Goal: Task Accomplishment & Management: Manage account settings

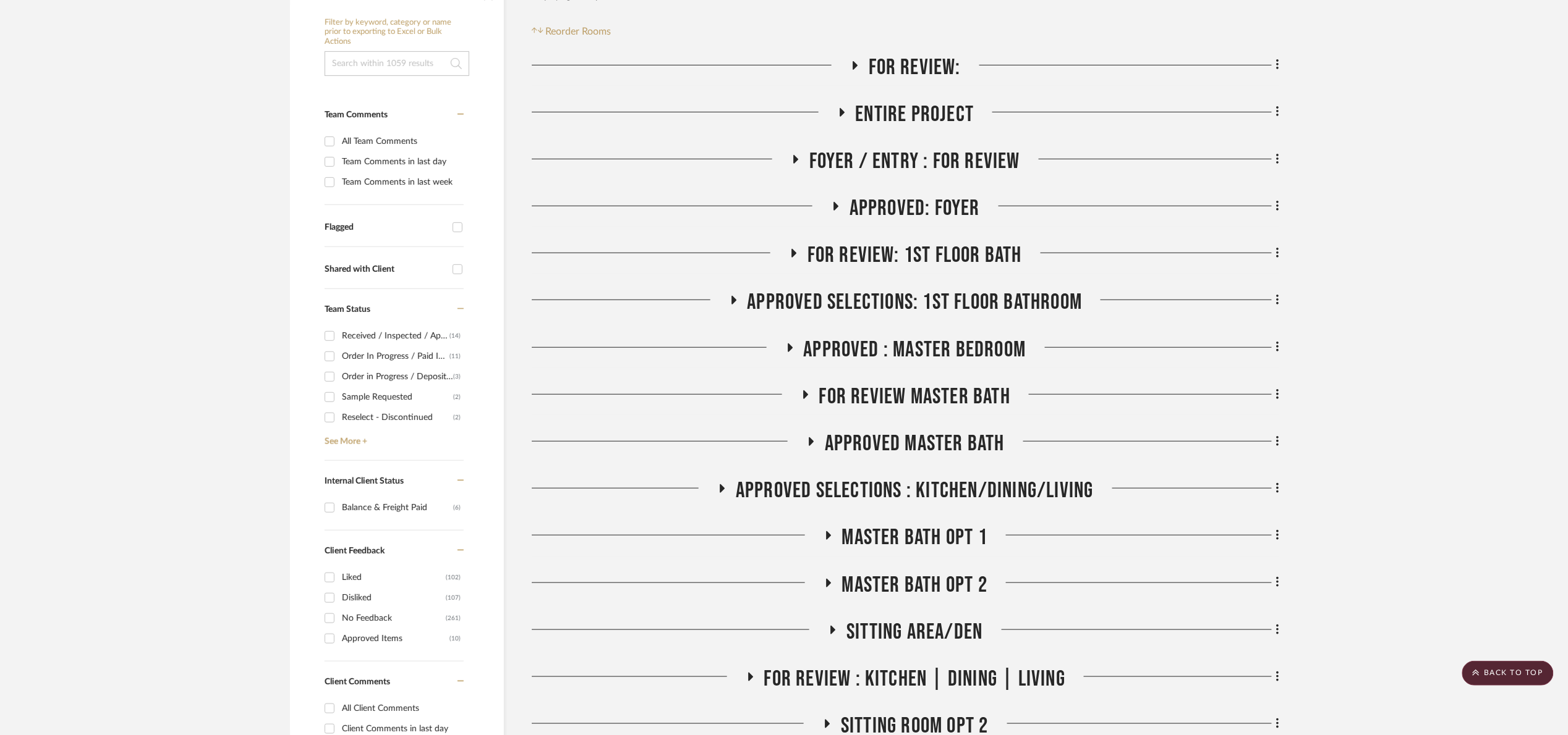
click at [975, 353] on span "APPROVED : Master Bedroom" at bounding box center [915, 349] width 223 height 26
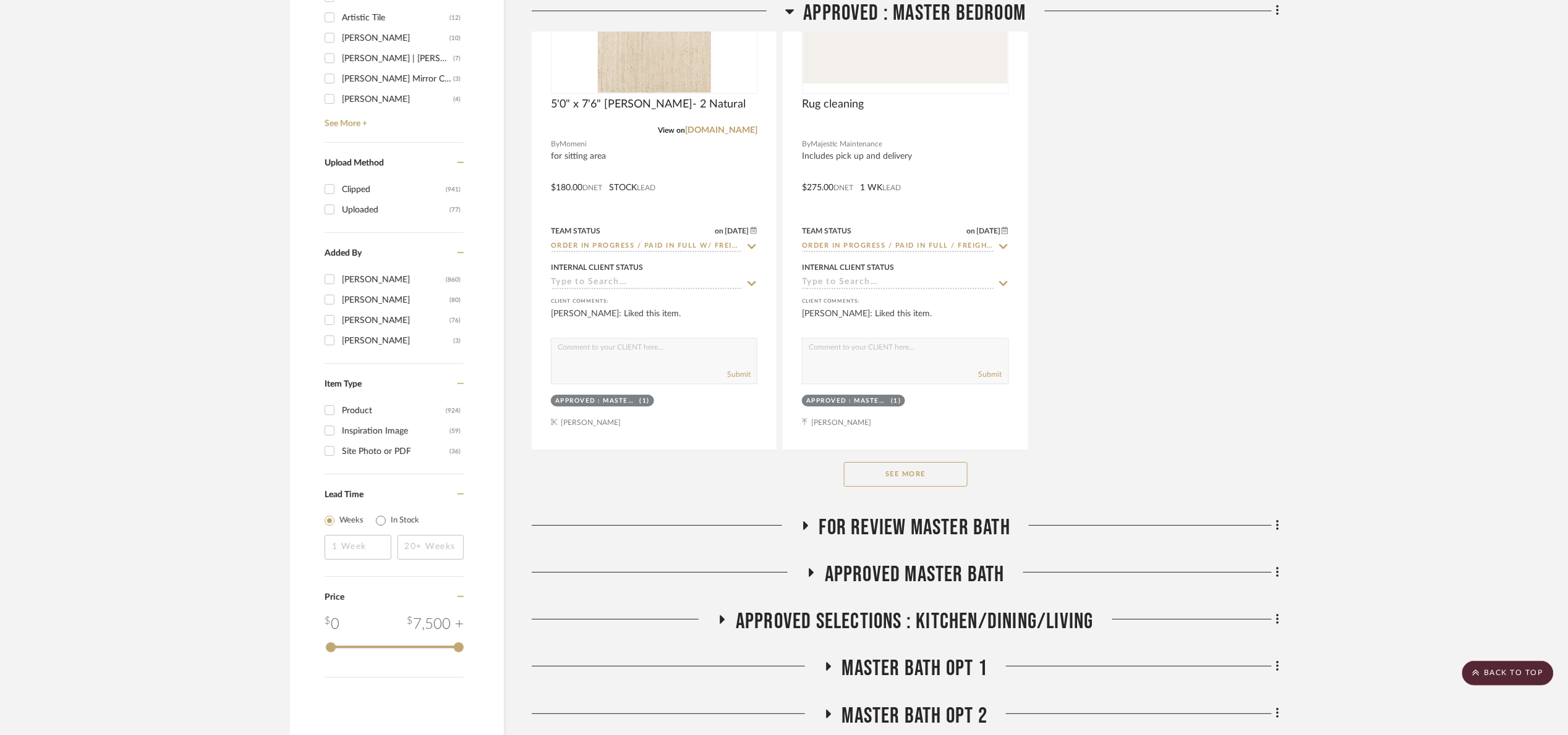
scroll to position [1812, 0]
click at [951, 471] on button "See More" at bounding box center [905, 473] width 124 height 24
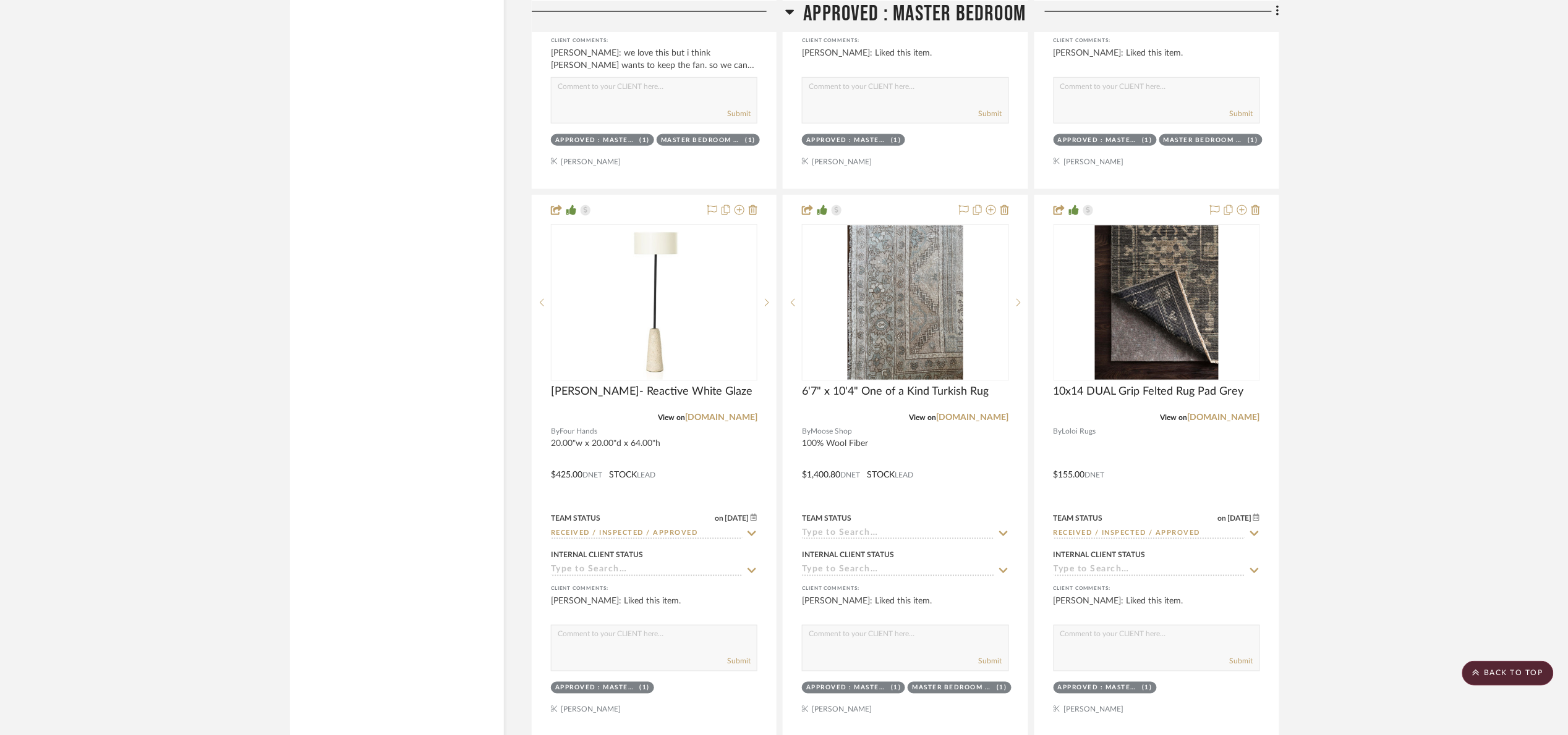
scroll to position [2646, 0]
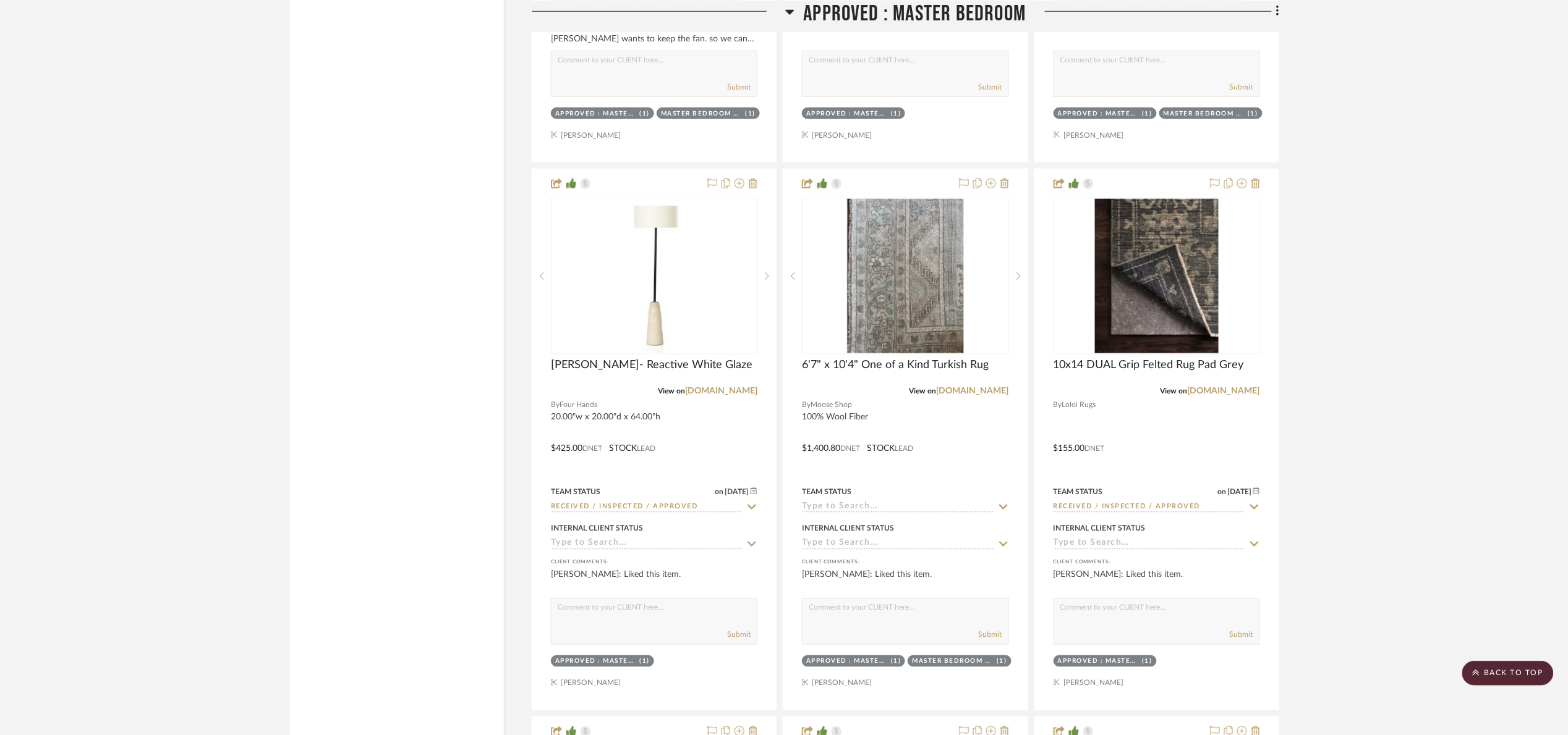
click at [1397, 366] on project-details-page "SHOW ME Project: 09. Jones Revamp Project Settings + Add Room/Section + Quick A…" at bounding box center [784, 323] width 1568 height 5762
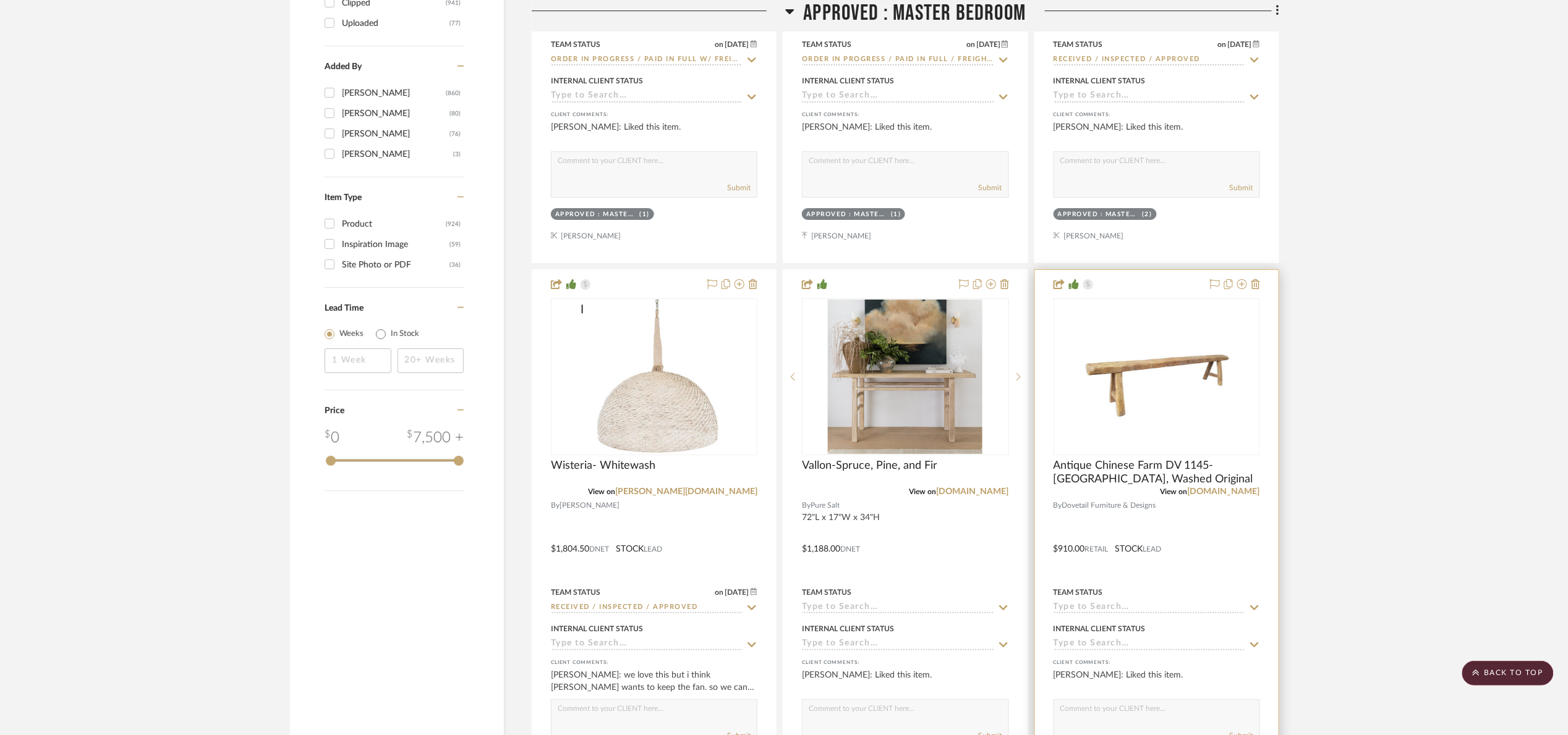
scroll to position [2461, 0]
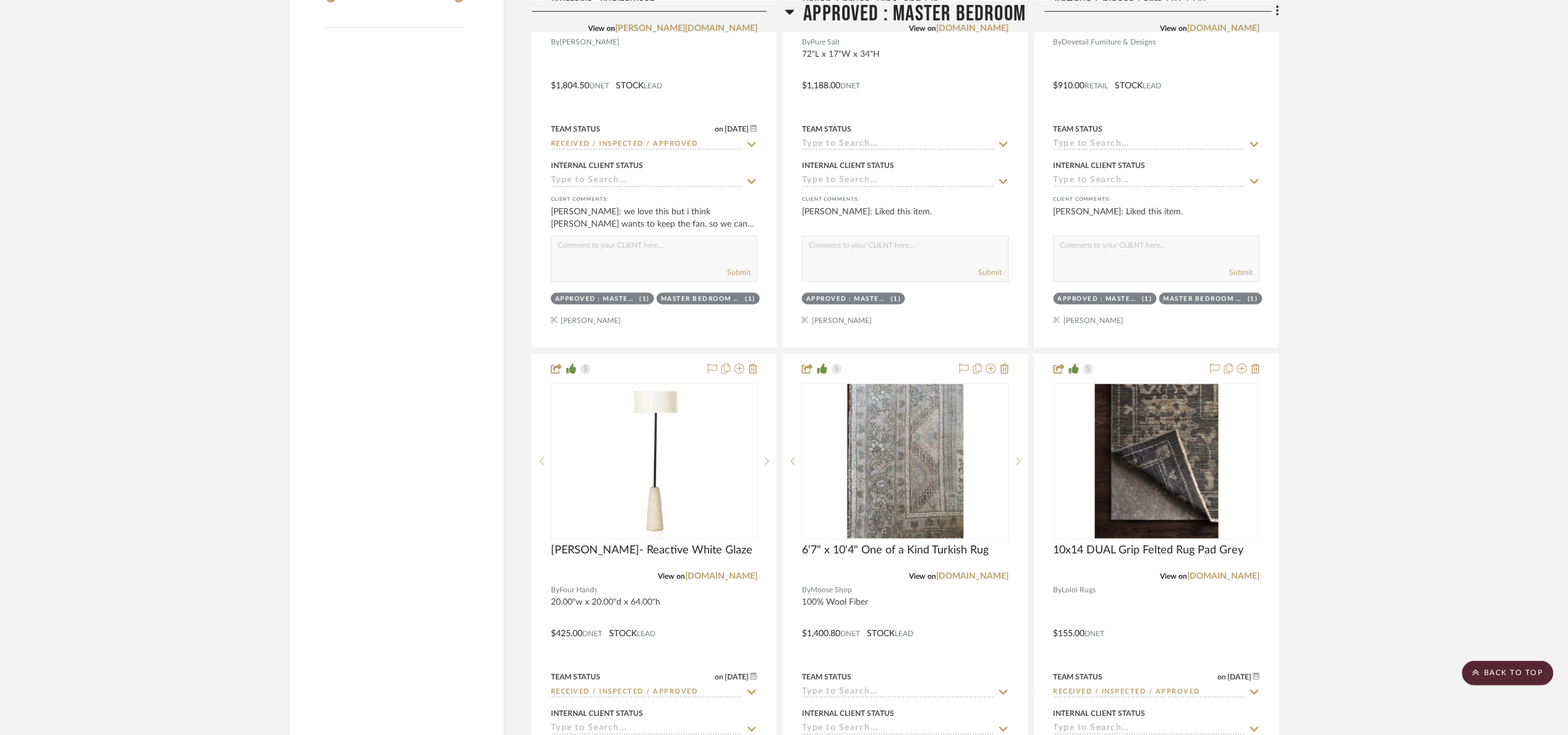
click at [1424, 368] on project-details-page "SHOW ME Project: 09. Jones Revamp Project Settings + Add Room/Section + Quick A…" at bounding box center [784, 509] width 1568 height 5762
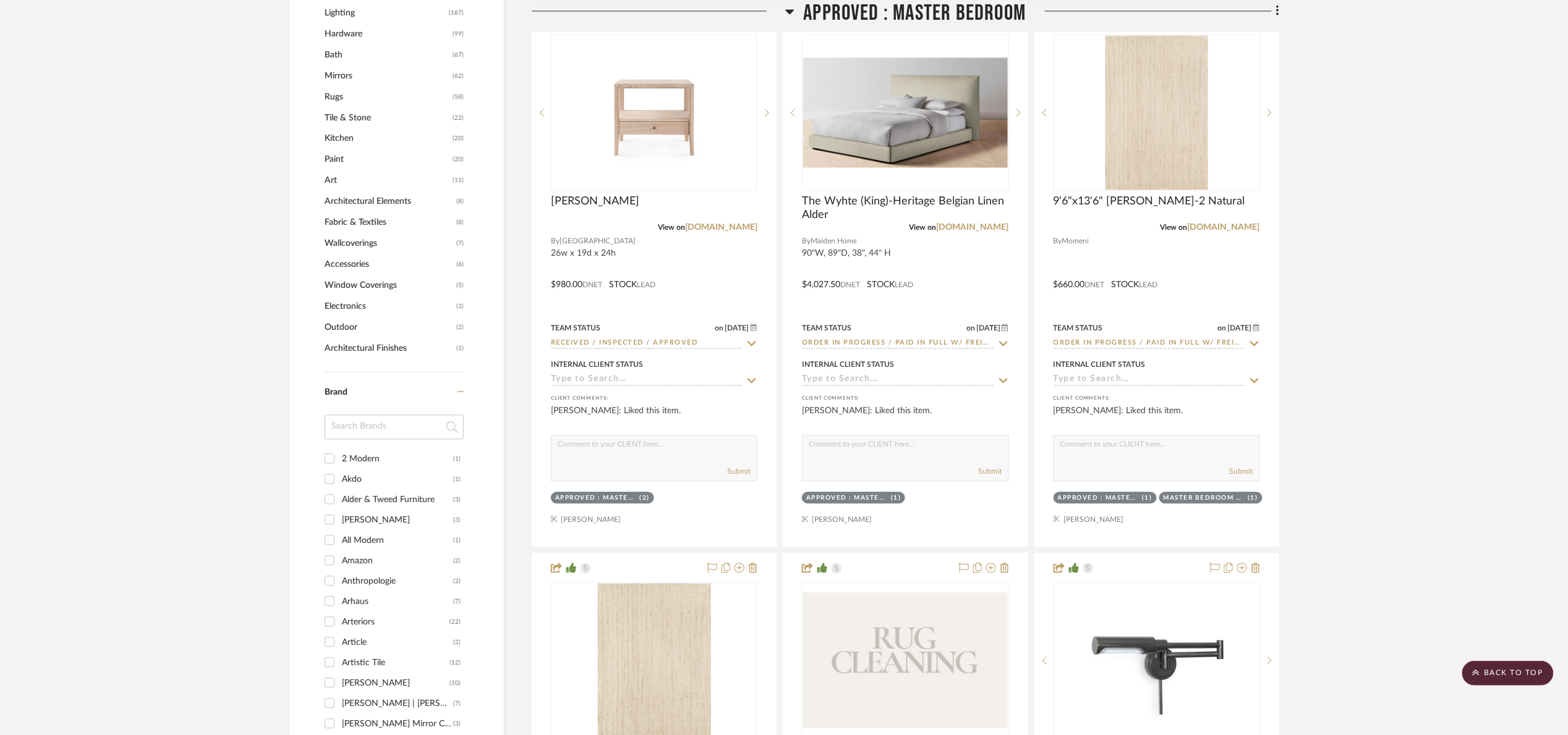
scroll to position [1163, 0]
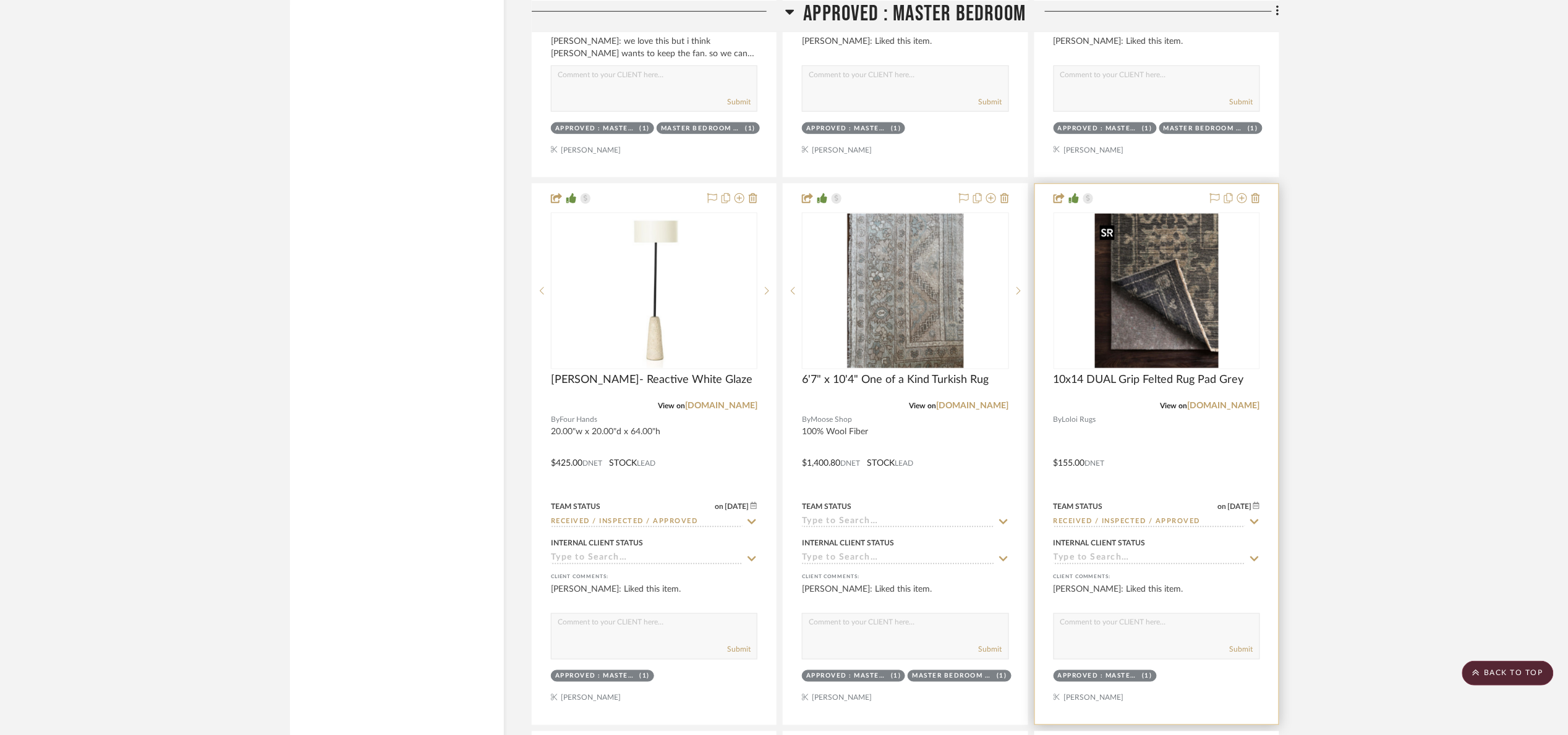
scroll to position [2461, 0]
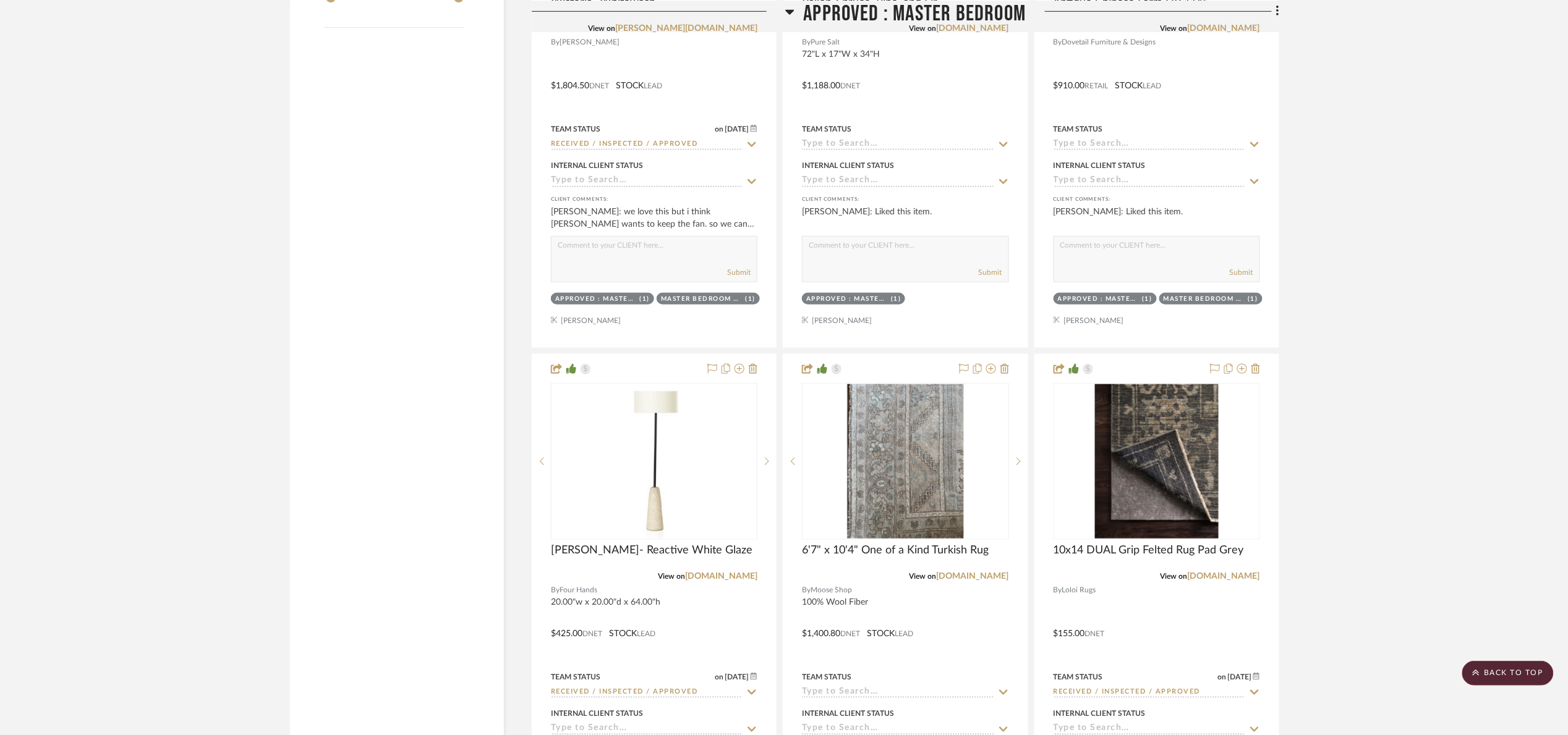
click at [818, 0] on span "APPROVED : Master Bedroom" at bounding box center [915, 13] width 223 height 26
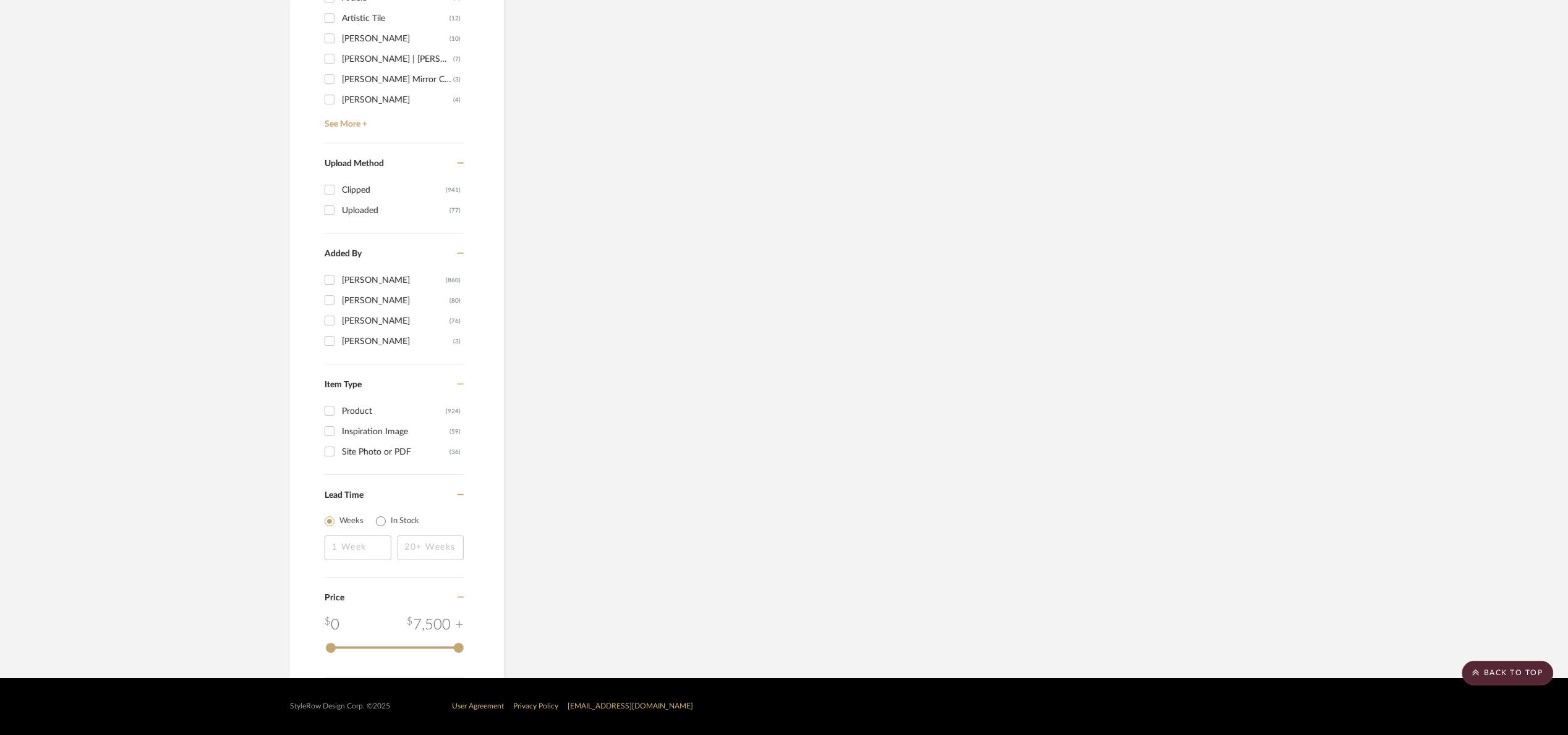
scroll to position [1812, 0]
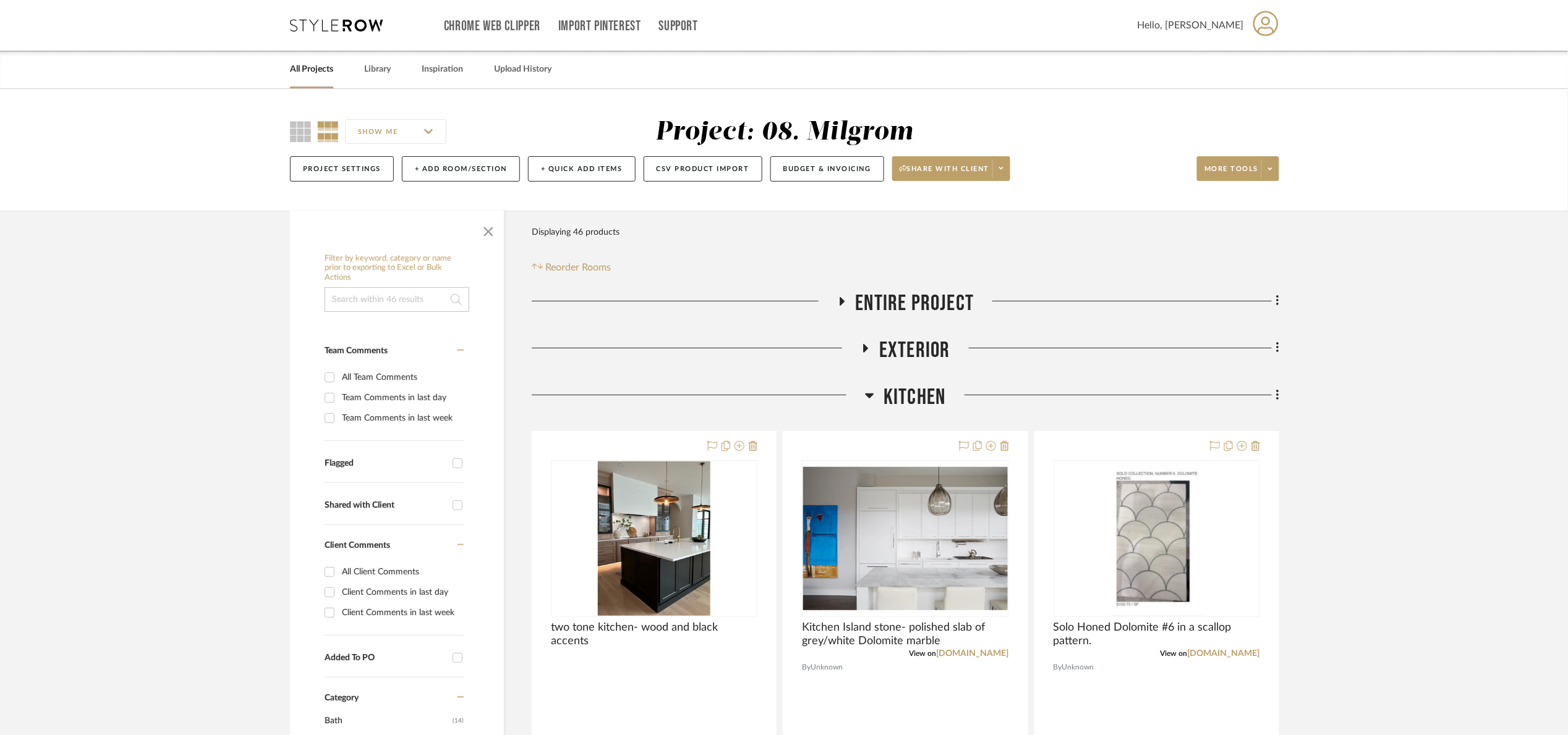
drag, startPoint x: 1429, startPoint y: 490, endPoint x: 1084, endPoint y: 425, distance: 351.1
click at [907, 396] on span "Kitchen" at bounding box center [914, 397] width 62 height 26
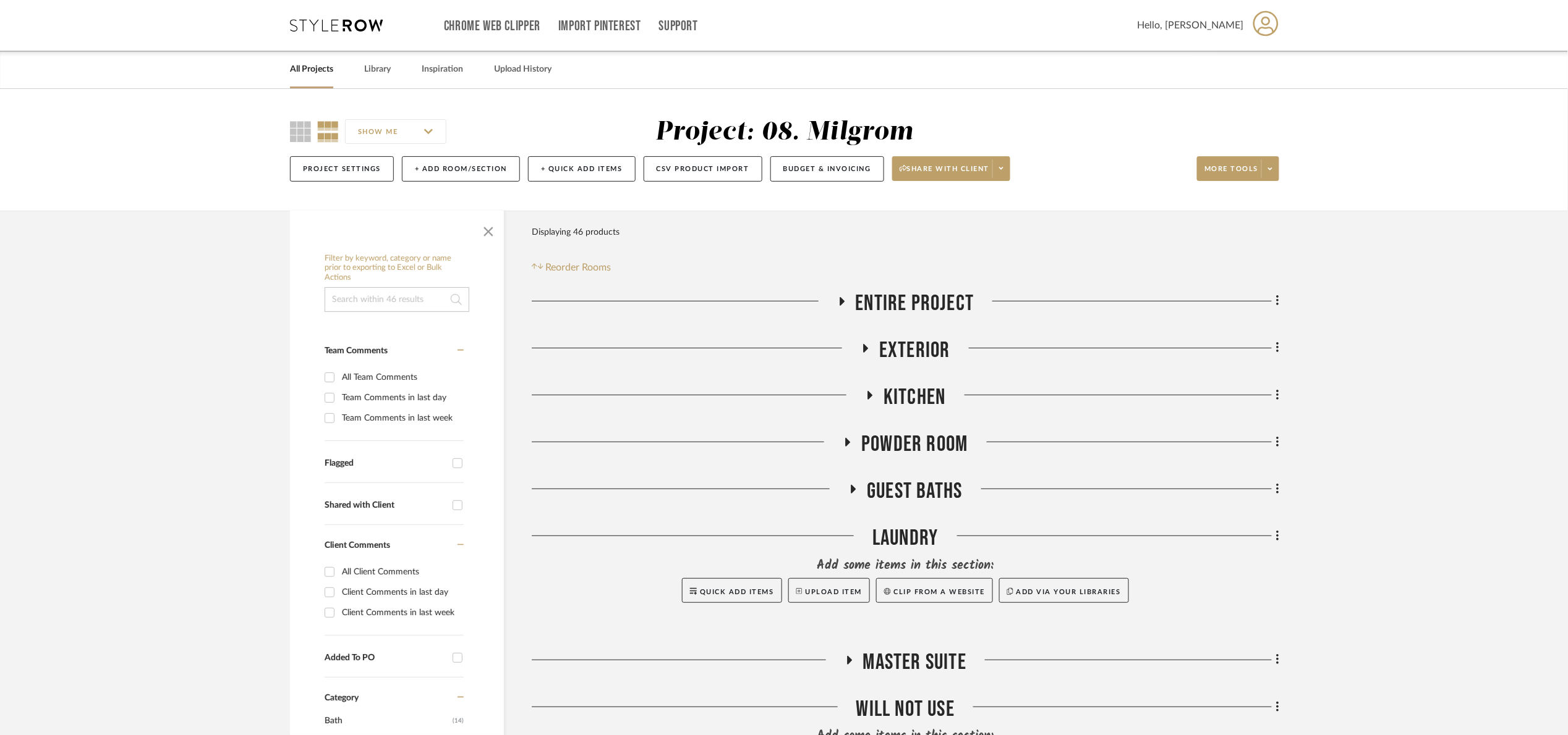
click at [908, 396] on span "Kitchen" at bounding box center [914, 397] width 62 height 26
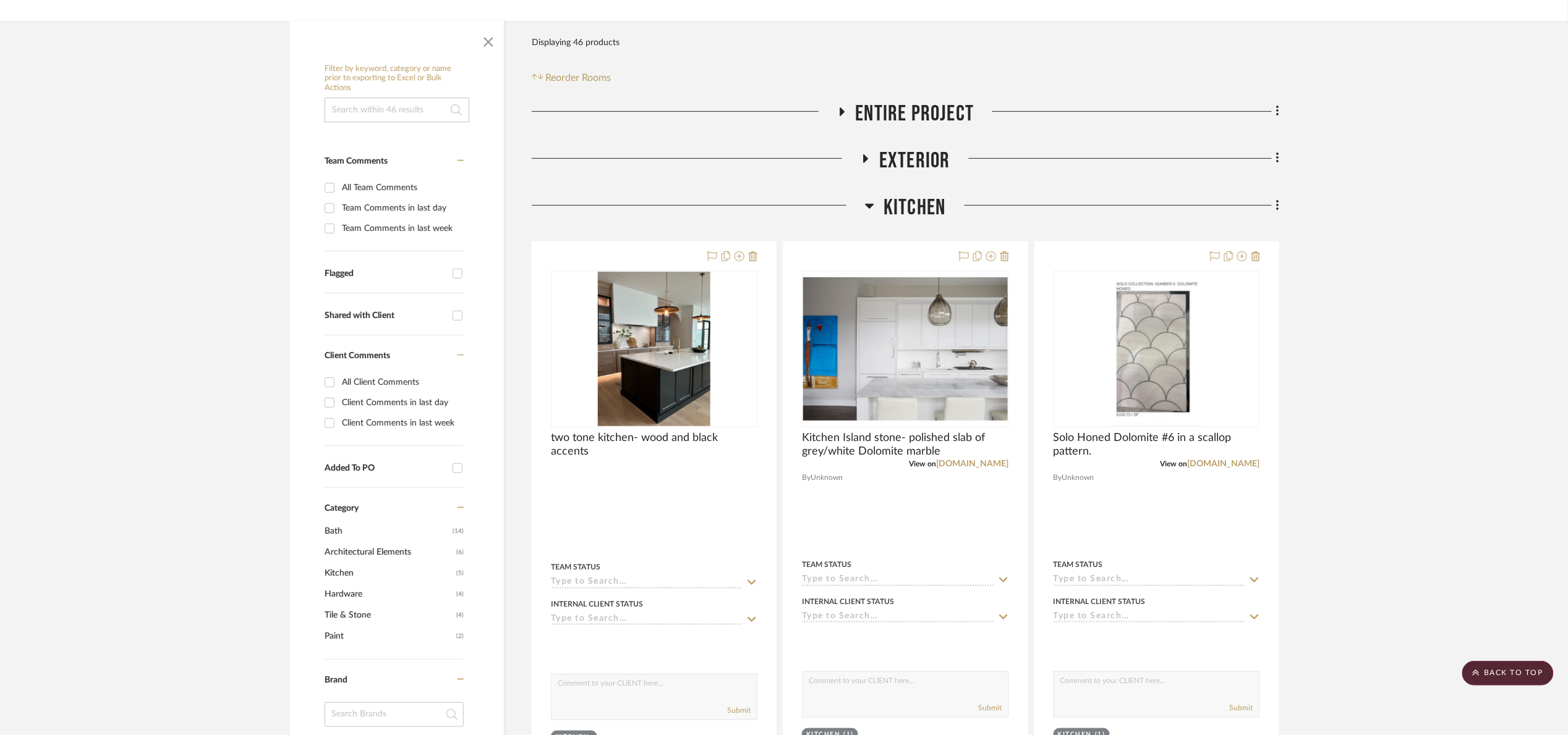
scroll to position [186, 0]
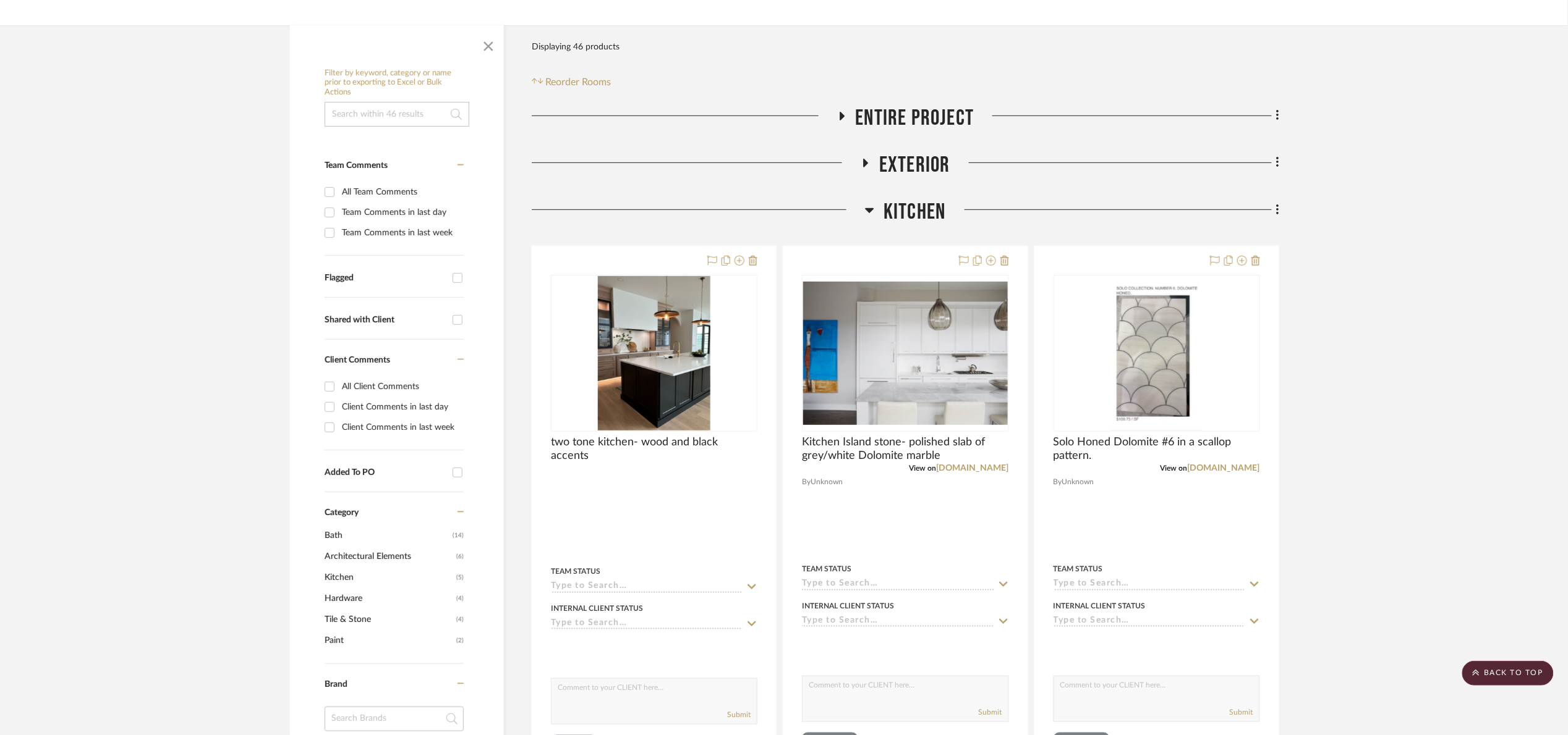
click at [880, 213] on h3 "Kitchen" at bounding box center [905, 212] width 80 height 26
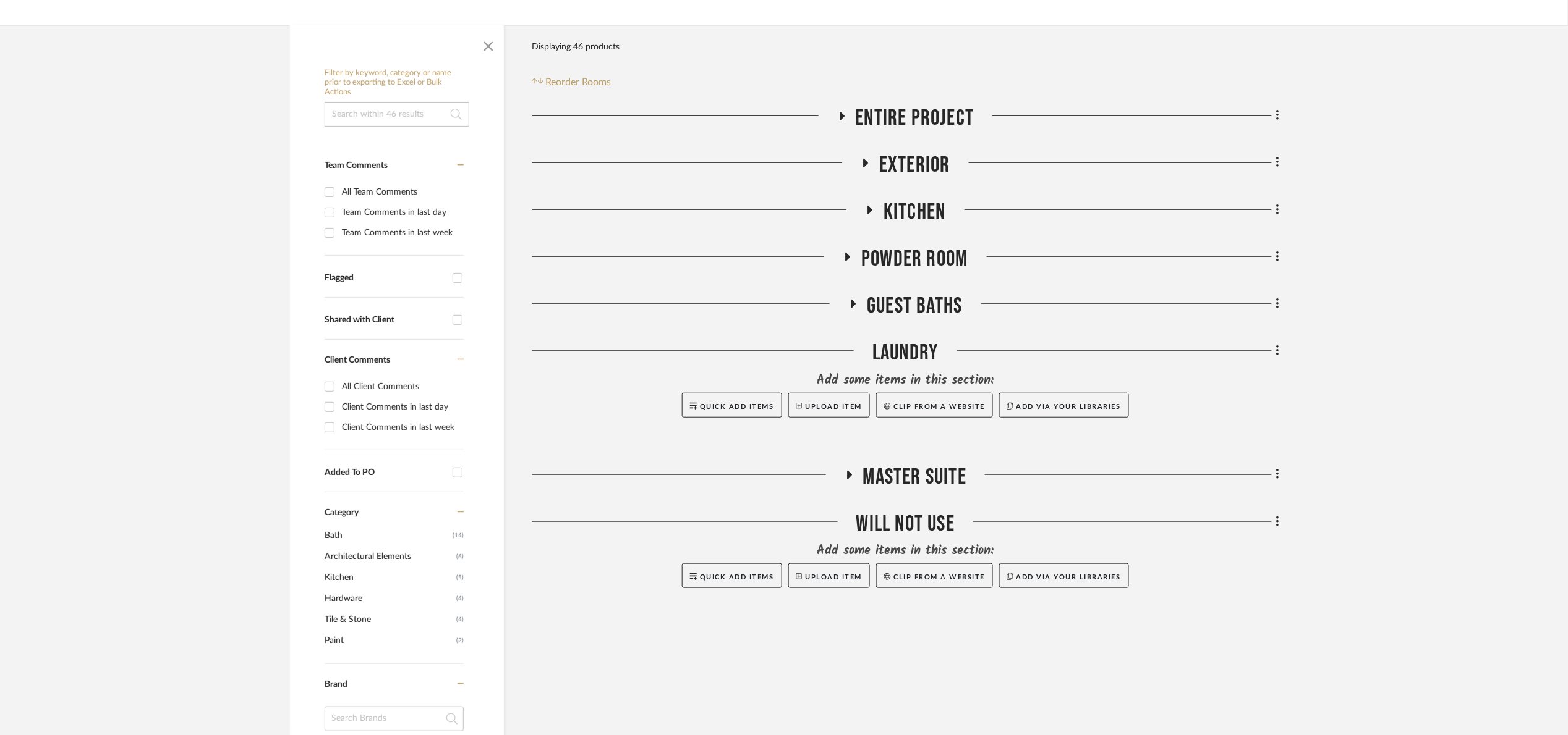
click at [900, 304] on span "Guest Baths" at bounding box center [915, 306] width 96 height 26
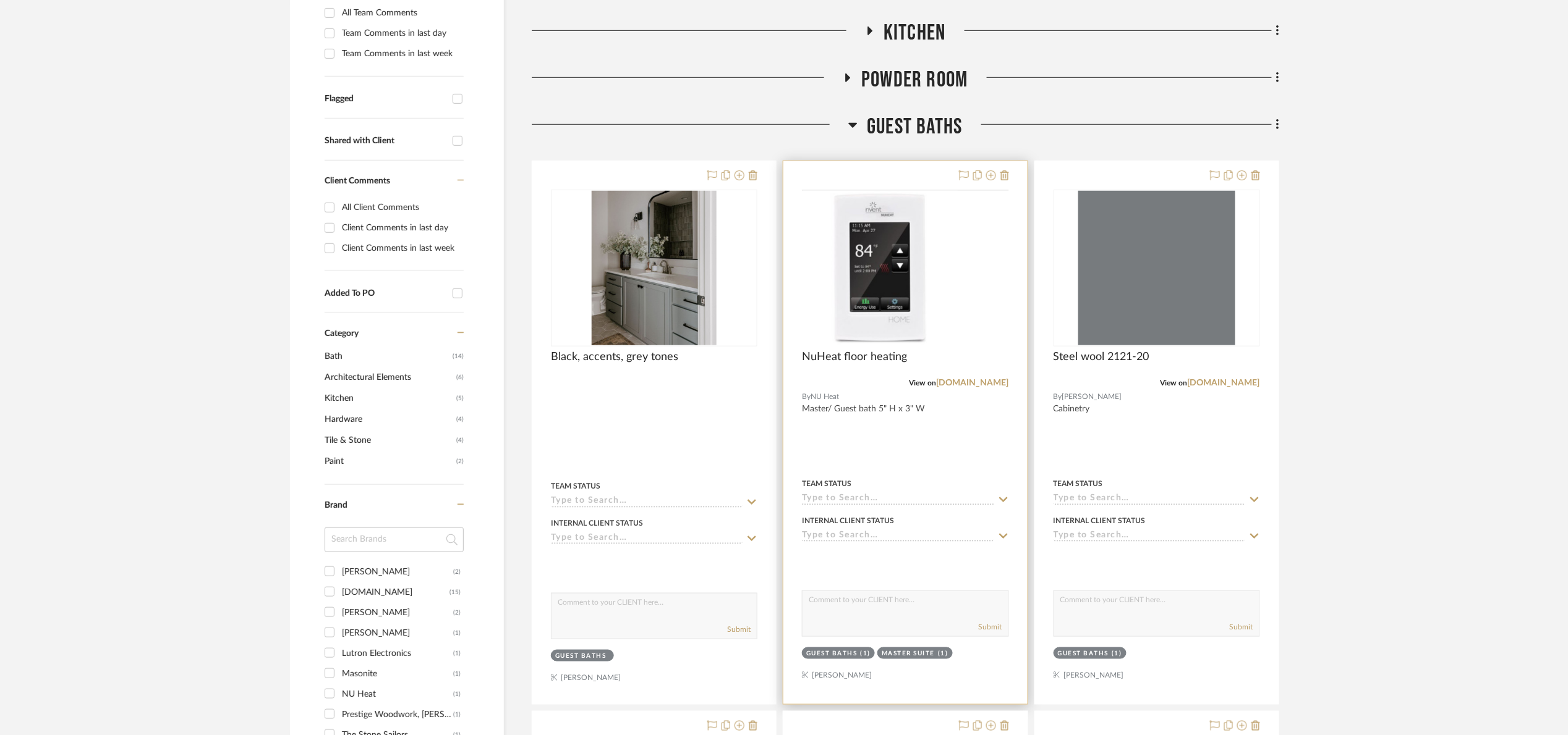
scroll to position [371, 0]
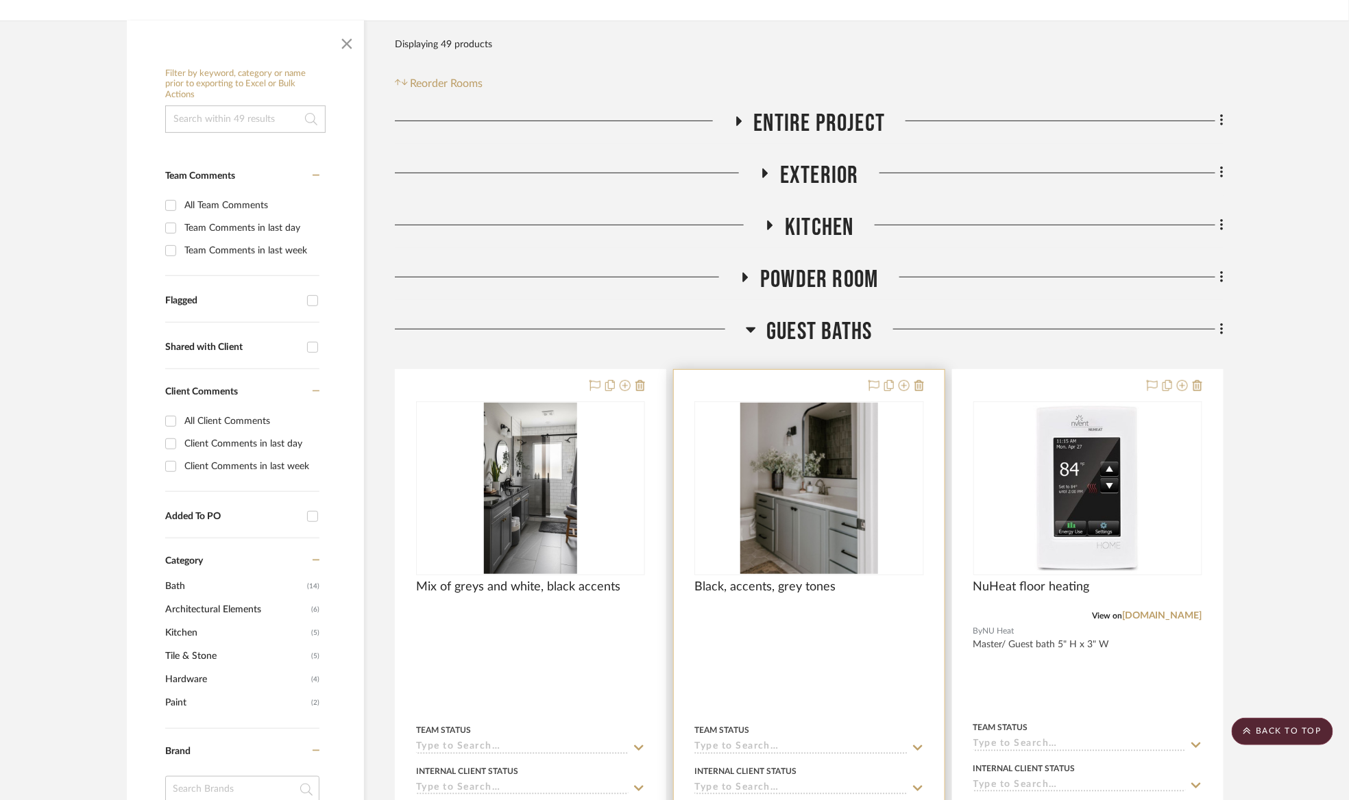
scroll to position [206, 0]
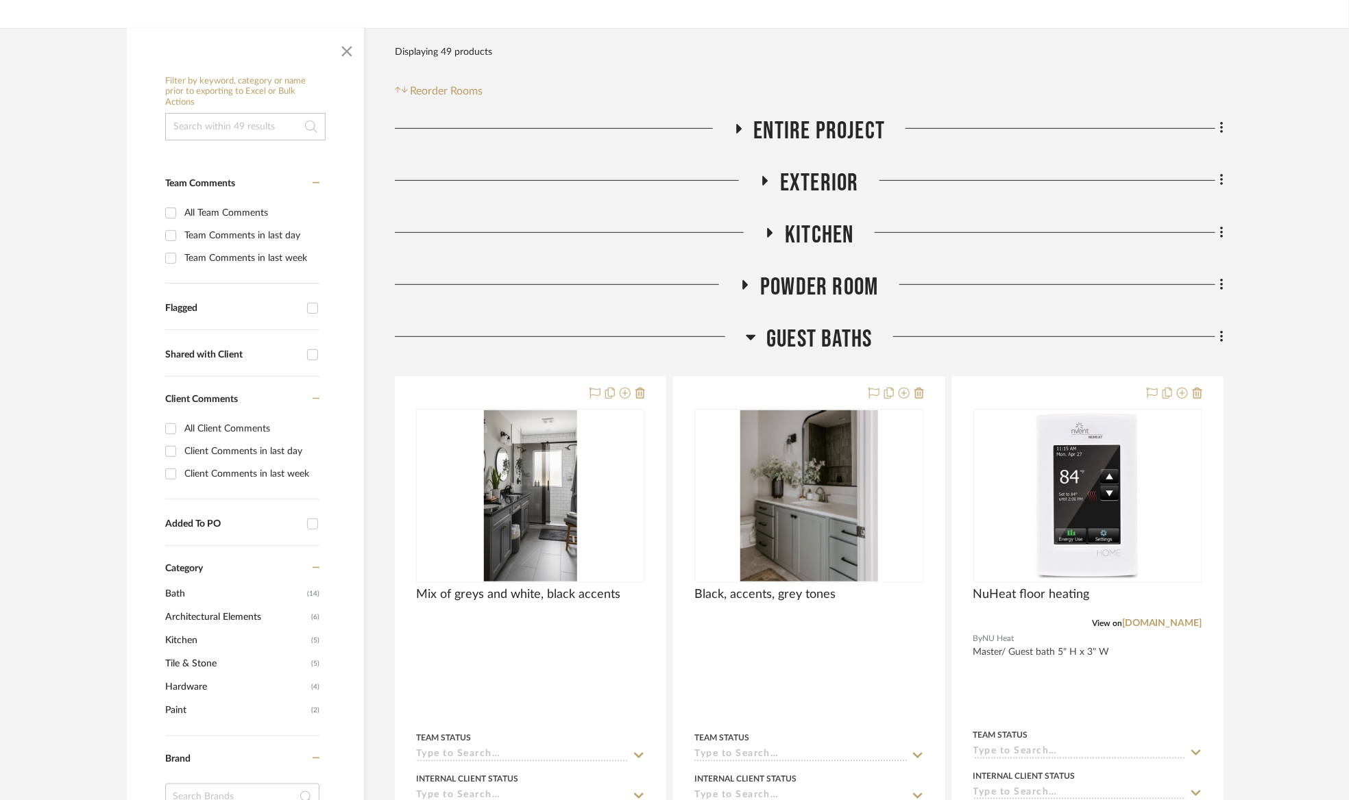
click at [852, 300] on span "Powder Room" at bounding box center [819, 287] width 118 height 29
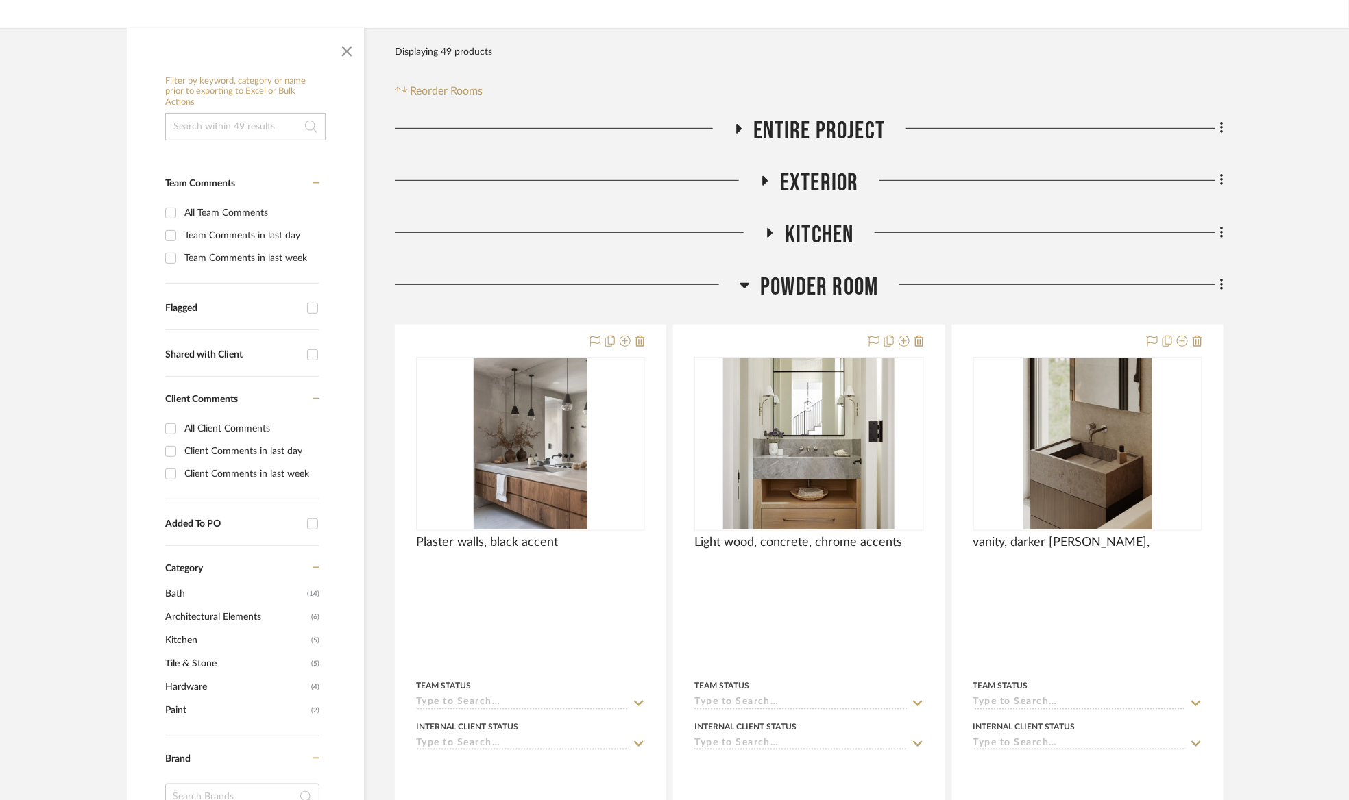
click at [852, 297] on span "Powder Room" at bounding box center [819, 287] width 118 height 29
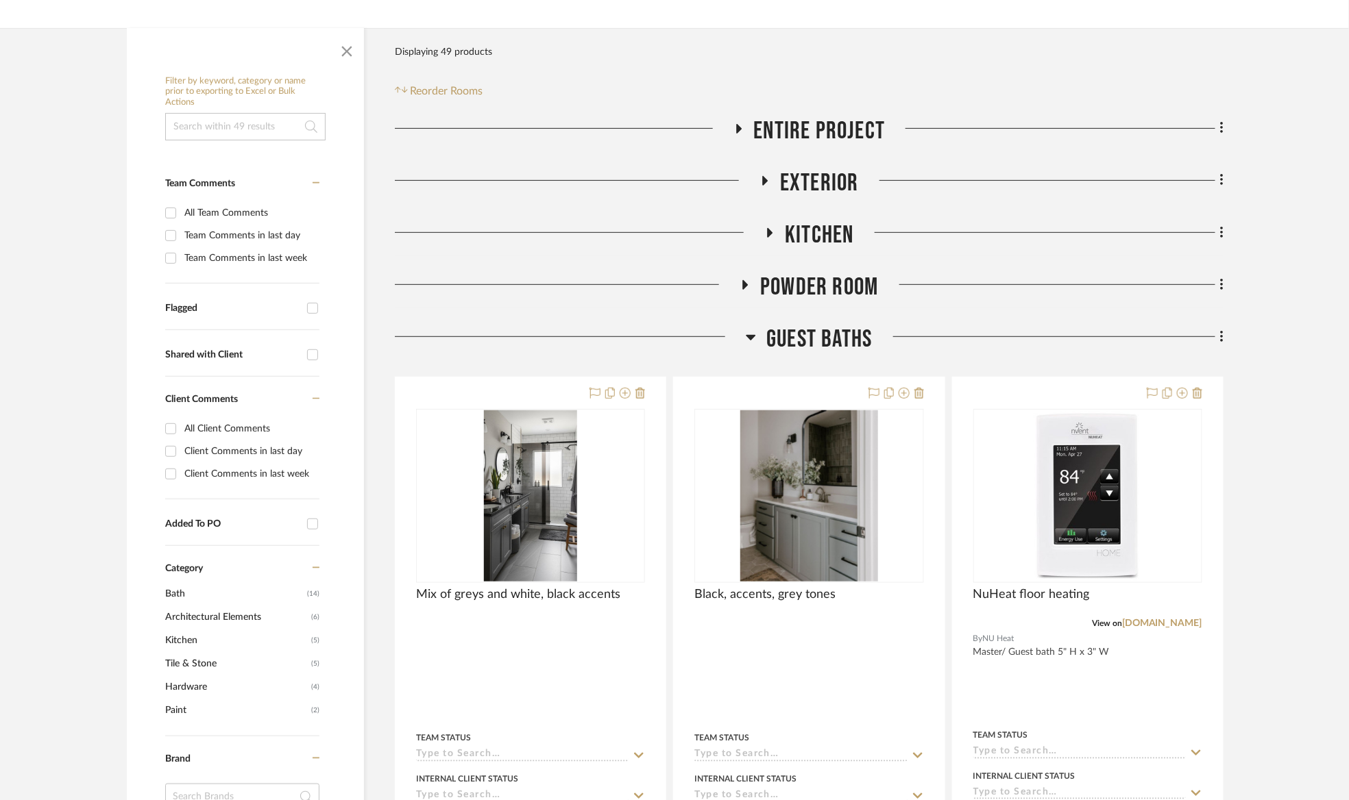
click at [857, 326] on span "Guest Baths" at bounding box center [819, 339] width 106 height 29
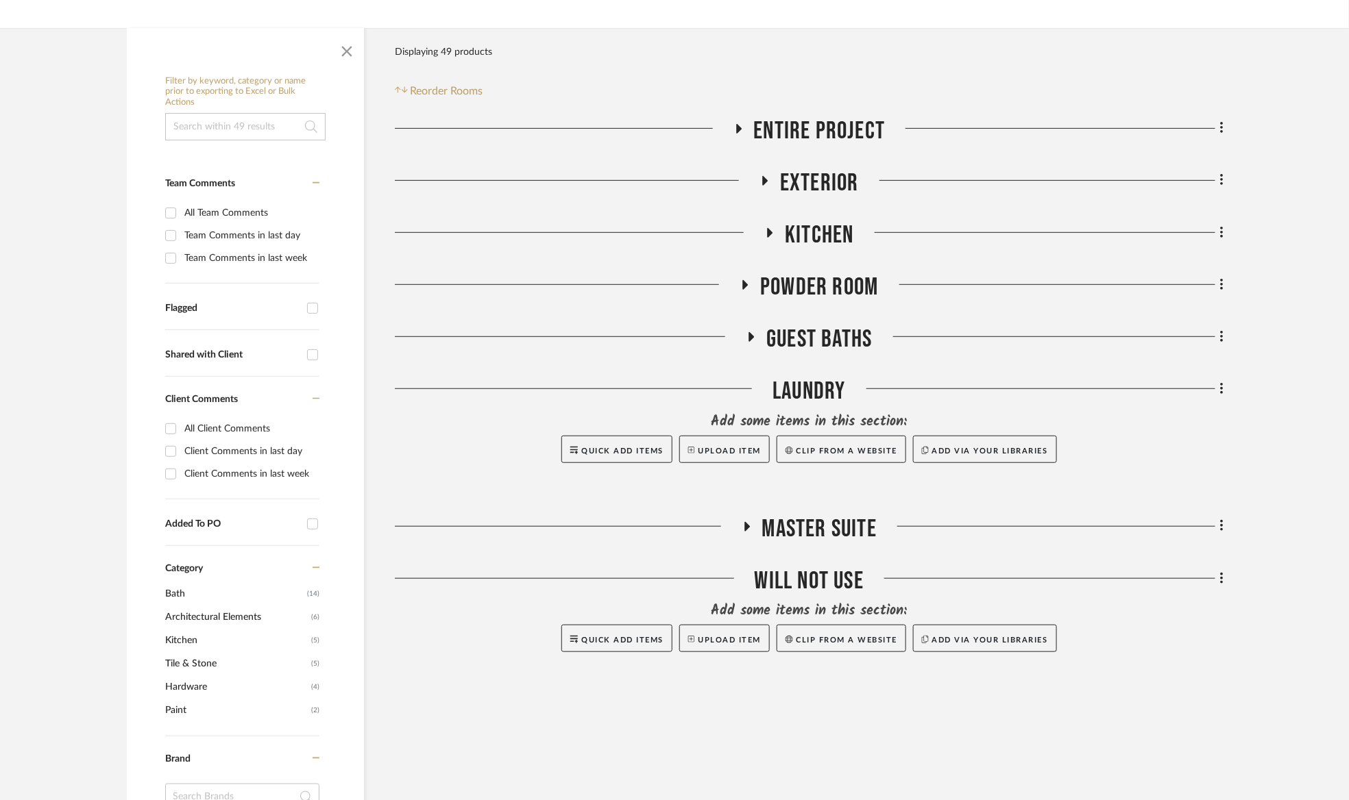
click at [813, 241] on span "Kitchen" at bounding box center [819, 235] width 69 height 29
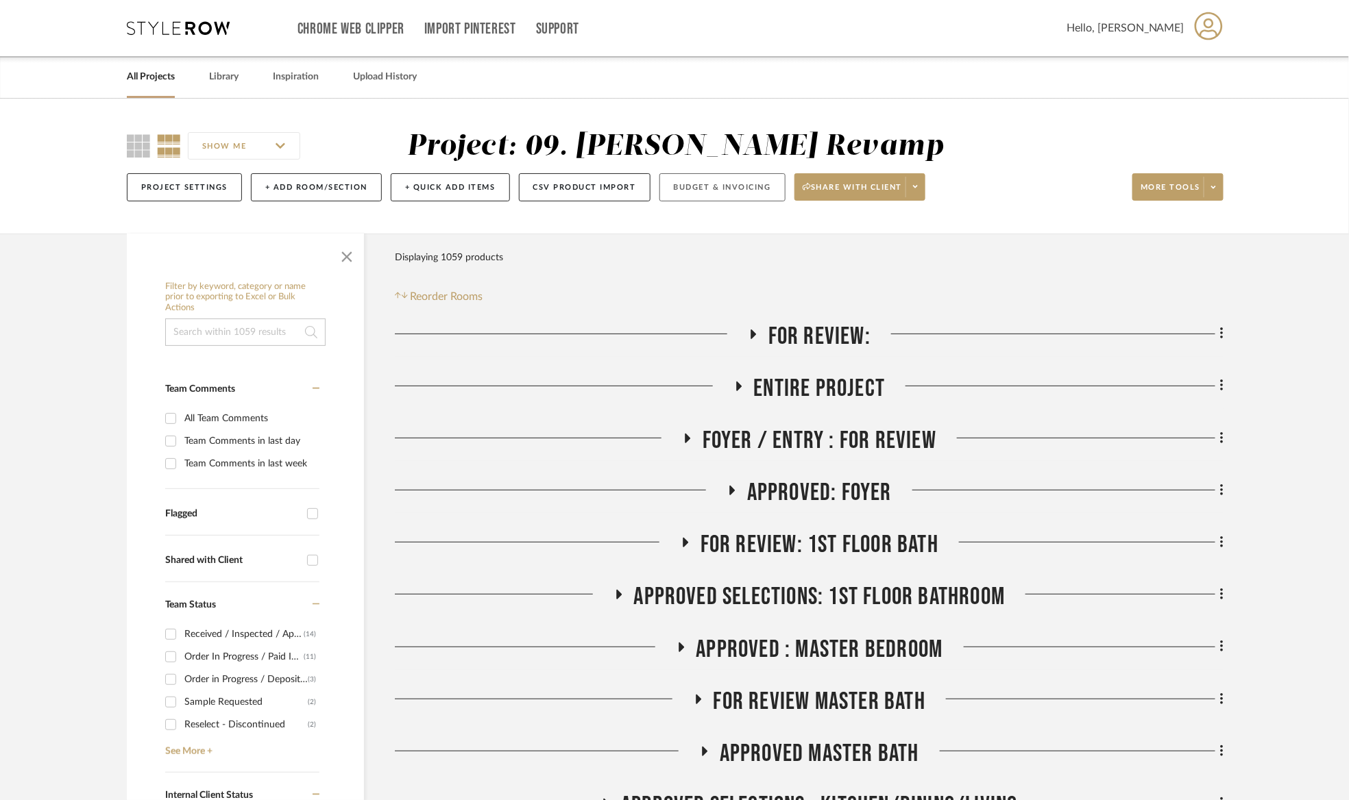
click at [702, 197] on button "Budget & Invoicing" at bounding box center [722, 187] width 126 height 28
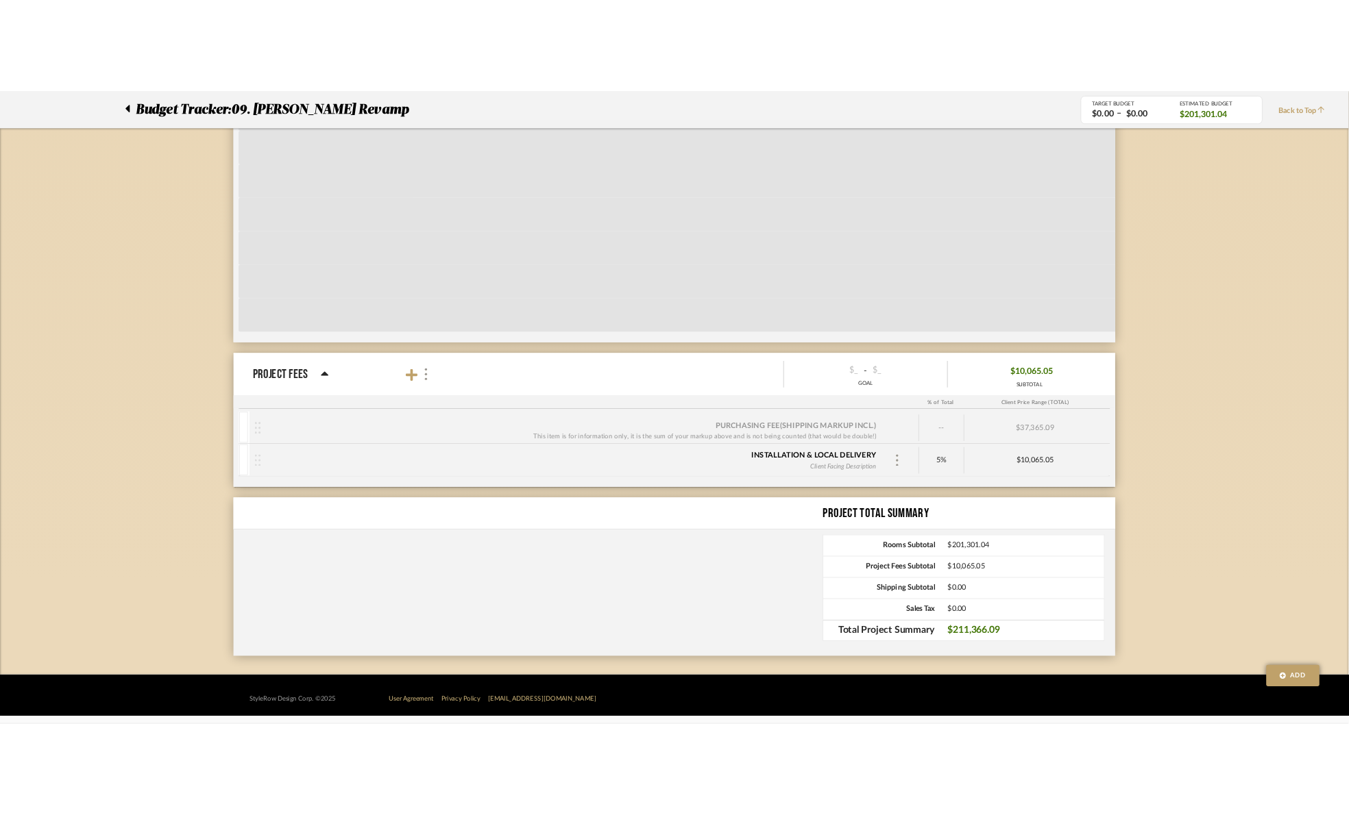
scroll to position [5065, 0]
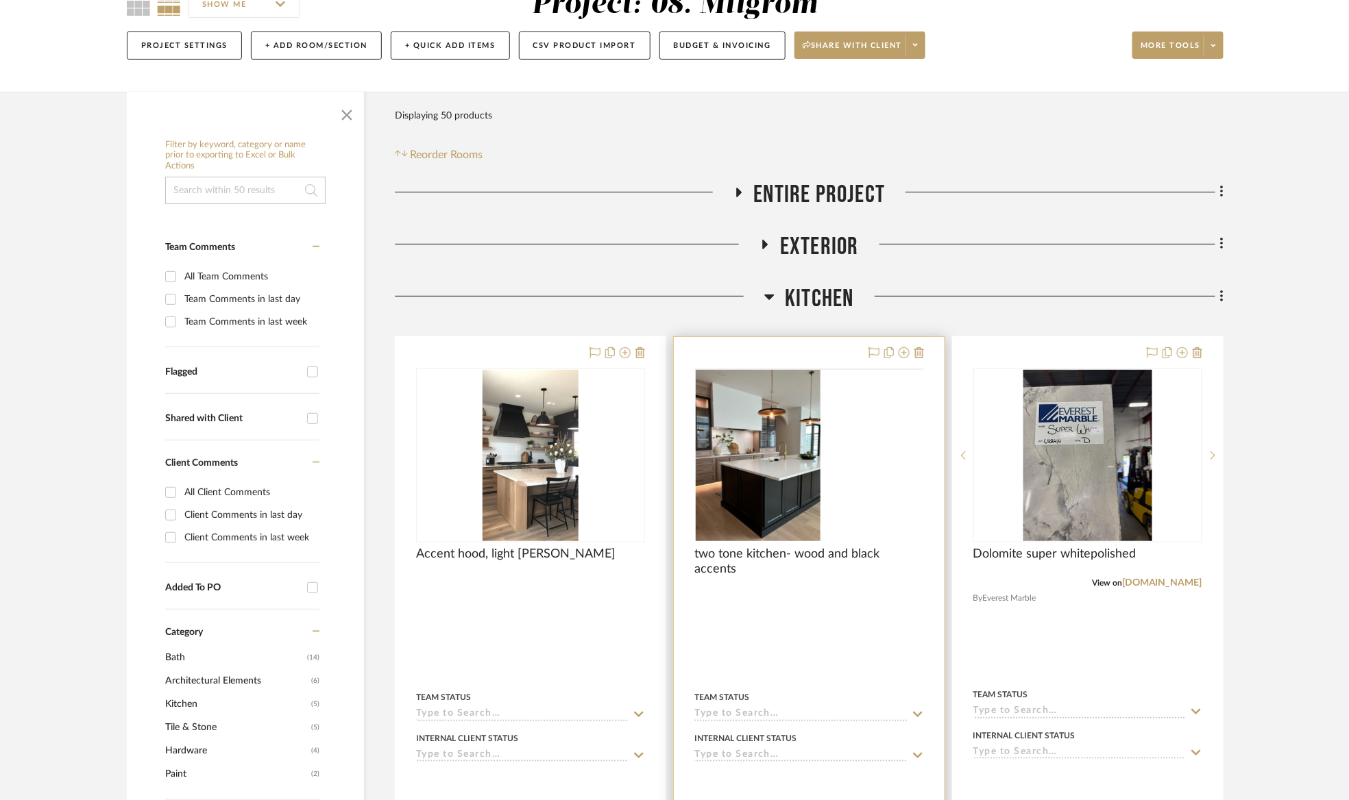
scroll to position [206, 0]
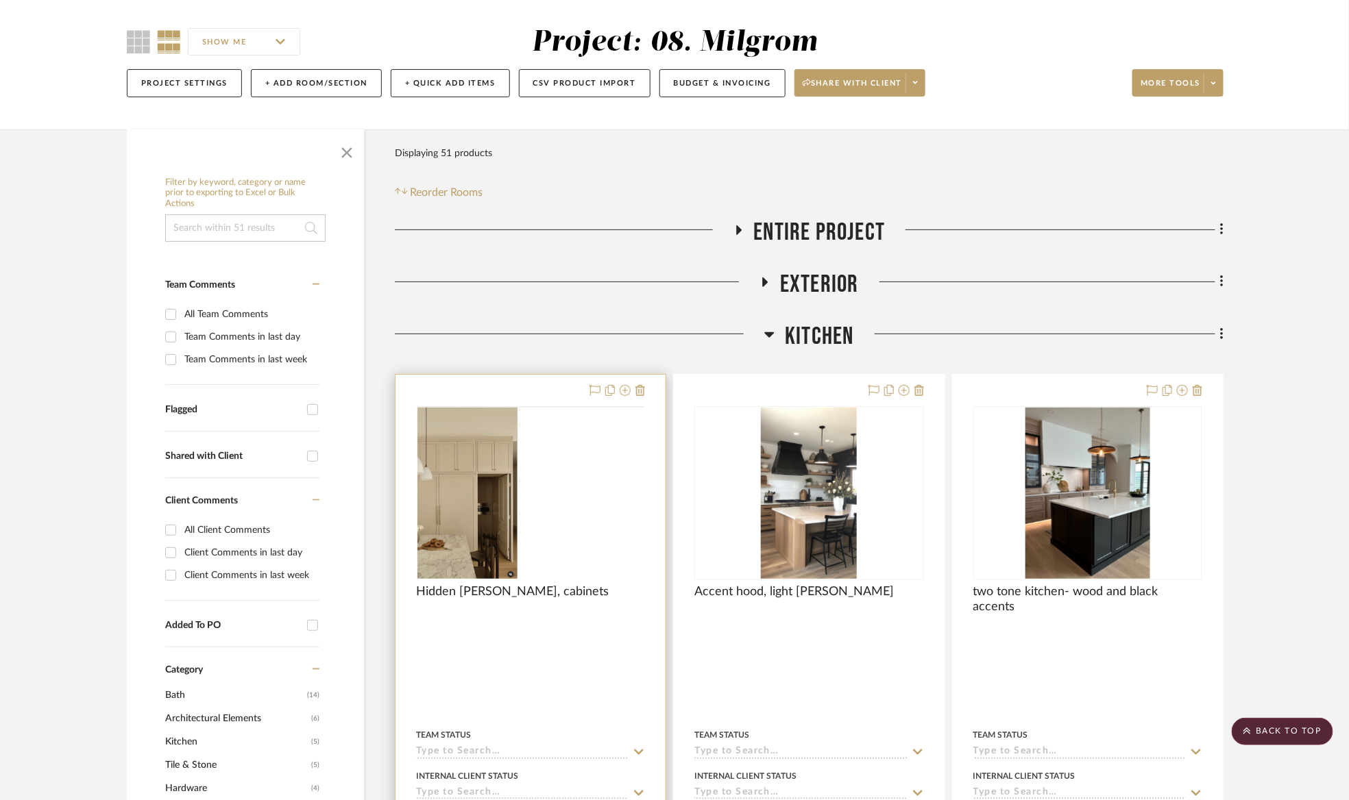
scroll to position [103, 0]
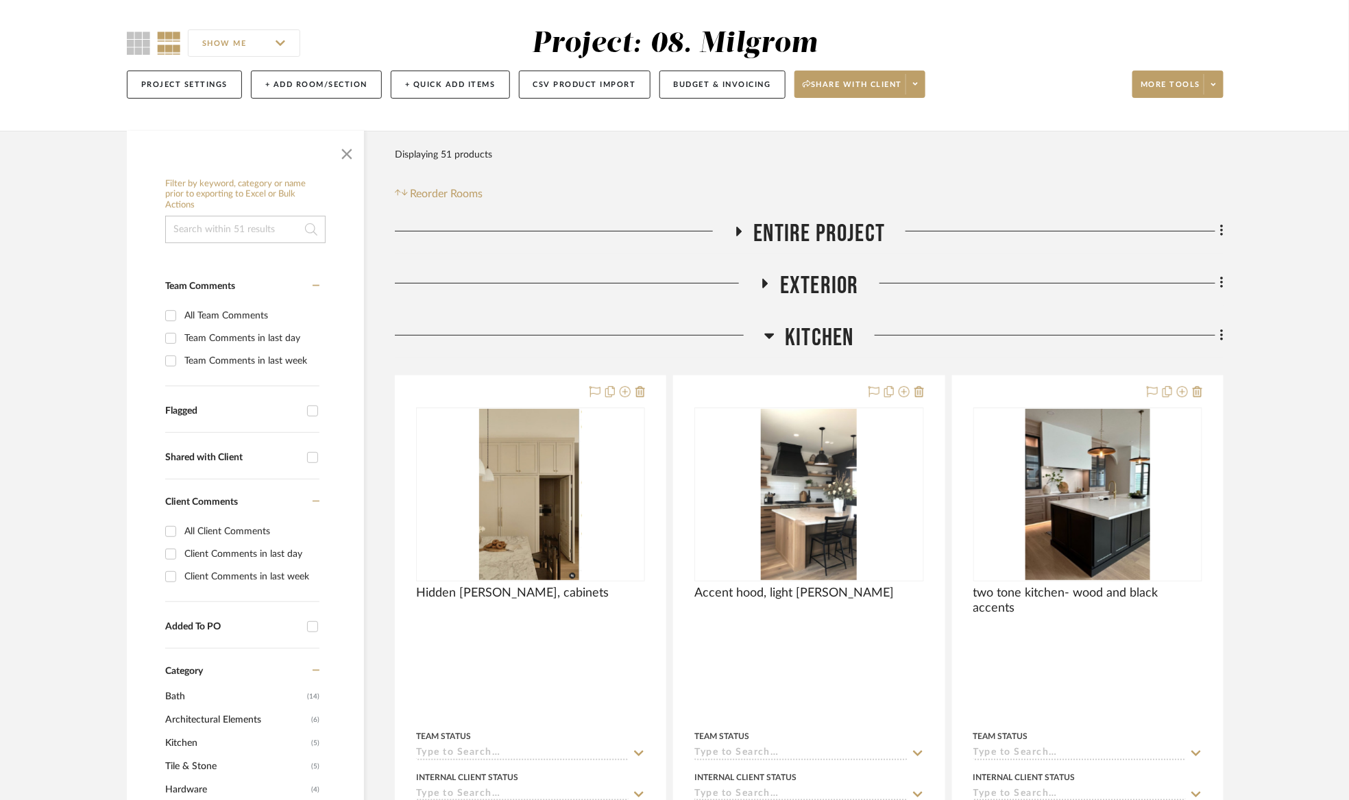
click at [787, 340] on span "Kitchen" at bounding box center [819, 337] width 69 height 29
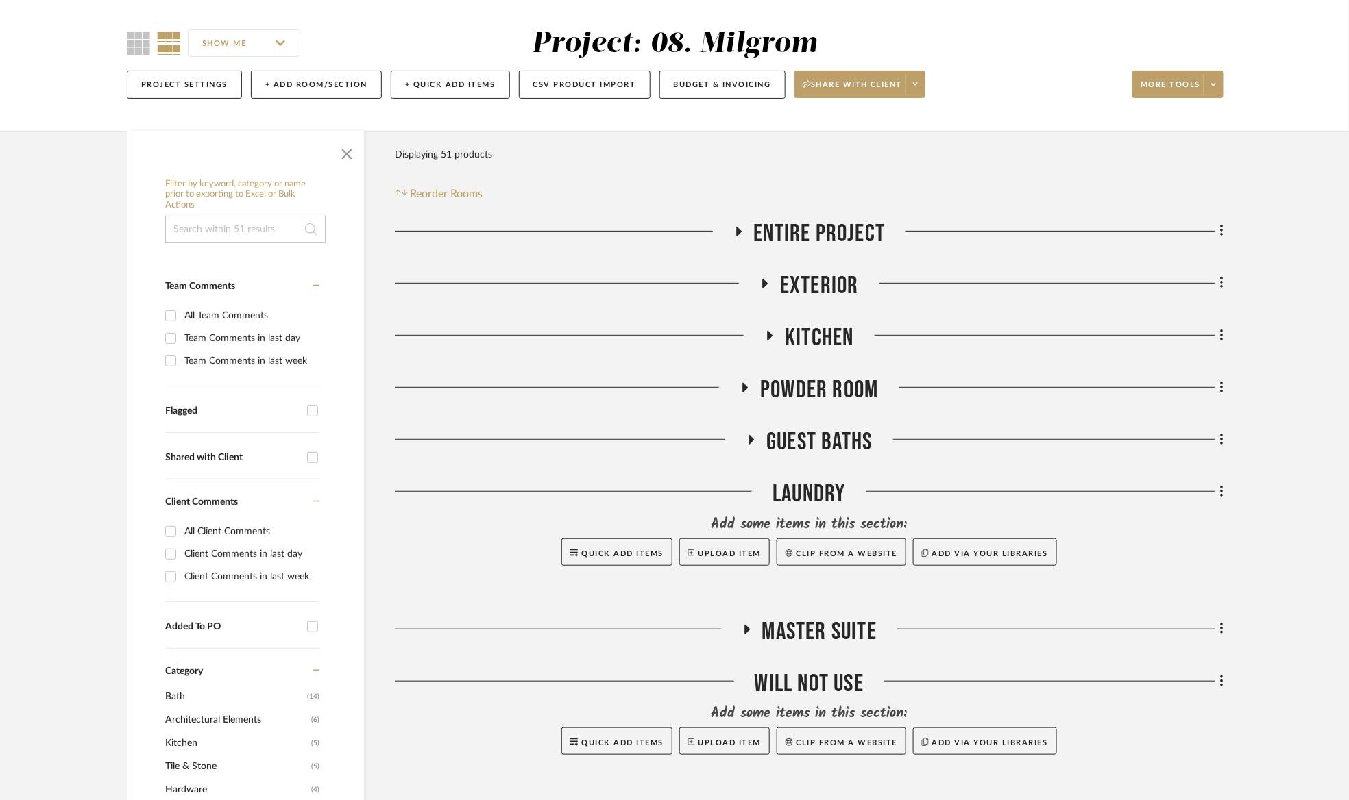
click at [774, 228] on span "Entire Project" at bounding box center [820, 233] width 132 height 29
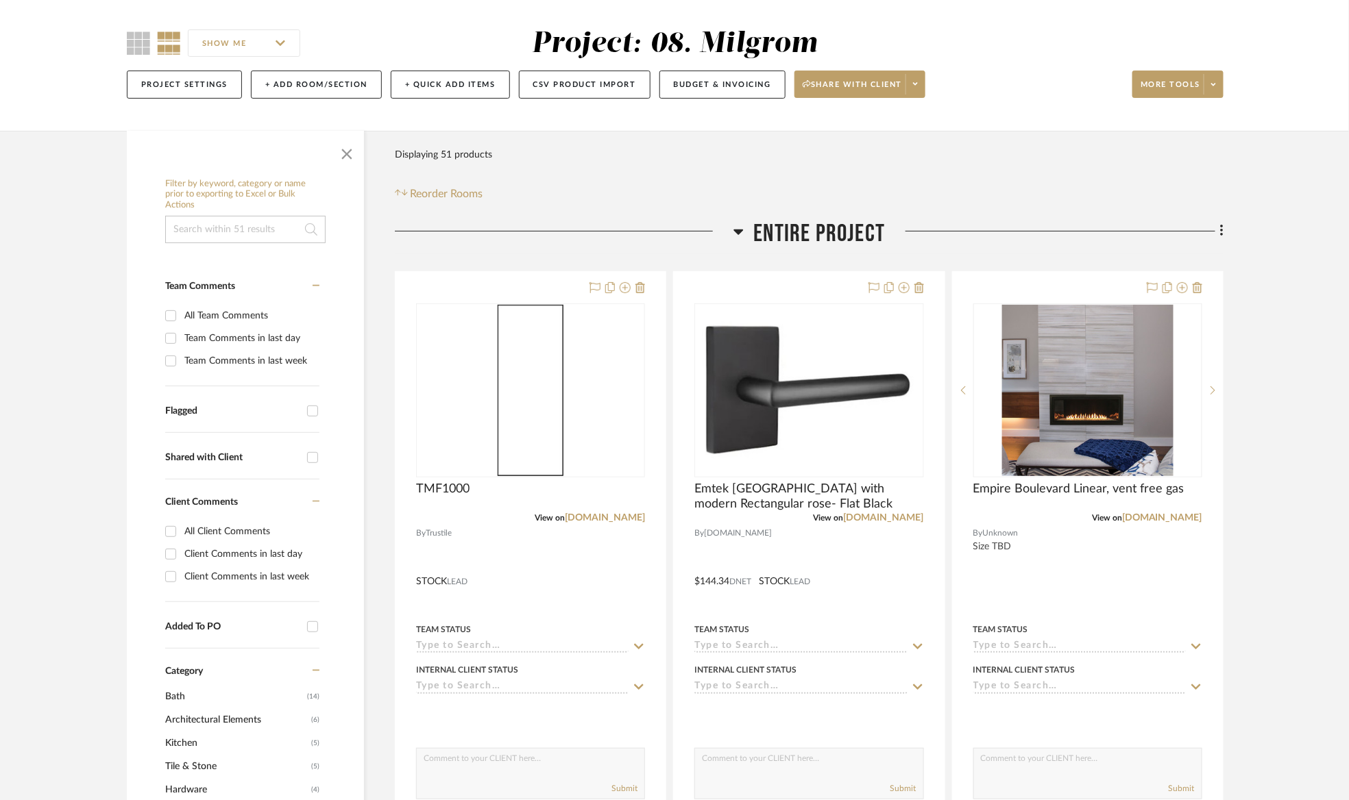
click at [774, 228] on span "Entire Project" at bounding box center [820, 233] width 132 height 29
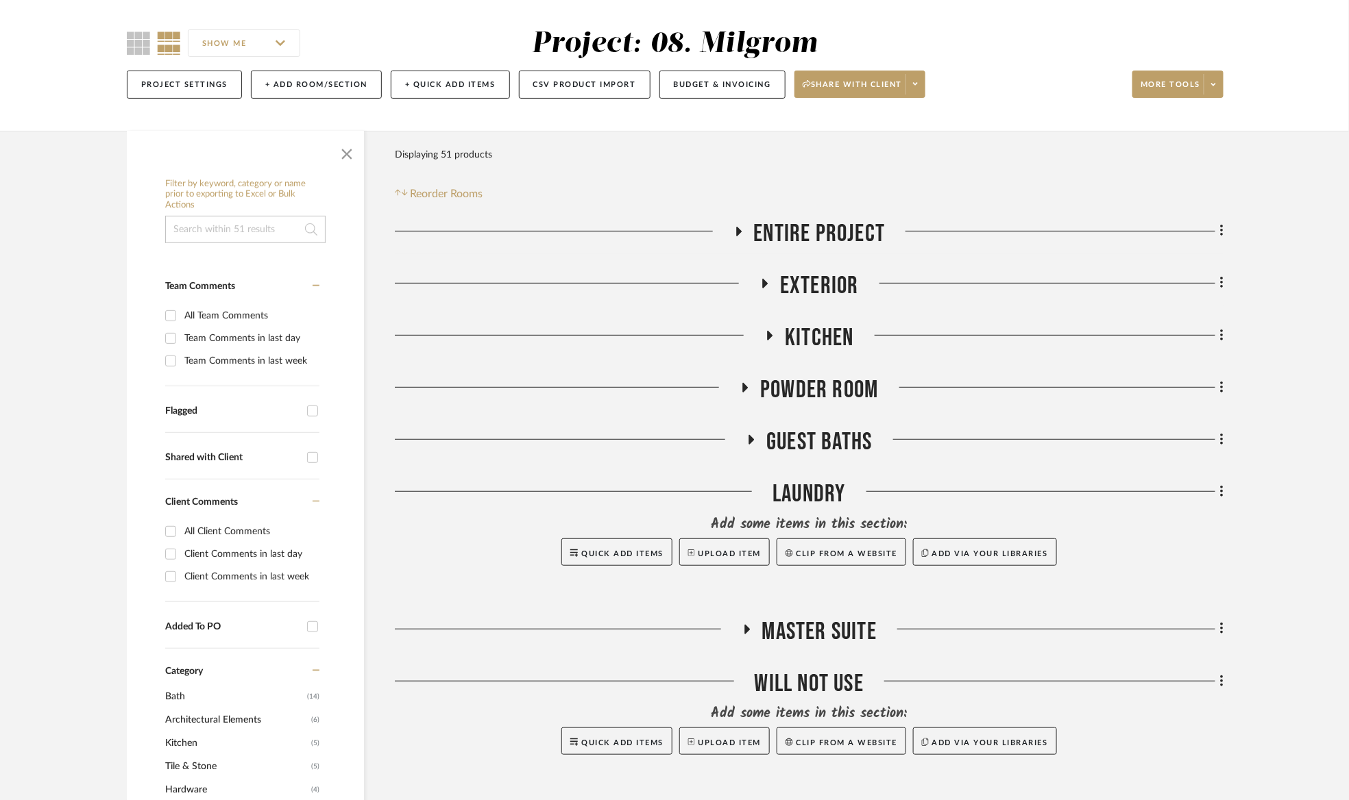
click at [774, 228] on span "Entire Project" at bounding box center [820, 233] width 132 height 29
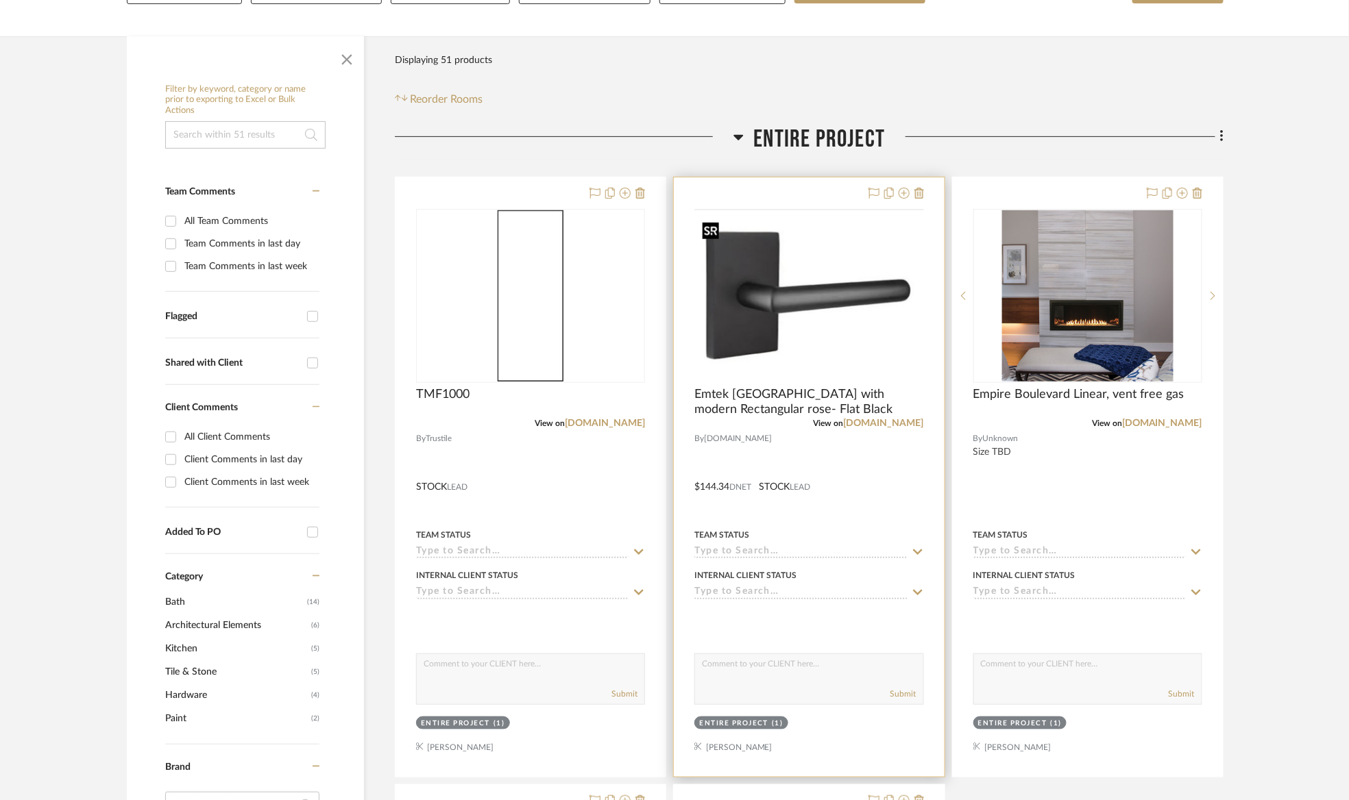
scroll to position [206, 0]
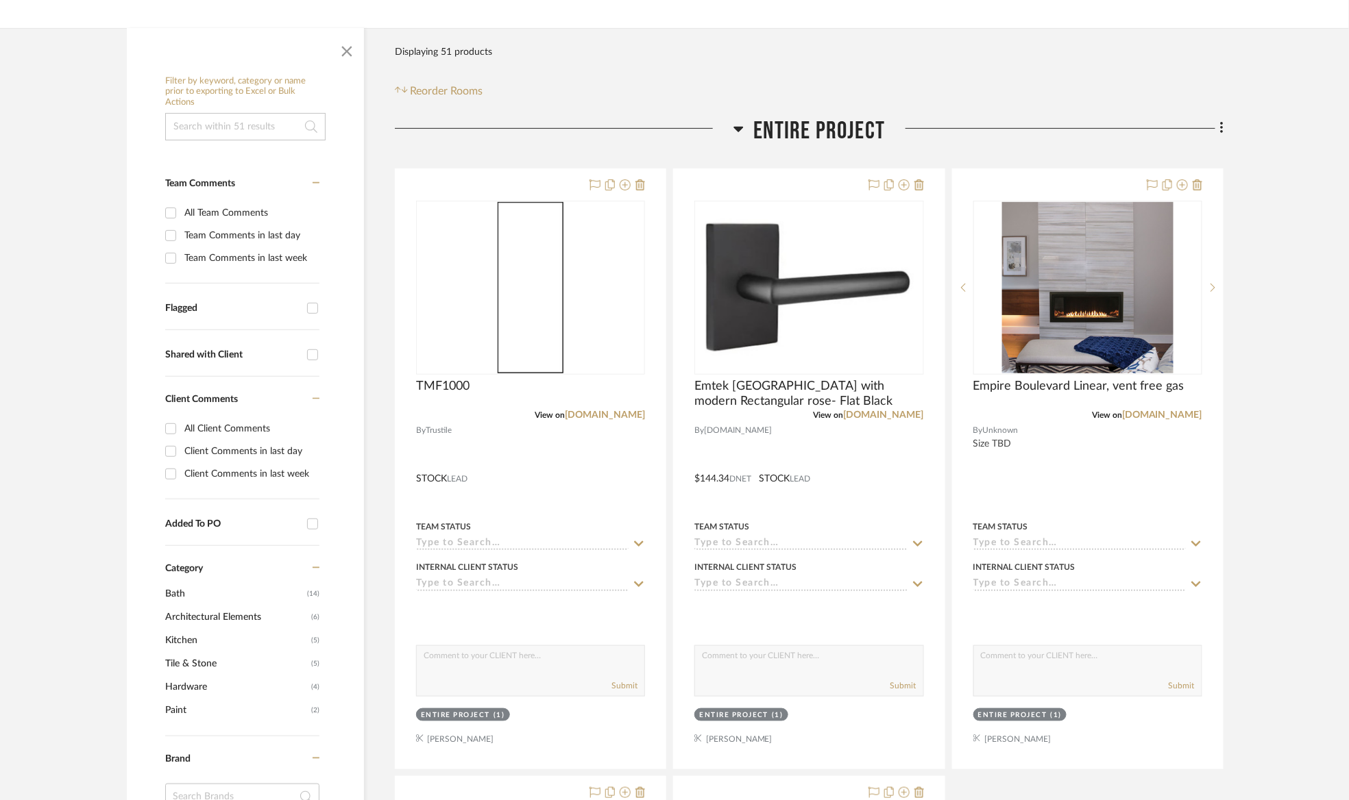
click at [796, 133] on span "Entire Project" at bounding box center [820, 130] width 132 height 29
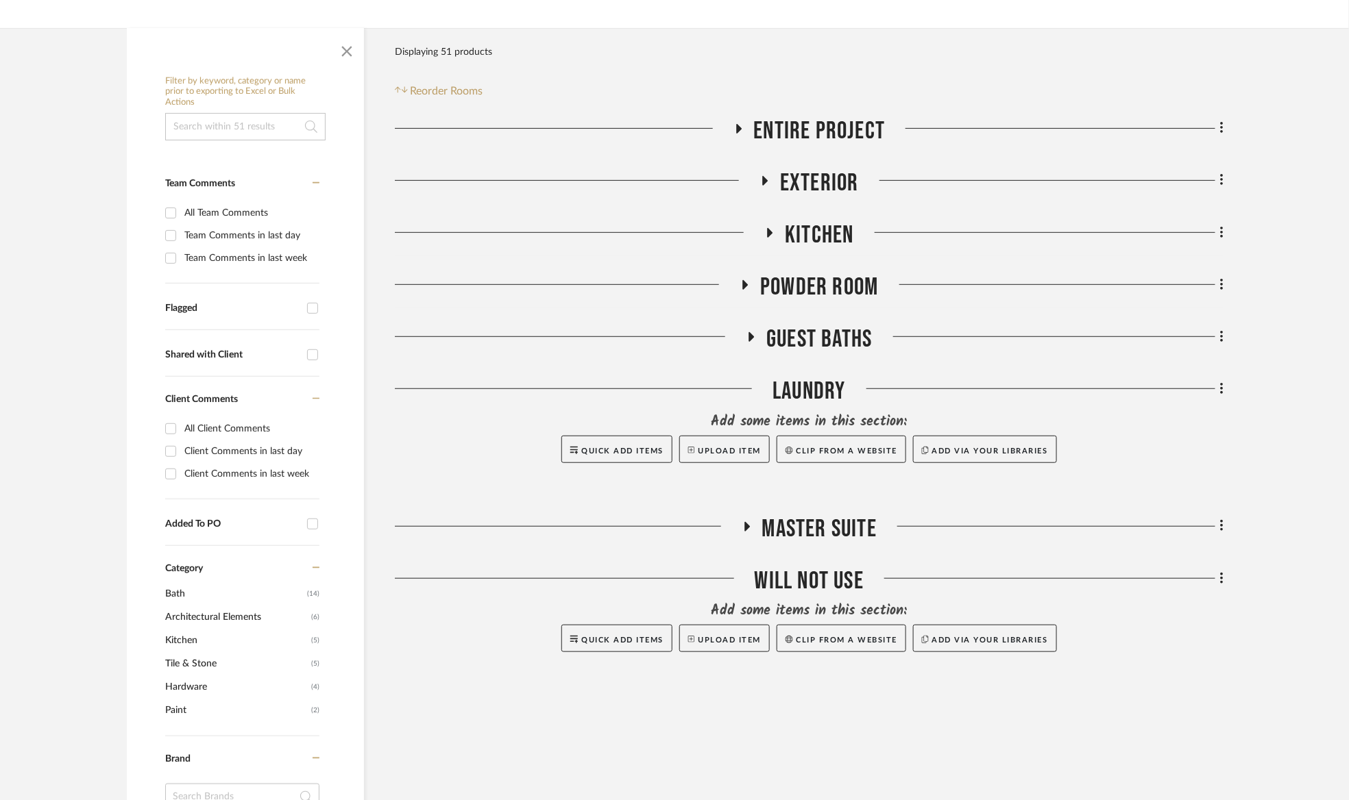
click at [796, 134] on span "Entire Project" at bounding box center [820, 130] width 132 height 29
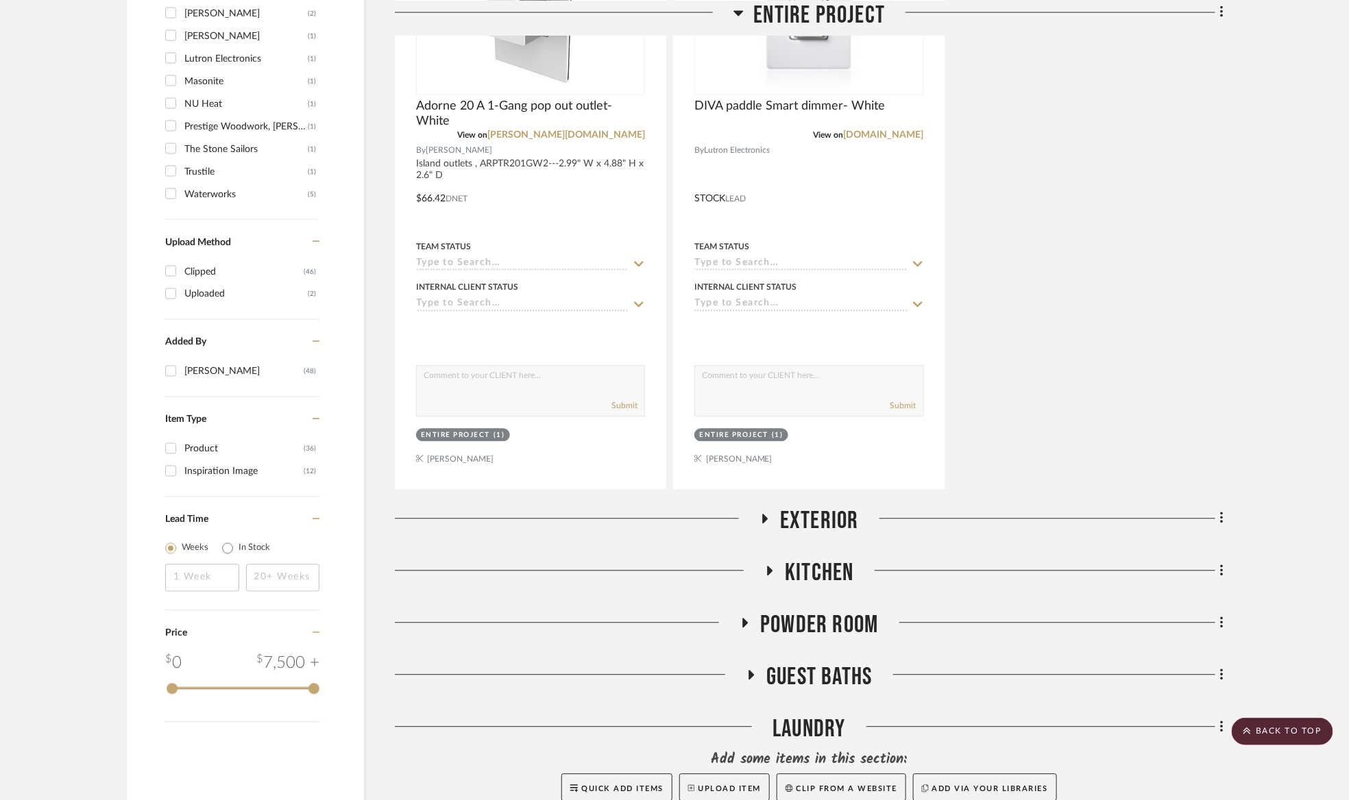
scroll to position [1131, 0]
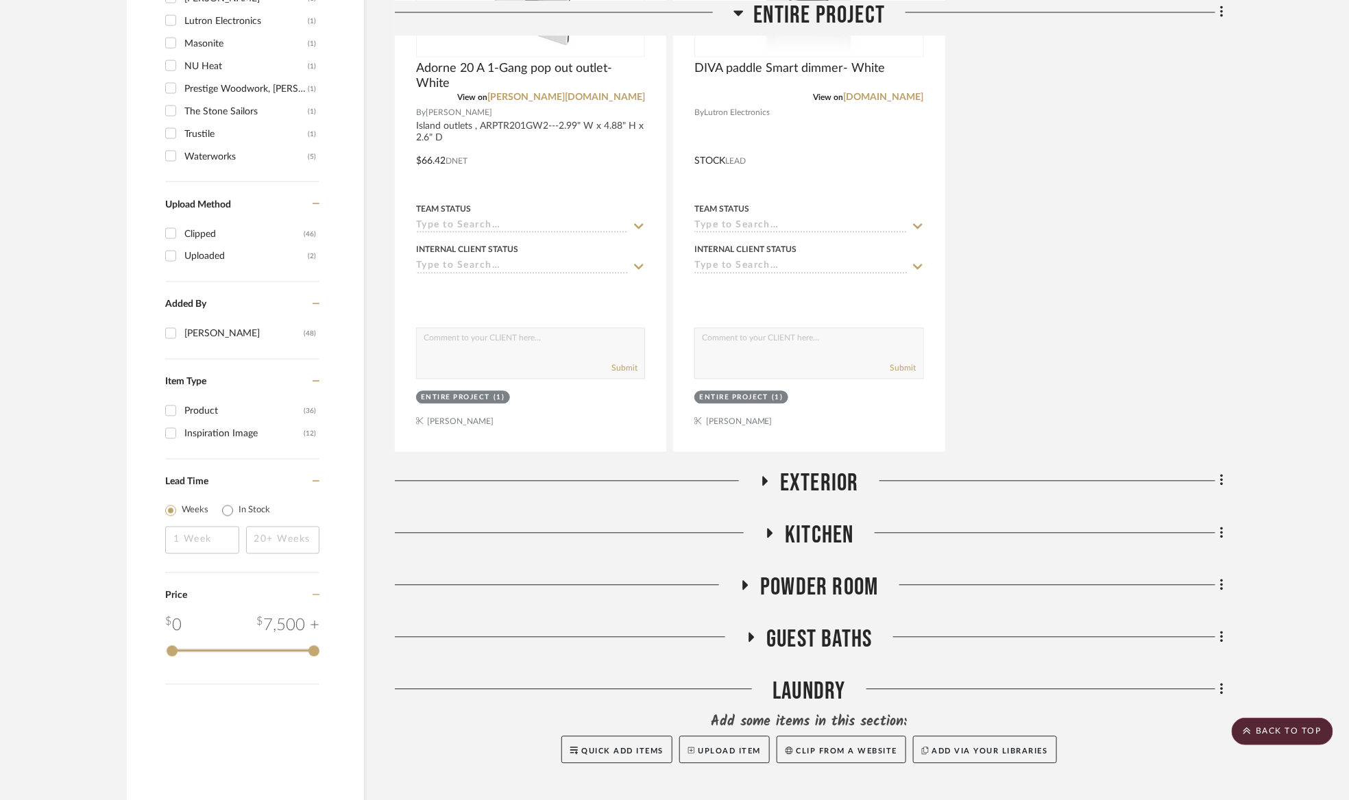
click at [812, 484] on span "Exterior" at bounding box center [819, 483] width 79 height 29
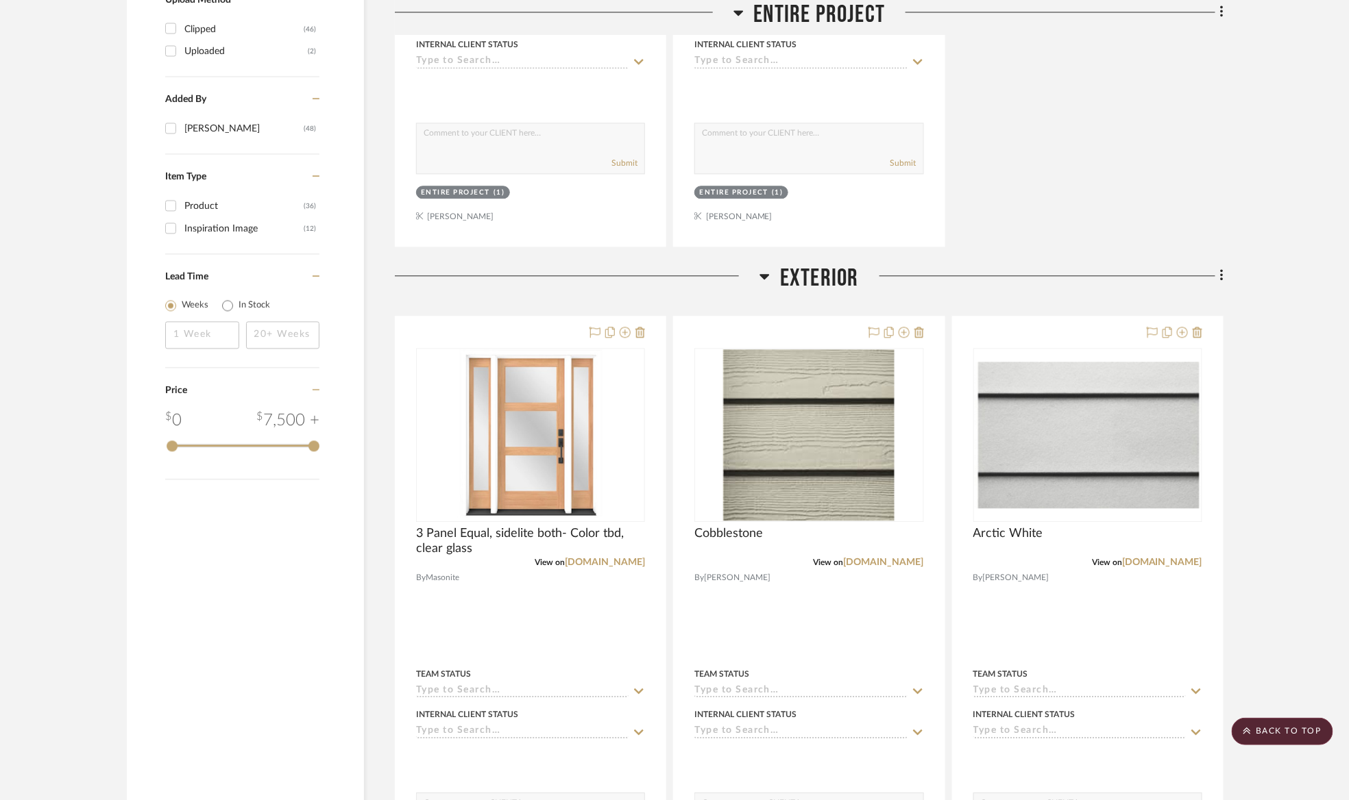
click at [794, 278] on span "Exterior" at bounding box center [819, 278] width 79 height 29
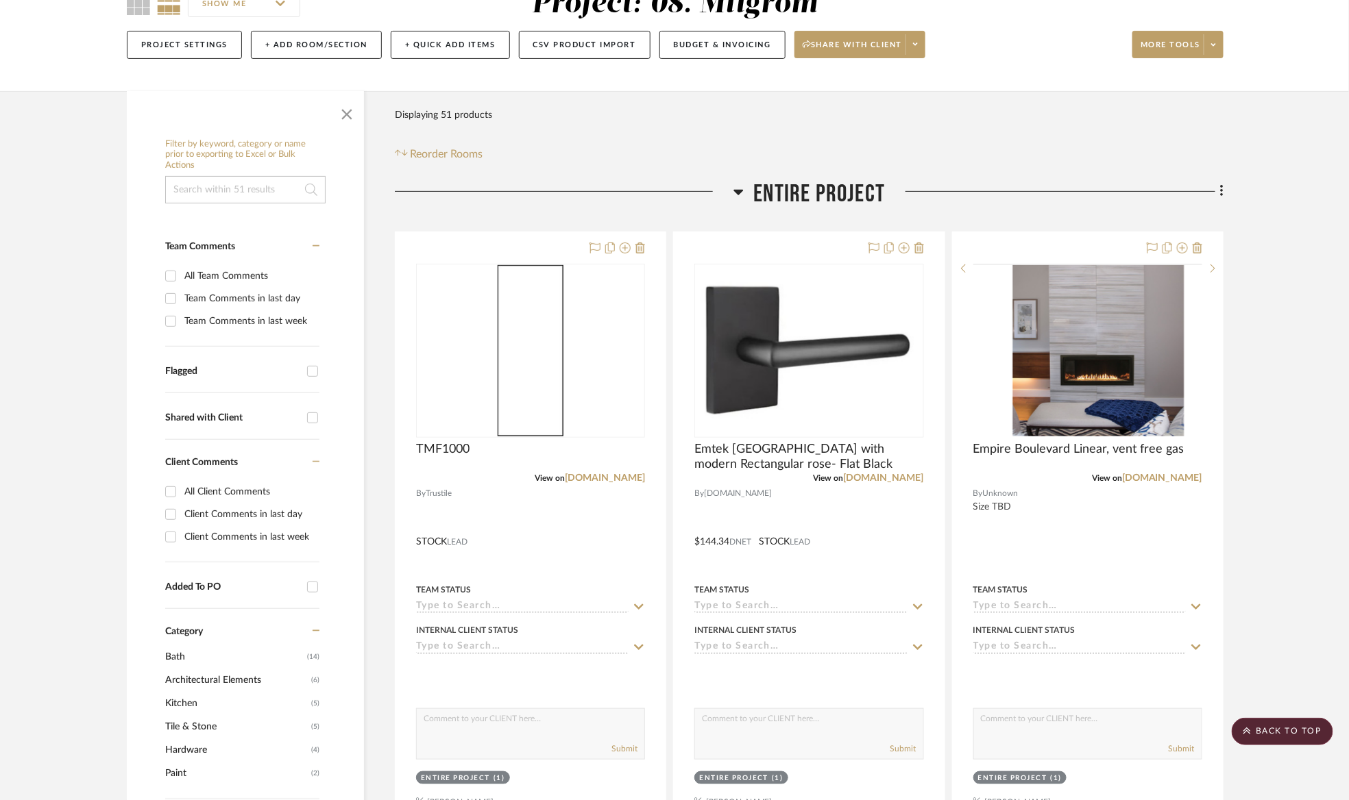
scroll to position [103, 0]
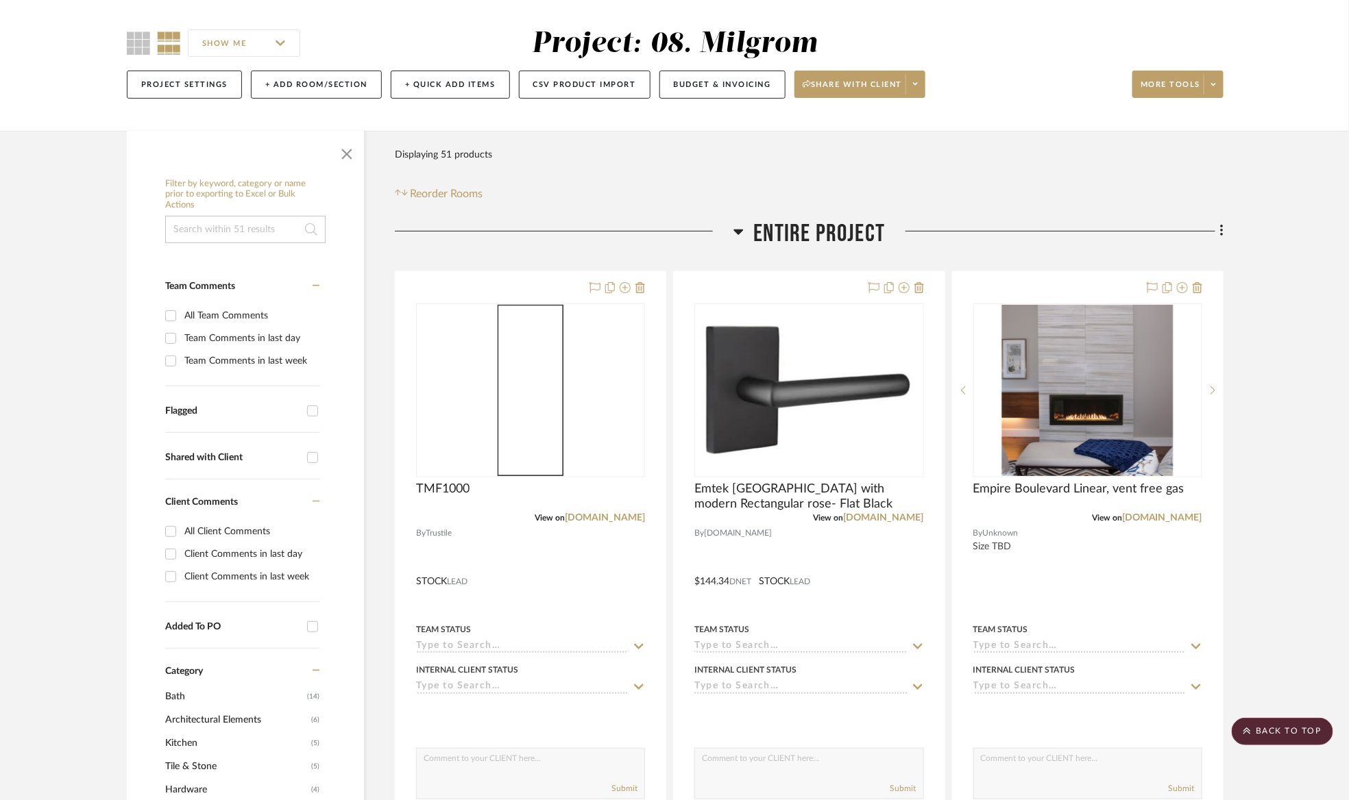
click at [824, 223] on span "Entire Project" at bounding box center [820, 233] width 132 height 29
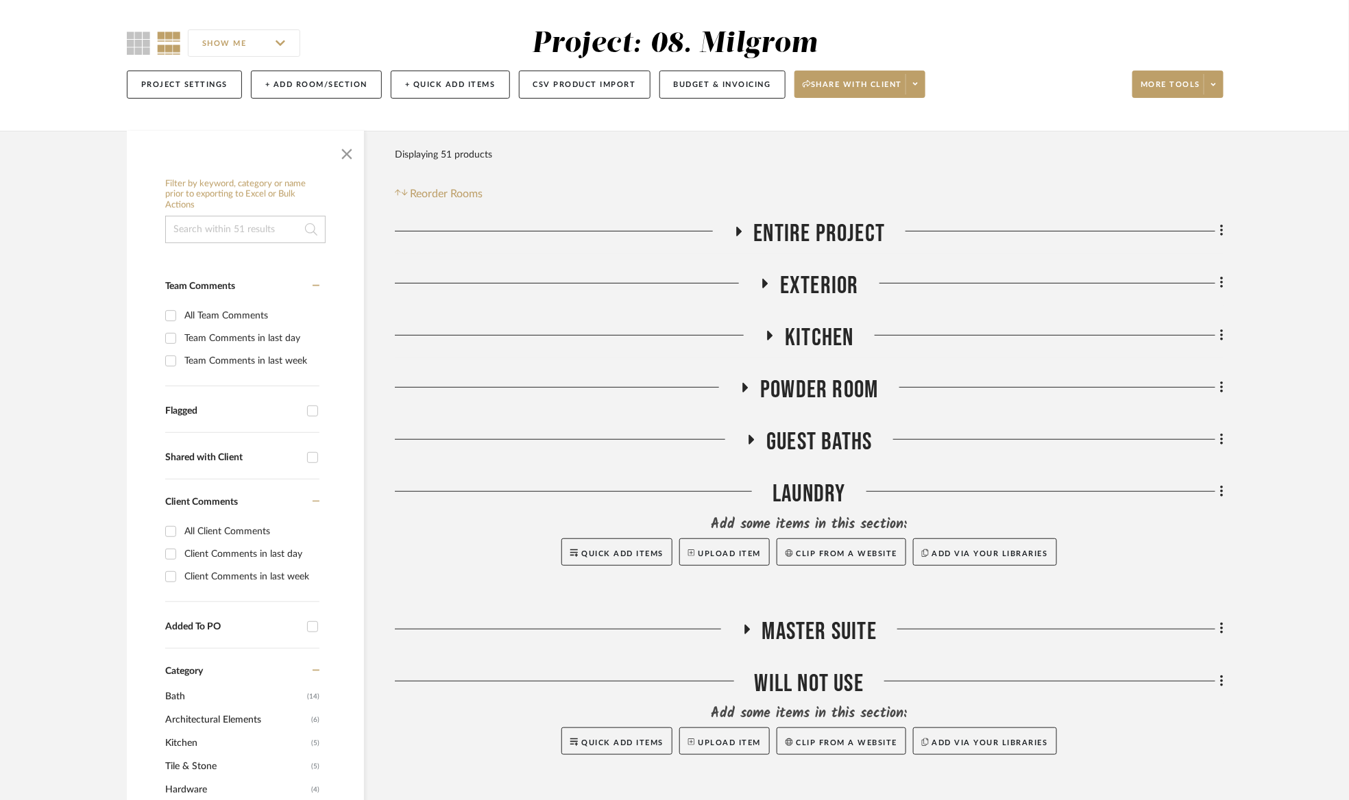
click at [805, 397] on span "Powder Room" at bounding box center [819, 390] width 118 height 29
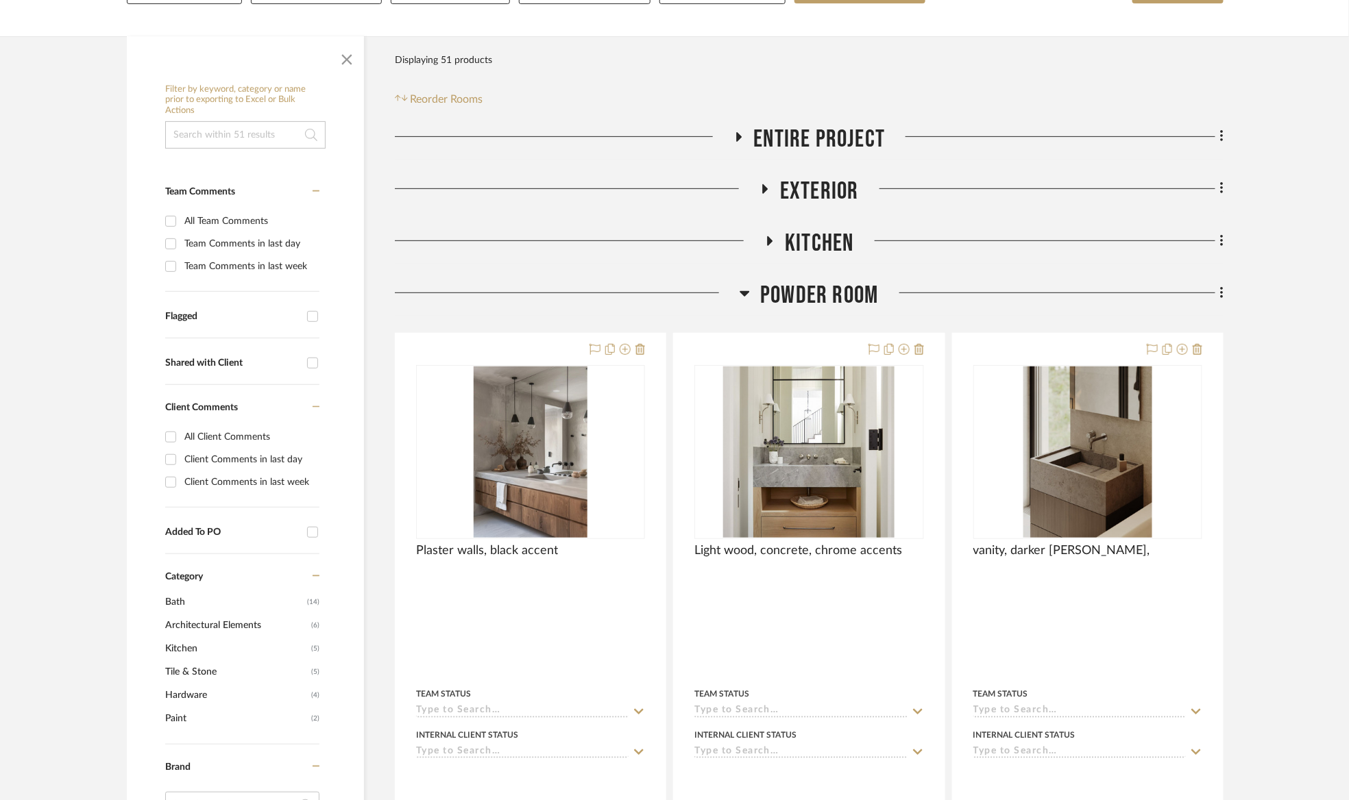
scroll to position [206, 0]
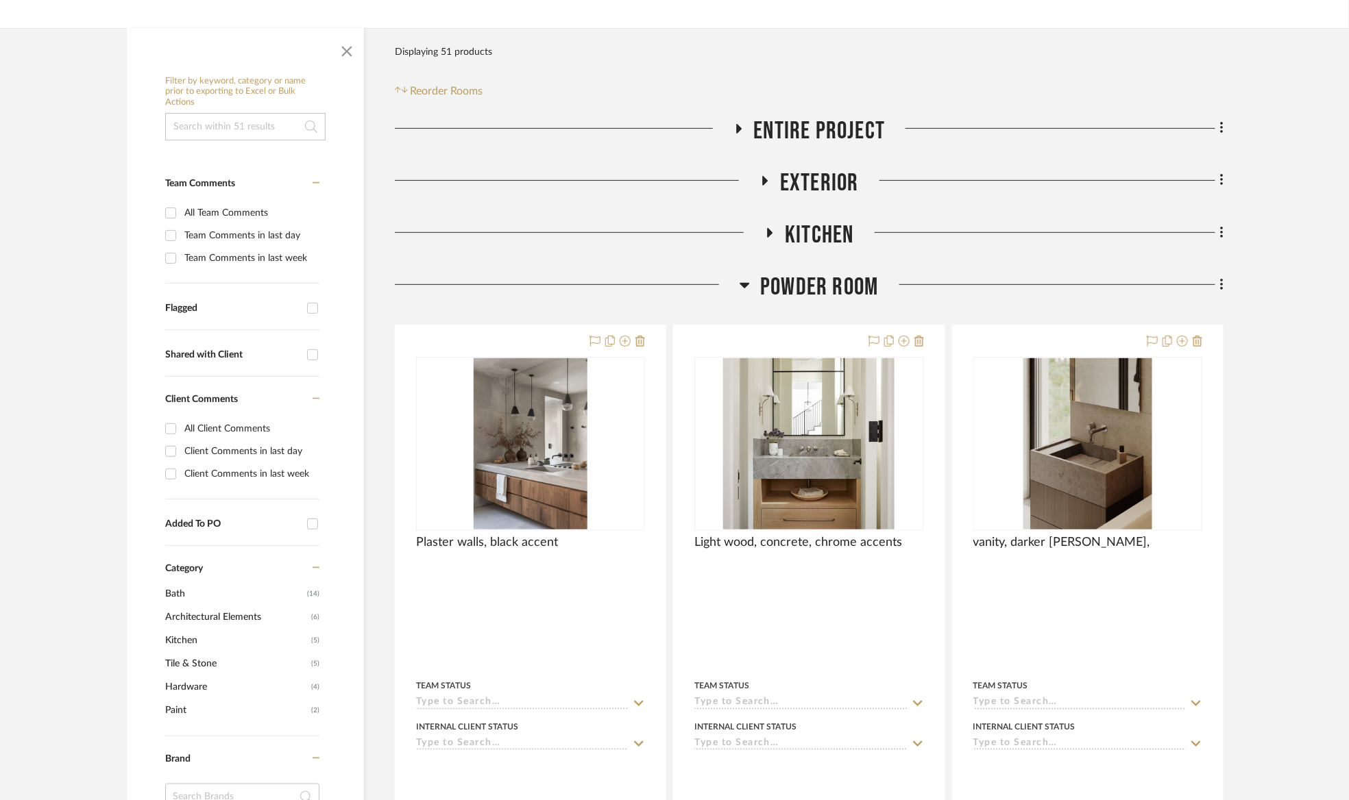
click at [818, 276] on span "Powder Room" at bounding box center [819, 287] width 118 height 29
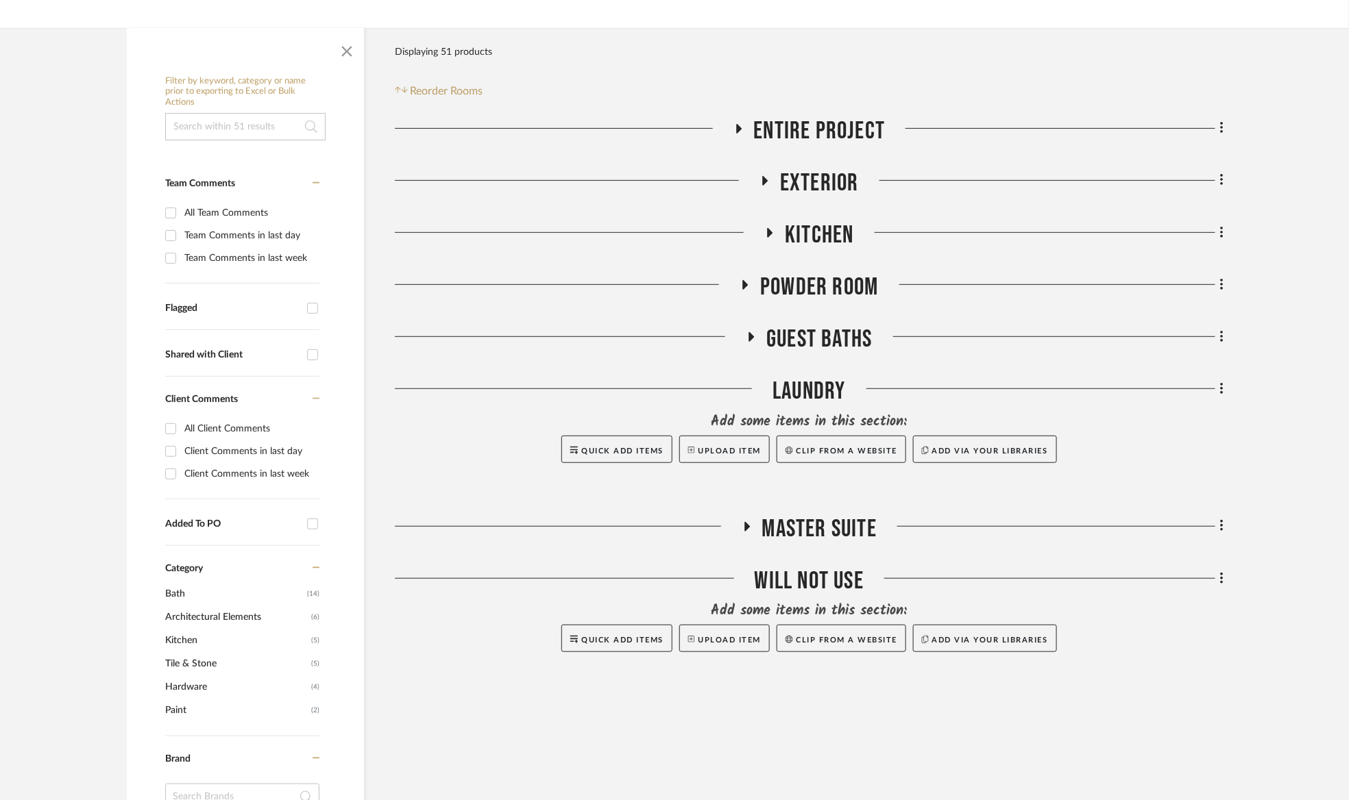
drag, startPoint x: 830, startPoint y: 519, endPoint x: 851, endPoint y: 508, distance: 23.9
click at [831, 519] on span "Master Suite" at bounding box center [819, 529] width 114 height 29
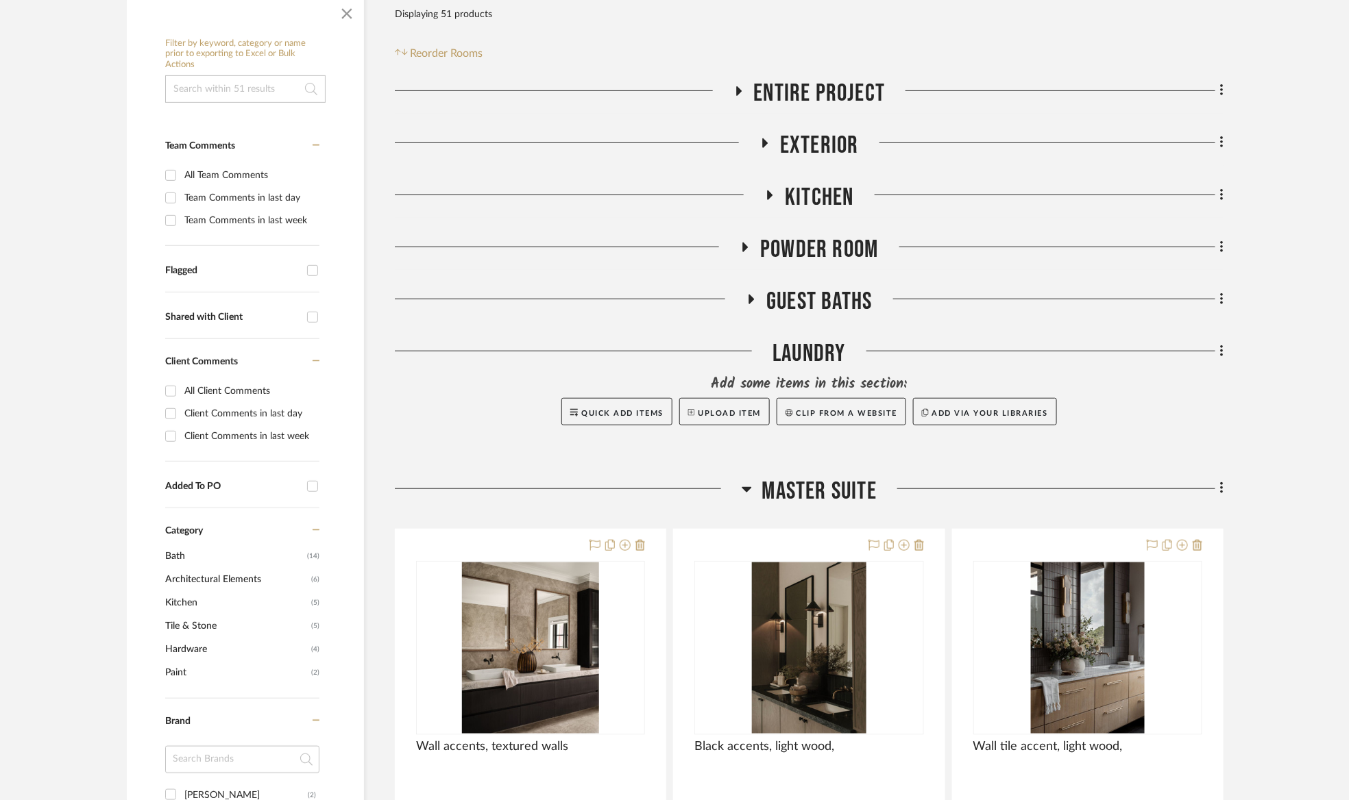
scroll to position [514, 0]
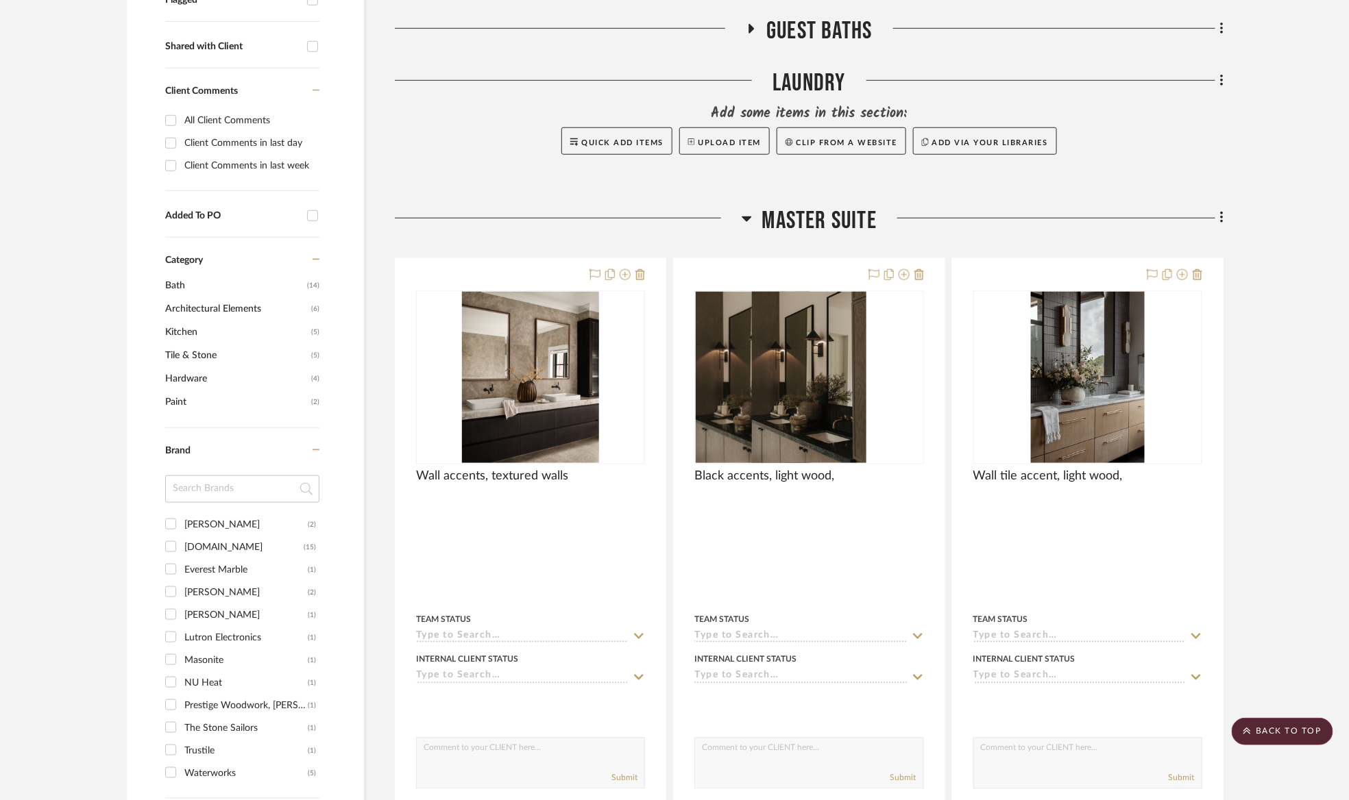
click at [823, 231] on span "Master Suite" at bounding box center [819, 220] width 114 height 29
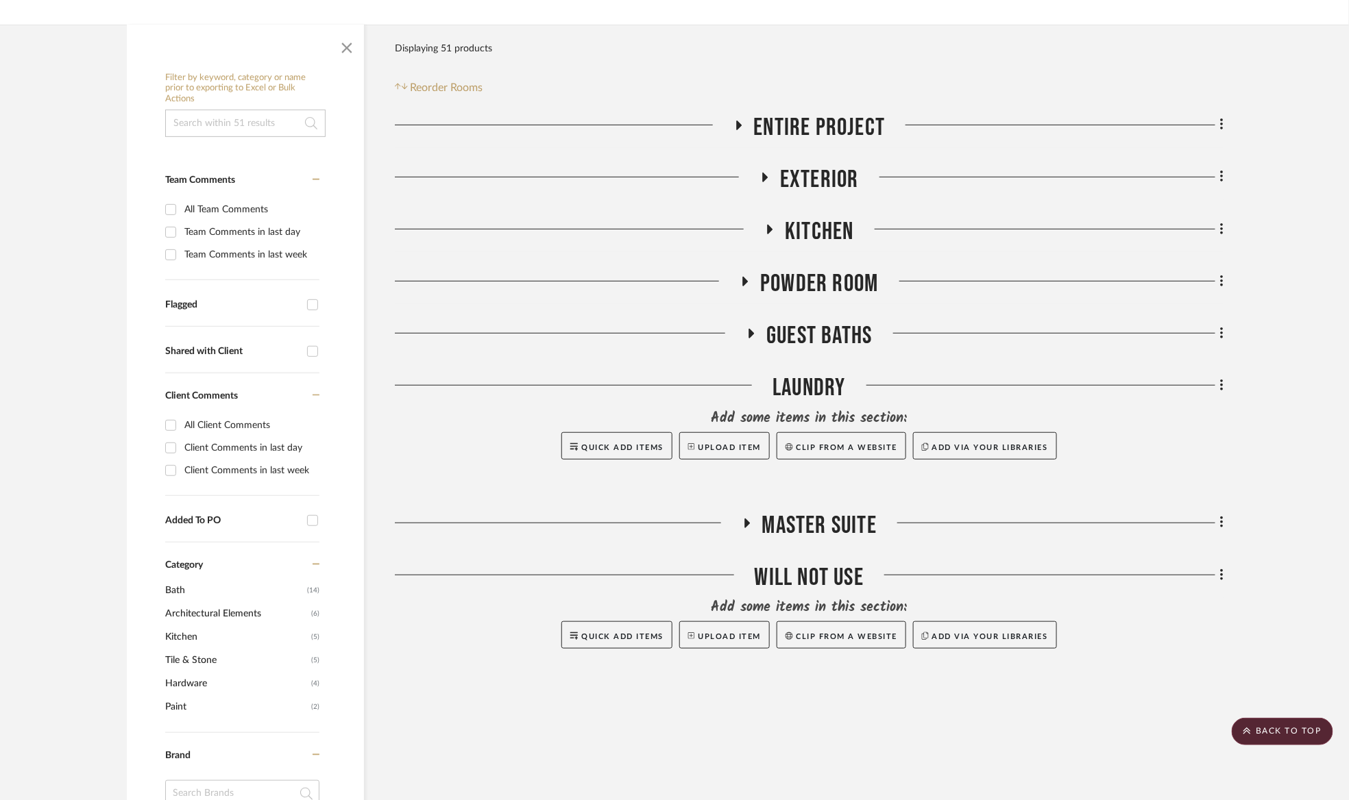
scroll to position [206, 0]
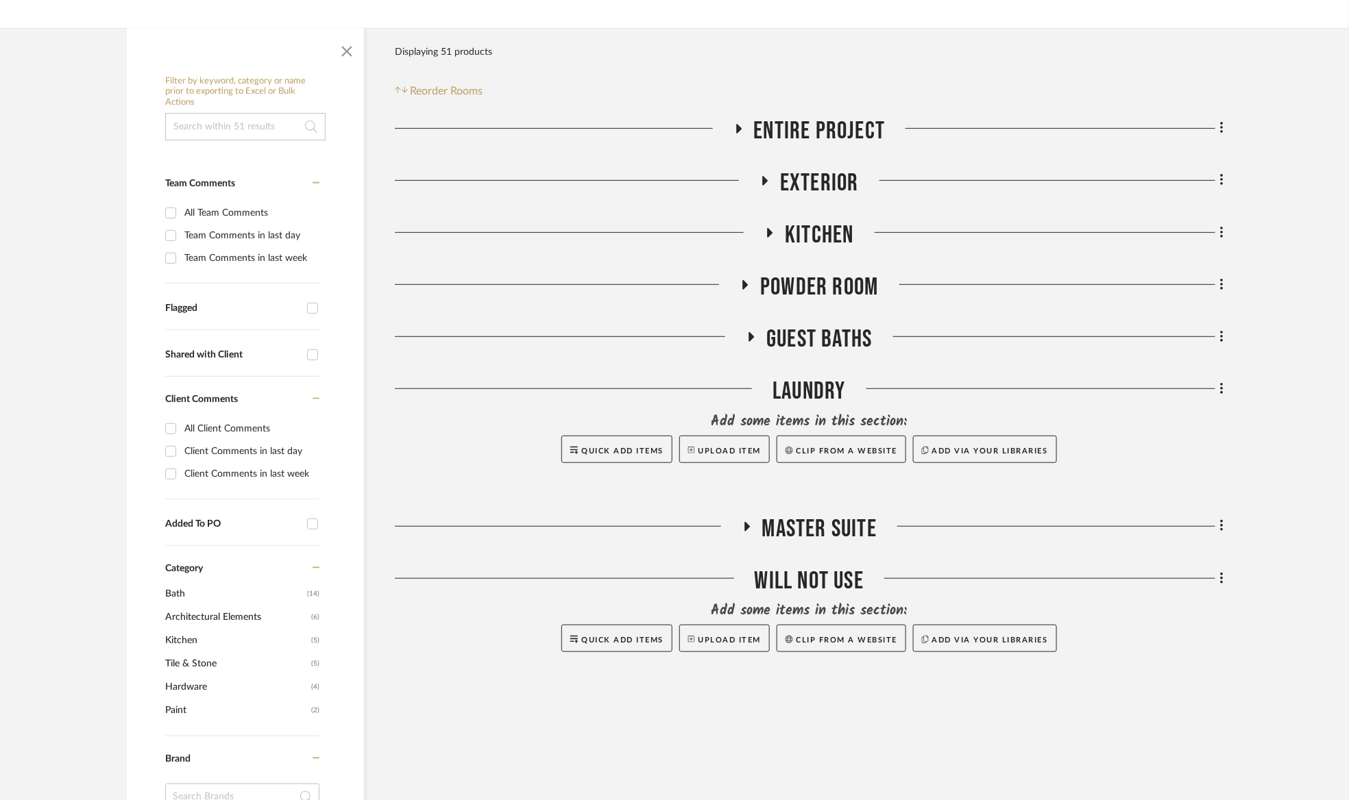
click at [824, 237] on span "Kitchen" at bounding box center [819, 235] width 69 height 29
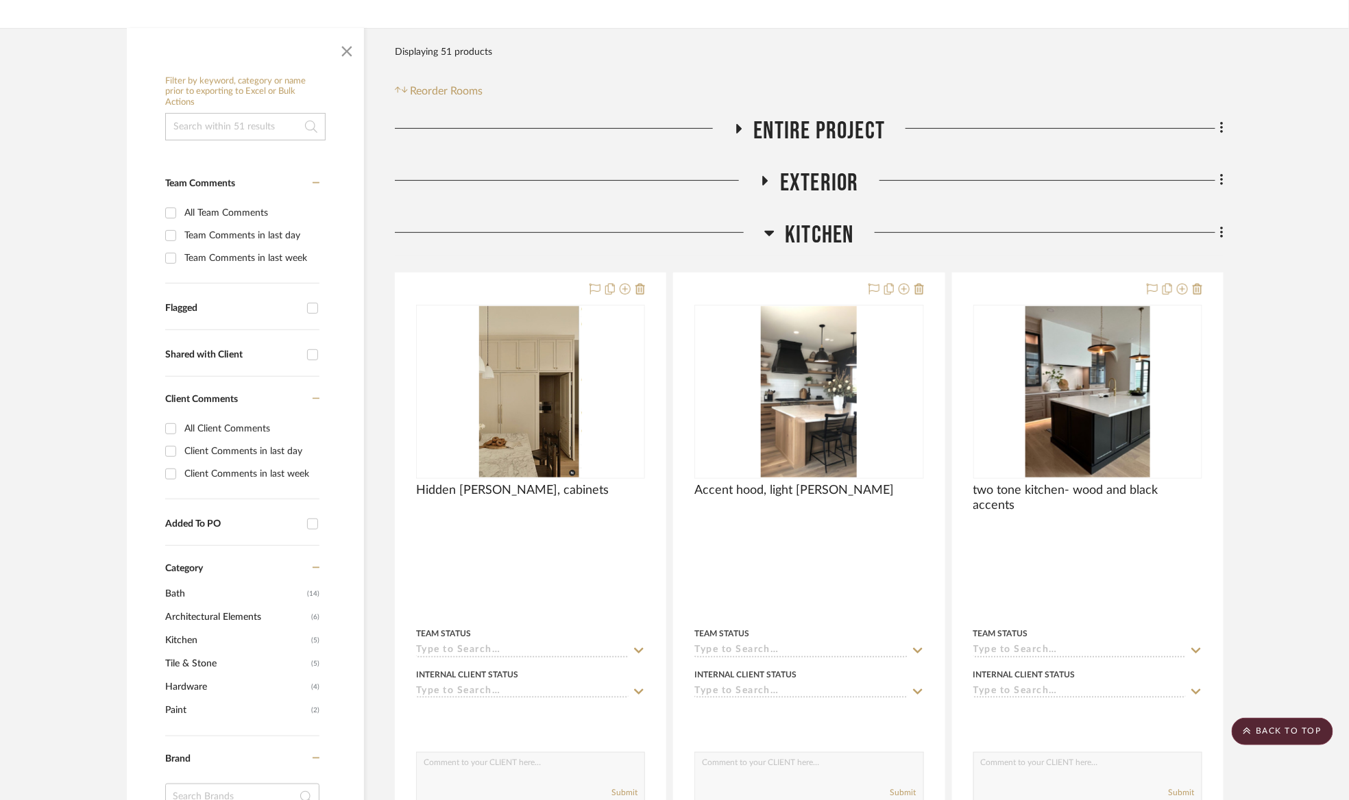
click at [839, 225] on span "Kitchen" at bounding box center [819, 235] width 69 height 29
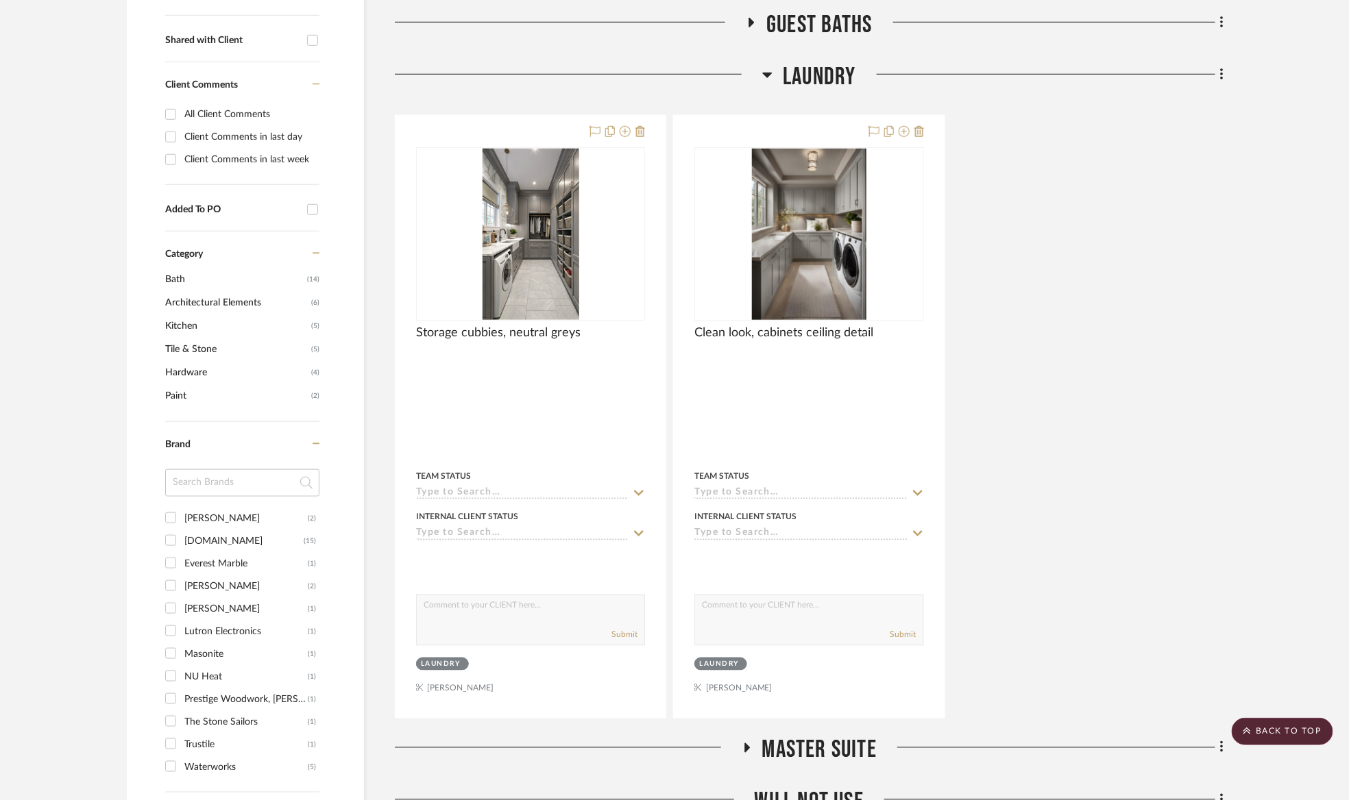
scroll to position [514, 0]
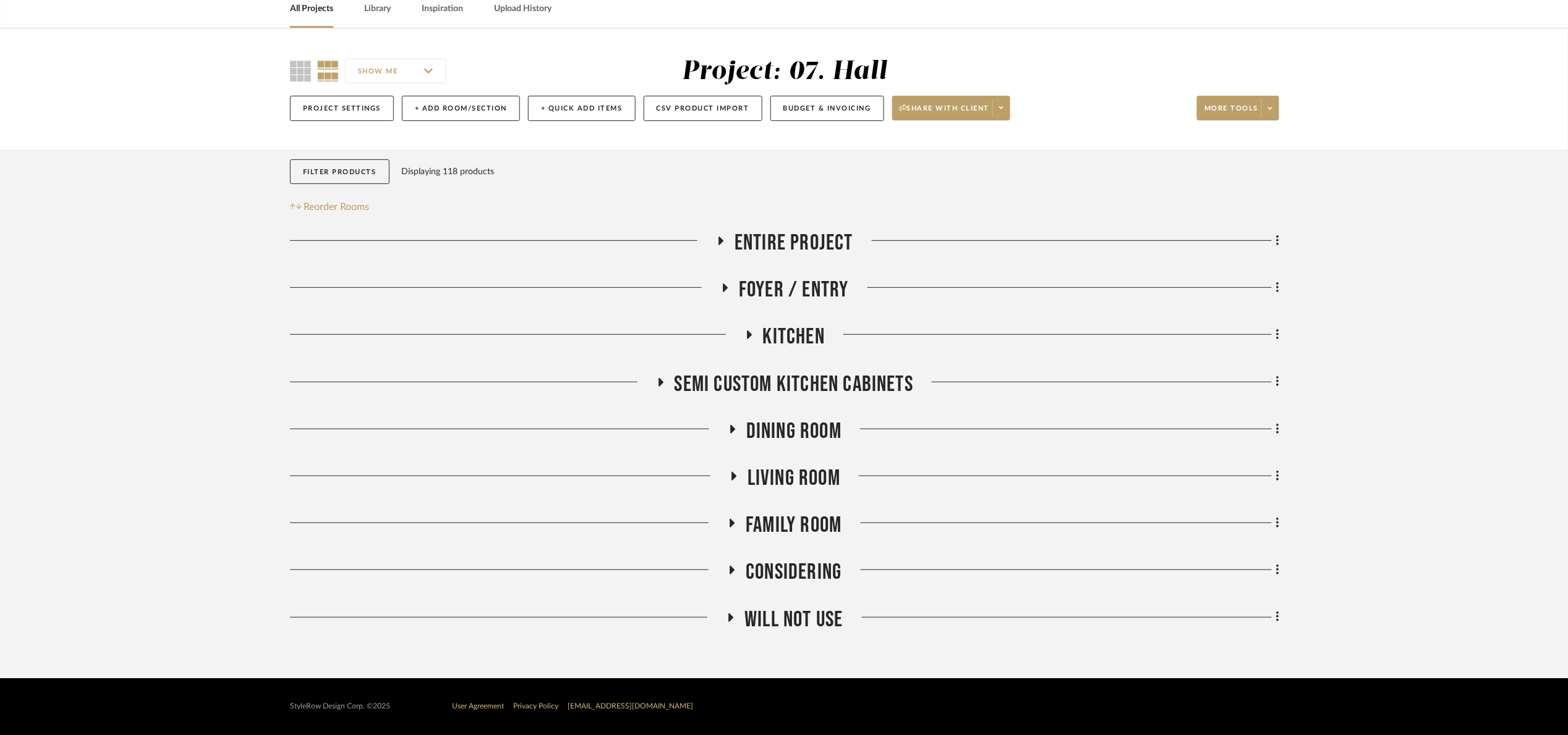
click at [810, 234] on span "Entire Project" at bounding box center [794, 243] width 119 height 26
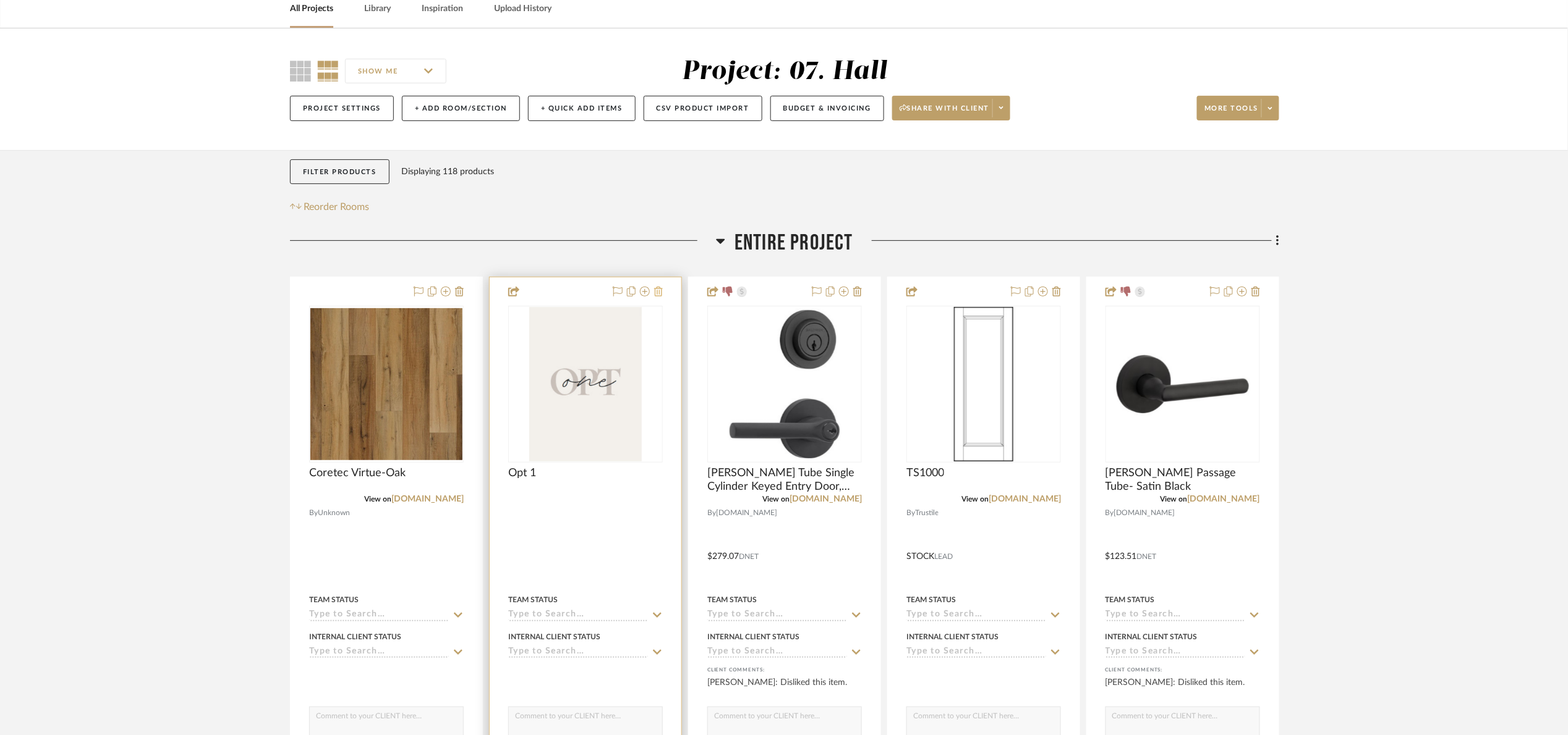
click at [659, 296] on icon at bounding box center [659, 291] width 9 height 10
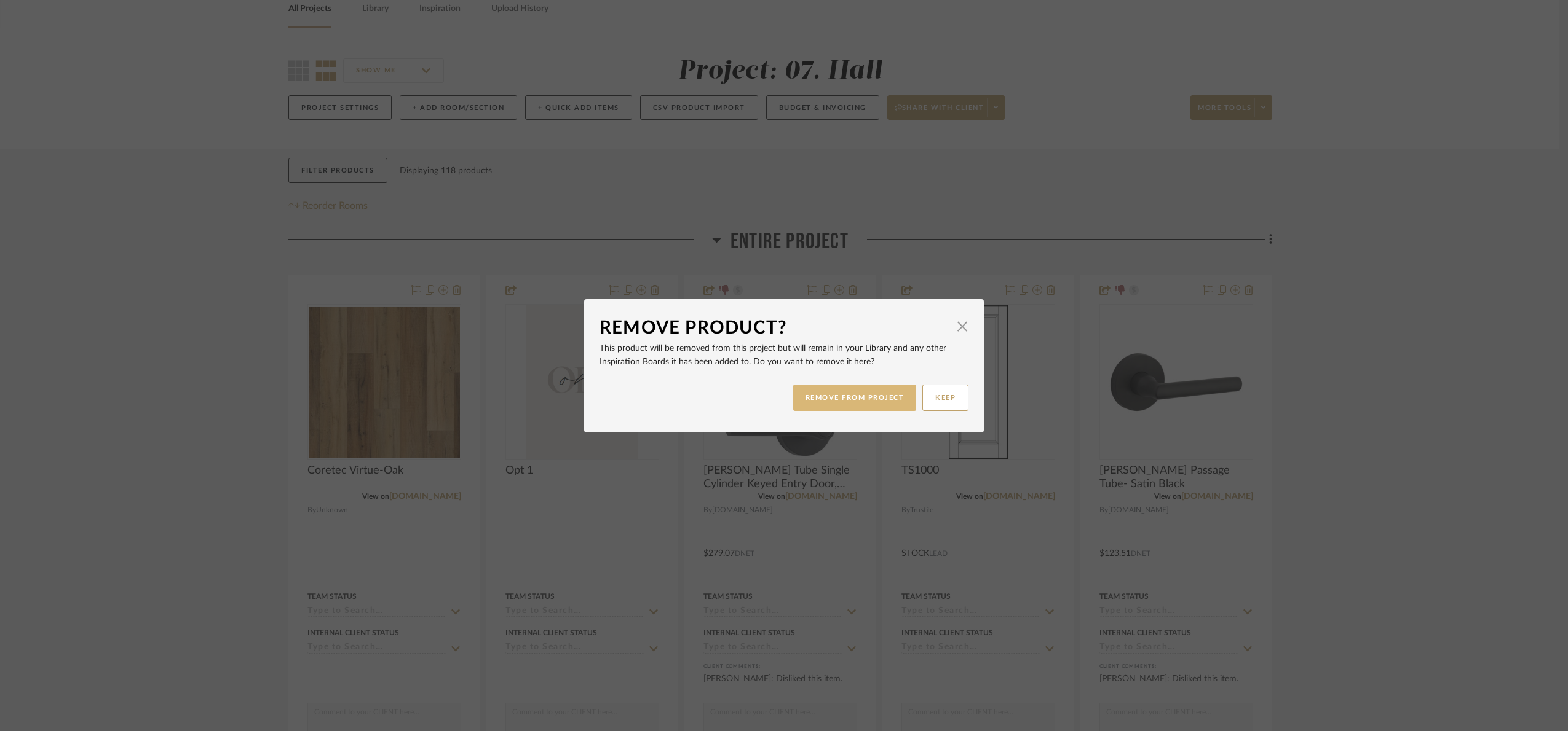
click at [846, 401] on button "REMOVE FROM PROJECT" at bounding box center [855, 397] width 124 height 26
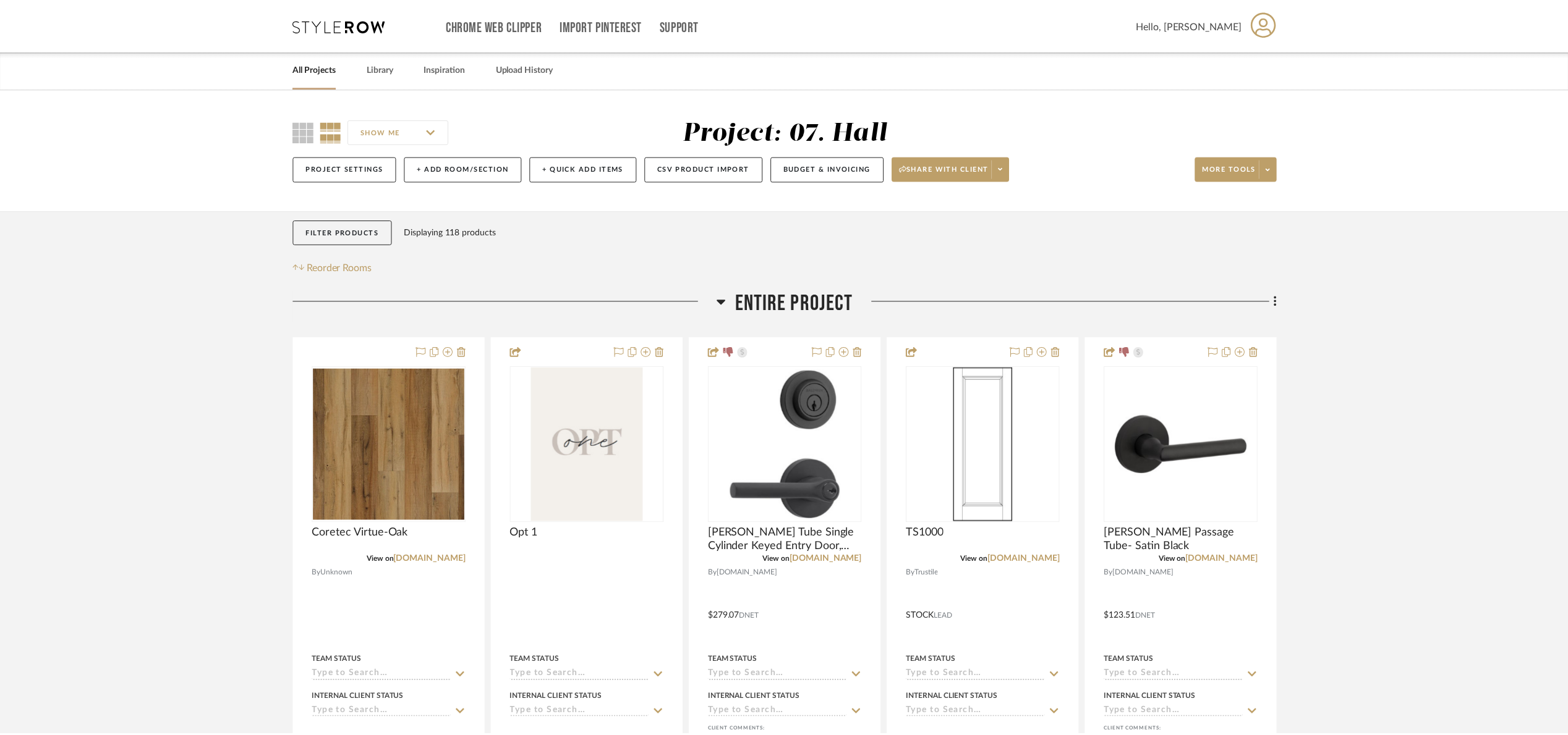
scroll to position [60, 0]
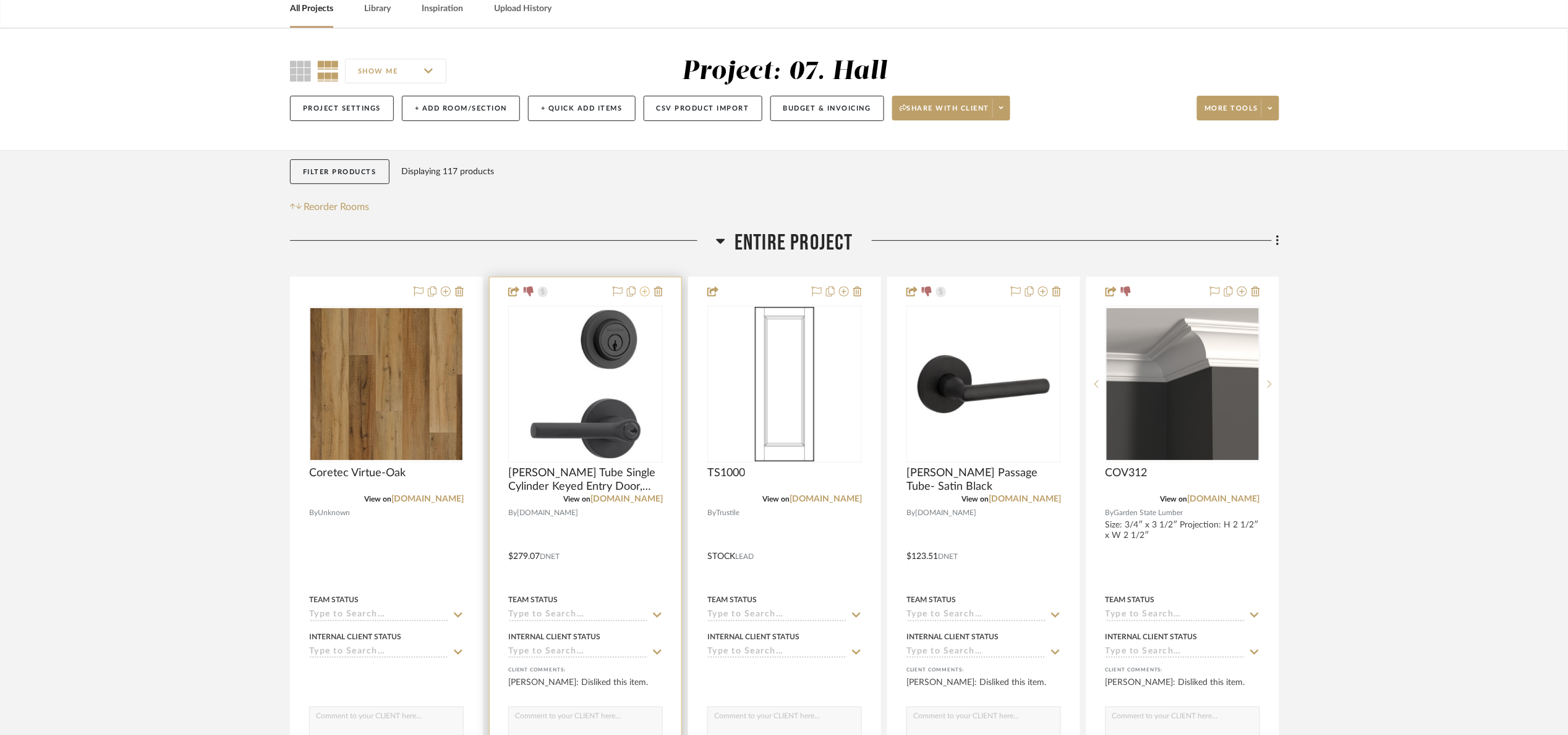
click at [644, 294] on icon at bounding box center [644, 291] width 10 height 10
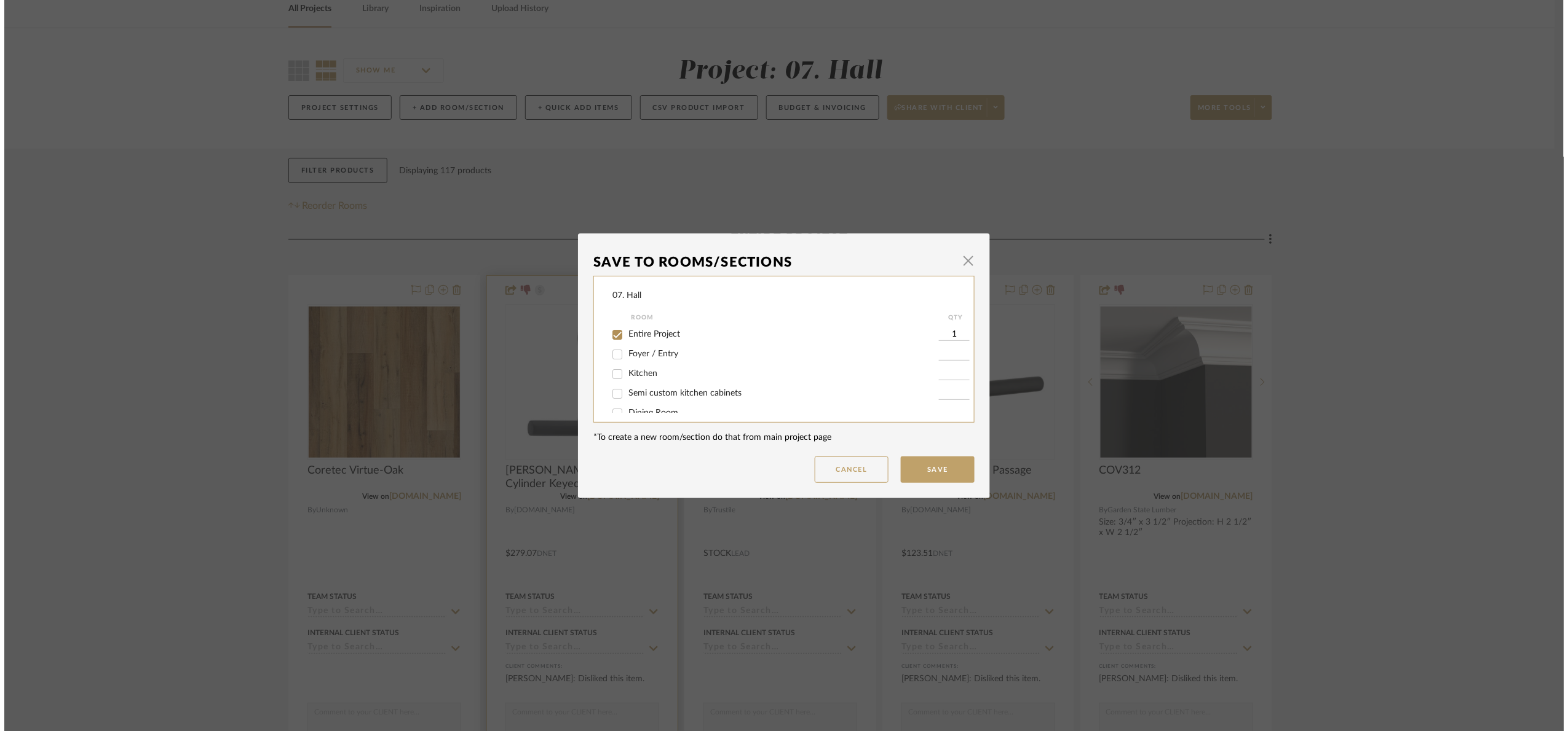
scroll to position [0, 0]
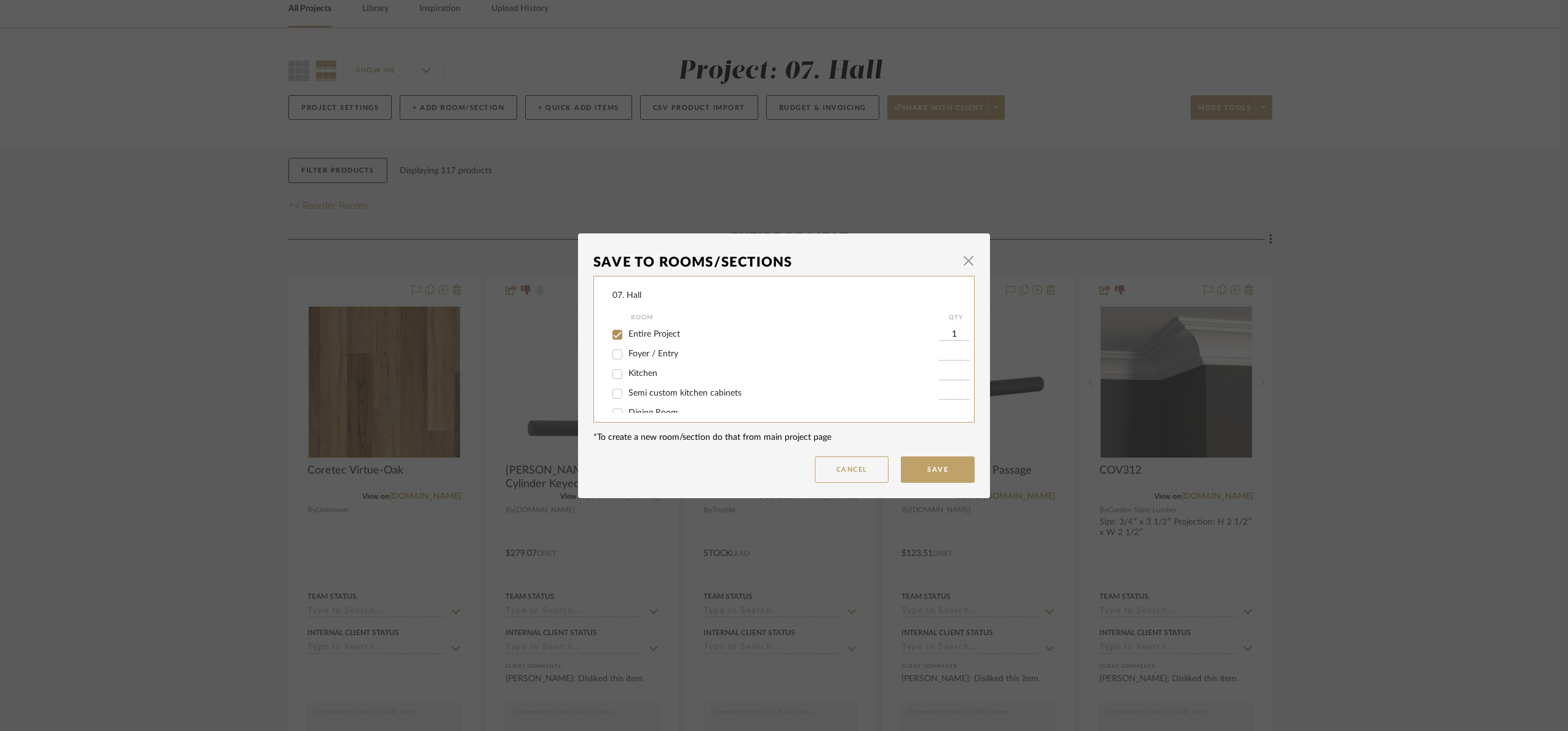
click at [653, 332] on span "Entire Project" at bounding box center [654, 335] width 52 height 9
click at [627, 332] on input "Entire Project" at bounding box center [618, 335] width 20 height 20
checkbox input "false"
click at [657, 401] on span "Will Not Use" at bounding box center [653, 400] width 48 height 9
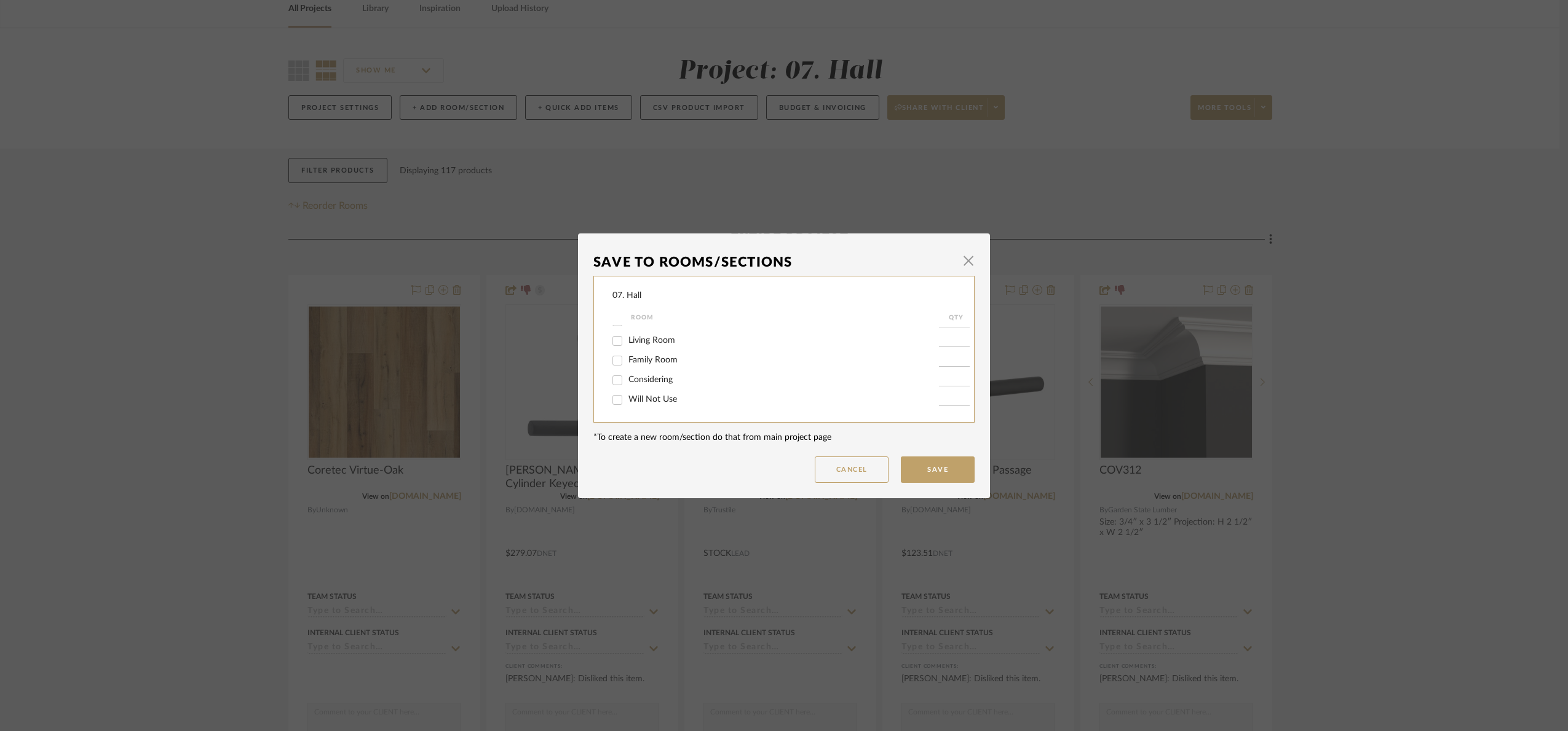
click at [627, 401] on input "Will Not Use" at bounding box center [618, 400] width 20 height 20
checkbox input "true"
type input "1"
click at [943, 468] on button "Save" at bounding box center [938, 469] width 74 height 26
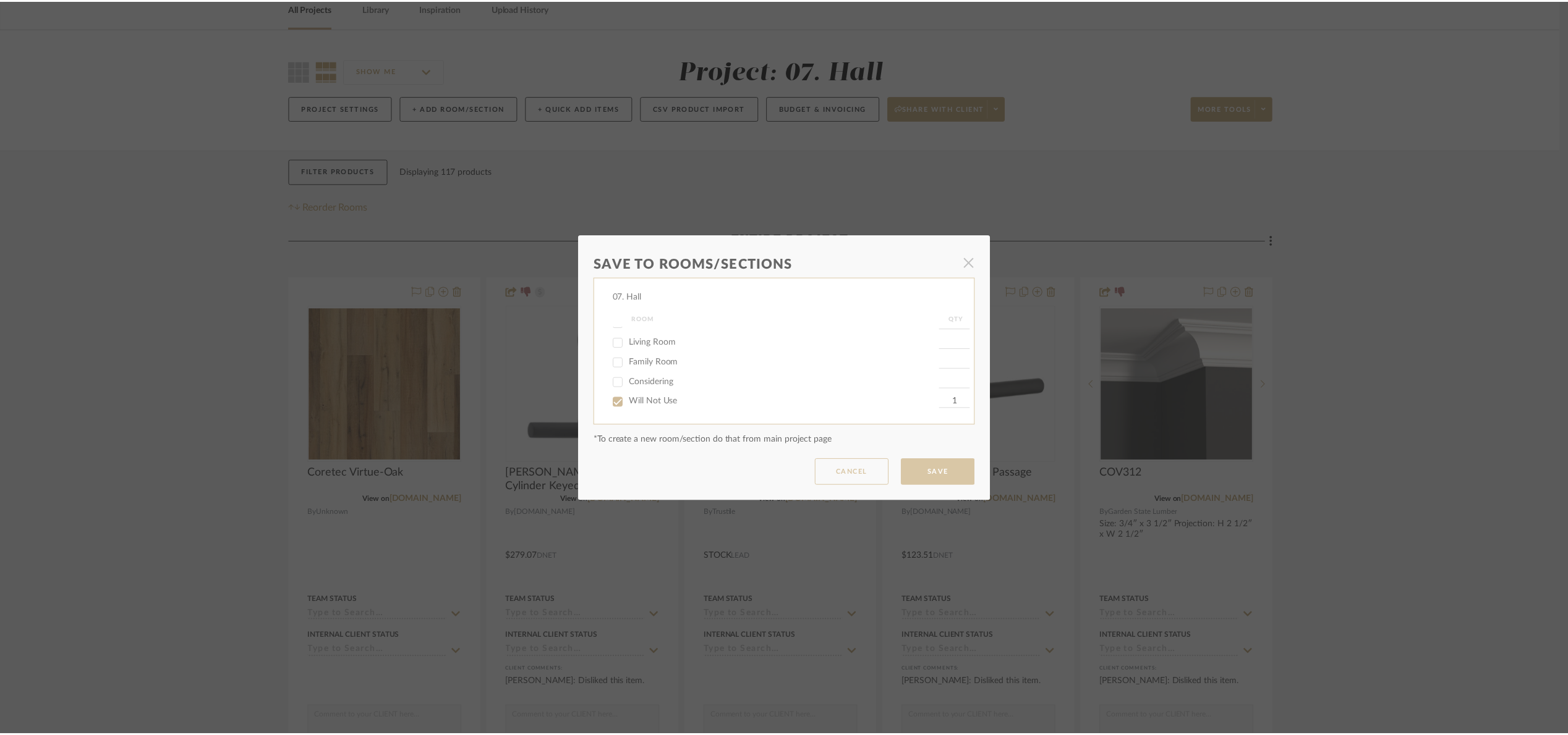
scroll to position [60, 0]
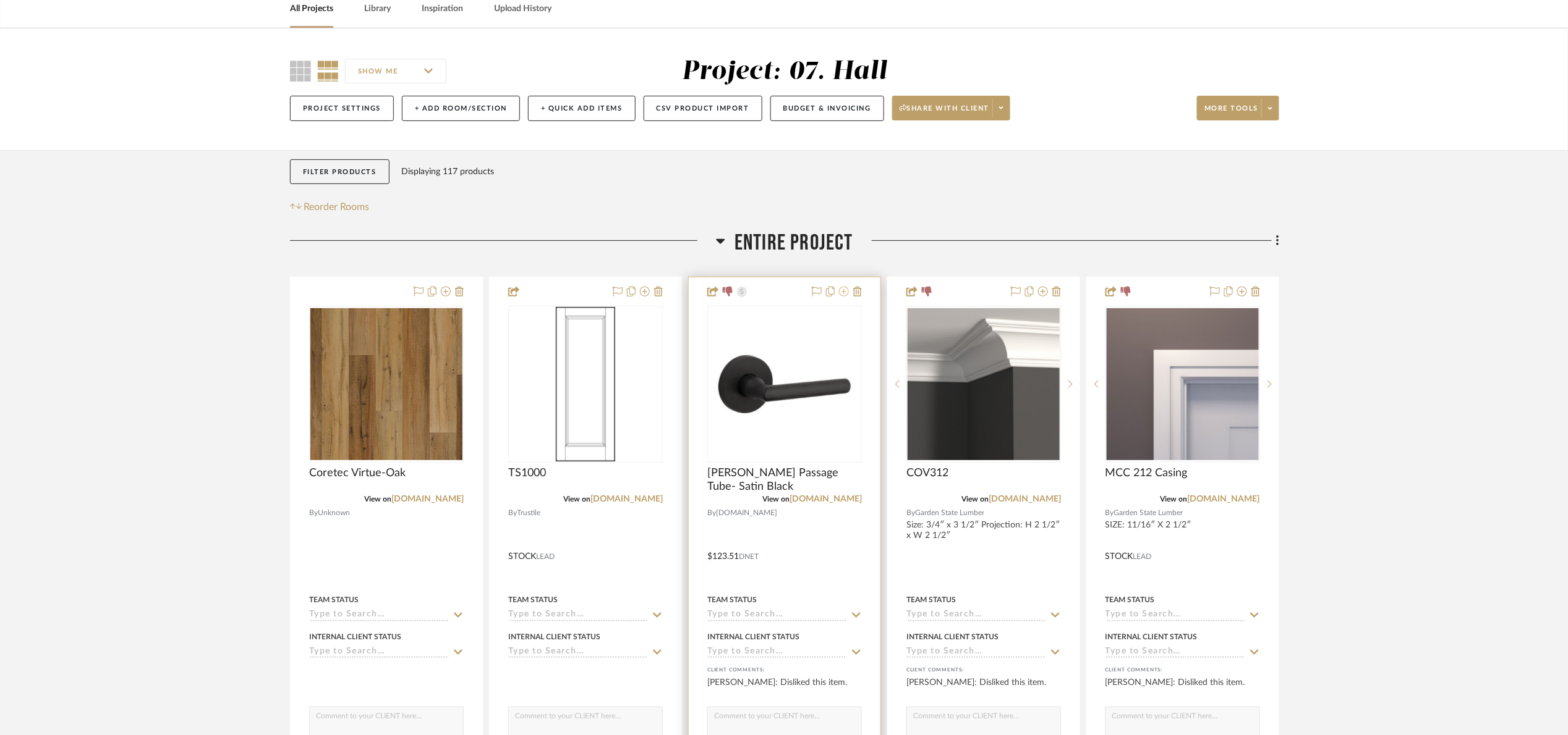
click at [846, 296] on icon at bounding box center [844, 291] width 10 height 10
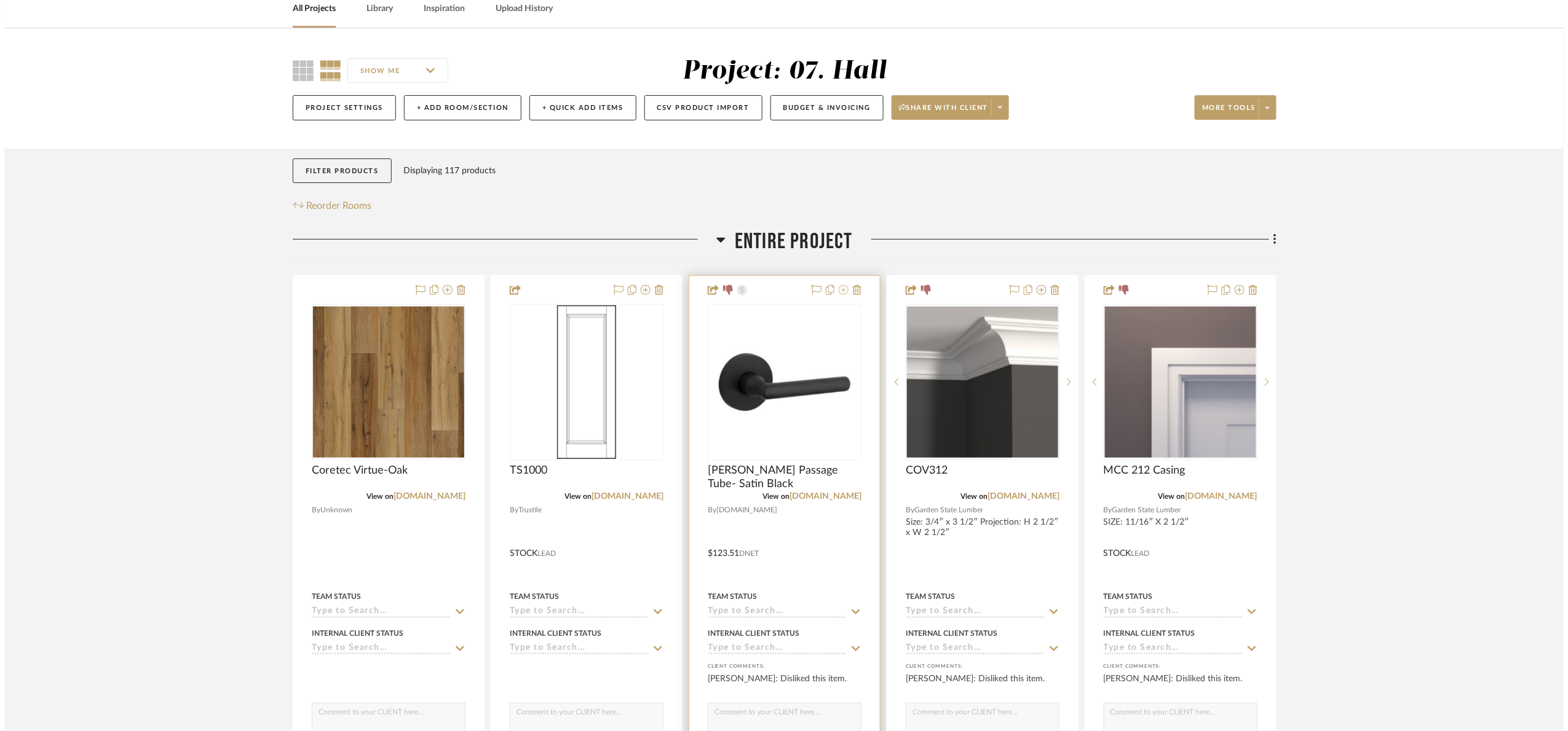
scroll to position [0, 0]
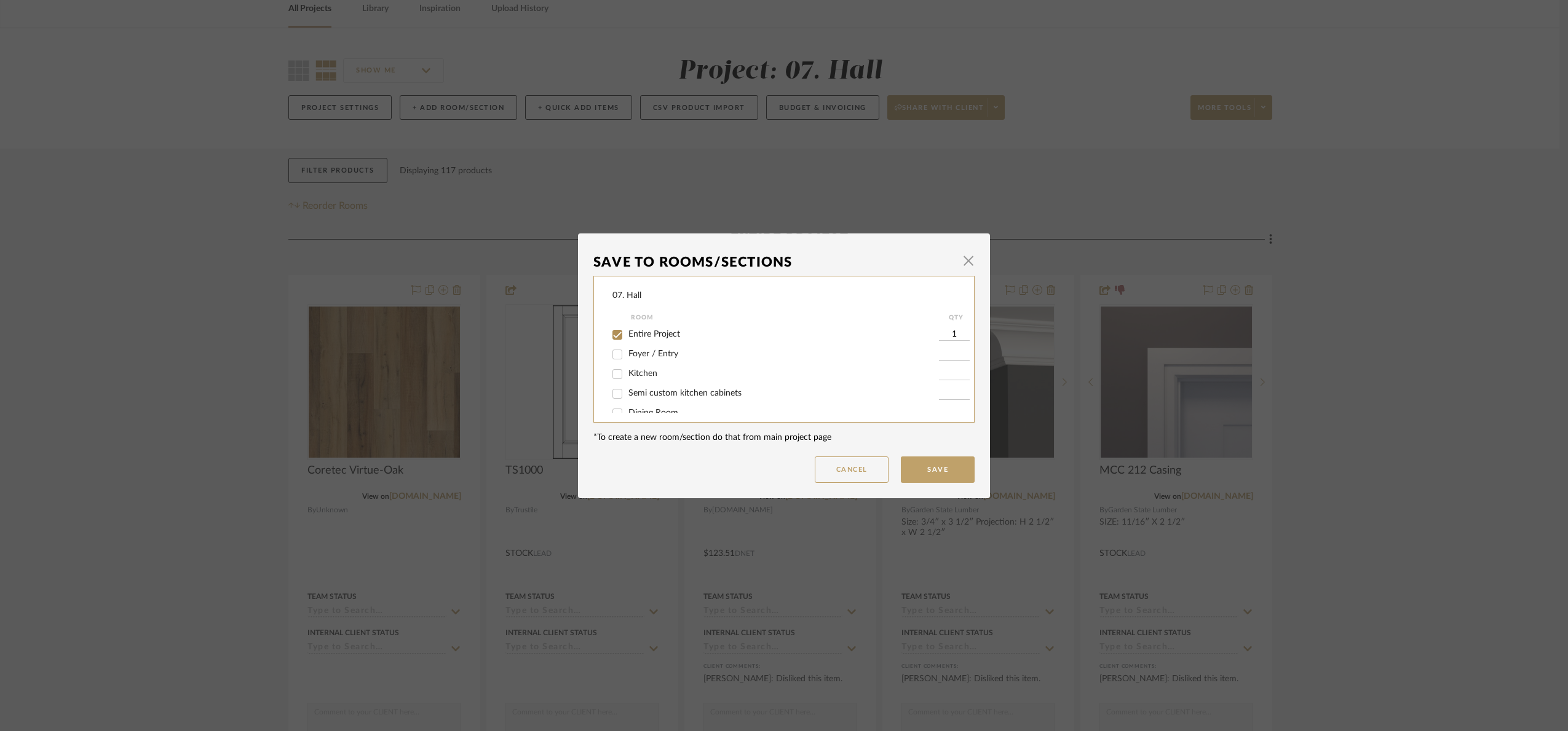
click at [628, 329] on label "Entire Project" at bounding box center [784, 335] width 311 height 11
click at [627, 329] on input "Entire Project" at bounding box center [618, 335] width 20 height 20
checkbox input "false"
click at [644, 395] on label "Will Not Use" at bounding box center [784, 400] width 311 height 11
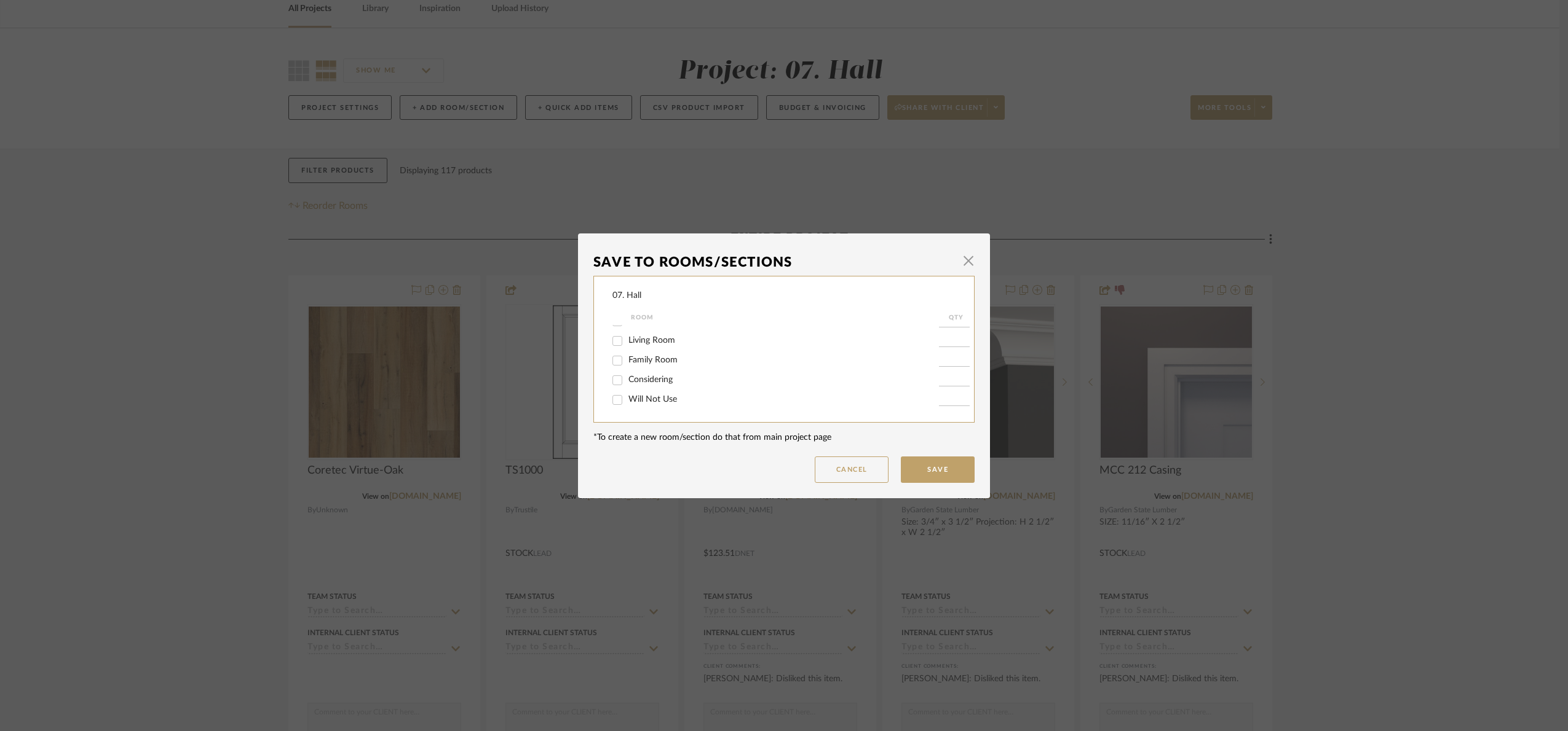
click at [627, 395] on input "Will Not Use" at bounding box center [618, 400] width 20 height 20
checkbox input "true"
type input "1"
click at [939, 463] on button "Save" at bounding box center [938, 469] width 74 height 26
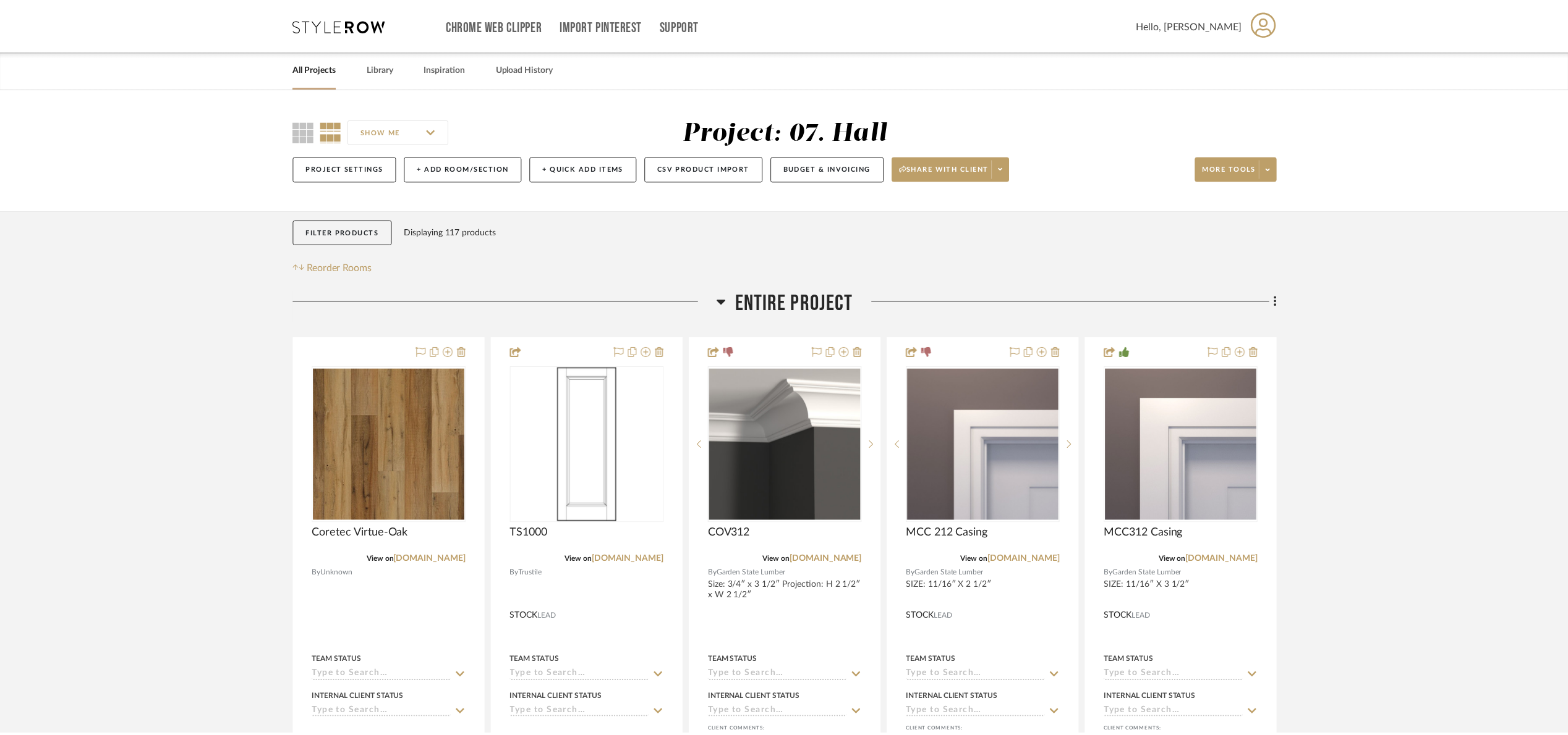
scroll to position [60, 0]
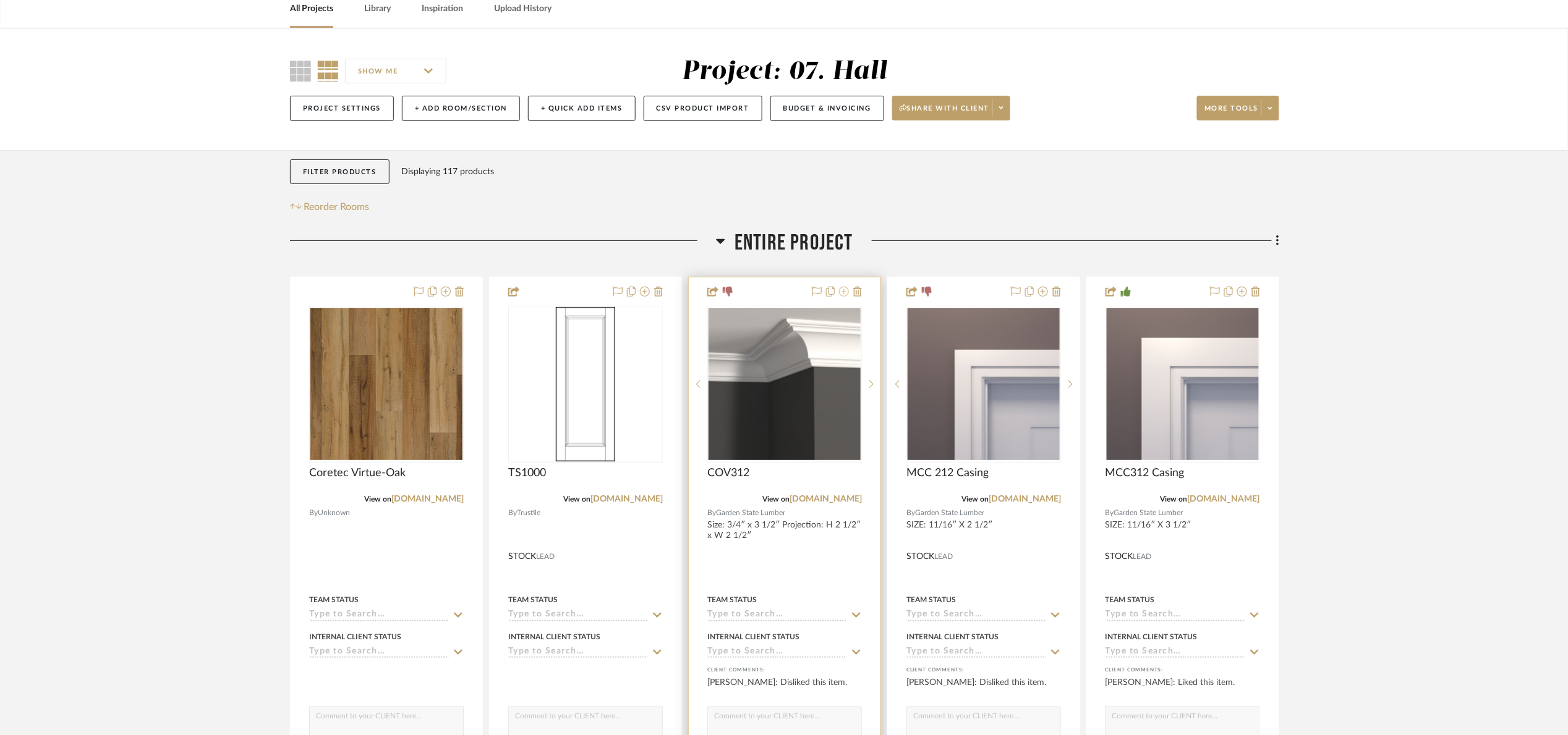
click at [845, 290] on icon at bounding box center [844, 291] width 10 height 10
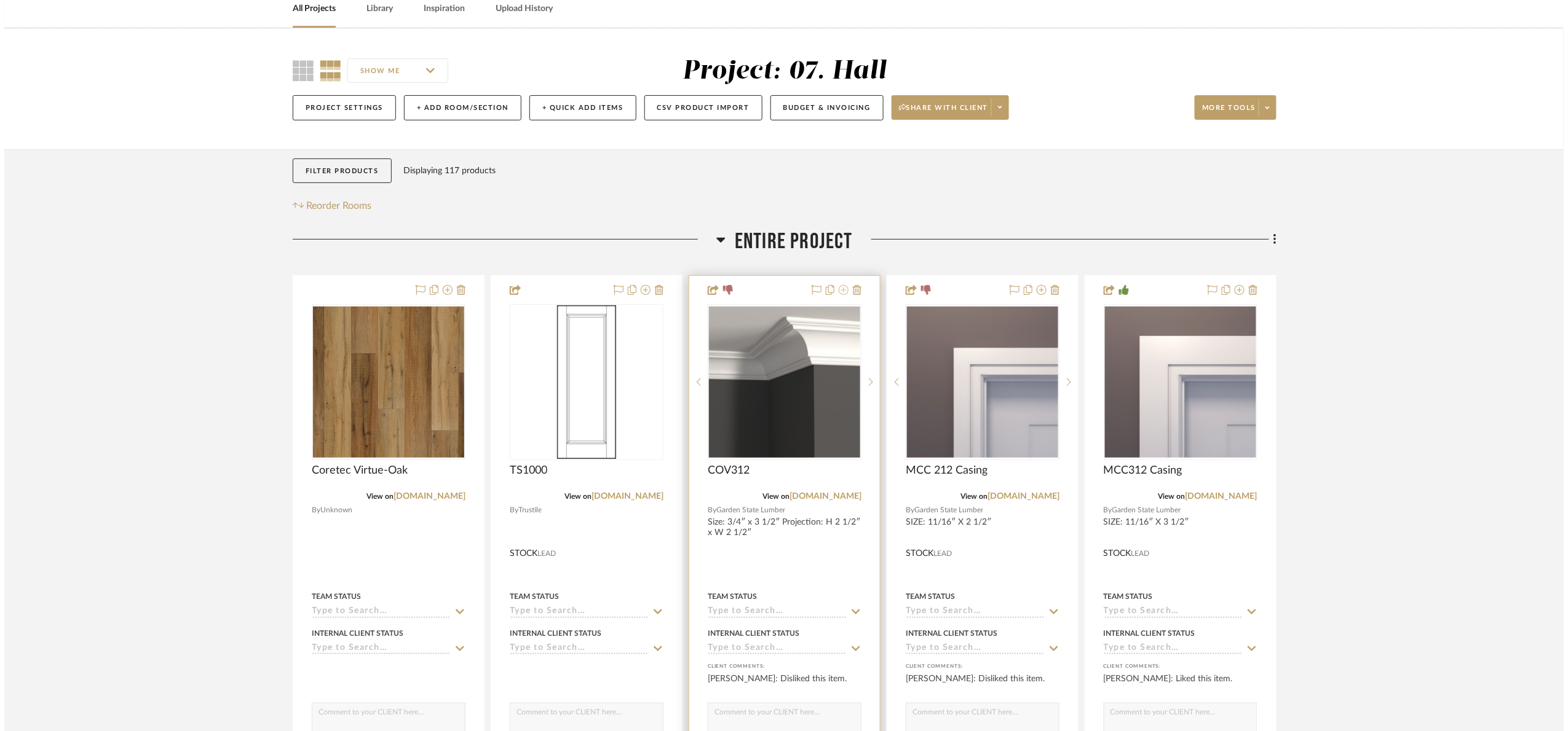
scroll to position [0, 0]
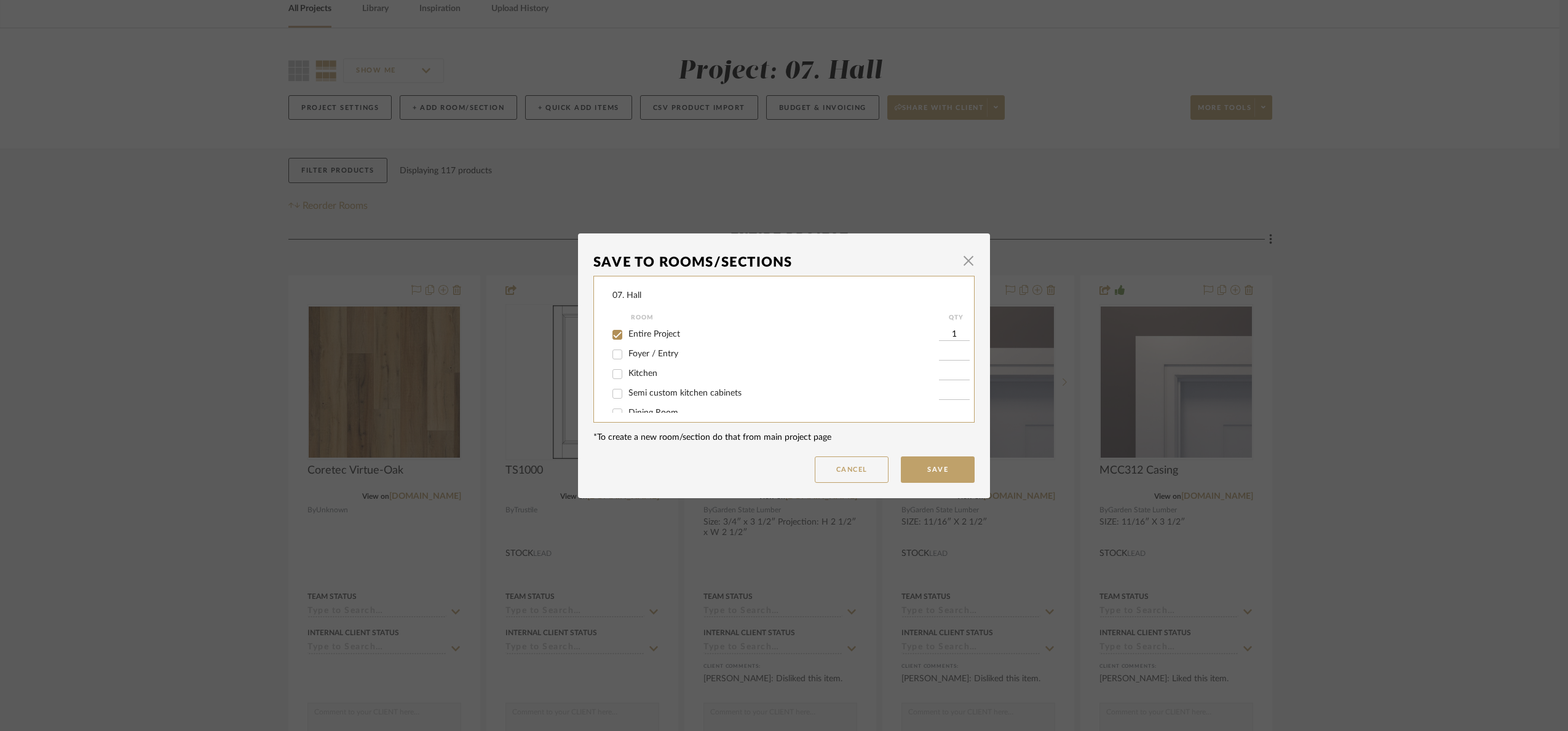
click at [654, 339] on label "Entire Project" at bounding box center [784, 335] width 311 height 11
click at [627, 339] on input "Entire Project" at bounding box center [618, 335] width 20 height 20
checkbox input "false"
click at [635, 398] on span "Will Not Use" at bounding box center [653, 400] width 48 height 9
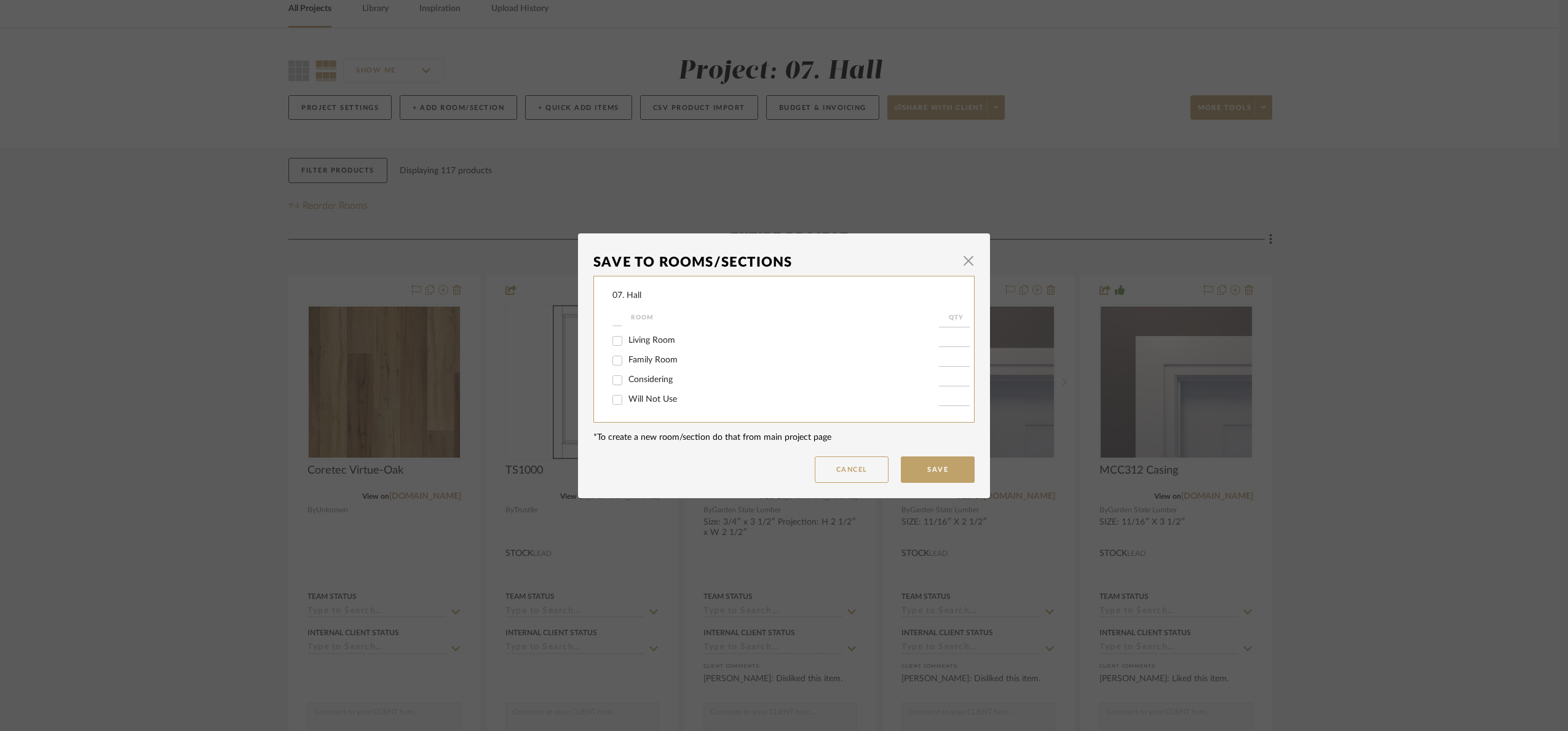
click at [627, 398] on input "Will Not Use" at bounding box center [618, 400] width 20 height 20
checkbox input "true"
type input "1"
click at [904, 474] on button "Save" at bounding box center [938, 469] width 74 height 26
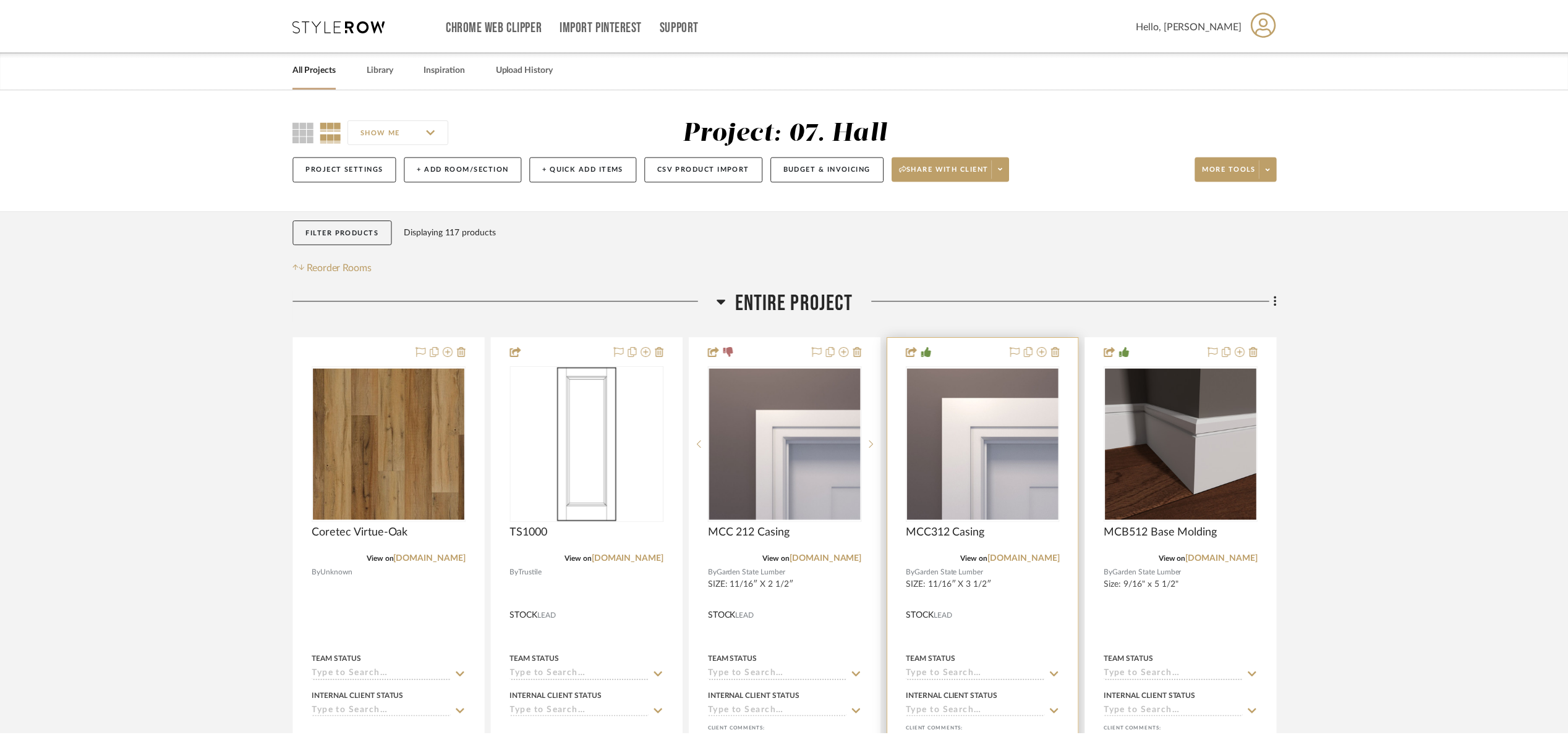
scroll to position [60, 0]
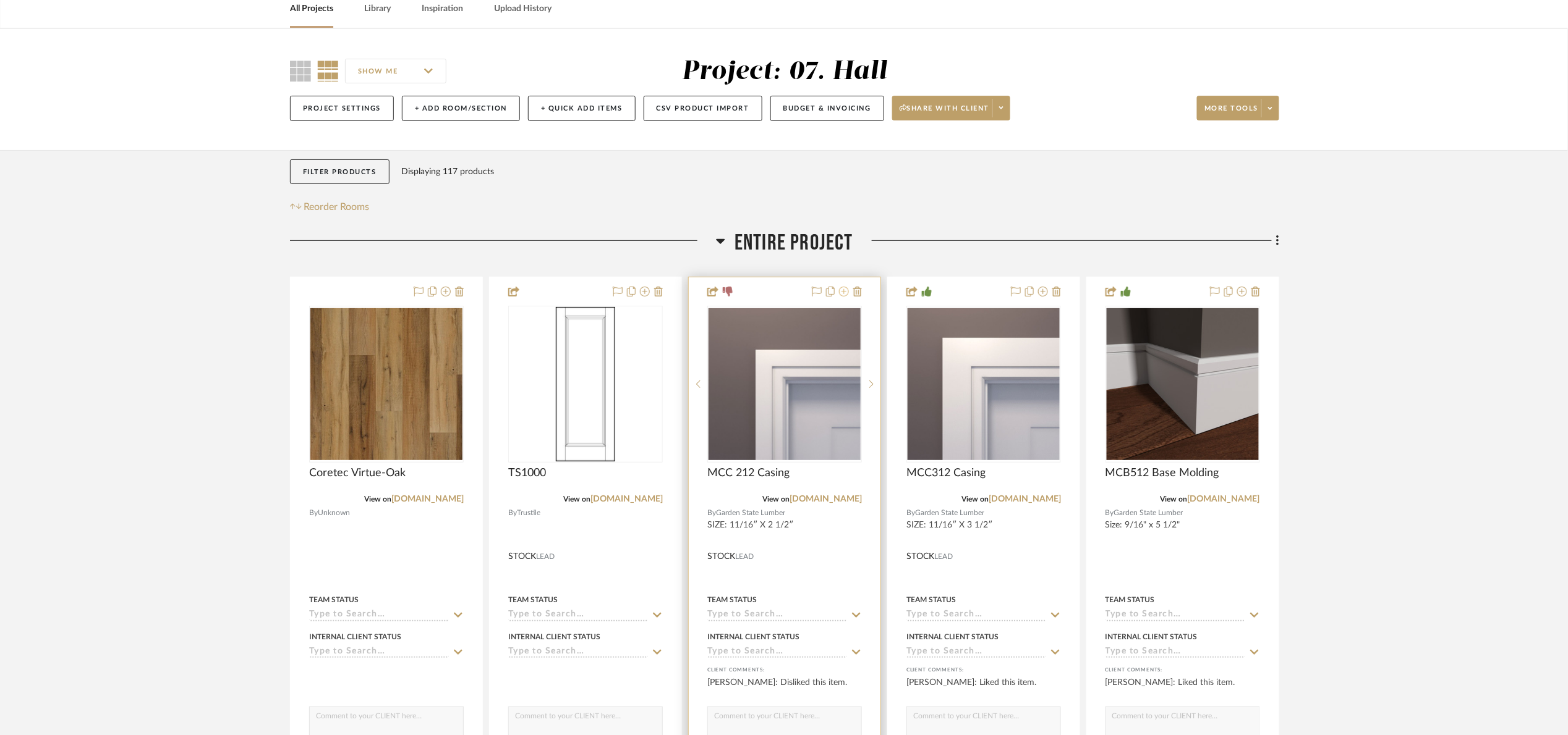
click at [844, 294] on icon at bounding box center [844, 291] width 10 height 10
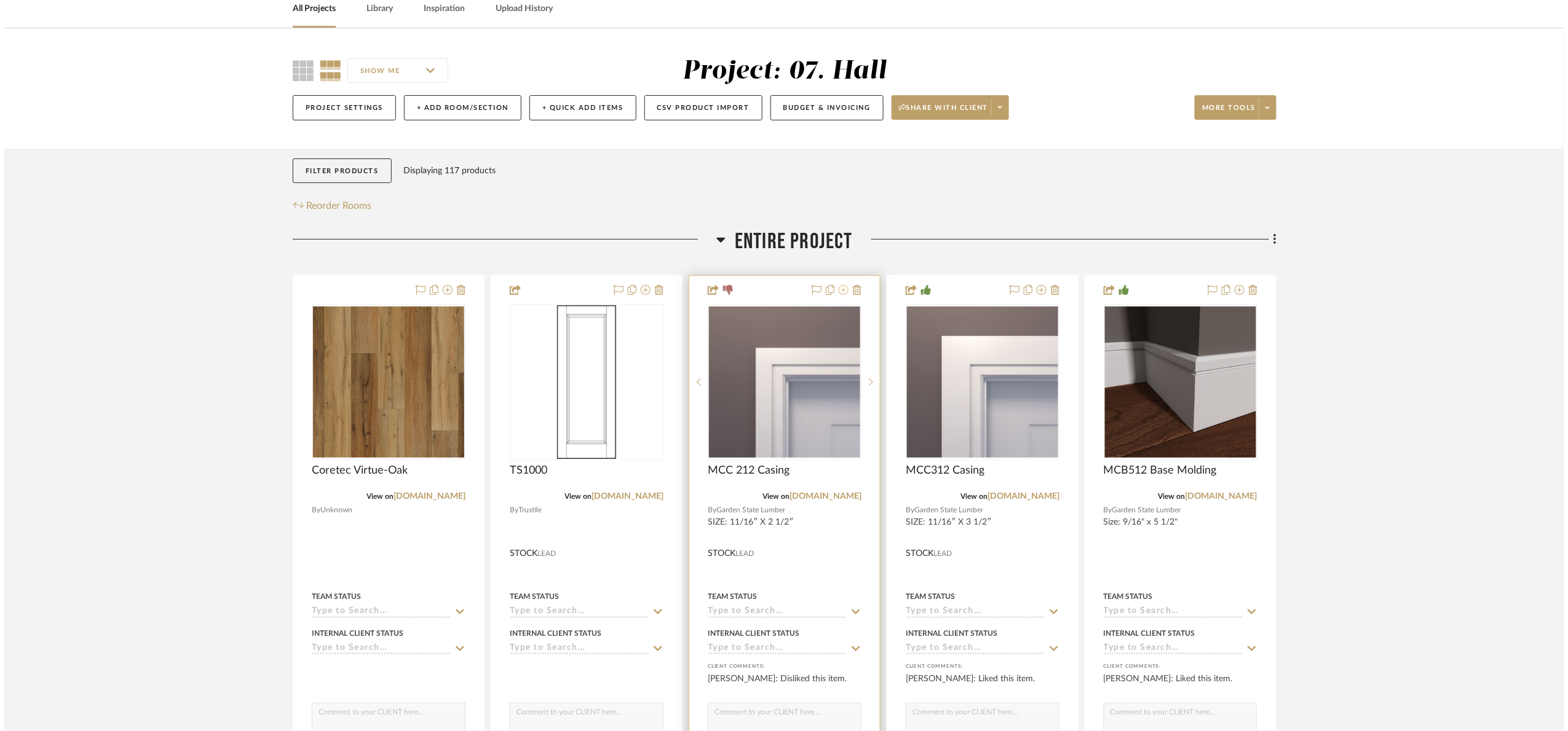
scroll to position [0, 0]
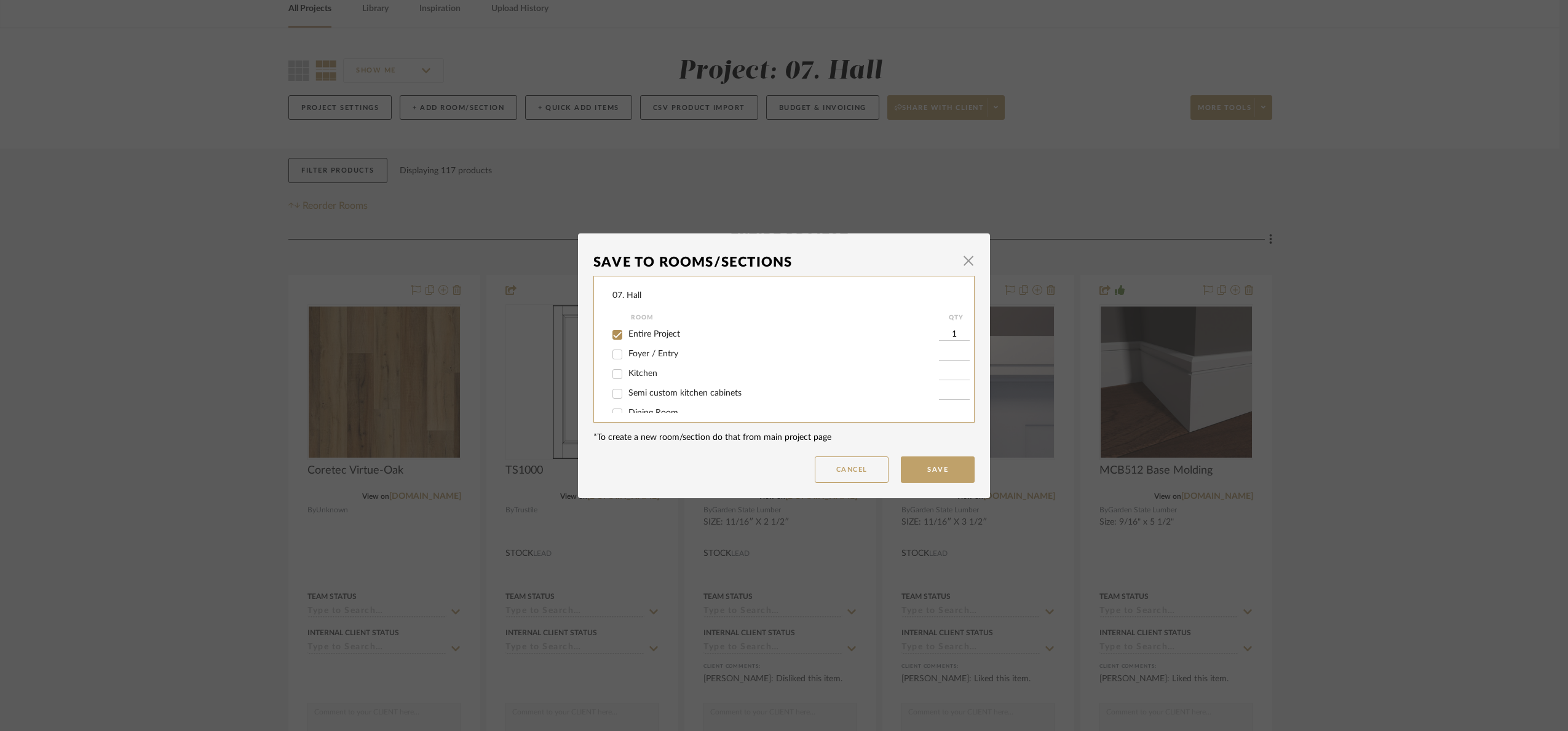
click at [632, 335] on span "Entire Project" at bounding box center [654, 335] width 52 height 9
click at [627, 335] on input "Entire Project" at bounding box center [618, 335] width 20 height 20
checkbox input "false"
drag, startPoint x: 644, startPoint y: 399, endPoint x: 822, endPoint y: 459, distance: 187.8
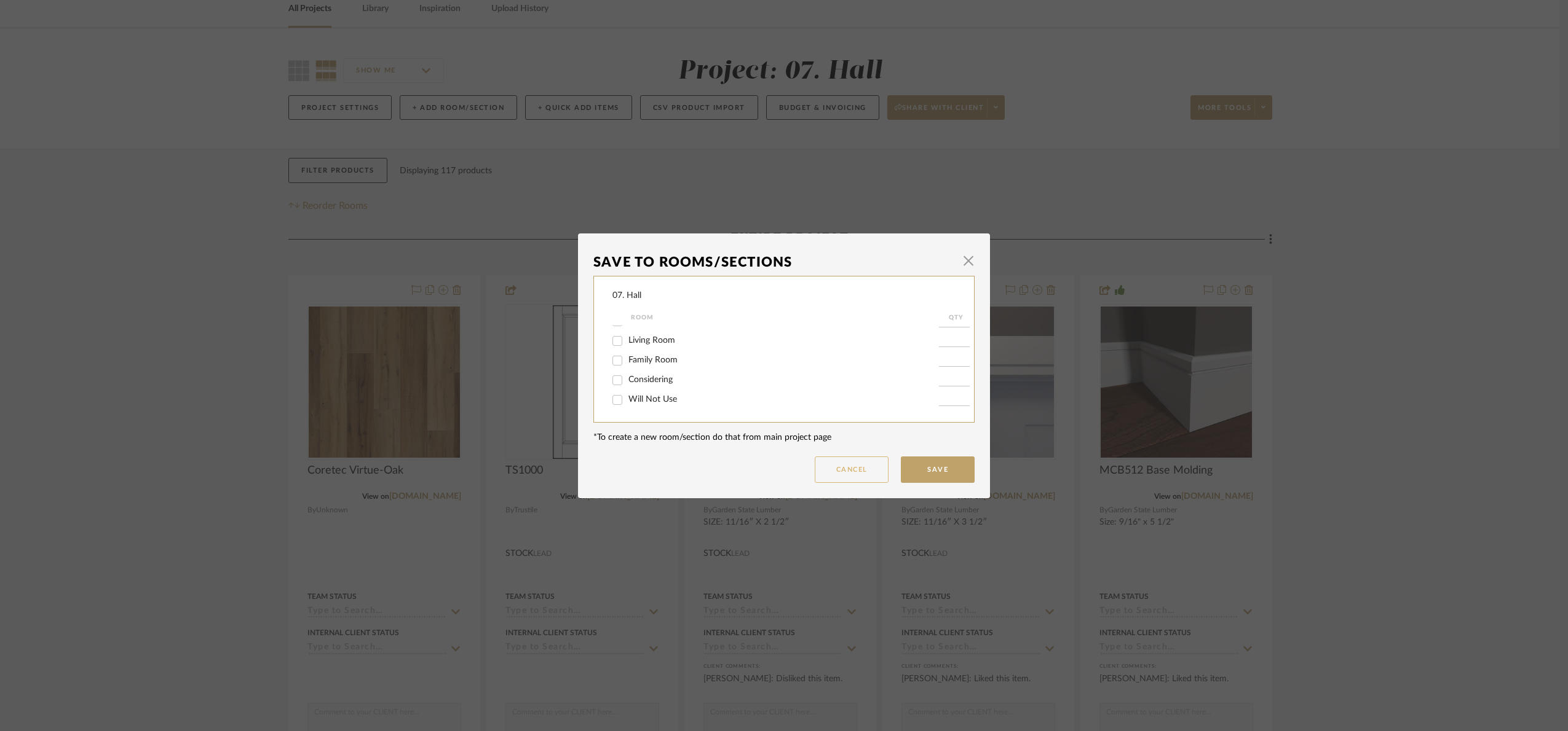
click at [644, 397] on span "Will Not Use" at bounding box center [653, 400] width 48 height 9
click at [627, 397] on input "Will Not Use" at bounding box center [618, 400] width 20 height 20
checkbox input "true"
type input "1"
click at [918, 478] on button "Save" at bounding box center [938, 469] width 74 height 26
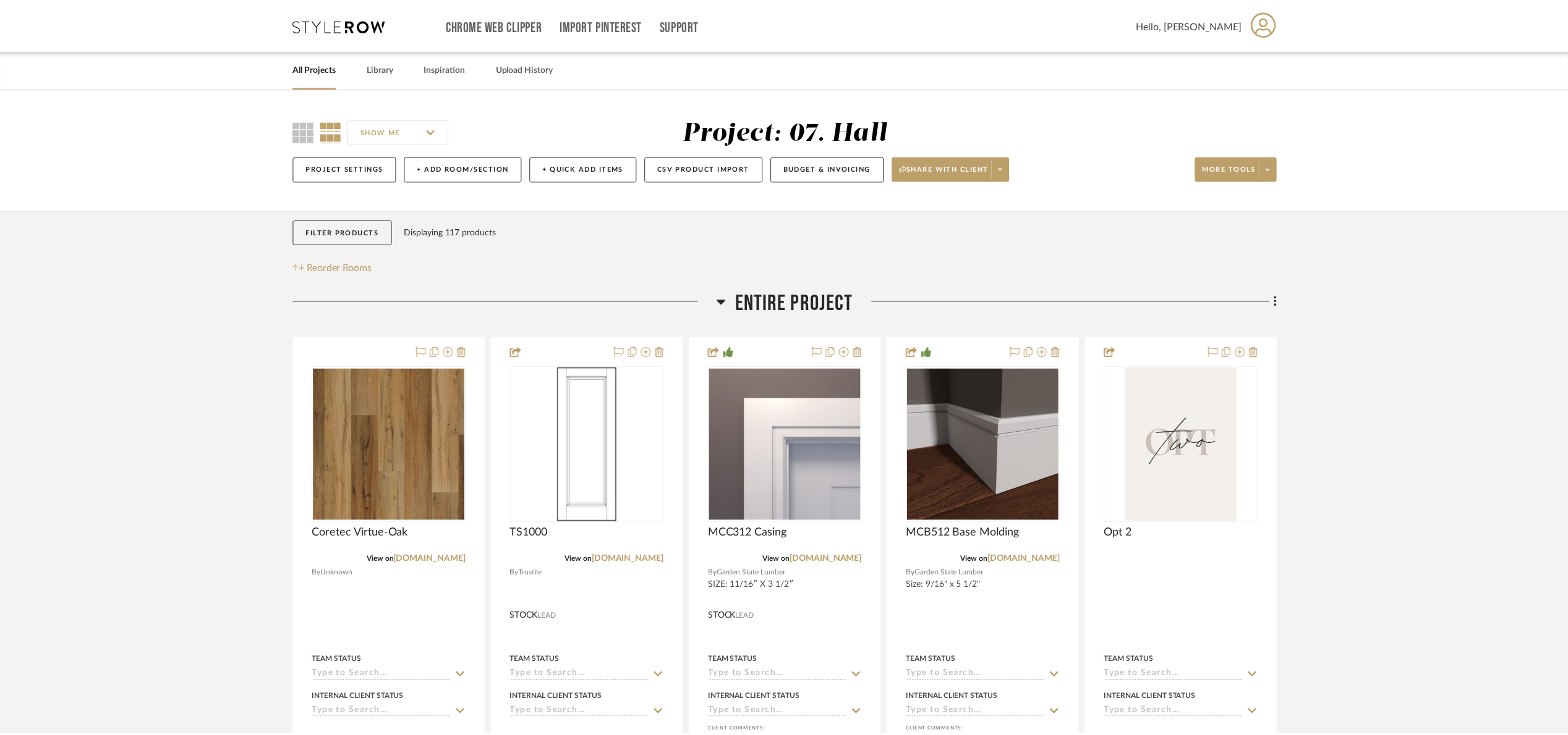
scroll to position [60, 0]
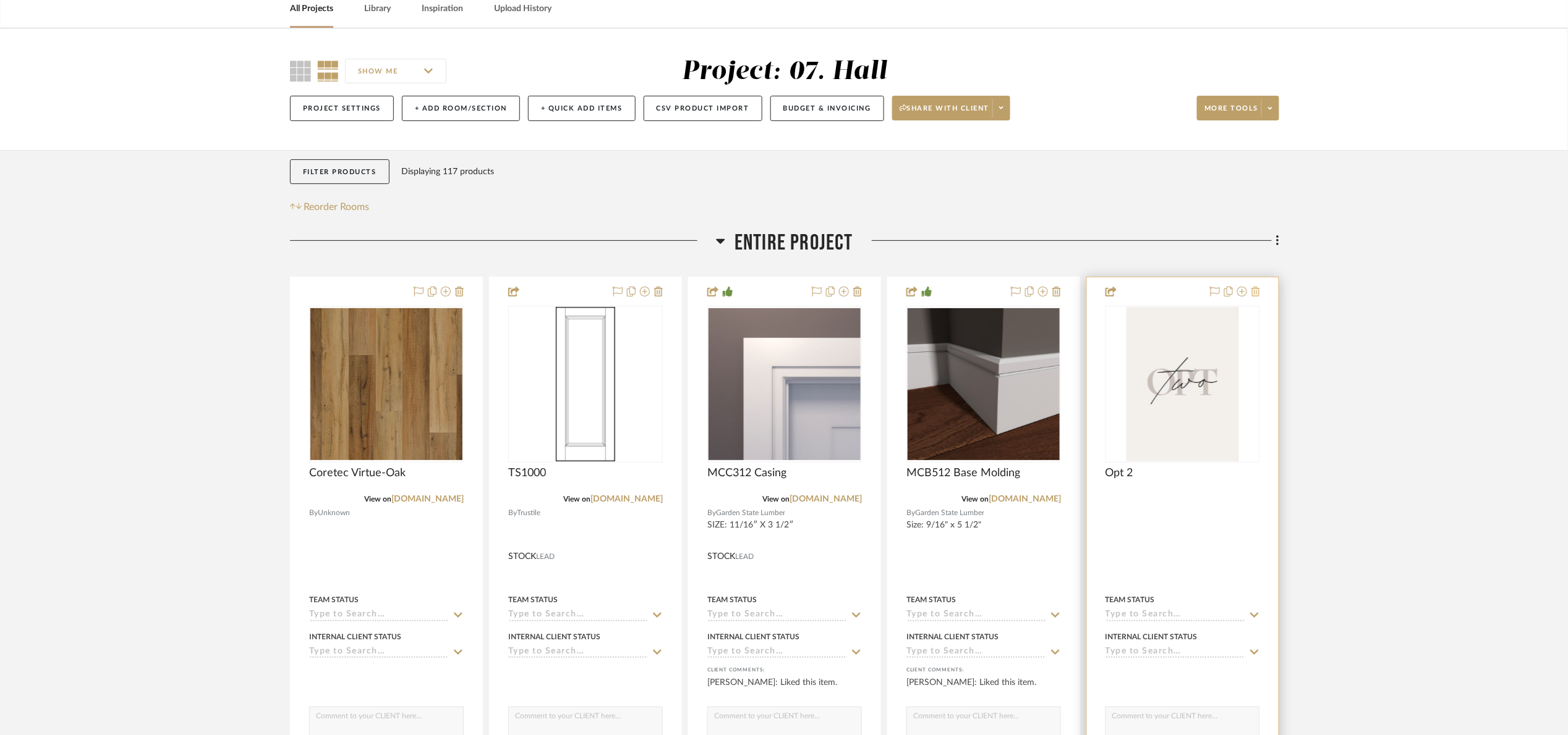
click at [1258, 296] on icon at bounding box center [1256, 291] width 9 height 10
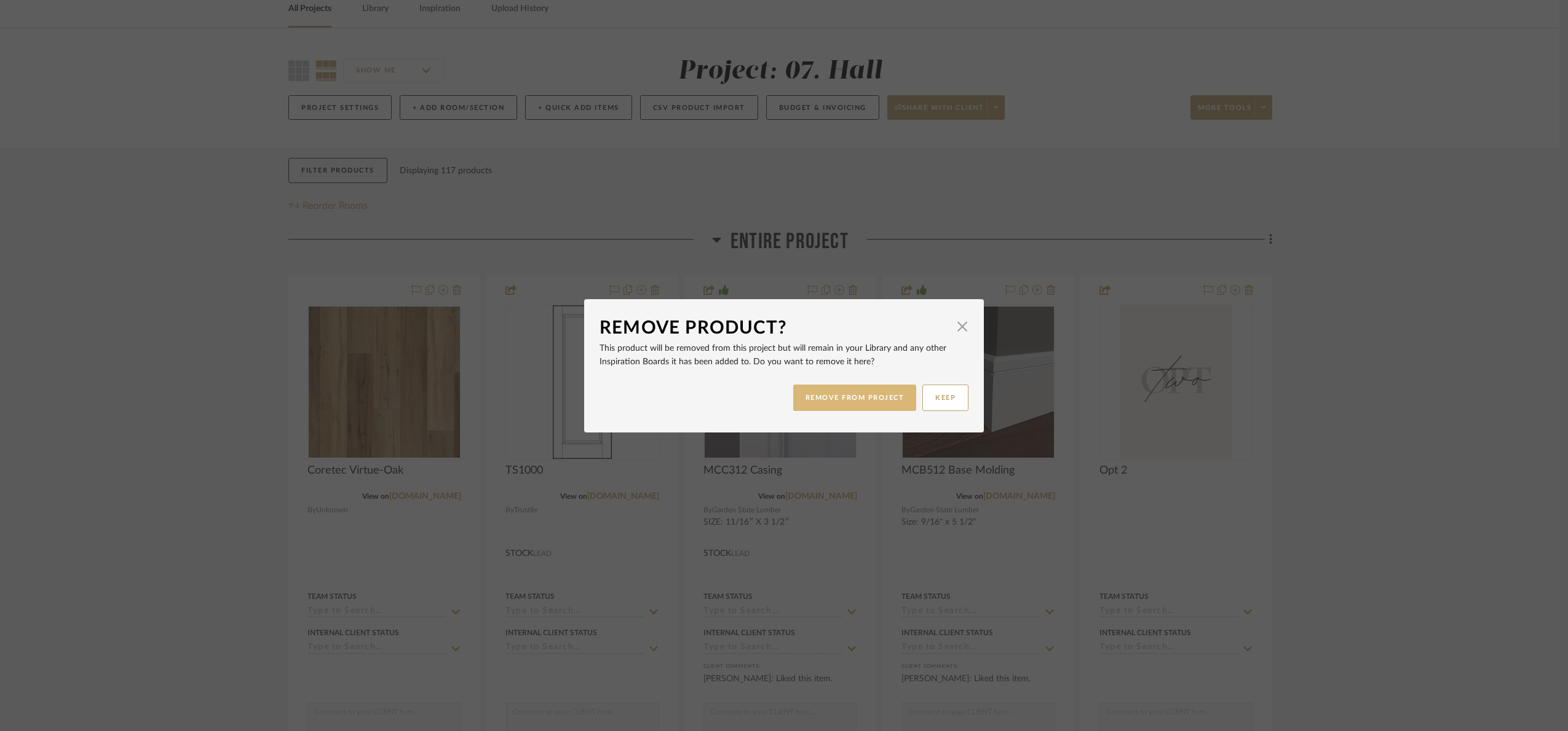
click at [796, 394] on button "REMOVE FROM PROJECT" at bounding box center [855, 397] width 124 height 26
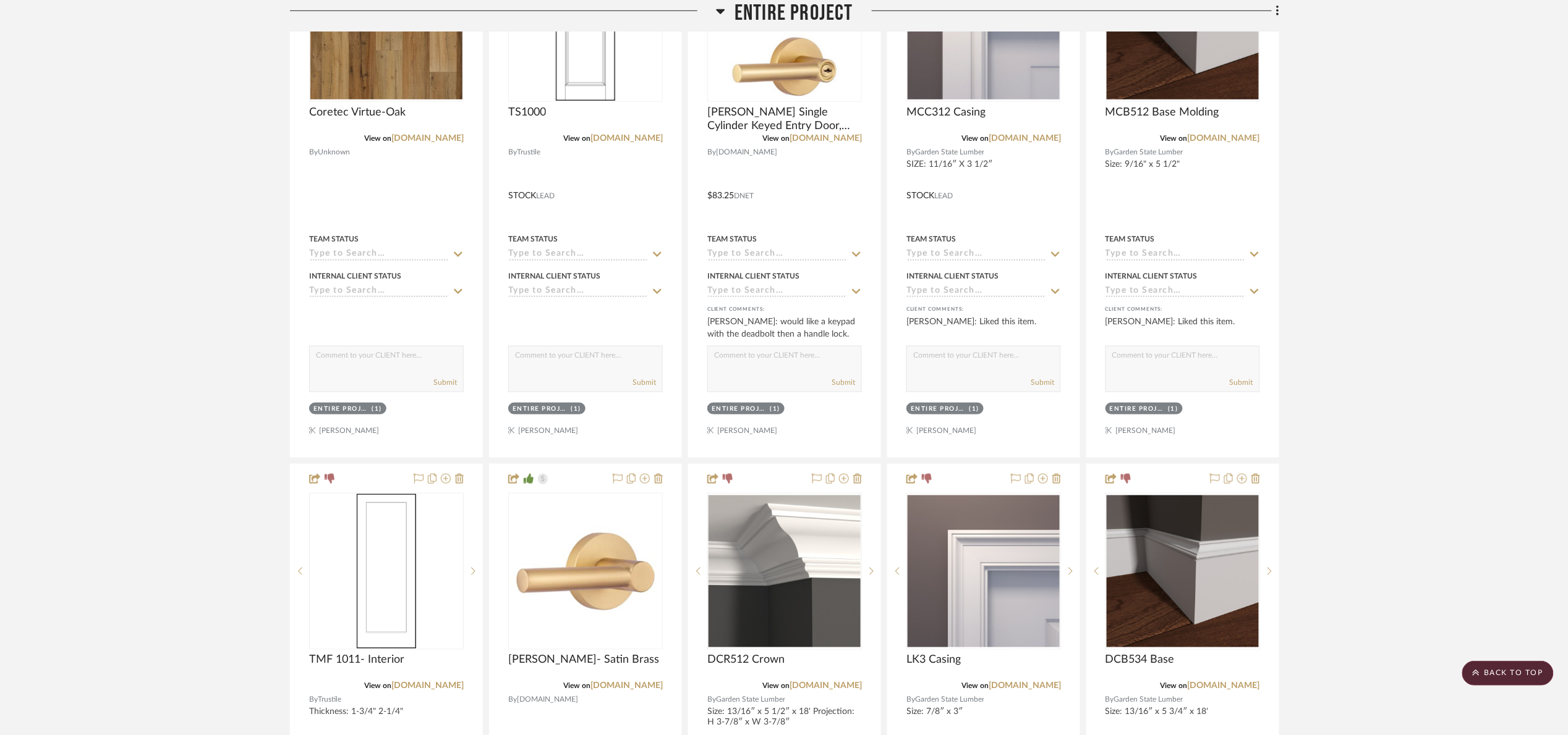
scroll to position [710, 0]
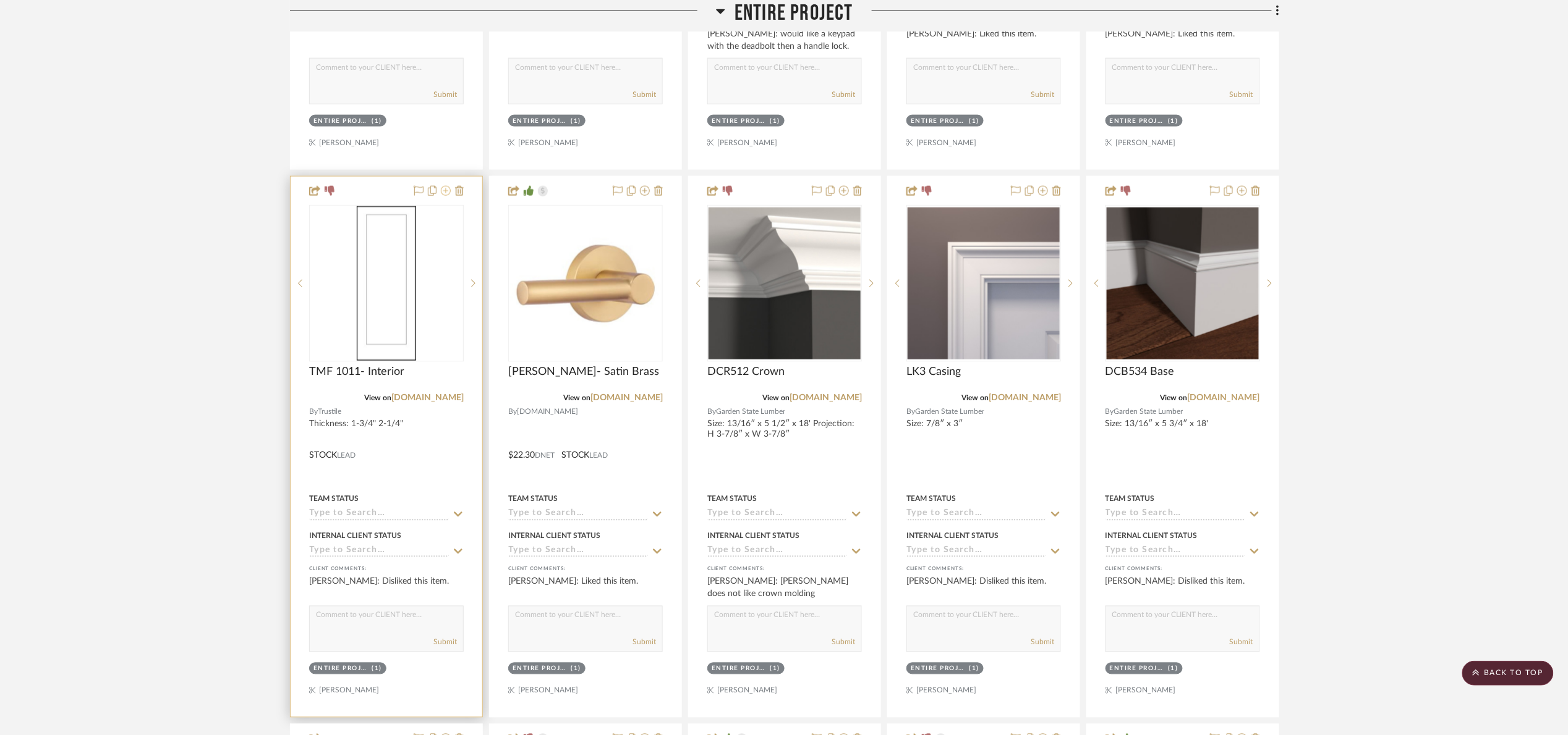
click at [447, 196] on icon at bounding box center [446, 190] width 10 height 10
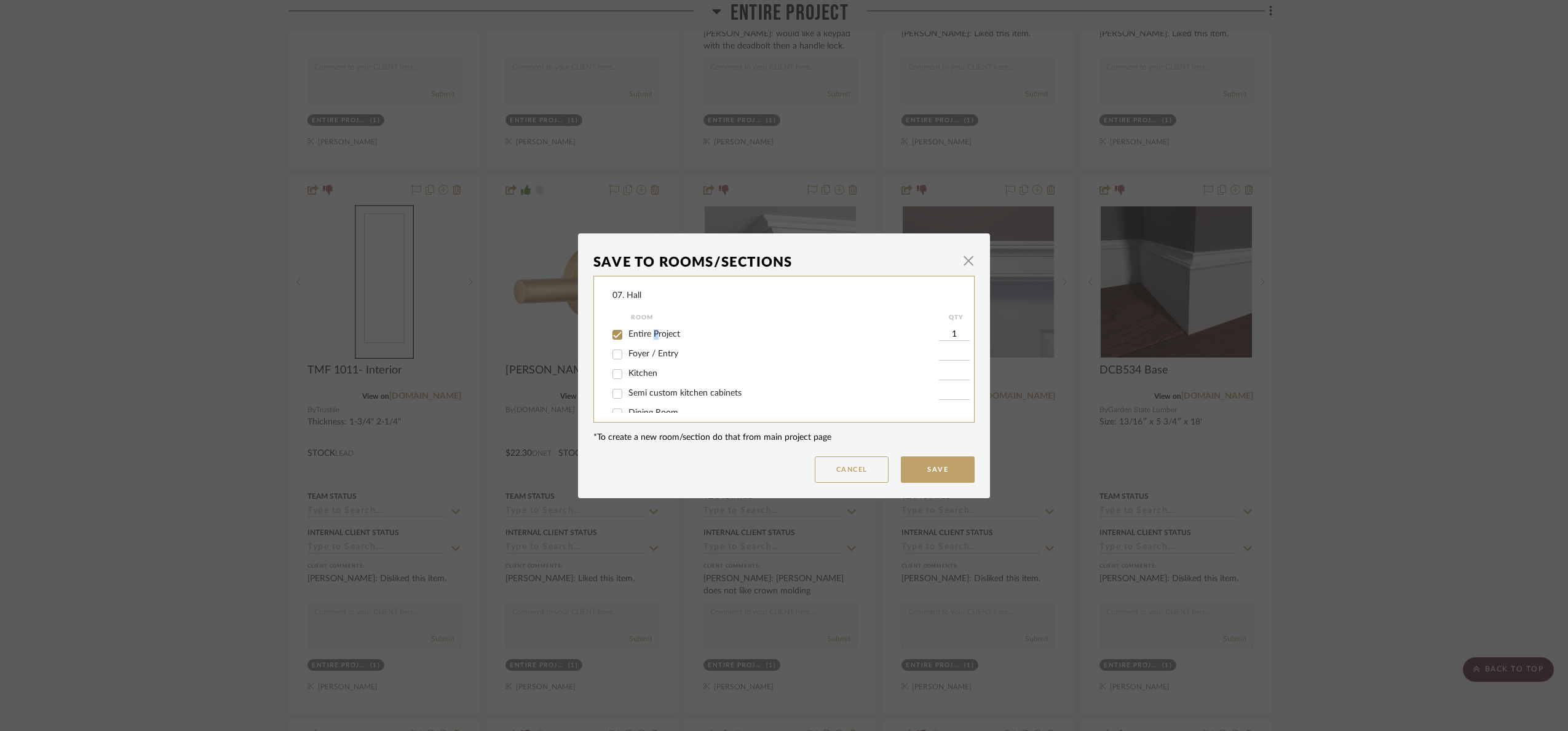
click at [650, 330] on span "Entire Project" at bounding box center [654, 335] width 52 height 9
click at [650, 333] on span "Entire Project" at bounding box center [654, 335] width 52 height 9
click at [627, 333] on input "Entire Project" at bounding box center [618, 335] width 20 height 20
checkbox input "false"
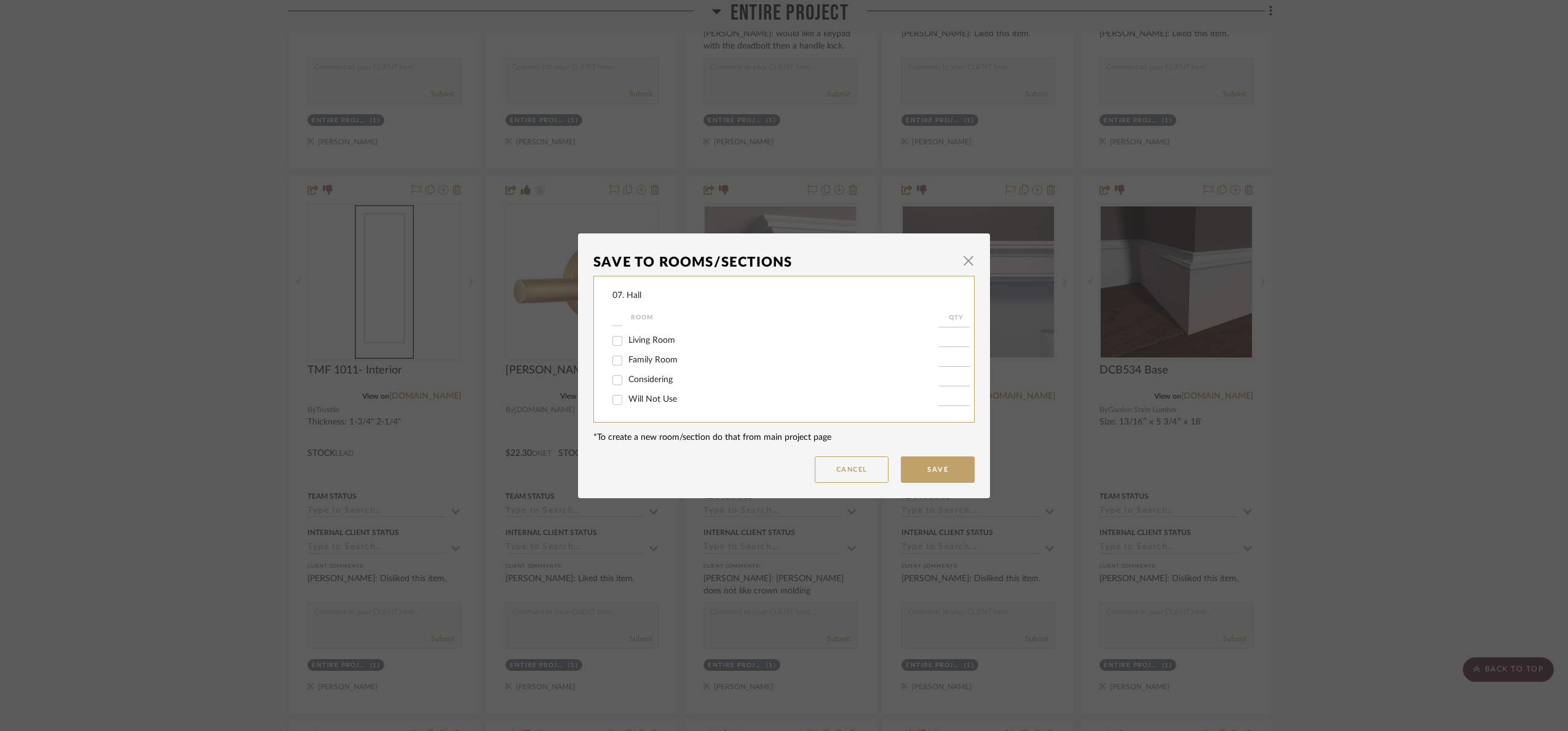
drag, startPoint x: 622, startPoint y: 399, endPoint x: 819, endPoint y: 416, distance: 197.7
click at [623, 397] on input "Will Not Use" at bounding box center [618, 400] width 20 height 20
checkbox input "true"
type input "1"
click at [950, 466] on button "Save" at bounding box center [938, 469] width 74 height 26
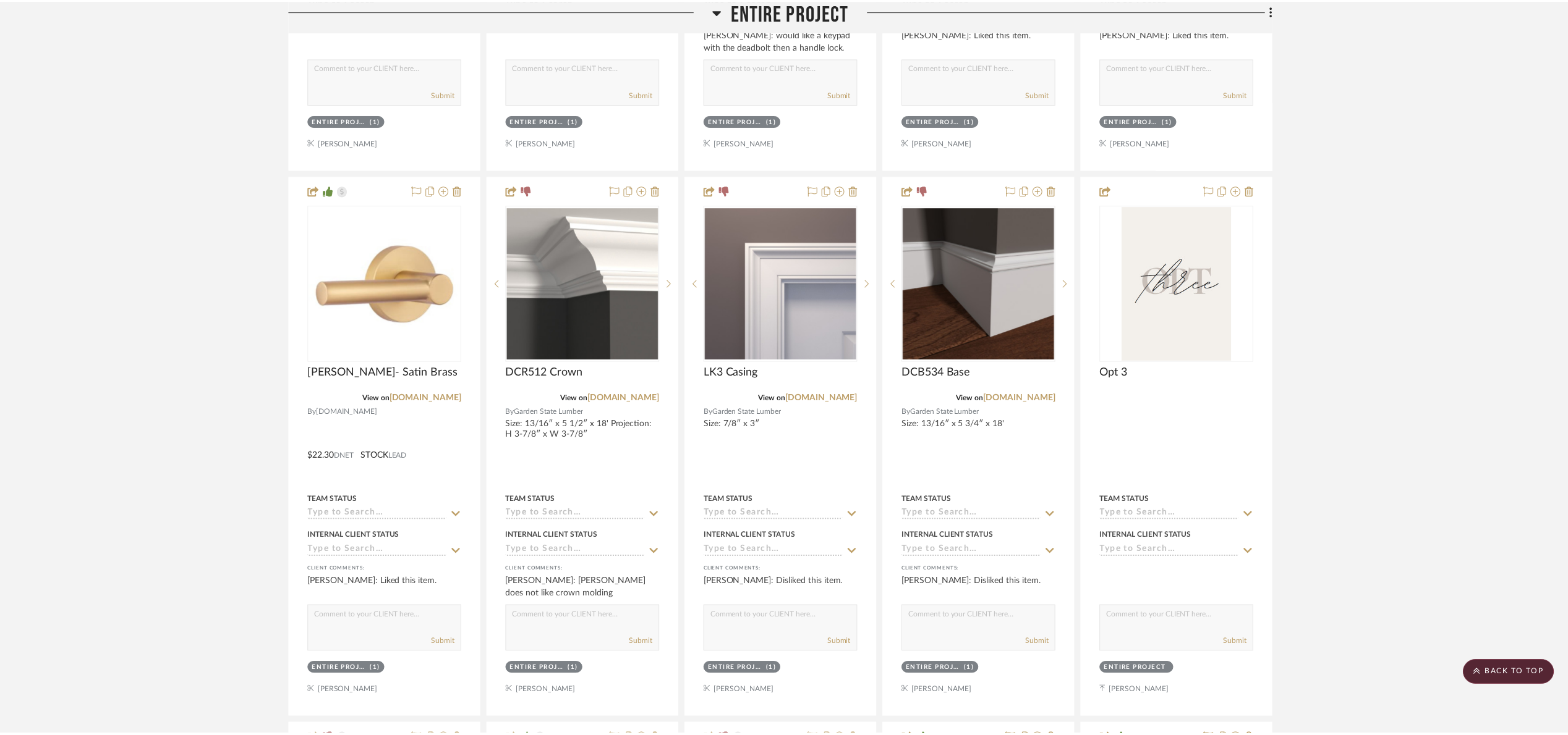
scroll to position [710, 0]
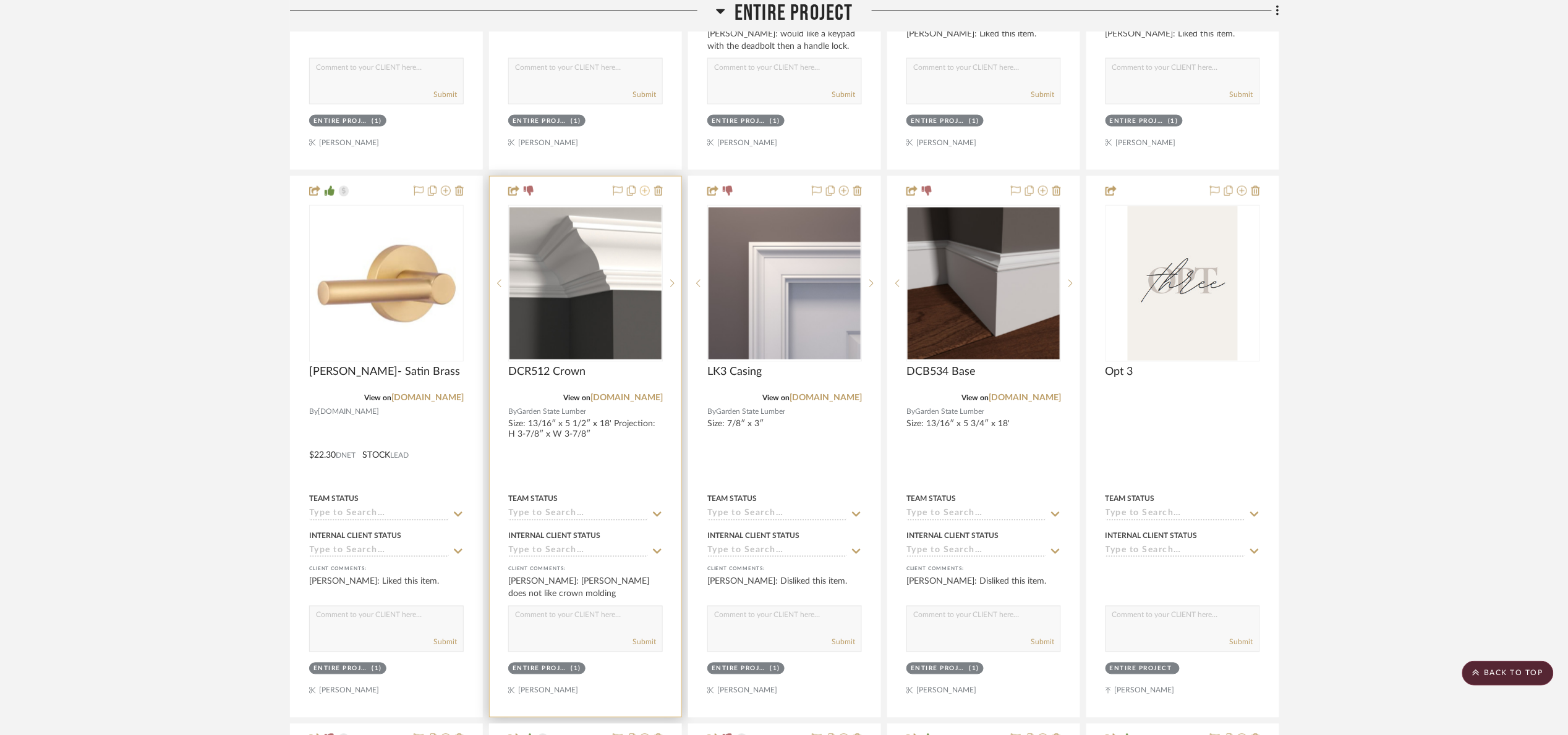
click at [645, 193] on icon at bounding box center [644, 190] width 10 height 10
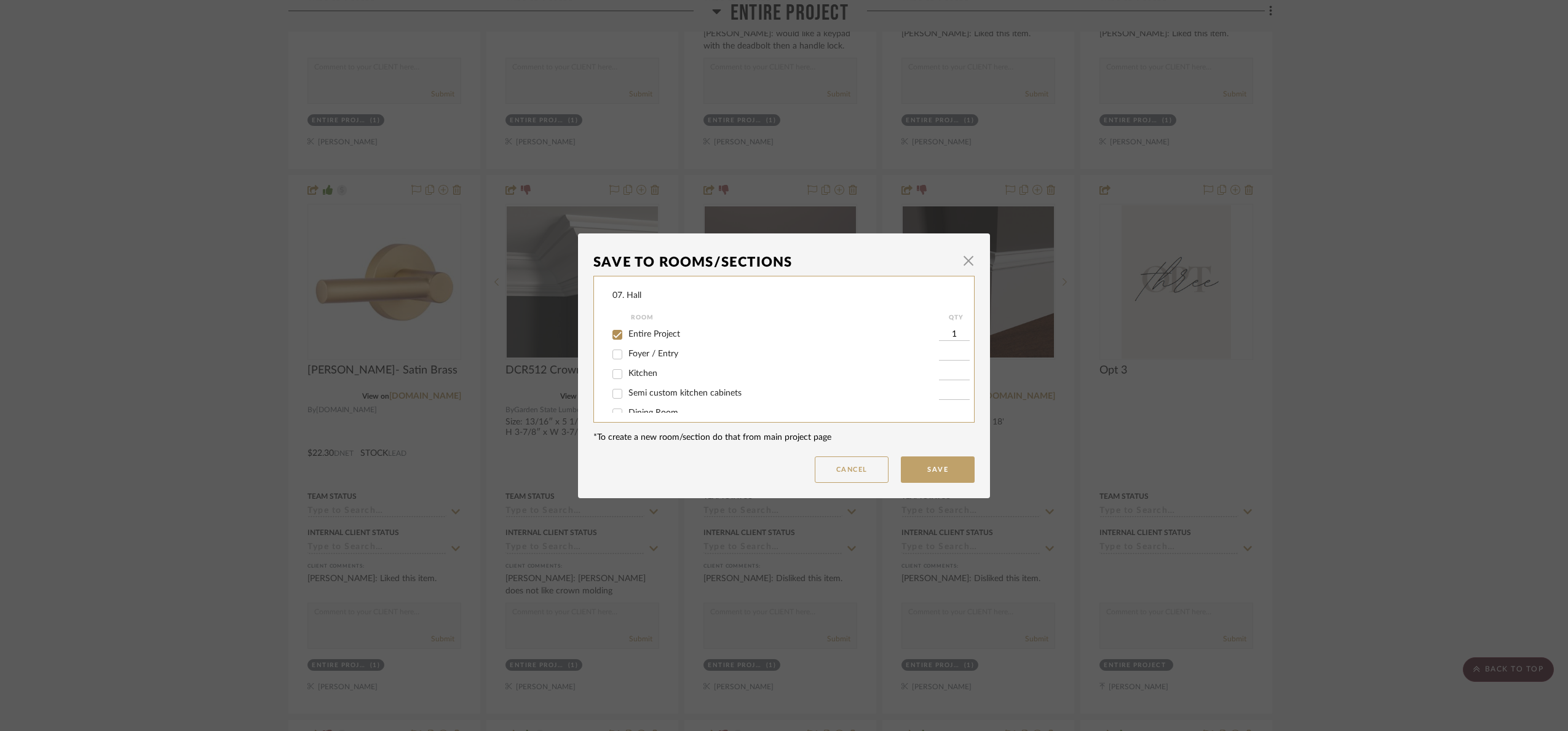
click at [650, 334] on span "Entire Project" at bounding box center [654, 335] width 52 height 9
click at [627, 334] on input "Entire Project" at bounding box center [618, 335] width 20 height 20
checkbox input "false"
click at [659, 394] on div "Will Not Use" at bounding box center [776, 400] width 327 height 20
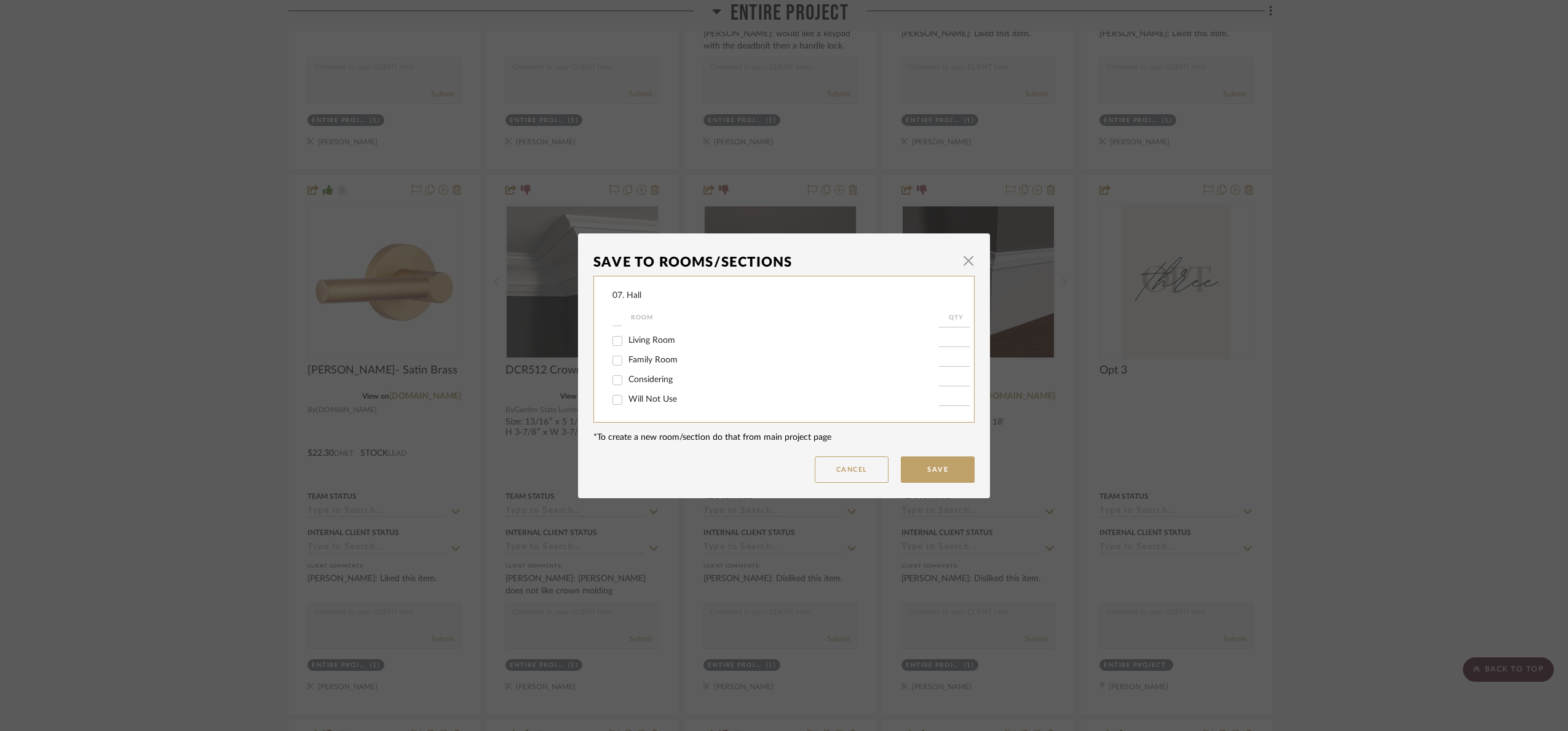
click at [655, 397] on span "Will Not Use" at bounding box center [653, 400] width 48 height 9
click at [627, 397] on input "Will Not Use" at bounding box center [618, 400] width 20 height 20
checkbox input "true"
type input "1"
click at [924, 467] on button "Save" at bounding box center [938, 469] width 74 height 26
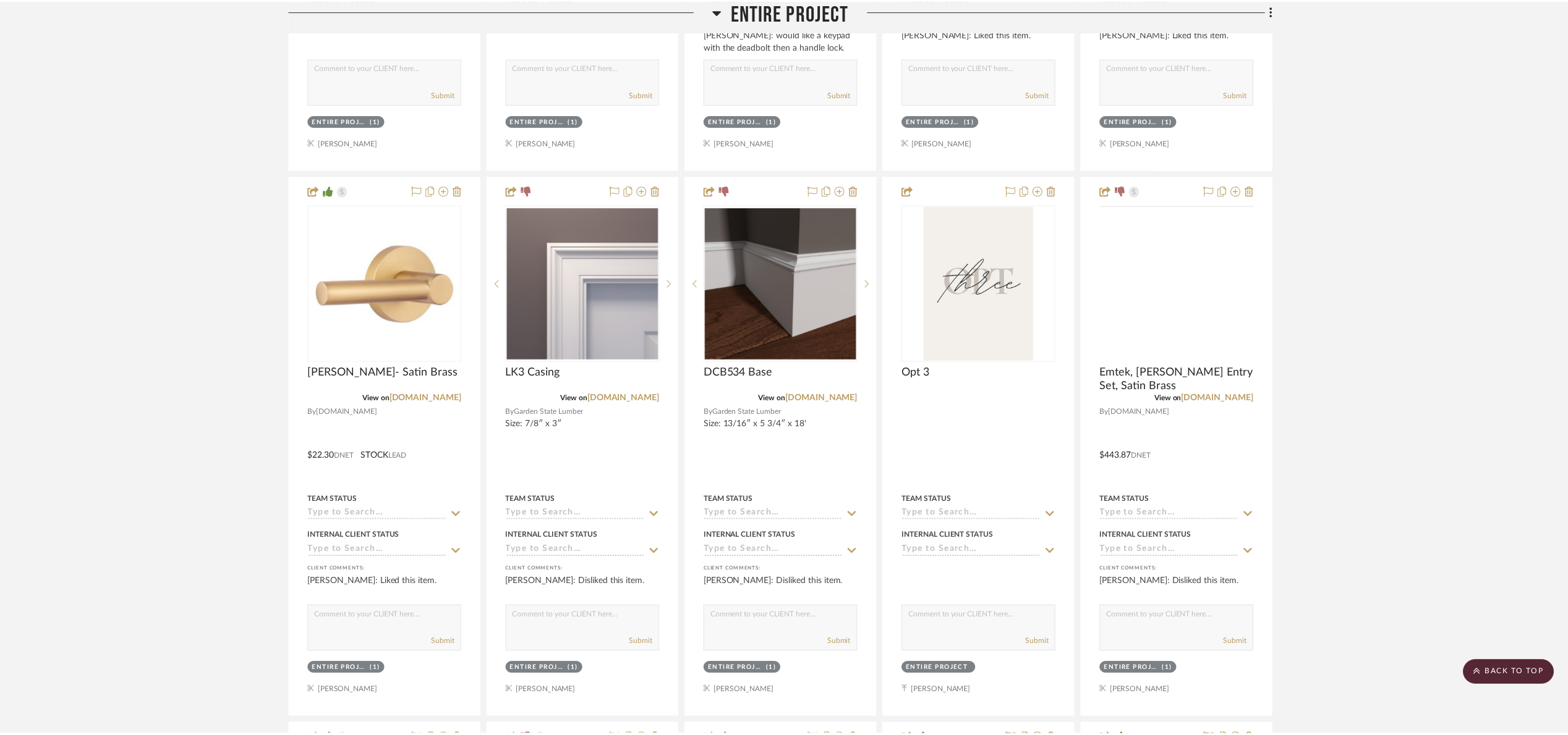
scroll to position [710, 0]
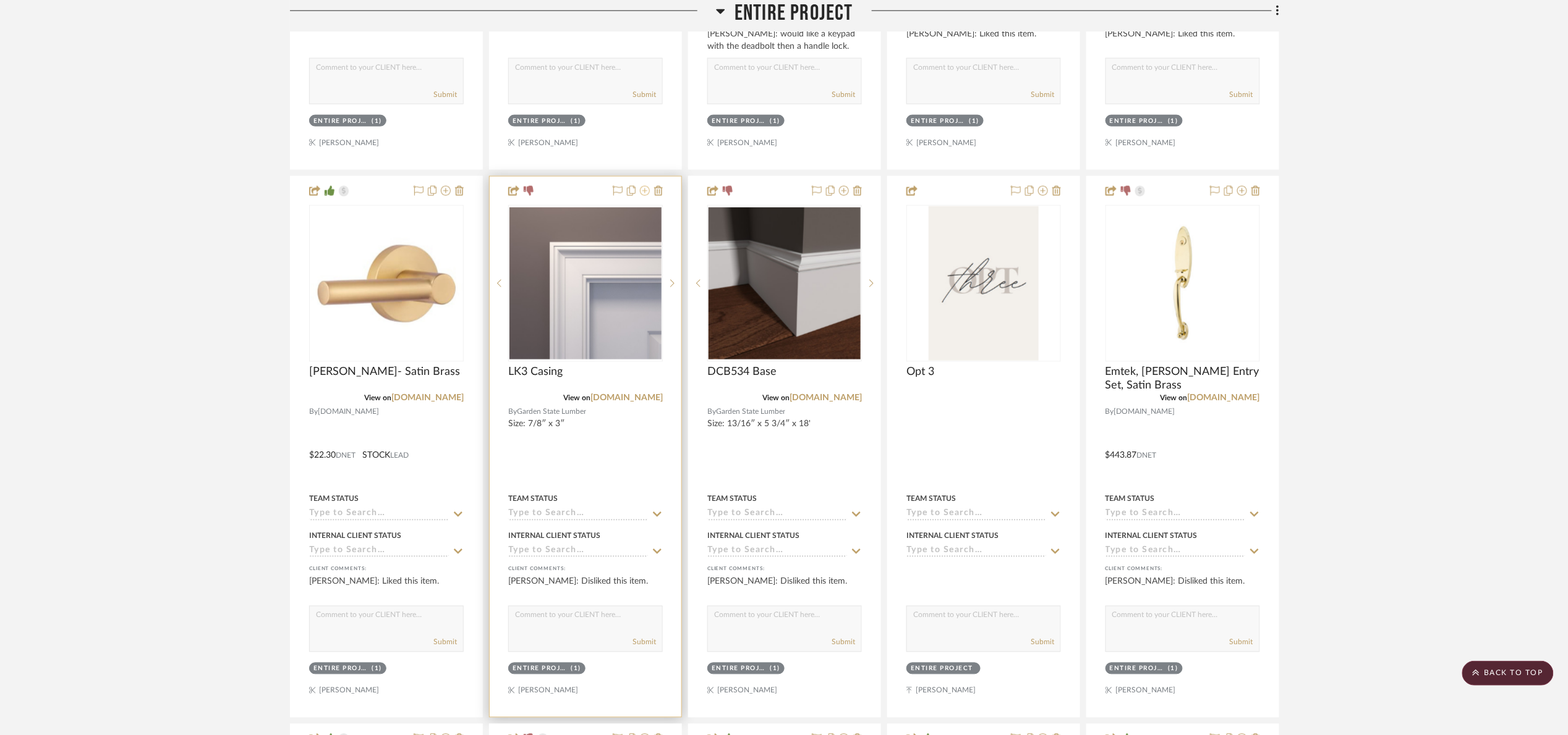
click at [640, 194] on icon at bounding box center [644, 190] width 10 height 10
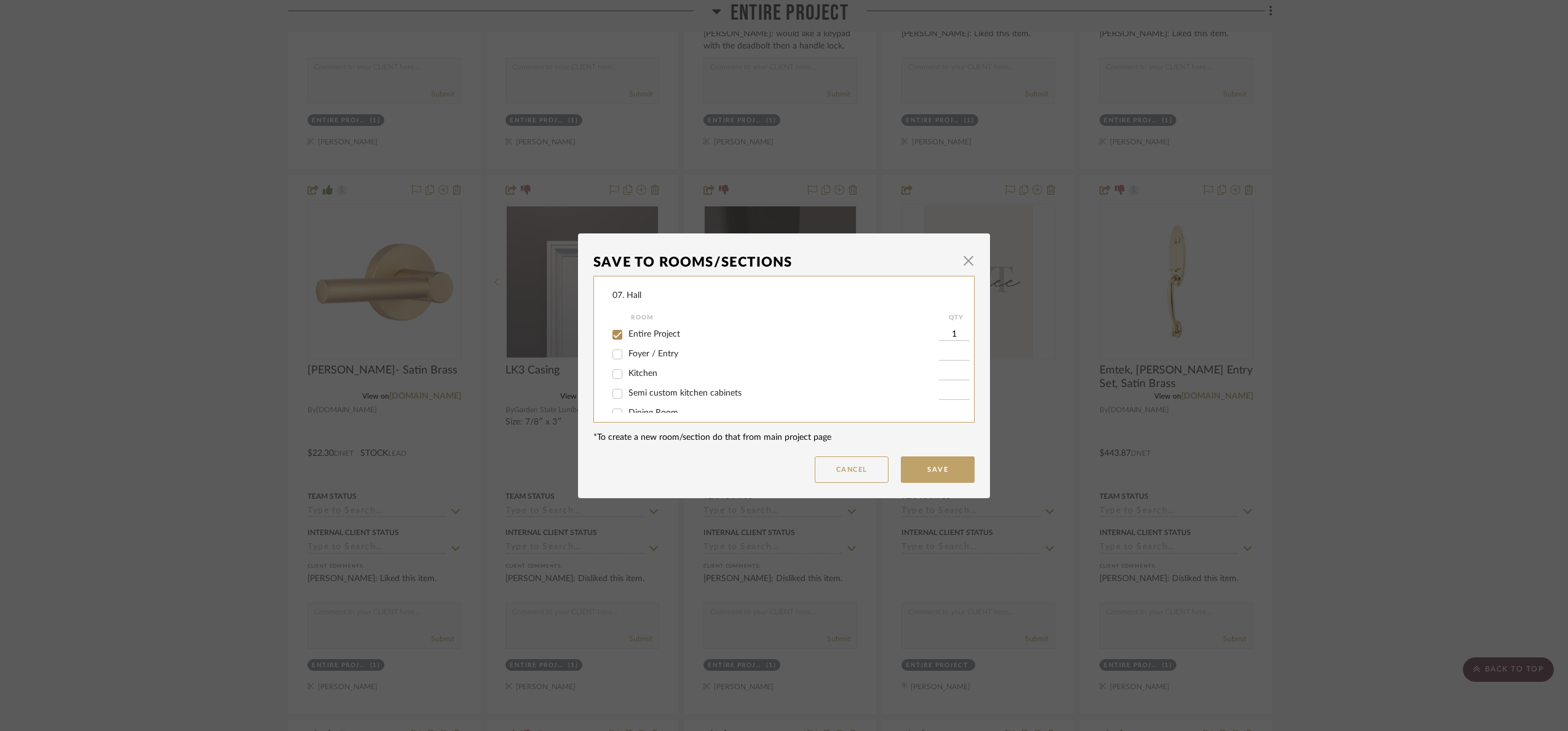
click at [650, 337] on span "Entire Project" at bounding box center [654, 335] width 52 height 9
click at [627, 337] on input "Entire Project" at bounding box center [618, 335] width 20 height 20
checkbox input "false"
click at [646, 397] on span "Will Not Use" at bounding box center [653, 400] width 48 height 9
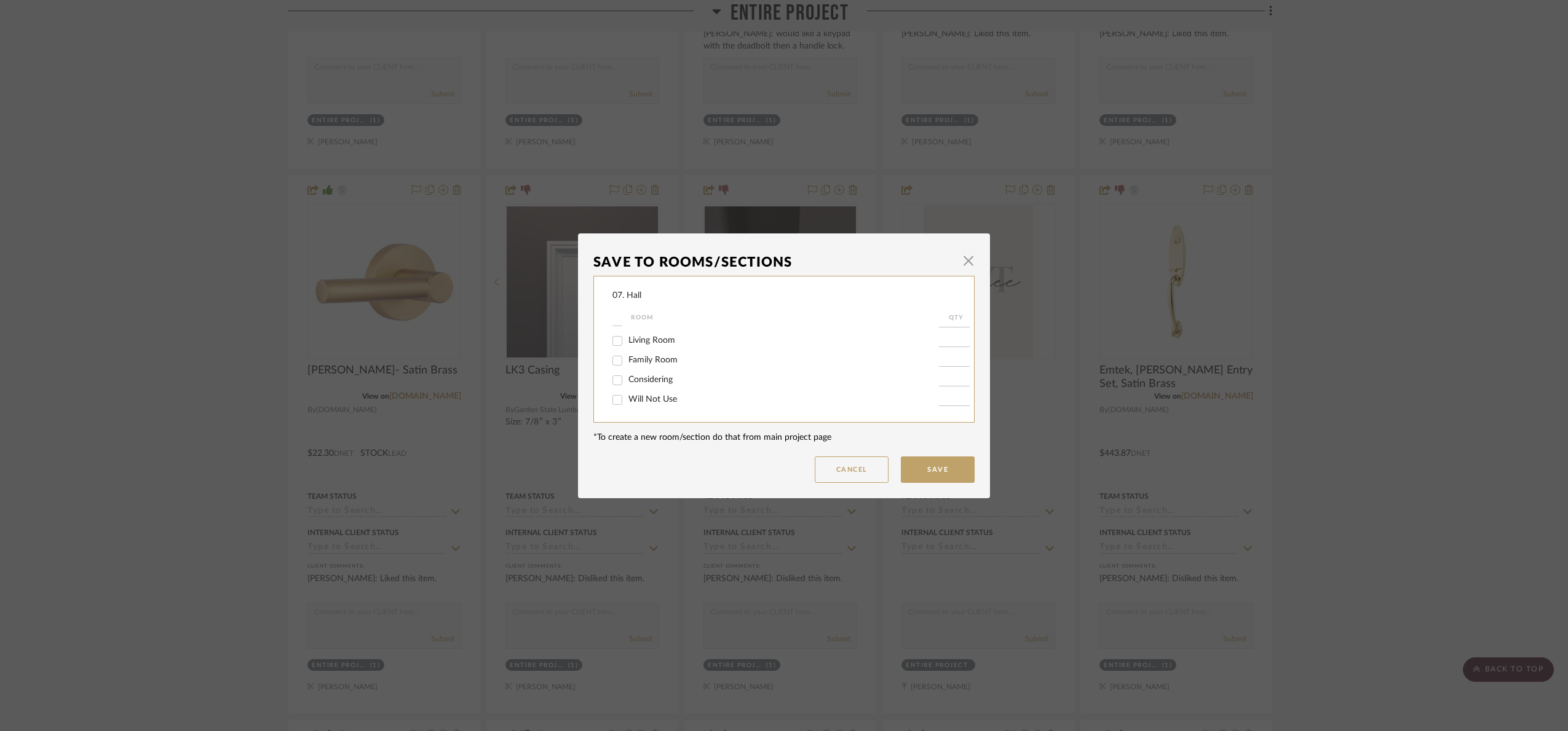
click at [627, 397] on input "Will Not Use" at bounding box center [618, 400] width 20 height 20
checkbox input "true"
type input "1"
click at [928, 461] on button "Save" at bounding box center [938, 469] width 74 height 26
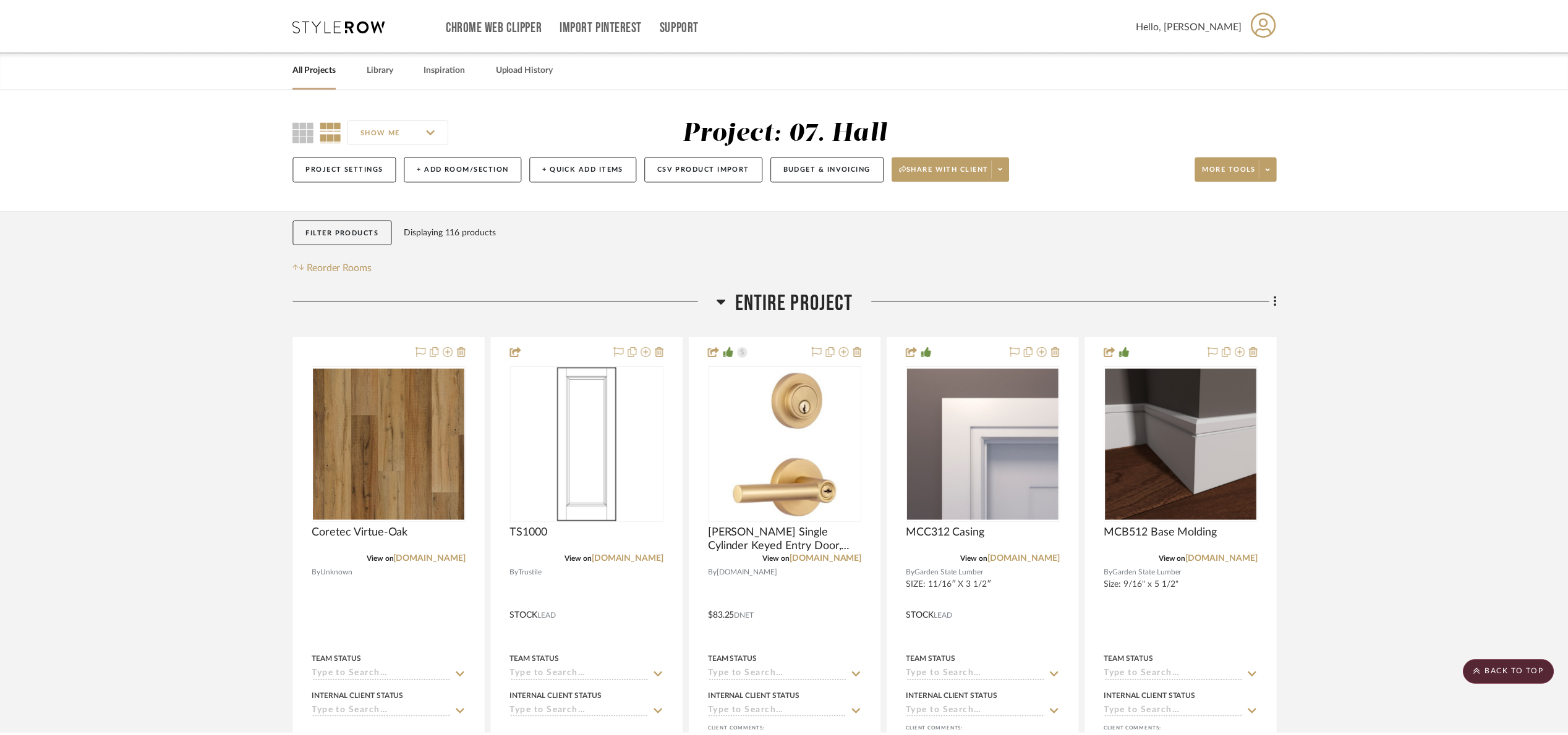
scroll to position [710, 0]
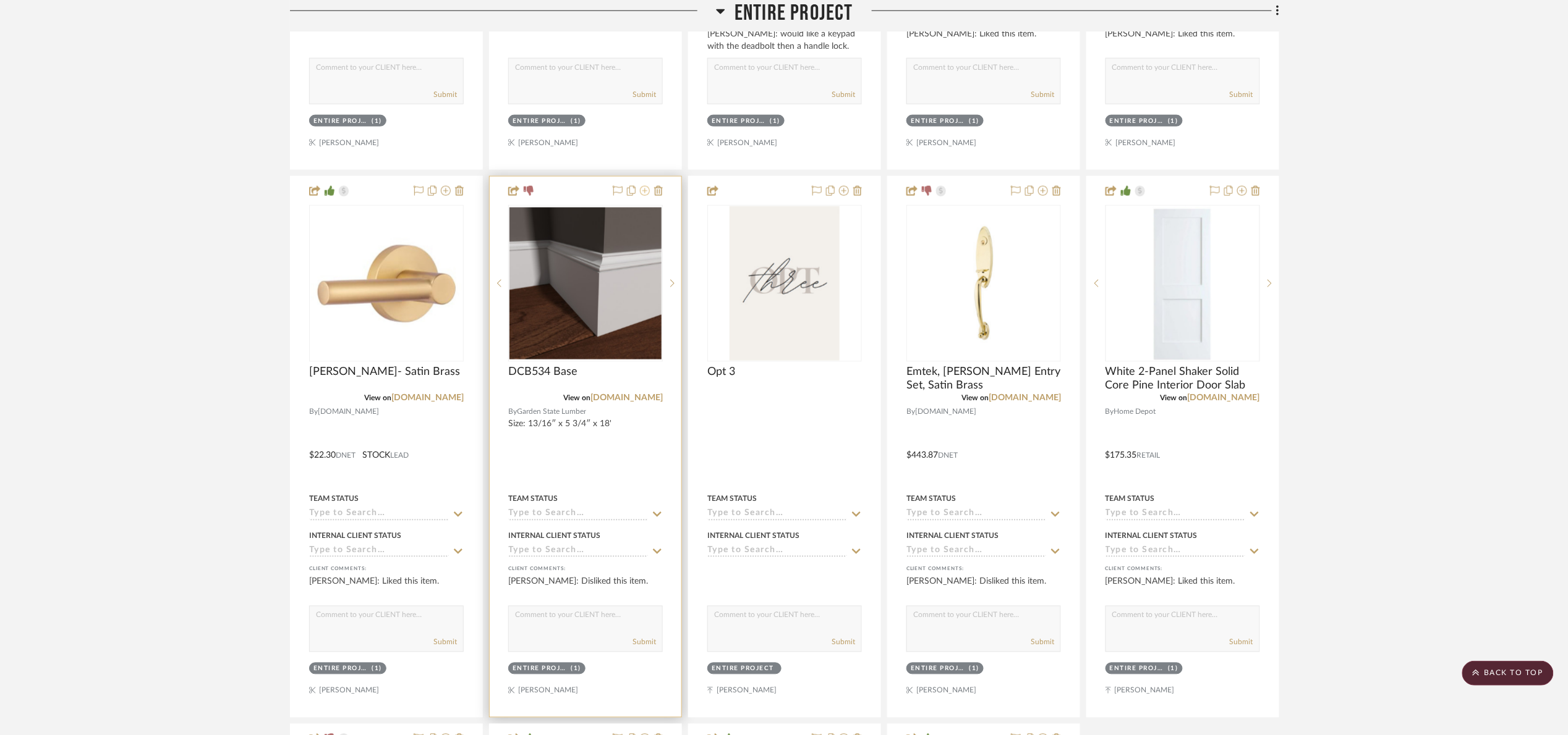
click at [647, 193] on icon at bounding box center [644, 190] width 10 height 10
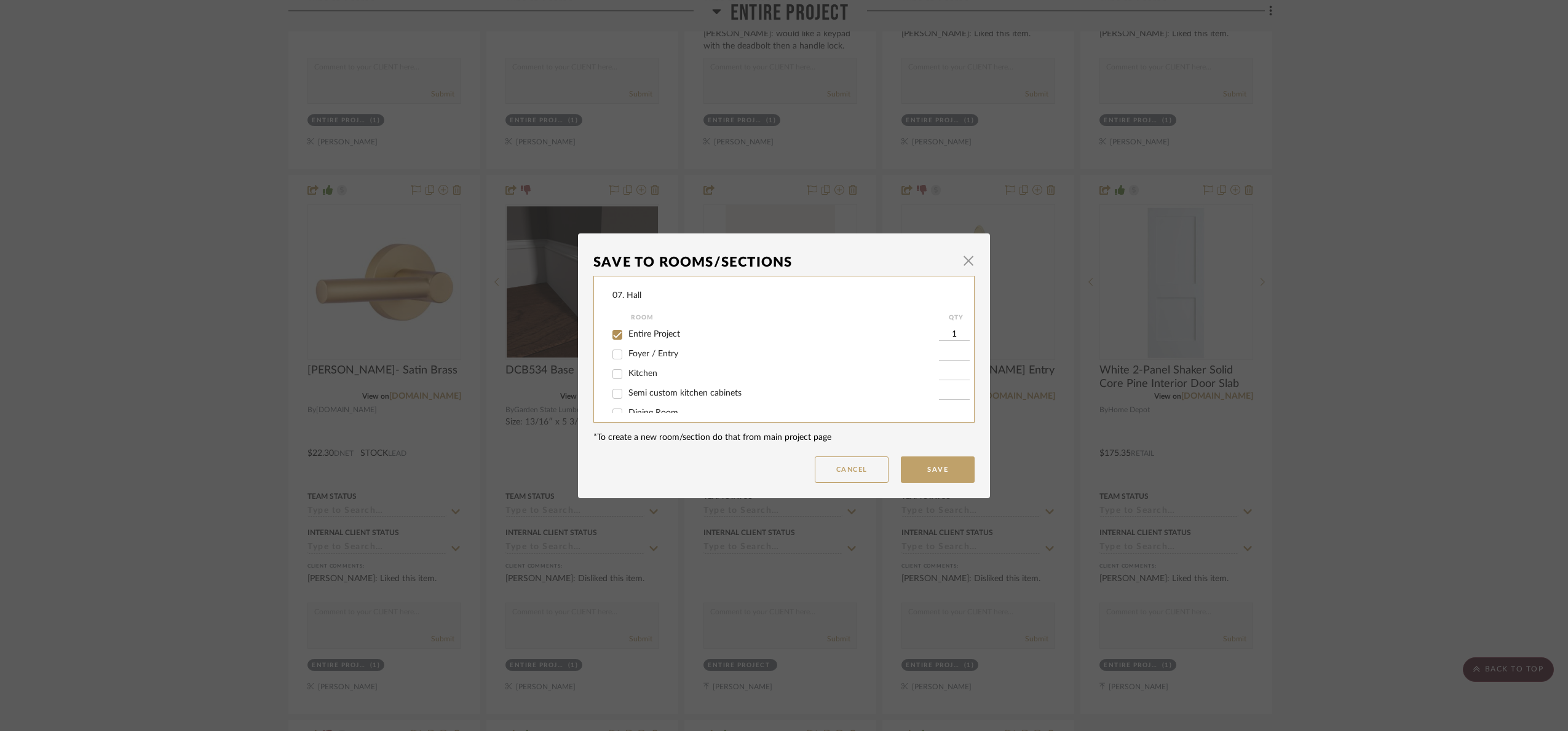
click at [650, 335] on span "Entire Project" at bounding box center [654, 335] width 52 height 9
click at [627, 335] on input "Entire Project" at bounding box center [618, 335] width 20 height 20
checkbox input "false"
click at [650, 404] on label "Will Not Use" at bounding box center [784, 400] width 311 height 11
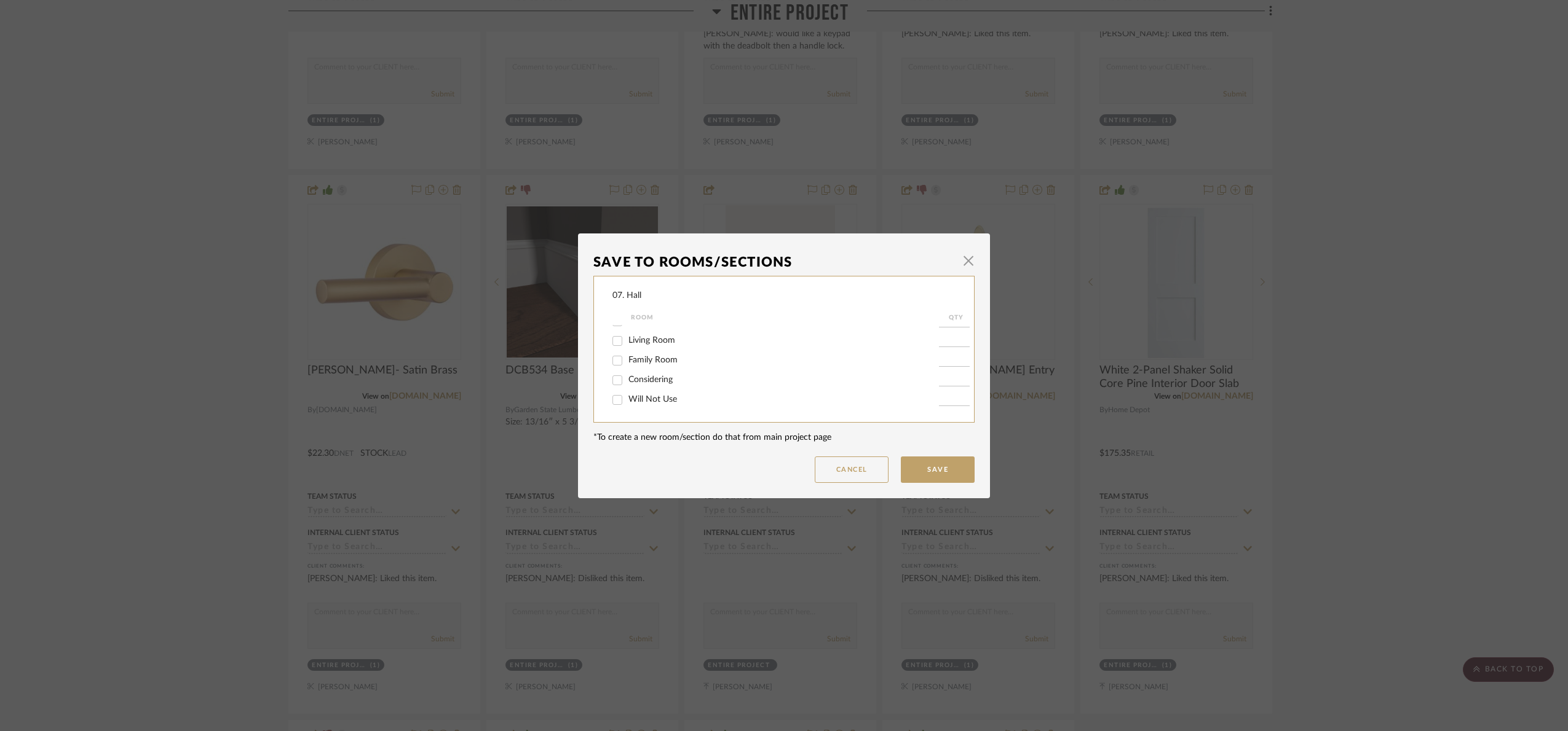
click at [627, 404] on input "Will Not Use" at bounding box center [618, 400] width 20 height 20
checkbox input "true"
type input "1"
click at [943, 470] on button "Save" at bounding box center [938, 469] width 74 height 26
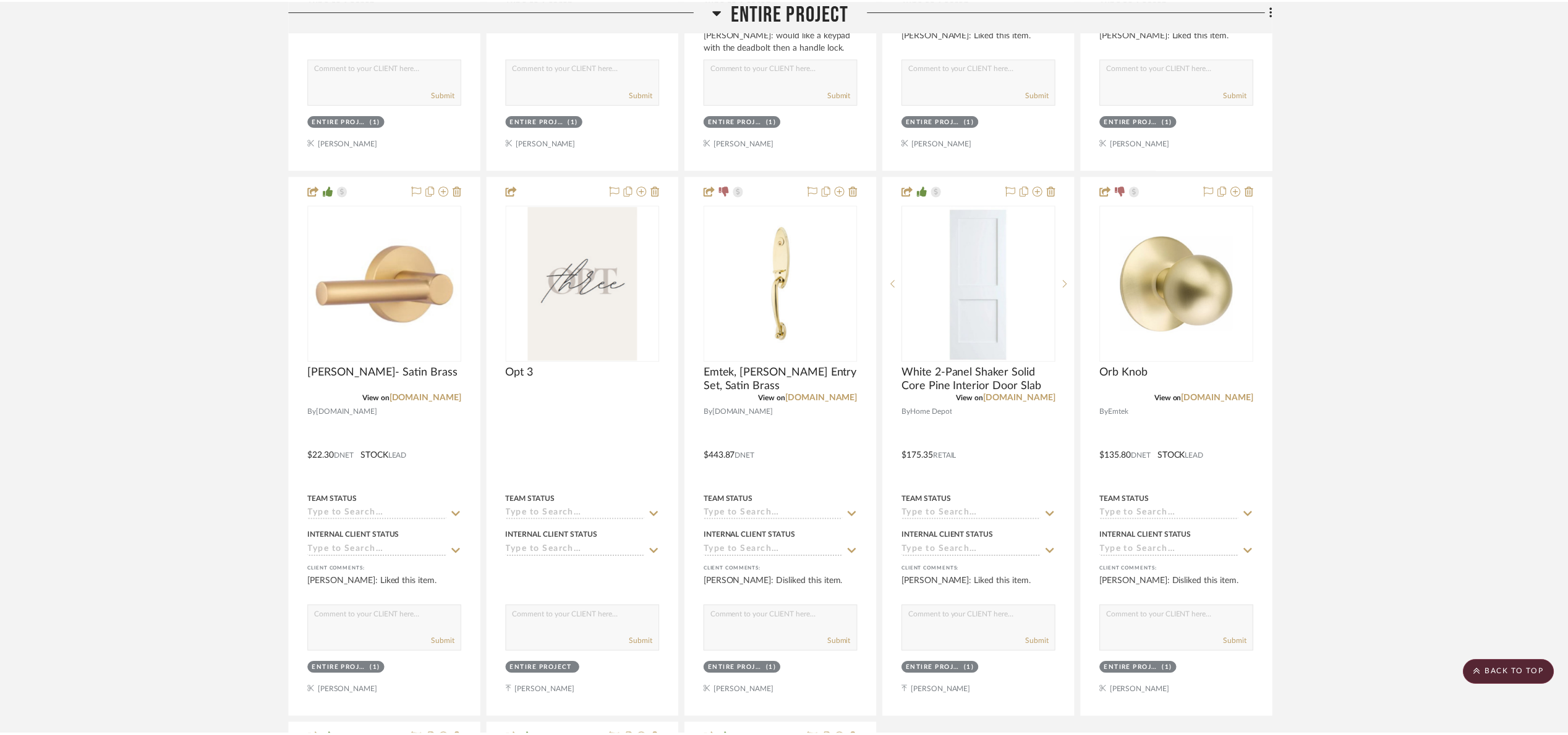
scroll to position [710, 0]
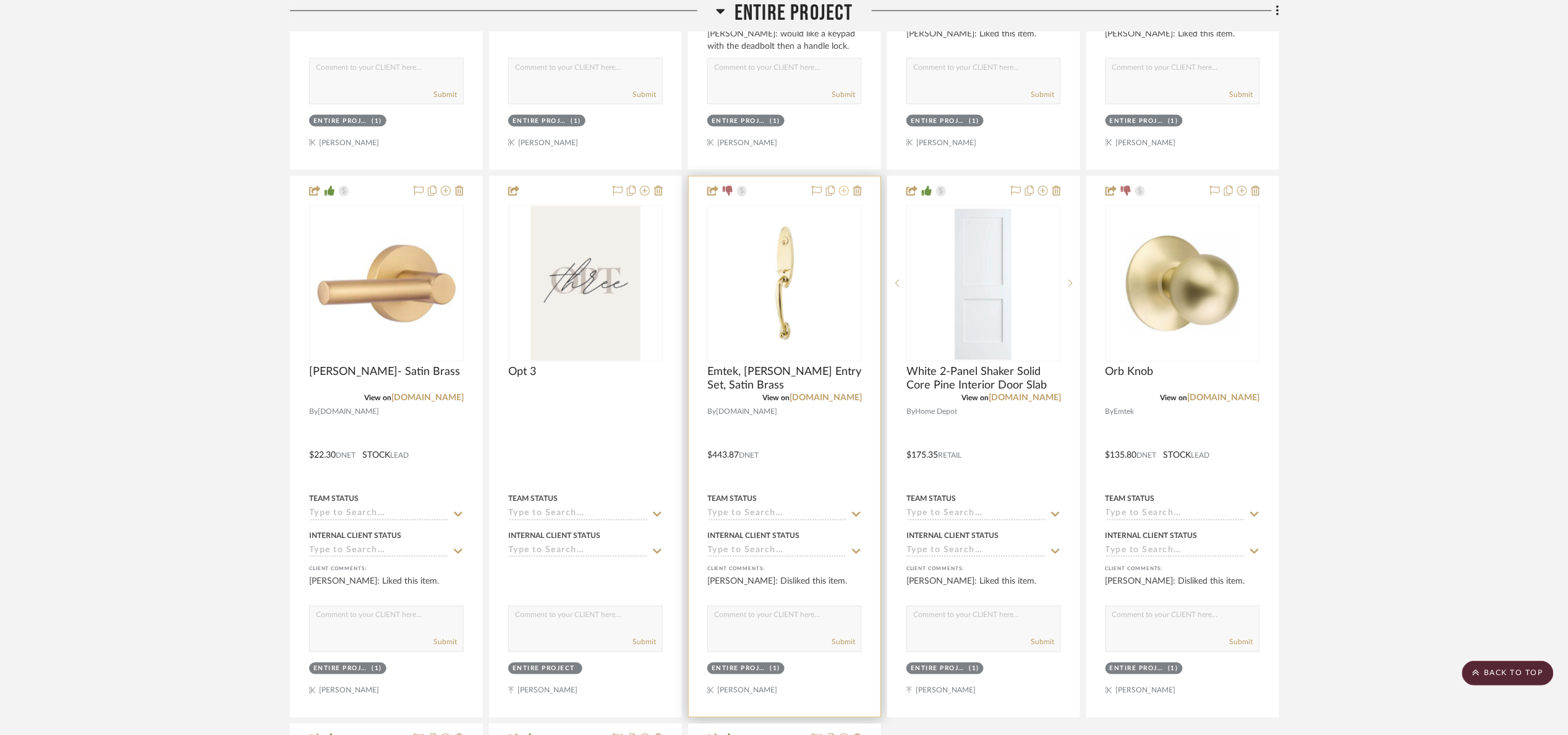
click at [841, 194] on icon at bounding box center [844, 190] width 10 height 10
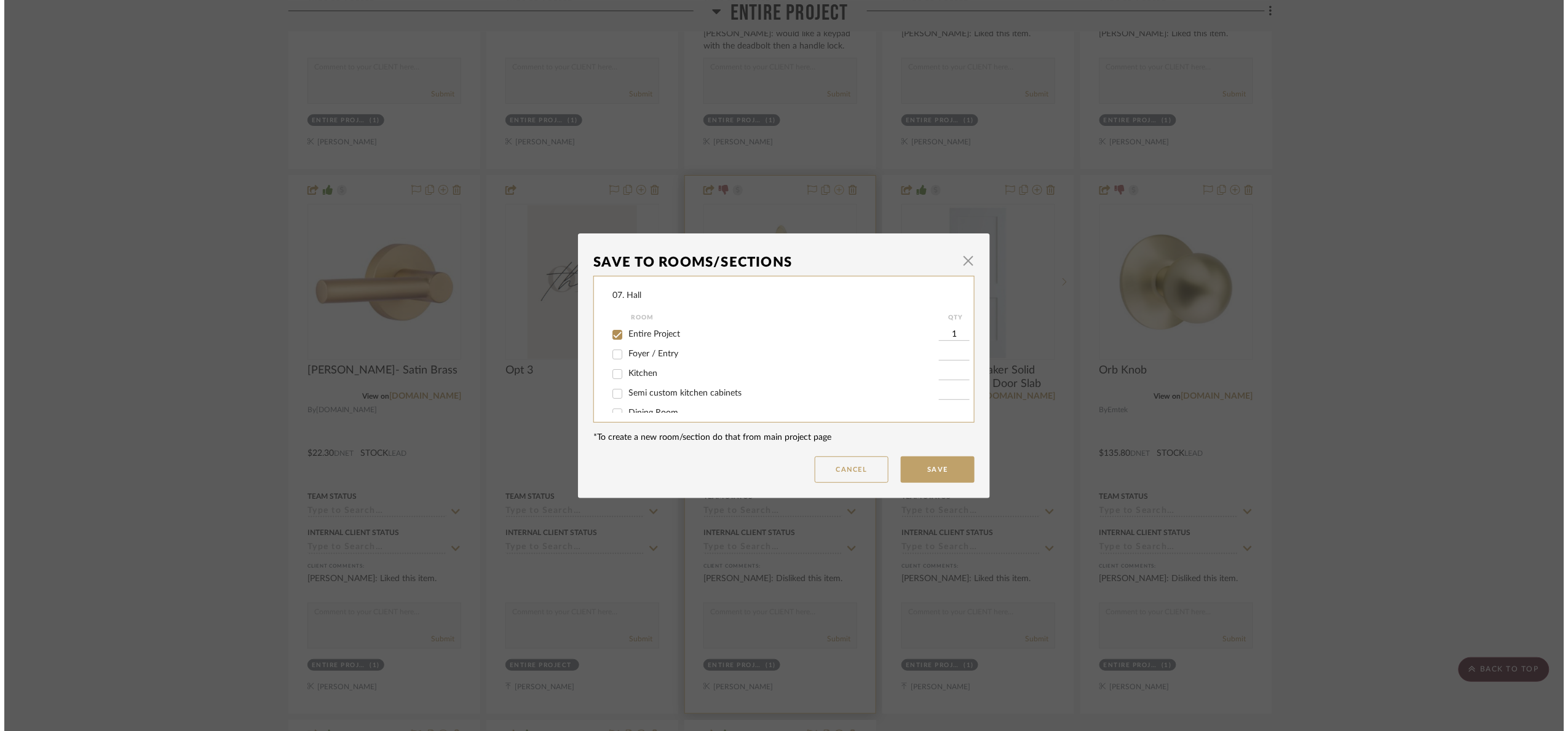
scroll to position [0, 0]
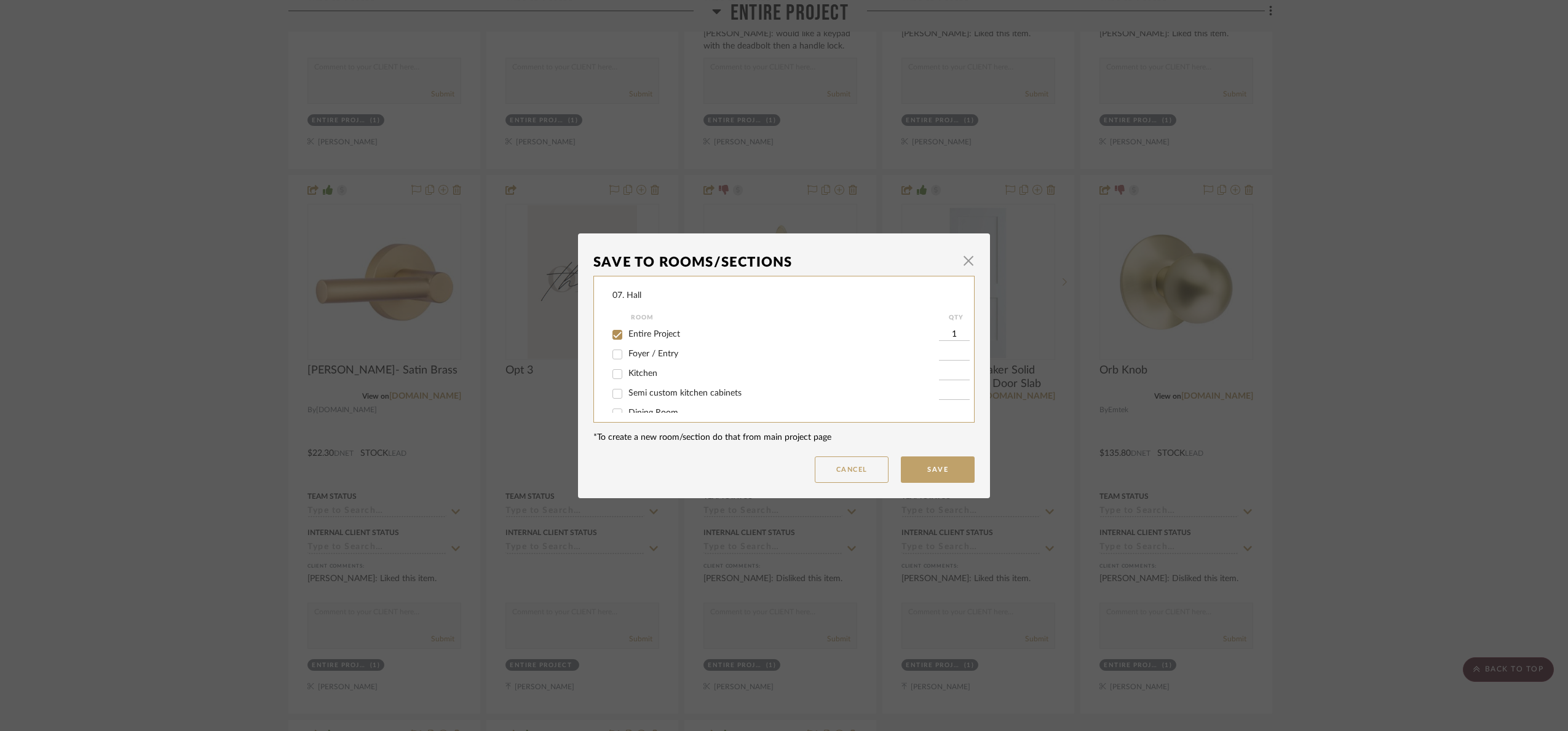
click at [636, 332] on span "Entire Project" at bounding box center [654, 335] width 52 height 9
click at [627, 332] on input "Entire Project" at bounding box center [618, 335] width 20 height 20
checkbox input "false"
click at [655, 401] on span "Will Not Use" at bounding box center [653, 400] width 48 height 9
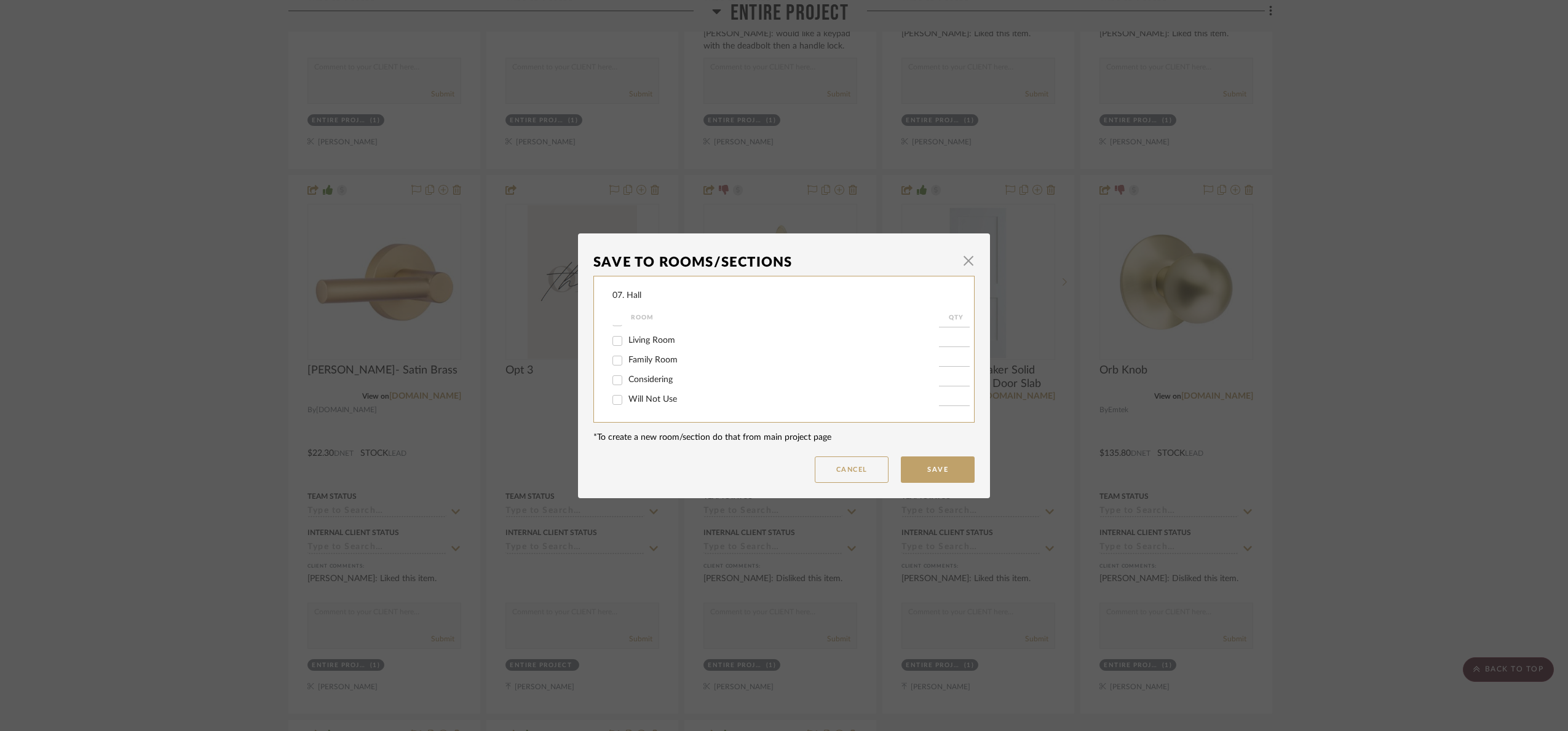
click at [627, 401] on input "Will Not Use" at bounding box center [618, 400] width 20 height 20
checkbox input "true"
type input "1"
click at [959, 474] on button "Save" at bounding box center [938, 469] width 74 height 26
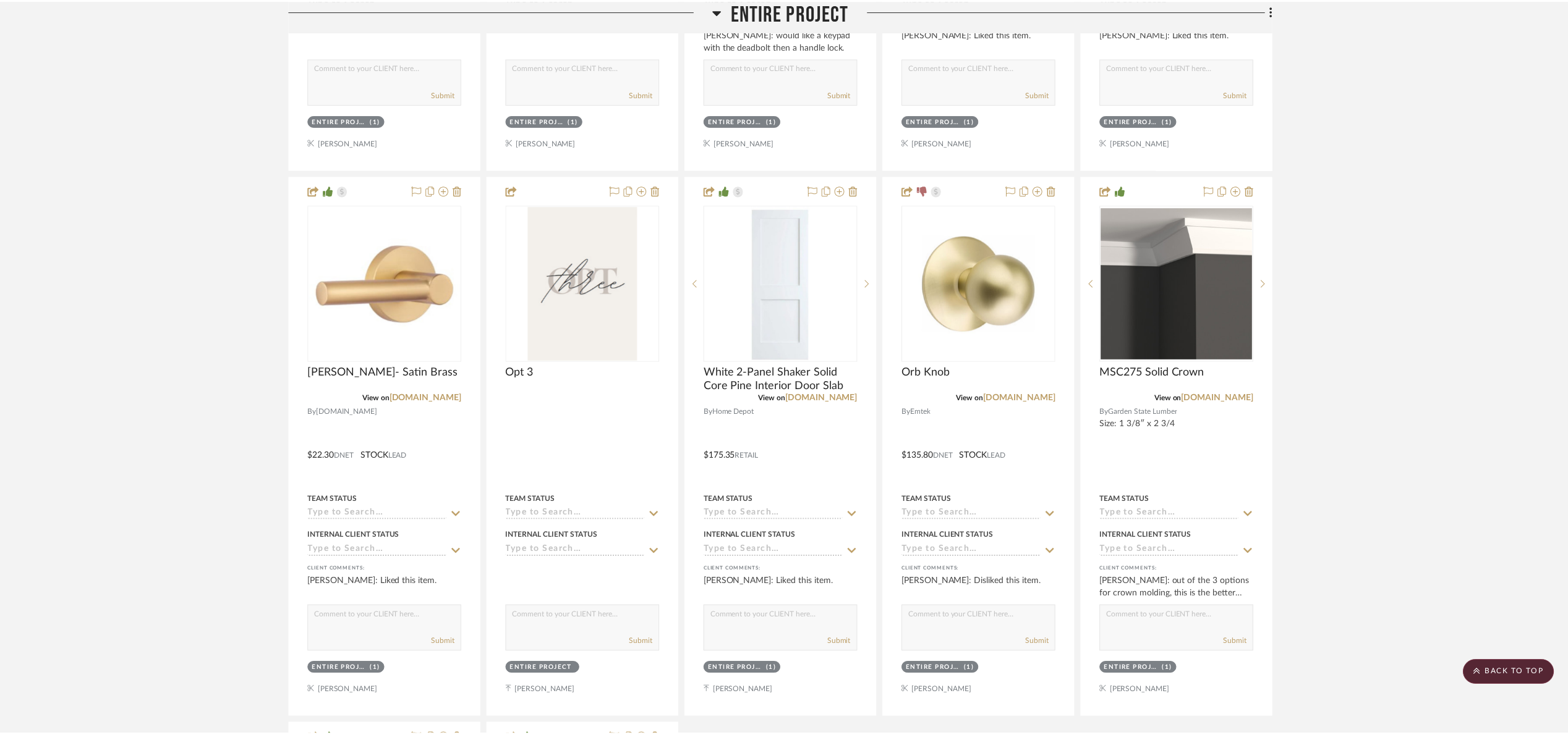
scroll to position [710, 0]
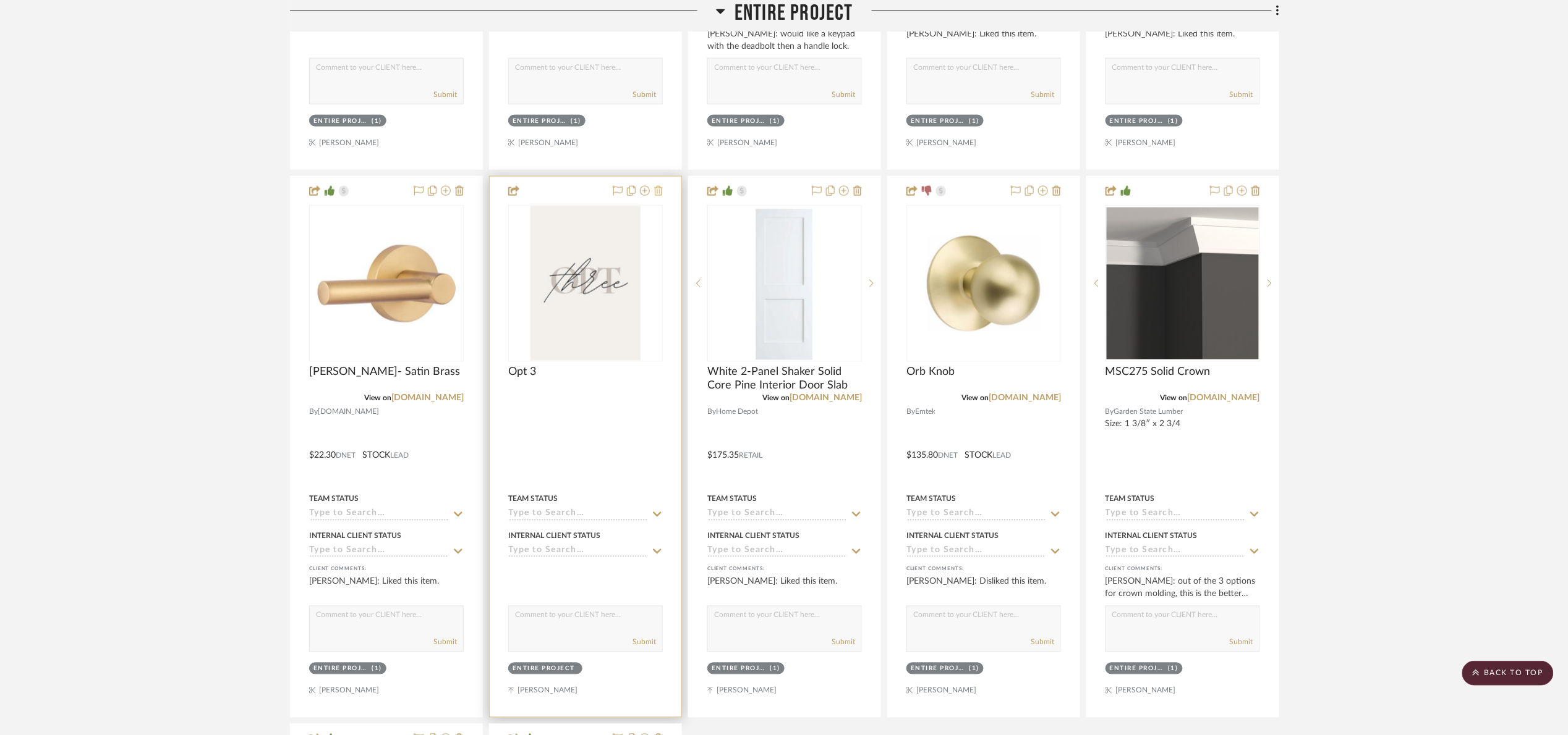
click at [659, 196] on icon at bounding box center [659, 190] width 9 height 10
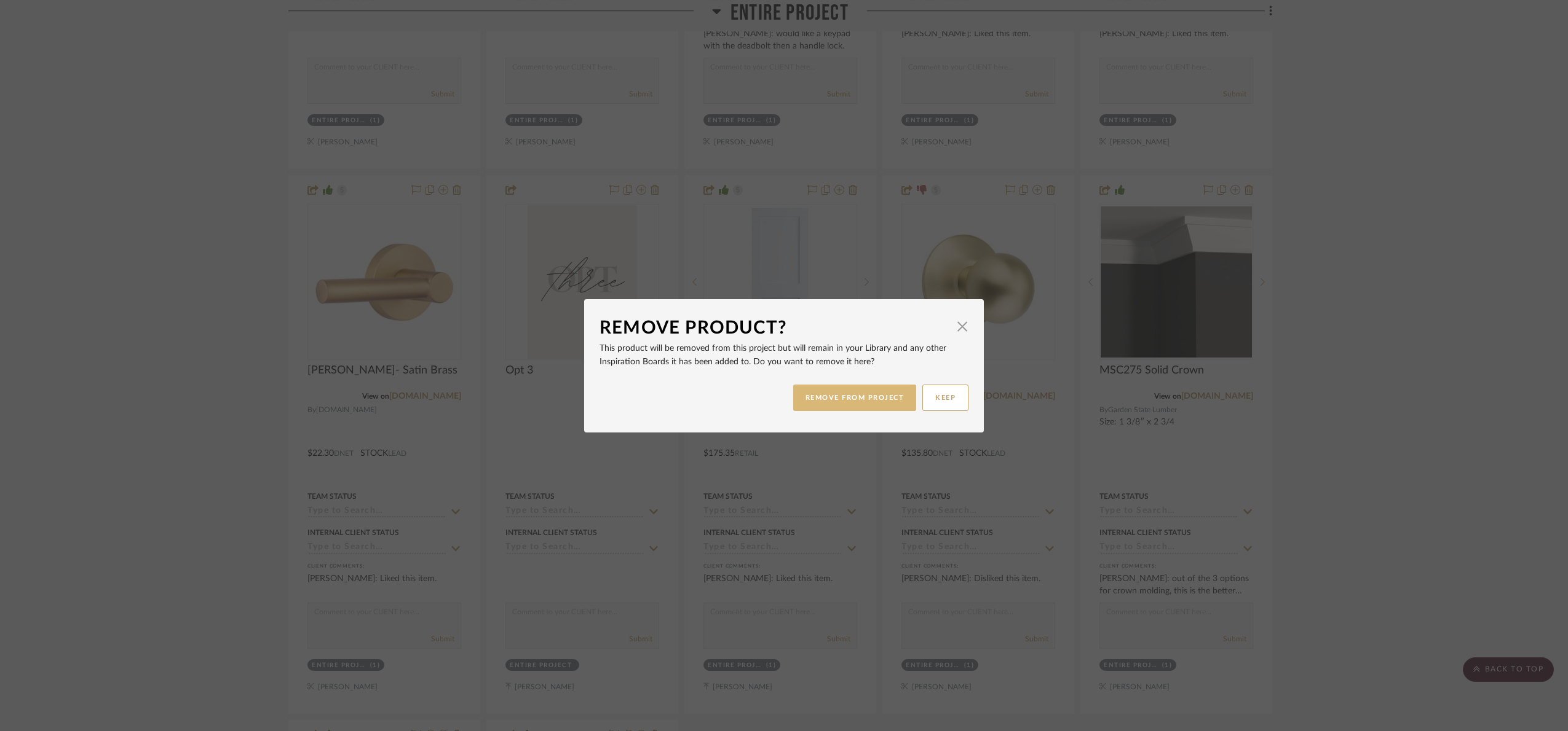
click at [861, 398] on button "REMOVE FROM PROJECT" at bounding box center [855, 397] width 124 height 26
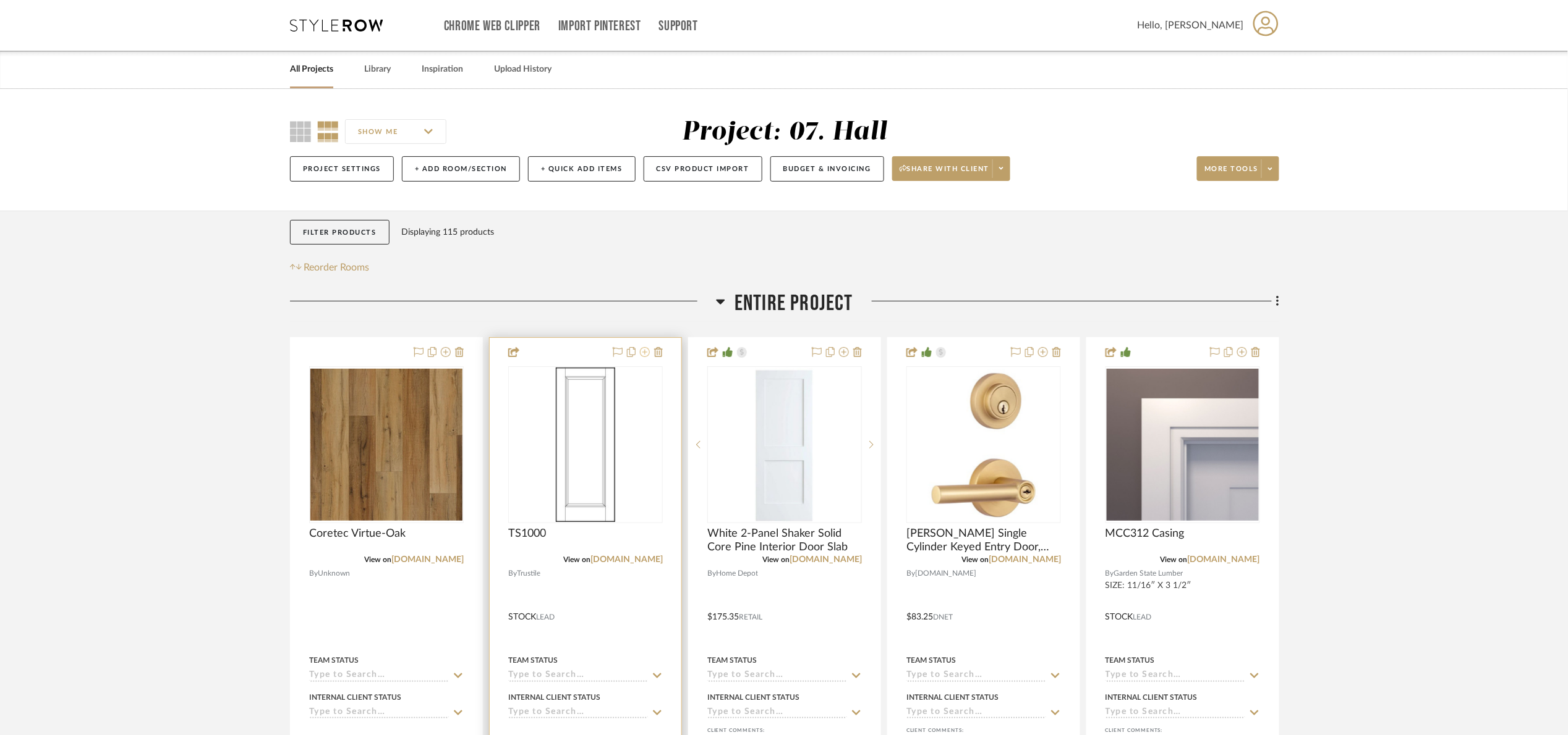
click at [645, 349] on icon at bounding box center [644, 352] width 10 height 10
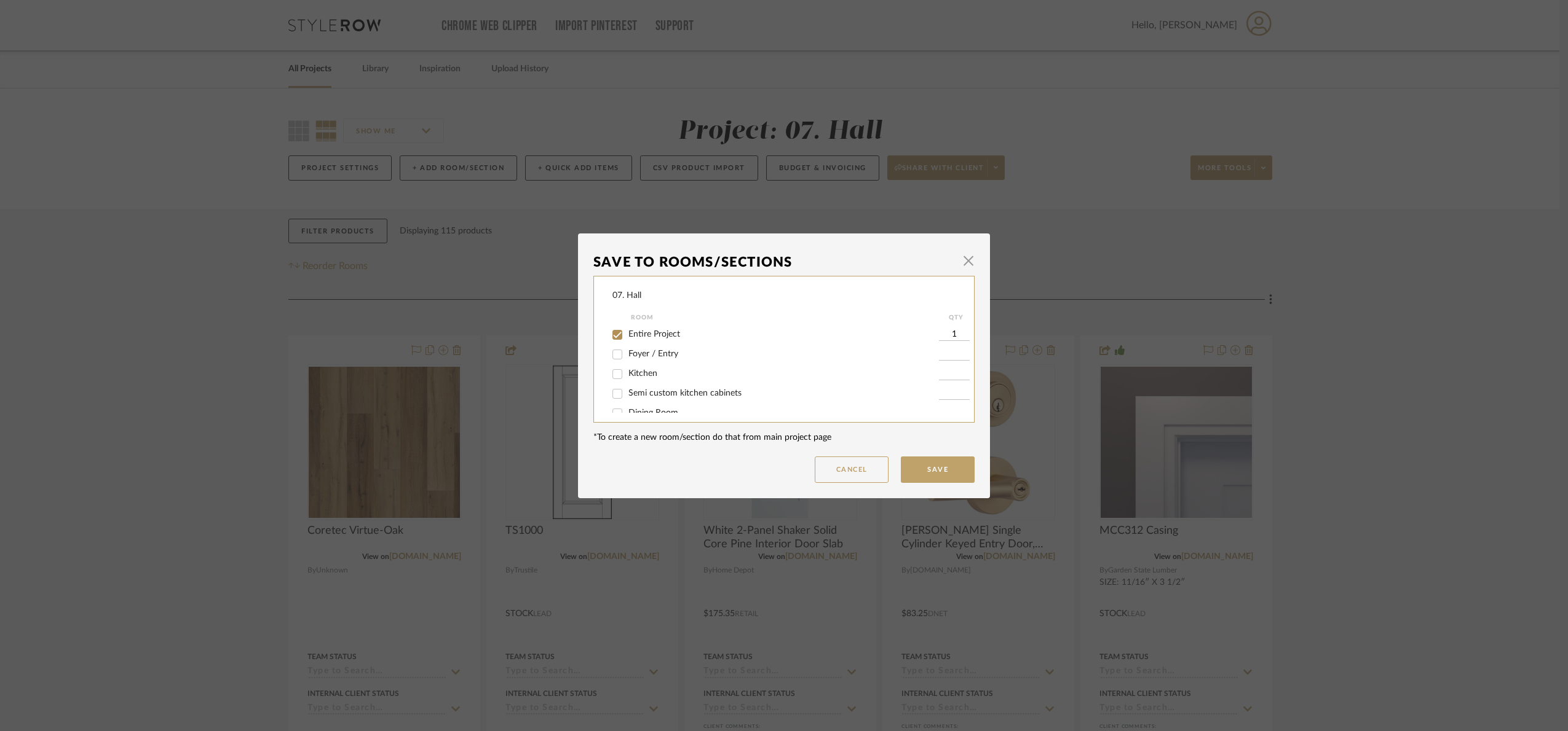
click at [642, 331] on span "Entire Project" at bounding box center [654, 335] width 52 height 9
click at [627, 331] on input "Entire Project" at bounding box center [618, 335] width 20 height 20
checkbox input "false"
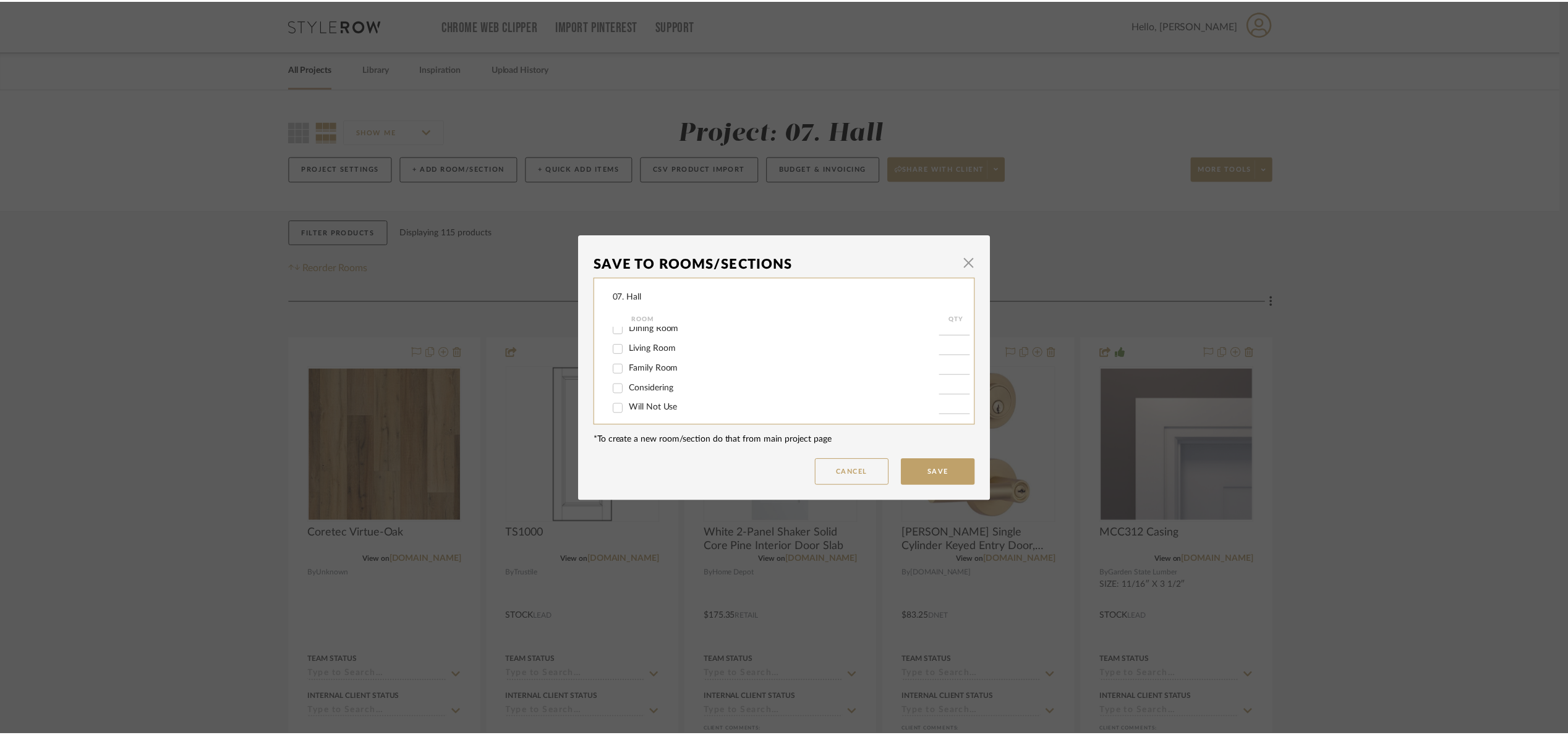
scroll to position [93, 0]
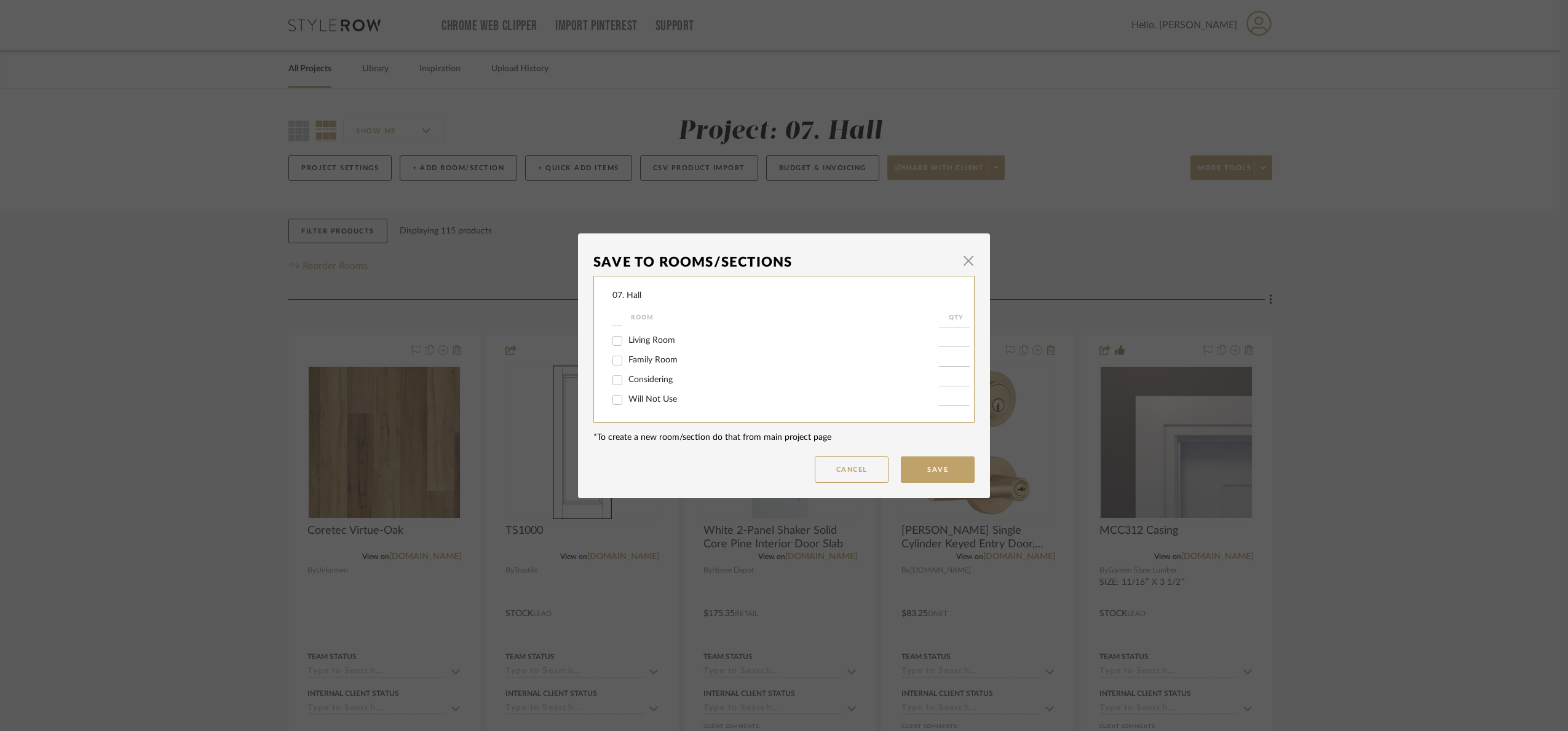
click at [647, 398] on span "Will Not Use" at bounding box center [653, 400] width 48 height 9
click at [627, 398] on input "Will Not Use" at bounding box center [618, 400] width 20 height 20
checkbox input "true"
type input "1"
click at [954, 467] on button "Save" at bounding box center [938, 469] width 74 height 26
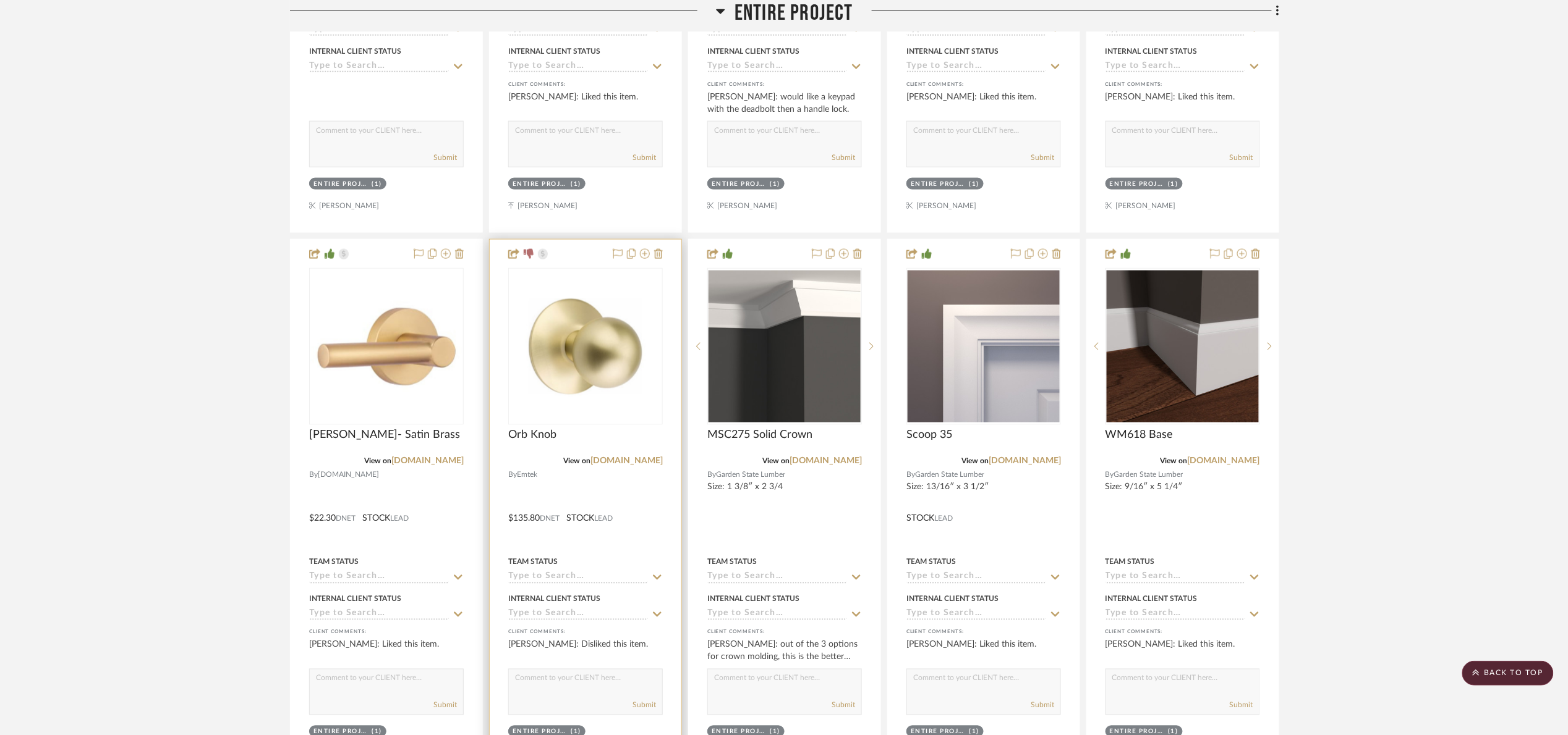
scroll to position [649, 0]
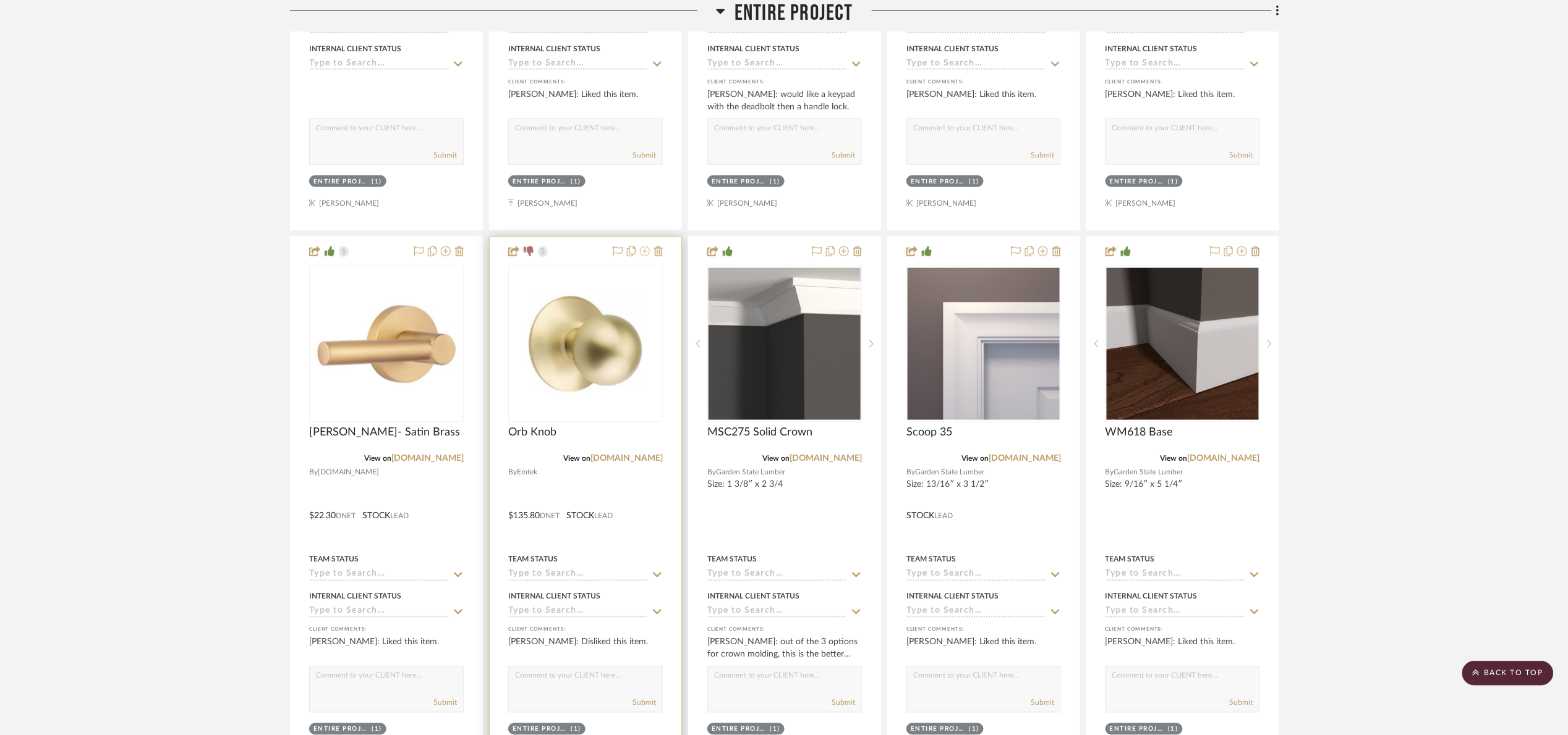
click at [643, 255] on icon at bounding box center [644, 251] width 10 height 10
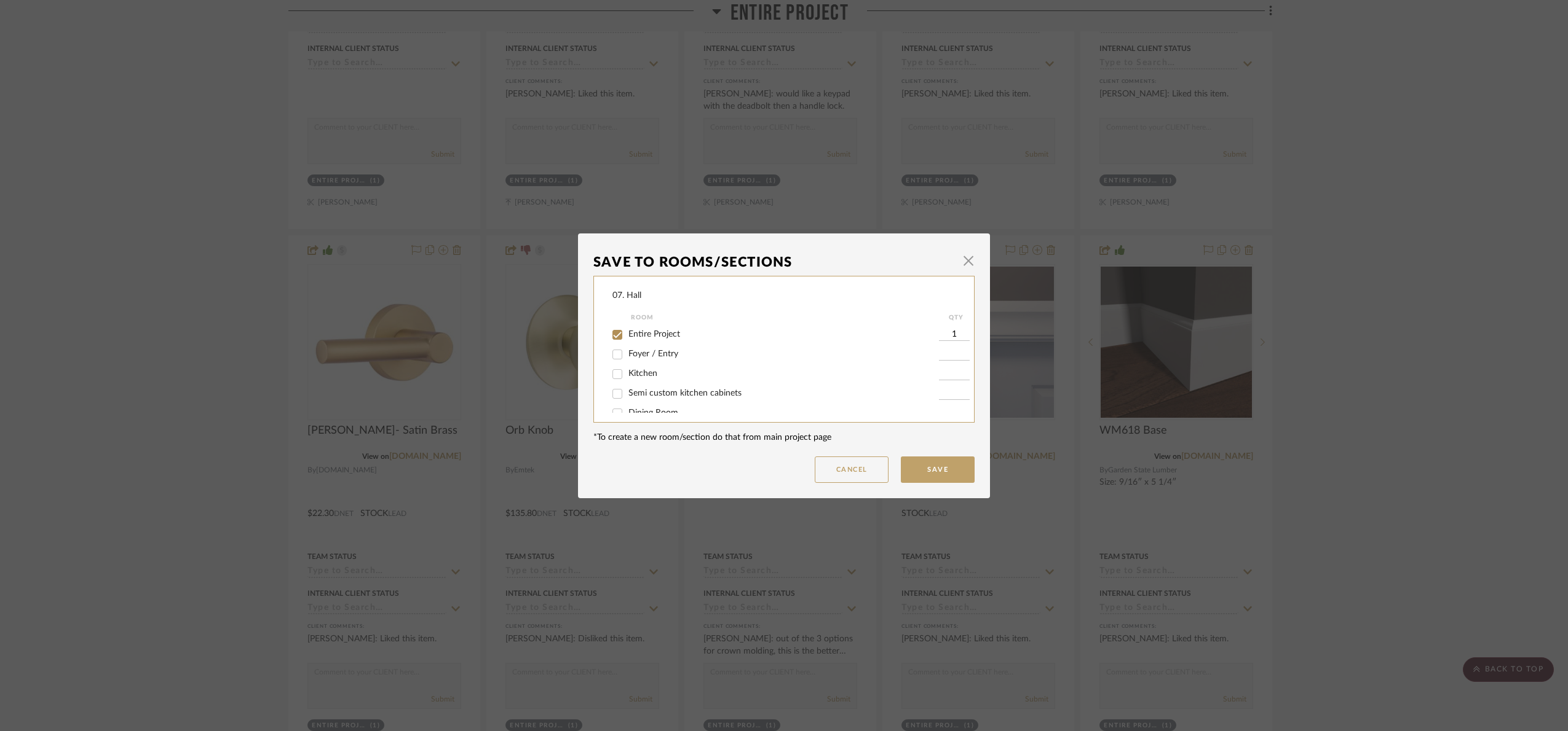
drag, startPoint x: 621, startPoint y: 336, endPoint x: 675, endPoint y: 337, distance: 54.0
click at [621, 335] on input "Entire Project" at bounding box center [618, 335] width 20 height 20
checkbox input "false"
click at [653, 401] on span "Will Not Use" at bounding box center [653, 400] width 48 height 9
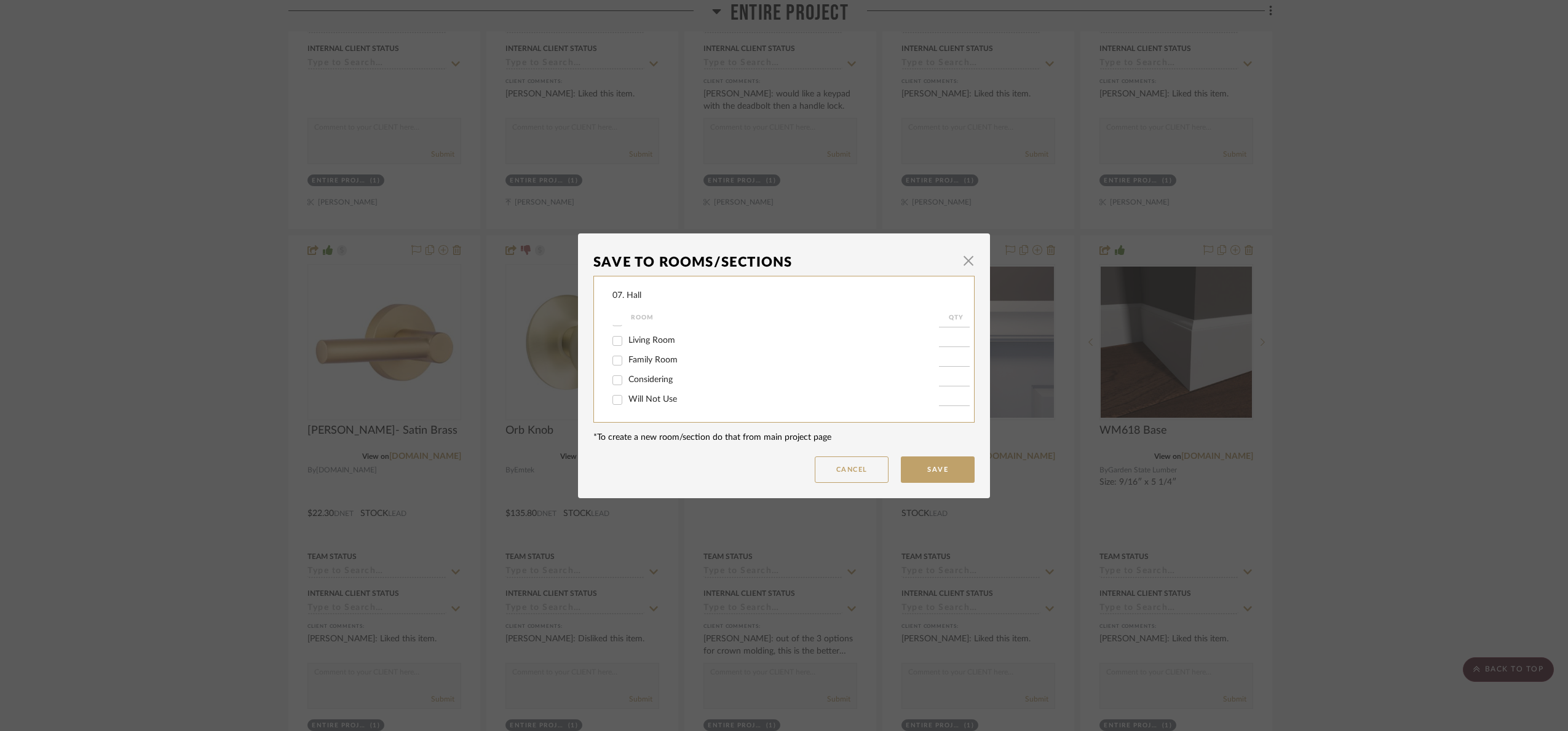
click at [627, 401] on input "Will Not Use" at bounding box center [618, 400] width 20 height 20
checkbox input "true"
type input "1"
click at [937, 466] on button "Save" at bounding box center [938, 469] width 74 height 26
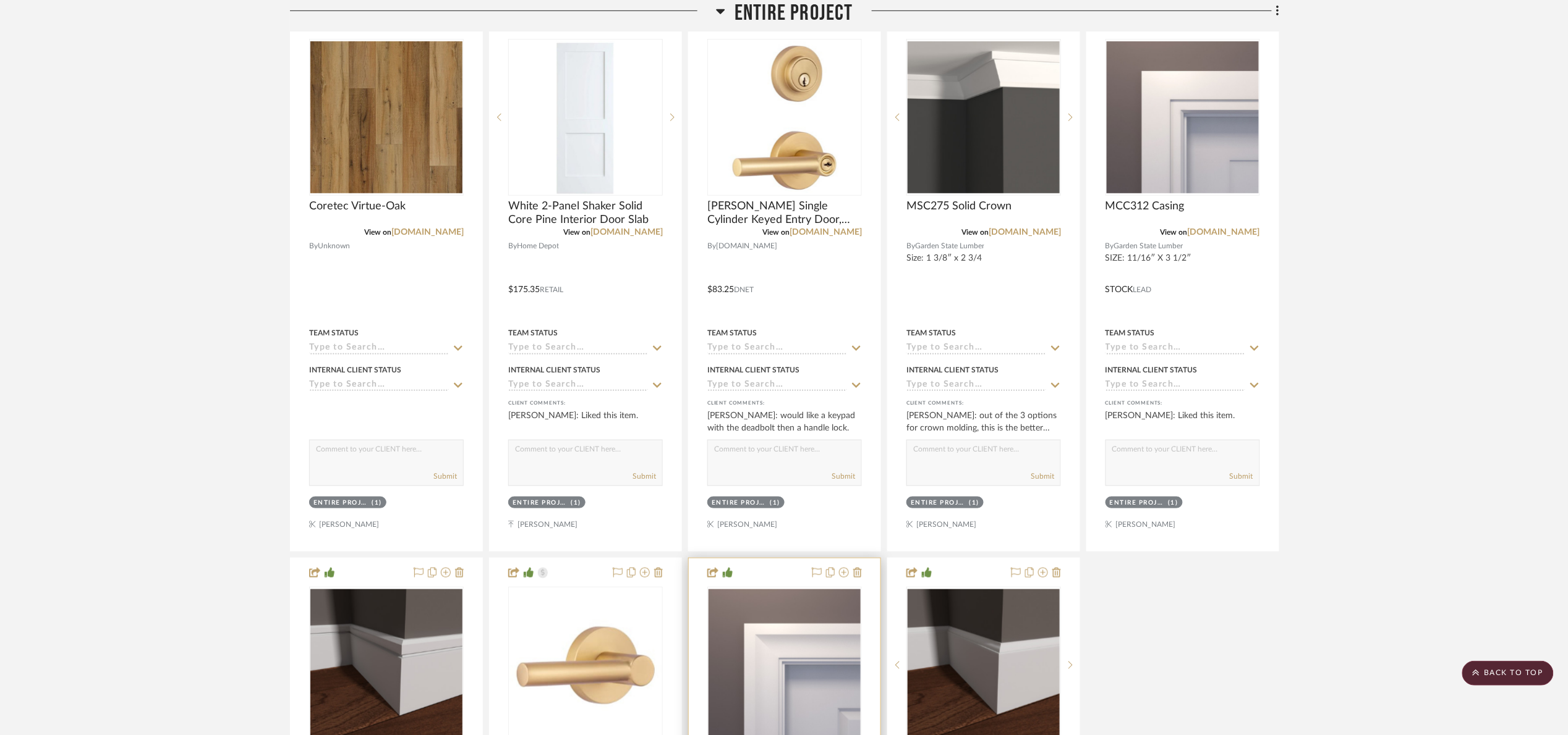
scroll to position [387, 0]
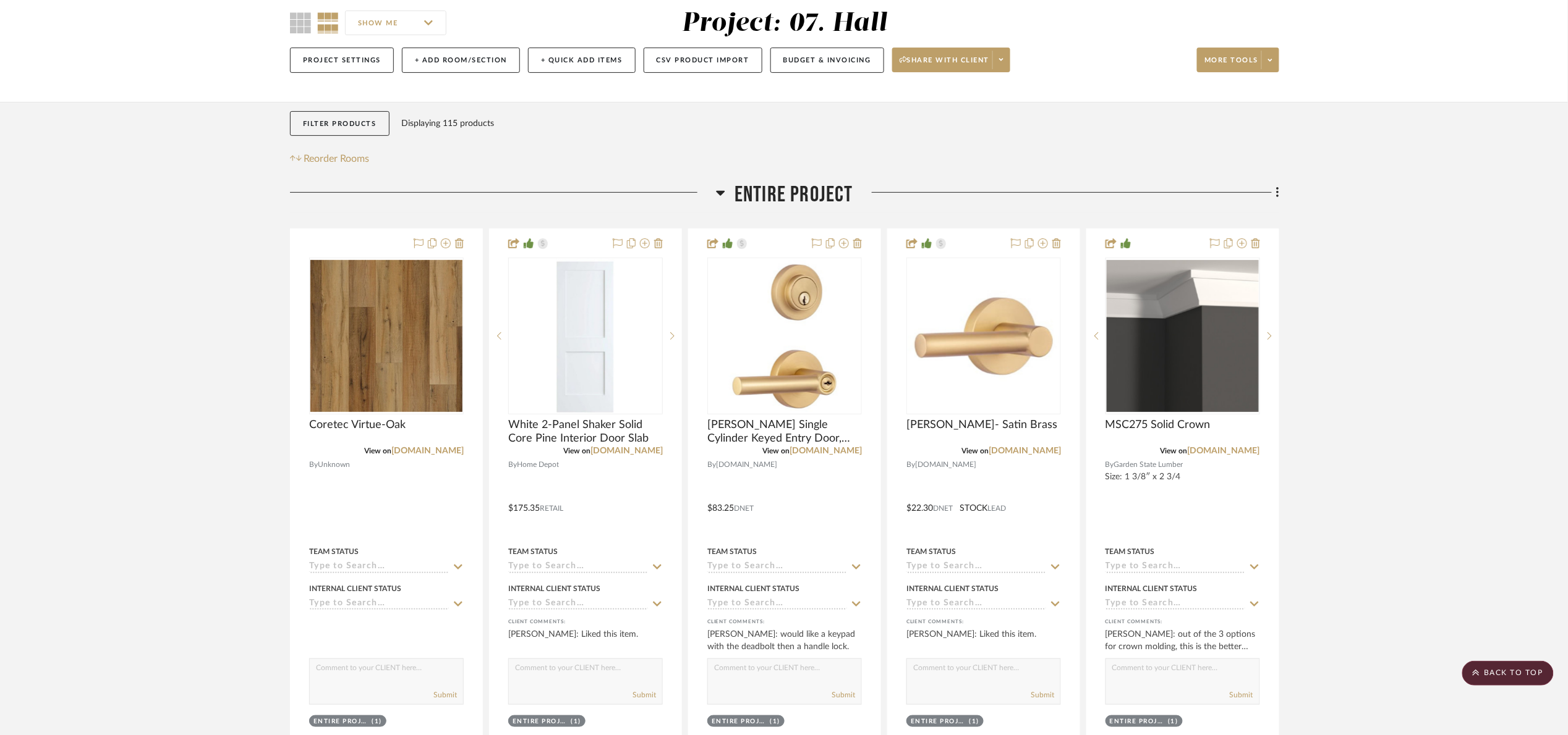
click at [775, 203] on span "Entire Project" at bounding box center [794, 194] width 119 height 26
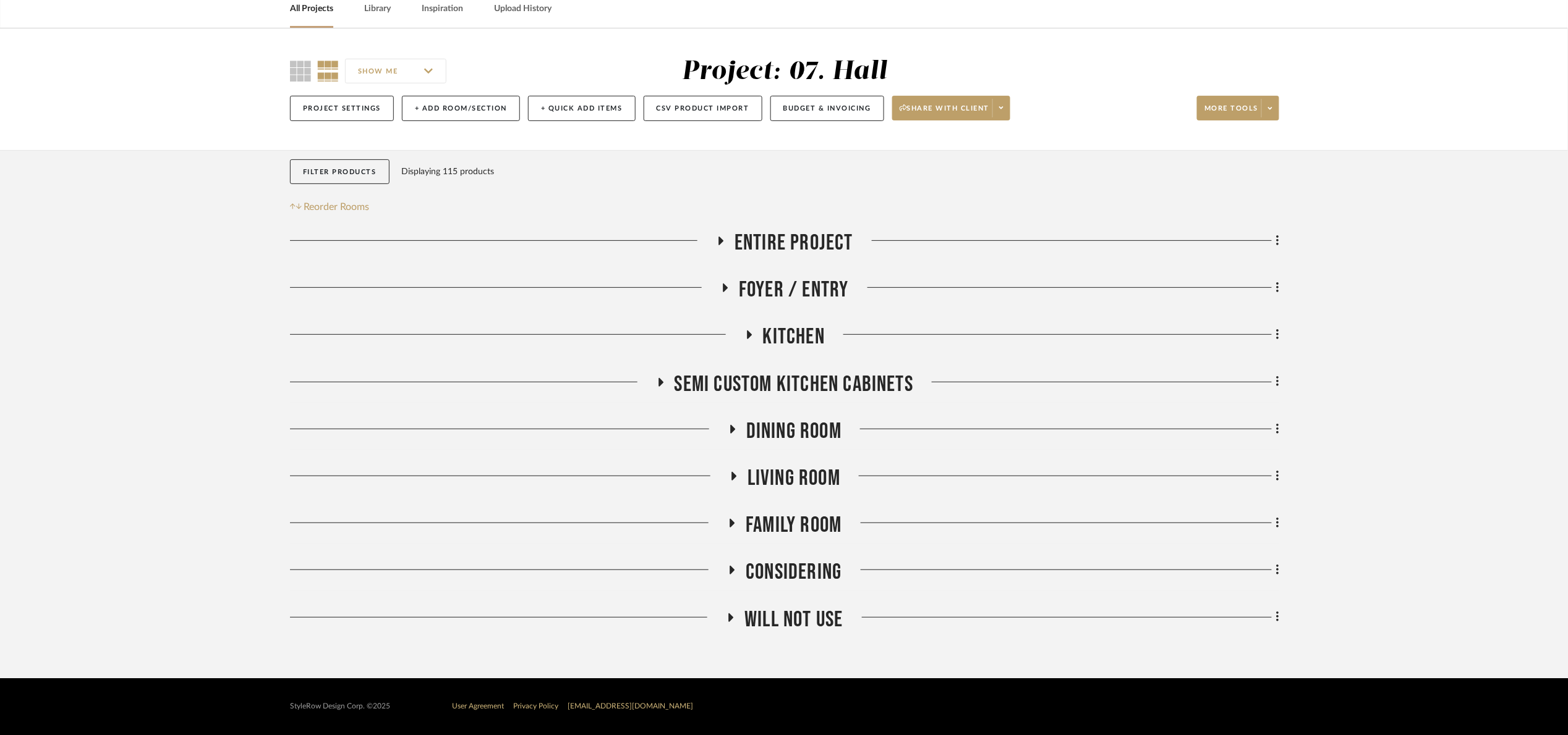
click at [813, 284] on span "Foyer / Entry" at bounding box center [794, 289] width 110 height 26
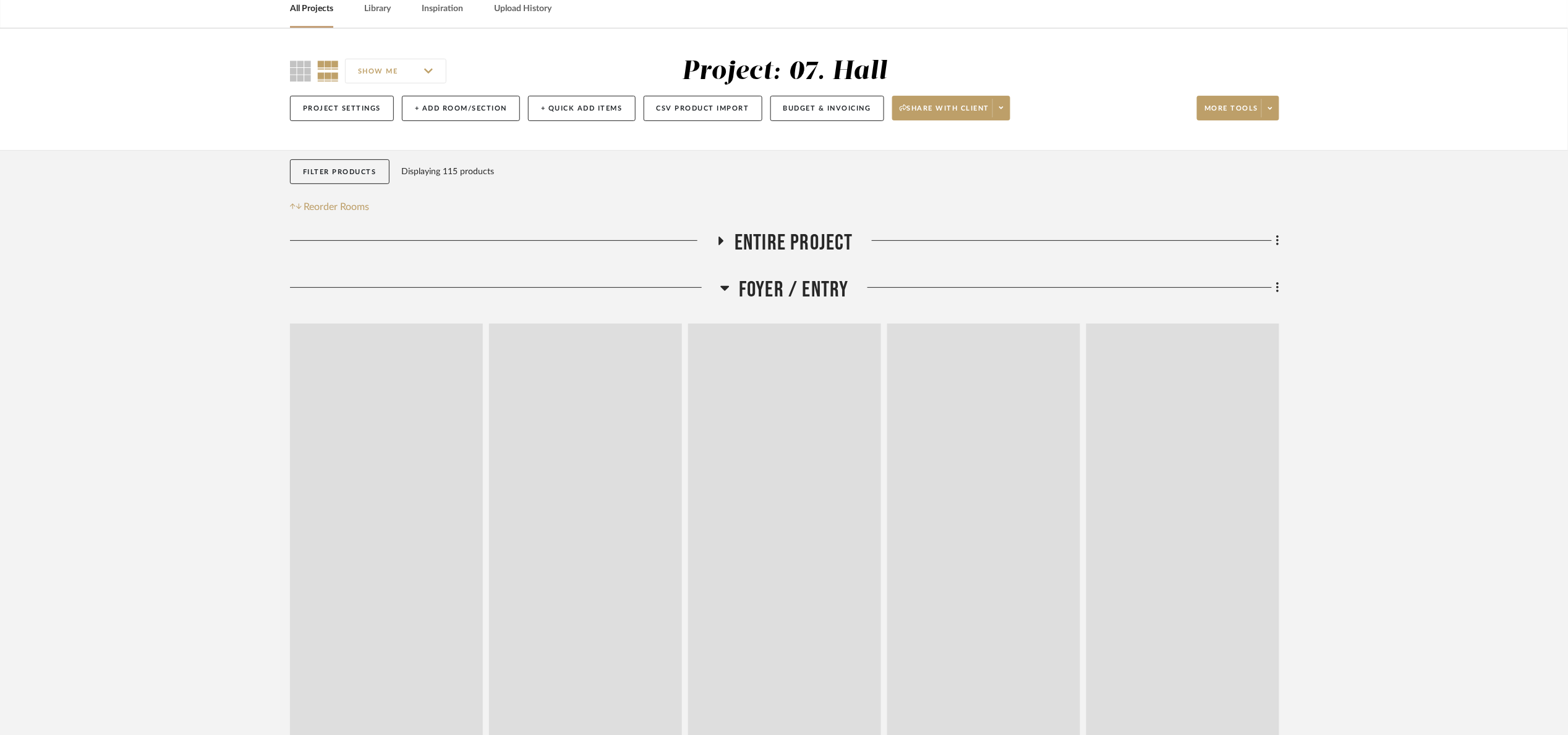
scroll to position [109, 0]
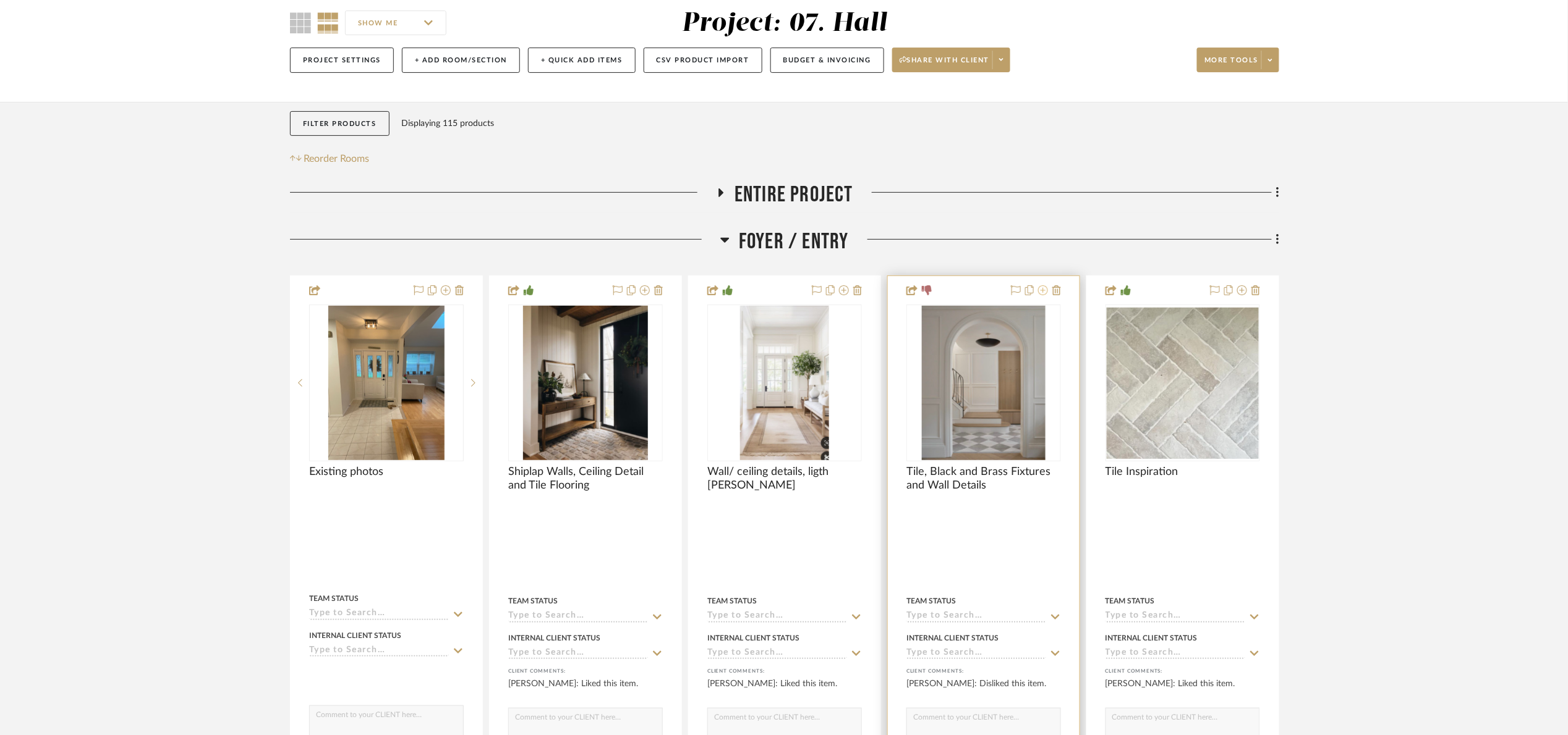
click at [1044, 294] on icon at bounding box center [1043, 290] width 10 height 10
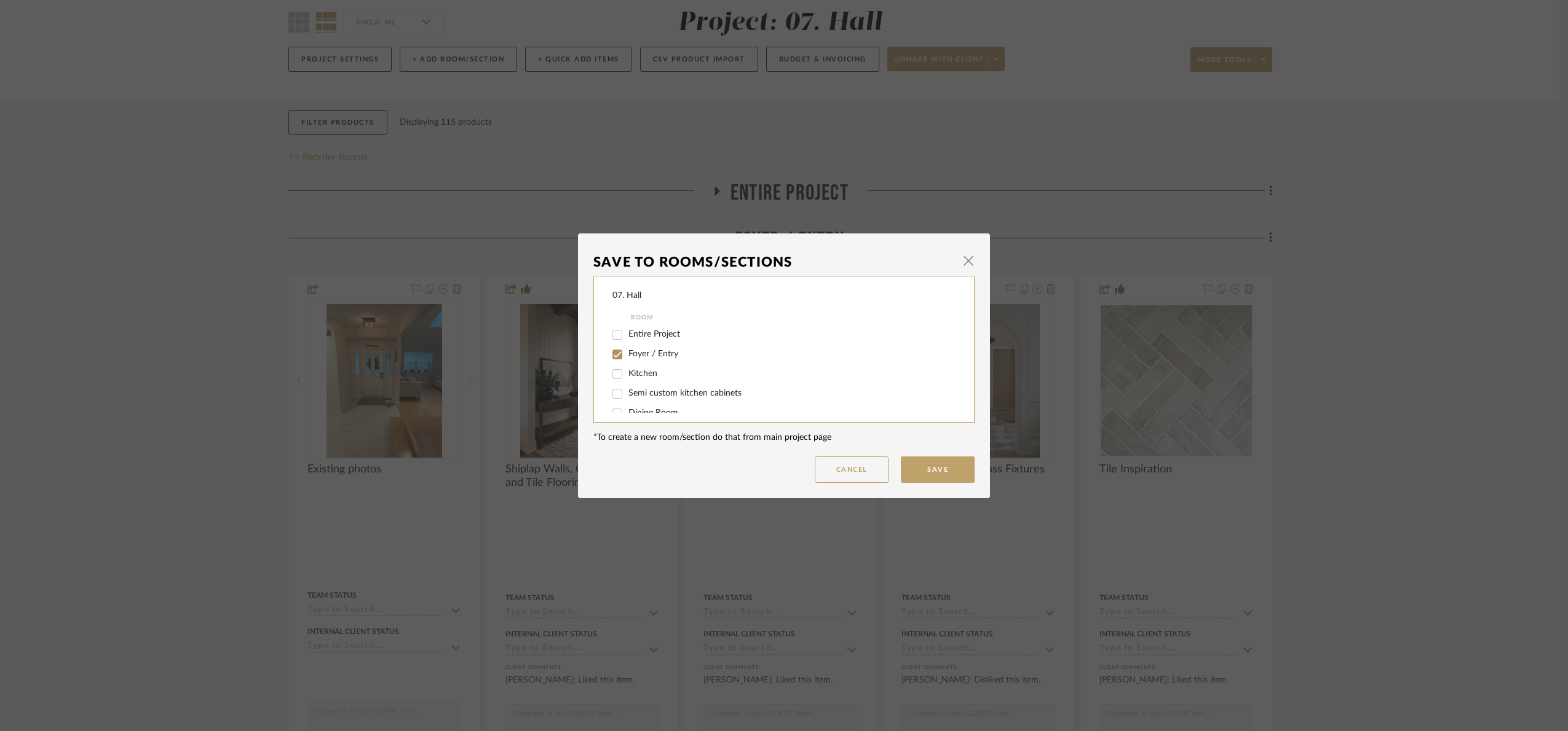
click at [635, 354] on span "Foyer / Entry" at bounding box center [653, 354] width 50 height 9
click at [627, 354] on input "Foyer / Entry" at bounding box center [618, 354] width 20 height 20
checkbox input "false"
drag, startPoint x: 632, startPoint y: 396, endPoint x: 946, endPoint y: 448, distance: 318.3
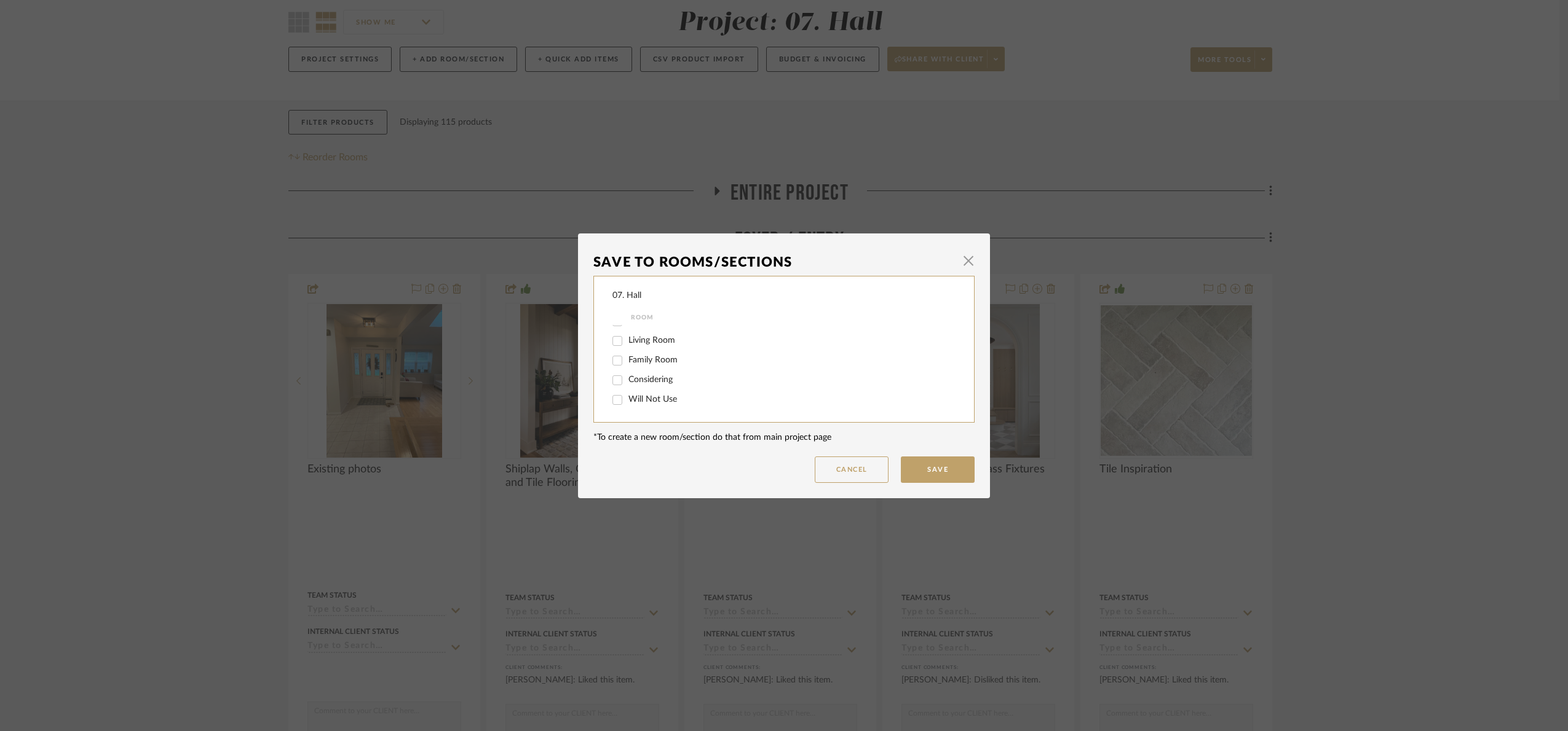
click at [634, 396] on span "Will Not Use" at bounding box center [653, 400] width 48 height 9
click at [627, 395] on input "Will Not Use" at bounding box center [618, 400] width 20 height 20
checkbox input "true"
click at [960, 478] on button "Save" at bounding box center [938, 469] width 74 height 26
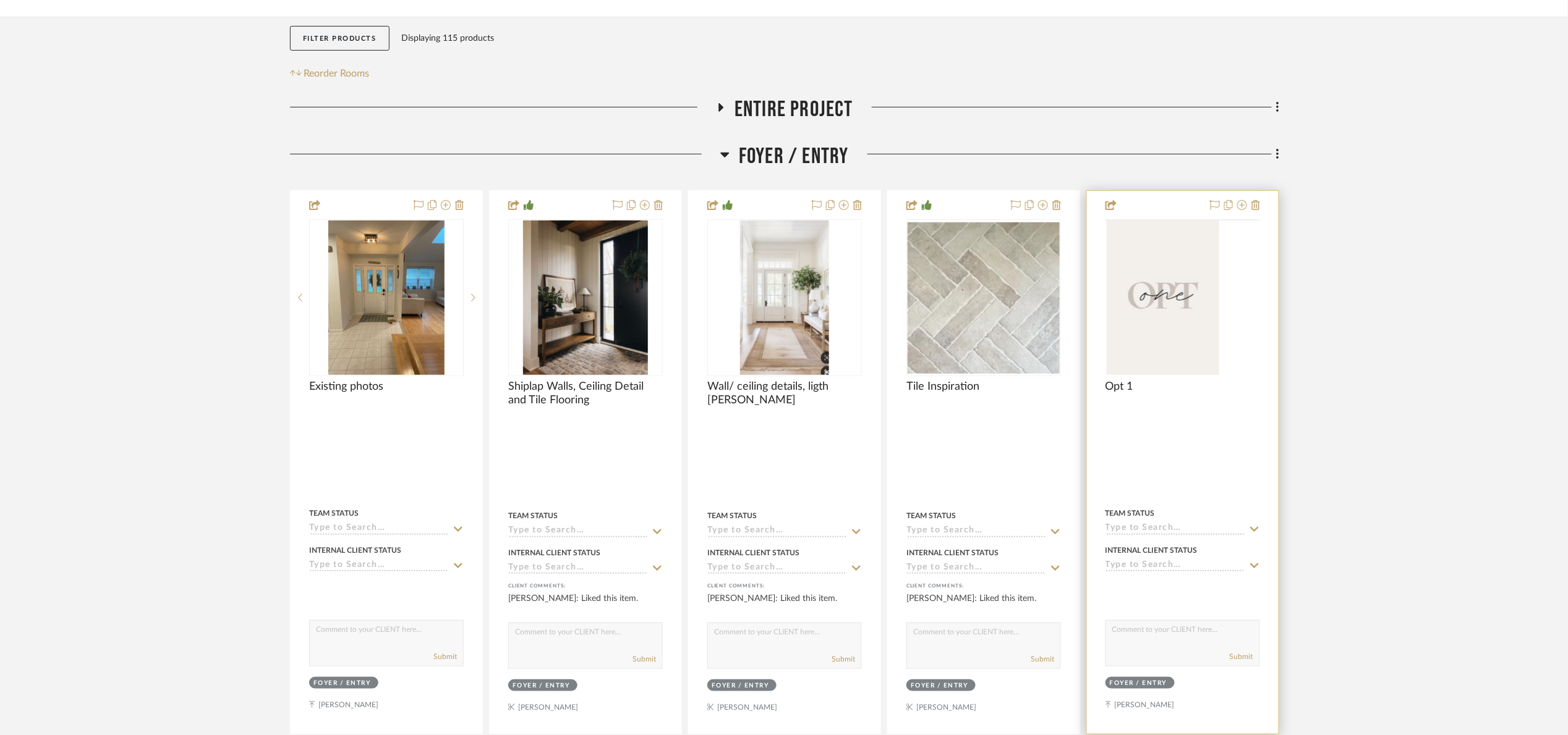
scroll to position [201, 0]
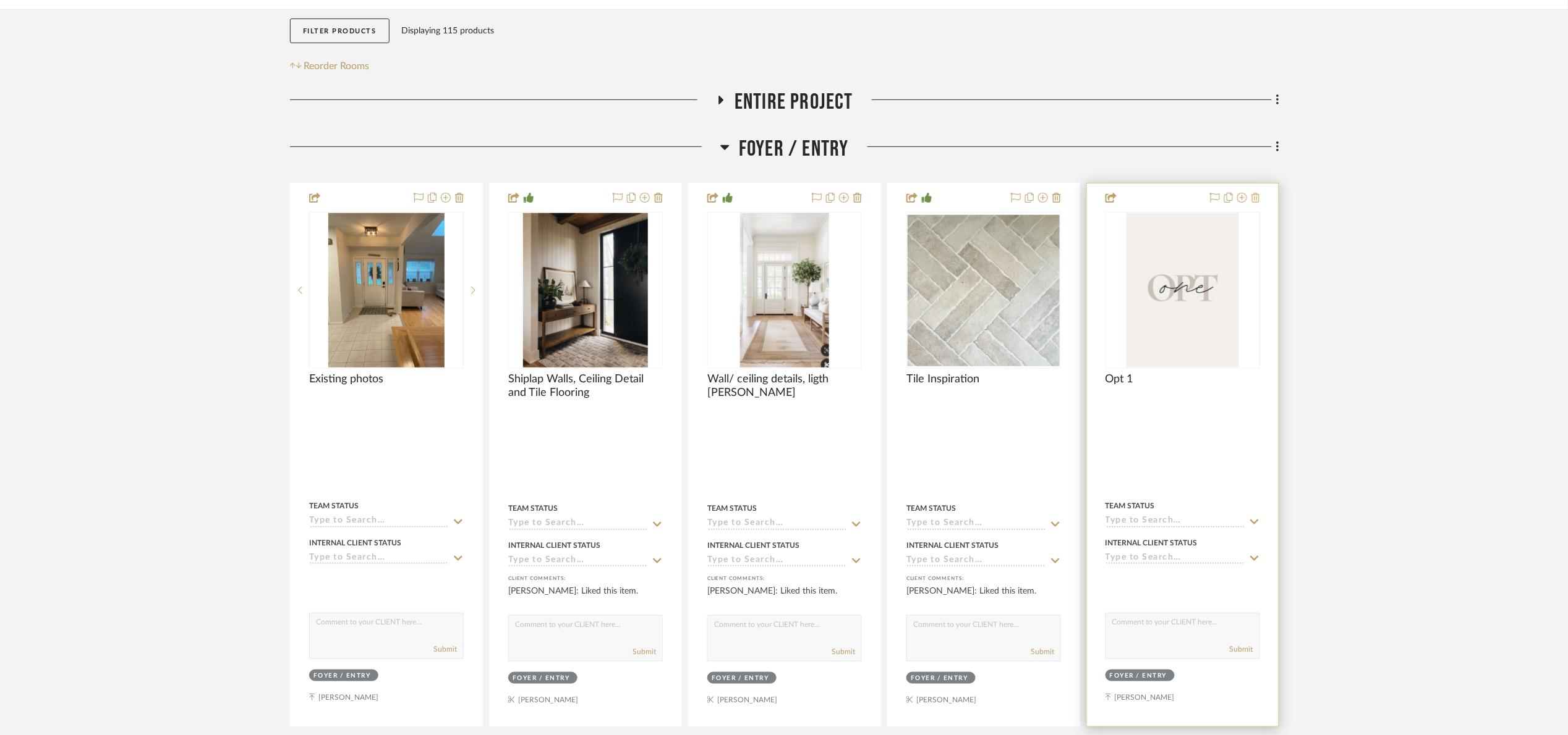
click at [1258, 197] on icon at bounding box center [1256, 198] width 9 height 10
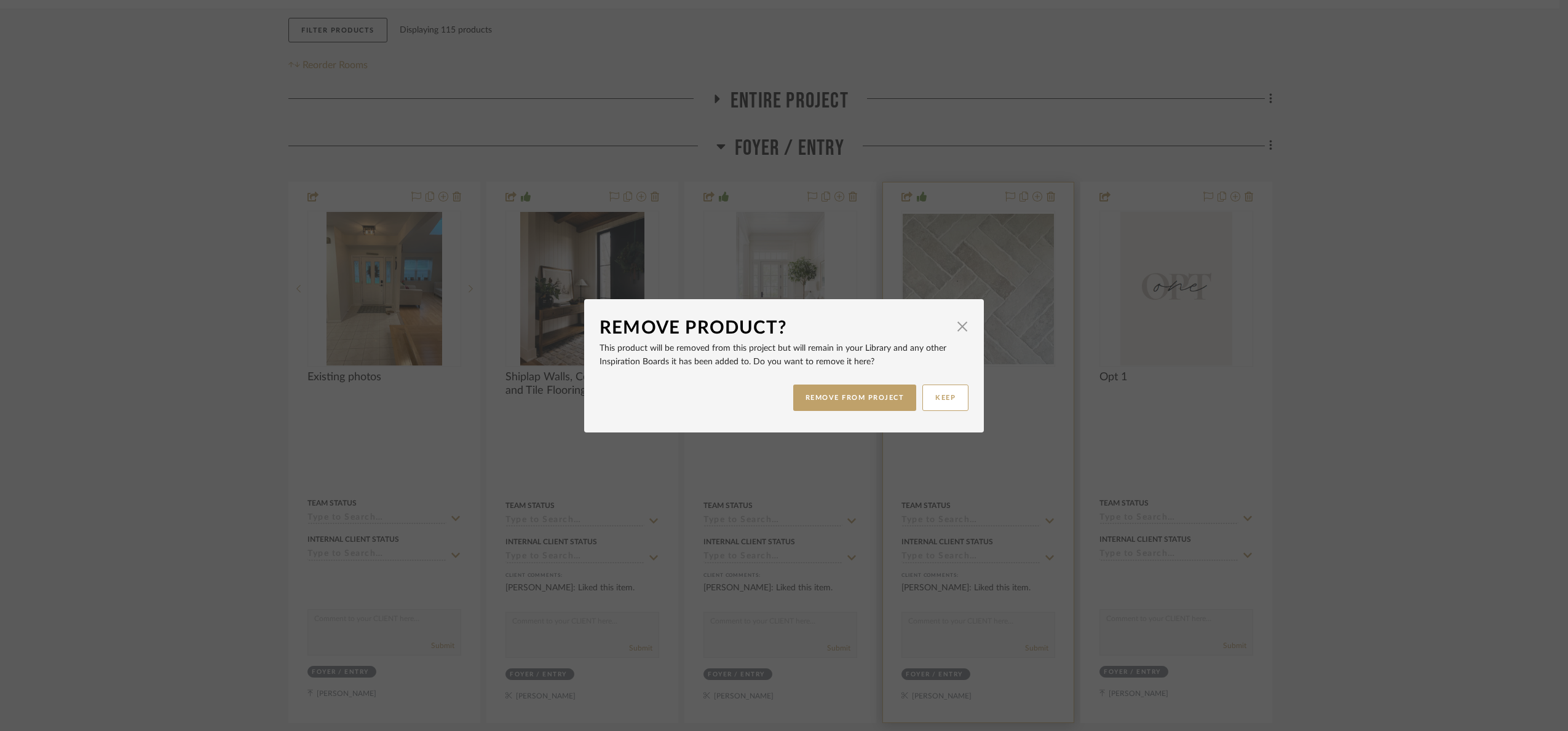
drag, startPoint x: 851, startPoint y: 402, endPoint x: 1029, endPoint y: 397, distance: 178.1
click at [854, 401] on button "REMOVE FROM PROJECT" at bounding box center [855, 397] width 124 height 26
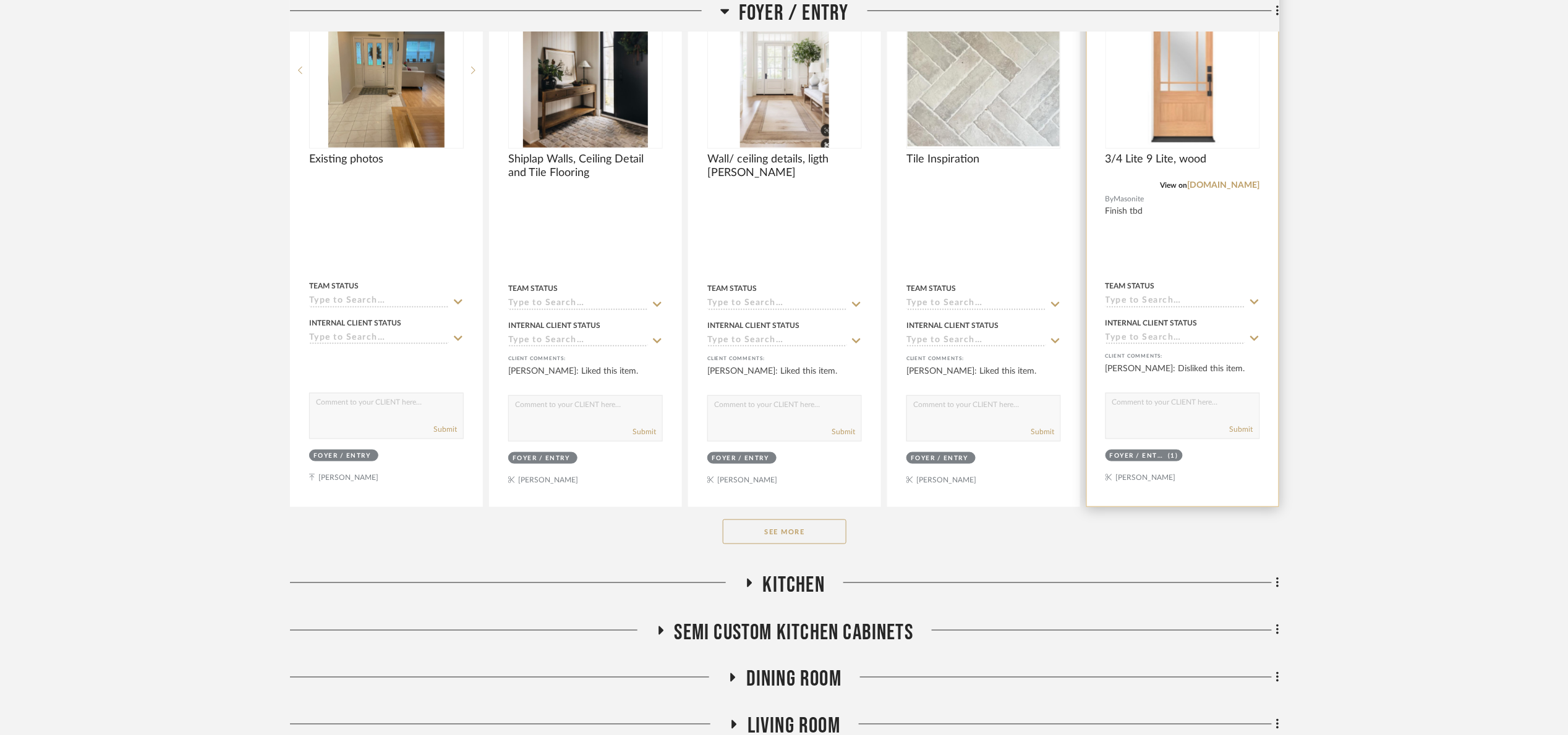
scroll to position [480, 0]
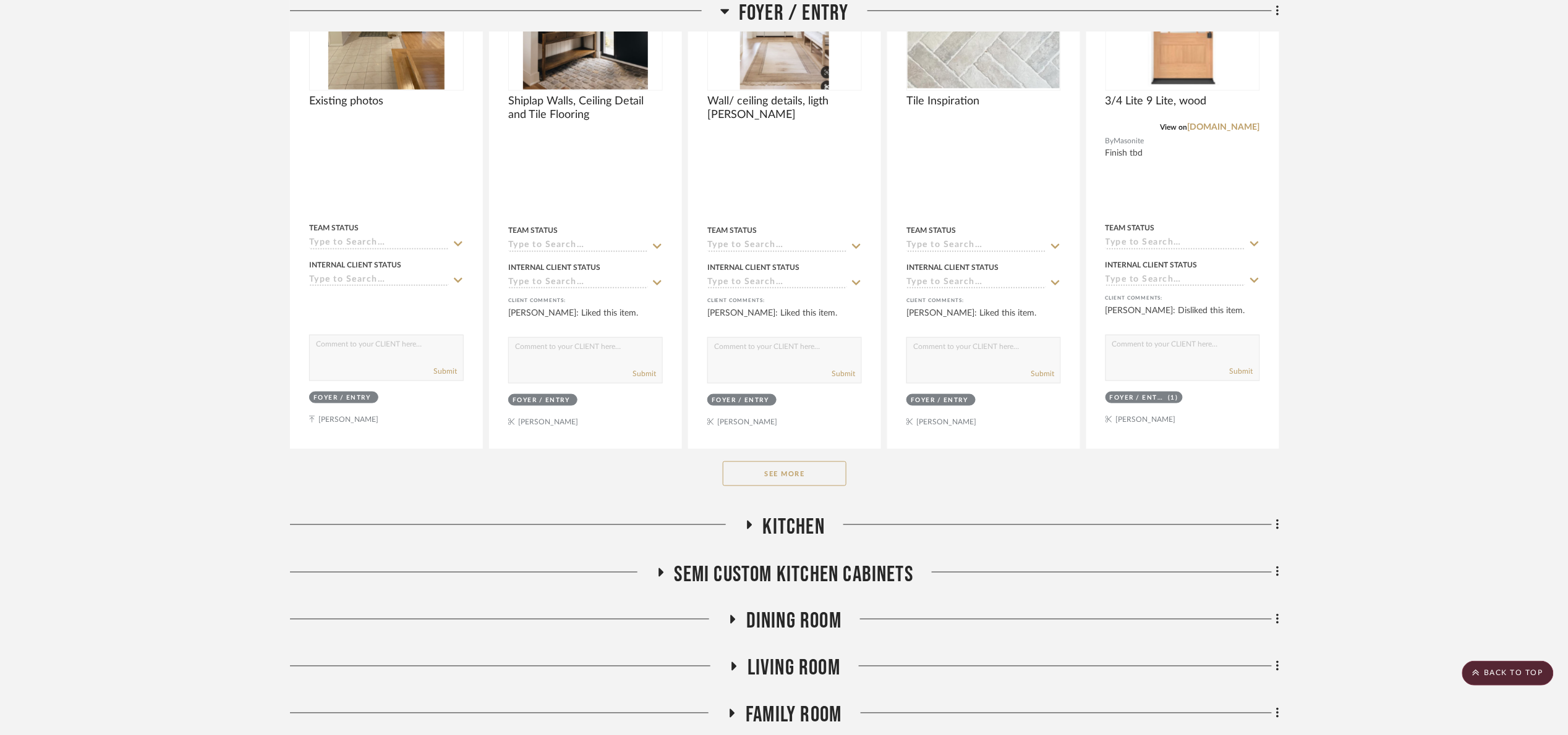
drag, startPoint x: 814, startPoint y: 483, endPoint x: 876, endPoint y: 479, distance: 62.1
click at [814, 482] on button "See More" at bounding box center [784, 473] width 124 height 24
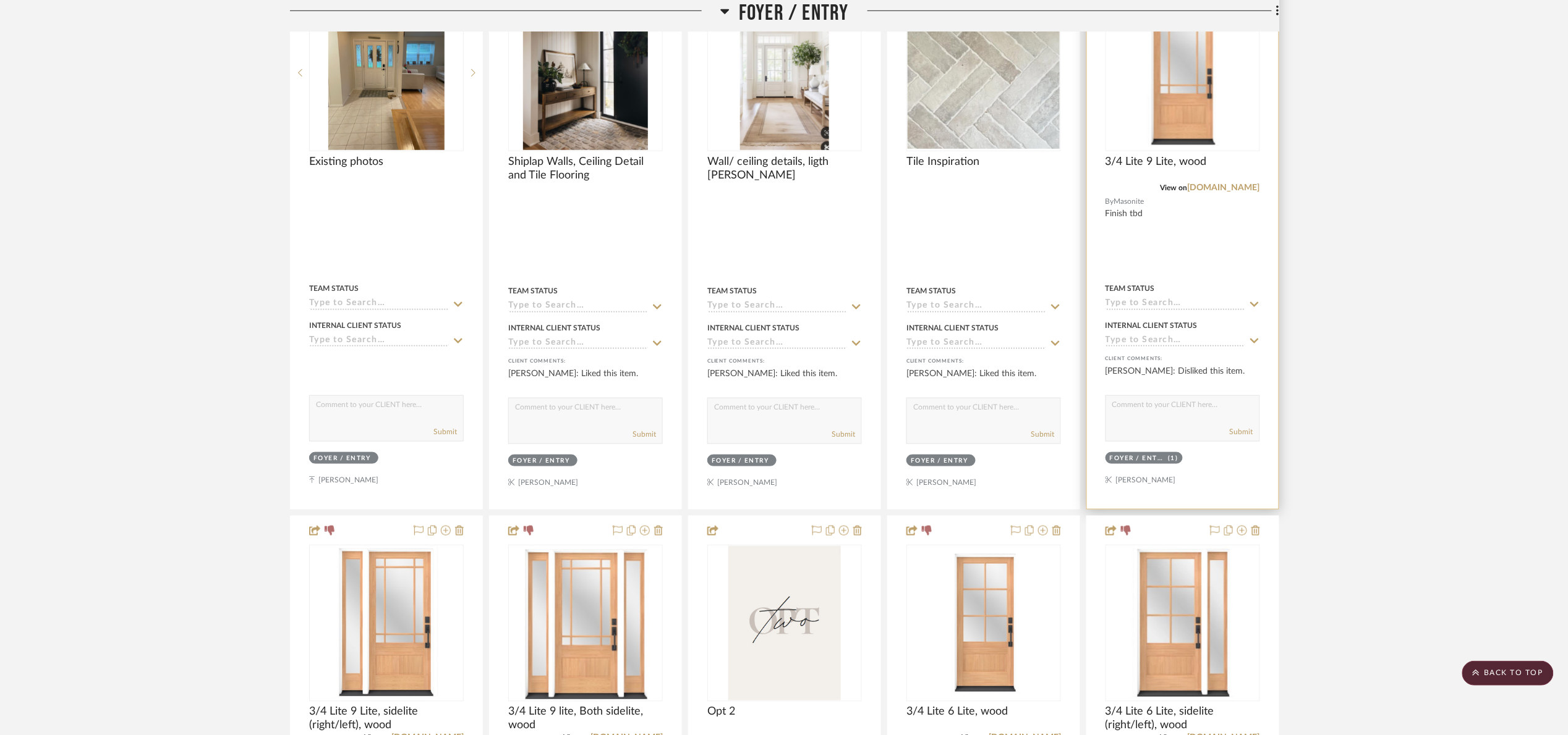
scroll to position [201, 0]
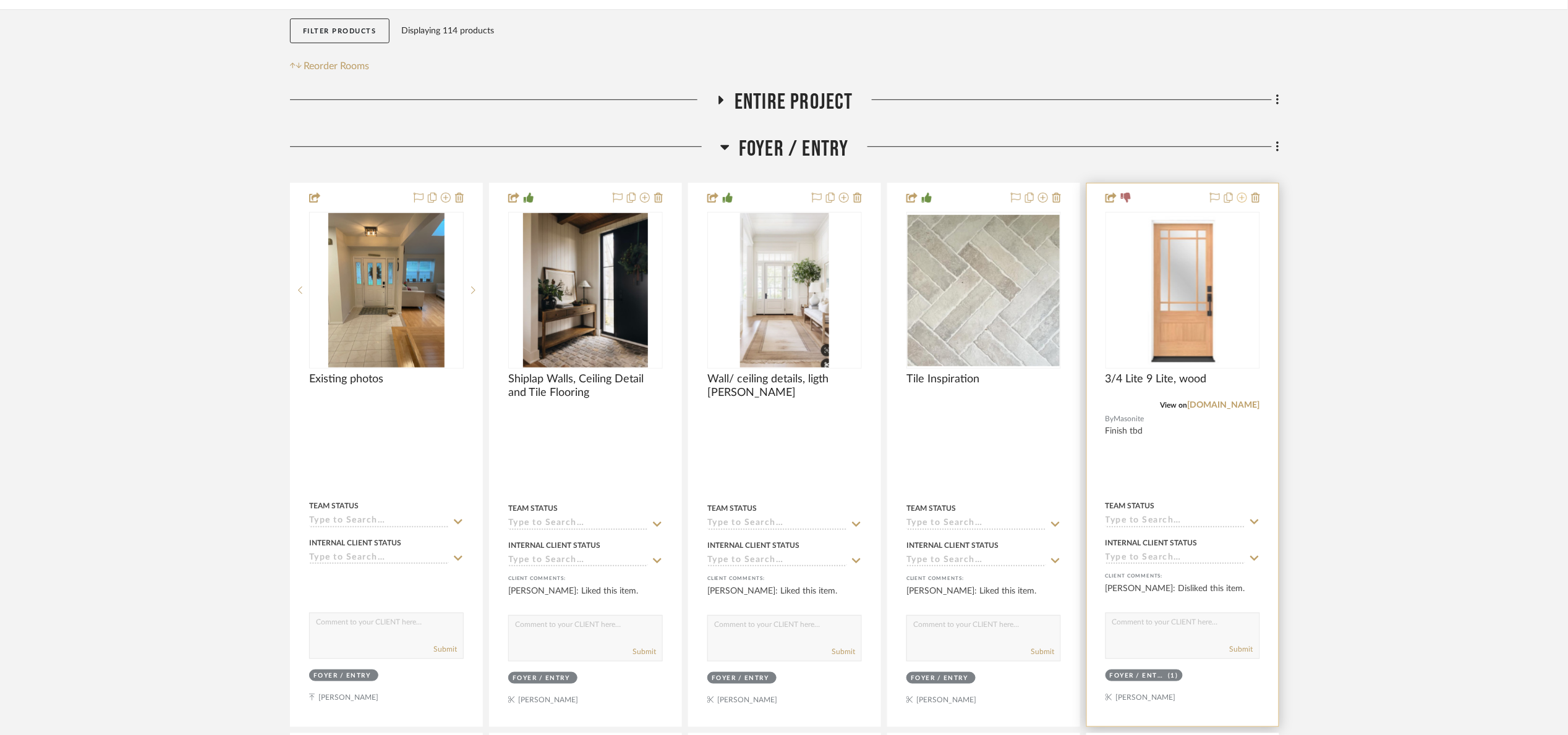
click at [1241, 203] on icon at bounding box center [1241, 198] width 10 height 10
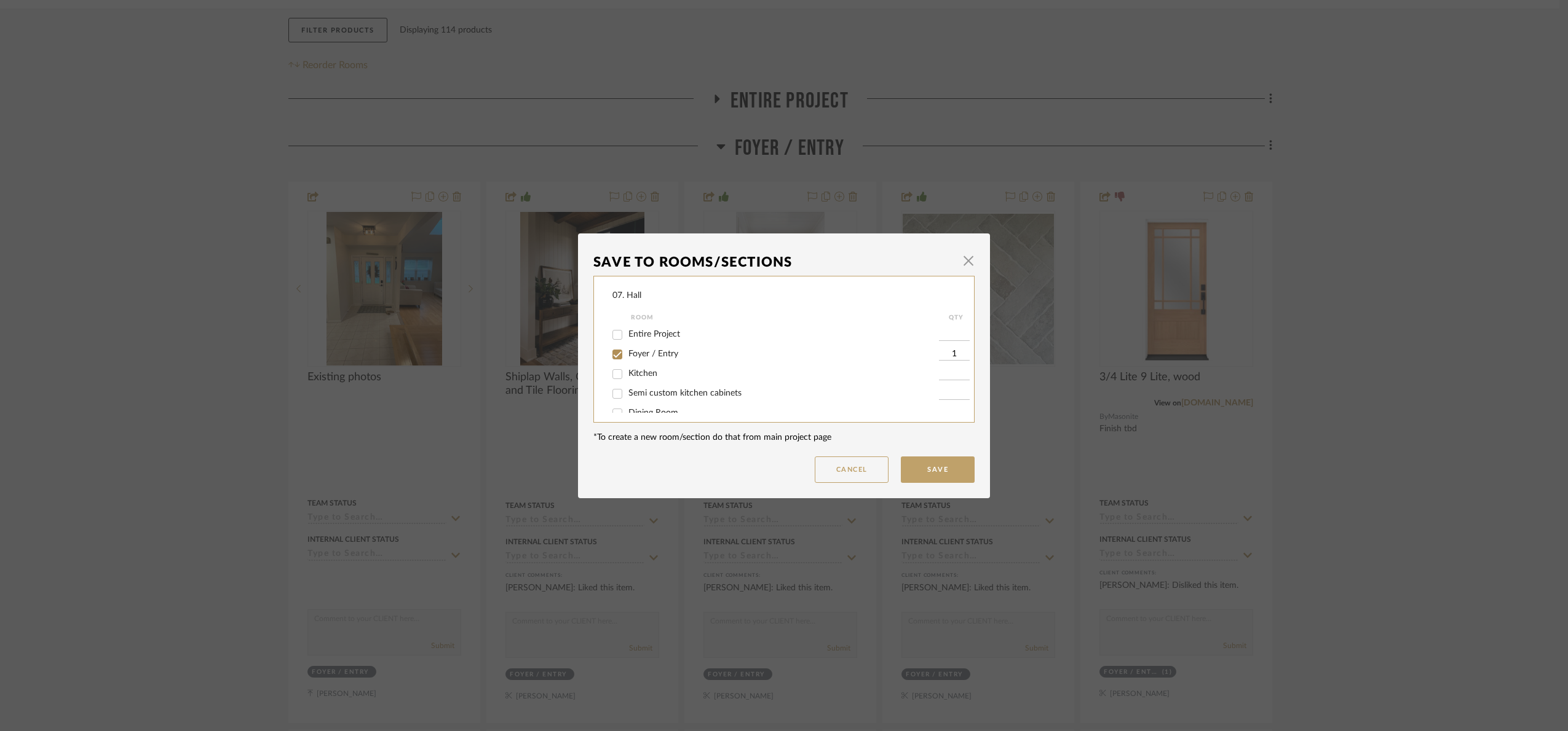
click at [646, 350] on span "Foyer / Entry" at bounding box center [653, 354] width 50 height 9
click at [627, 349] on input "Foyer / Entry" at bounding box center [618, 354] width 20 height 20
checkbox input "false"
click at [646, 350] on span "Foyer / Entry" at bounding box center [653, 354] width 50 height 9
click at [627, 349] on input "Foyer / Entry" at bounding box center [618, 354] width 20 height 20
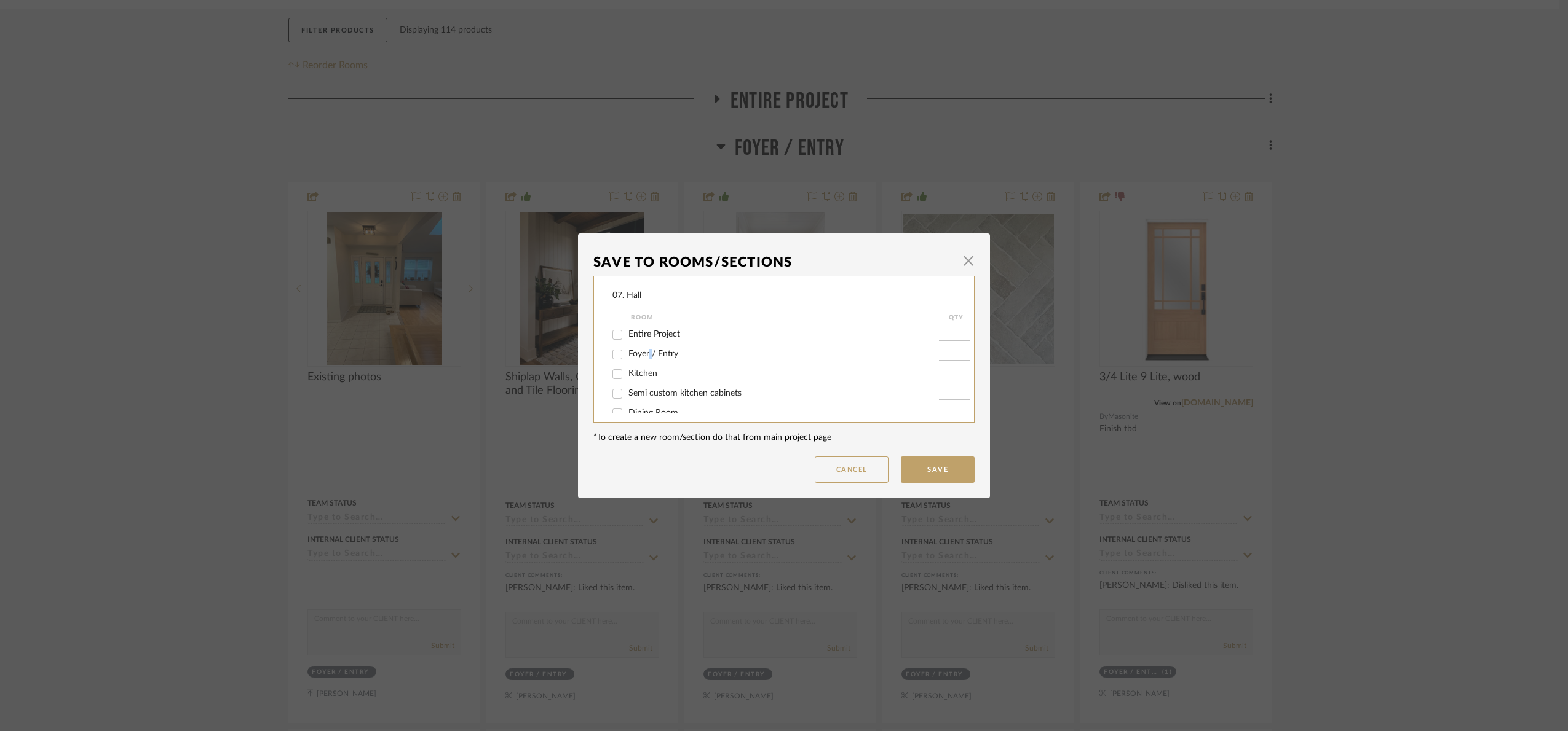
checkbox input "true"
type input "1"
click at [646, 350] on span "Foyer / Entry" at bounding box center [653, 354] width 50 height 9
click at [627, 350] on input "Foyer / Entry" at bounding box center [618, 354] width 20 height 20
checkbox input "false"
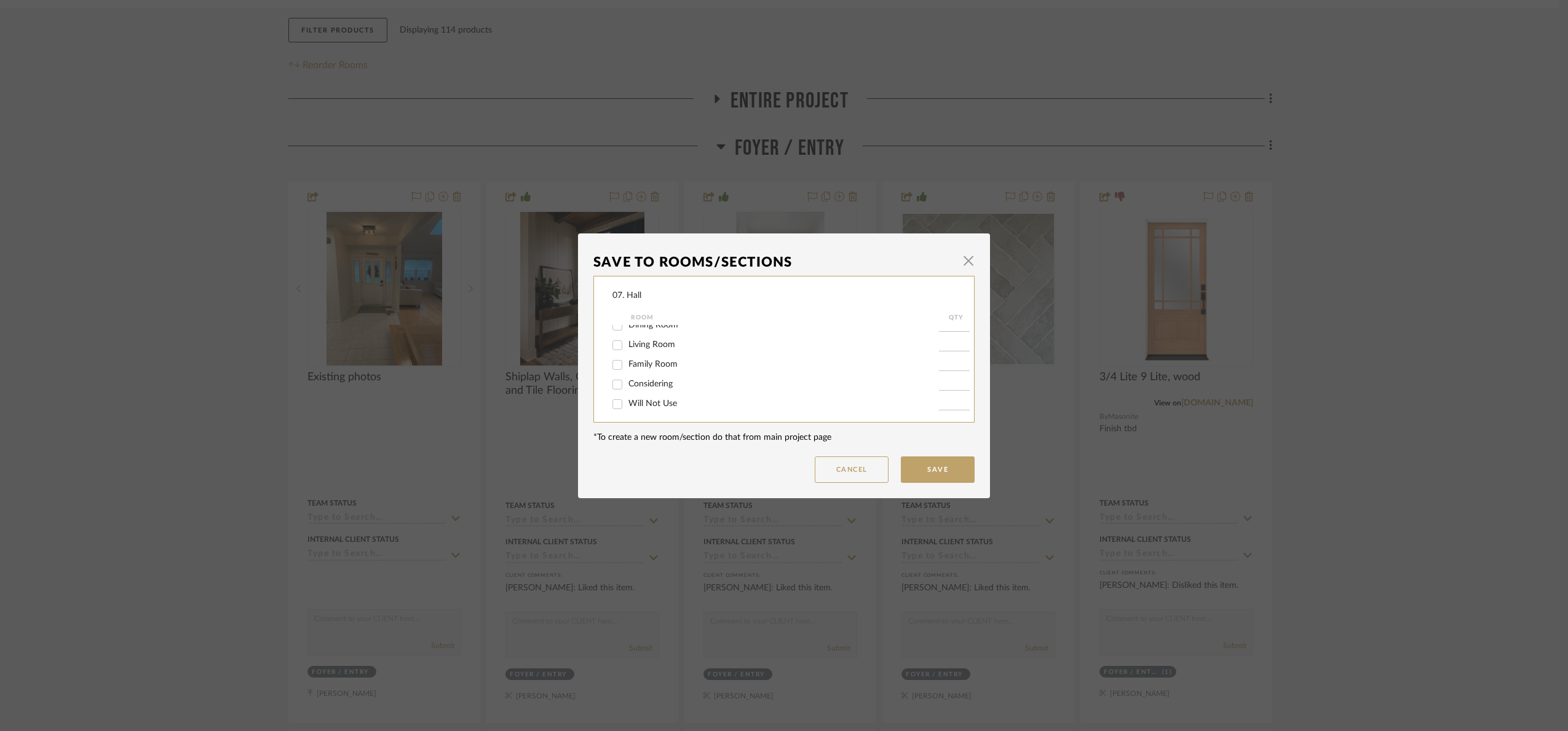
scroll to position [92, 0]
click at [641, 396] on span "Will Not Use" at bounding box center [653, 400] width 48 height 9
click at [627, 396] on input "Will Not Use" at bounding box center [618, 400] width 20 height 20
checkbox input "true"
type input "1"
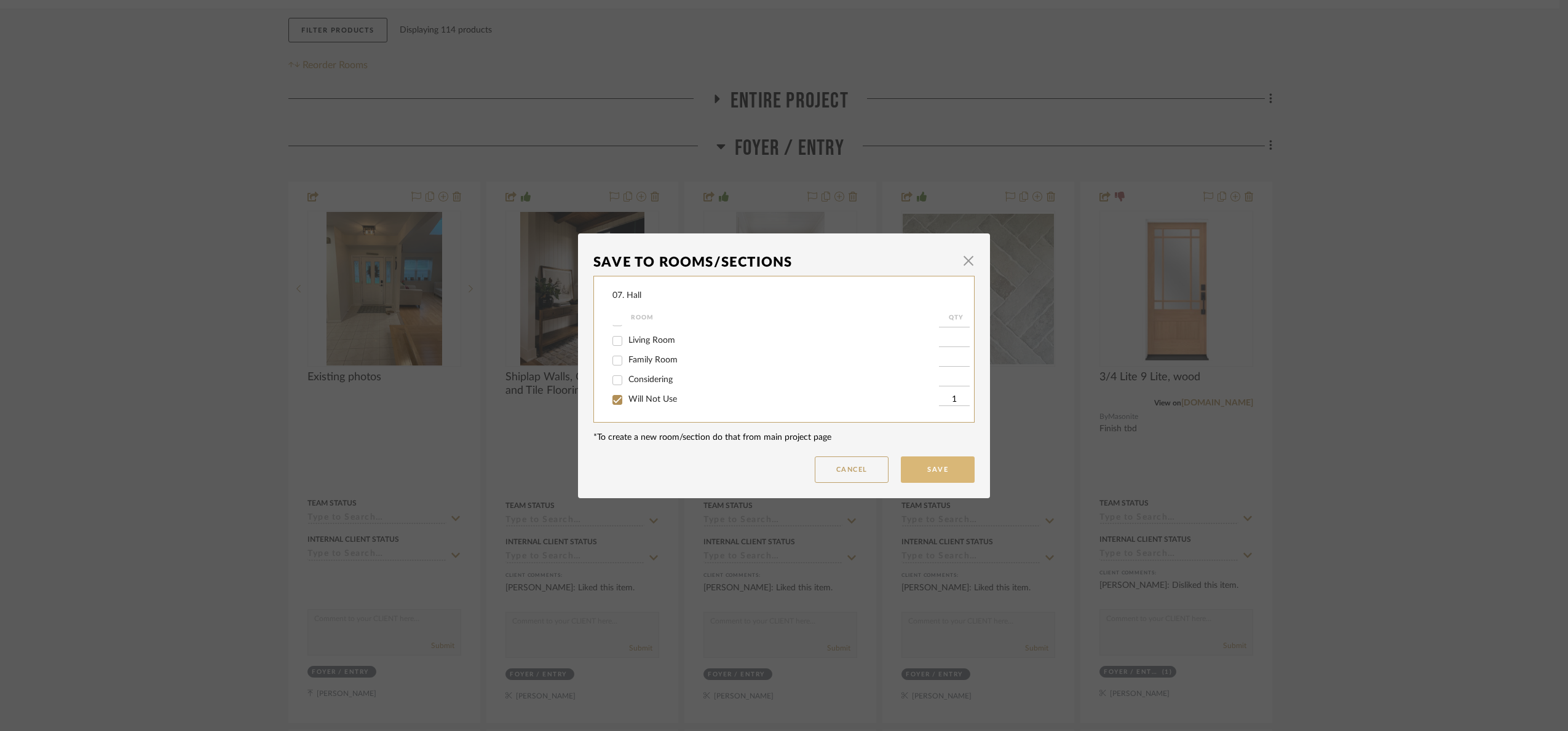
click at [935, 481] on button "Save" at bounding box center [938, 469] width 74 height 26
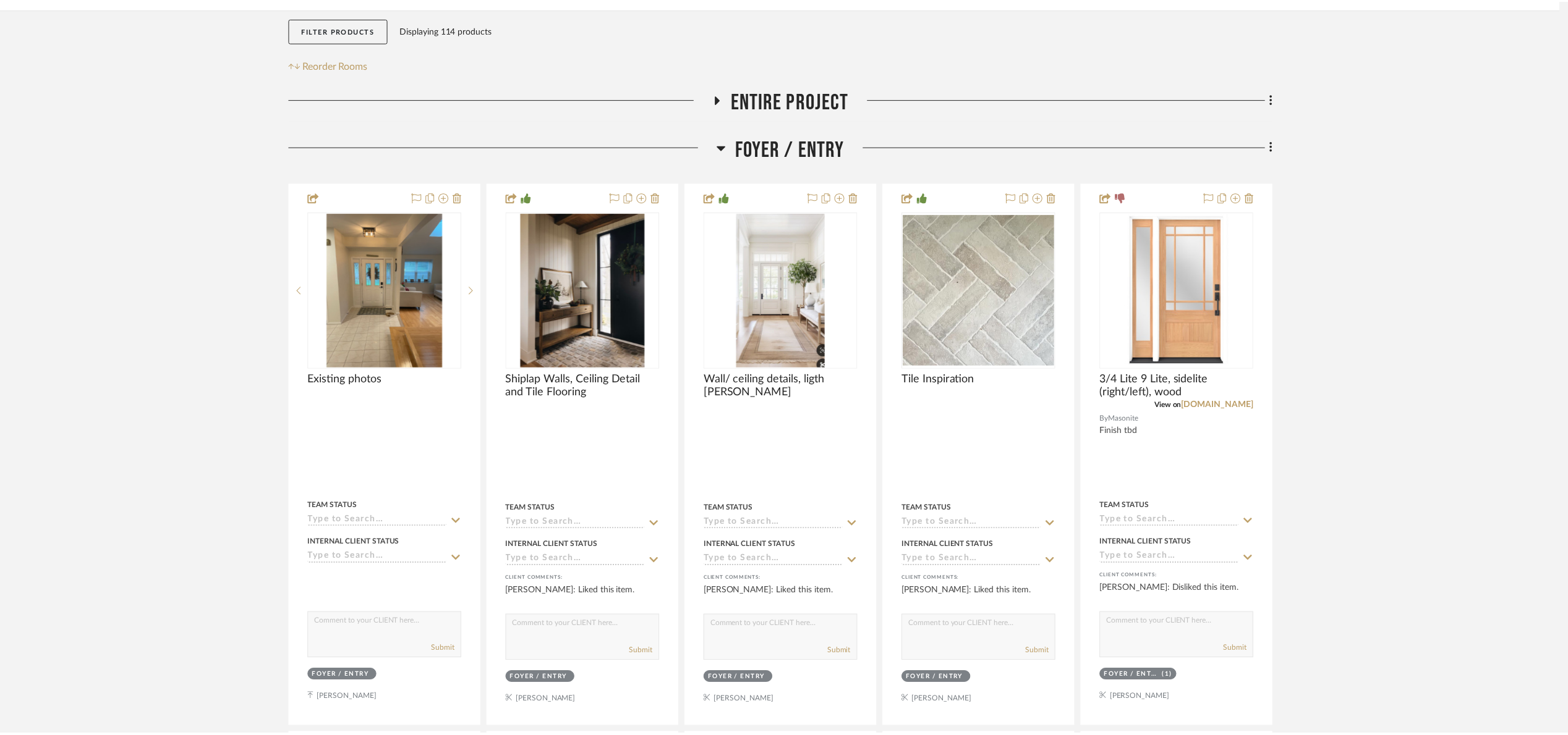
scroll to position [201, 0]
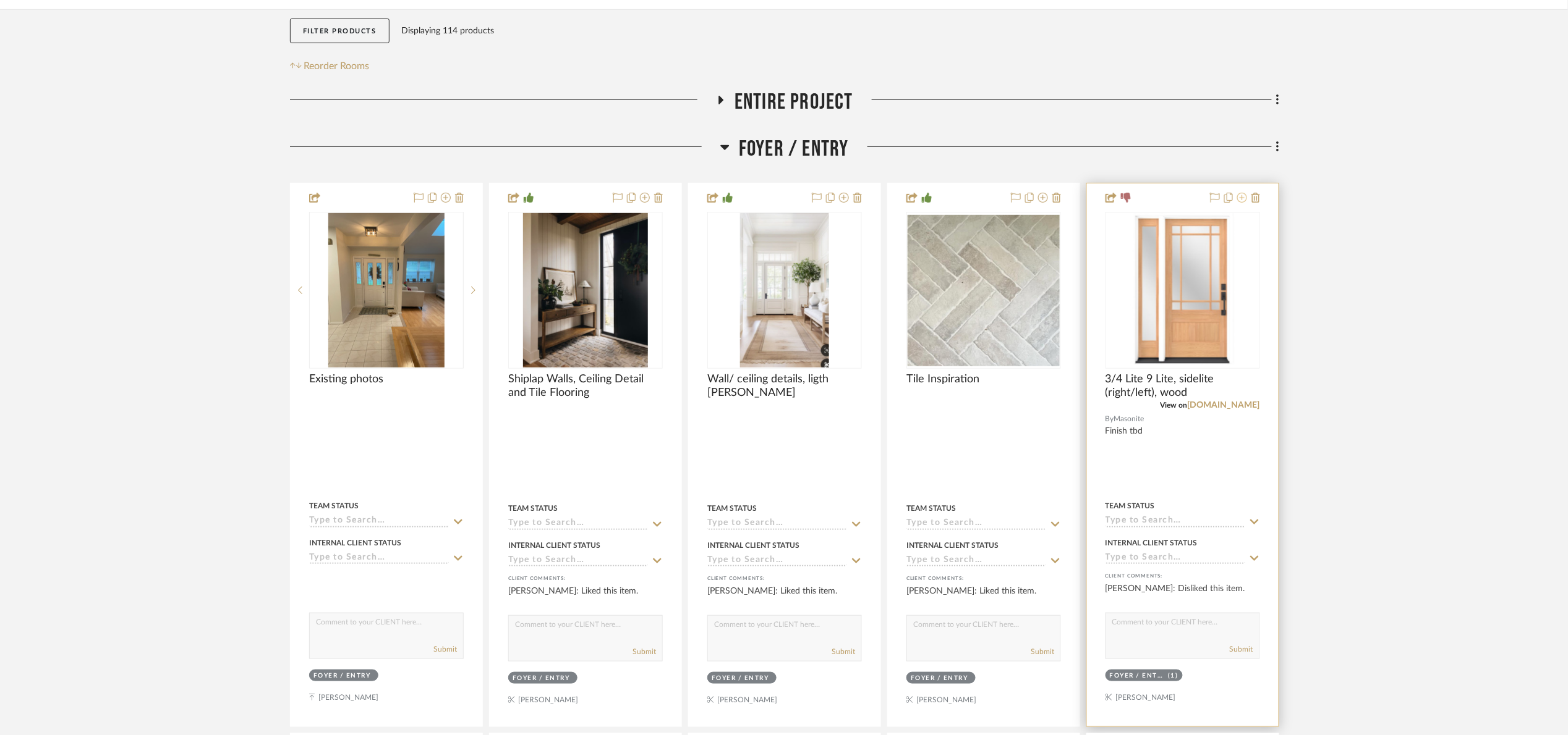
click at [1244, 198] on icon at bounding box center [1241, 198] width 10 height 10
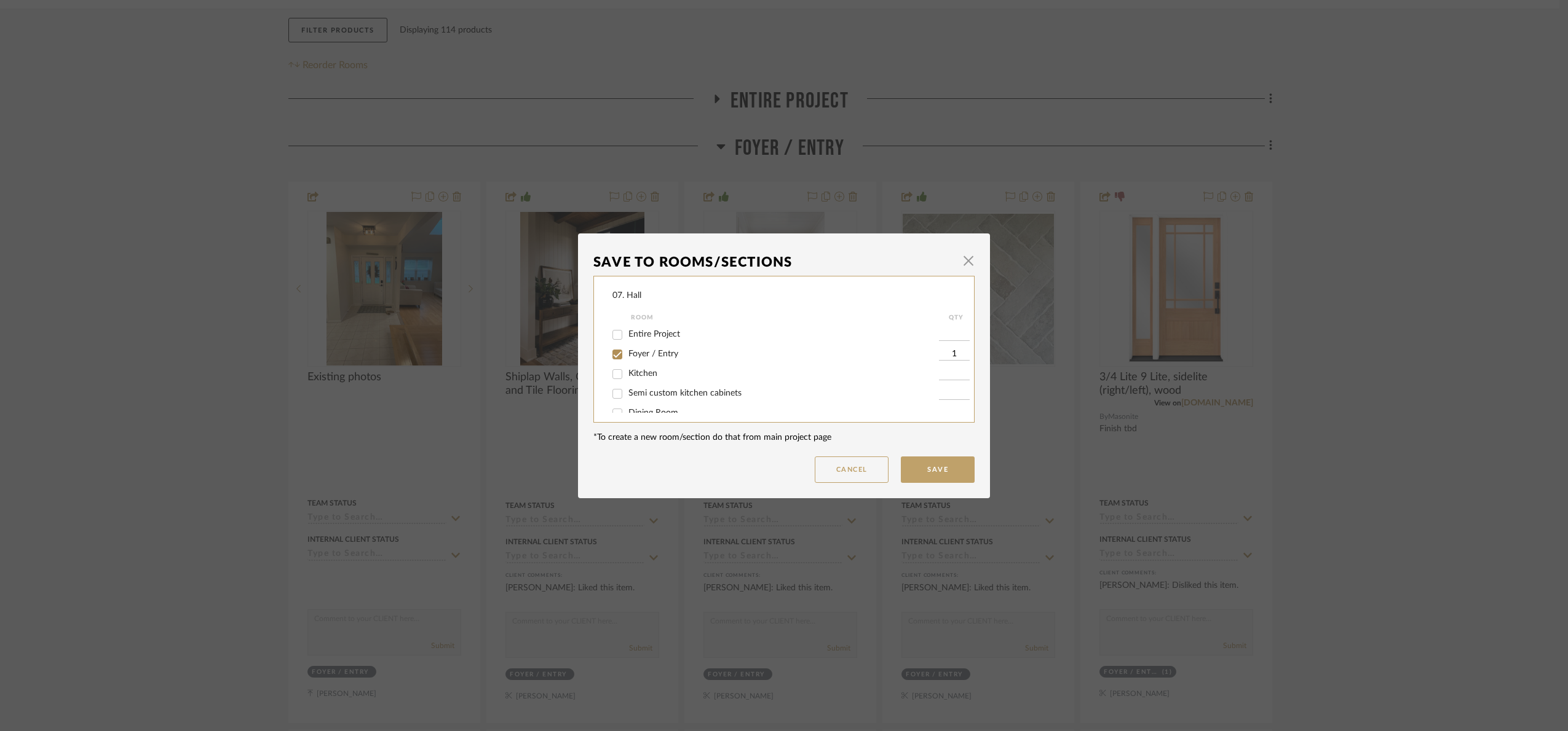
click at [660, 350] on span "Foyer / Entry" at bounding box center [653, 354] width 50 height 9
click at [627, 349] on input "Foyer / Entry" at bounding box center [618, 354] width 20 height 20
checkbox input "false"
click at [656, 401] on span "Will Not Use" at bounding box center [653, 400] width 48 height 9
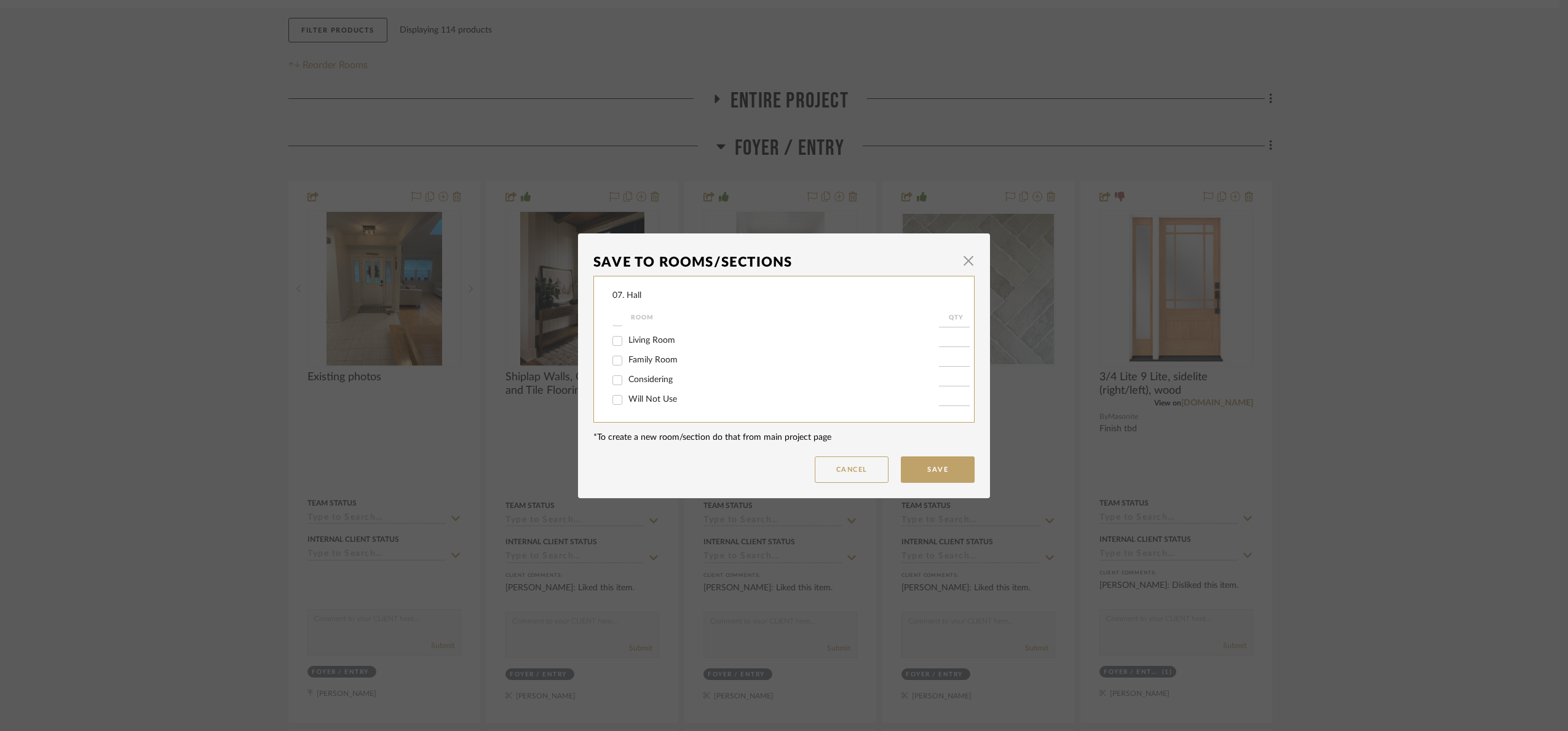
click at [627, 401] on input "Will Not Use" at bounding box center [618, 400] width 20 height 20
checkbox input "true"
type input "1"
click at [941, 471] on button "Save" at bounding box center [938, 469] width 74 height 26
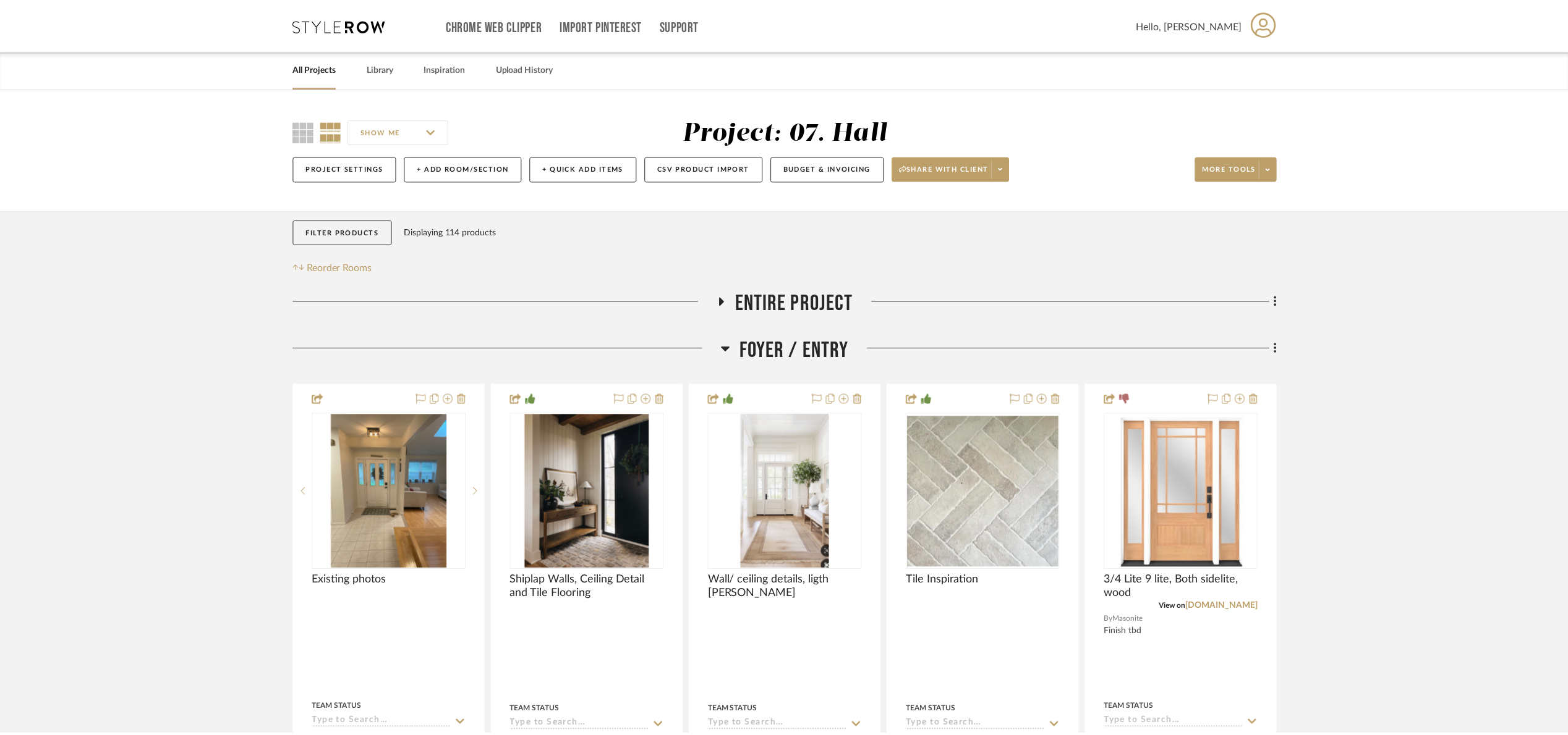
scroll to position [201, 0]
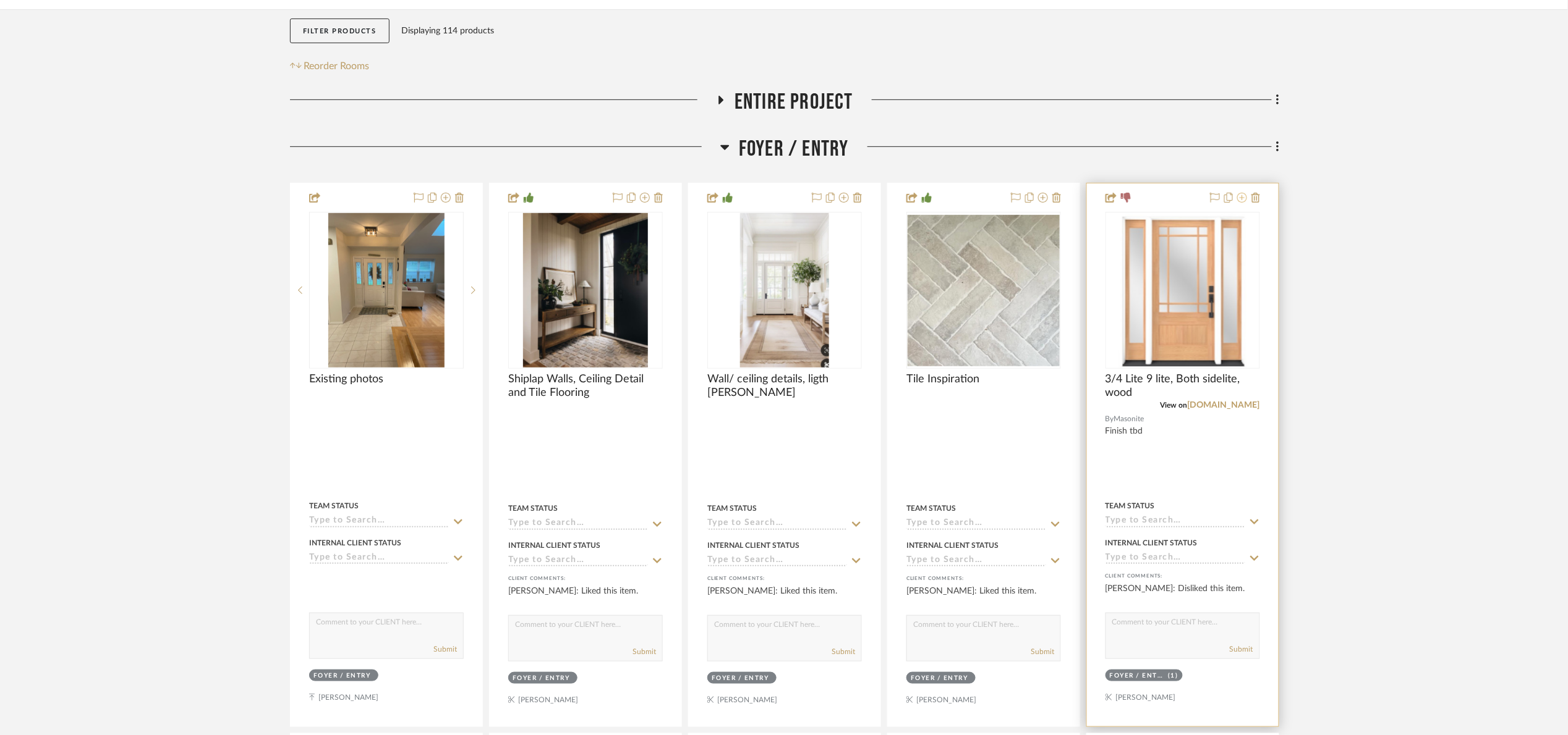
click at [1241, 199] on icon at bounding box center [1241, 198] width 10 height 10
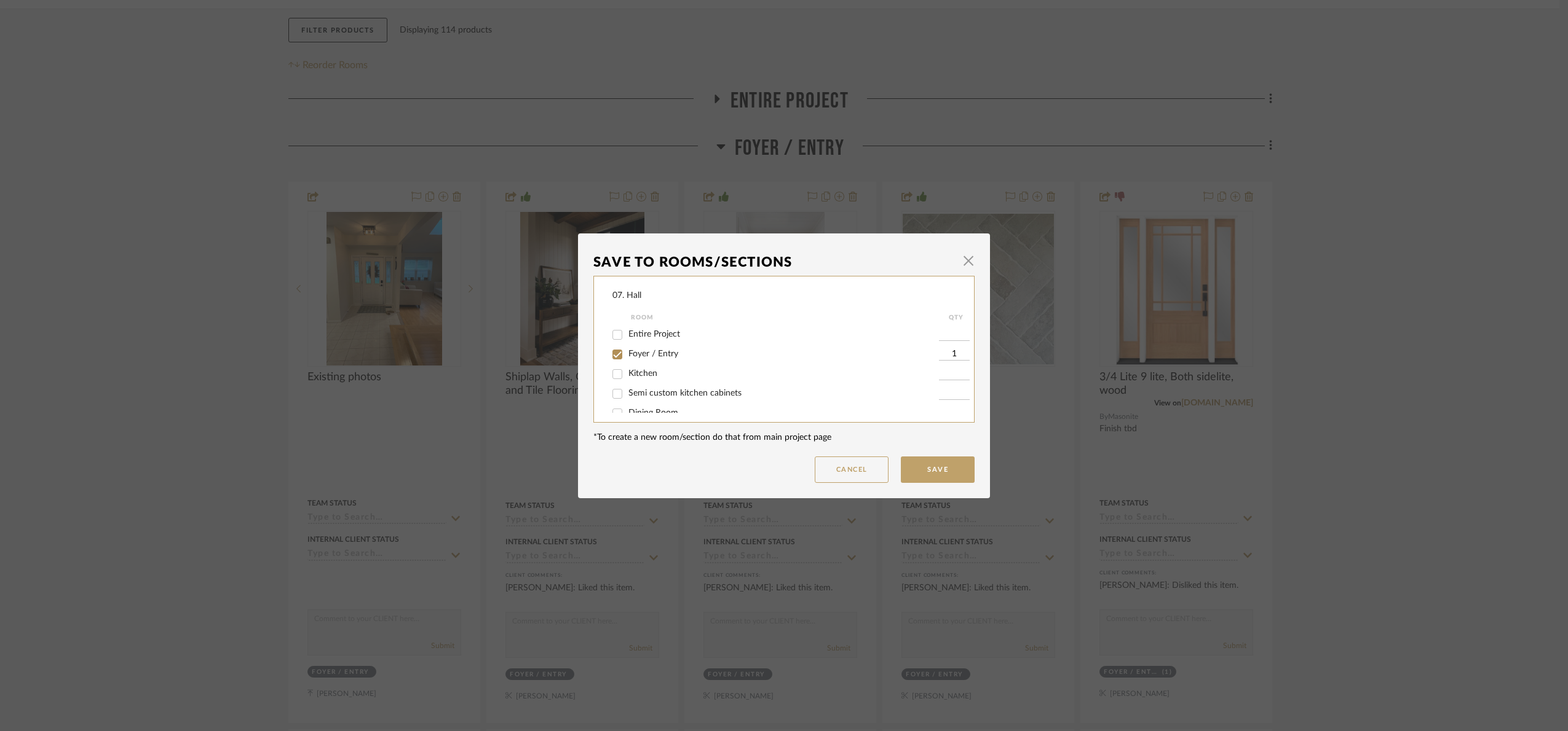
click at [654, 352] on span "Foyer / Entry" at bounding box center [653, 354] width 50 height 9
click at [627, 352] on input "Foyer / Entry" at bounding box center [618, 354] width 20 height 20
checkbox input "false"
click at [650, 396] on span "Will Not Use" at bounding box center [653, 400] width 48 height 9
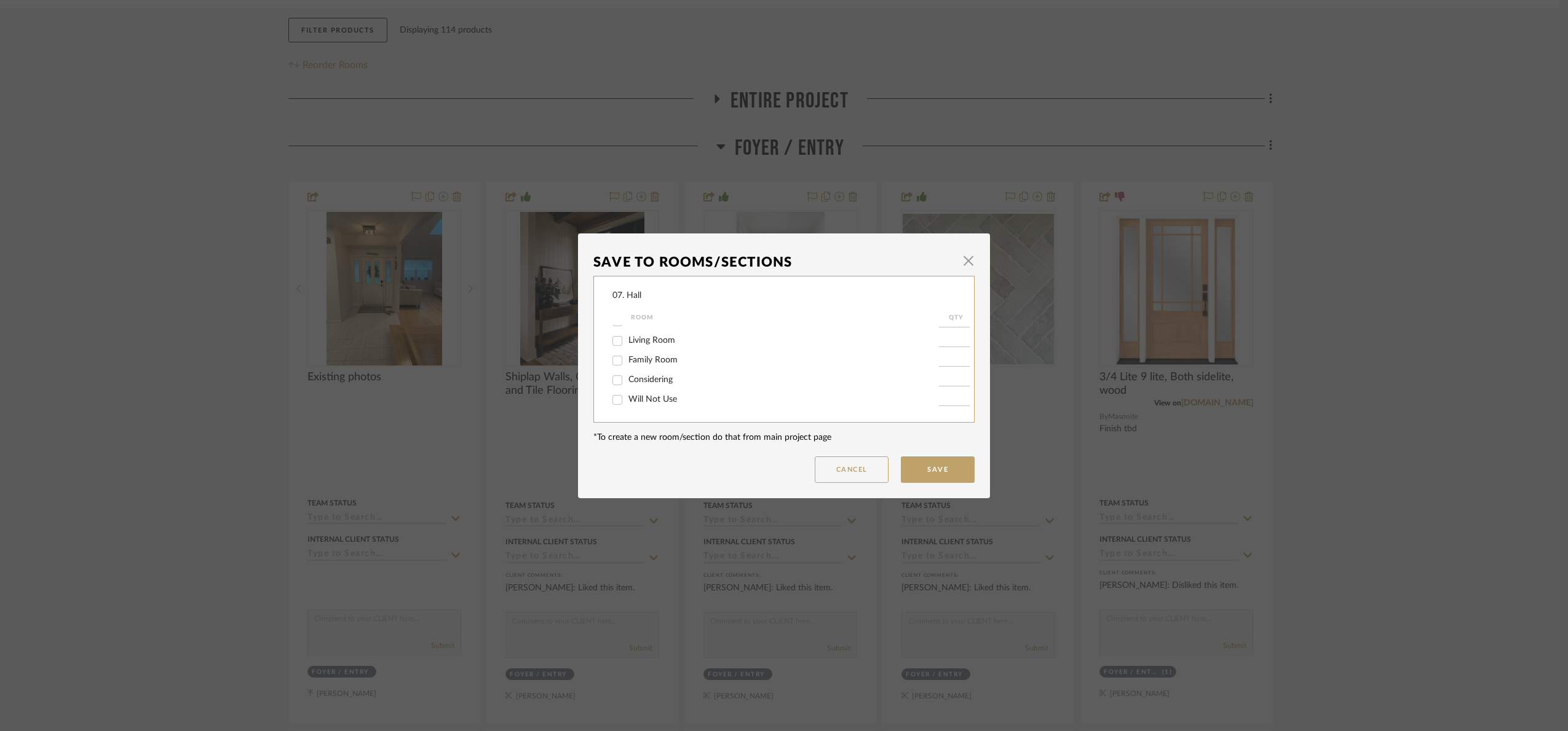
click at [627, 396] on input "Will Not Use" at bounding box center [618, 400] width 20 height 20
checkbox input "true"
type input "1"
click at [925, 481] on button "Save" at bounding box center [938, 469] width 74 height 26
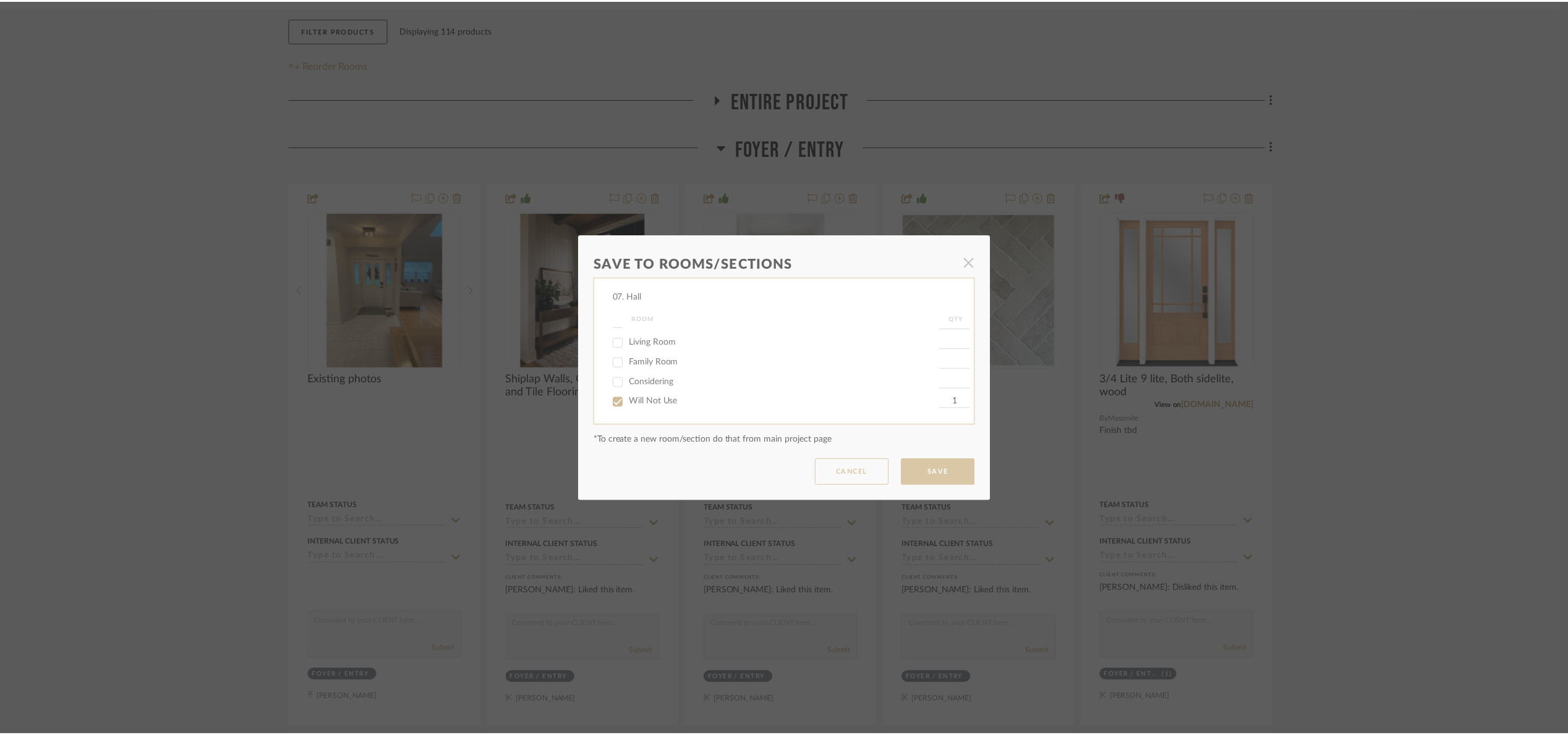
scroll to position [201, 0]
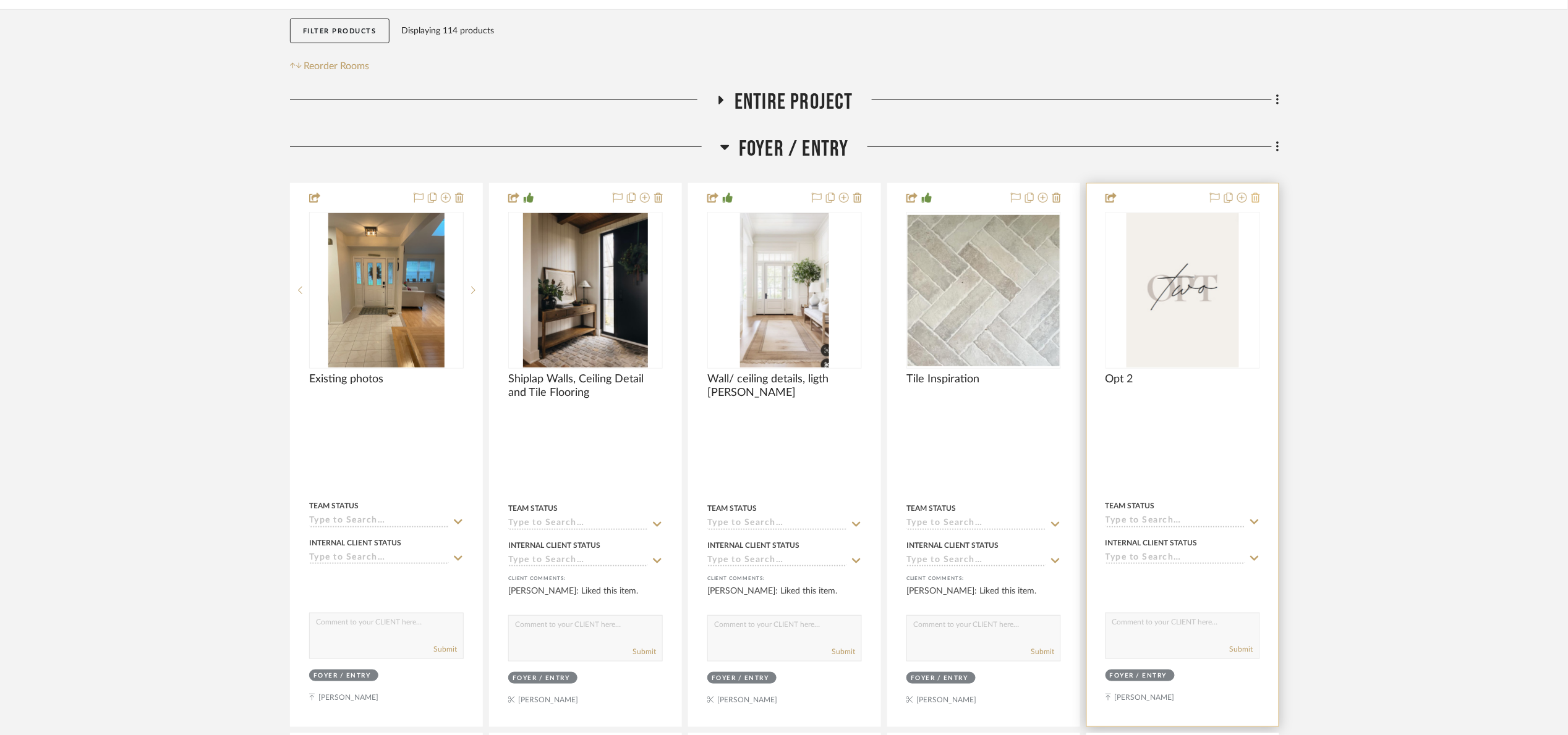
click at [1251, 204] on button at bounding box center [1256, 198] width 9 height 14
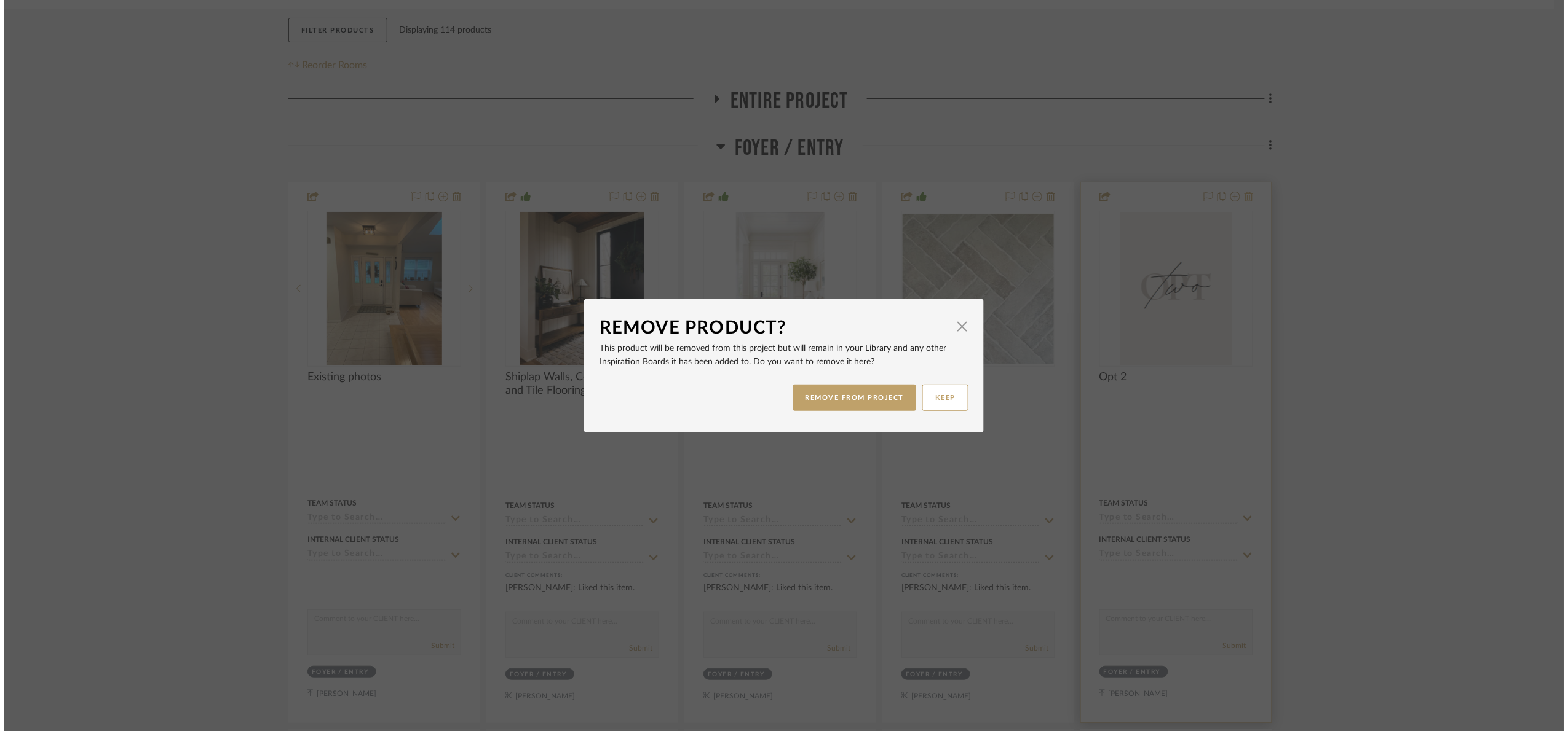
scroll to position [0, 0]
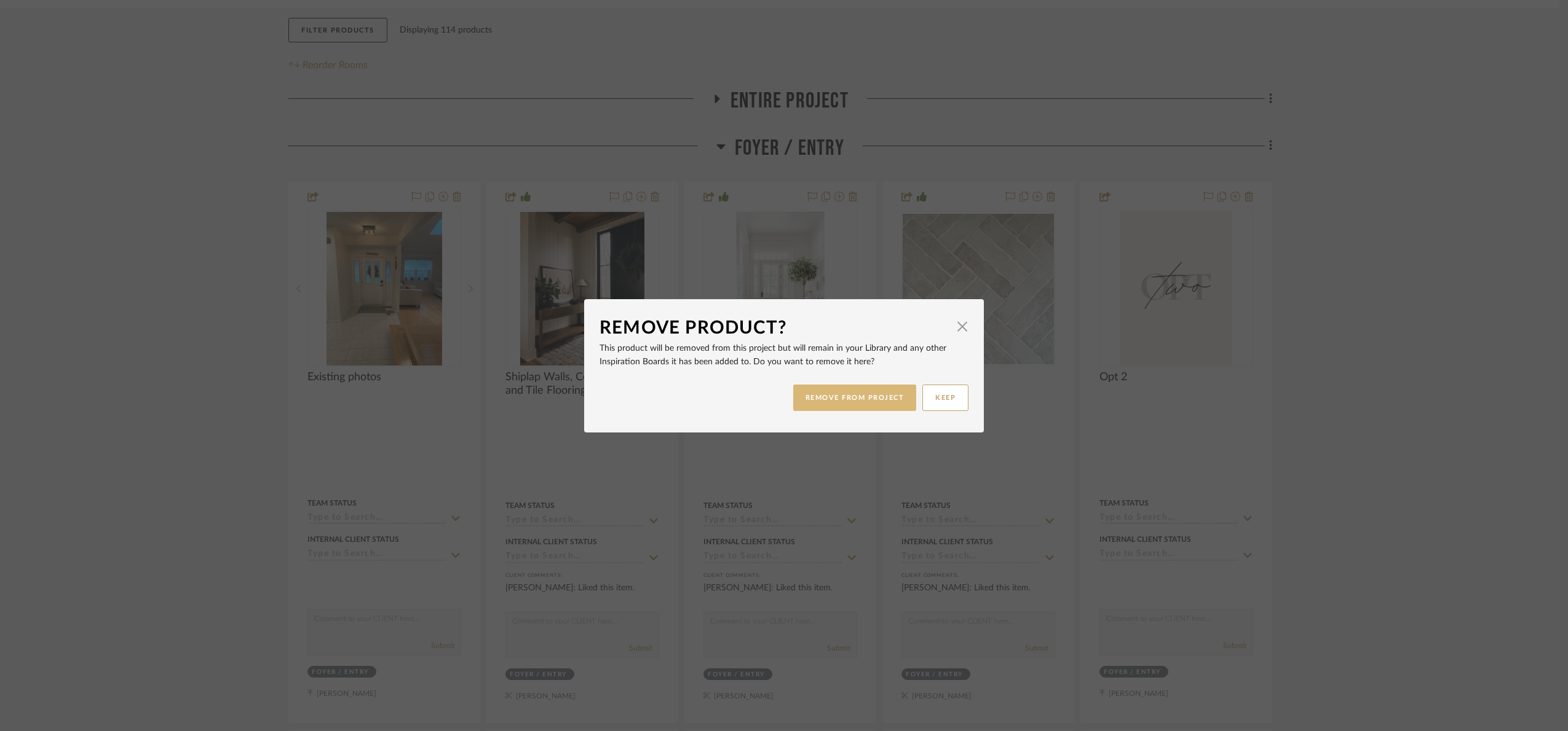
click at [821, 409] on button "REMOVE FROM PROJECT" at bounding box center [855, 397] width 124 height 26
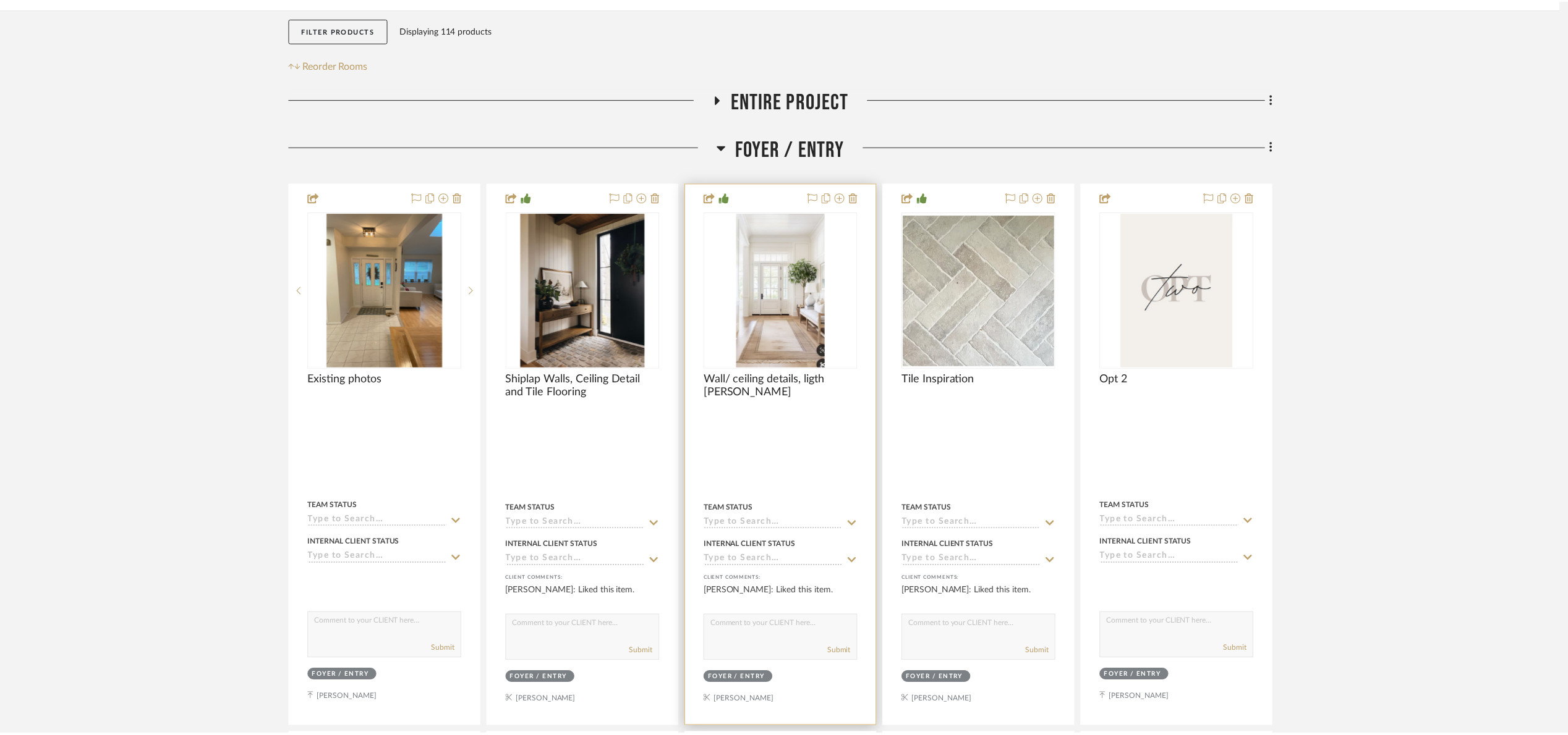
scroll to position [201, 0]
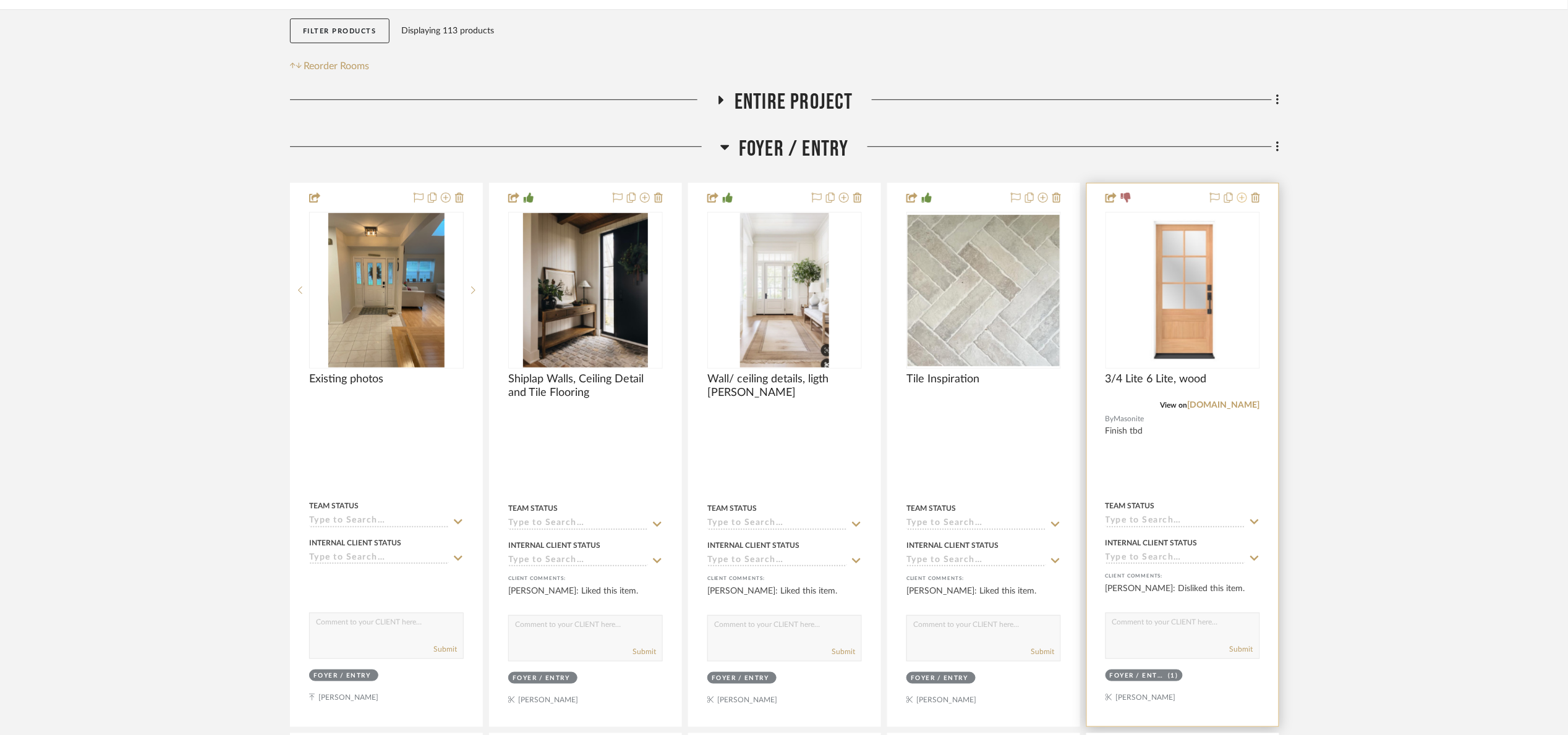
click at [1244, 197] on icon at bounding box center [1241, 198] width 10 height 10
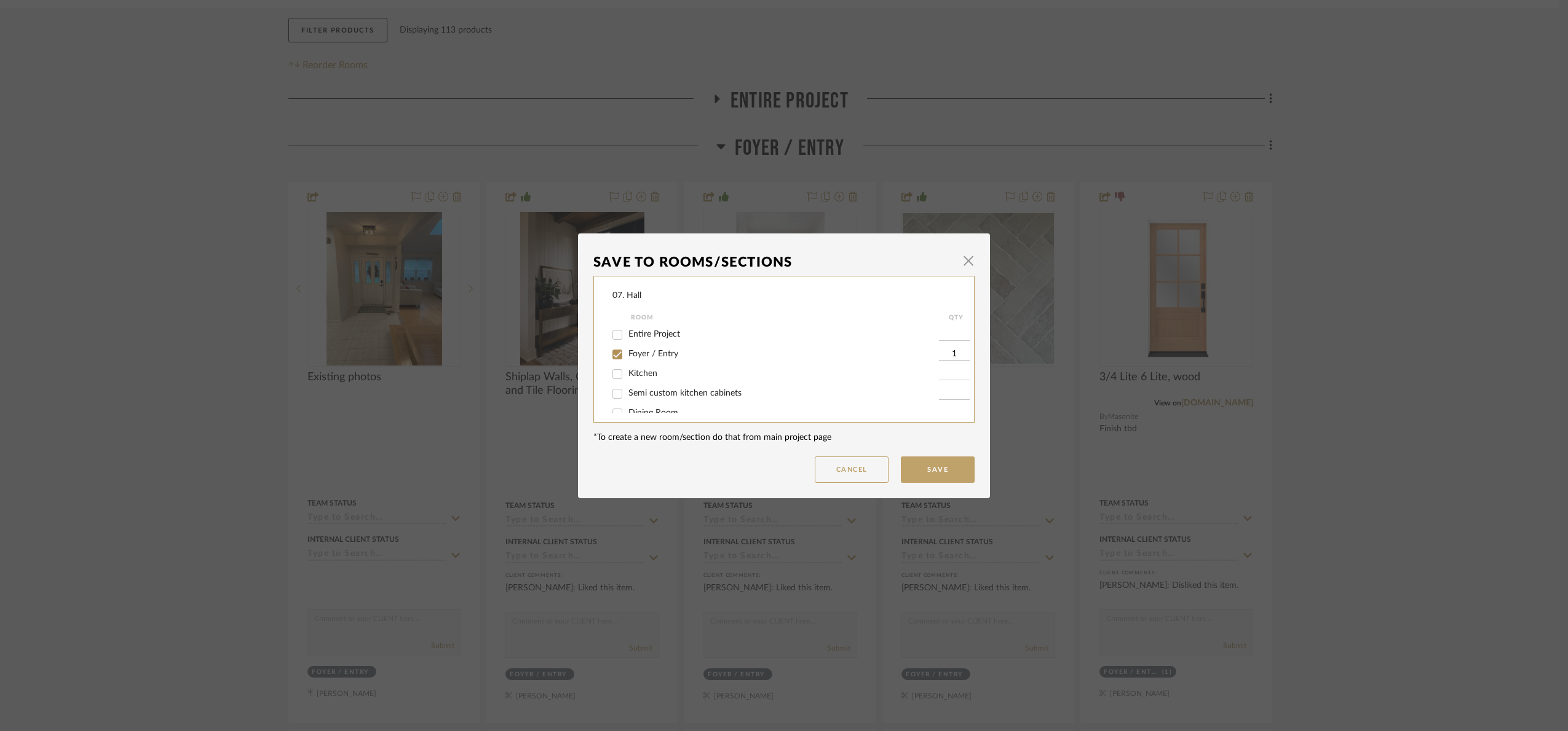
click at [630, 356] on span "Foyer / Entry" at bounding box center [653, 354] width 50 height 9
click at [627, 356] on input "Foyer / Entry" at bounding box center [618, 354] width 20 height 20
checkbox input "false"
click at [641, 401] on span "Will Not Use" at bounding box center [653, 400] width 48 height 9
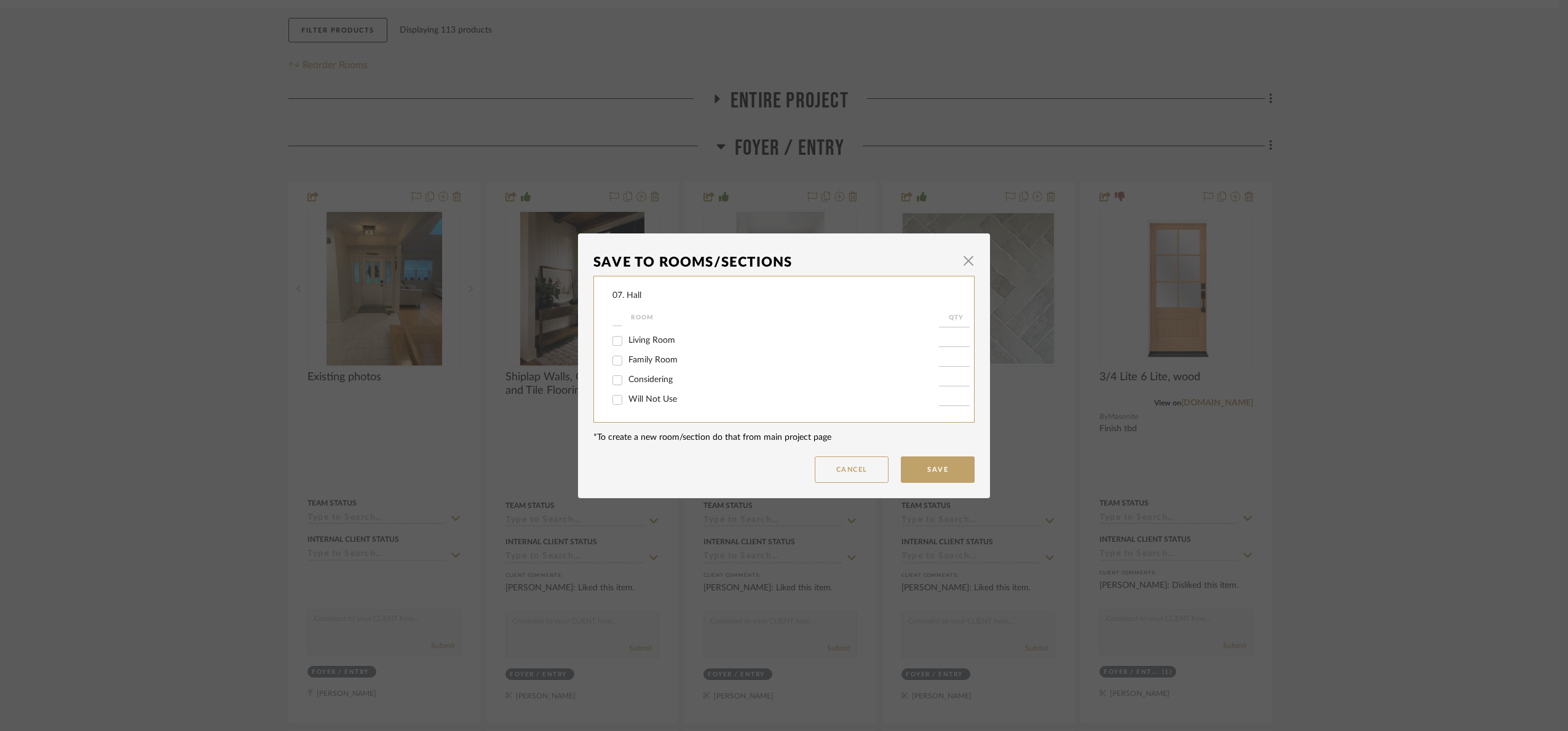
click at [627, 401] on input "Will Not Use" at bounding box center [618, 400] width 20 height 20
checkbox input "true"
type input "1"
click at [932, 470] on button "Save" at bounding box center [938, 469] width 74 height 26
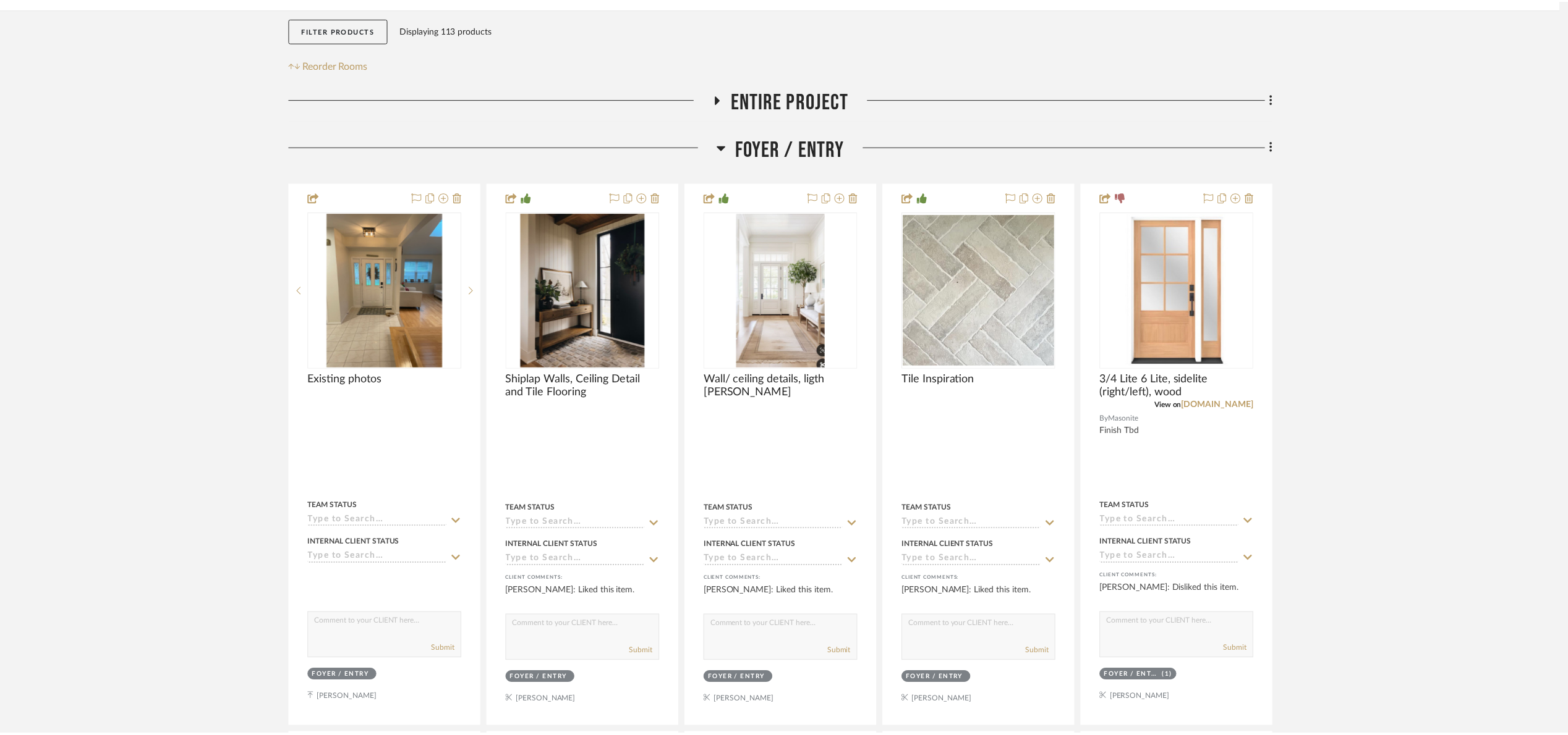
scroll to position [201, 0]
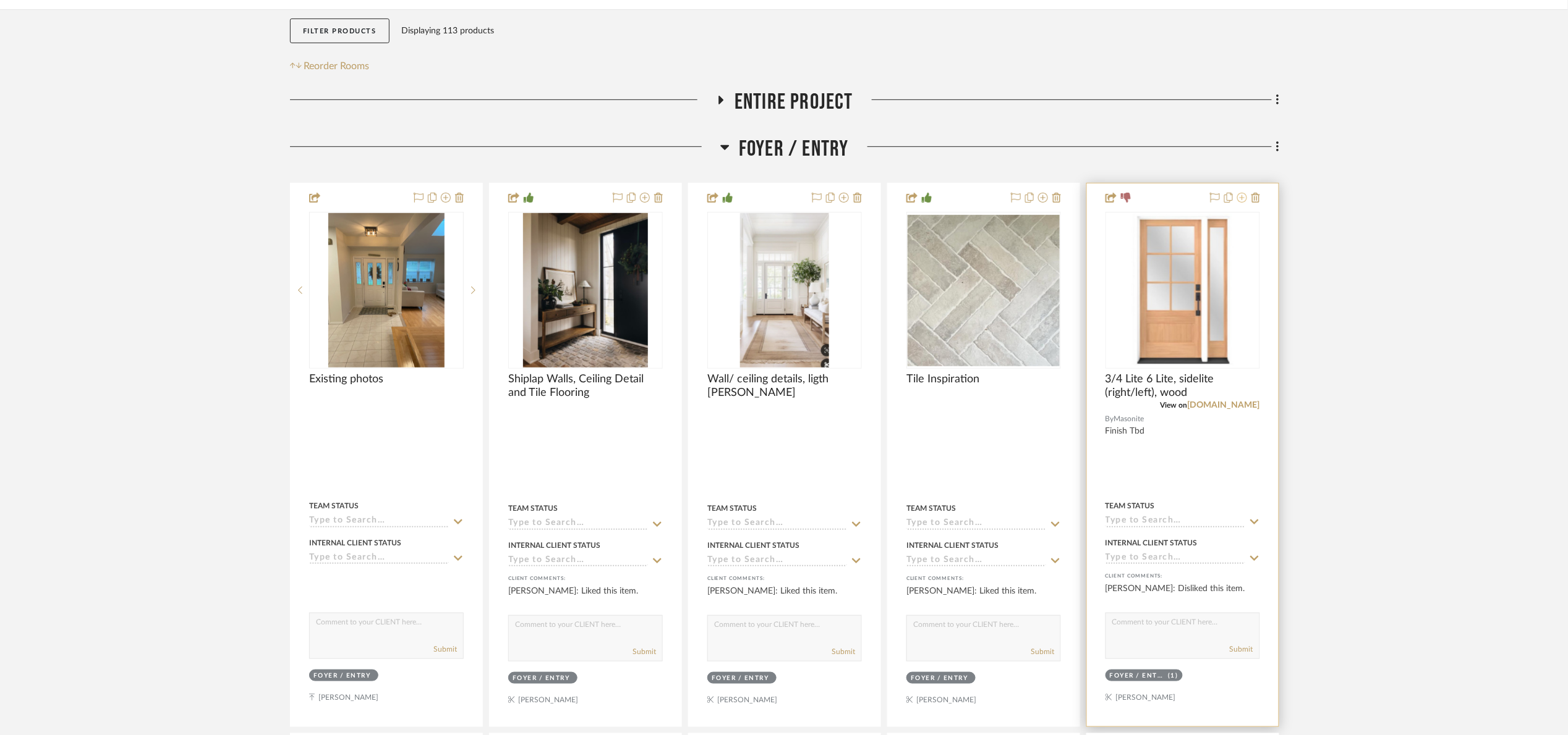
click at [1242, 206] on button at bounding box center [1241, 198] width 10 height 14
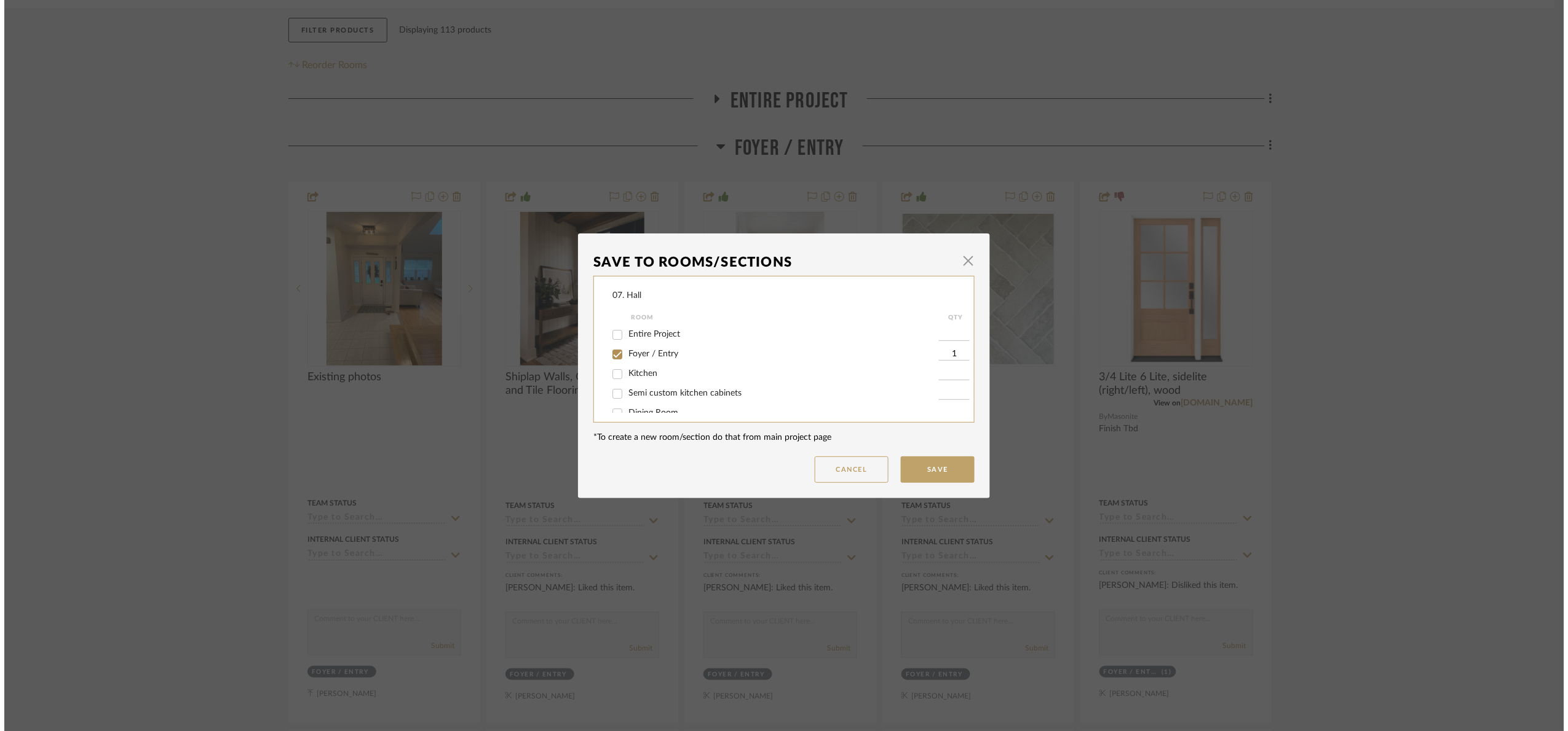
scroll to position [0, 0]
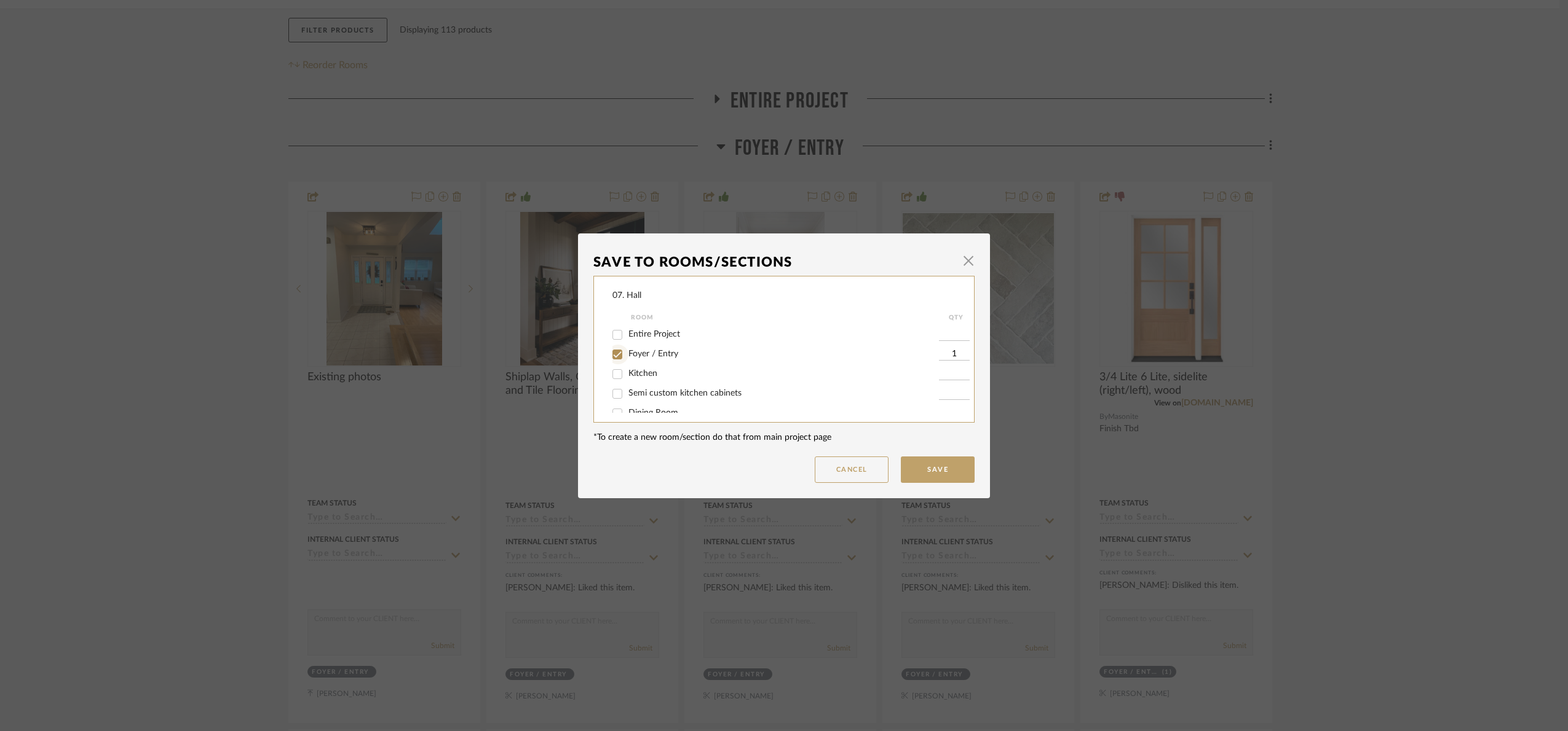
click at [619, 353] on input "Foyer / Entry" at bounding box center [618, 354] width 20 height 20
checkbox input "false"
click at [628, 396] on span "Will Not Use" at bounding box center [653, 400] width 48 height 9
click at [626, 396] on input "Will Not Use" at bounding box center [618, 400] width 20 height 20
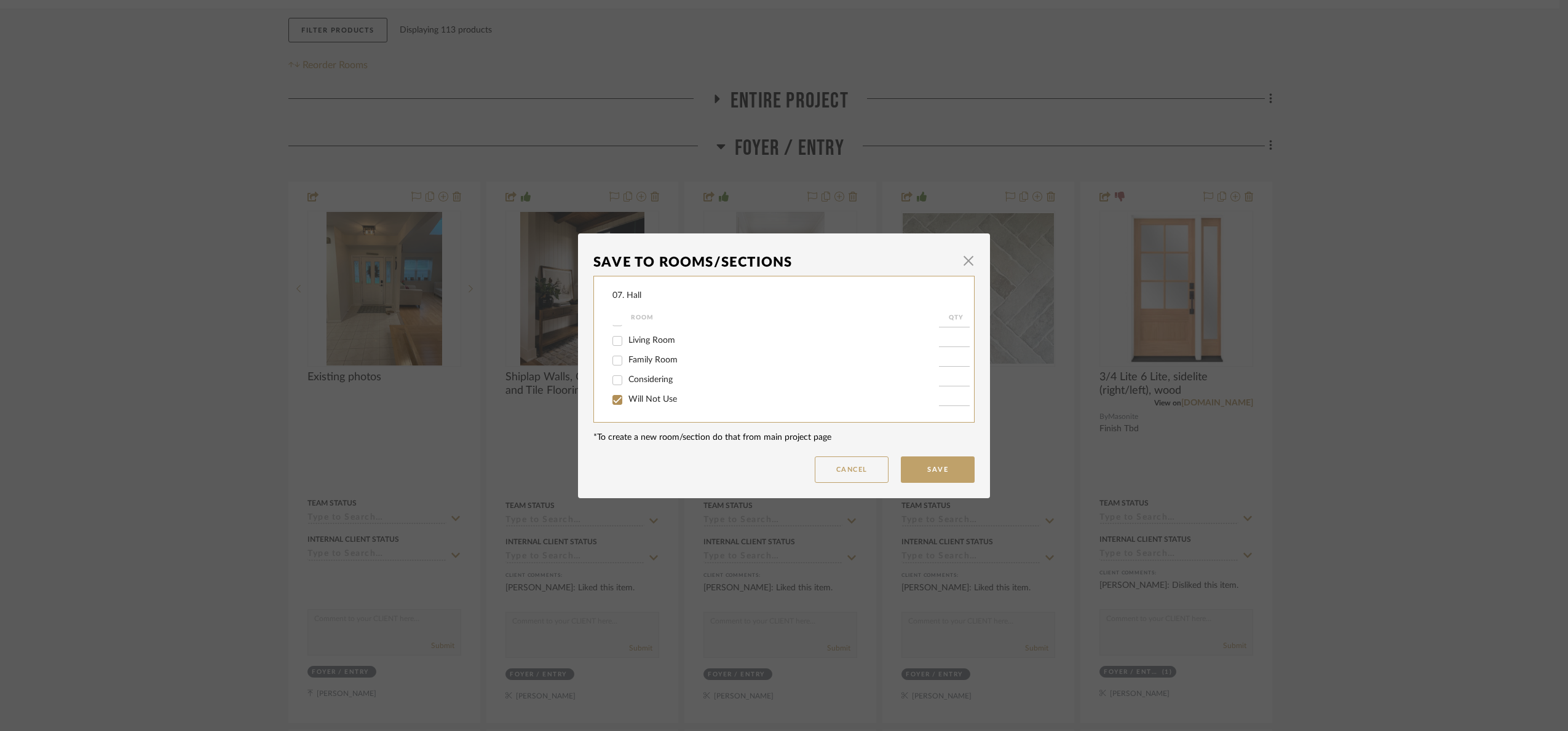
checkbox input "true"
type input "1"
click at [943, 480] on button "Save" at bounding box center [938, 469] width 74 height 26
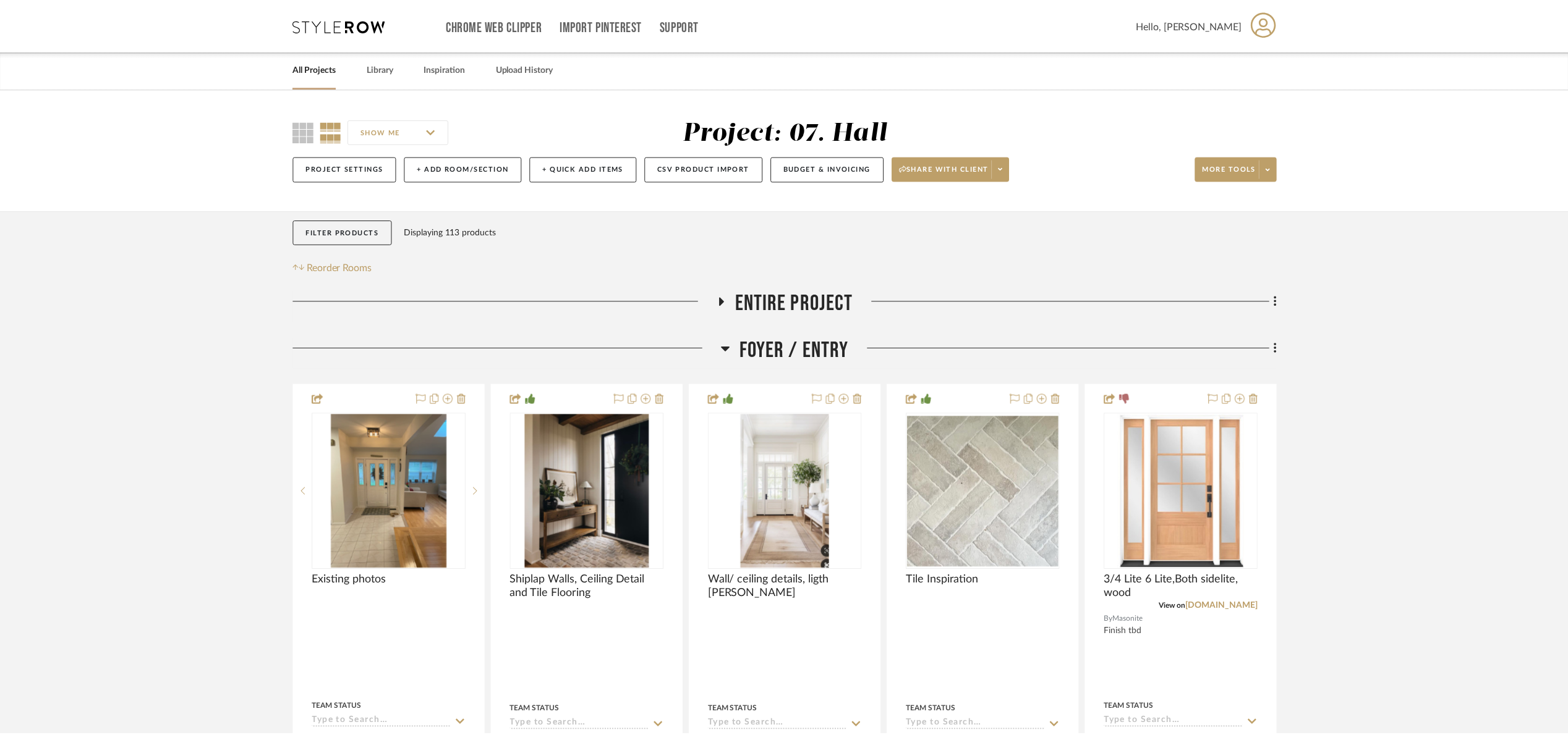
scroll to position [201, 0]
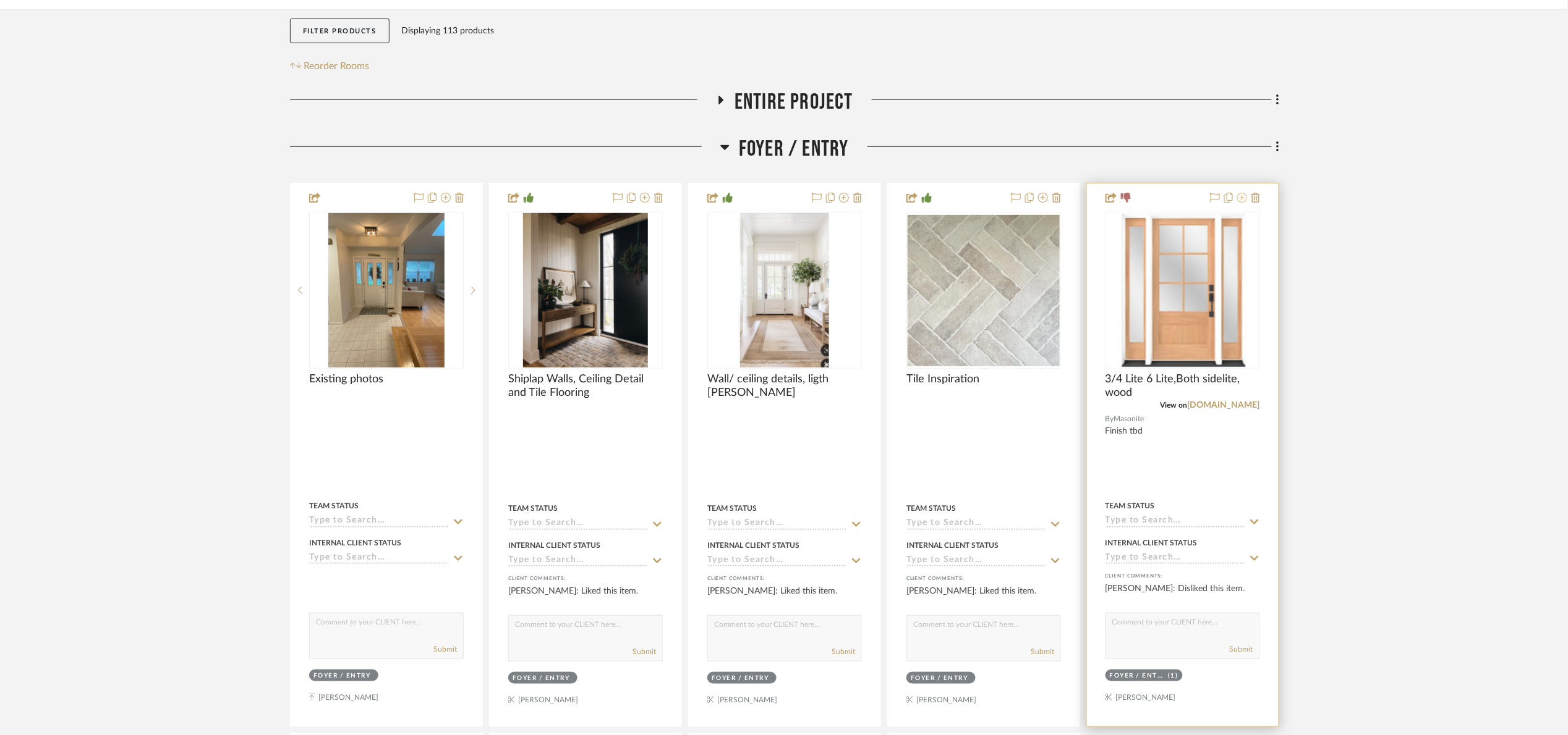
click at [1240, 201] on icon at bounding box center [1241, 198] width 10 height 10
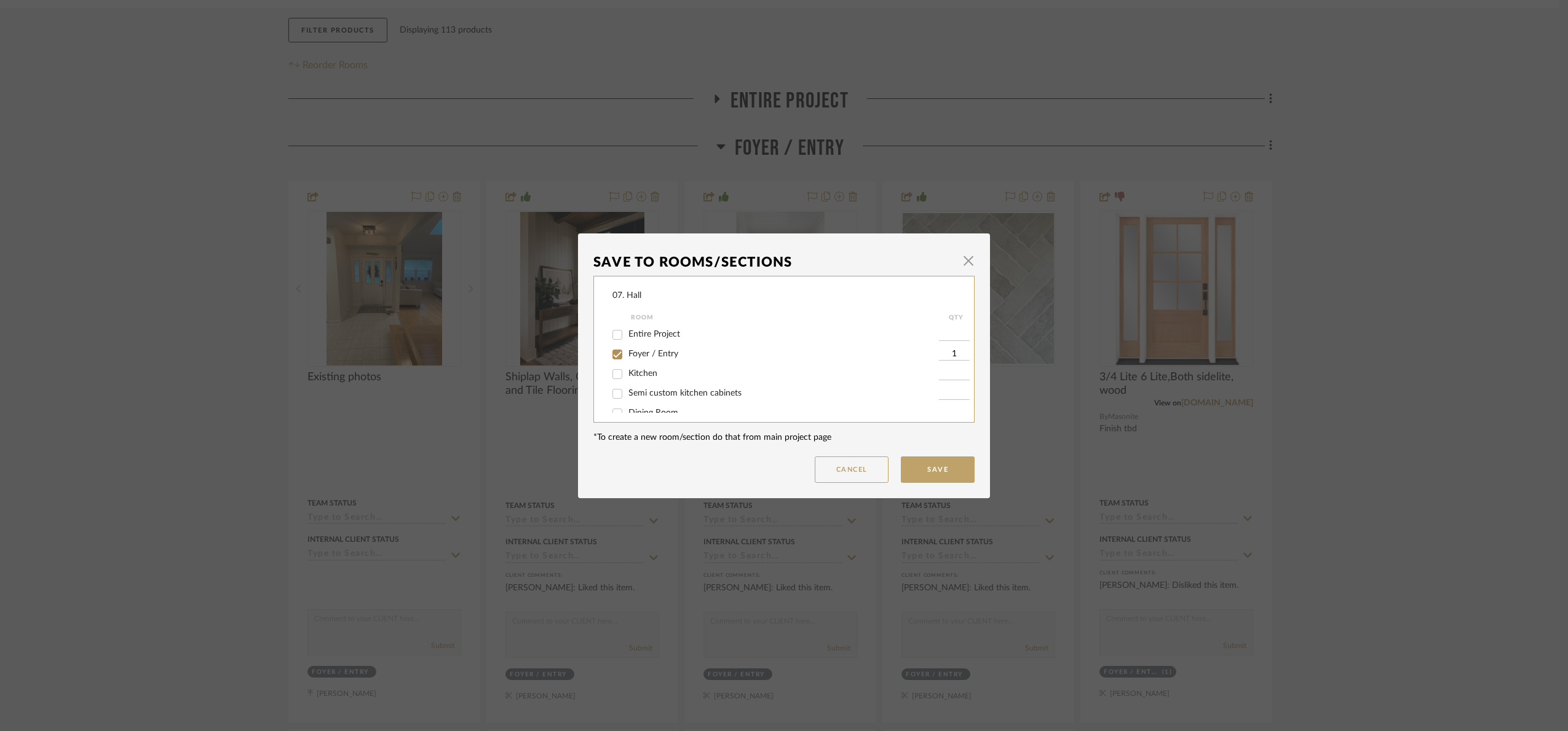
click at [637, 361] on div "Foyer / Entry" at bounding box center [776, 354] width 327 height 20
click at [637, 356] on span "Foyer / Entry" at bounding box center [653, 354] width 50 height 9
click at [627, 356] on input "Foyer / Entry" at bounding box center [618, 354] width 20 height 20
checkbox input "false"
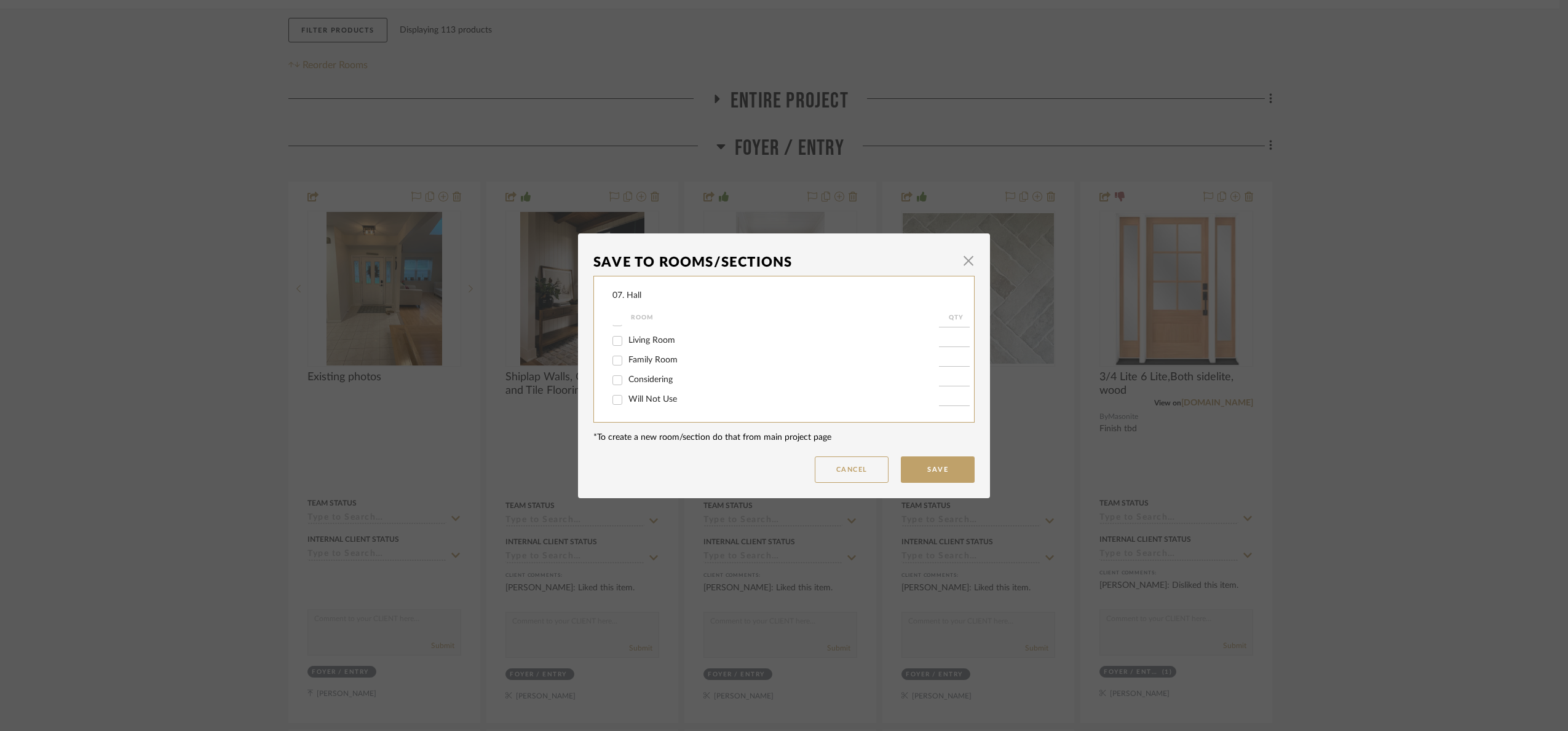
click at [642, 396] on span "Will Not Use" at bounding box center [653, 400] width 48 height 9
click at [627, 396] on input "Will Not Use" at bounding box center [618, 400] width 20 height 20
checkbox input "true"
type input "1"
click at [904, 462] on button "Save" at bounding box center [938, 469] width 74 height 26
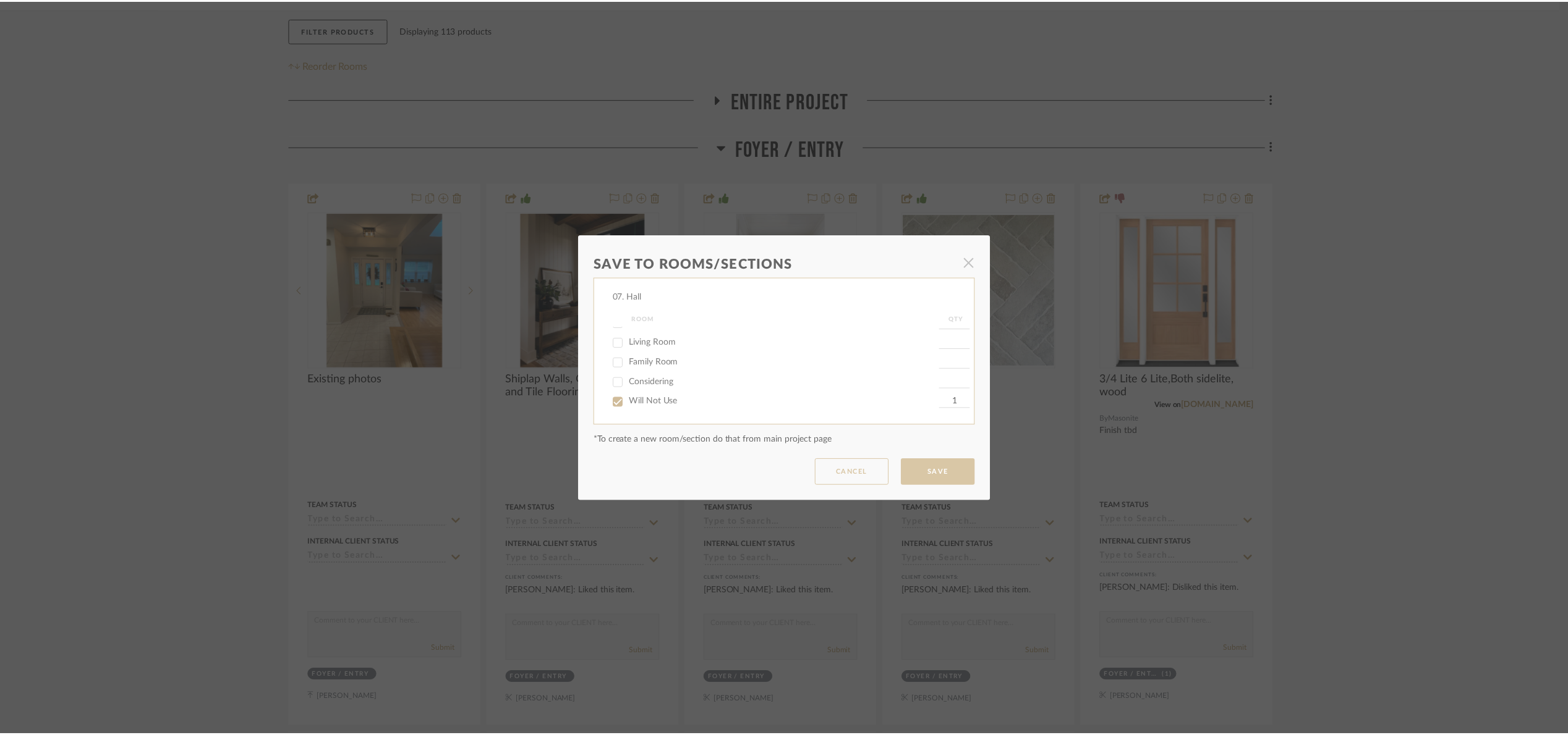
scroll to position [201, 0]
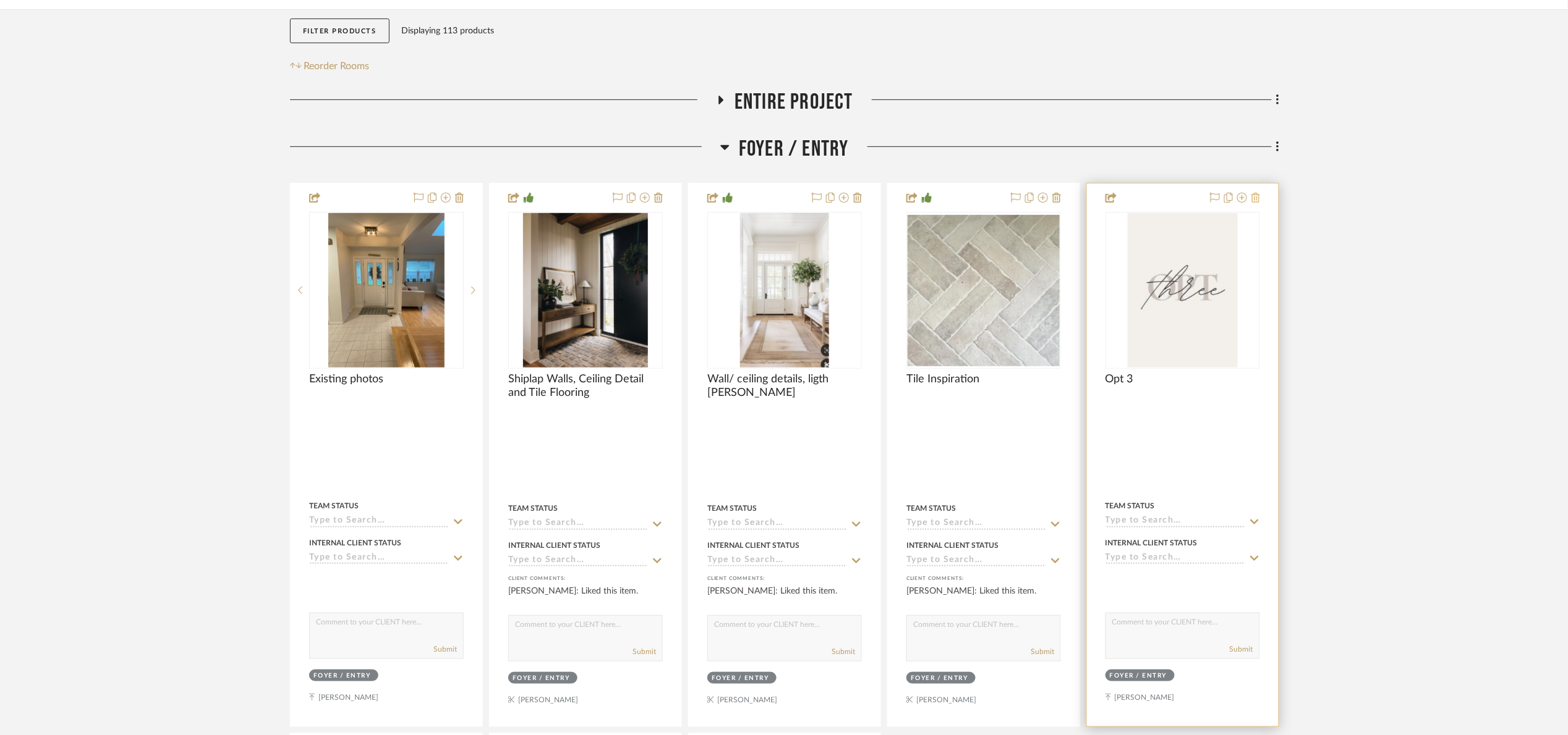
click at [1255, 201] on icon at bounding box center [1256, 198] width 9 height 10
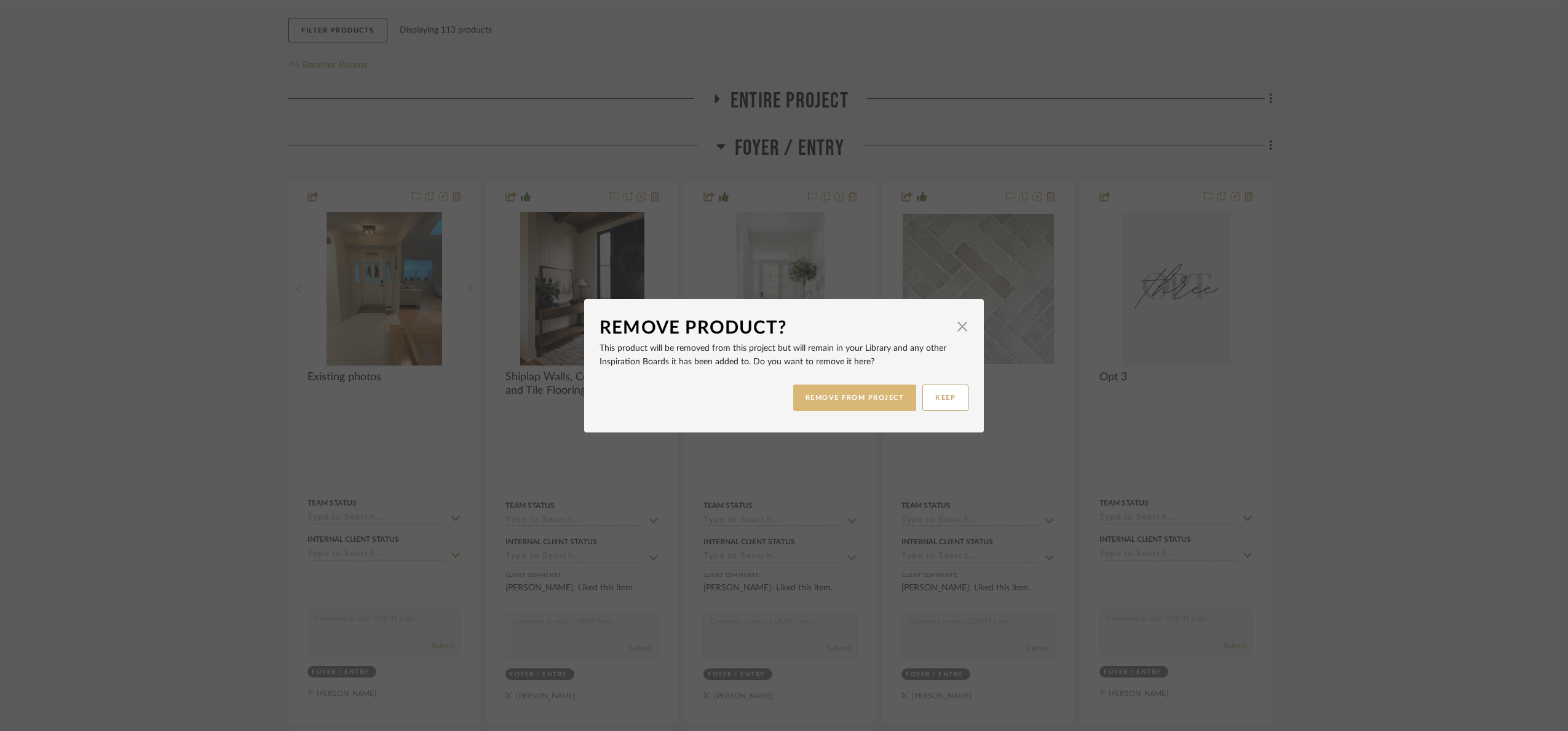
drag, startPoint x: 875, startPoint y: 415, endPoint x: 874, endPoint y: 401, distance: 14.0
click at [874, 414] on div "REMOVE FROM PROJECT KEEP" at bounding box center [784, 397] width 369 height 39
click at [874, 392] on button "REMOVE FROM PROJECT" at bounding box center [855, 397] width 124 height 26
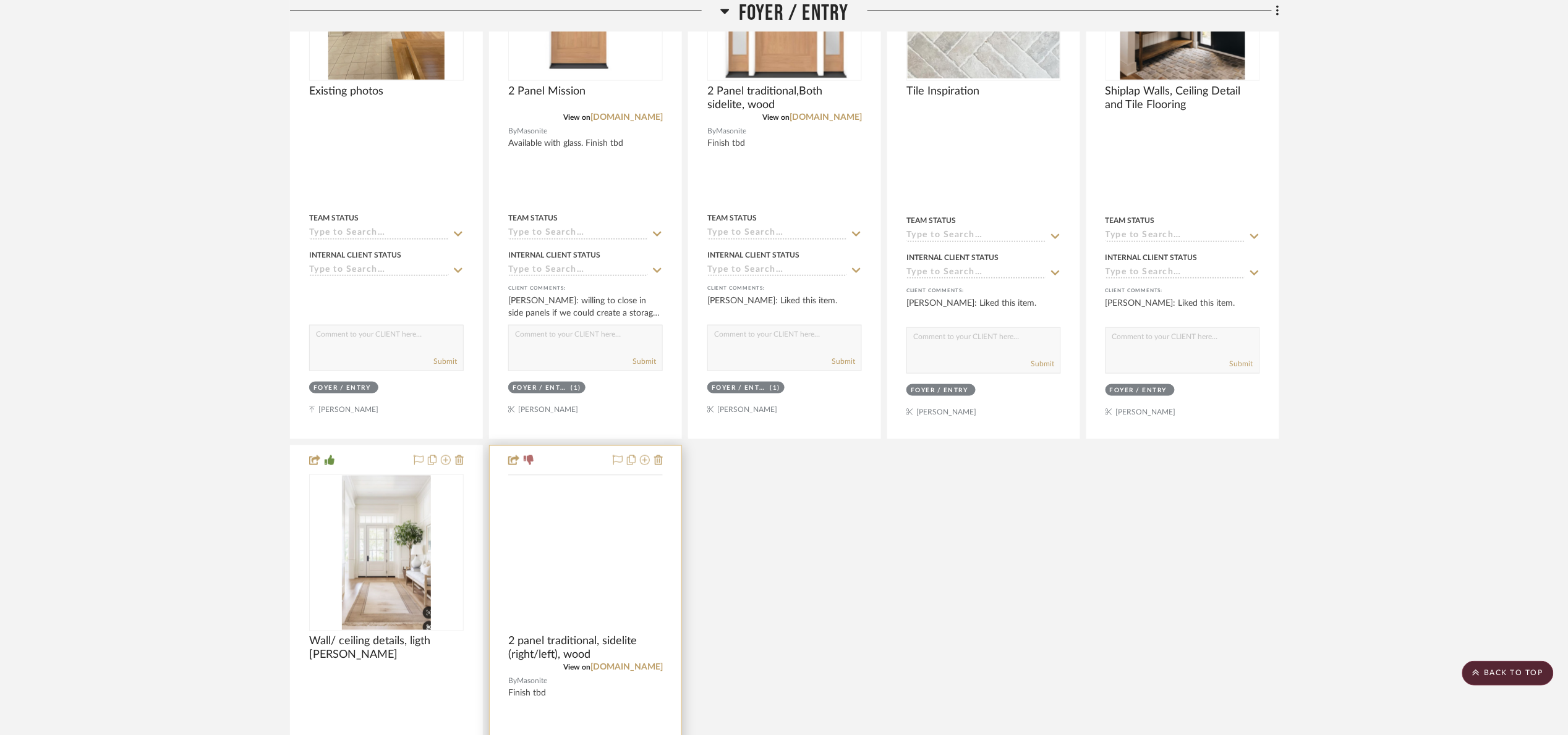
scroll to position [573, 0]
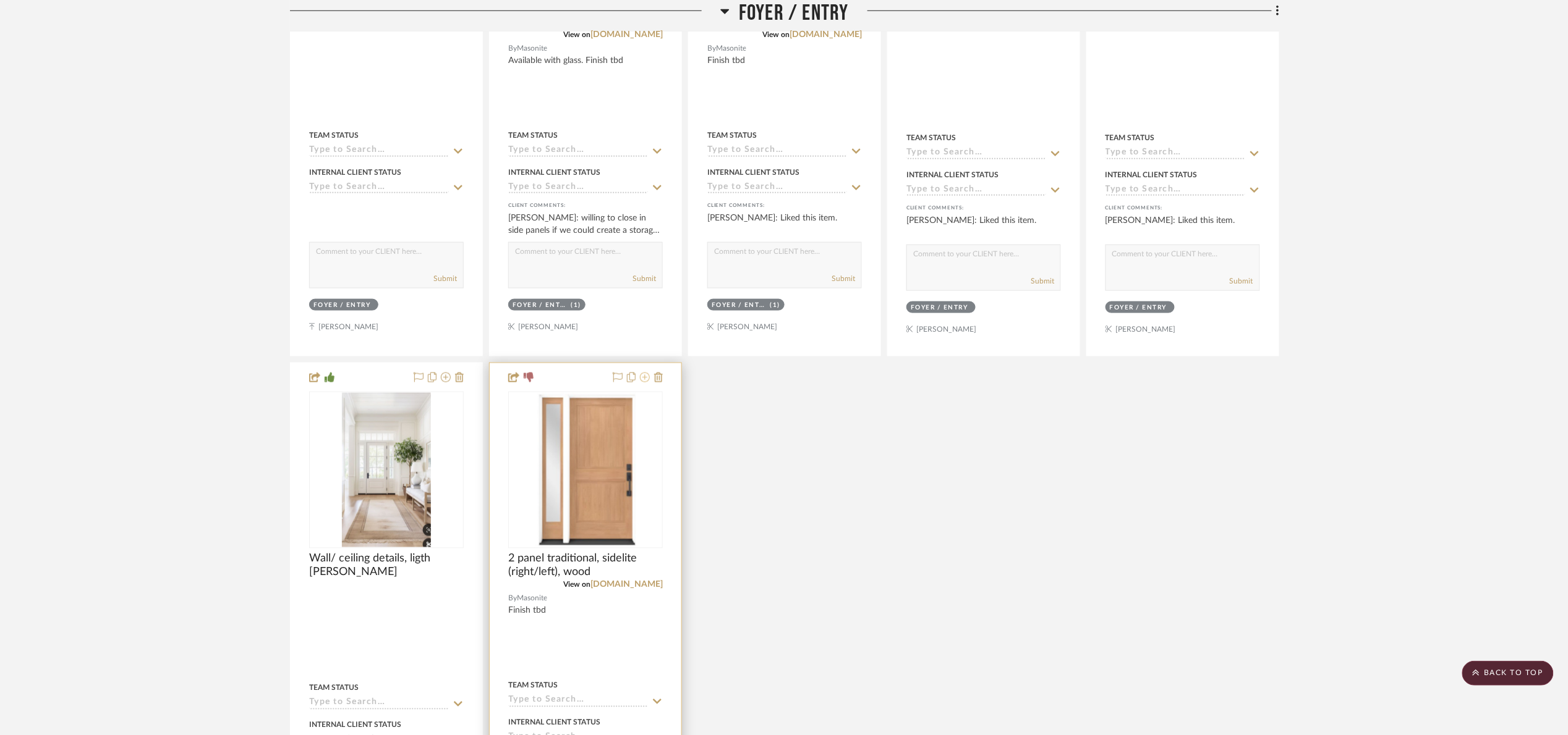
click at [643, 374] on icon at bounding box center [644, 377] width 10 height 10
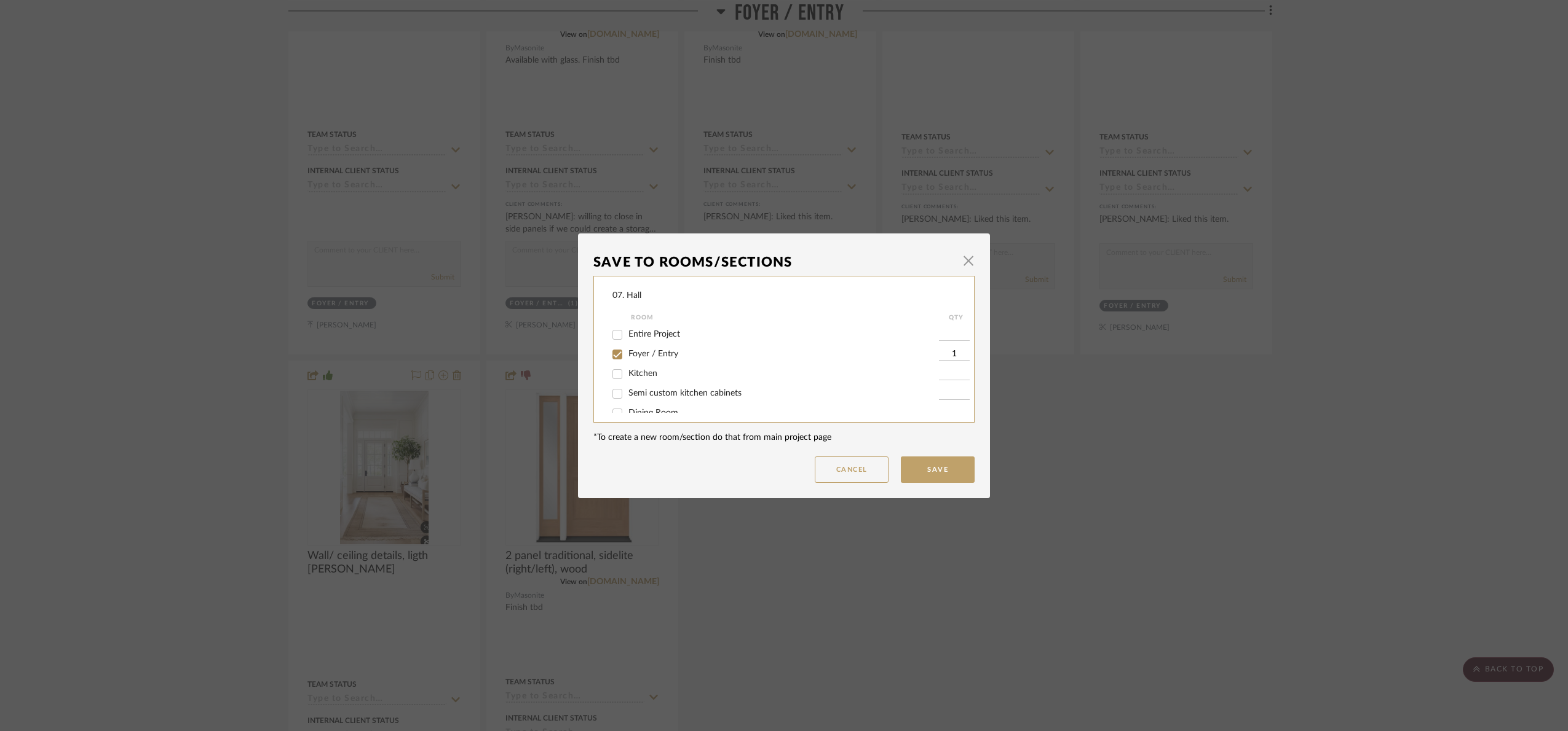
click at [631, 354] on span "Foyer / Entry" at bounding box center [653, 354] width 50 height 9
click at [627, 354] on input "Foyer / Entry" at bounding box center [618, 354] width 20 height 20
checkbox input "false"
click at [661, 399] on span "Will Not Use" at bounding box center [653, 400] width 48 height 9
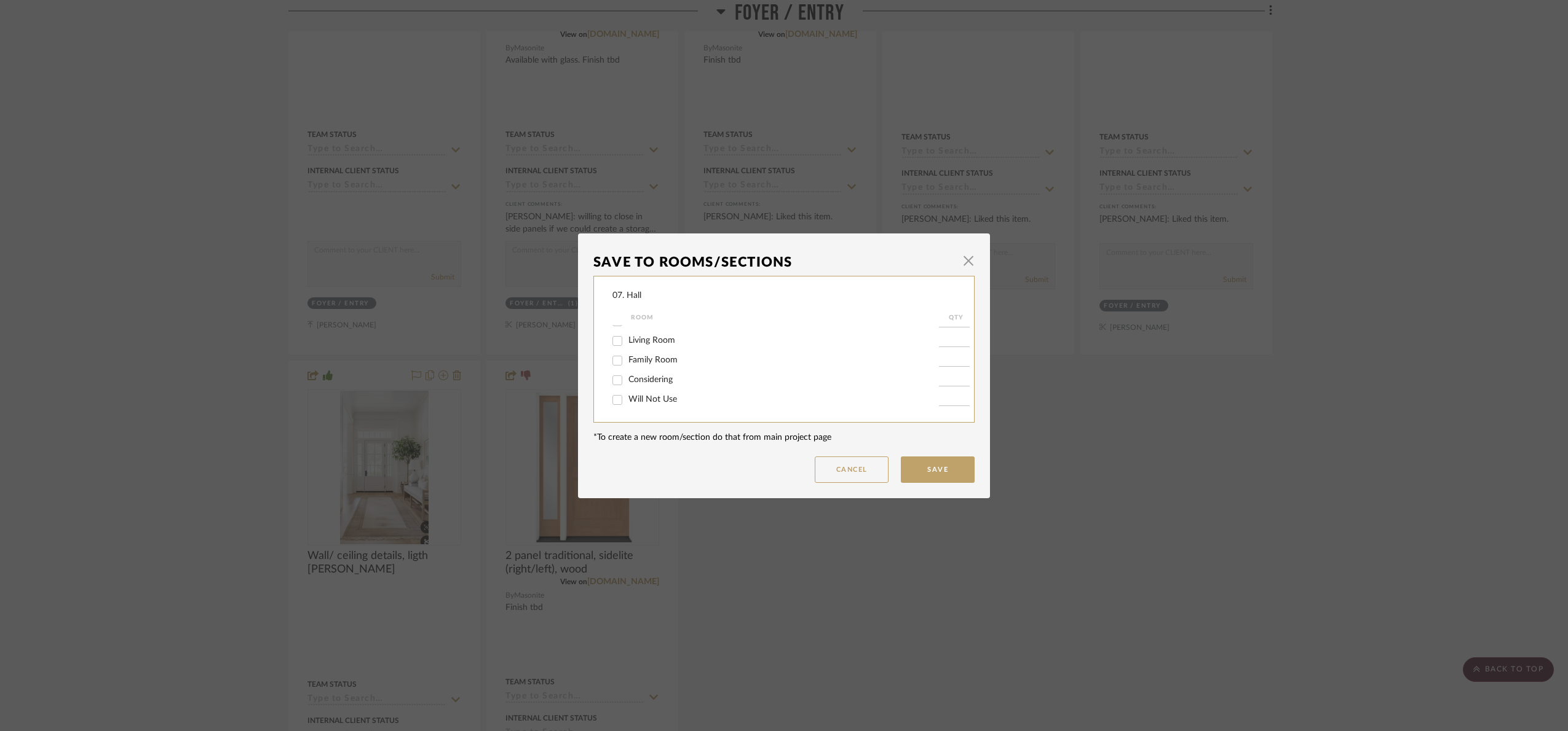
drag, startPoint x: 636, startPoint y: 398, endPoint x: 710, endPoint y: 417, distance: 76.4
click at [637, 396] on span "Will Not Use" at bounding box center [653, 400] width 48 height 9
click at [627, 396] on input "Will Not Use" at bounding box center [618, 400] width 20 height 20
checkbox input "true"
type input "1"
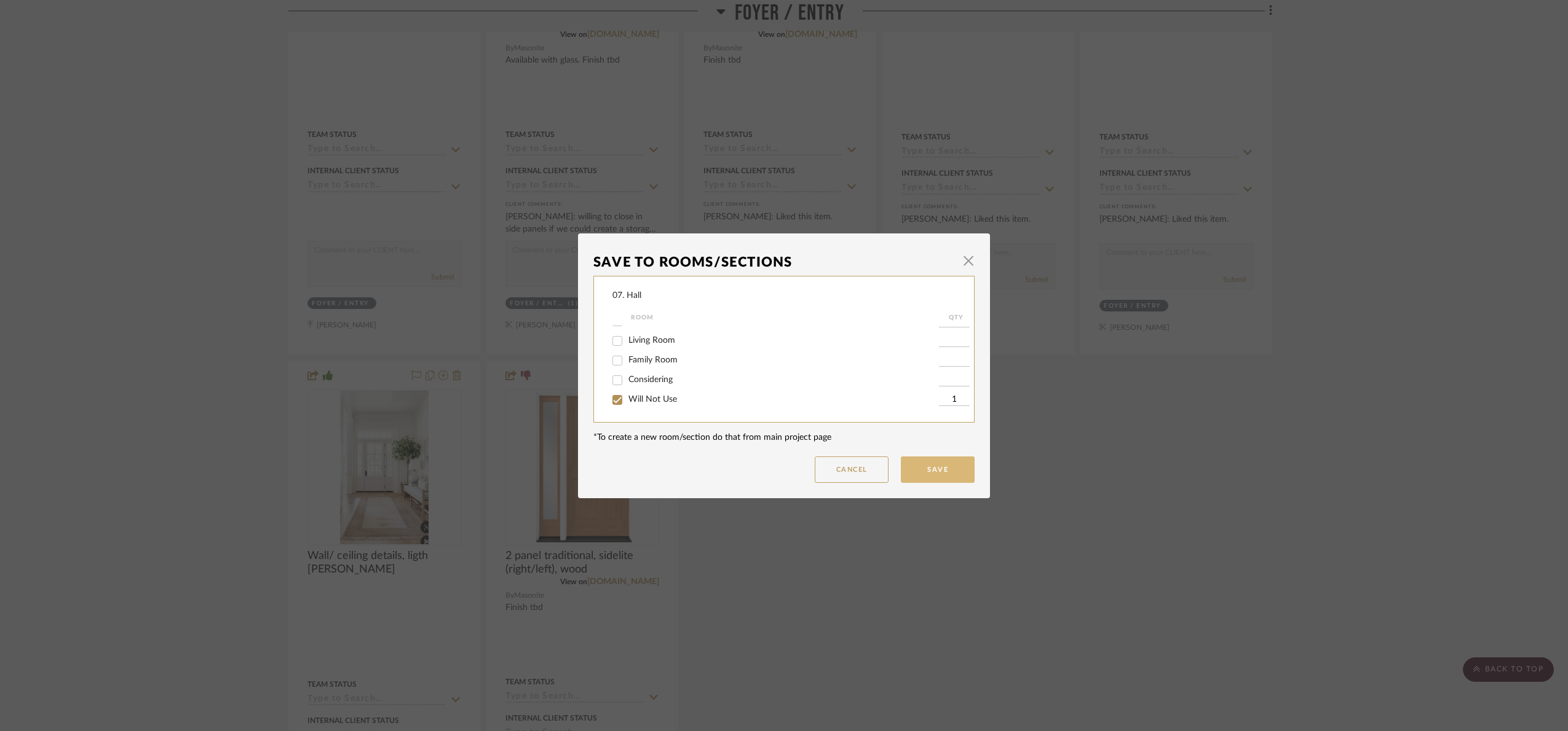
click at [934, 458] on button "Save" at bounding box center [938, 469] width 74 height 26
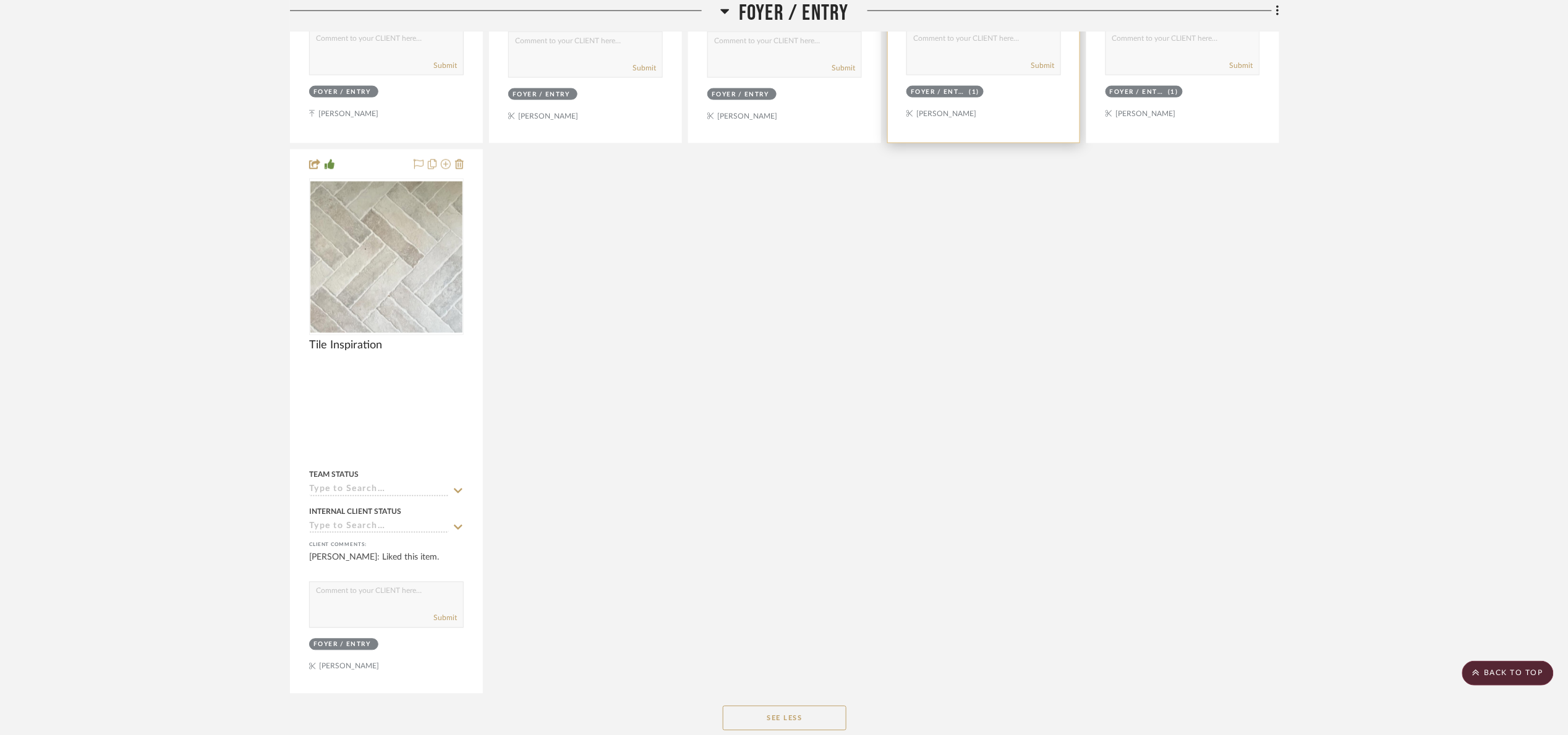
scroll to position [301, 0]
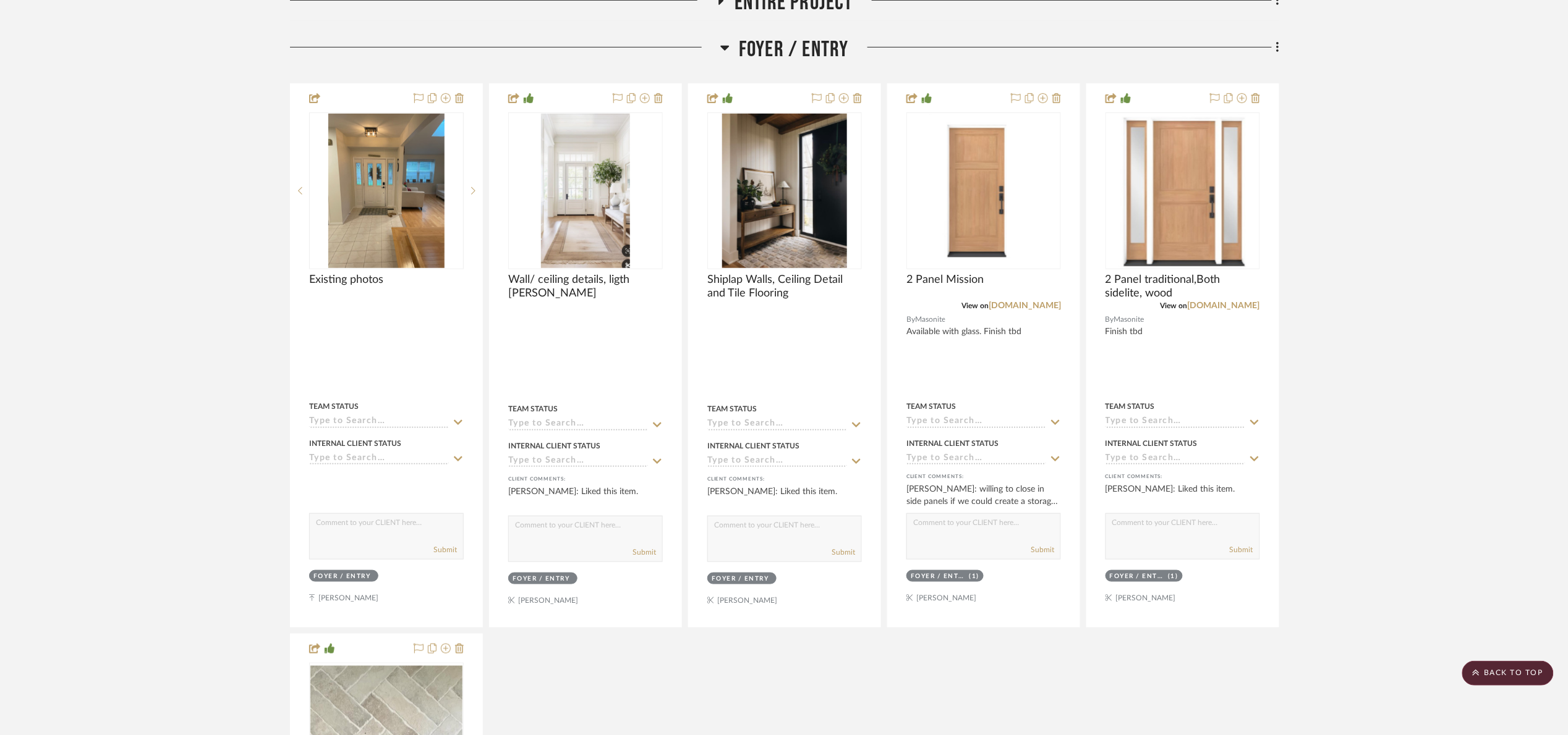
click at [794, 47] on span "Foyer / Entry" at bounding box center [794, 49] width 110 height 26
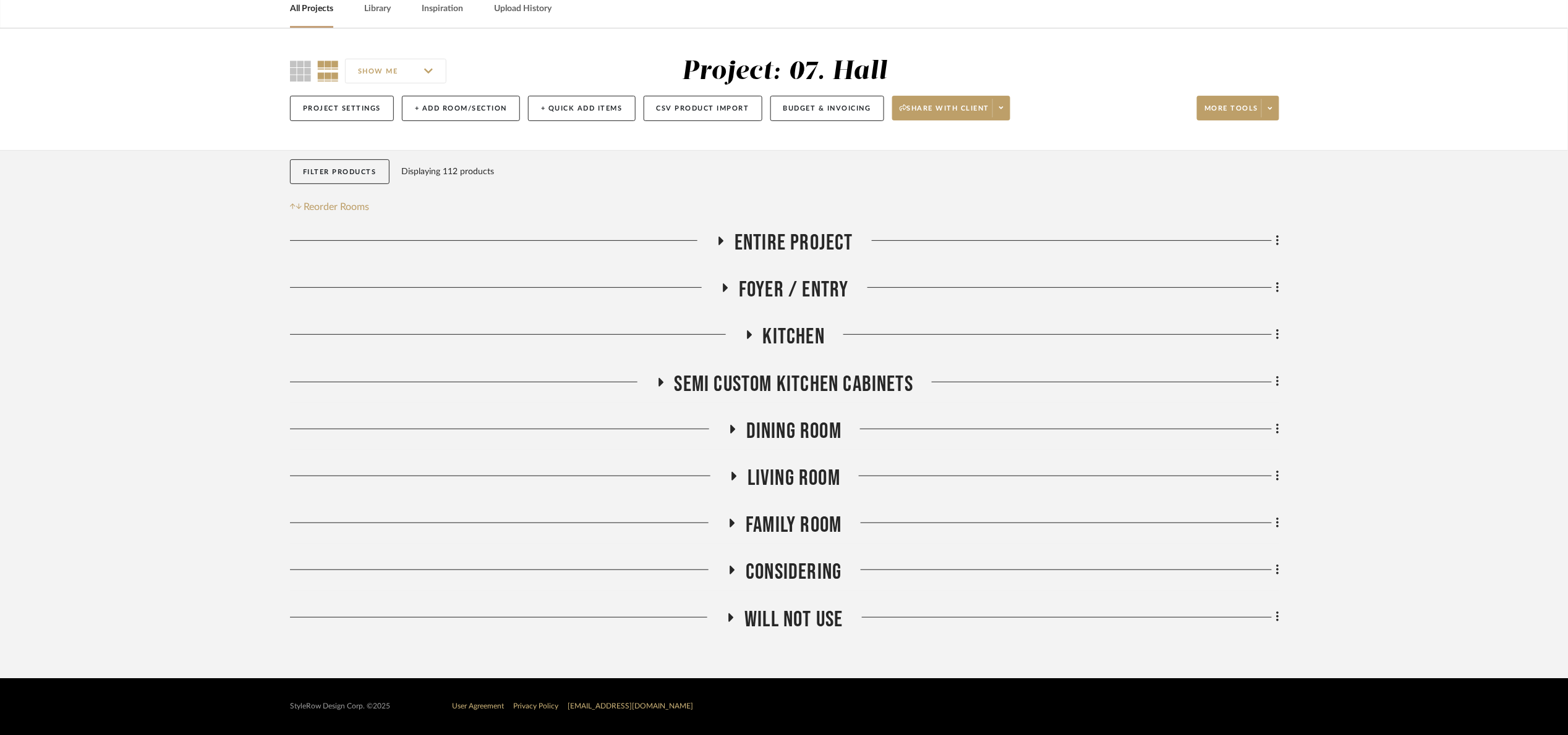
click at [808, 344] on span "Kitchen" at bounding box center [794, 336] width 62 height 26
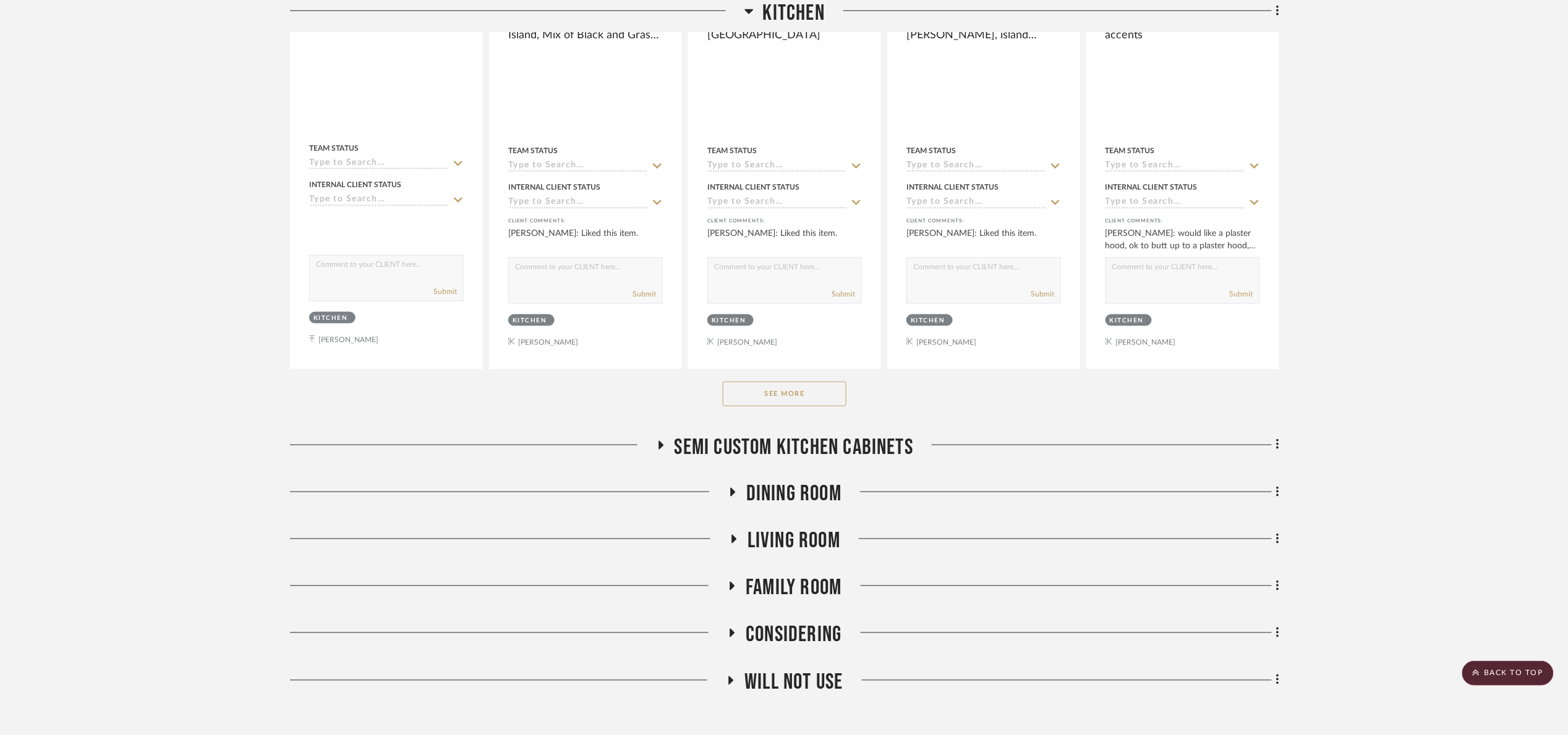
scroll to position [671, 0]
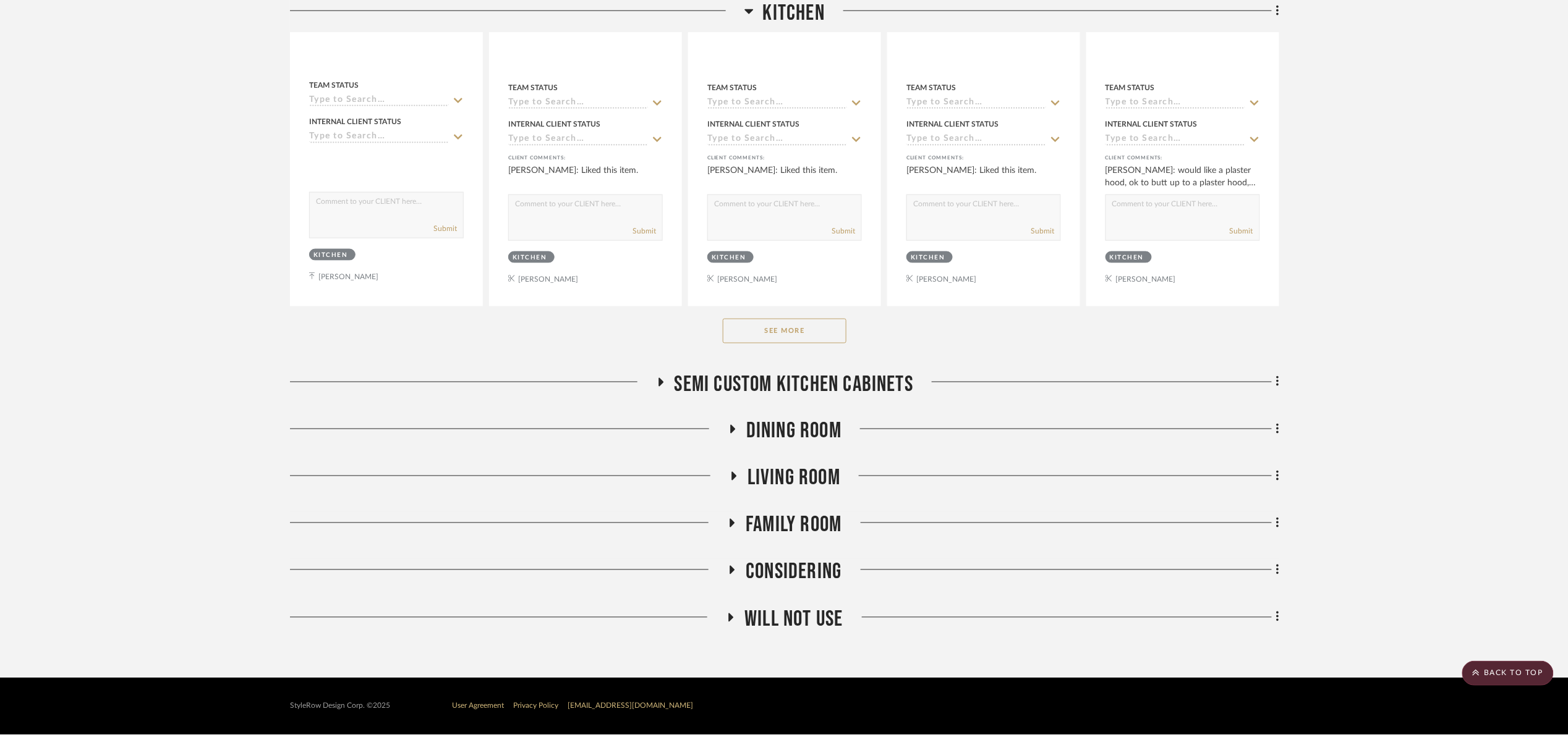
click at [790, 317] on div "See More" at bounding box center [784, 331] width 989 height 50
click at [791, 332] on button "See More" at bounding box center [784, 331] width 124 height 24
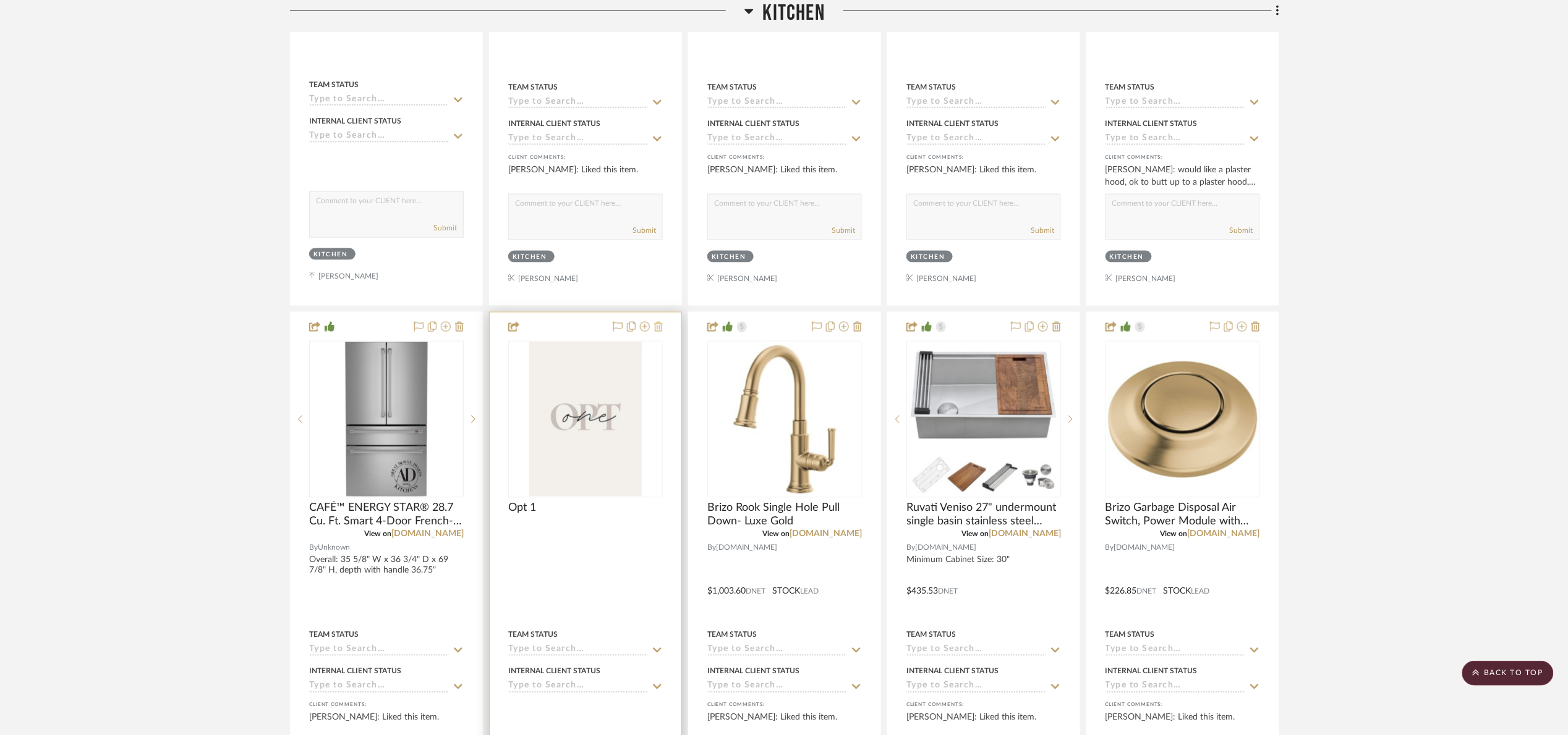
click at [657, 327] on icon at bounding box center [659, 326] width 9 height 10
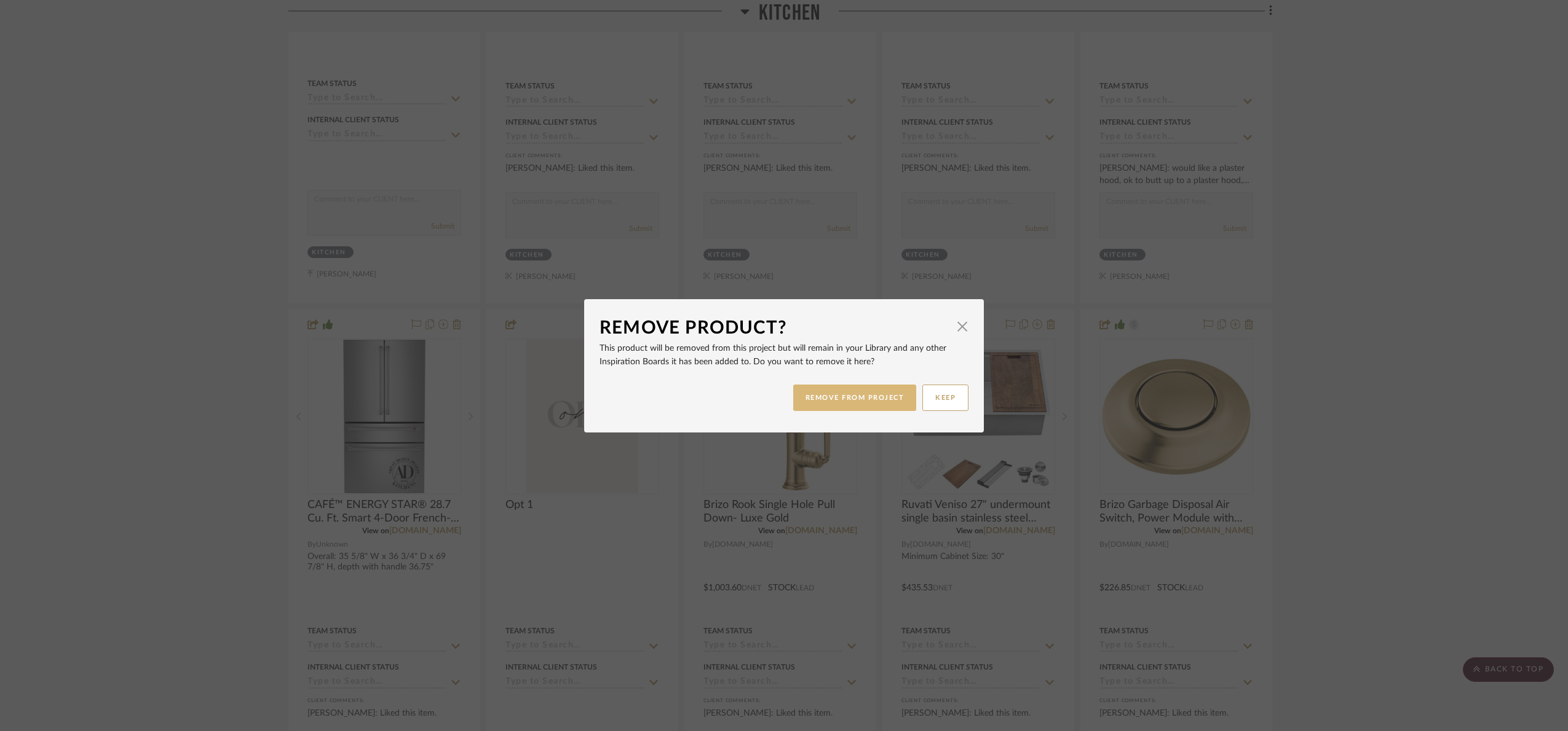
click at [891, 394] on button "REMOVE FROM PROJECT" at bounding box center [855, 397] width 124 height 26
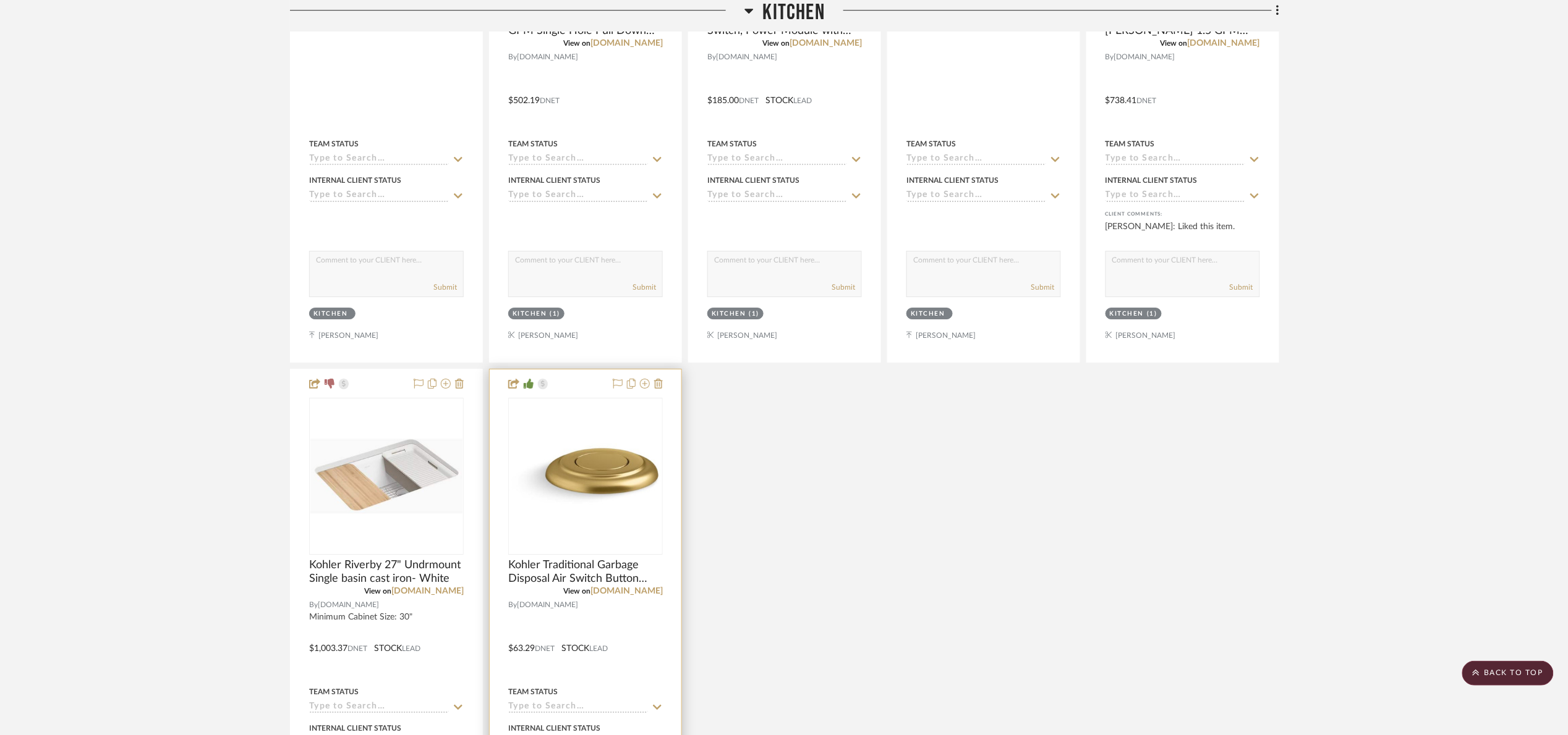
scroll to position [1783, 0]
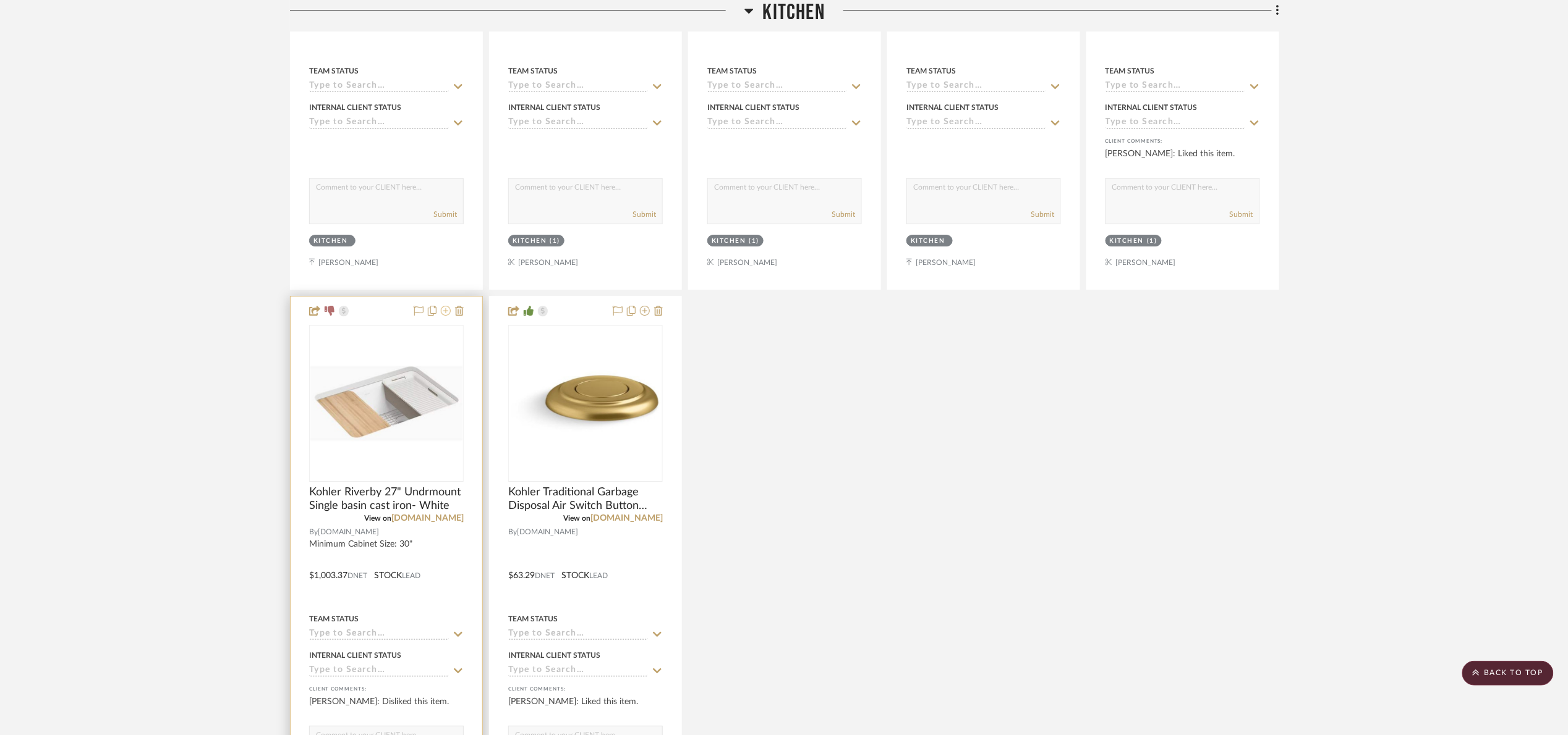
click at [444, 315] on icon at bounding box center [446, 310] width 10 height 10
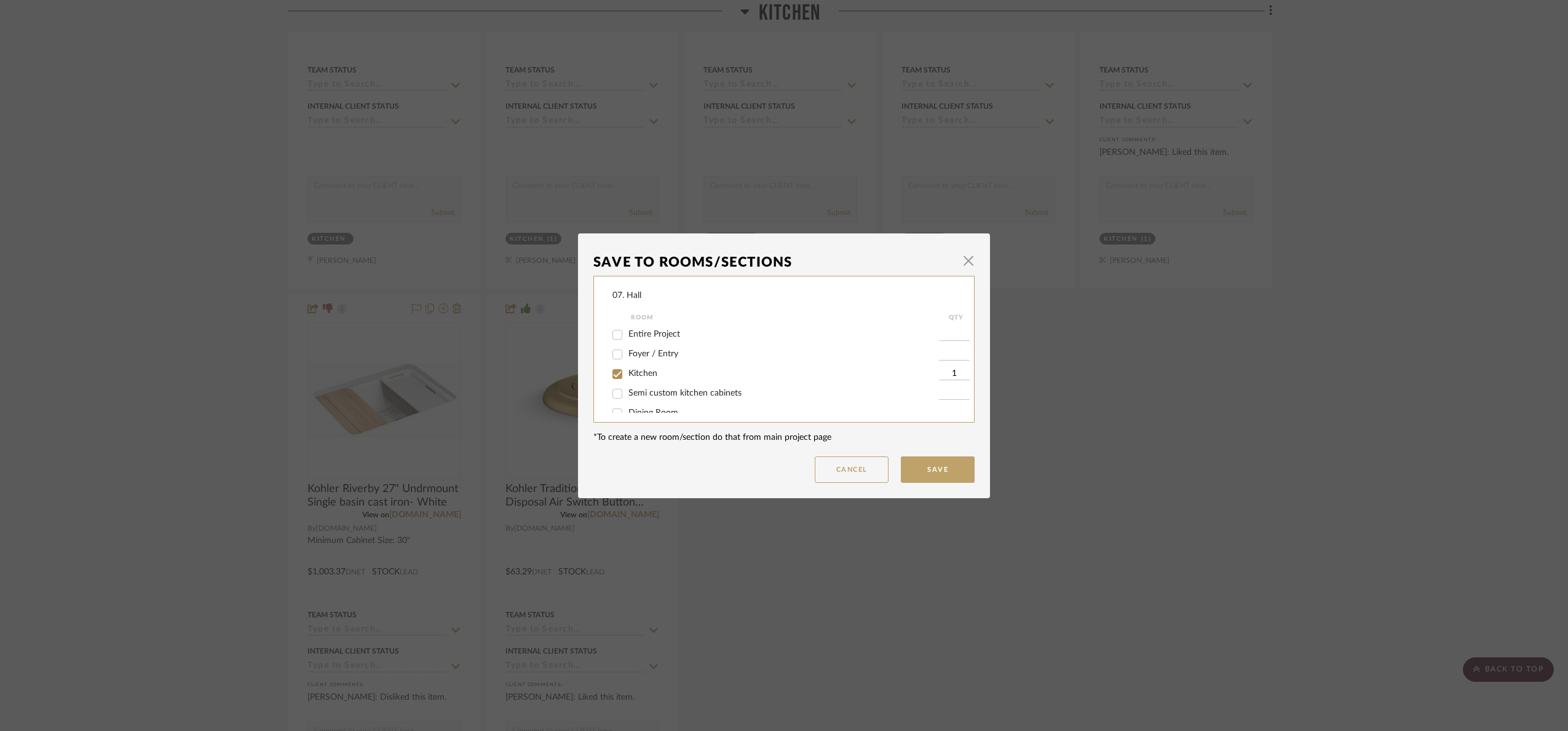
click at [636, 368] on div "Kitchen" at bounding box center [776, 374] width 327 height 20
click at [636, 369] on div "Kitchen" at bounding box center [776, 374] width 327 height 20
click at [628, 372] on span "Kitchen" at bounding box center [643, 374] width 29 height 9
click at [627, 372] on input "Kitchen" at bounding box center [618, 374] width 20 height 20
checkbox input "false"
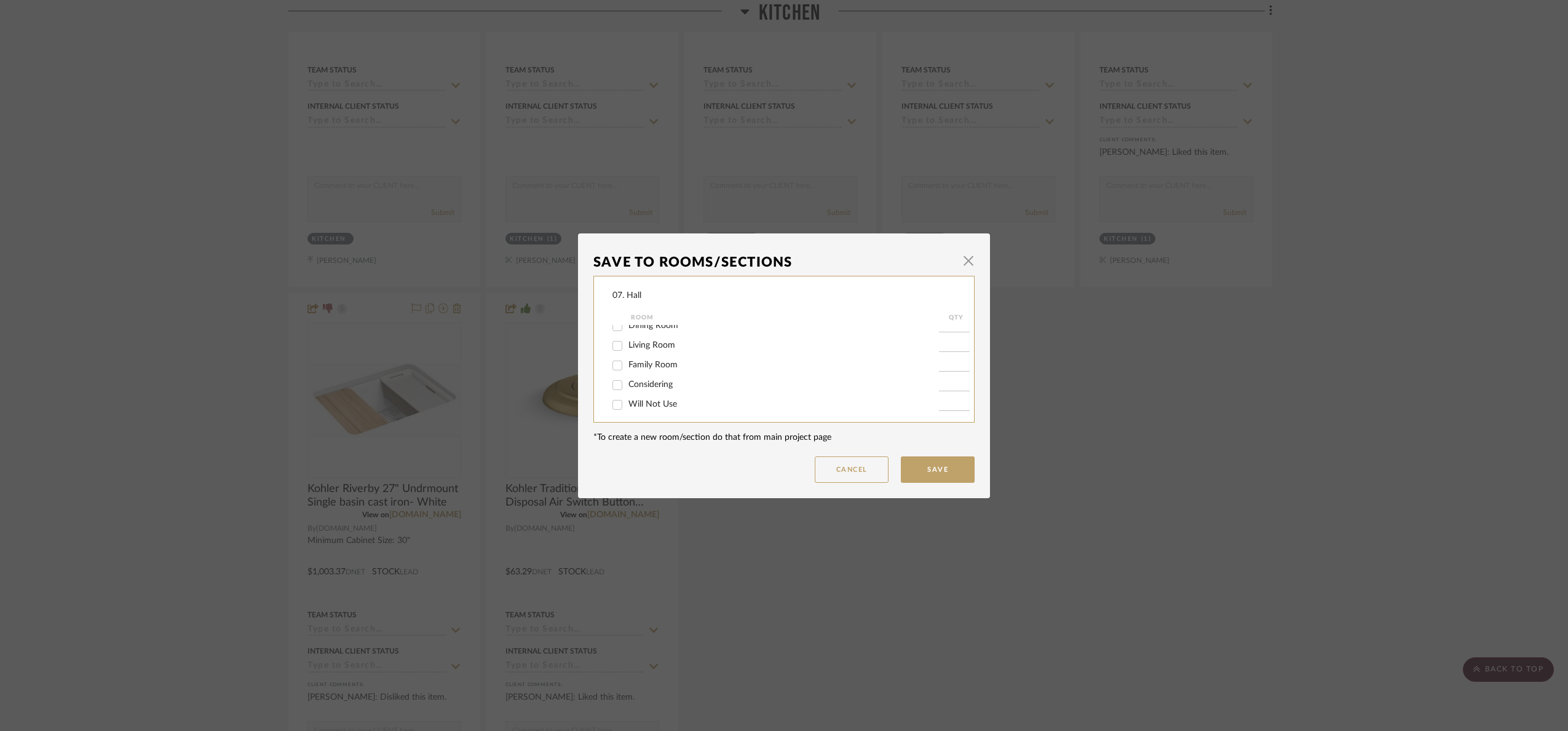
scroll to position [92, 0]
click at [644, 406] on div "Will Not Use" at bounding box center [776, 400] width 327 height 20
click at [644, 398] on span "Will Not Use" at bounding box center [653, 400] width 48 height 9
click at [627, 398] on input "Will Not Use" at bounding box center [618, 400] width 20 height 20
checkbox input "true"
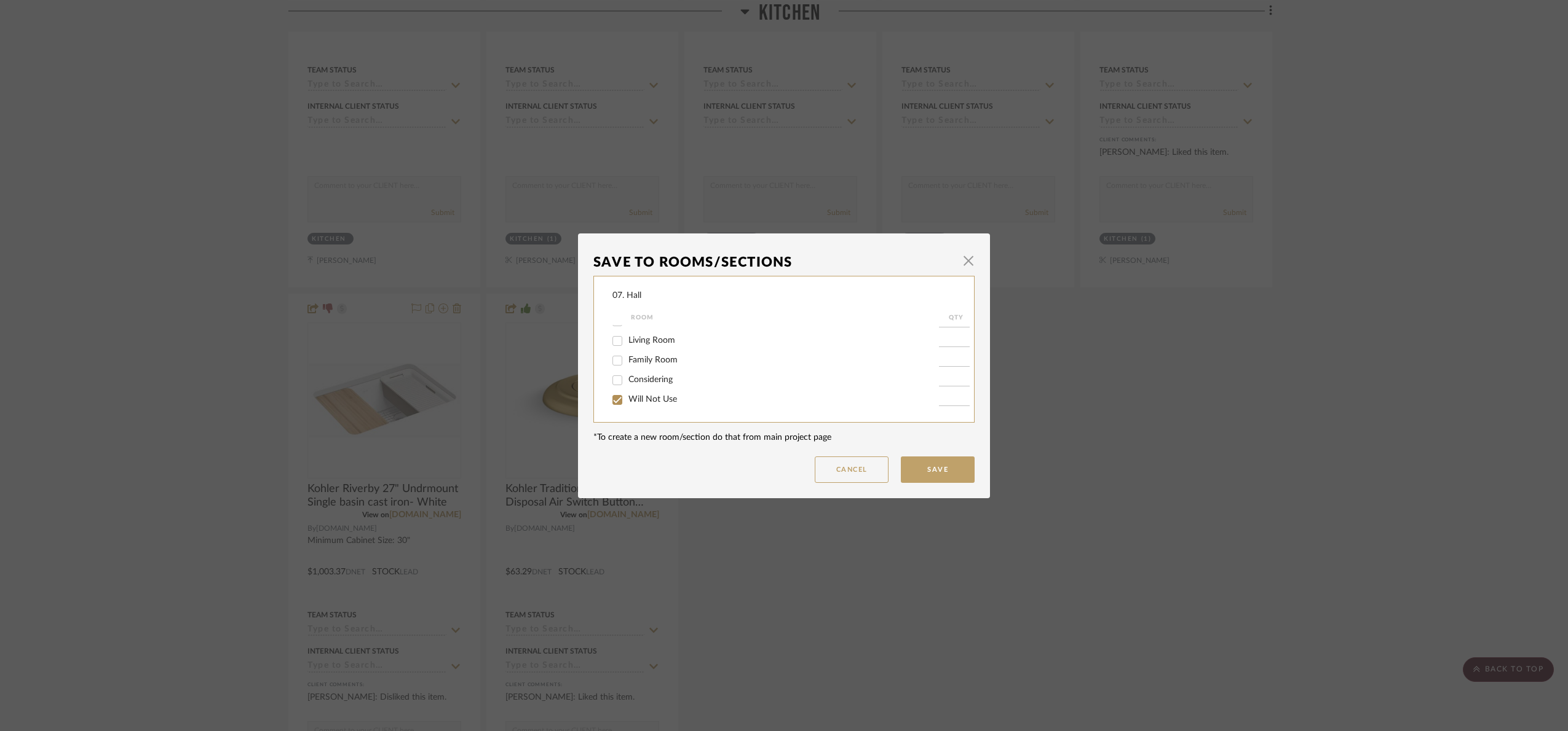
type input "1"
click at [933, 469] on button "Save" at bounding box center [938, 469] width 74 height 26
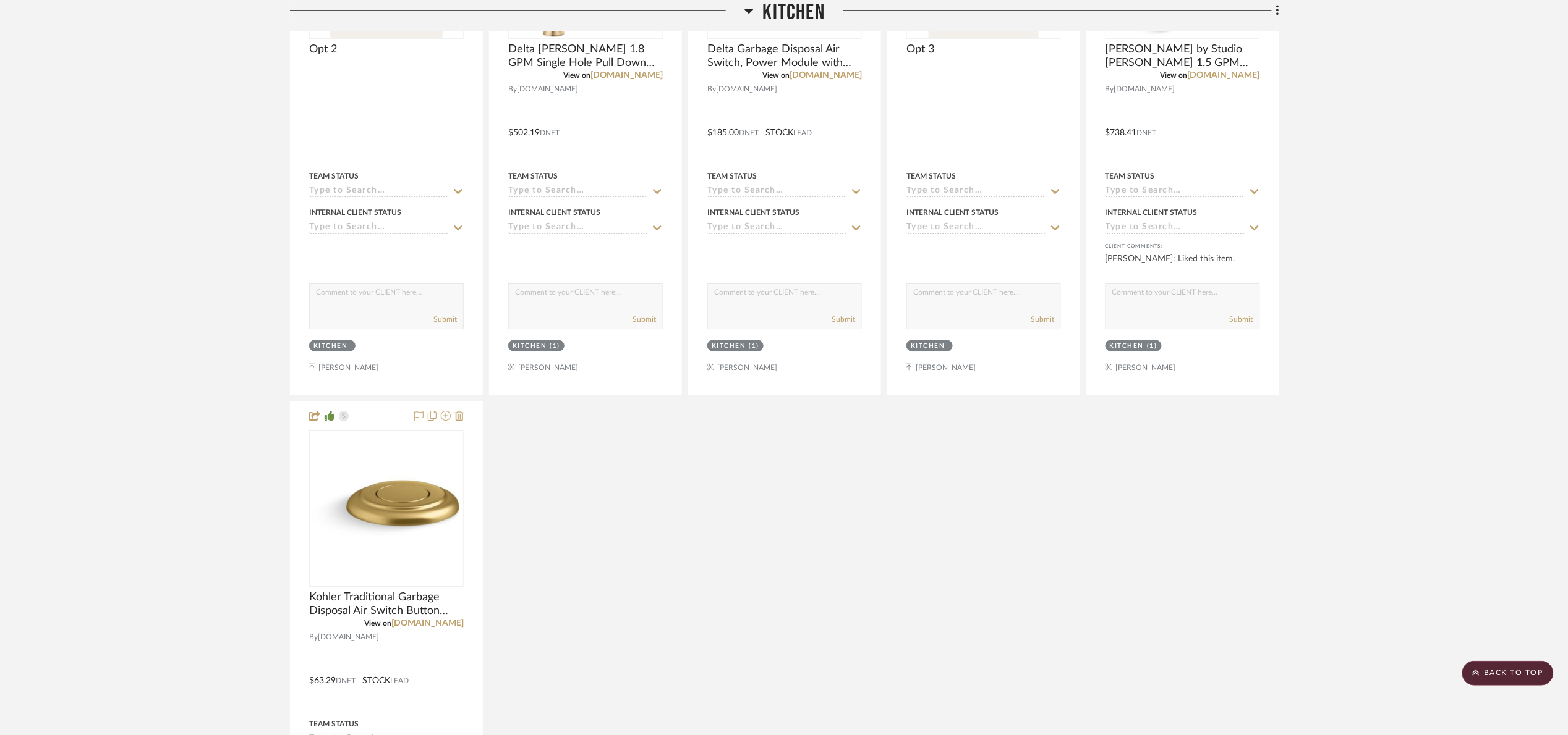
scroll to position [1227, 0]
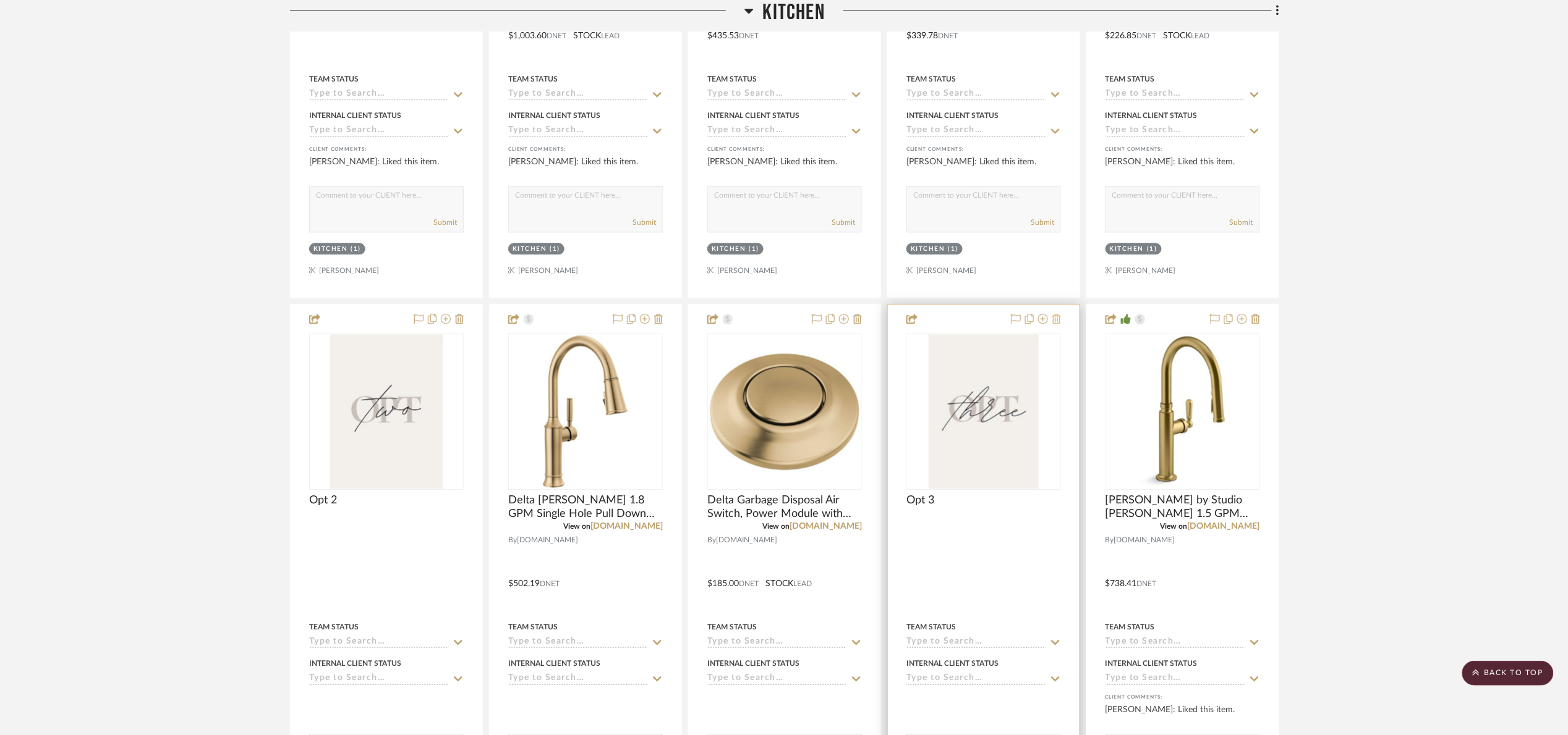
click at [1056, 327] on button at bounding box center [1056, 319] width 9 height 14
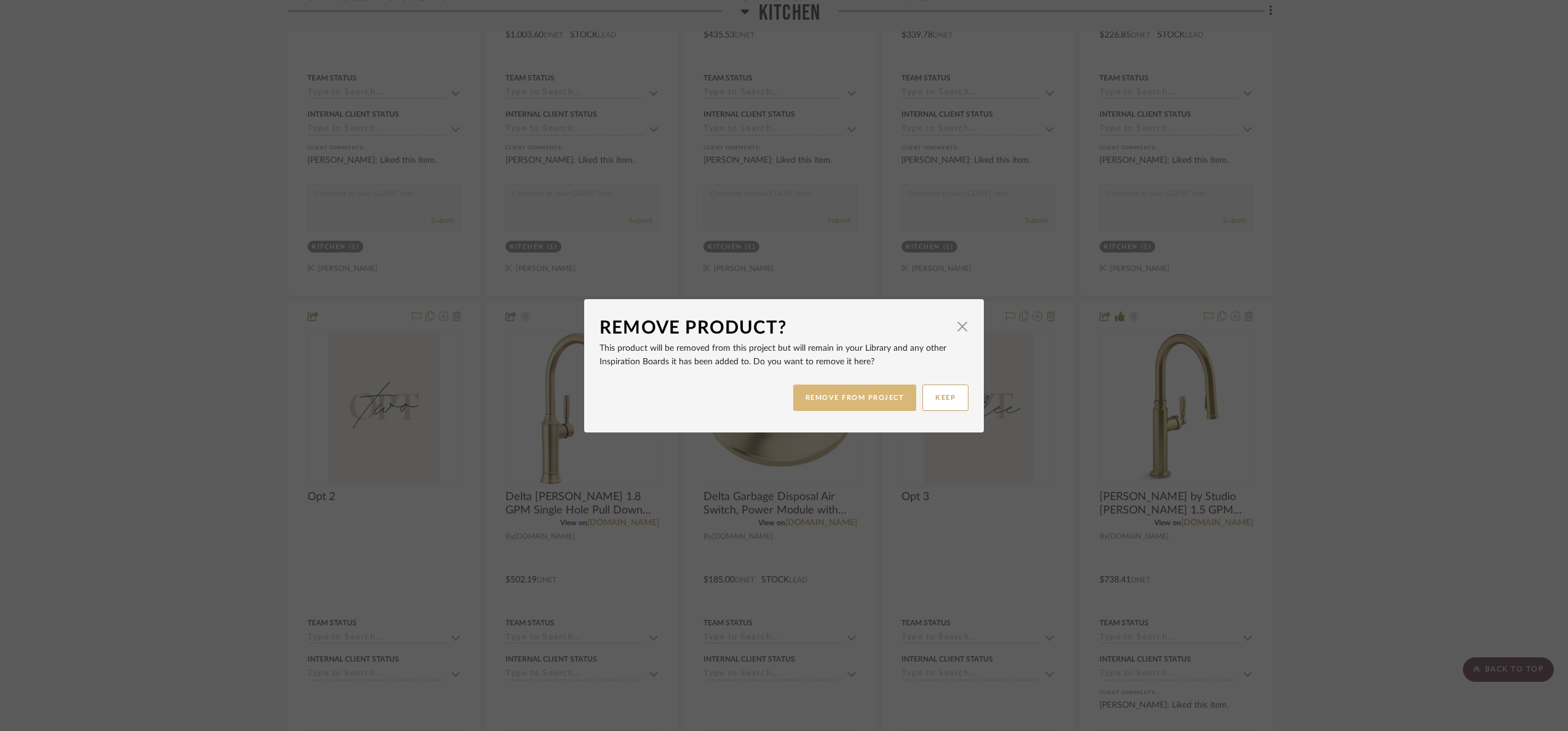
click at [855, 405] on button "REMOVE FROM PROJECT" at bounding box center [855, 397] width 124 height 26
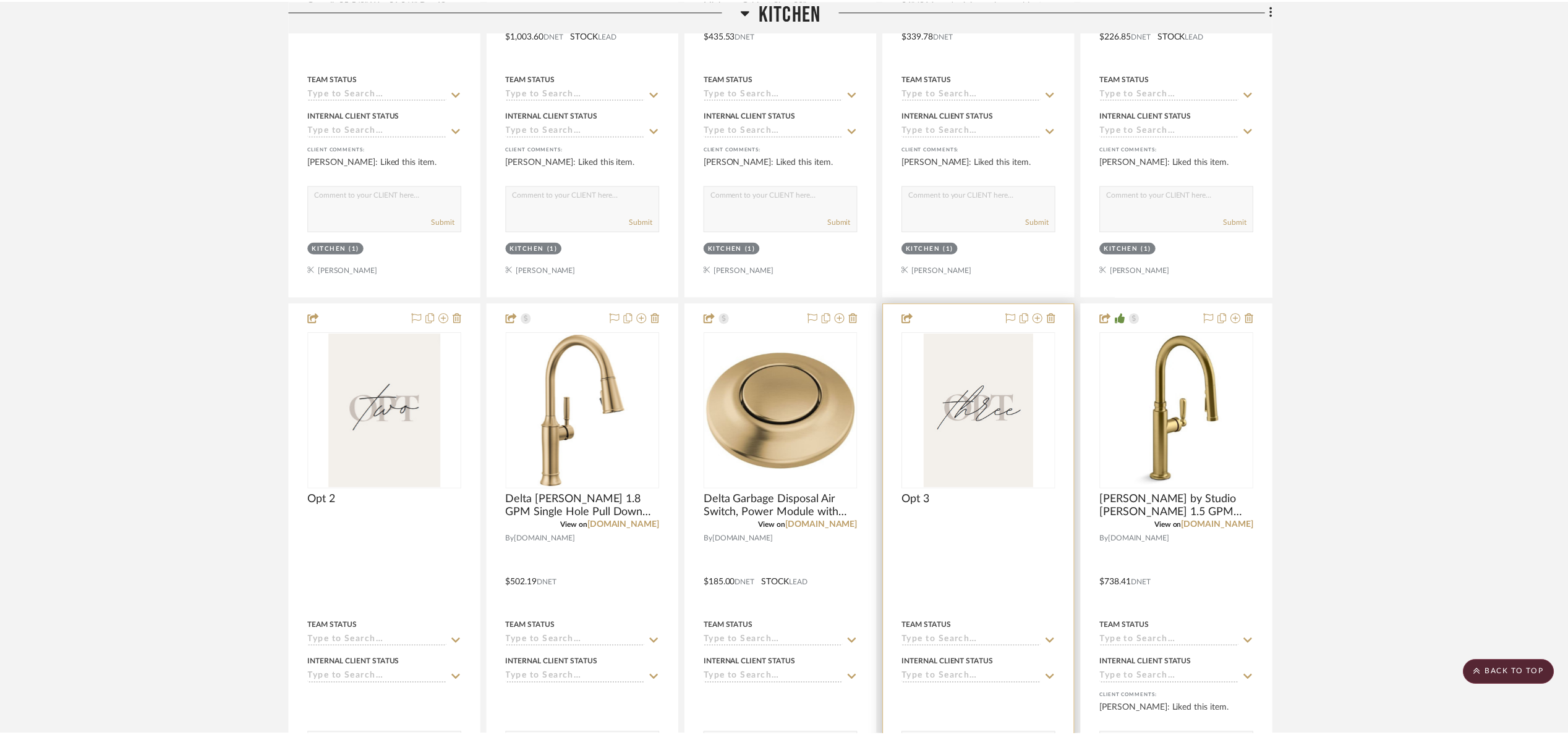
scroll to position [1227, 0]
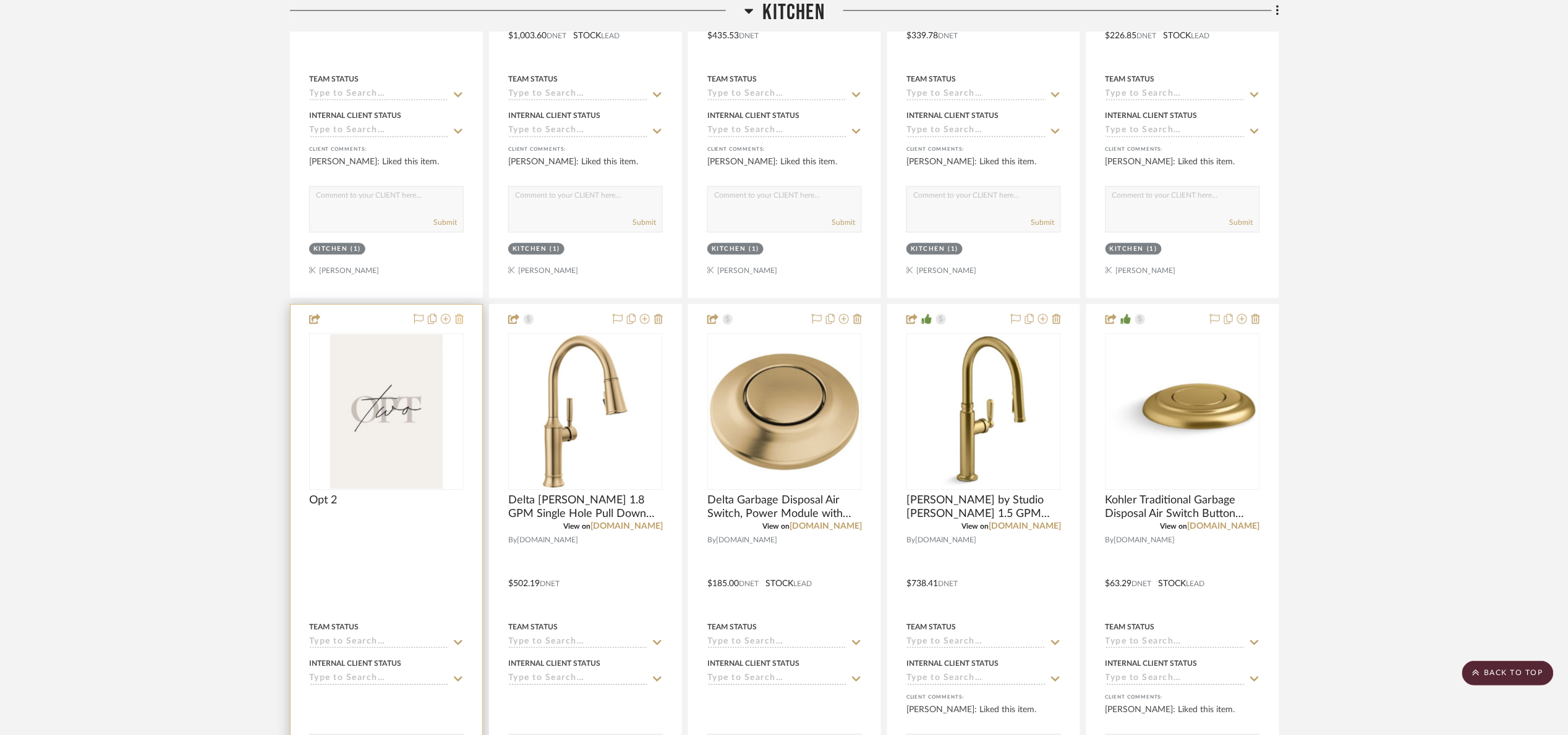
click at [463, 324] on icon at bounding box center [459, 318] width 9 height 10
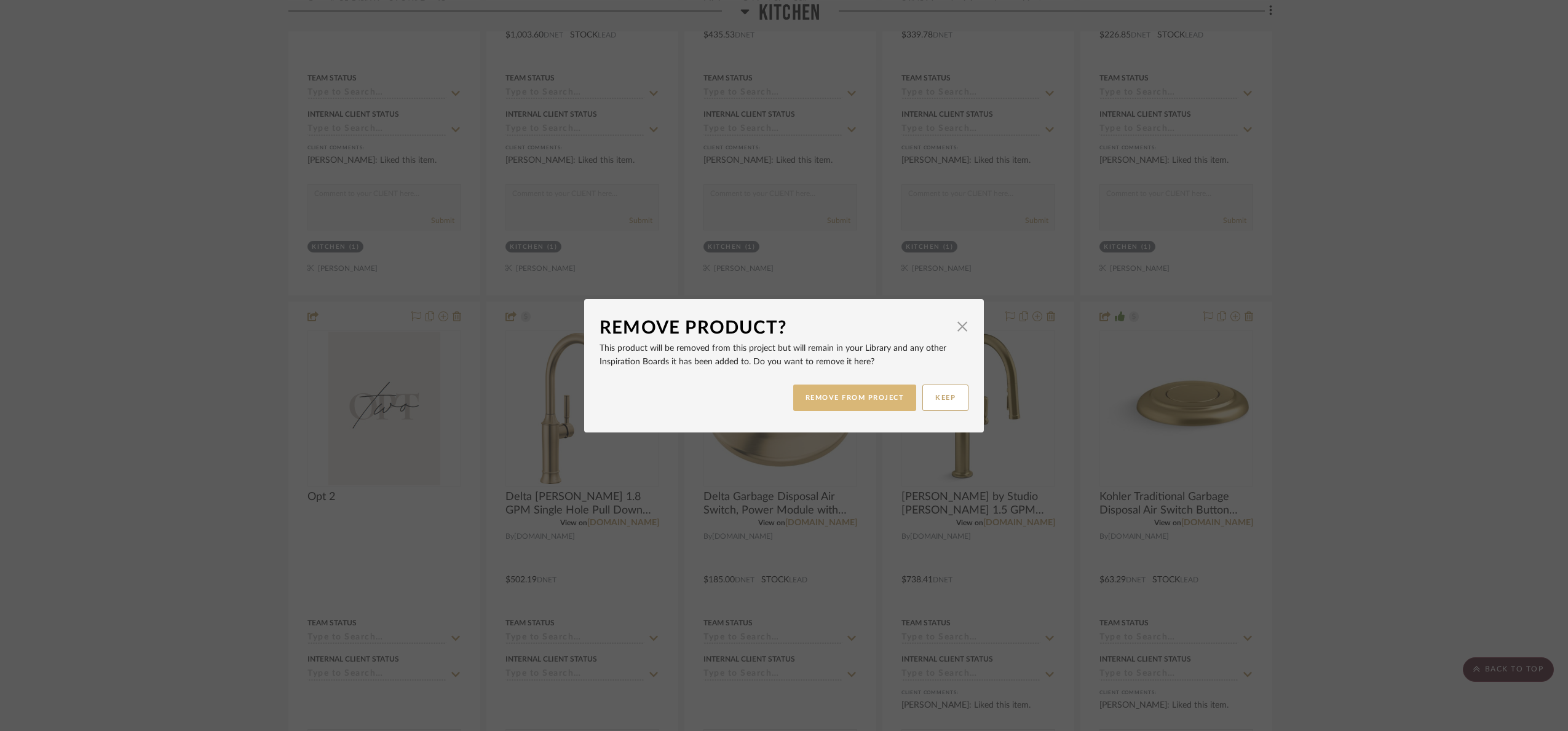
click at [826, 401] on button "REMOVE FROM PROJECT" at bounding box center [855, 397] width 124 height 26
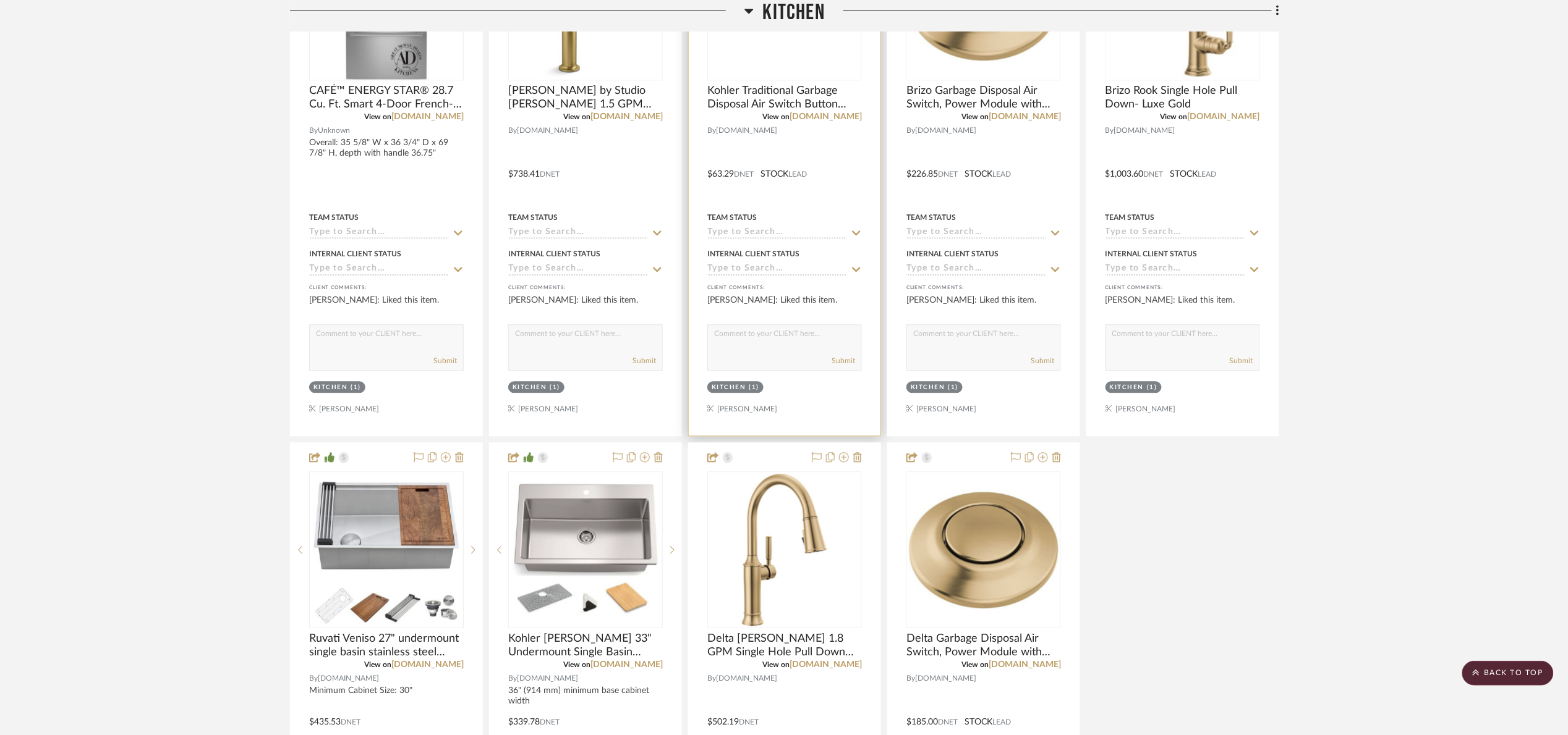
scroll to position [949, 0]
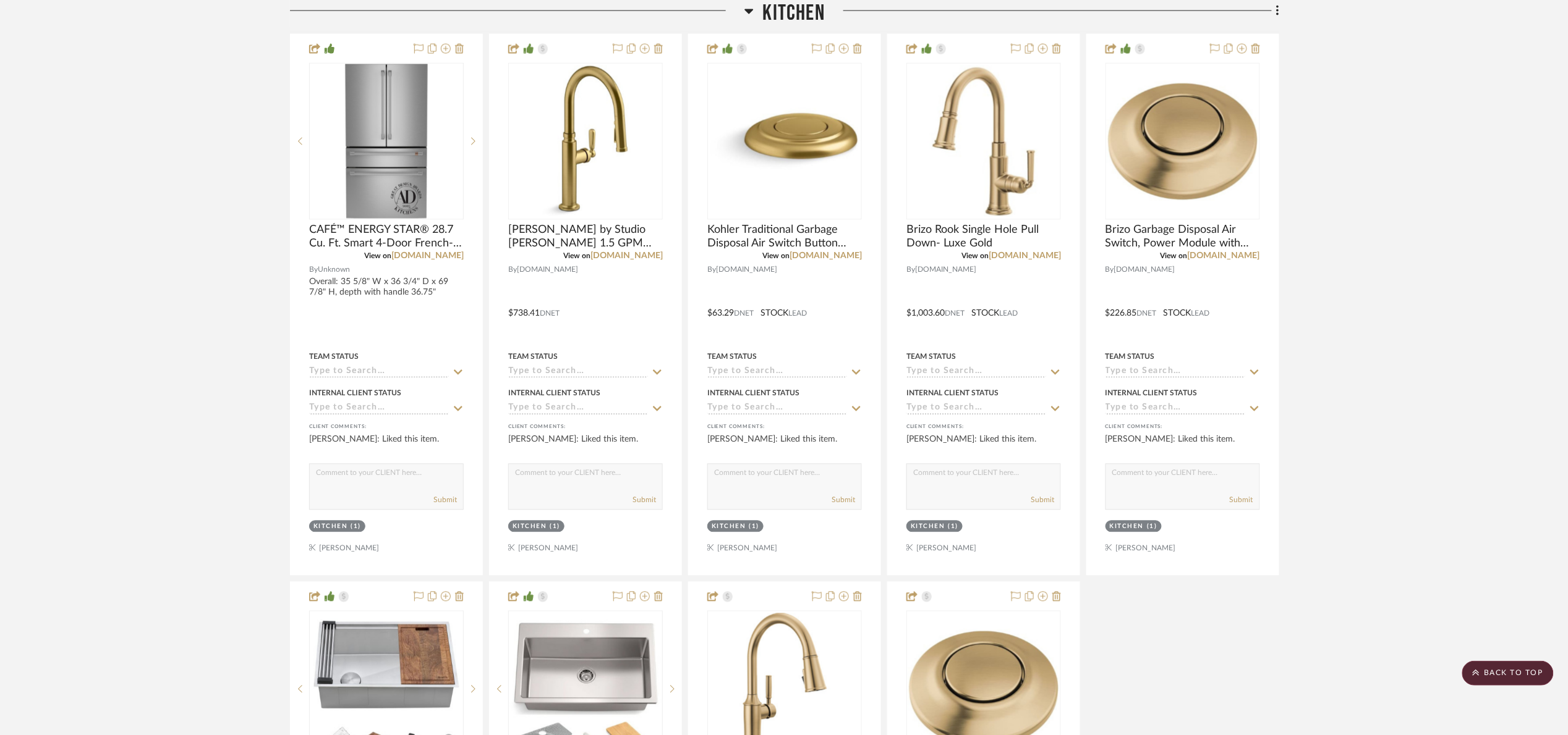
click at [1402, 273] on project-details-page "SHOW ME Project: 07. Hall Project Settings + Add Room/Section + Quick Add Items…" at bounding box center [784, 318] width 1568 height 2356
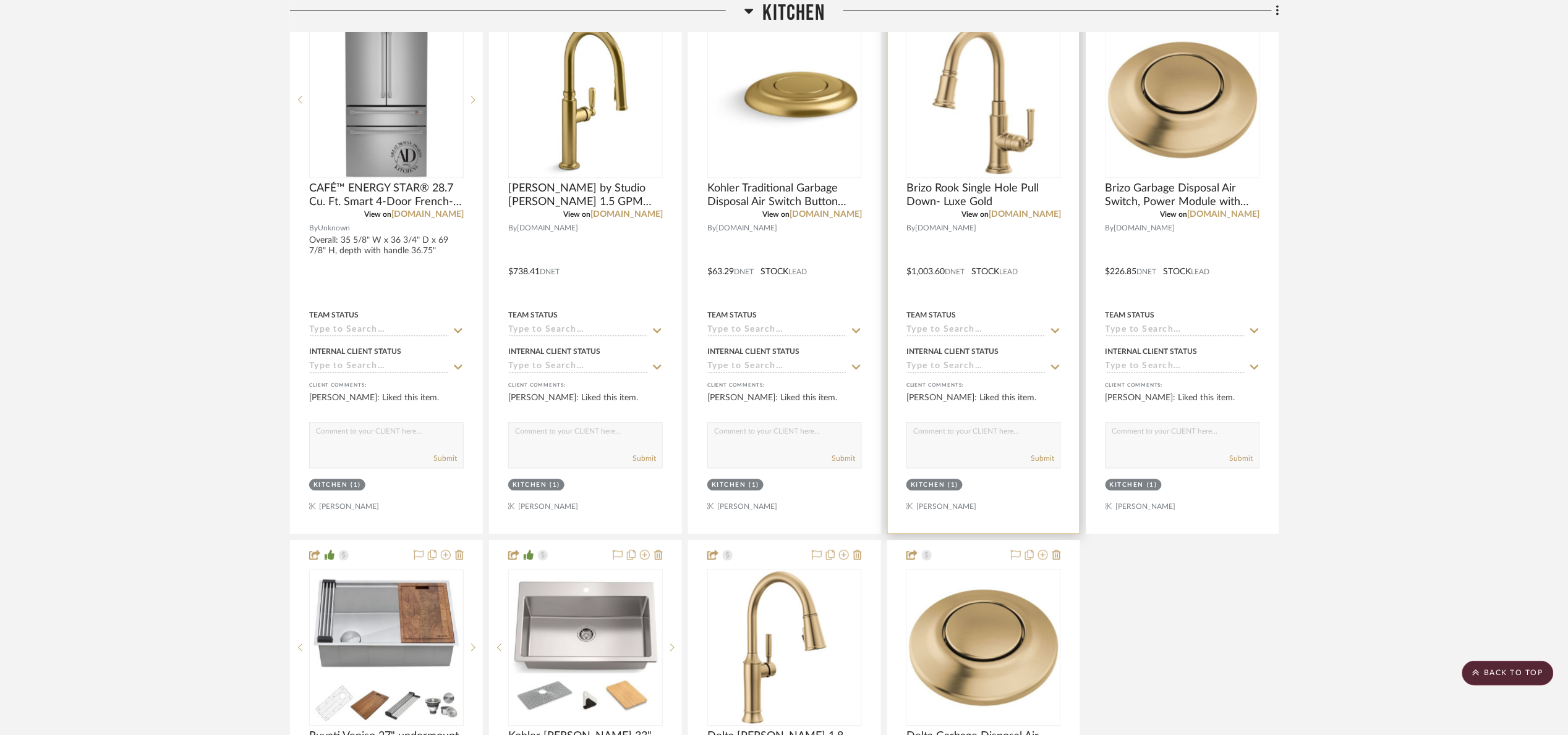
scroll to position [1135, 0]
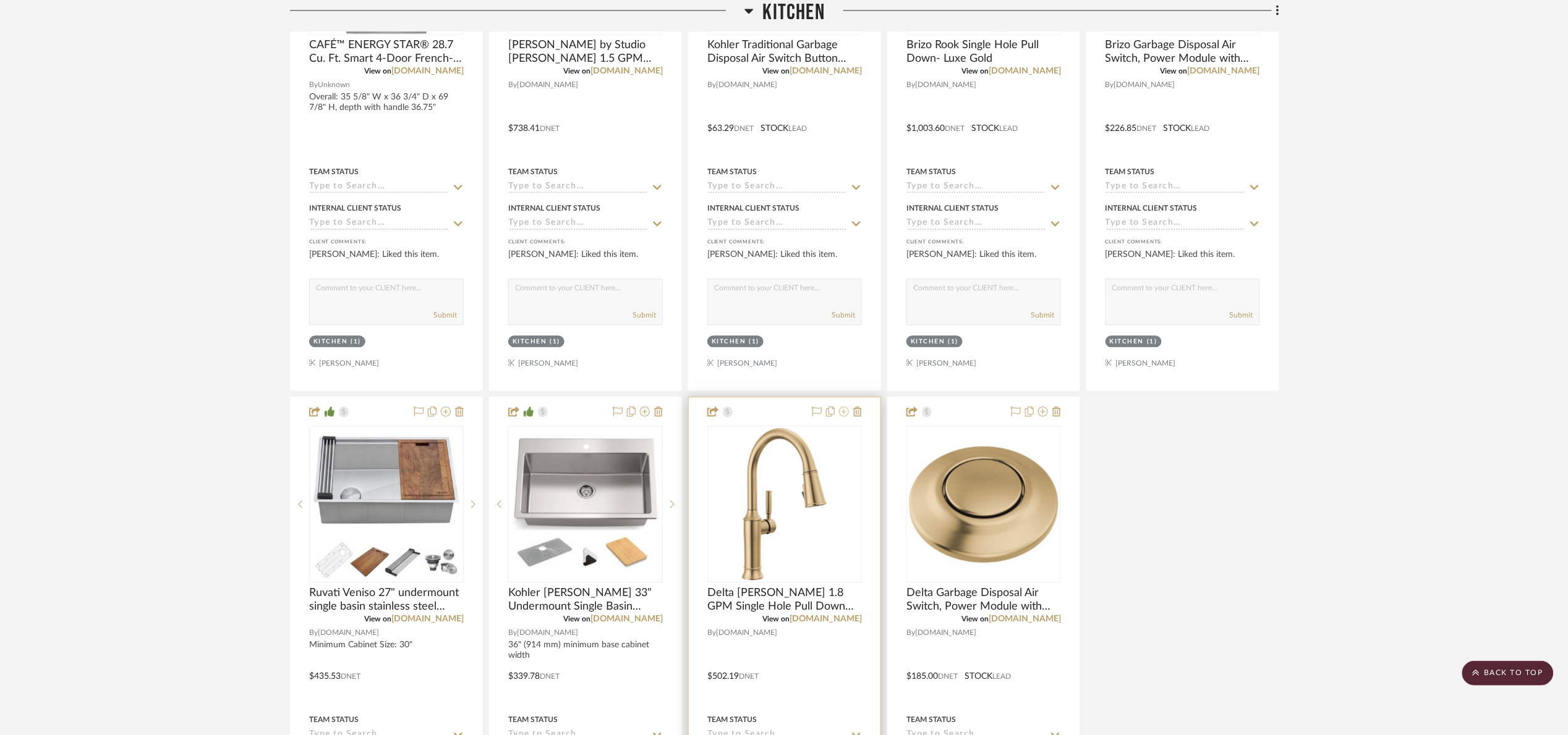
click at [844, 414] on icon at bounding box center [844, 411] width 10 height 10
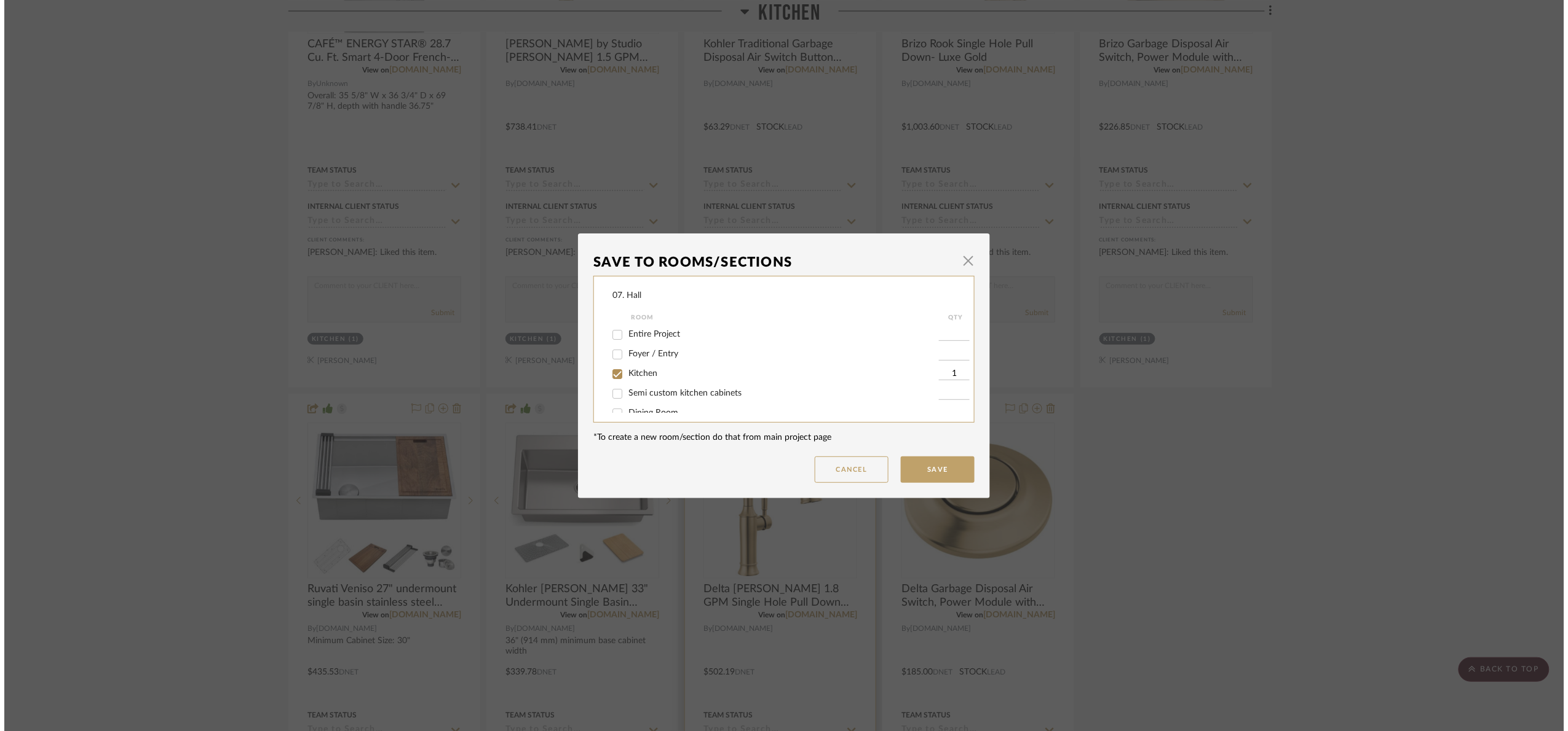
scroll to position [0, 0]
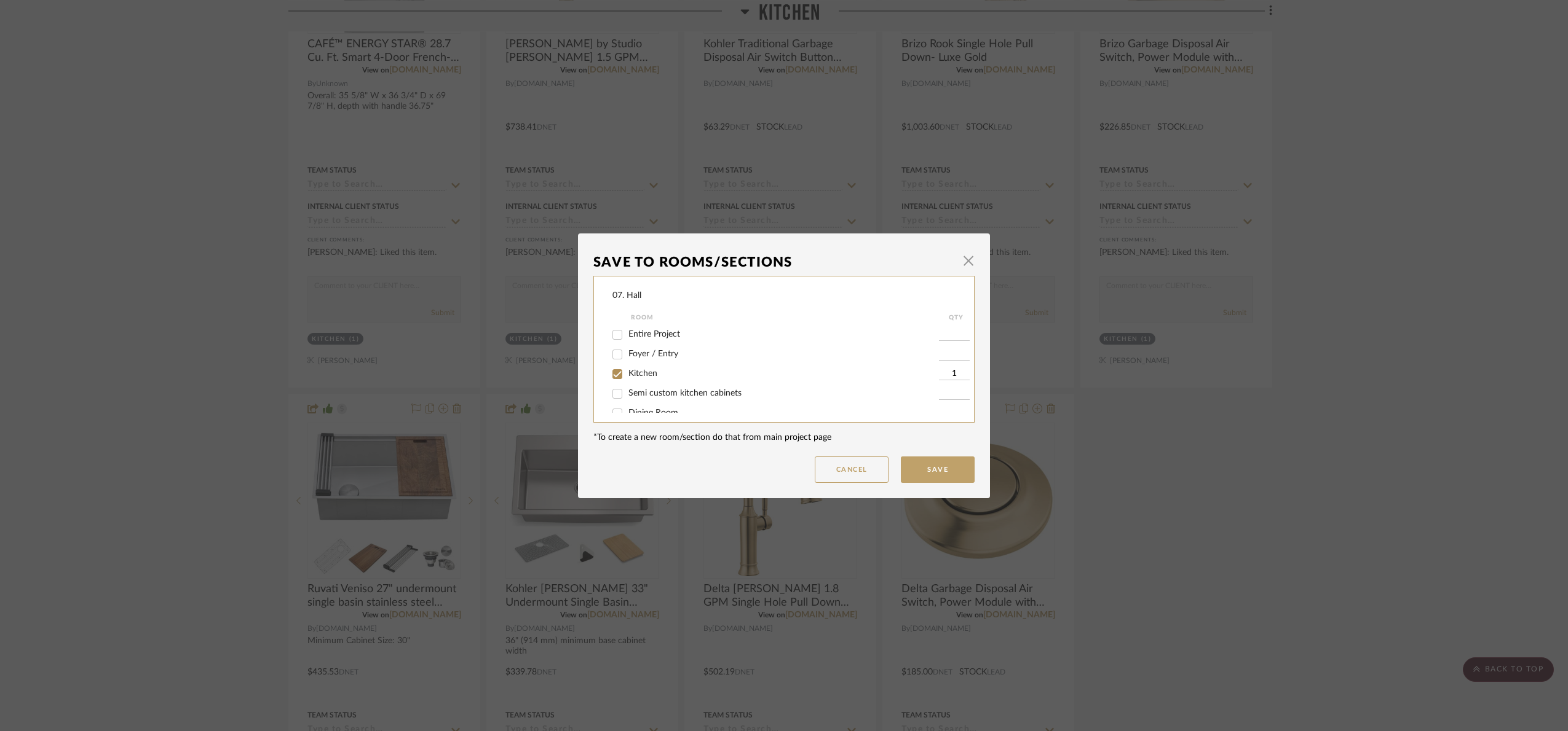
click at [641, 374] on span "Kitchen" at bounding box center [643, 374] width 29 height 9
click at [627, 374] on input "Kitchen" at bounding box center [618, 374] width 20 height 20
checkbox input "false"
click at [648, 395] on label "Will Not Use" at bounding box center [784, 400] width 311 height 11
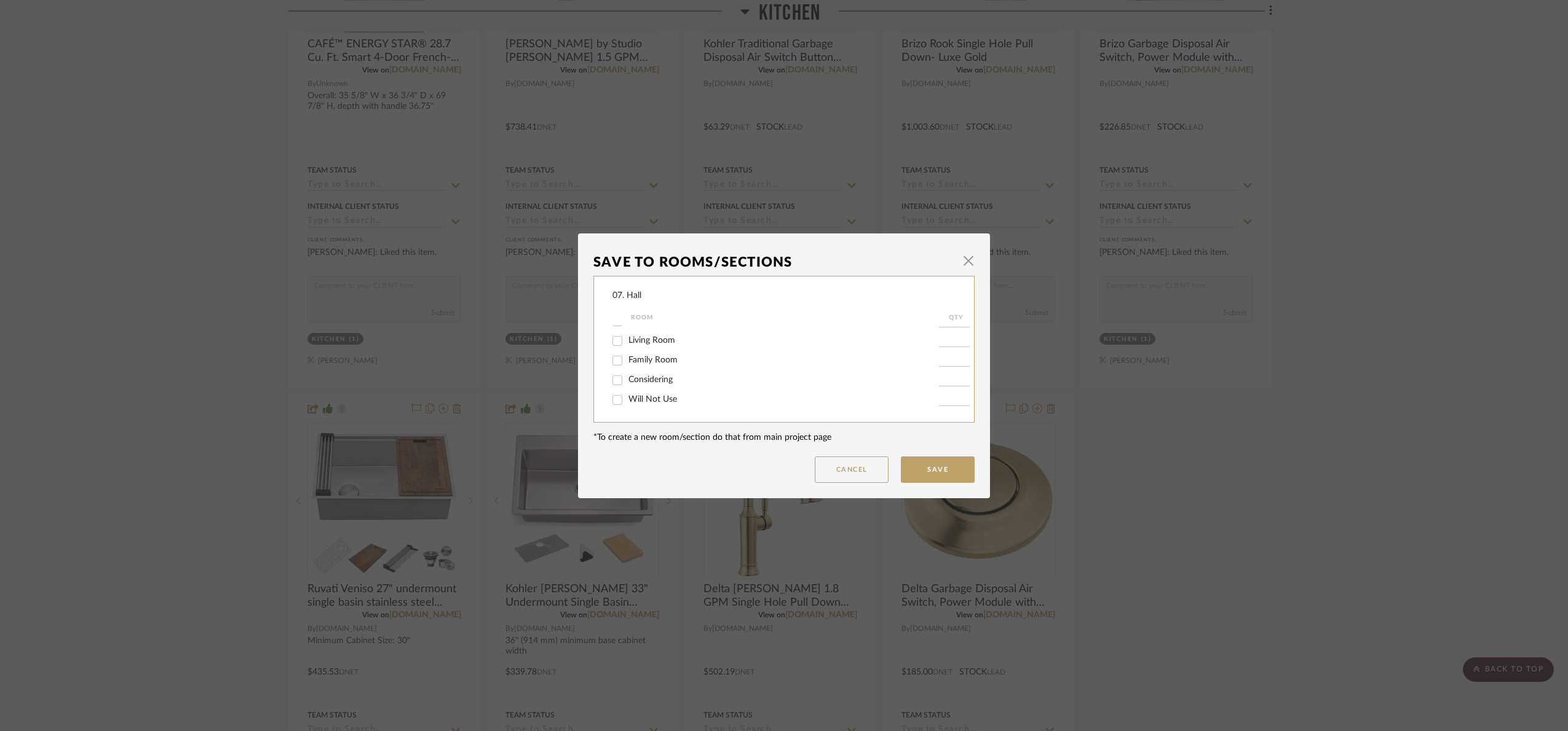
click at [627, 394] on input "Will Not Use" at bounding box center [618, 400] width 20 height 20
checkbox input "true"
type input "1"
click at [950, 472] on button "Save" at bounding box center [938, 469] width 74 height 26
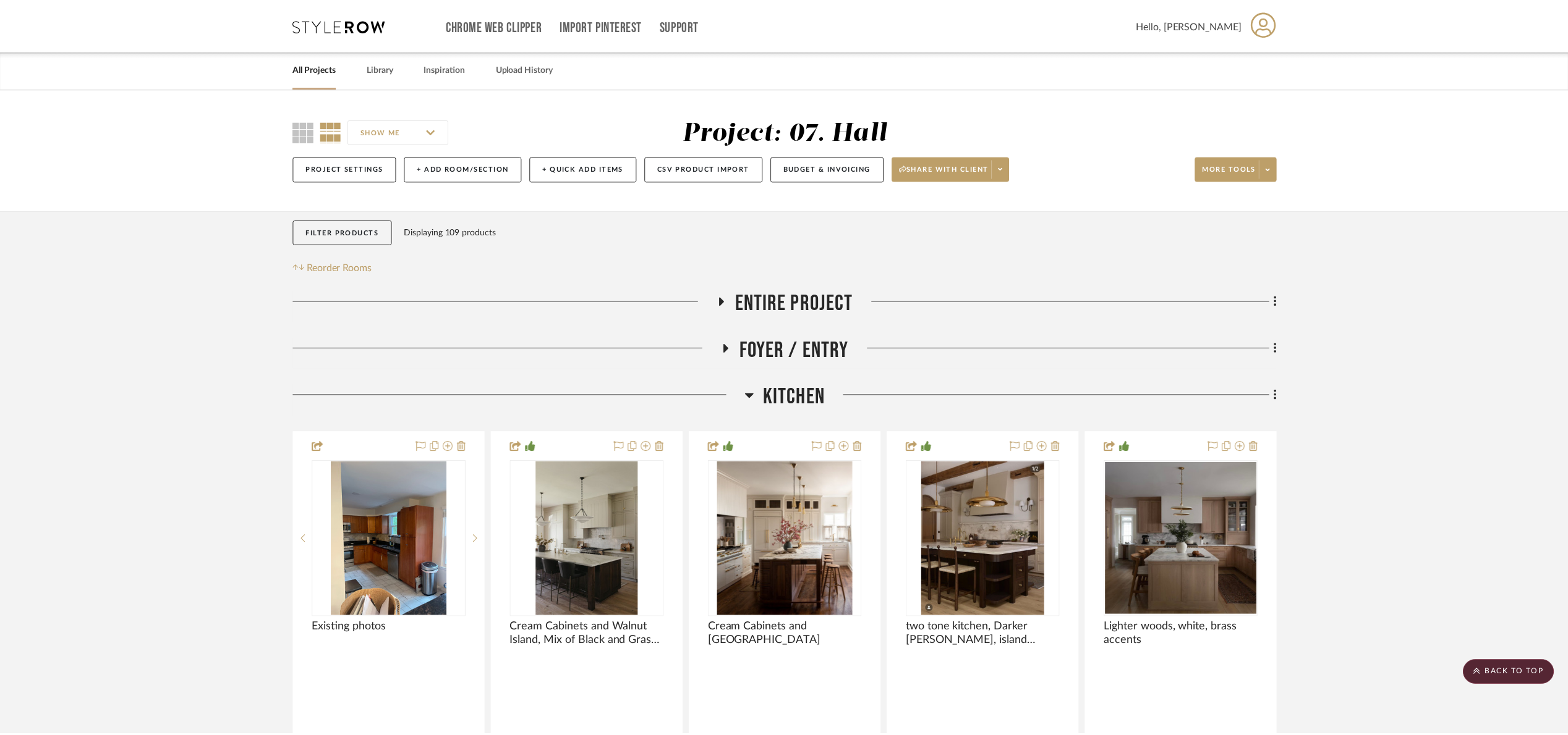
scroll to position [1135, 0]
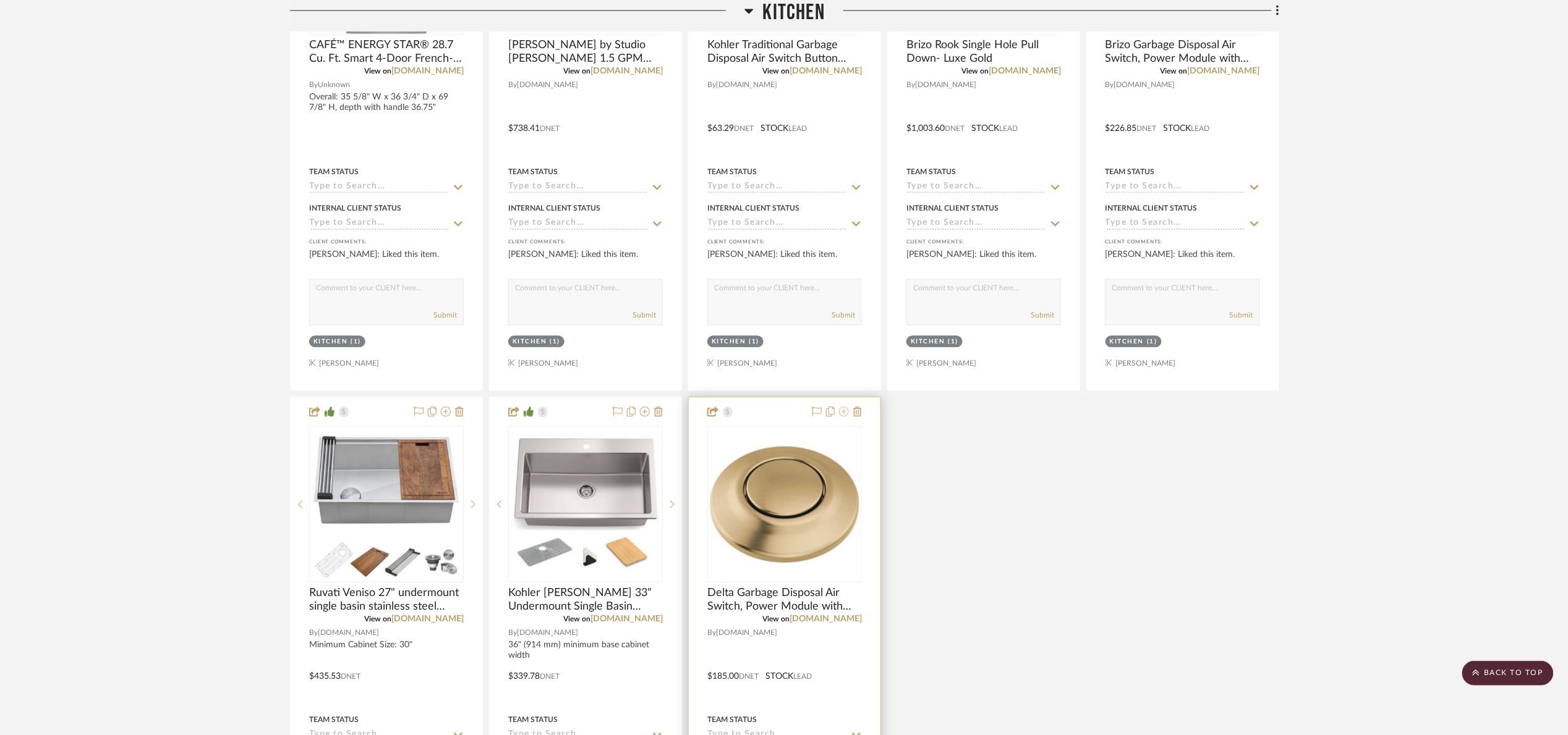
click at [842, 417] on icon at bounding box center [844, 411] width 10 height 10
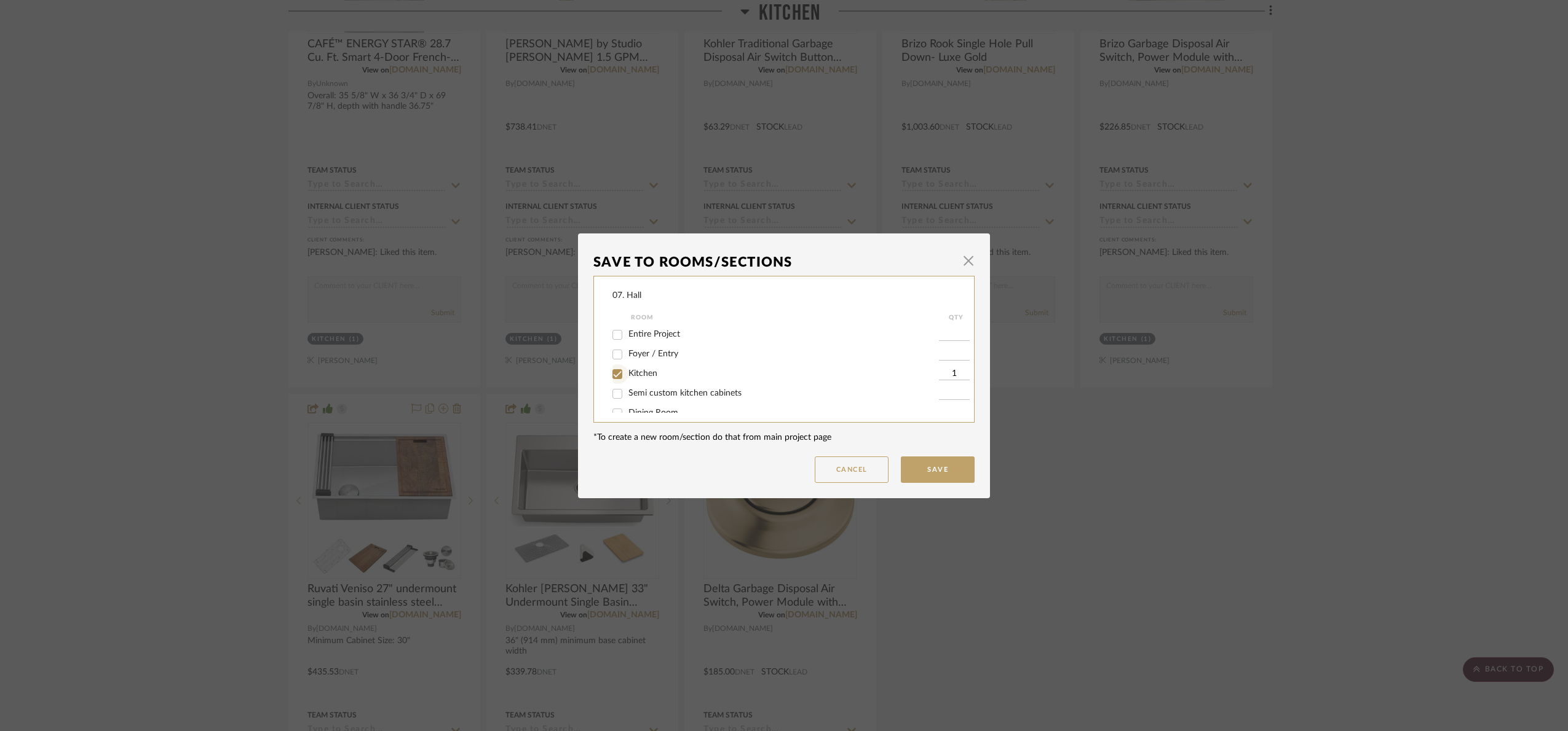
click at [615, 369] on input "Kitchen" at bounding box center [618, 374] width 20 height 20
checkbox input "false"
click at [642, 397] on span "Will Not Use" at bounding box center [653, 400] width 48 height 9
click at [627, 397] on input "Will Not Use" at bounding box center [618, 400] width 20 height 20
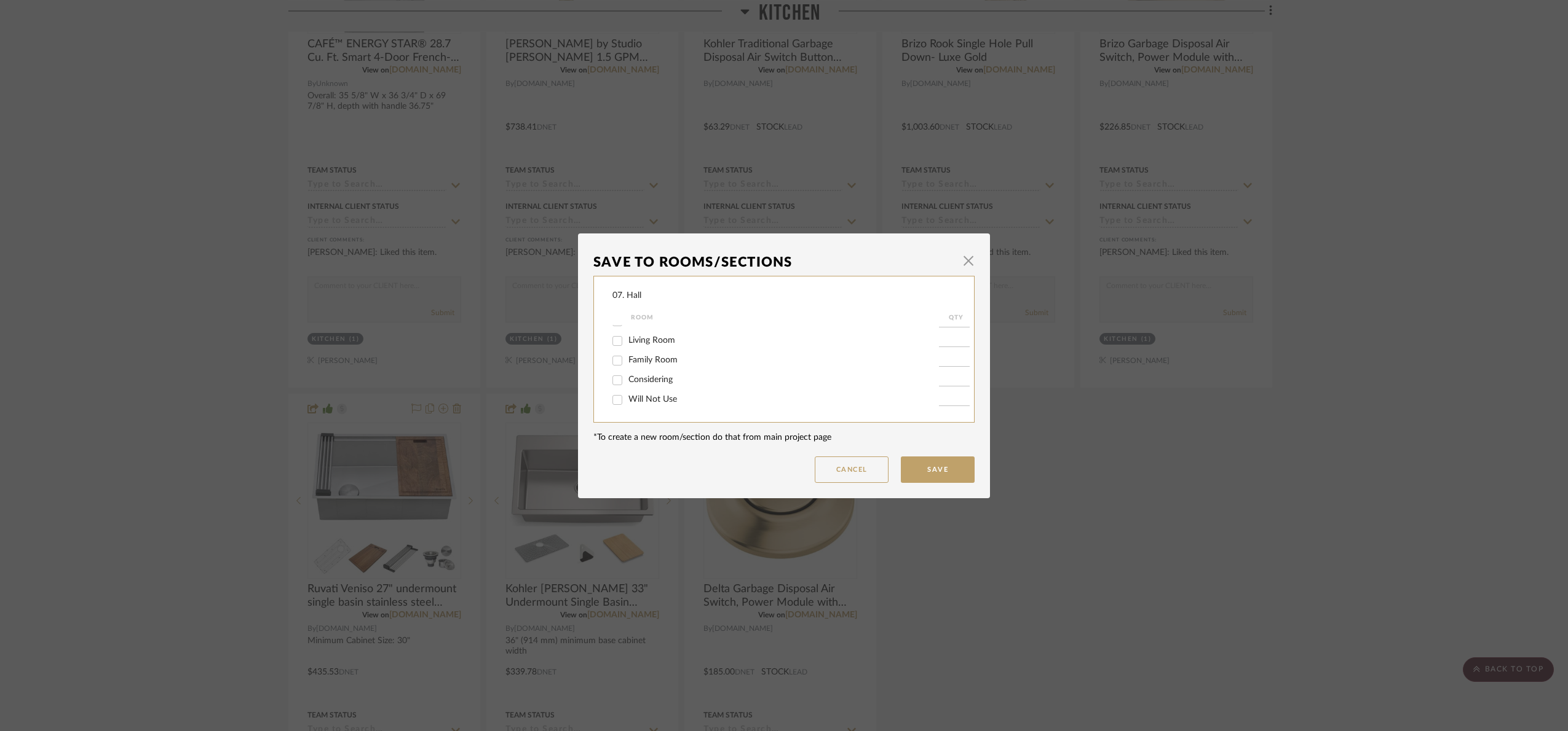
checkbox input "true"
type input "1"
click at [923, 469] on button "Save" at bounding box center [938, 469] width 74 height 26
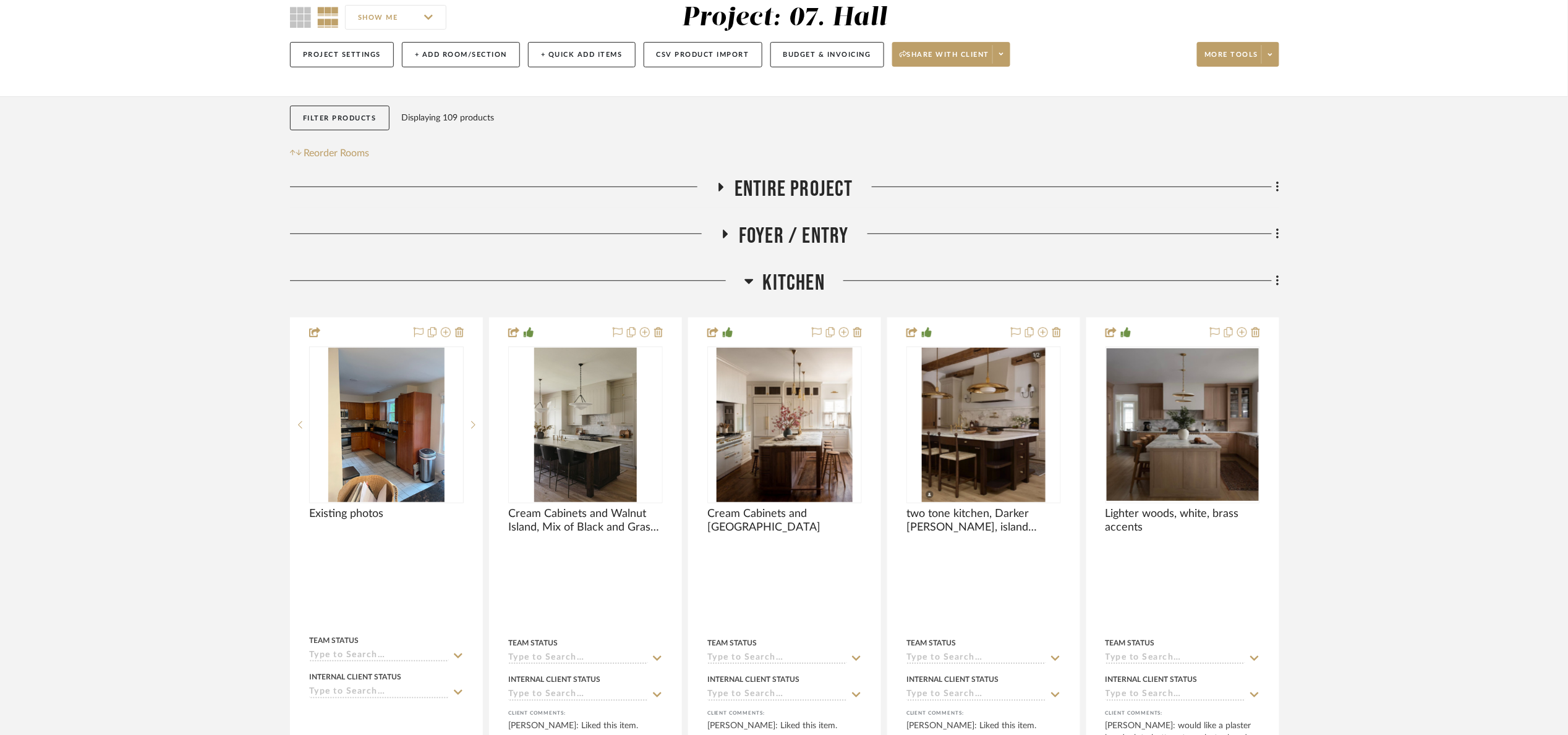
click at [759, 278] on h3 "Kitchen" at bounding box center [784, 282] width 80 height 26
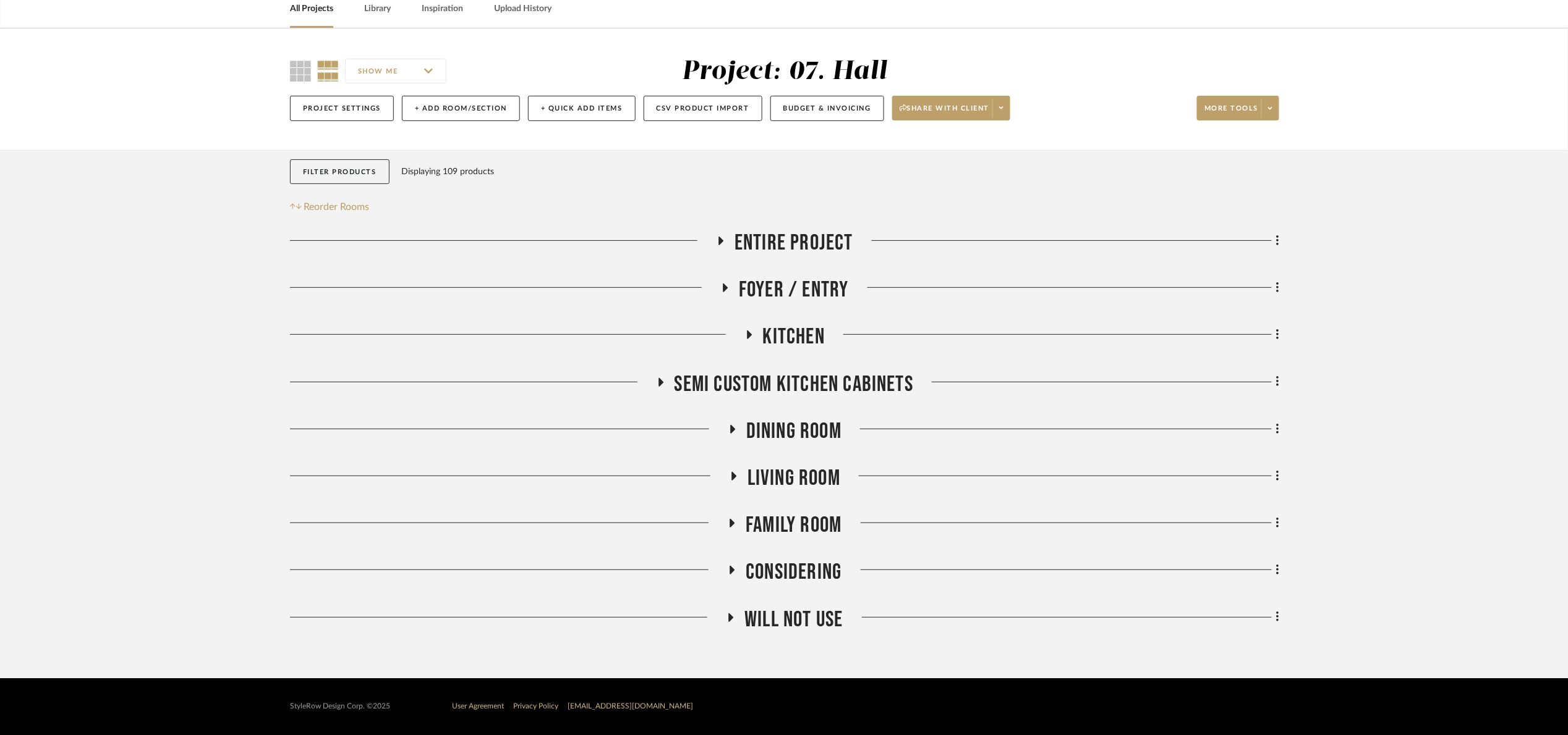
click at [789, 378] on span "Semi custom kitchen cabinets" at bounding box center [794, 384] width 239 height 26
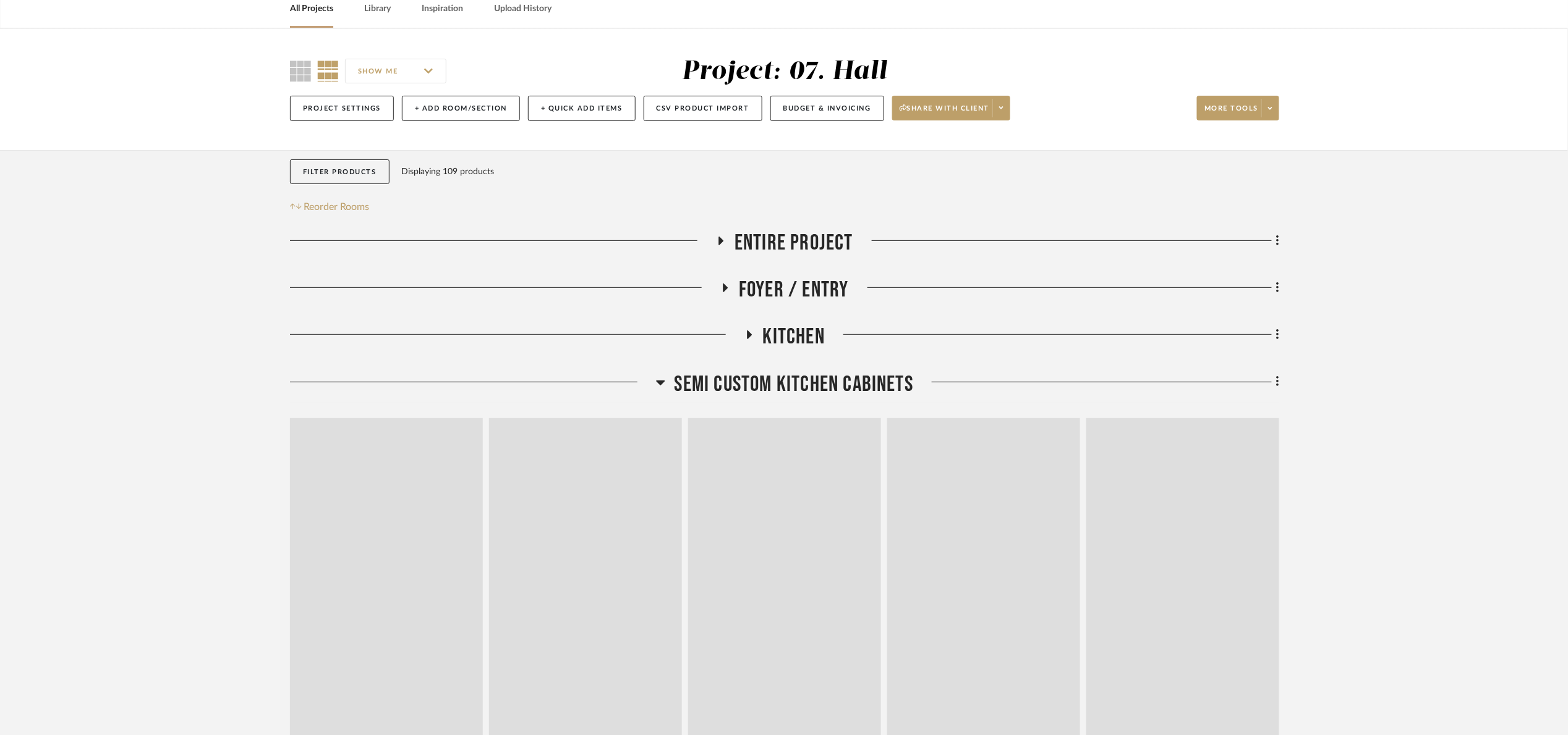
scroll to position [115, 0]
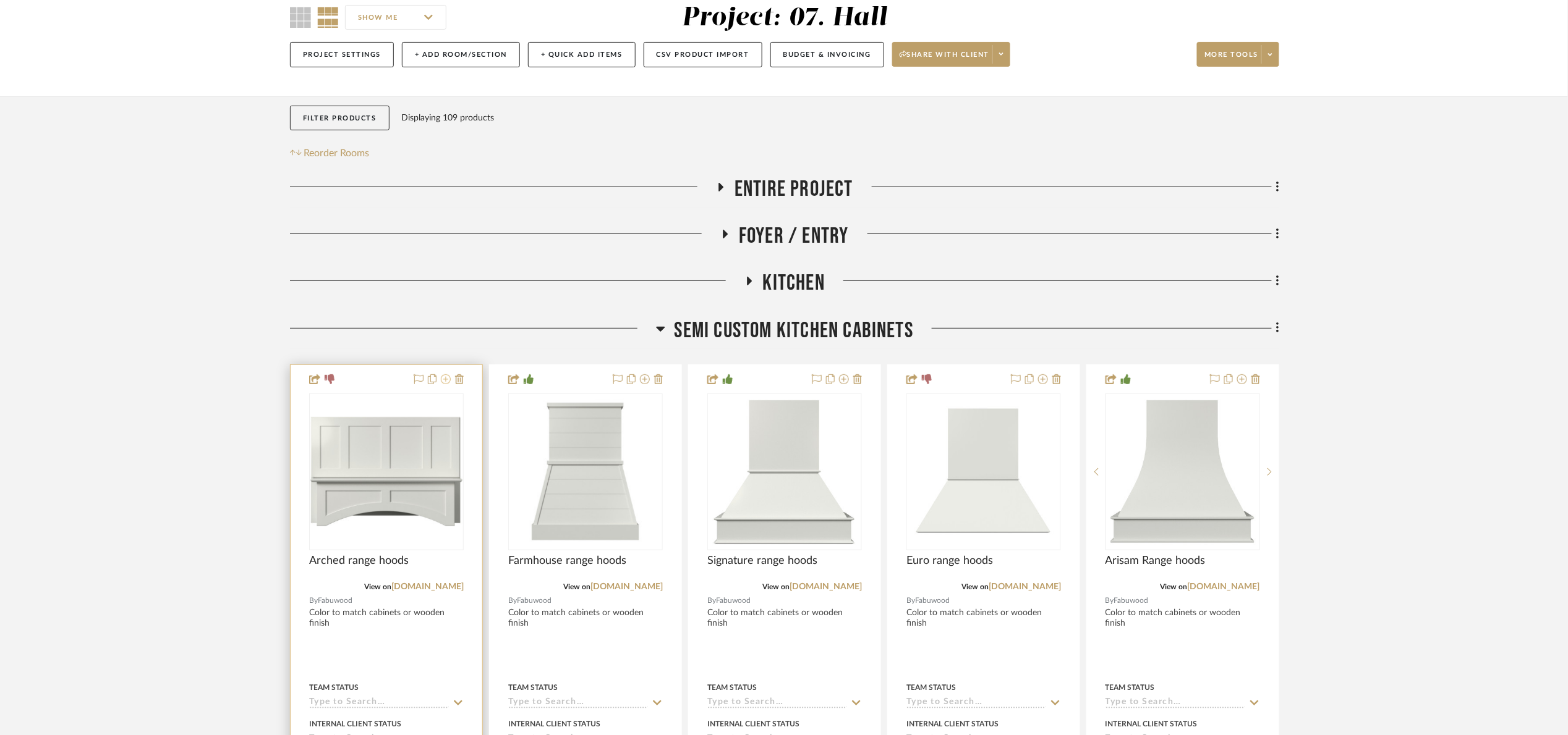
click at [444, 381] on icon at bounding box center [446, 379] width 10 height 10
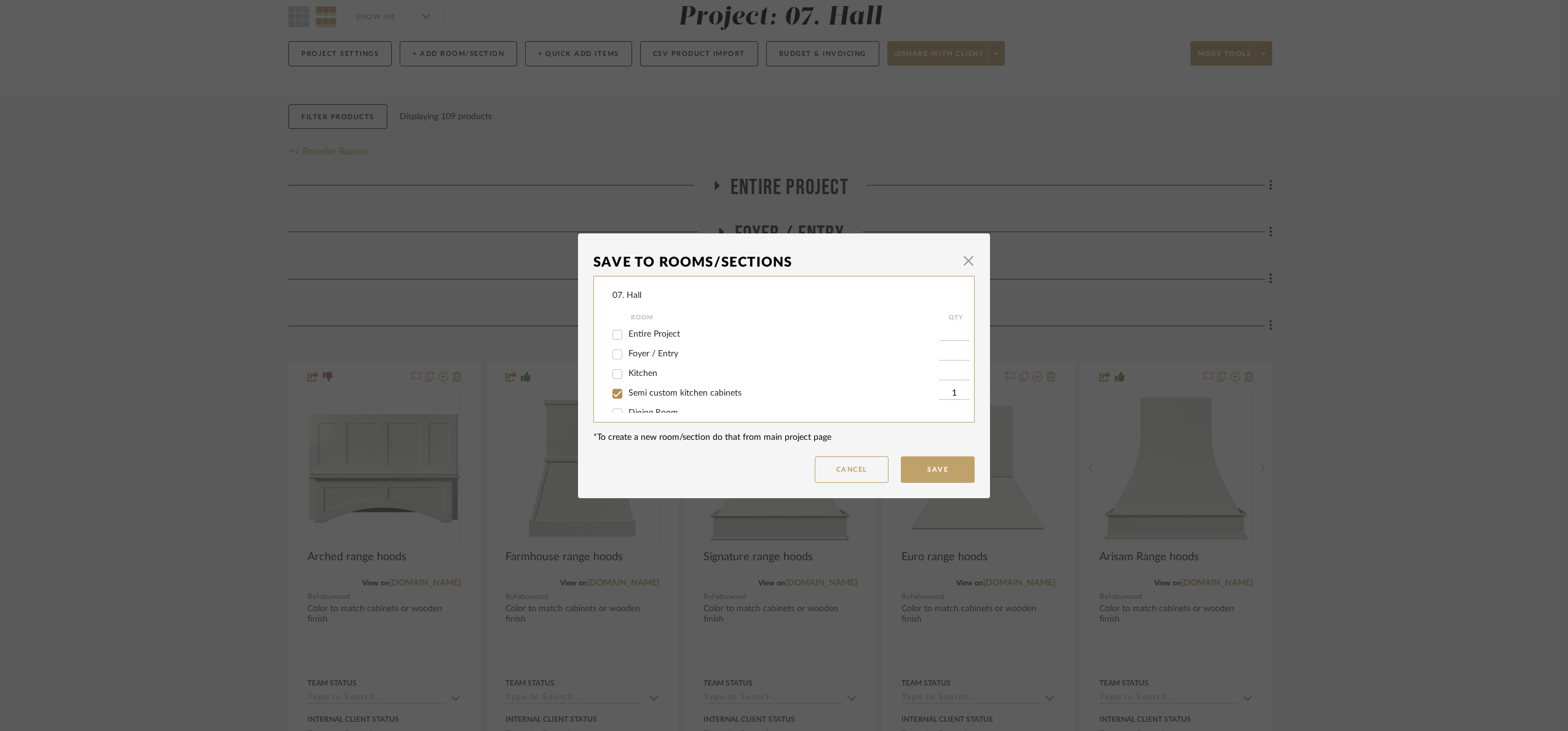
click at [654, 389] on span "Semi custom kitchen cabinets" at bounding box center [685, 394] width 113 height 9
click at [627, 388] on input "Semi custom kitchen cabinets" at bounding box center [618, 394] width 20 height 20
checkbox input "false"
click at [653, 405] on div "Will Not Use" at bounding box center [776, 400] width 327 height 20
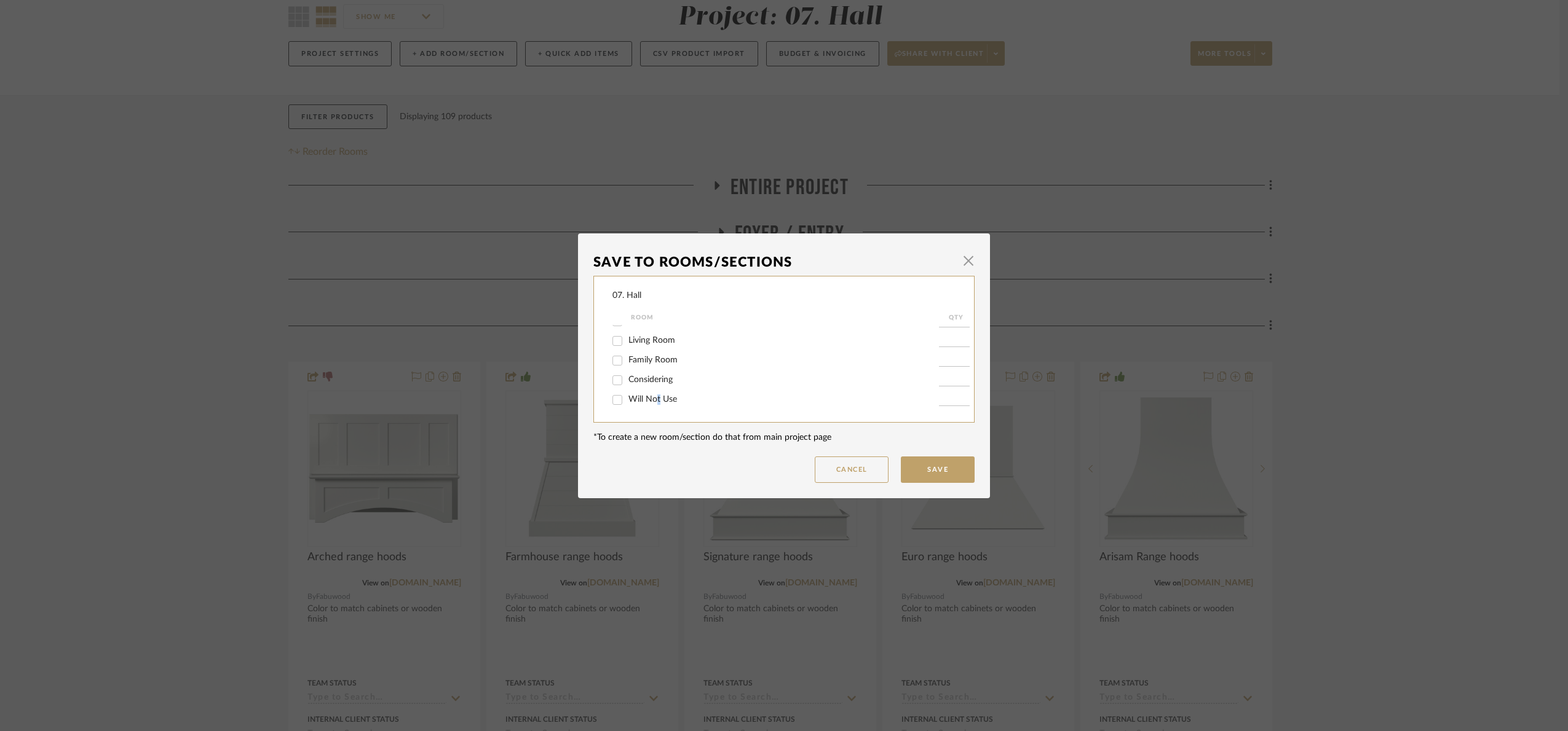
click at [653, 399] on span "Will Not Use" at bounding box center [653, 400] width 48 height 9
click at [627, 399] on input "Will Not Use" at bounding box center [618, 400] width 20 height 20
checkbox input "true"
type input "1"
click at [950, 461] on button "Save" at bounding box center [938, 469] width 74 height 26
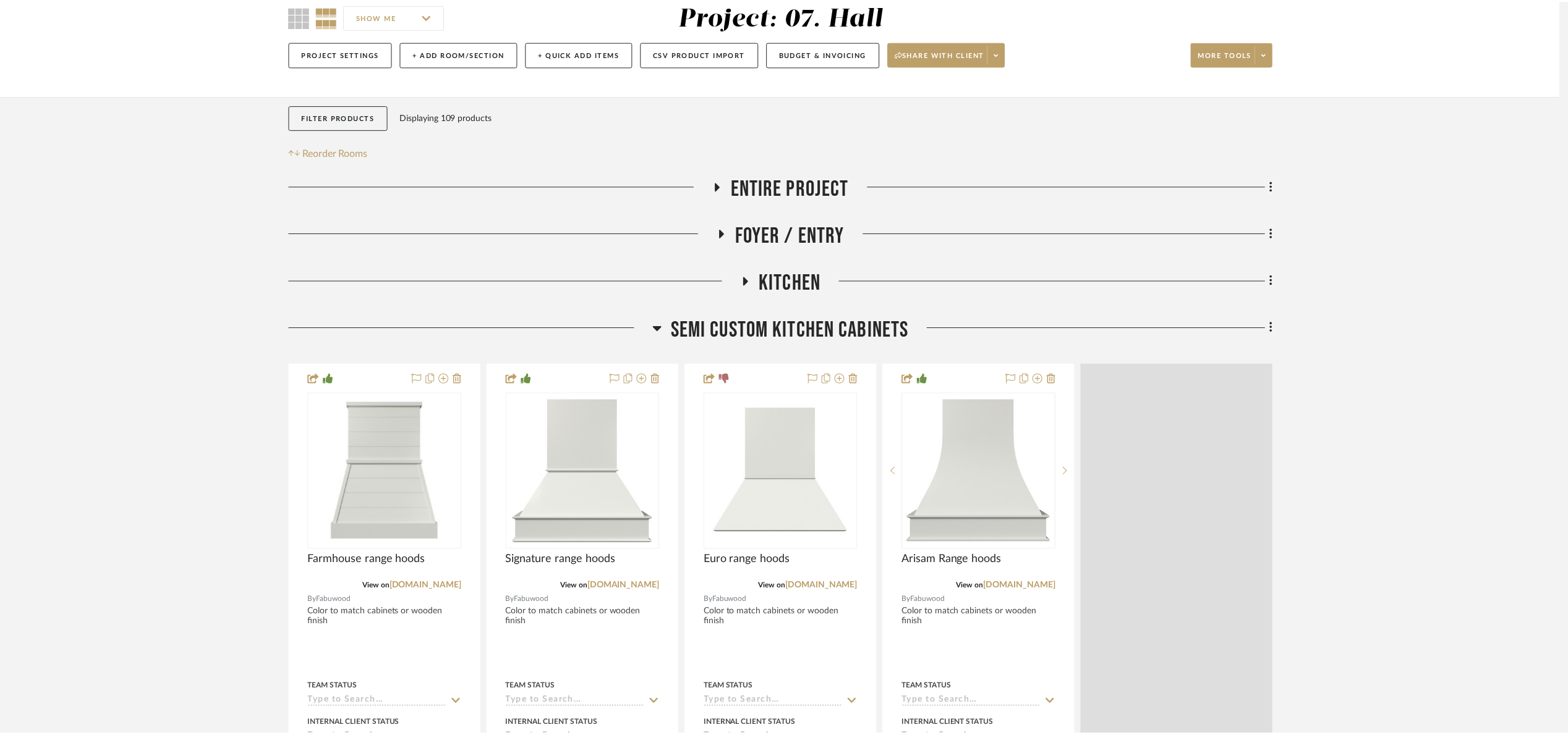
scroll to position [115, 0]
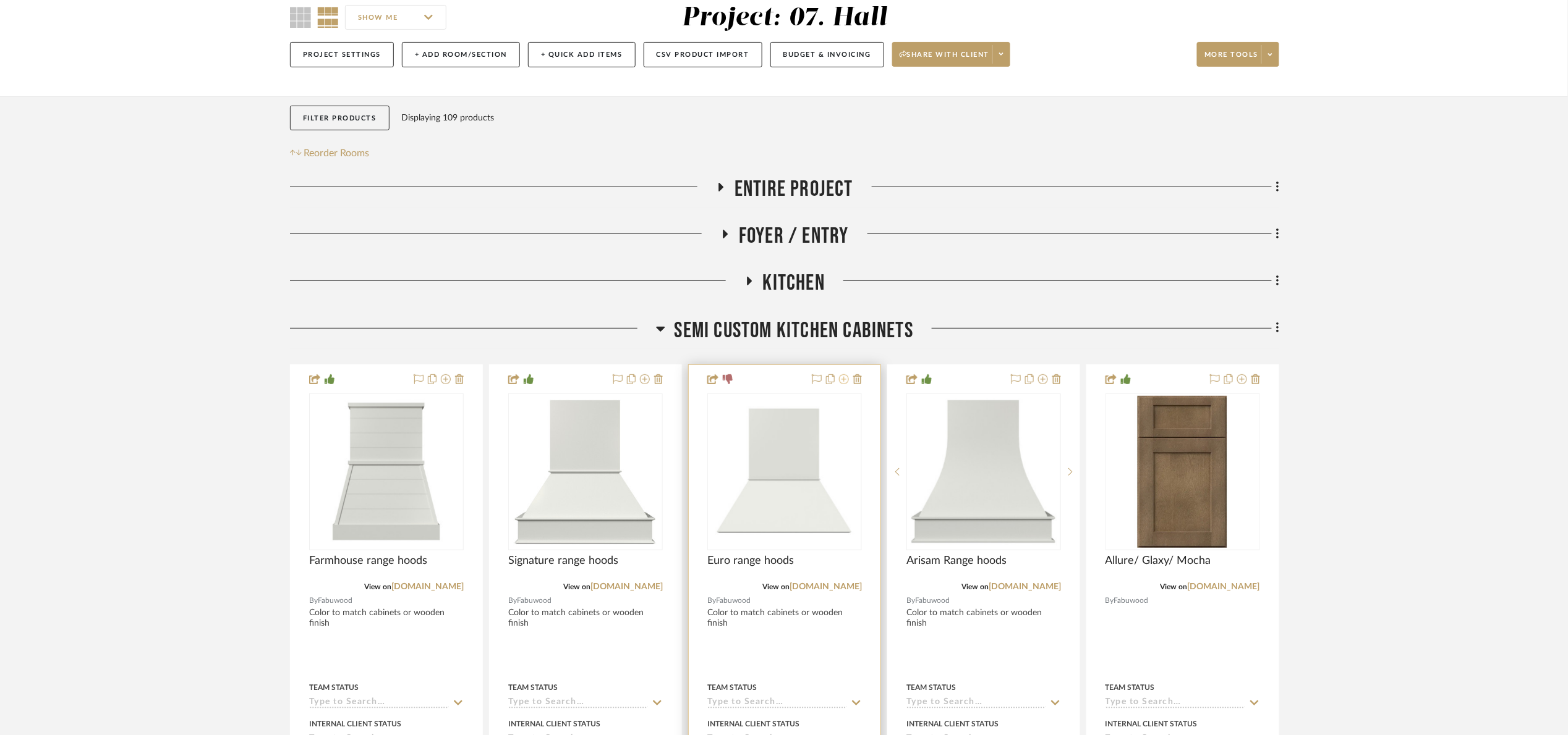
click at [848, 377] on icon at bounding box center [844, 379] width 10 height 10
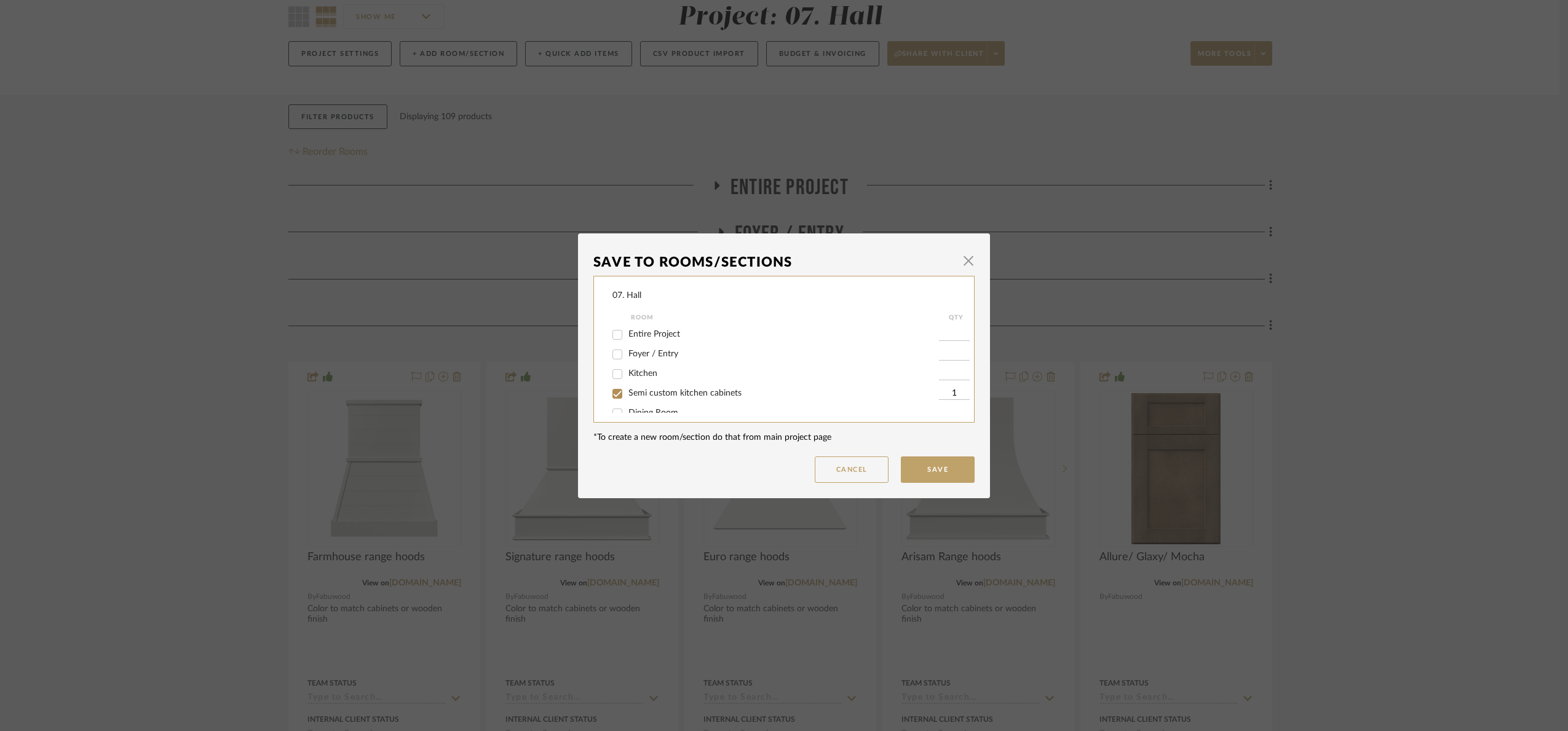
click at [636, 392] on span "Semi custom kitchen cabinets" at bounding box center [685, 394] width 113 height 9
click at [627, 392] on input "Semi custom kitchen cabinets" at bounding box center [618, 394] width 20 height 20
checkbox input "false"
click at [637, 391] on div "Will Not Use" at bounding box center [776, 400] width 327 height 20
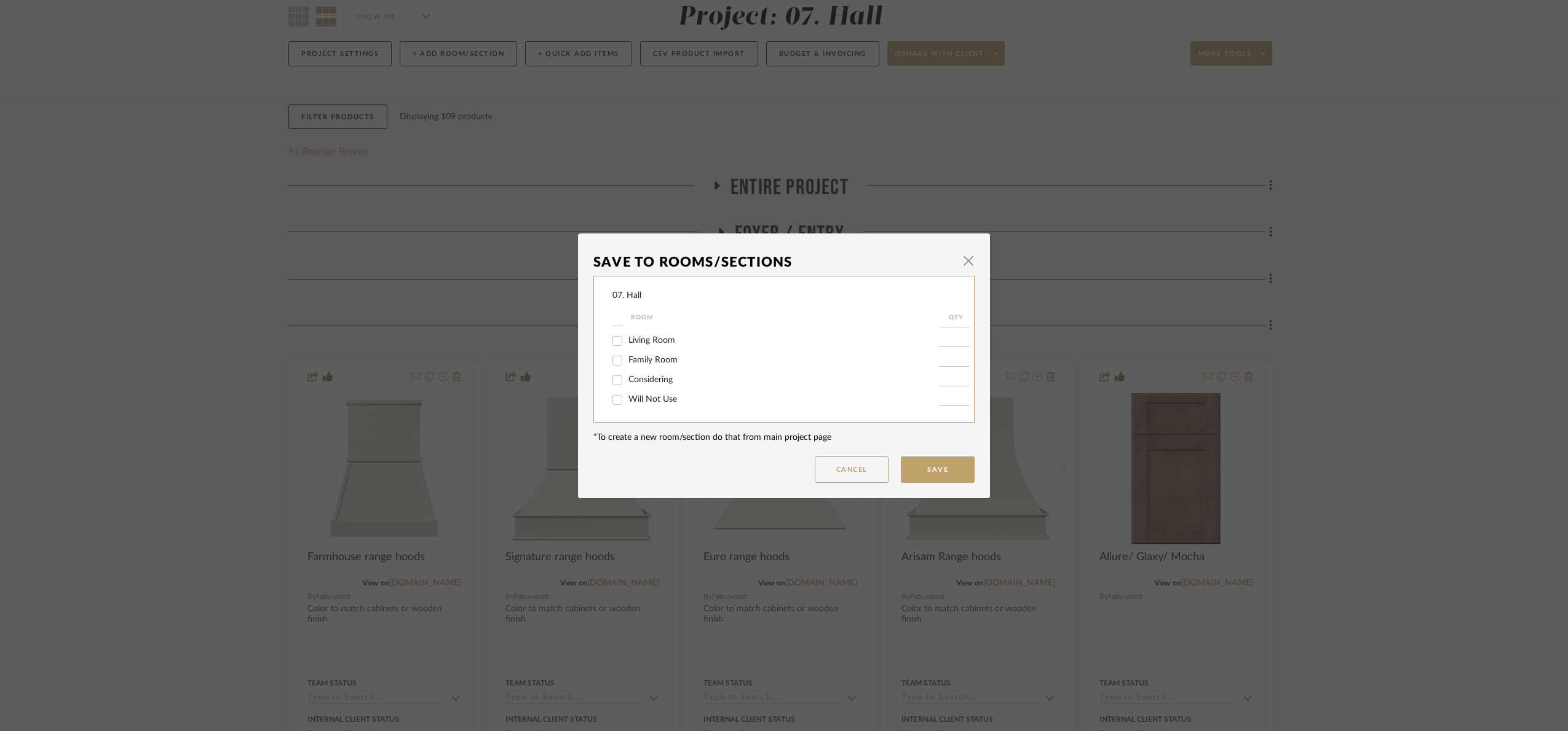
click at [636, 396] on span "Will Not Use" at bounding box center [653, 400] width 48 height 9
click at [627, 396] on input "Will Not Use" at bounding box center [618, 400] width 20 height 20
checkbox input "true"
type input "1"
click at [933, 469] on button "Save" at bounding box center [938, 469] width 74 height 26
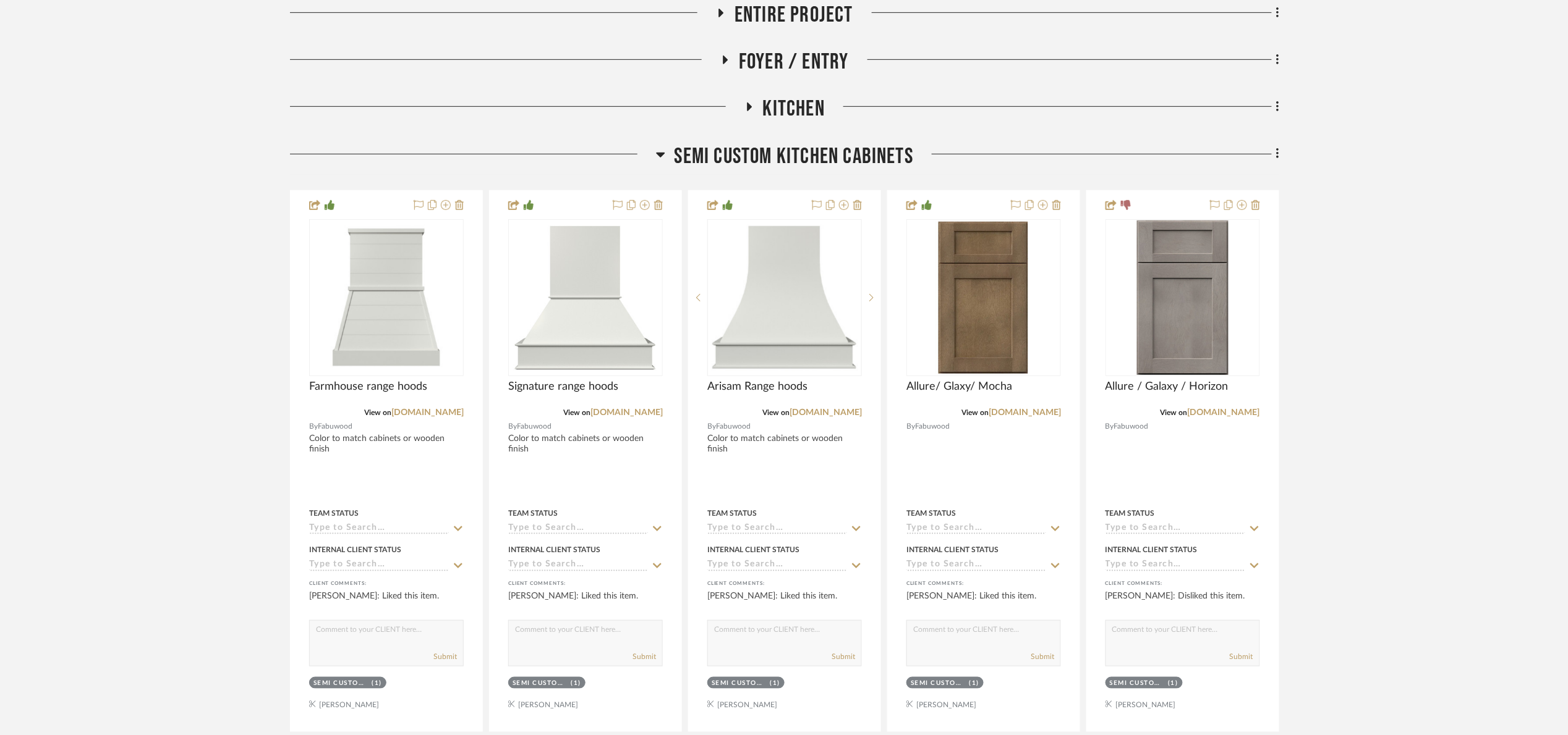
scroll to position [299, 0]
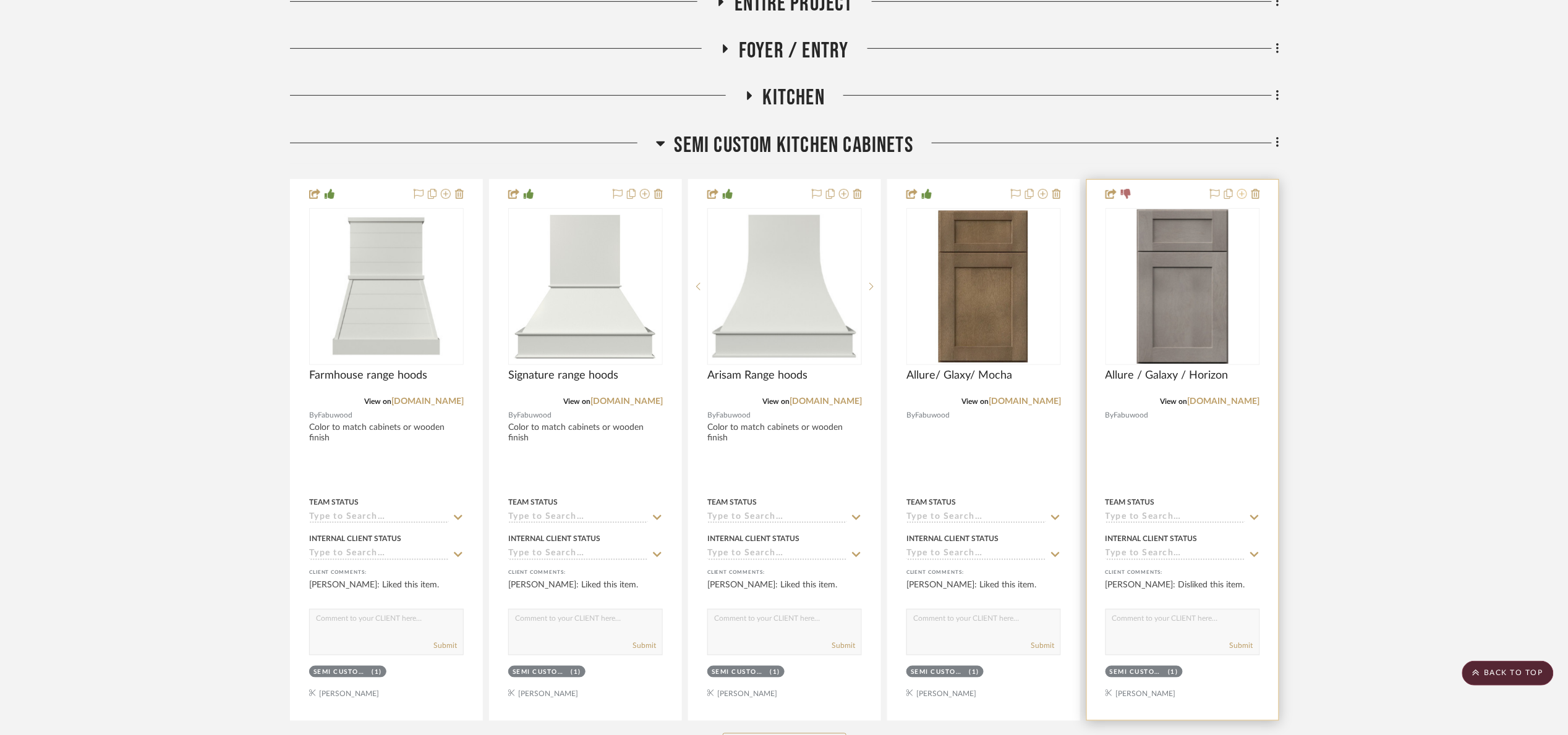
click at [1241, 193] on icon at bounding box center [1241, 194] width 10 height 10
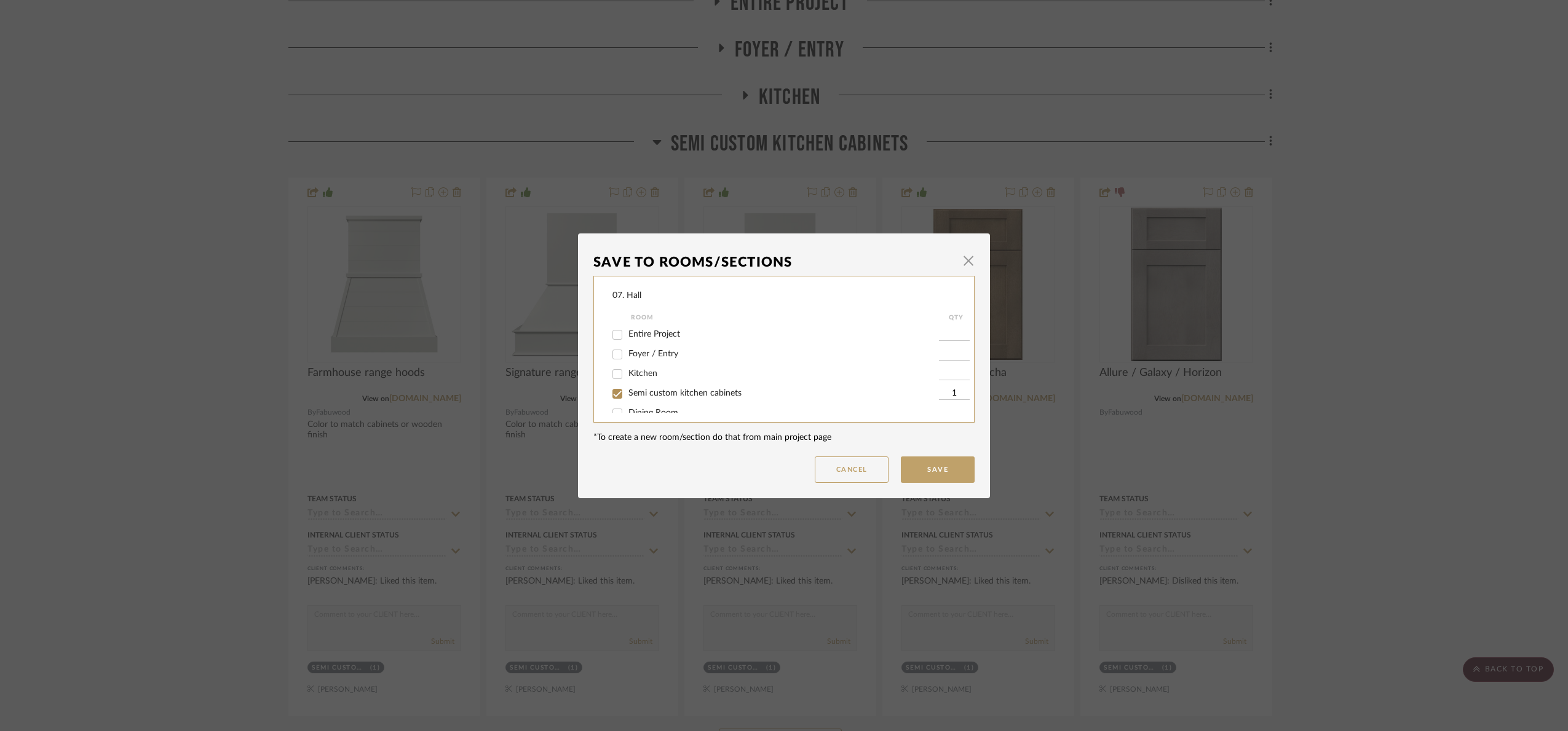
click at [611, 389] on input "Semi custom kitchen cabinets" at bounding box center [618, 394] width 20 height 20
checkbox input "false"
click at [619, 401] on input "Will Not Use" at bounding box center [618, 400] width 20 height 20
checkbox input "true"
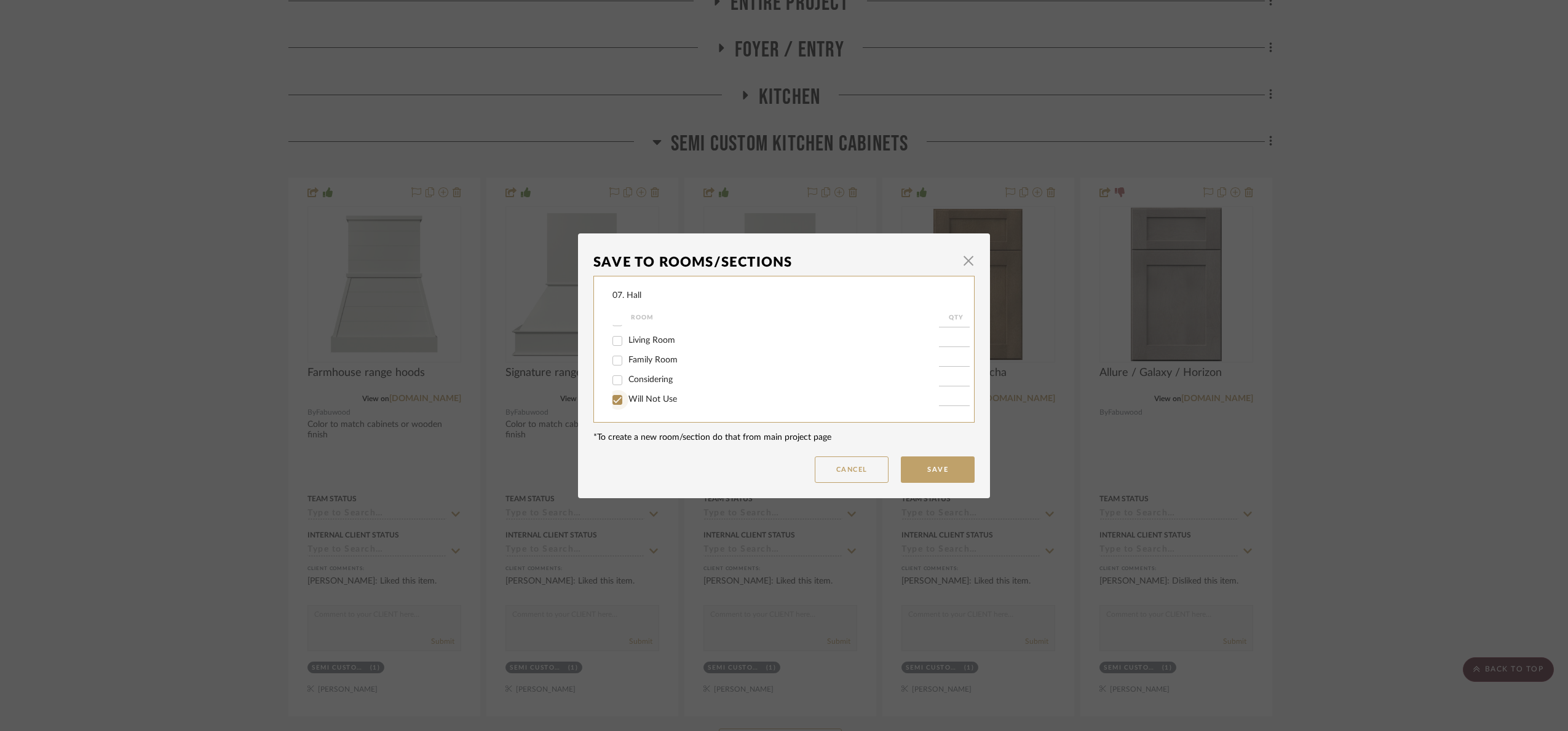
type input "1"
click at [907, 468] on button "Save" at bounding box center [938, 469] width 74 height 26
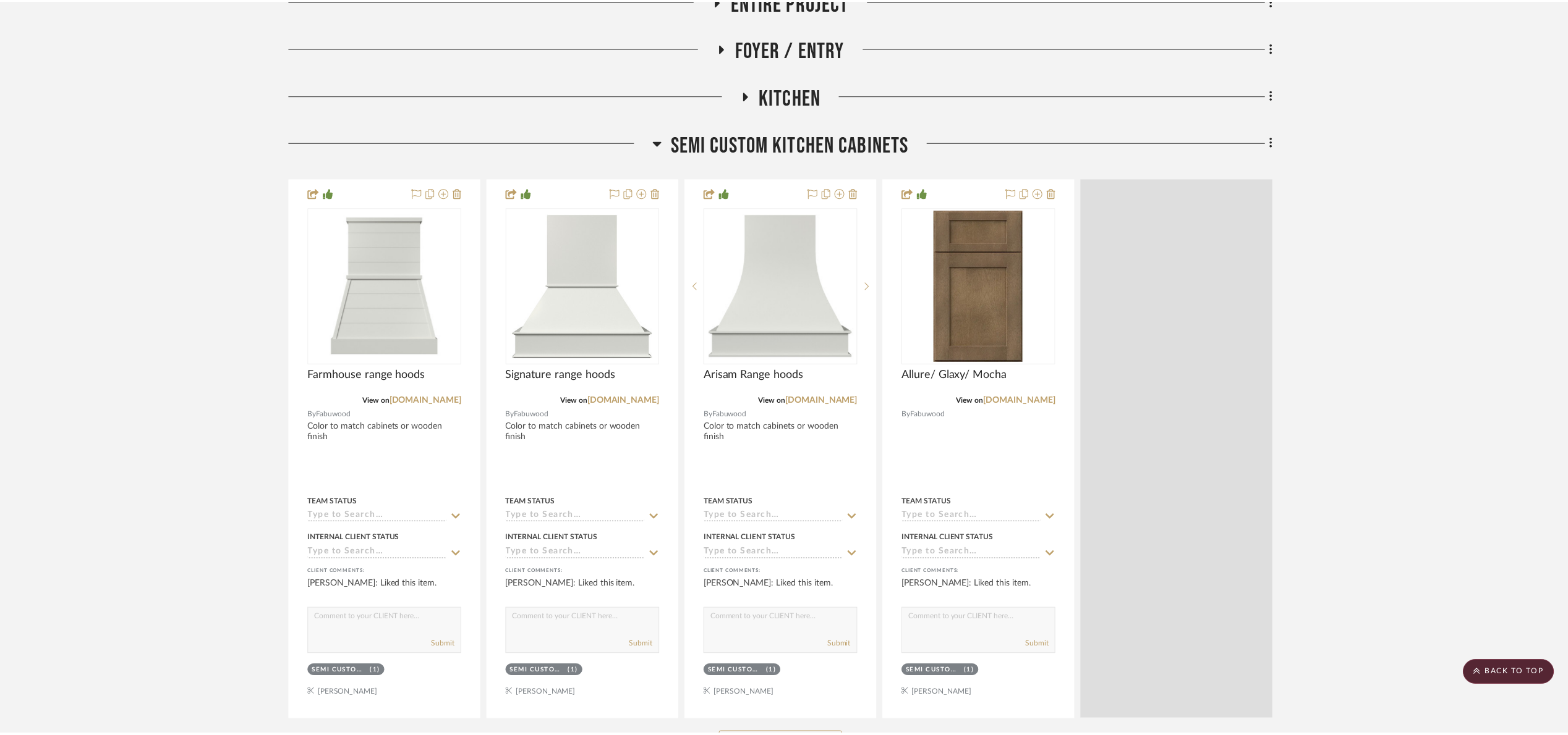
scroll to position [299, 0]
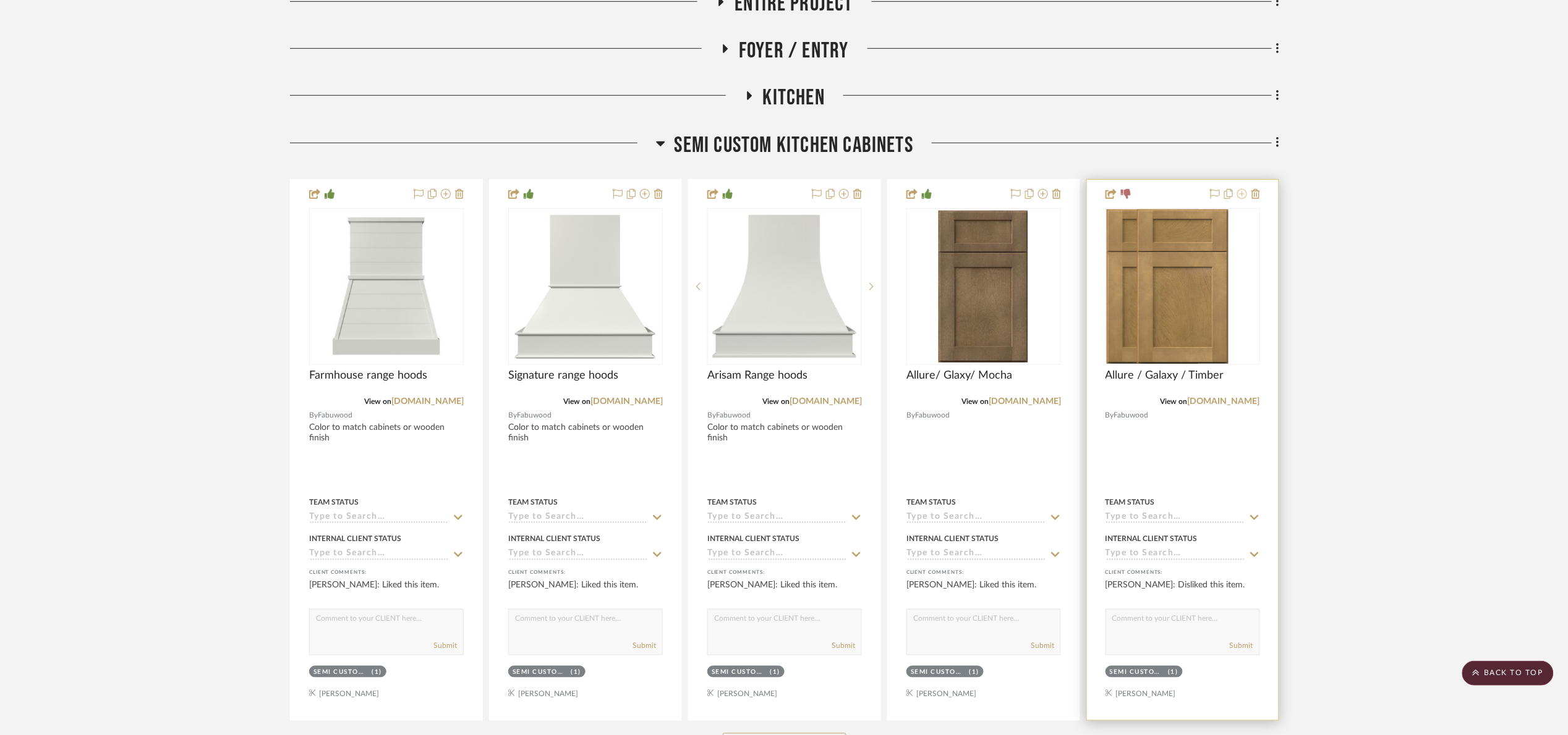
click at [1244, 190] on icon at bounding box center [1241, 194] width 10 height 10
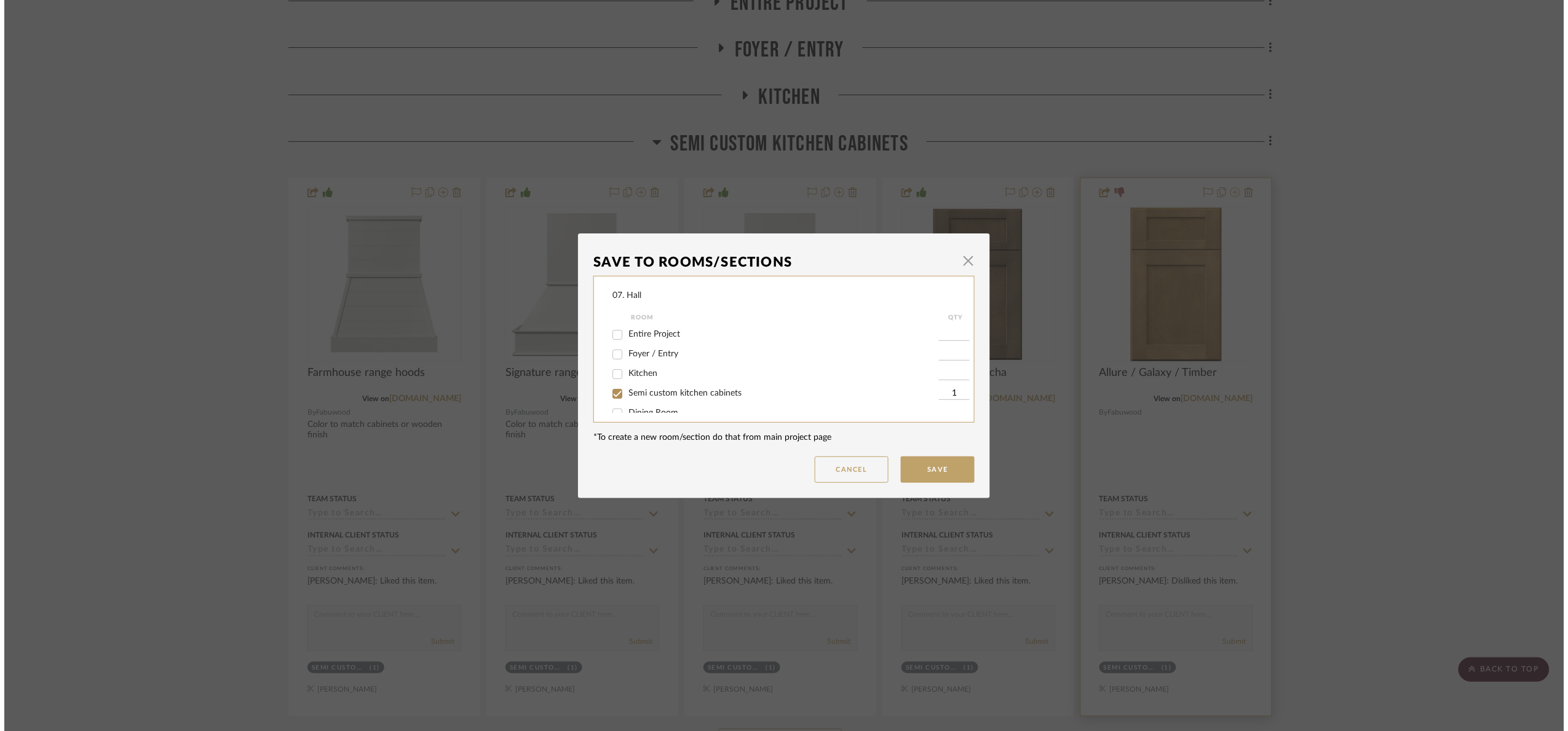
scroll to position [0, 0]
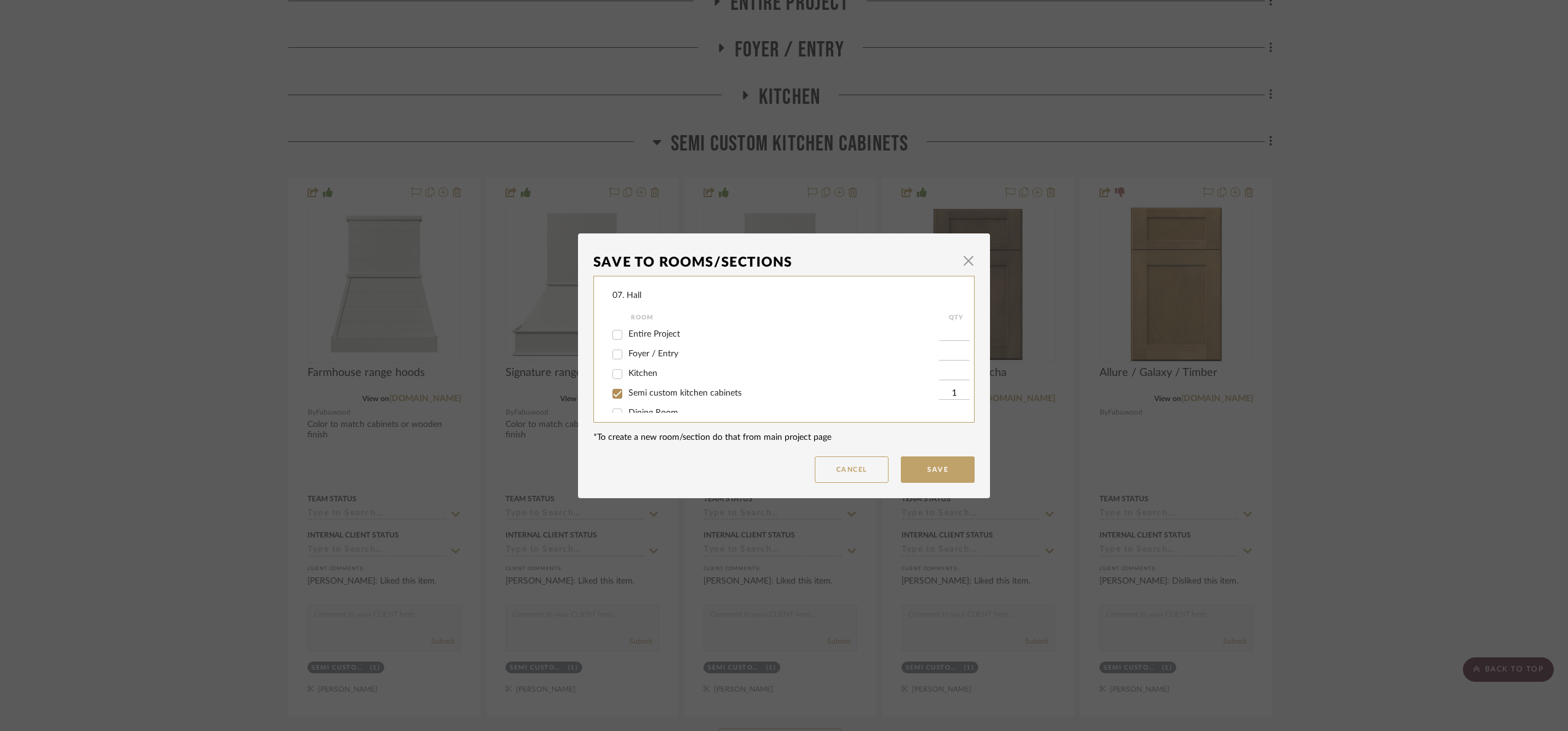
click at [687, 387] on div "Semi custom kitchen cabinets" at bounding box center [776, 394] width 327 height 20
click at [687, 389] on span "Semi custom kitchen cabinets" at bounding box center [685, 394] width 113 height 9
click at [627, 388] on input "Semi custom kitchen cabinets" at bounding box center [618, 394] width 20 height 20
checkbox input "false"
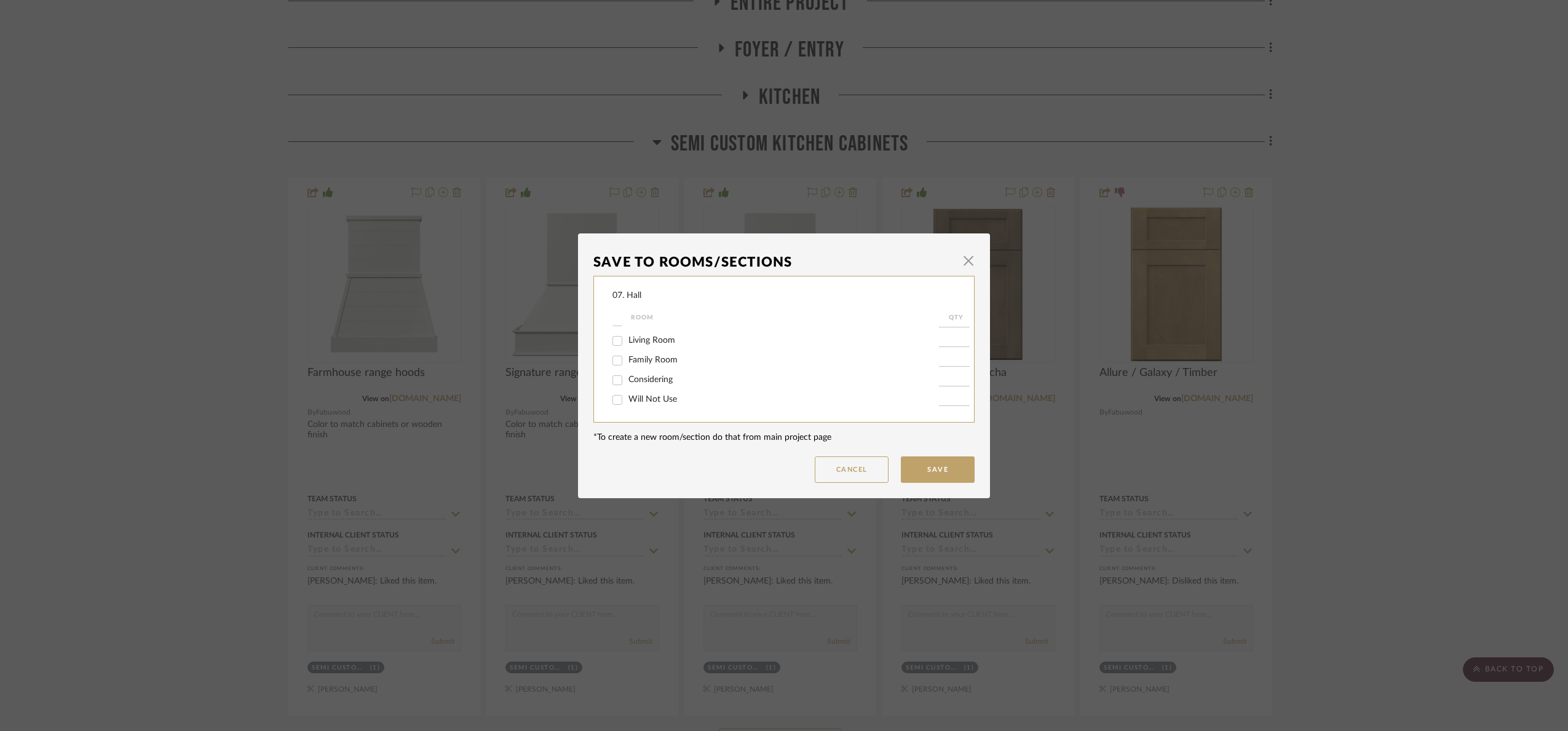
click at [625, 399] on div "Will Not Use" at bounding box center [776, 400] width 327 height 20
click at [628, 396] on span "Will Not Use" at bounding box center [653, 400] width 48 height 9
click at [626, 396] on input "Will Not Use" at bounding box center [618, 400] width 20 height 20
checkbox input "true"
type input "1"
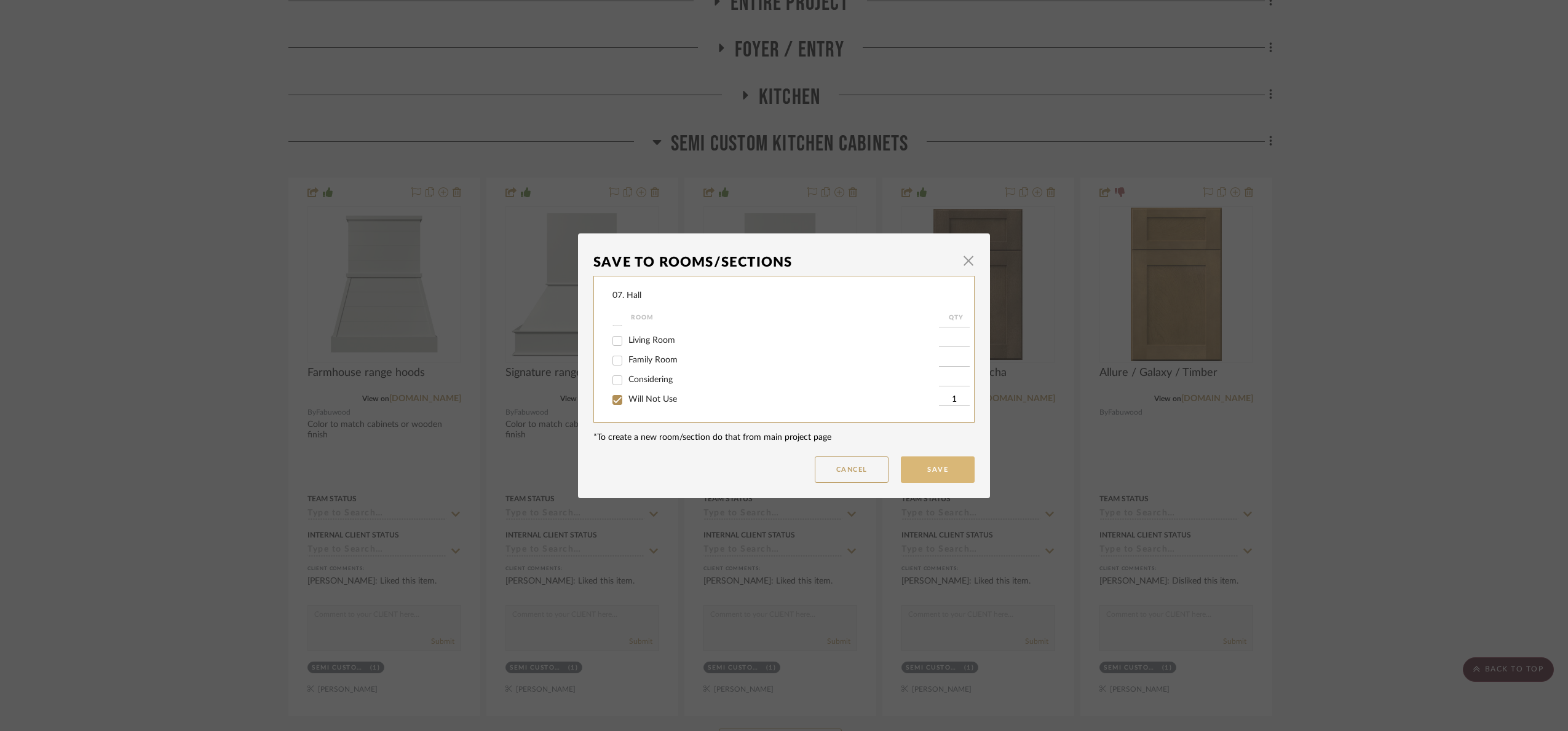
click at [941, 468] on button "Save" at bounding box center [938, 469] width 74 height 26
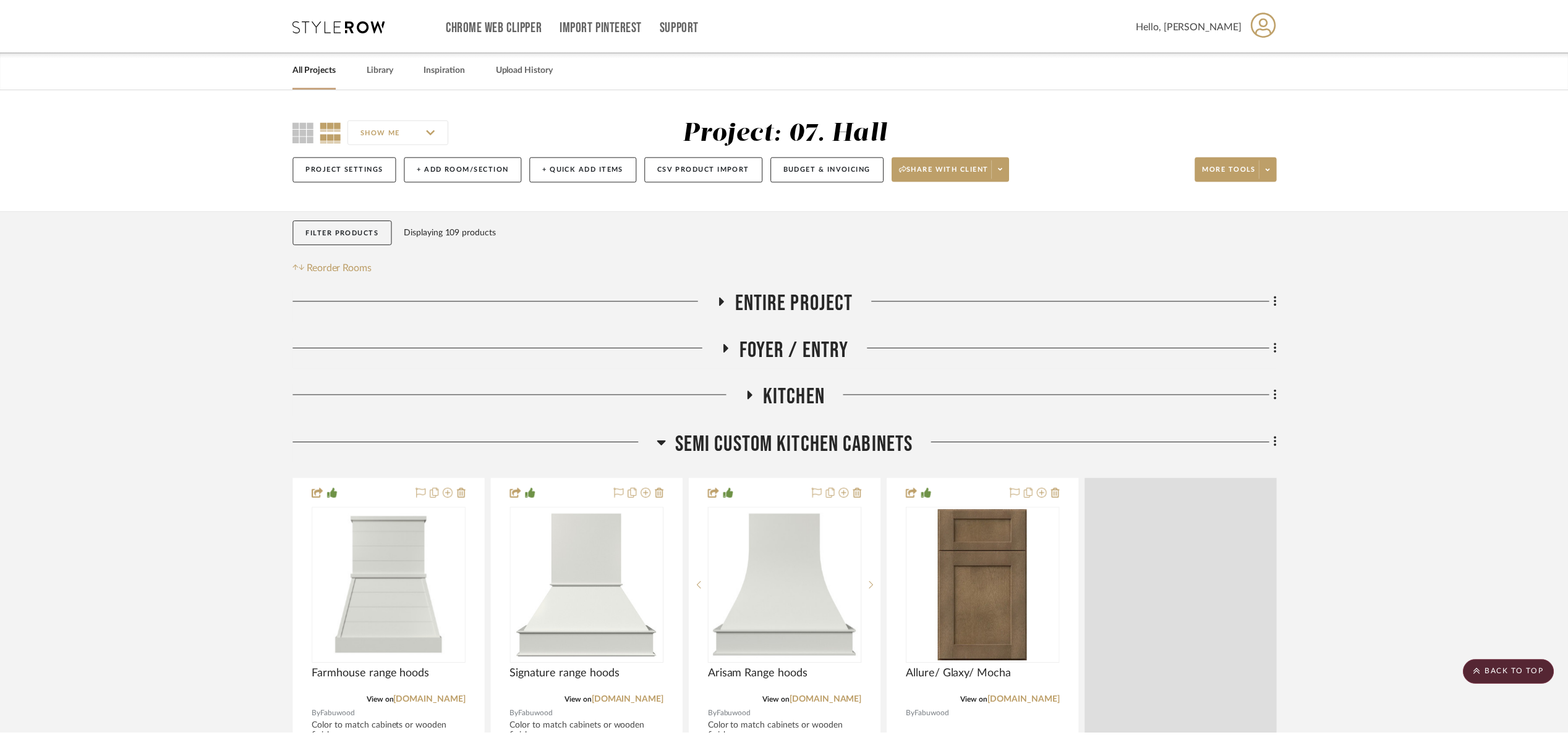
scroll to position [299, 0]
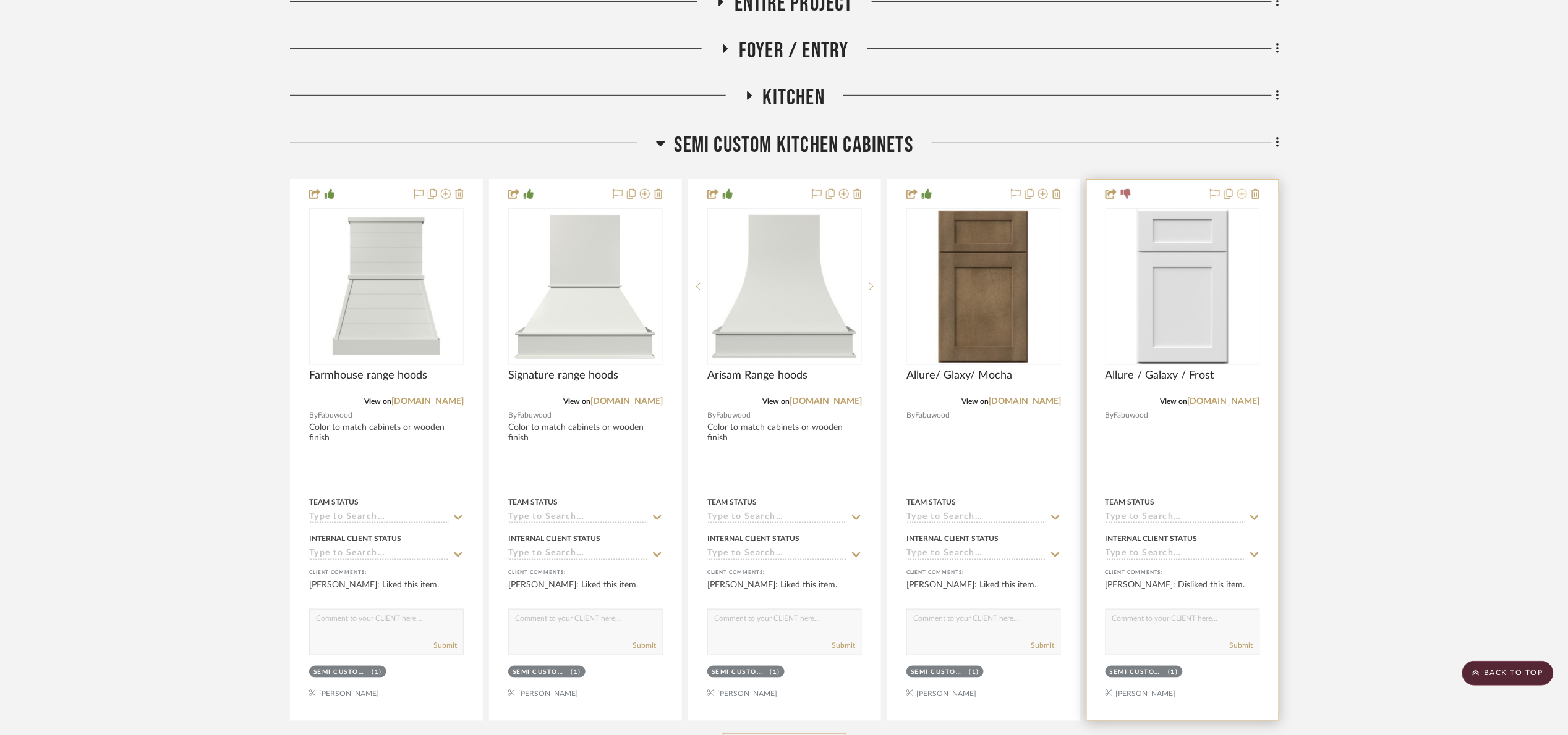
click at [1241, 196] on icon at bounding box center [1241, 194] width 10 height 10
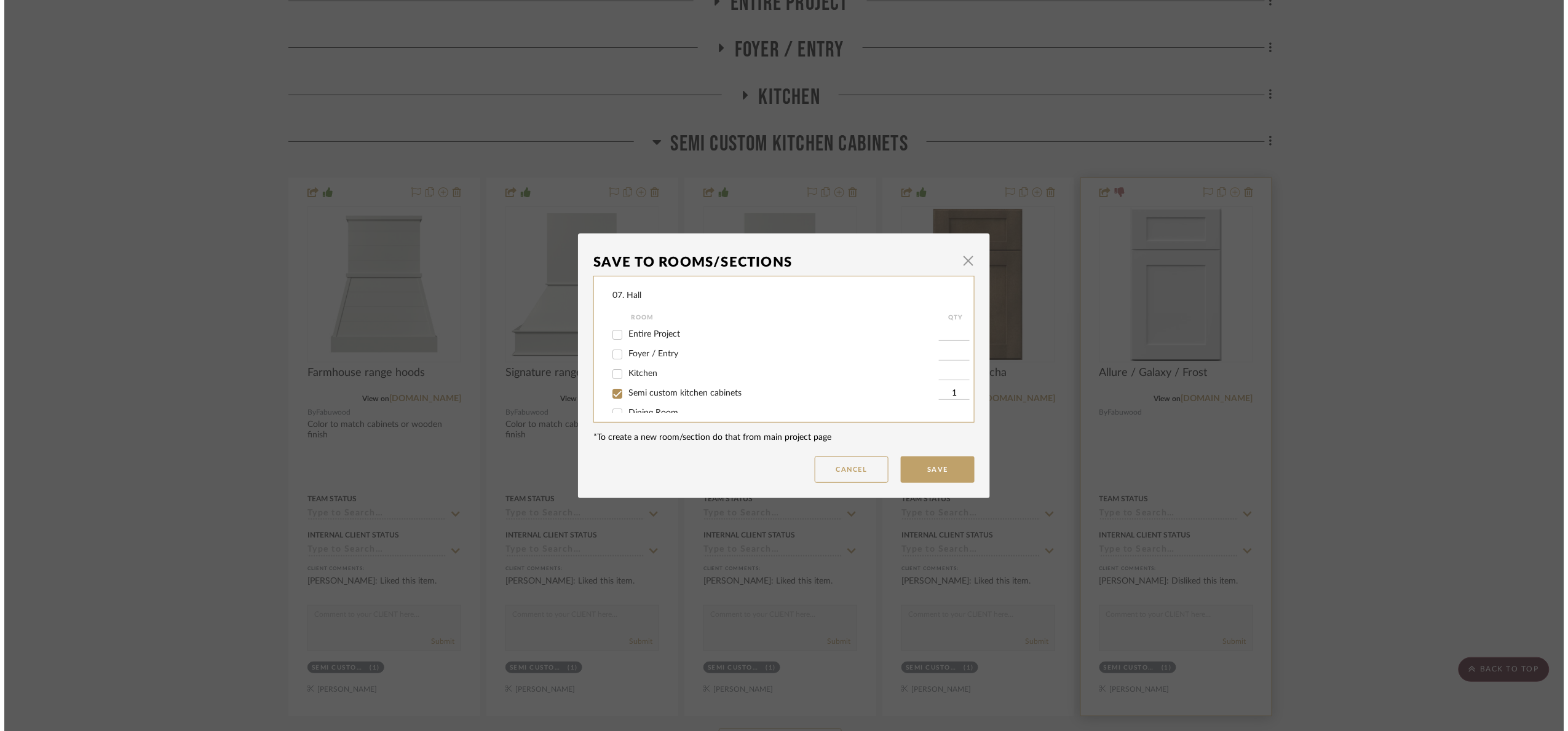
scroll to position [0, 0]
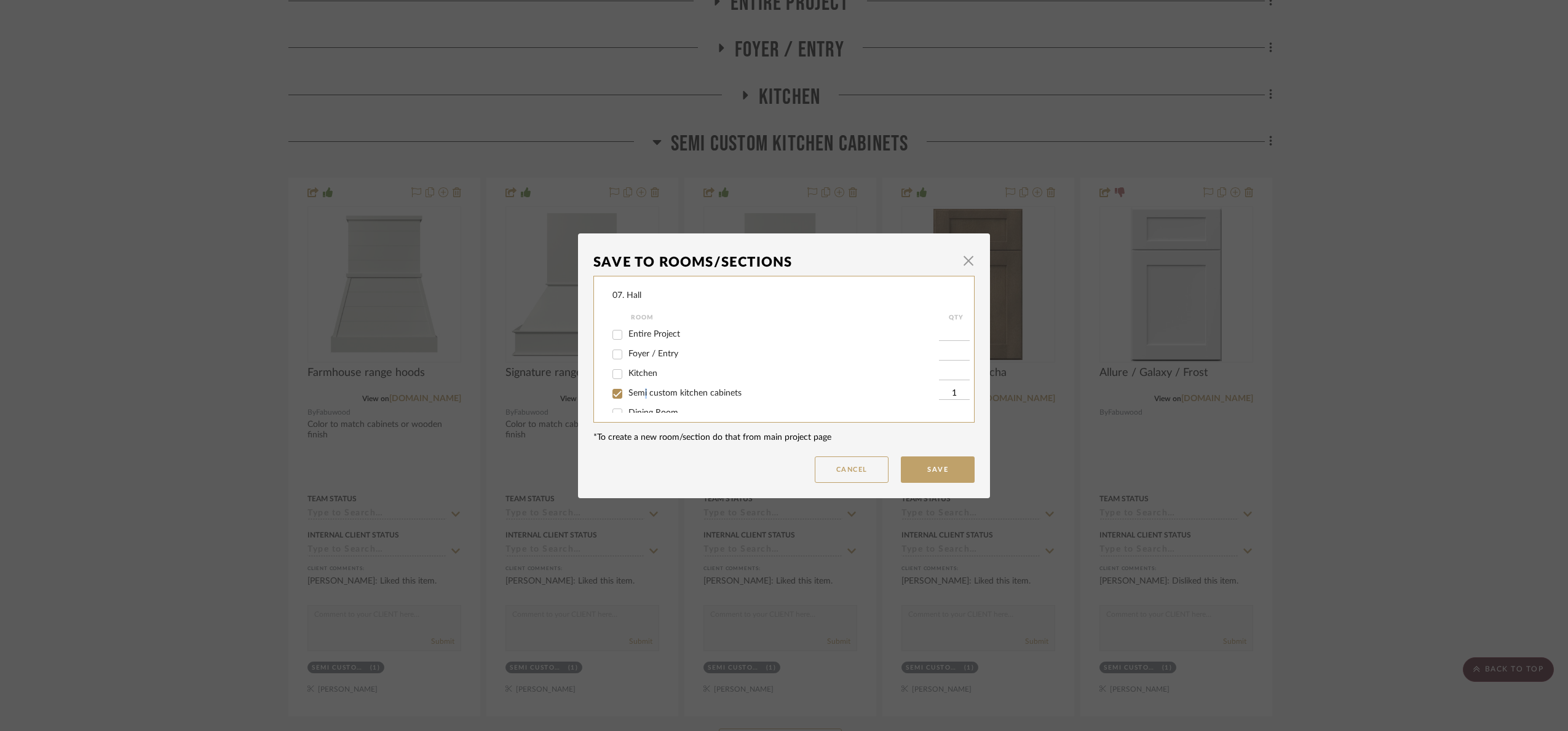
click at [642, 395] on span "Semi custom kitchen cabinets" at bounding box center [685, 394] width 113 height 9
click at [638, 392] on span "Semi custom kitchen cabinets" at bounding box center [685, 394] width 113 height 9
click at [627, 392] on input "Semi custom kitchen cabinets" at bounding box center [618, 394] width 20 height 20
checkbox input "false"
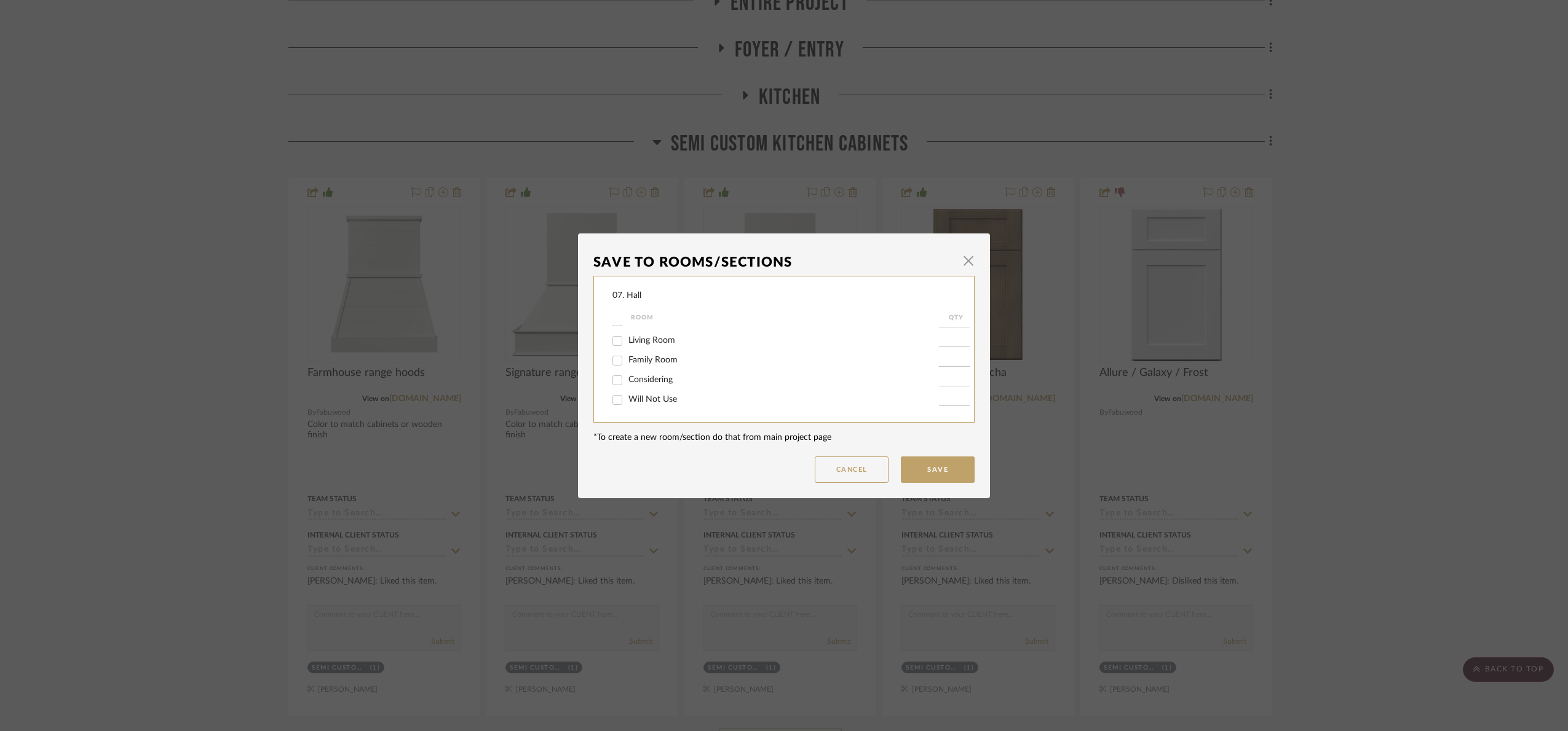
click at [640, 397] on span "Will Not Use" at bounding box center [653, 400] width 48 height 9
click at [627, 397] on input "Will Not Use" at bounding box center [618, 400] width 20 height 20
checkbox input "true"
type input "1"
click at [922, 470] on button "Save" at bounding box center [938, 469] width 74 height 26
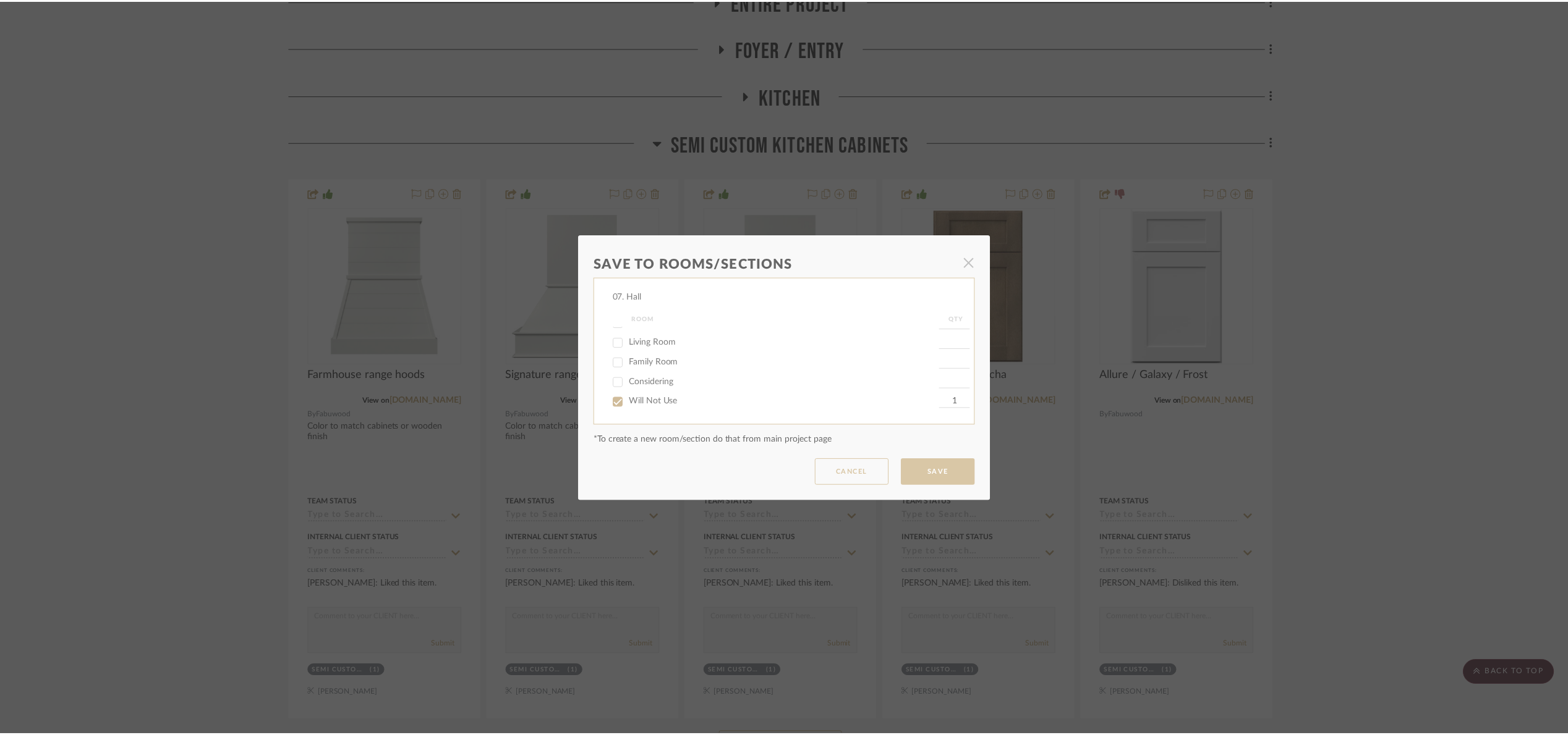
scroll to position [299, 0]
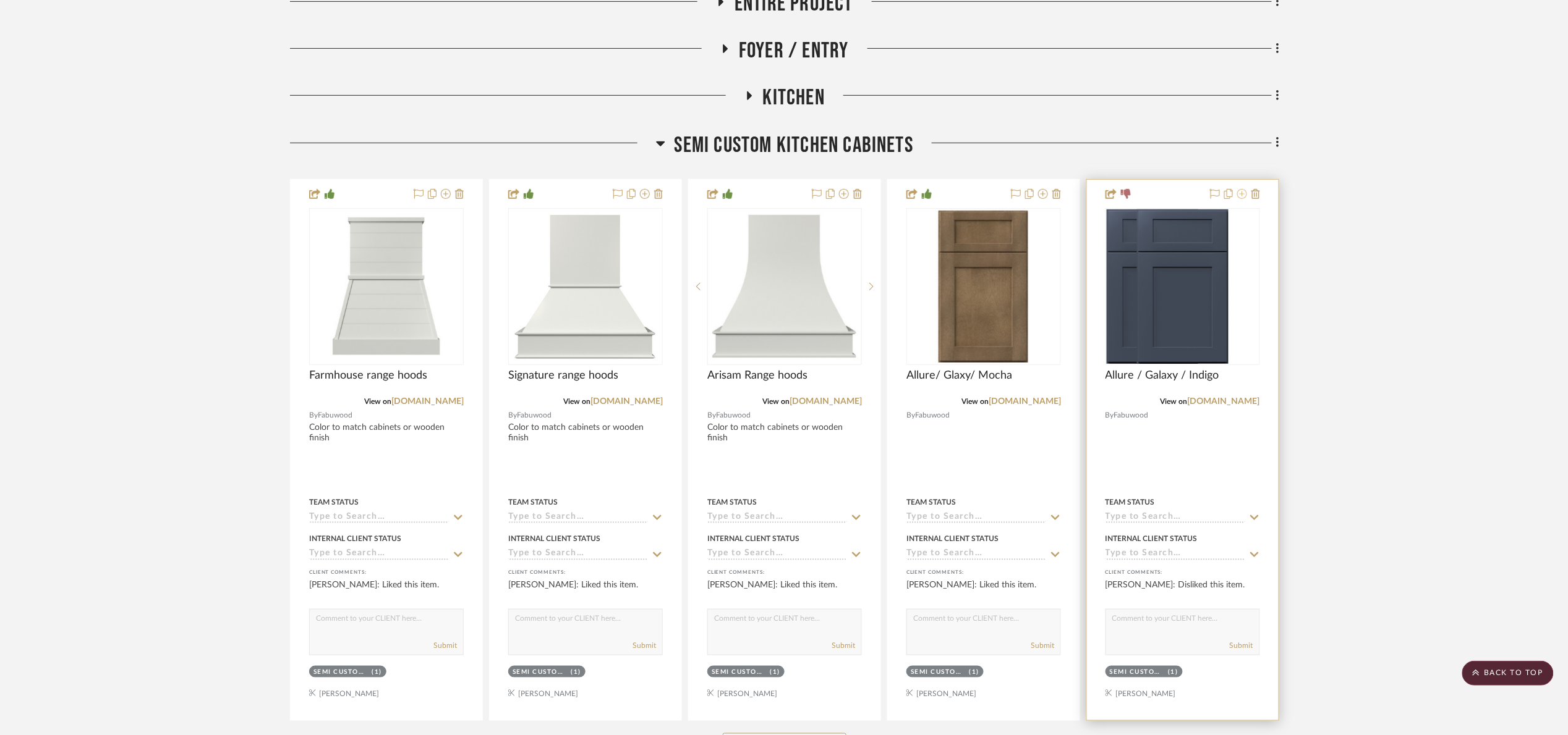
click at [1241, 196] on icon at bounding box center [1241, 194] width 10 height 10
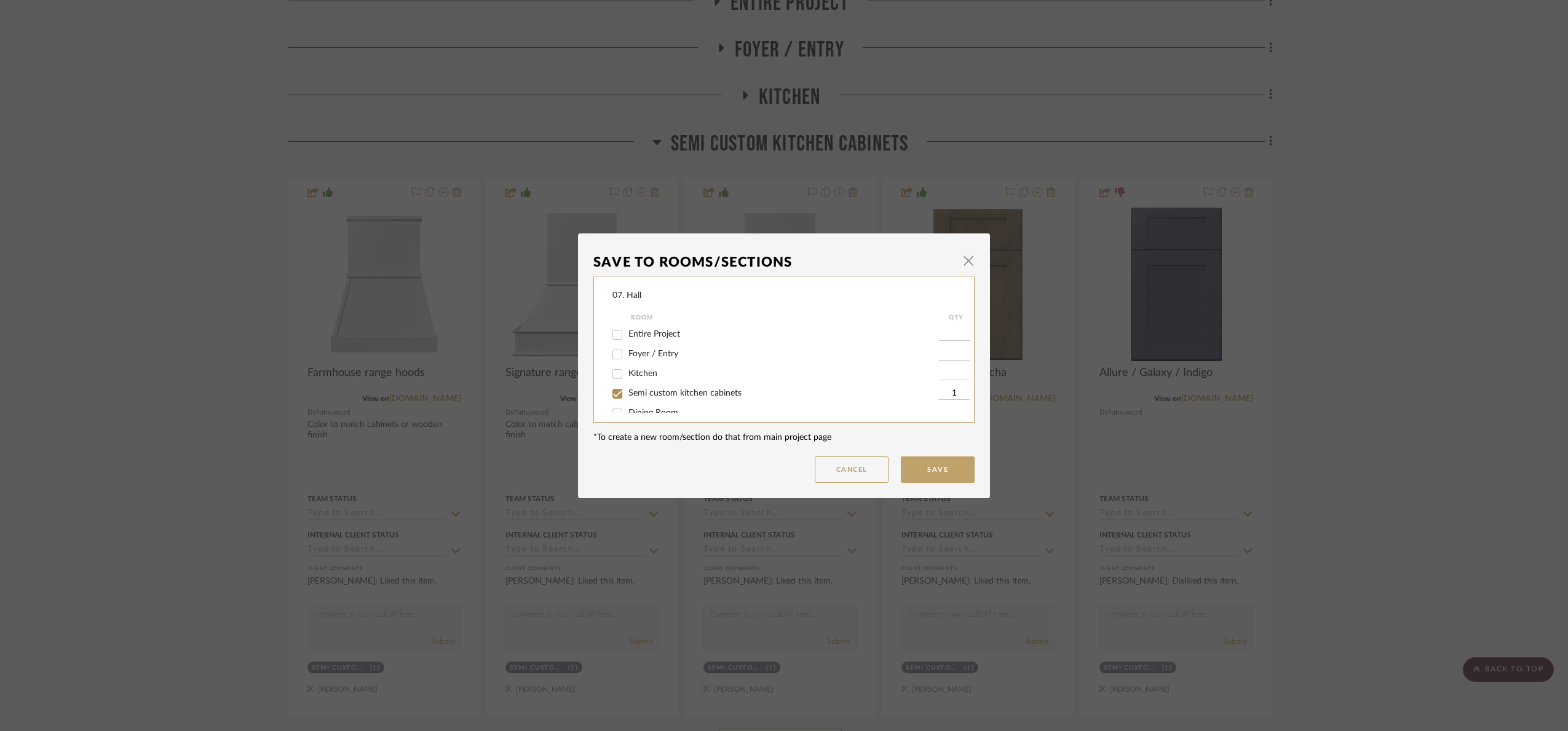
click at [667, 392] on span "Semi custom kitchen cabinets" at bounding box center [685, 394] width 113 height 9
click at [627, 392] on input "Semi custom kitchen cabinets" at bounding box center [618, 394] width 20 height 20
checkbox input "false"
click at [662, 401] on span "Will Not Use" at bounding box center [653, 400] width 48 height 9
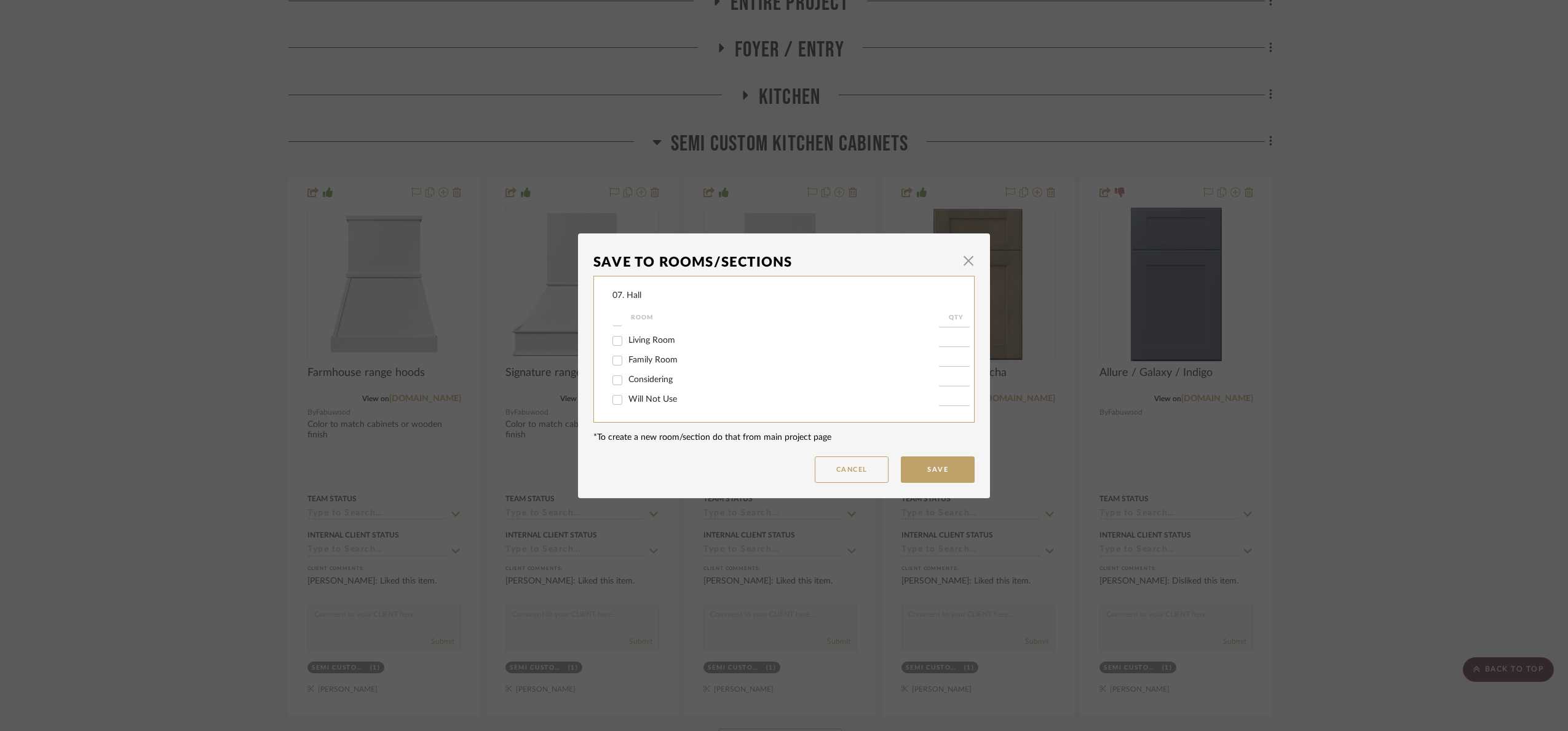
click at [627, 401] on input "Will Not Use" at bounding box center [618, 400] width 20 height 20
checkbox input "true"
type input "1"
drag, startPoint x: 928, startPoint y: 456, endPoint x: 1066, endPoint y: 462, distance: 138.1
click at [933, 458] on button "Save" at bounding box center [938, 469] width 74 height 26
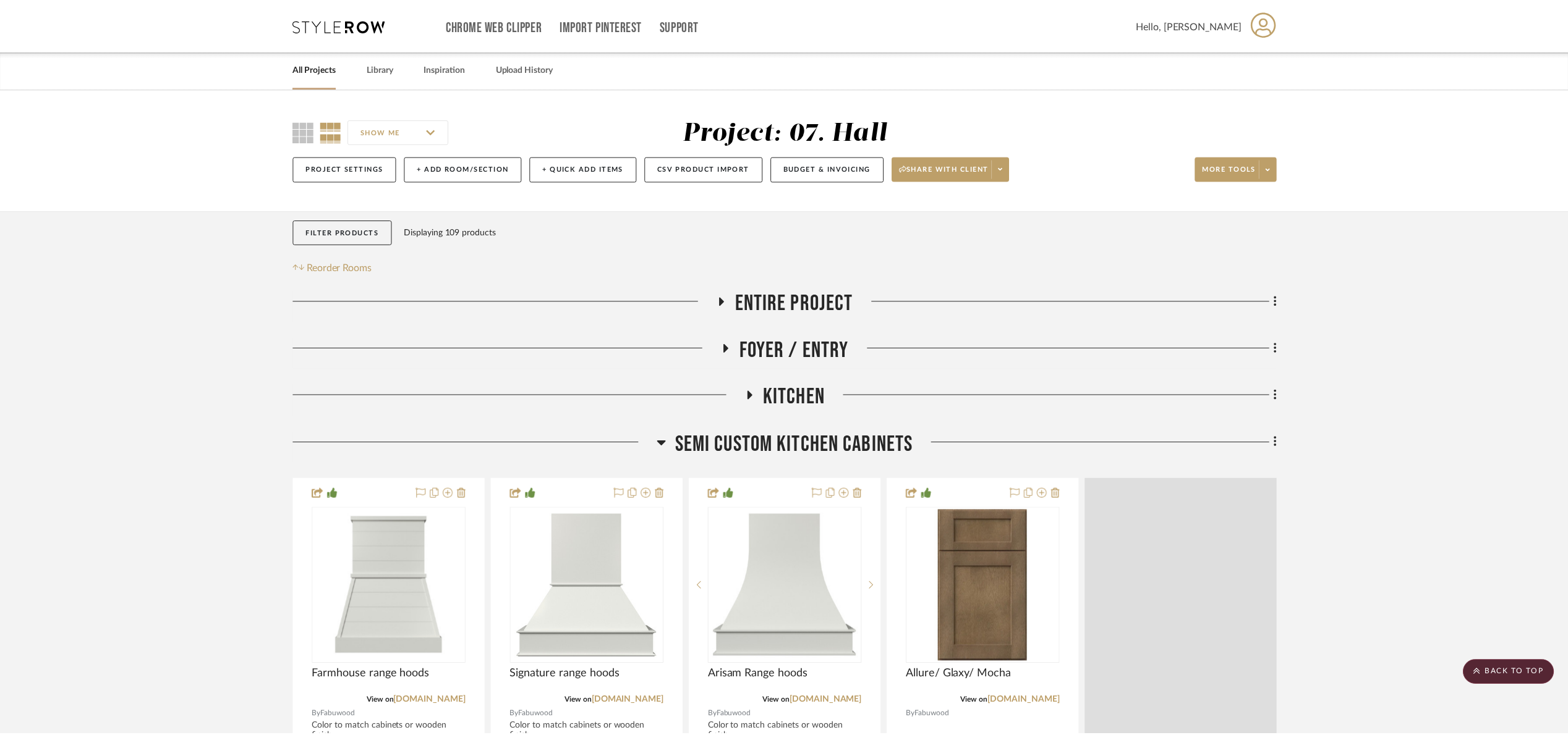
scroll to position [299, 0]
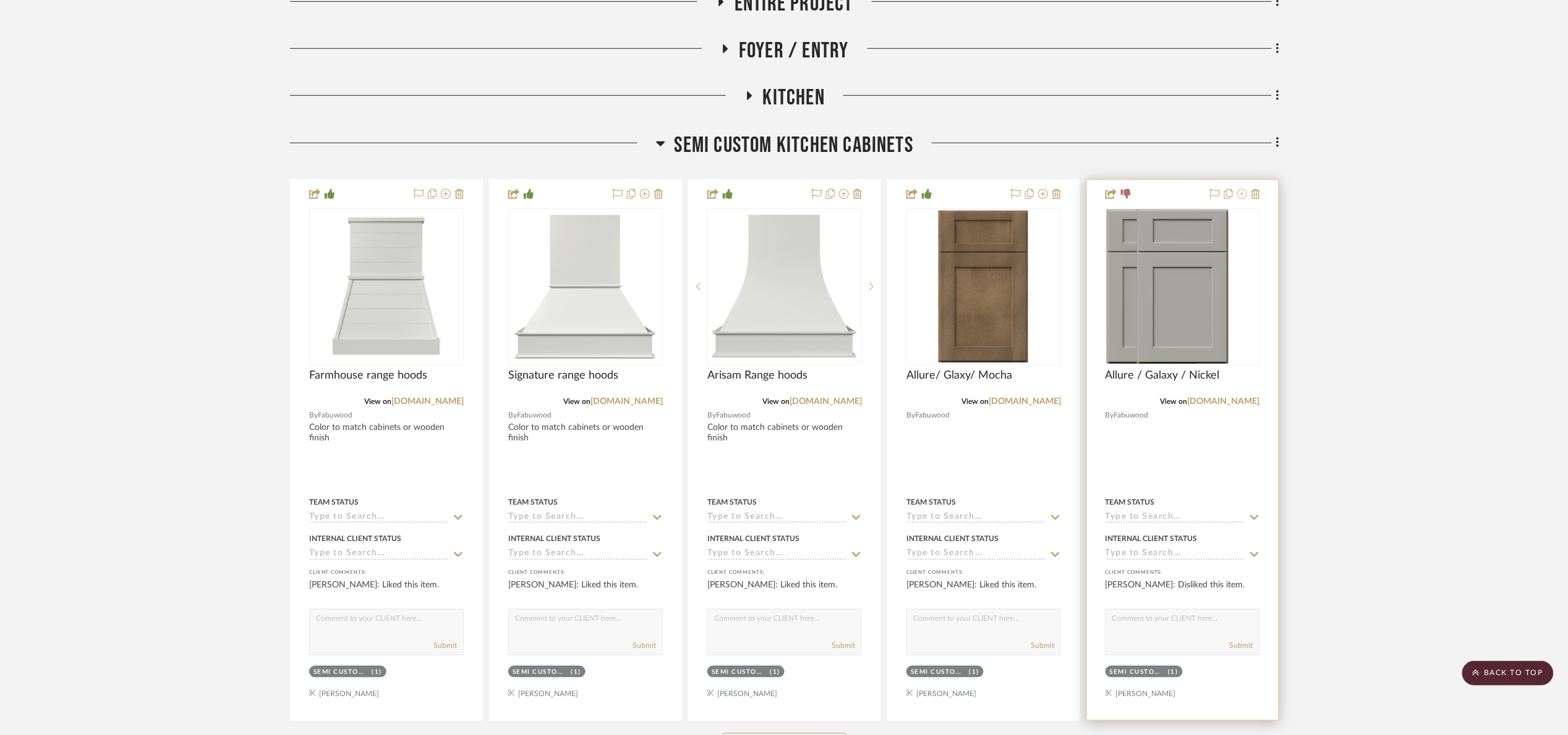
click at [1240, 191] on icon at bounding box center [1241, 194] width 10 height 10
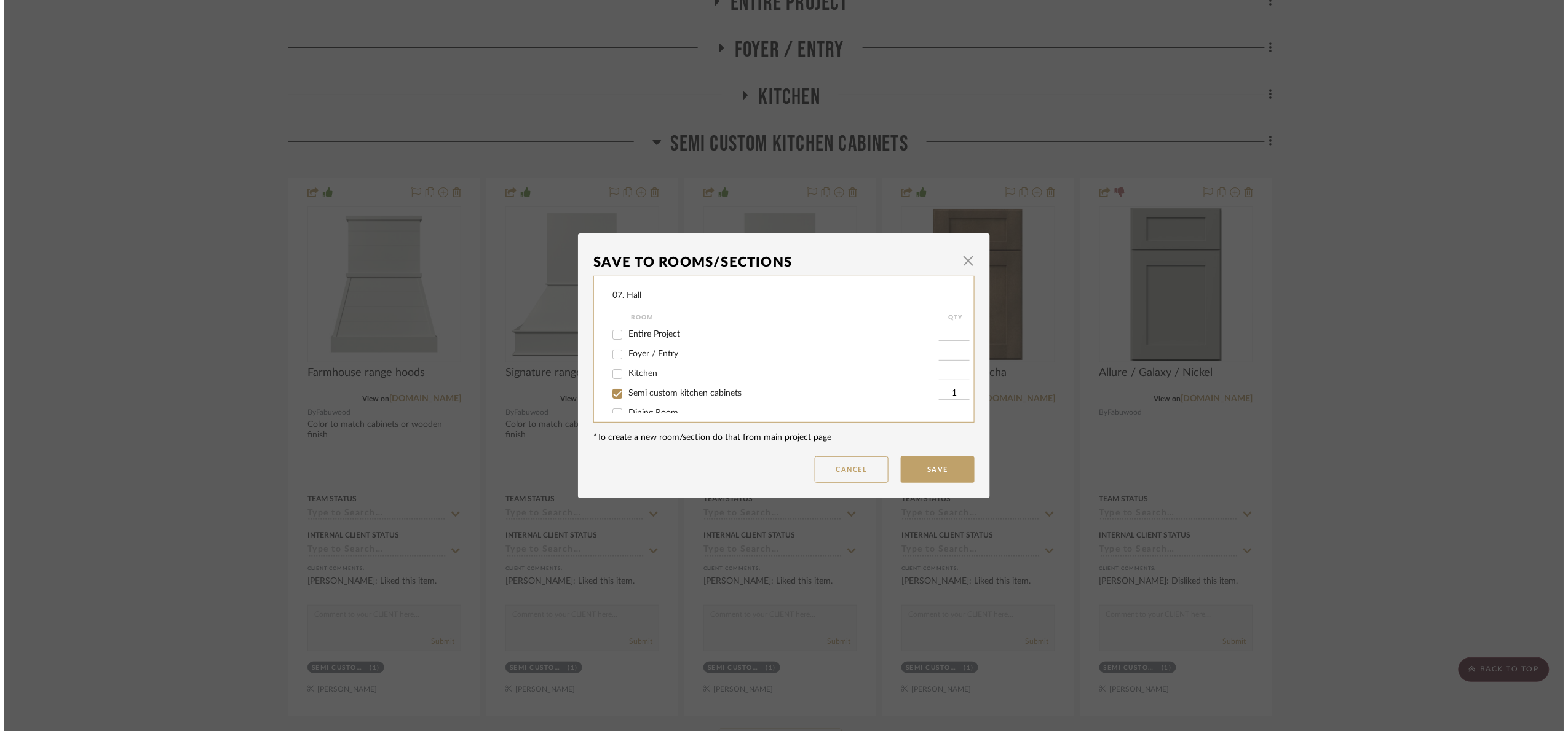
scroll to position [0, 0]
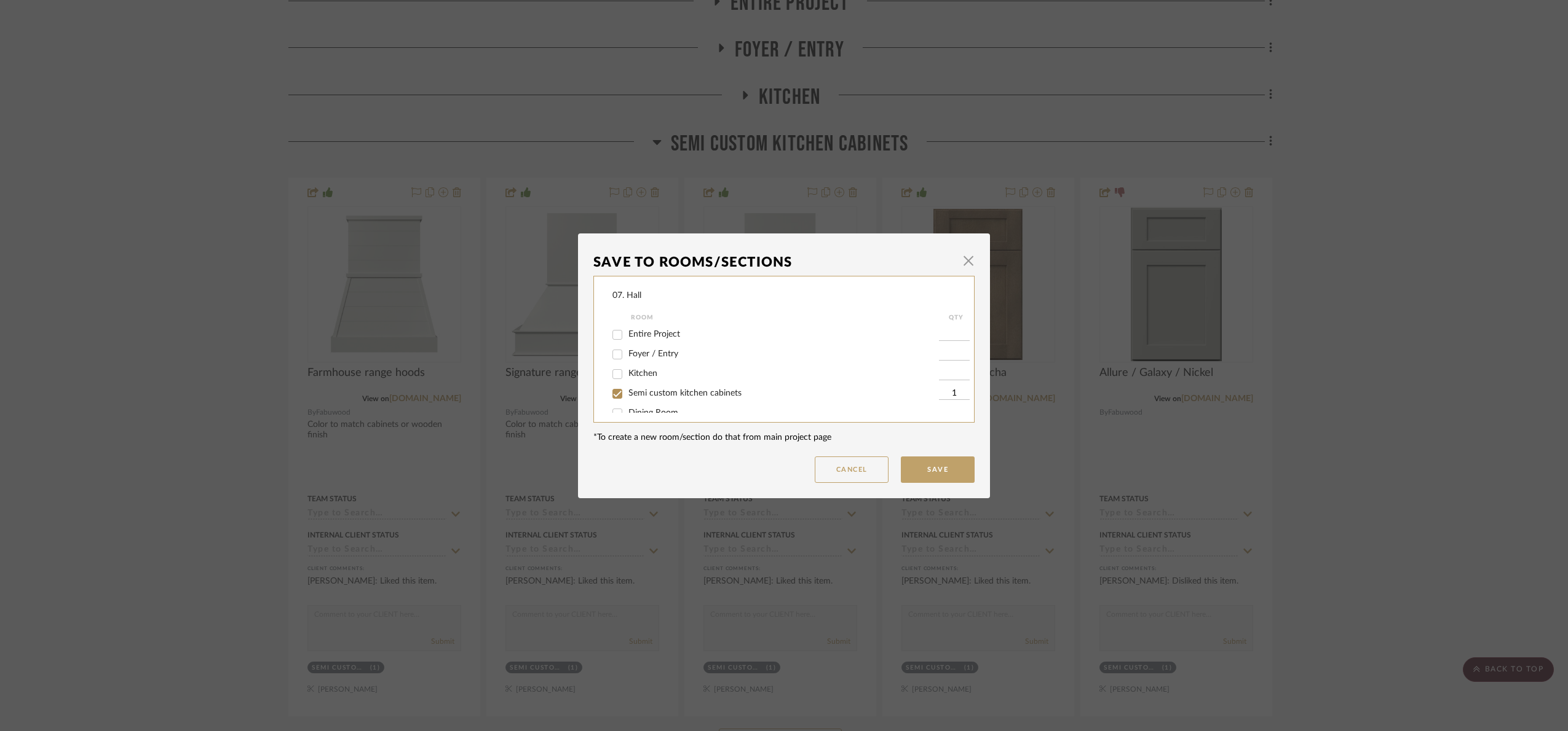
click at [628, 389] on span "Semi custom kitchen cabinets" at bounding box center [685, 394] width 113 height 9
click at [627, 388] on input "Semi custom kitchen cabinets" at bounding box center [618, 394] width 20 height 20
checkbox input "false"
click at [636, 394] on div "Will Not Use" at bounding box center [776, 400] width 327 height 20
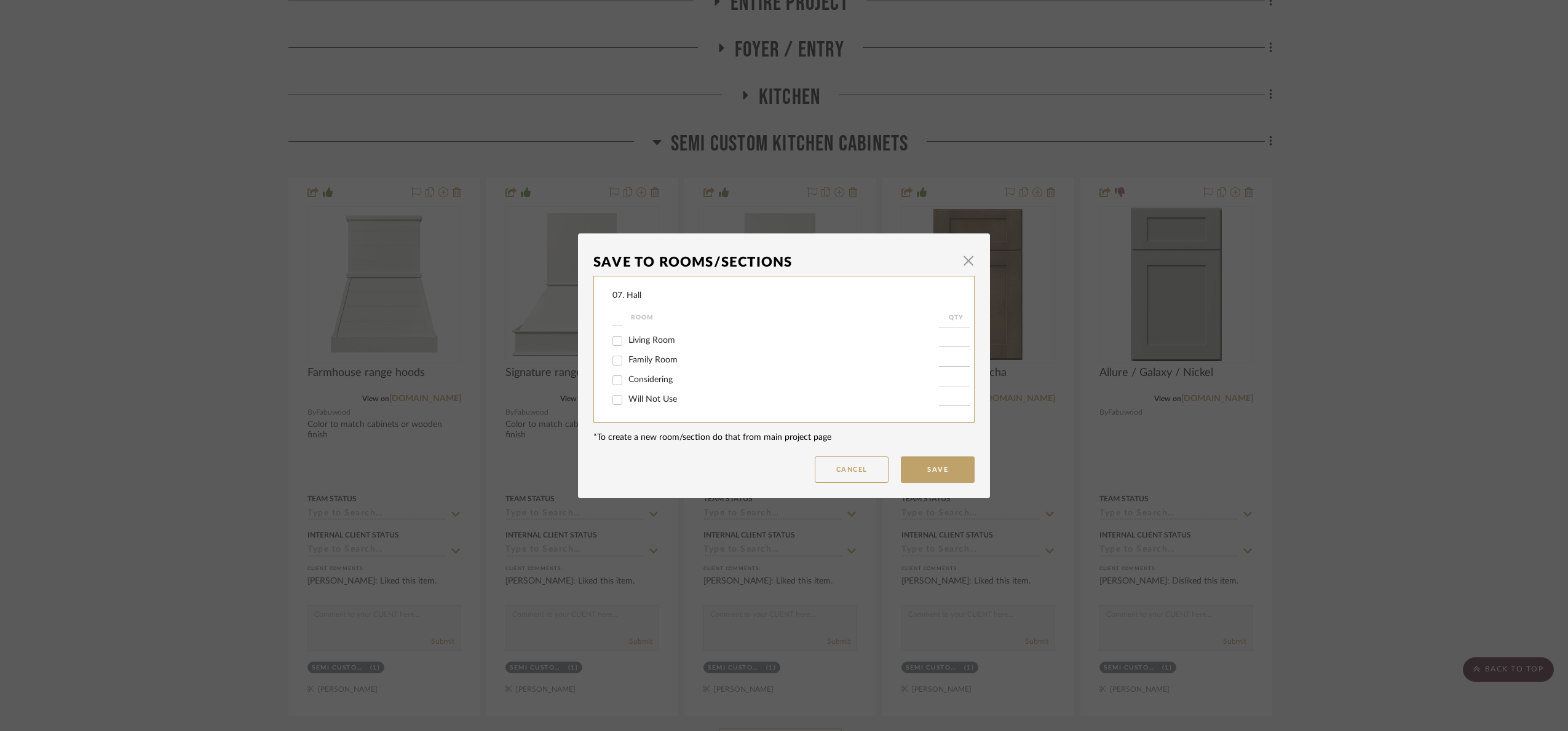
click at [632, 397] on span "Will Not Use" at bounding box center [653, 400] width 48 height 9
click at [627, 397] on input "Will Not Use" at bounding box center [618, 400] width 20 height 20
checkbox input "true"
type input "1"
click at [931, 470] on button "Save" at bounding box center [938, 469] width 74 height 26
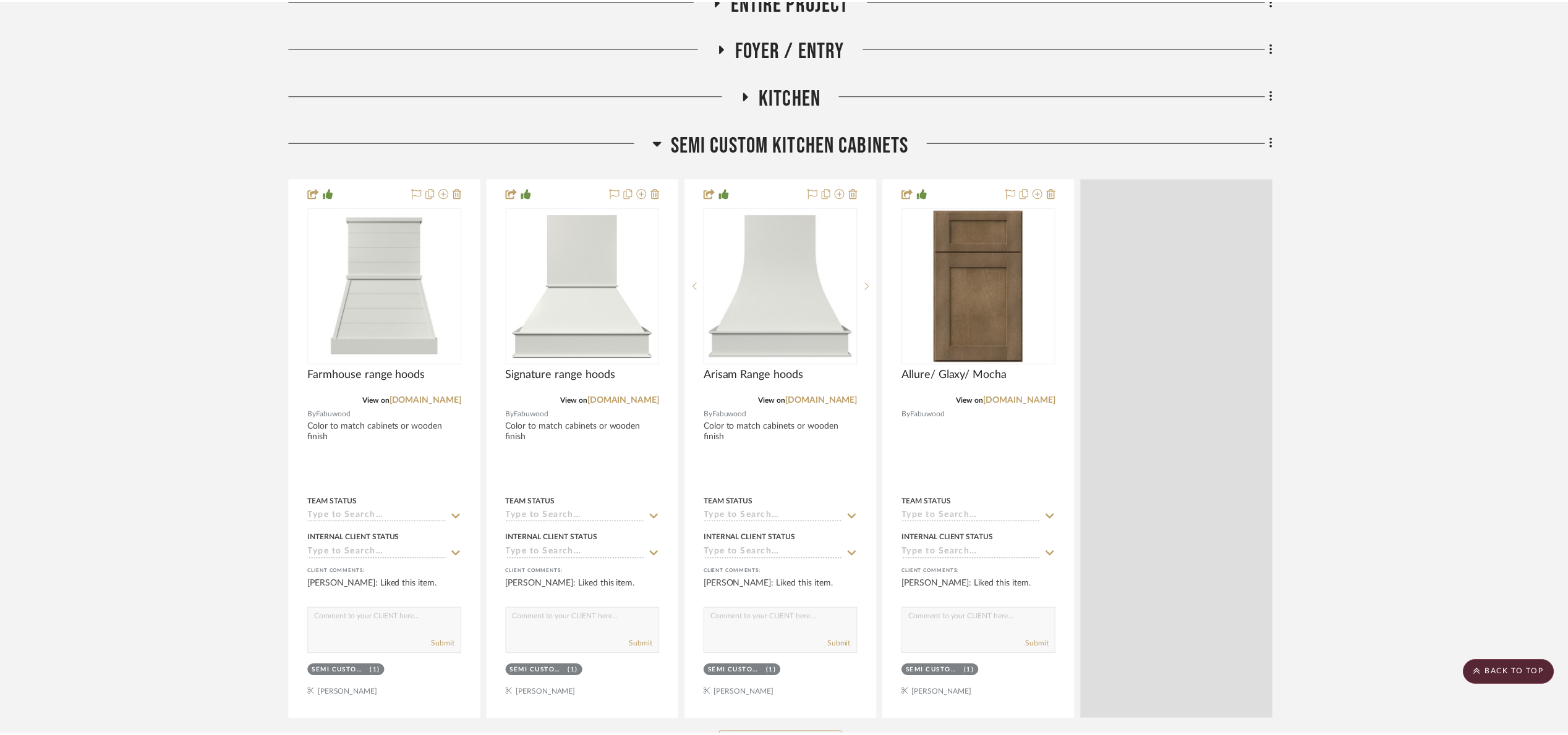
scroll to position [299, 0]
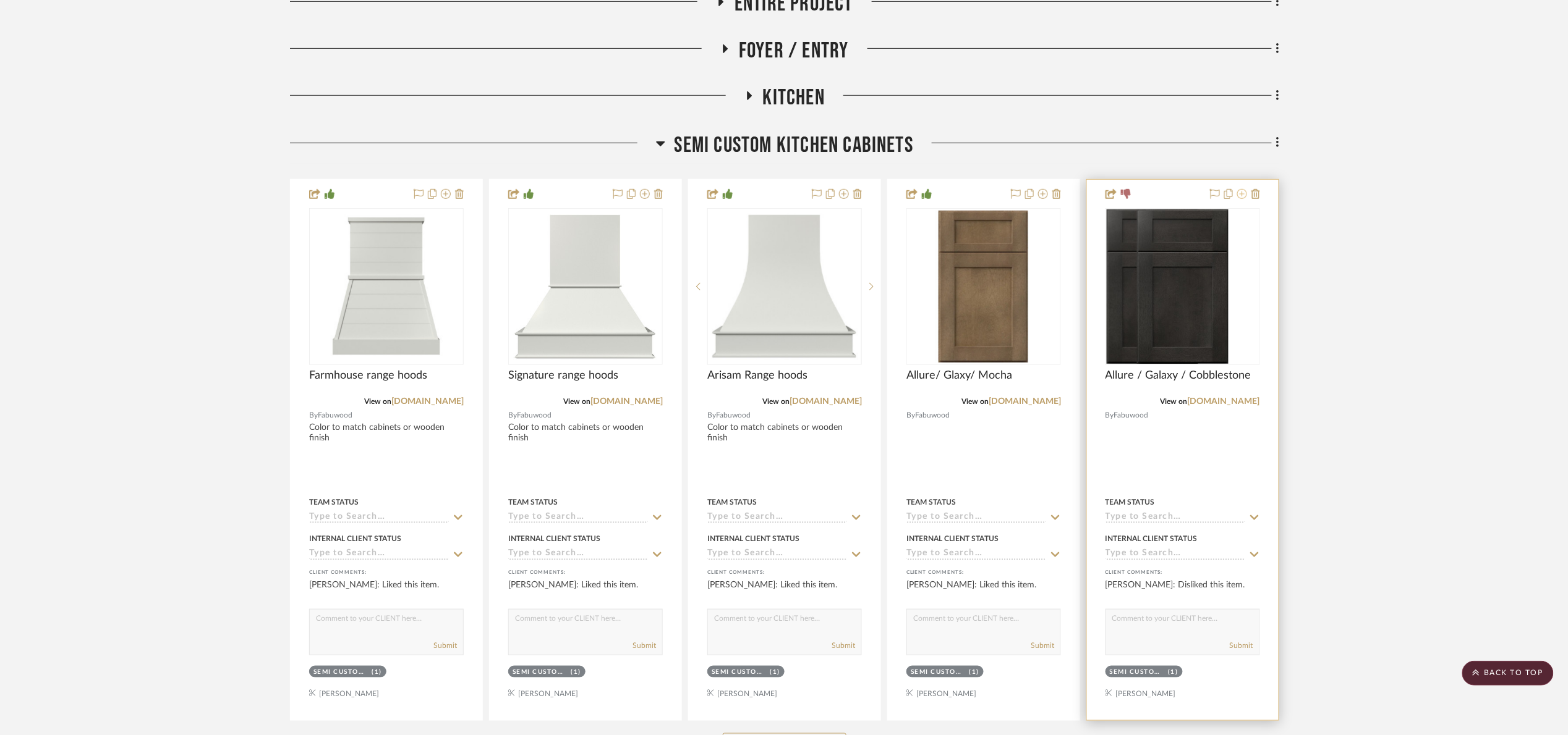
click at [1239, 190] on icon at bounding box center [1241, 194] width 10 height 10
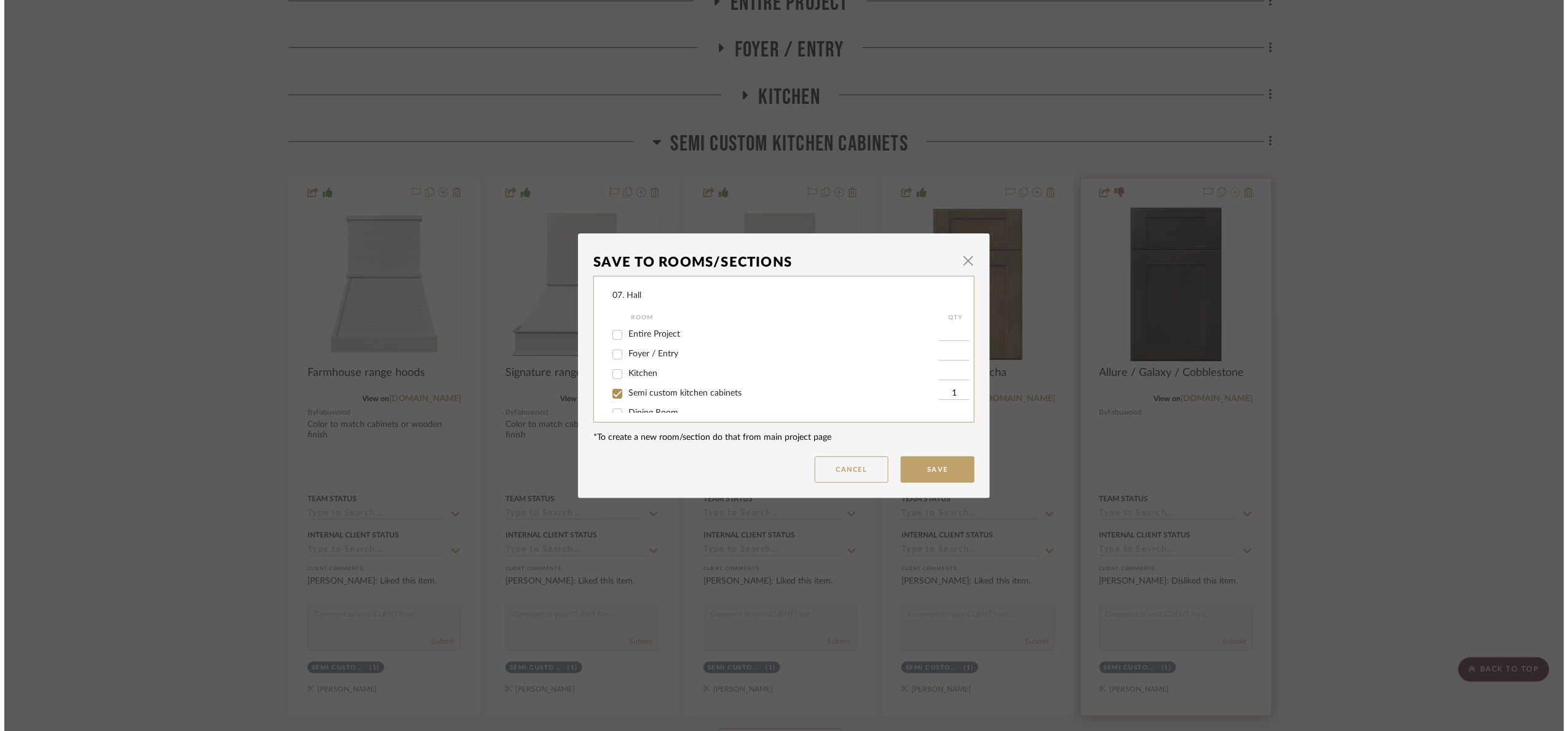
scroll to position [0, 0]
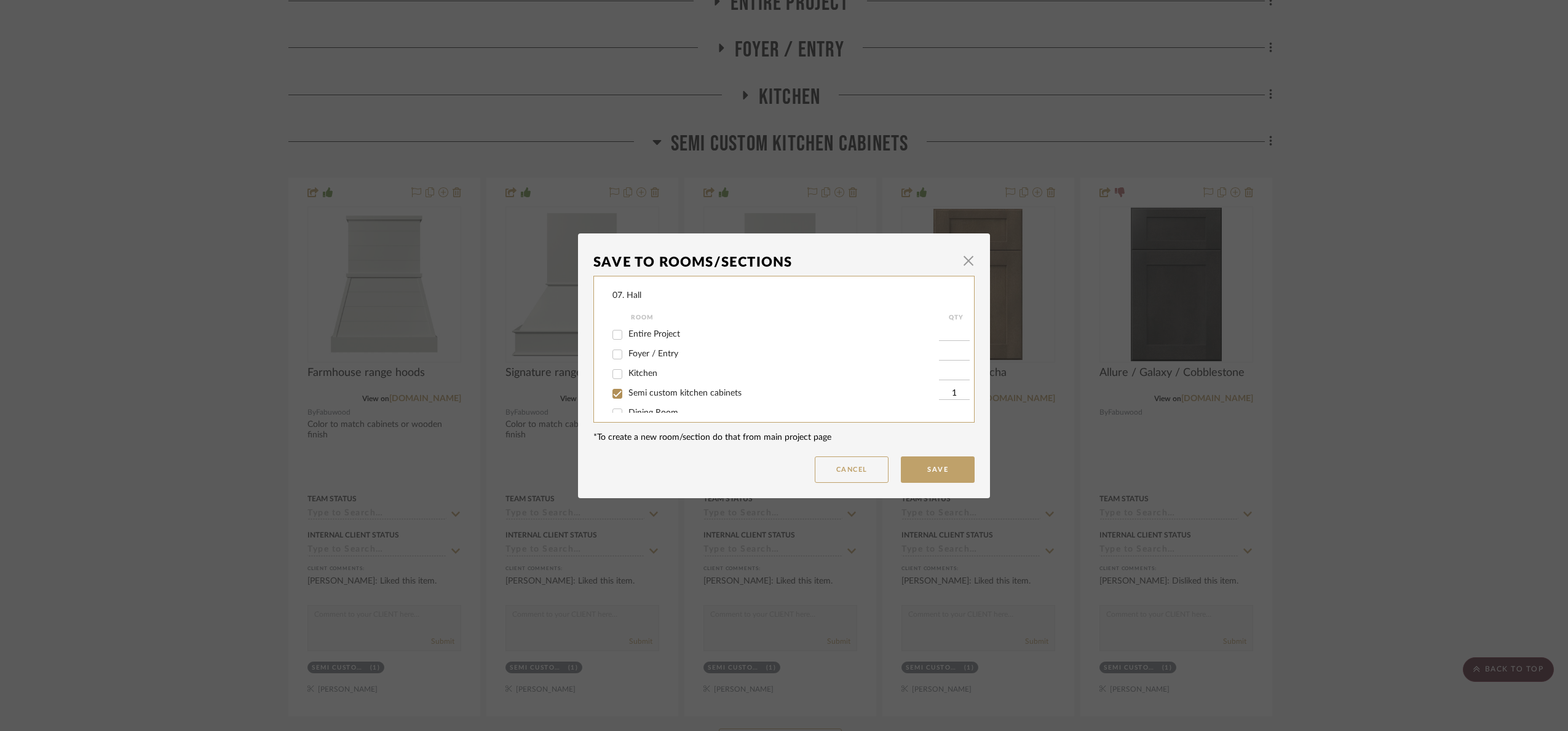
click at [630, 392] on span "Semi custom kitchen cabinets" at bounding box center [685, 394] width 113 height 9
click at [627, 392] on input "Semi custom kitchen cabinets" at bounding box center [618, 394] width 20 height 20
checkbox input "false"
click at [632, 401] on span "Will Not Use" at bounding box center [653, 400] width 48 height 9
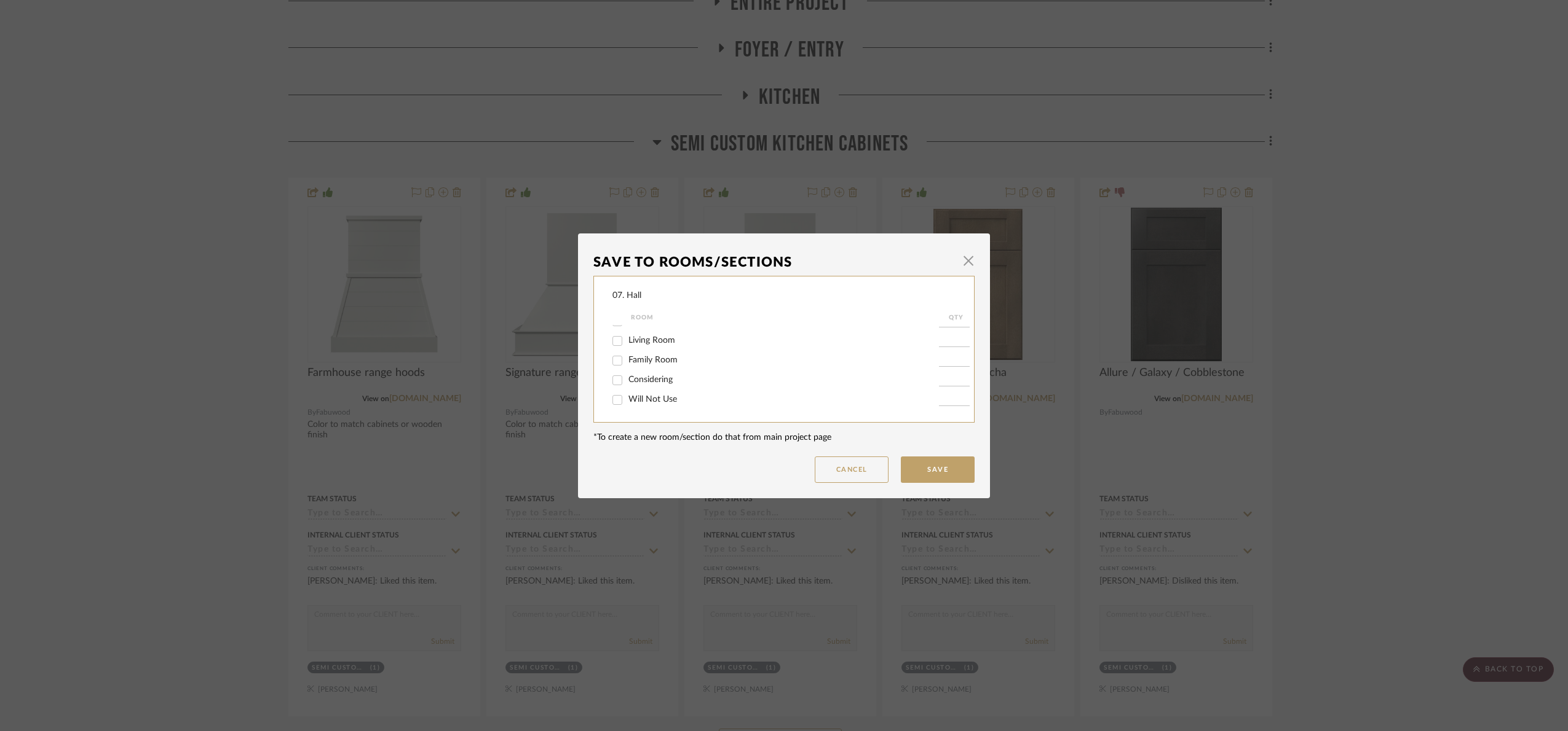
click at [627, 401] on input "Will Not Use" at bounding box center [618, 400] width 20 height 20
checkbox input "true"
type input "1"
click at [929, 458] on button "Save" at bounding box center [938, 469] width 74 height 26
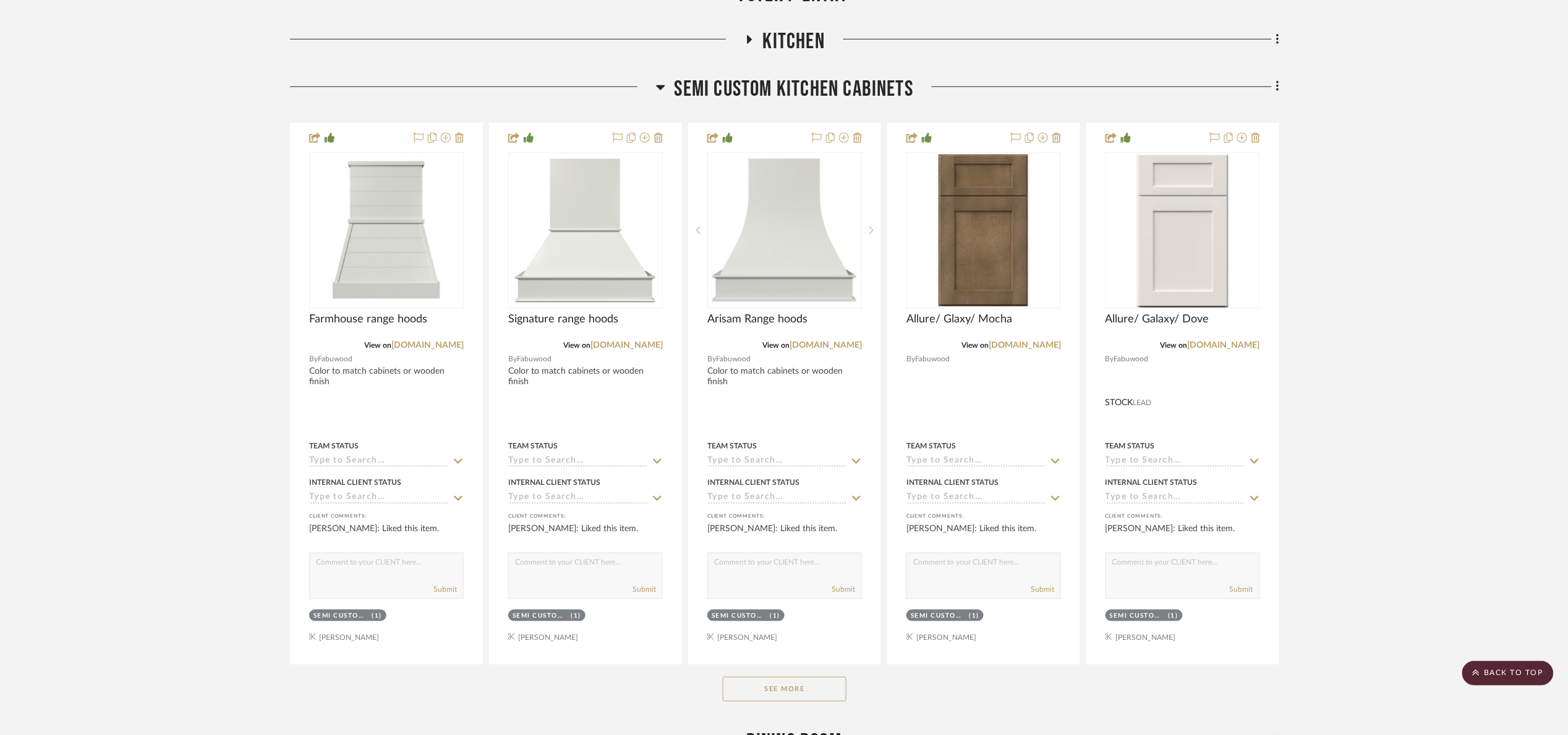
scroll to position [669, 0]
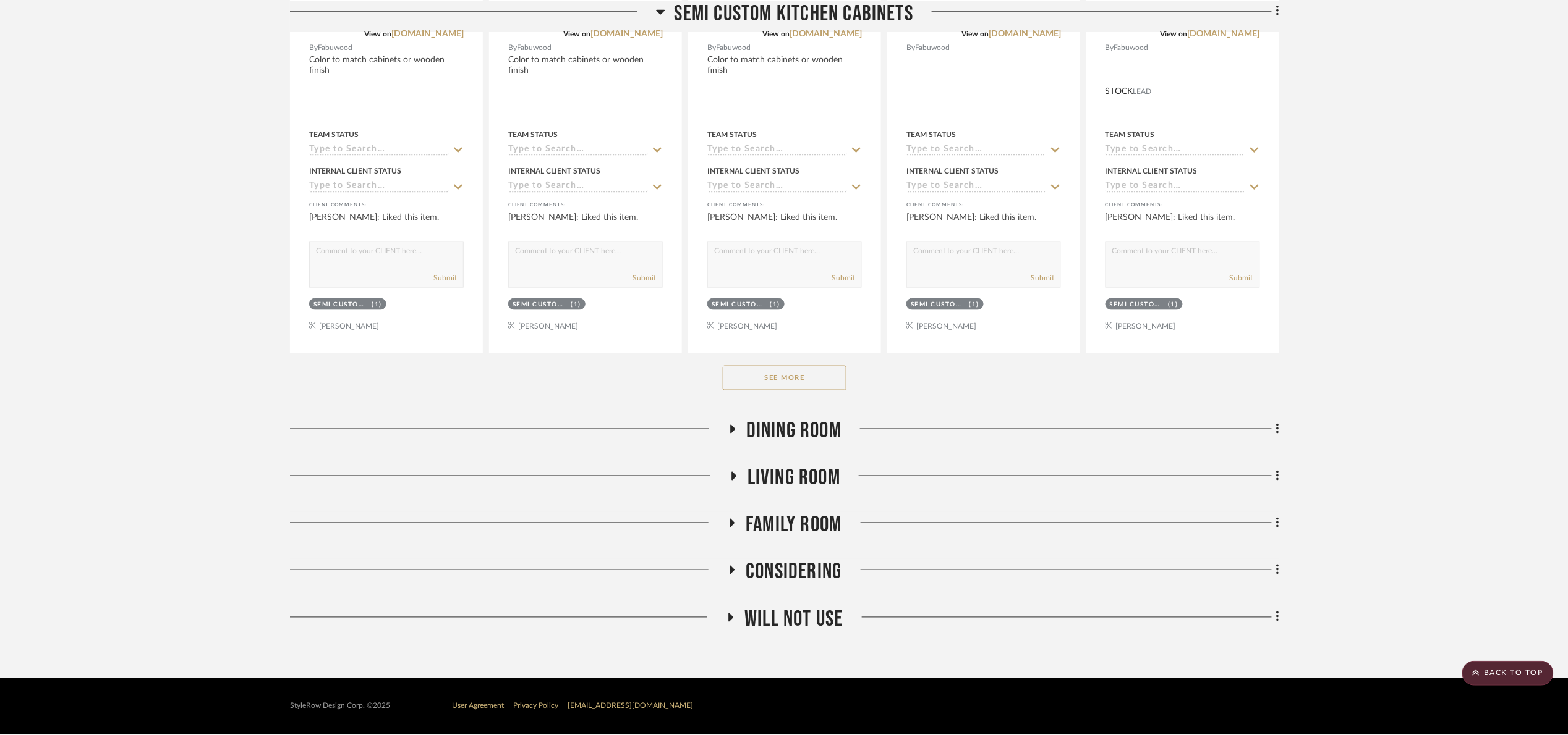
click at [795, 372] on button "See More" at bounding box center [784, 378] width 124 height 24
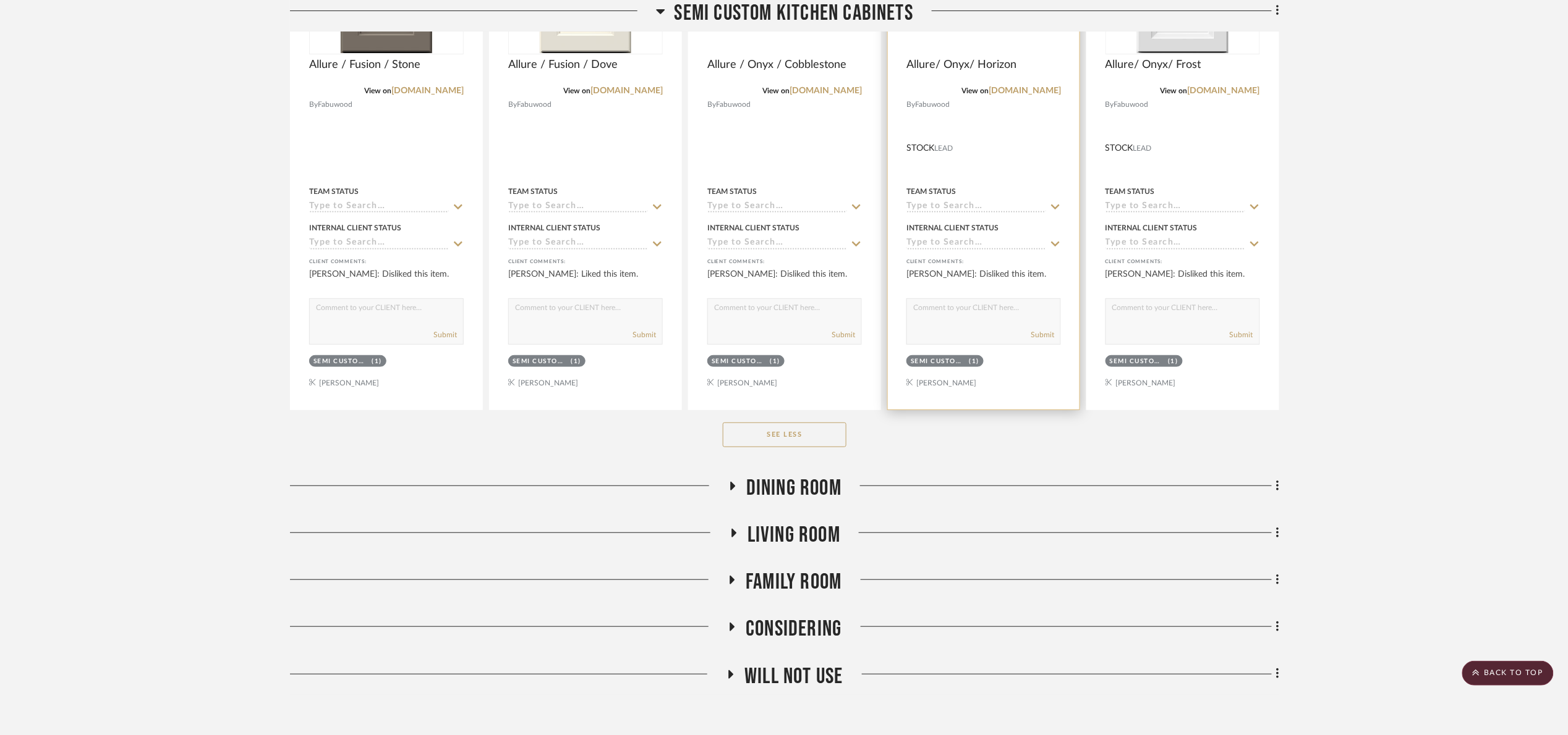
scroll to position [1854, 0]
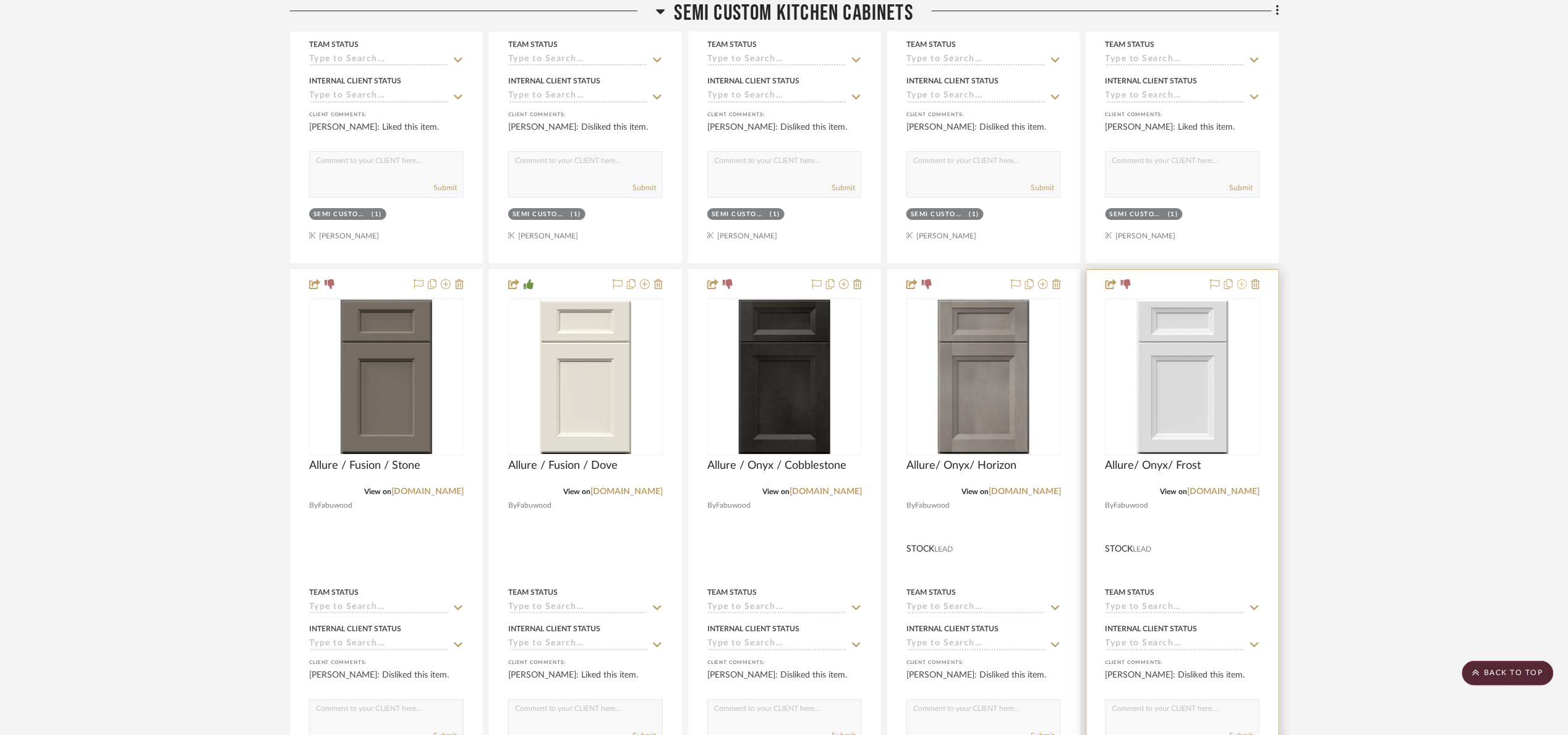
click at [1244, 288] on icon at bounding box center [1241, 284] width 10 height 10
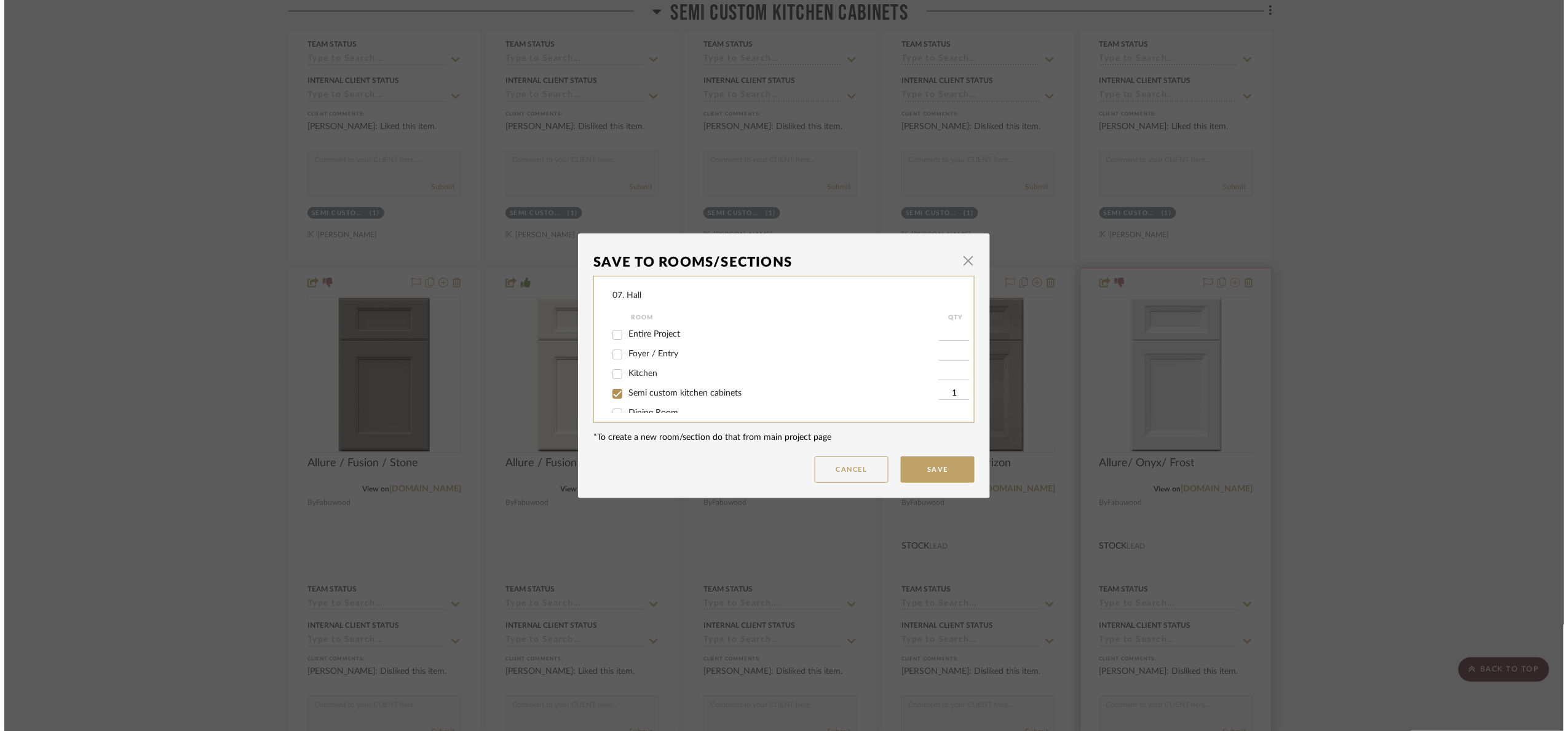
scroll to position [0, 0]
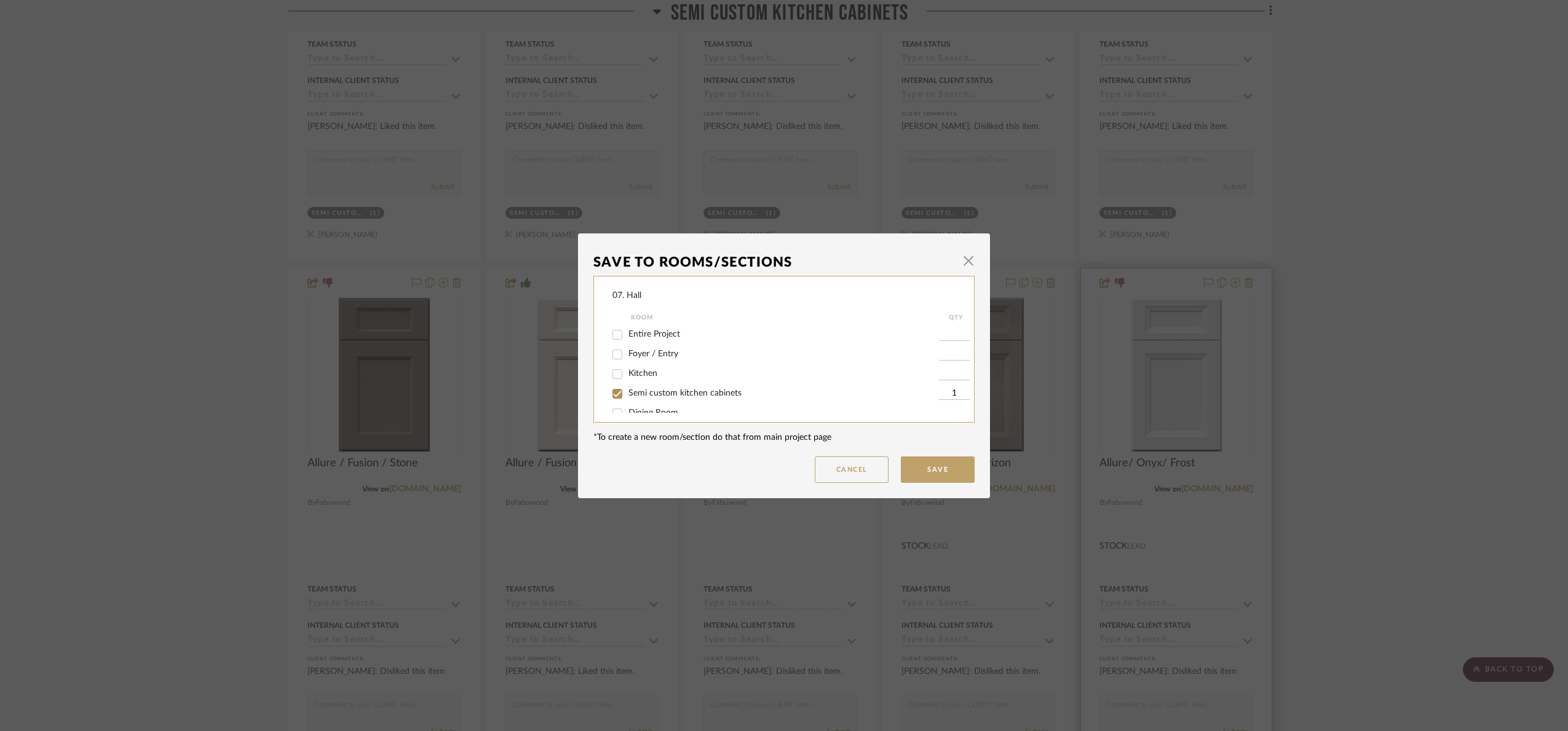
drag, startPoint x: 1357, startPoint y: 352, endPoint x: 1243, endPoint y: 289, distance: 130.2
click at [1357, 352] on div "Save To Rooms/Sections × 07. Hall Room QTY Entire Project Foyer / Entry Kitchen…" at bounding box center [784, 365] width 1568 height 731
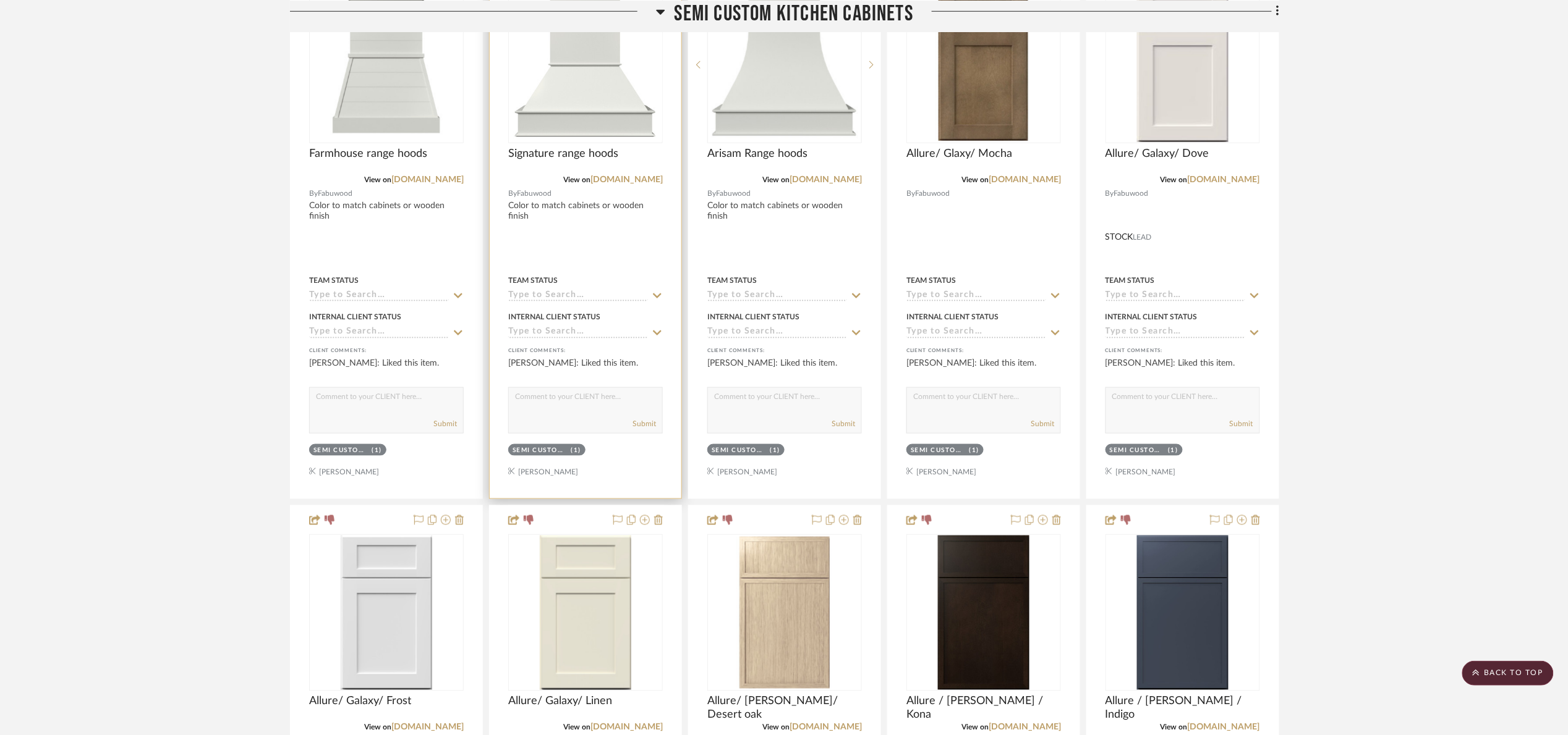
scroll to position [741, 0]
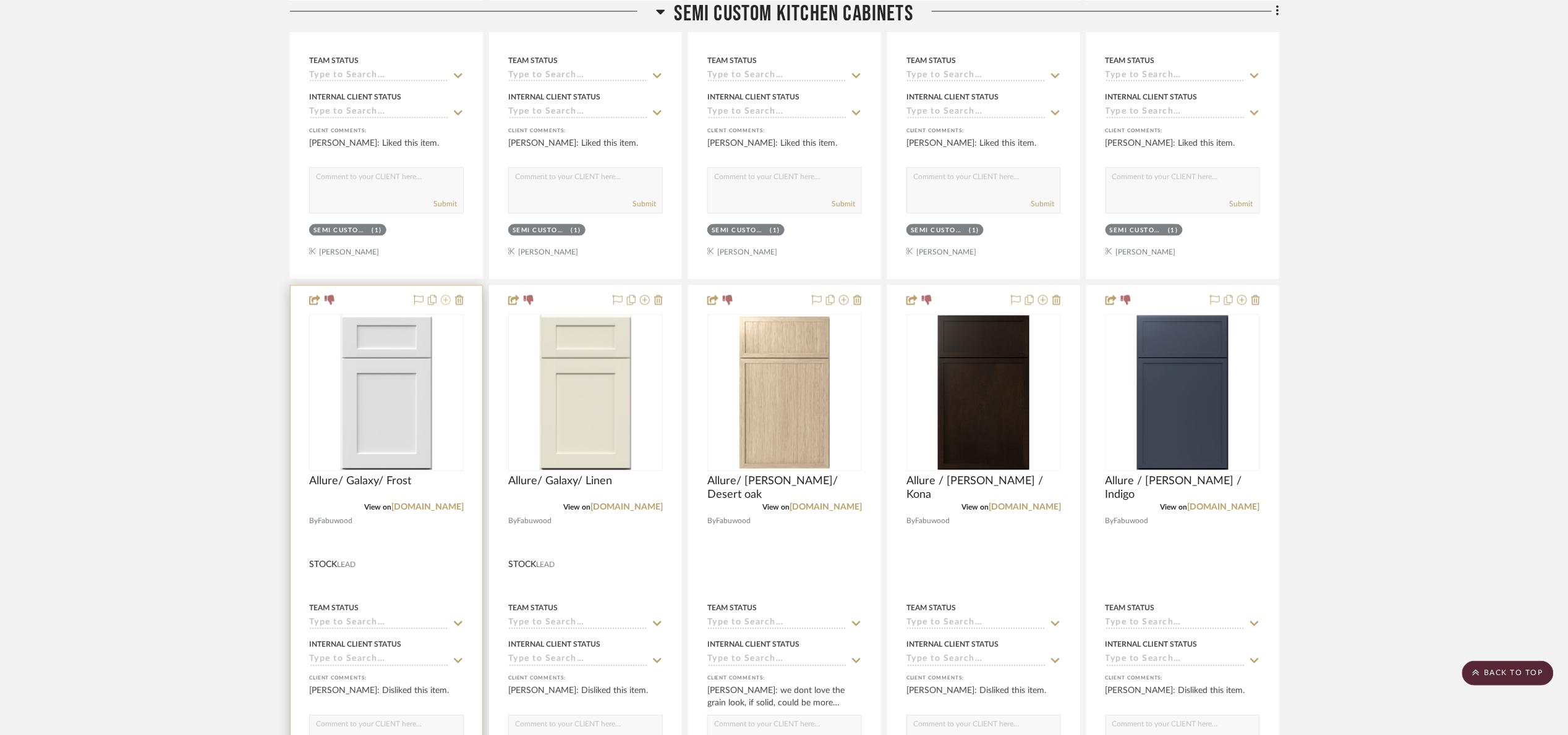
click at [444, 301] on icon at bounding box center [446, 300] width 10 height 10
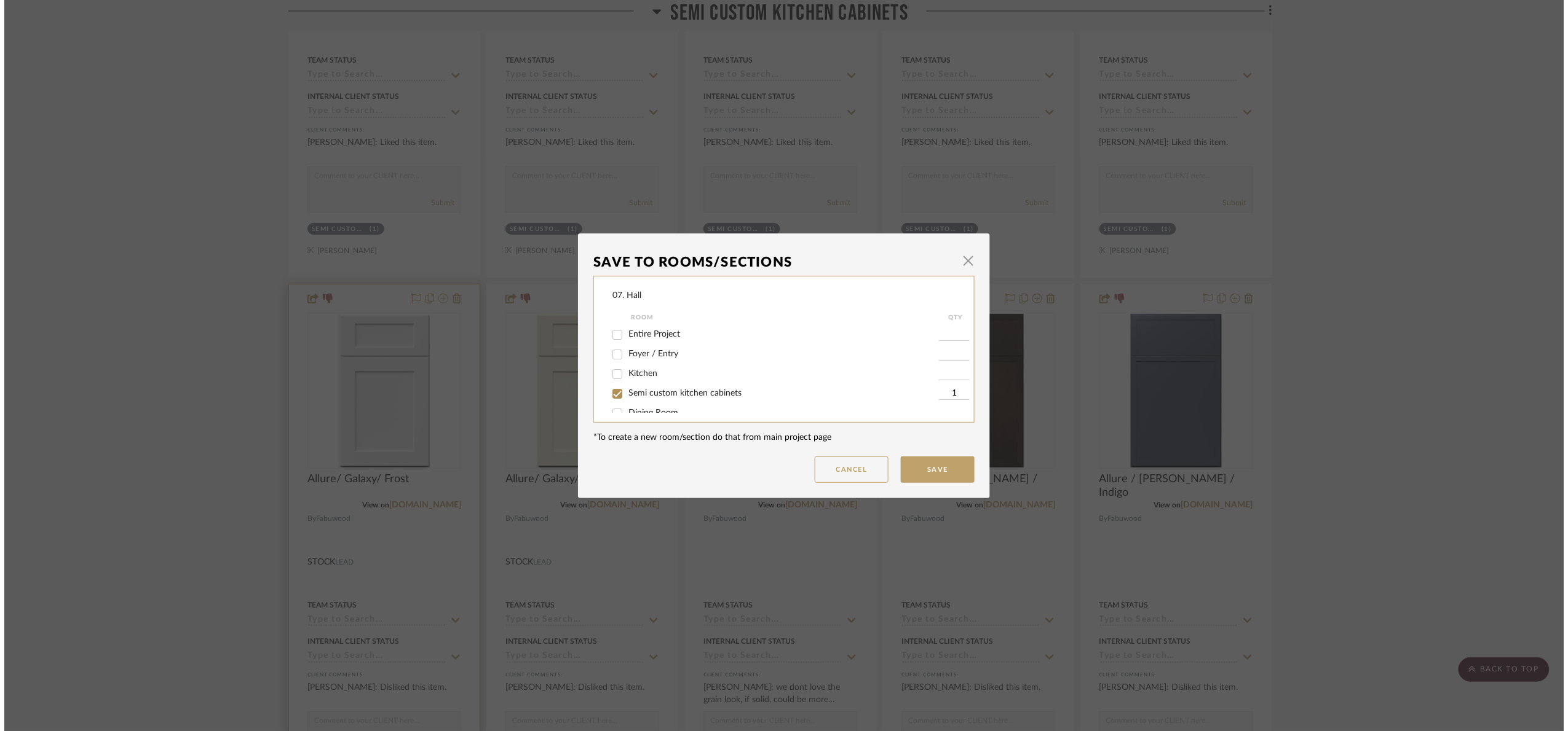
scroll to position [0, 0]
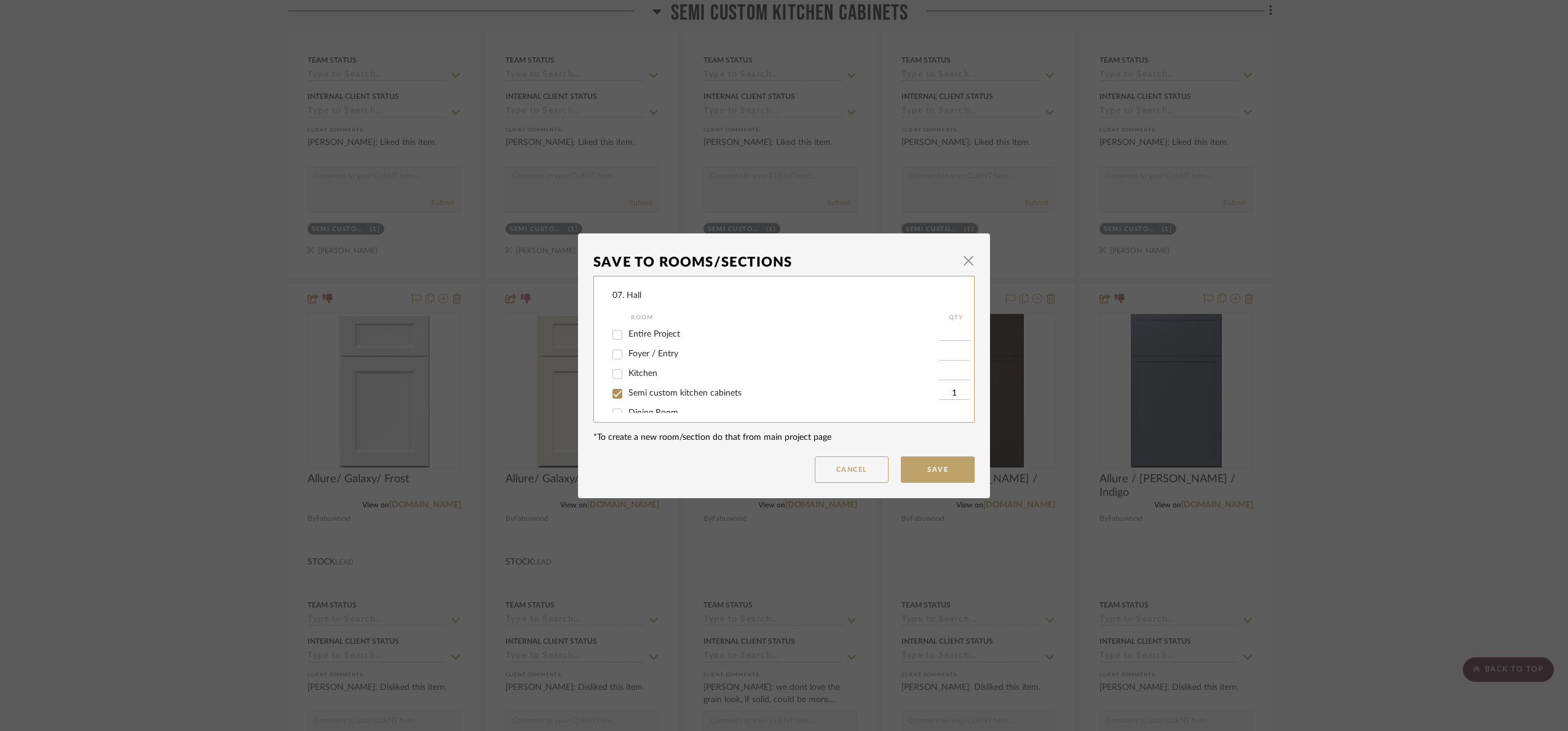
click at [667, 389] on span "Semi custom kitchen cabinets" at bounding box center [685, 394] width 113 height 9
click at [627, 389] on input "Semi custom kitchen cabinets" at bounding box center [618, 394] width 20 height 20
checkbox input "false"
click at [650, 398] on span "Will Not Use" at bounding box center [653, 400] width 48 height 9
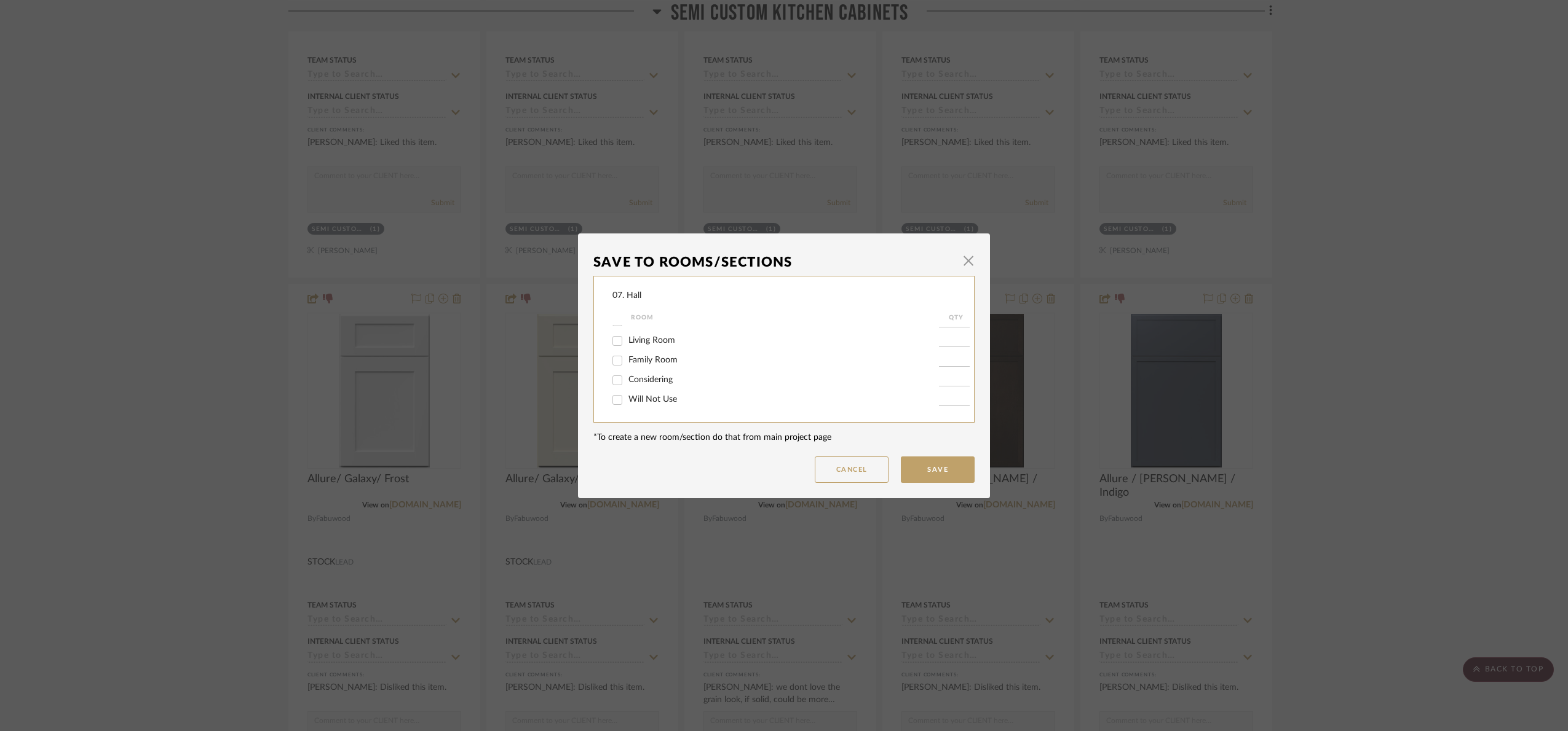
click at [627, 398] on input "Will Not Use" at bounding box center [618, 400] width 20 height 20
checkbox input "true"
type input "1"
click at [924, 461] on button "Save" at bounding box center [938, 469] width 74 height 26
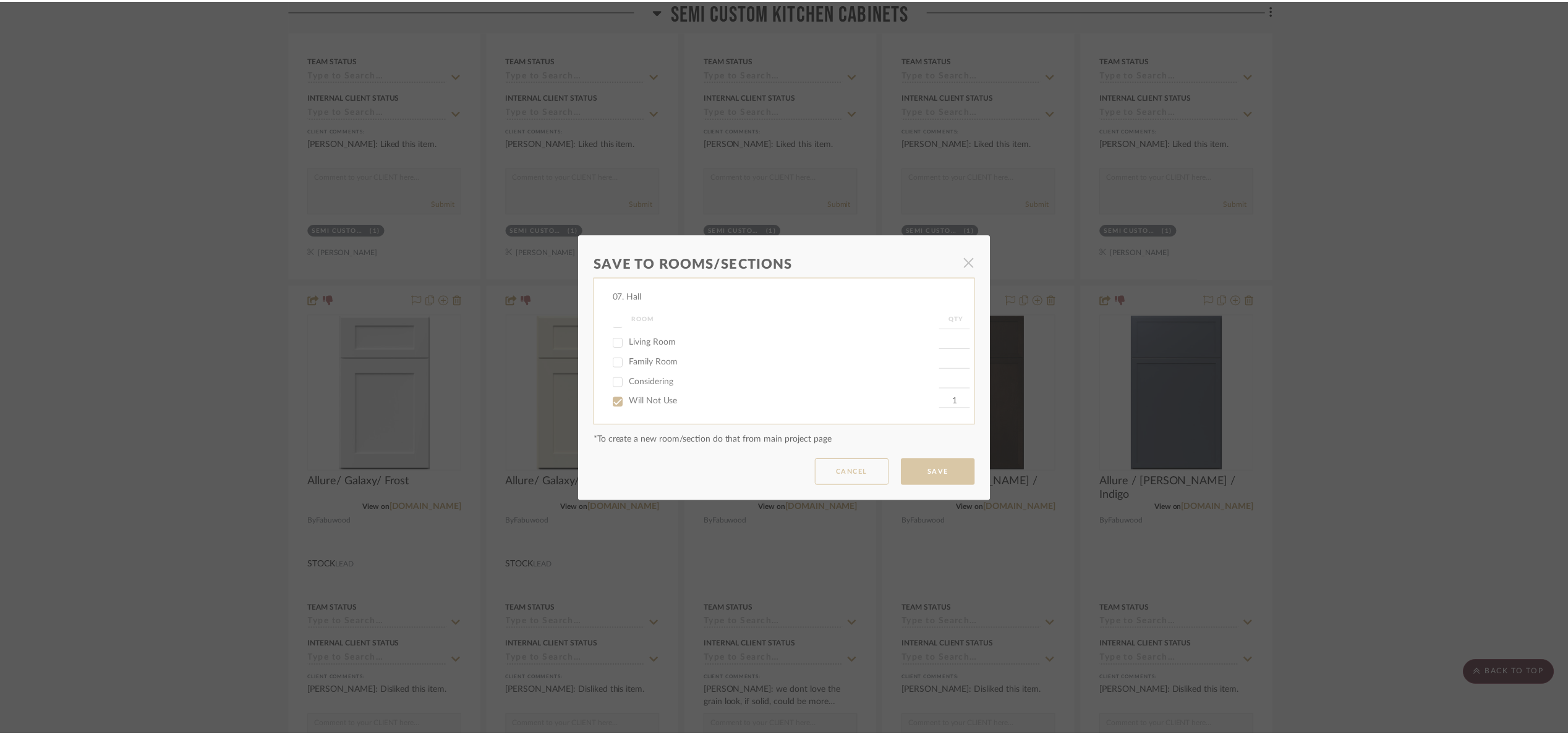
scroll to position [741, 0]
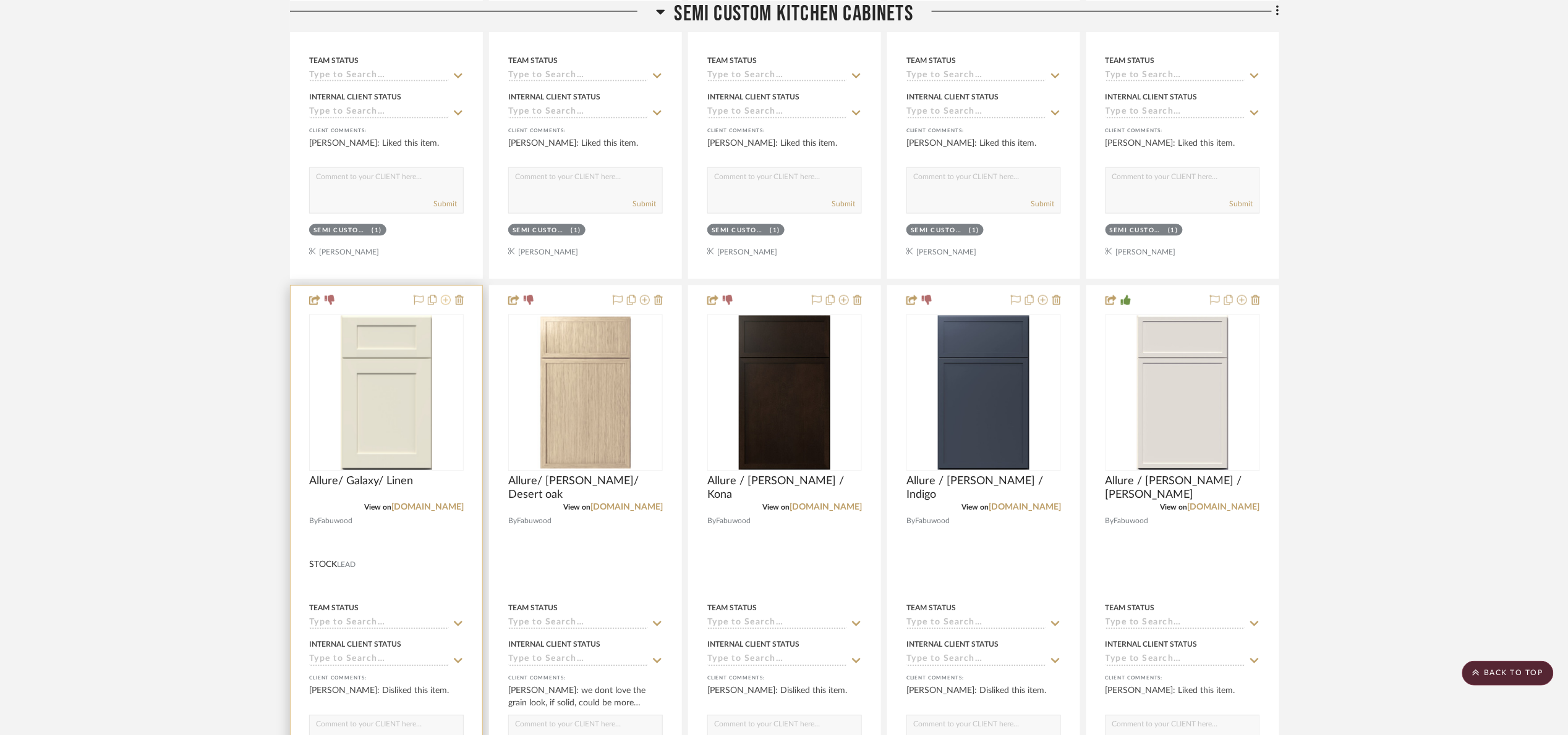
click at [443, 299] on icon at bounding box center [446, 300] width 10 height 10
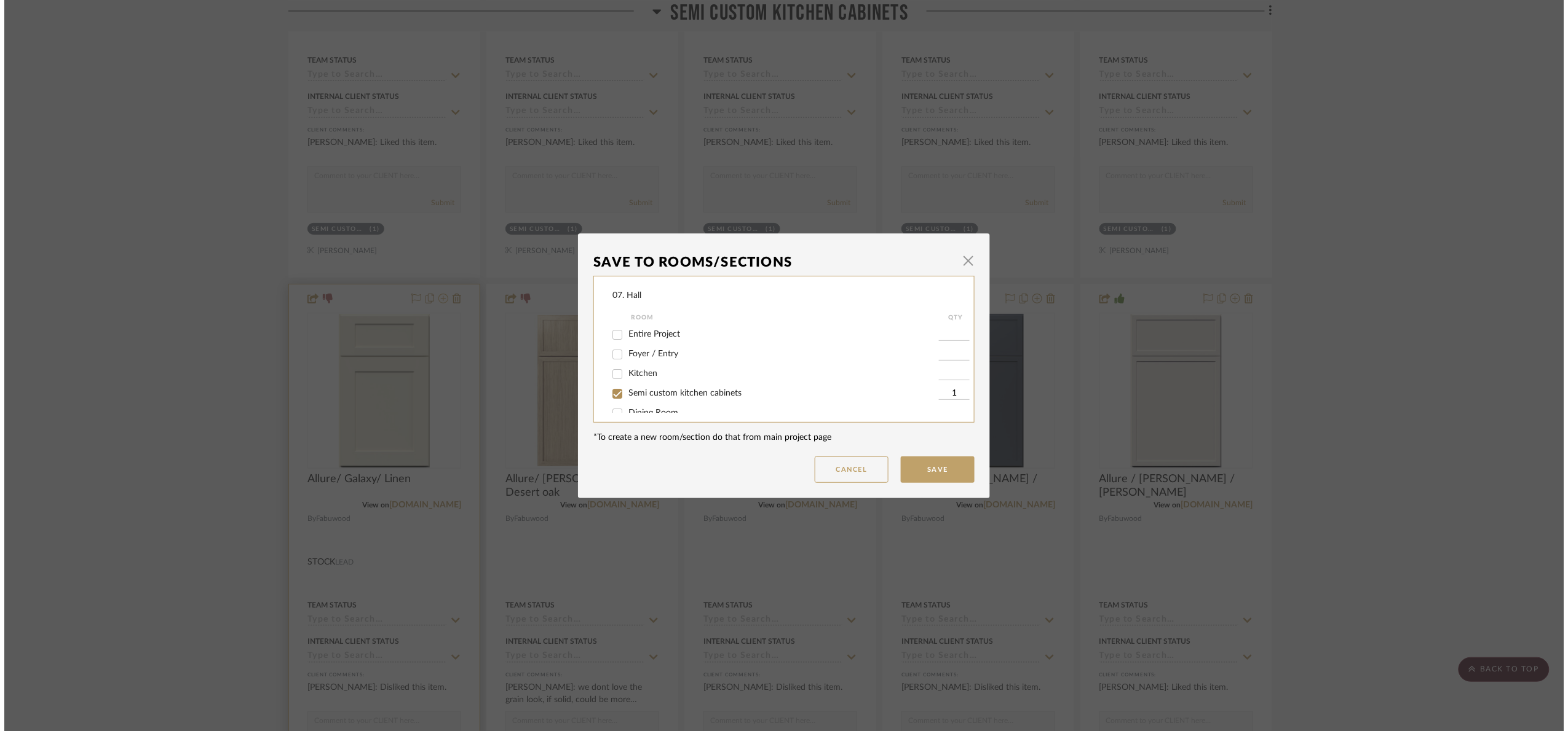
scroll to position [0, 0]
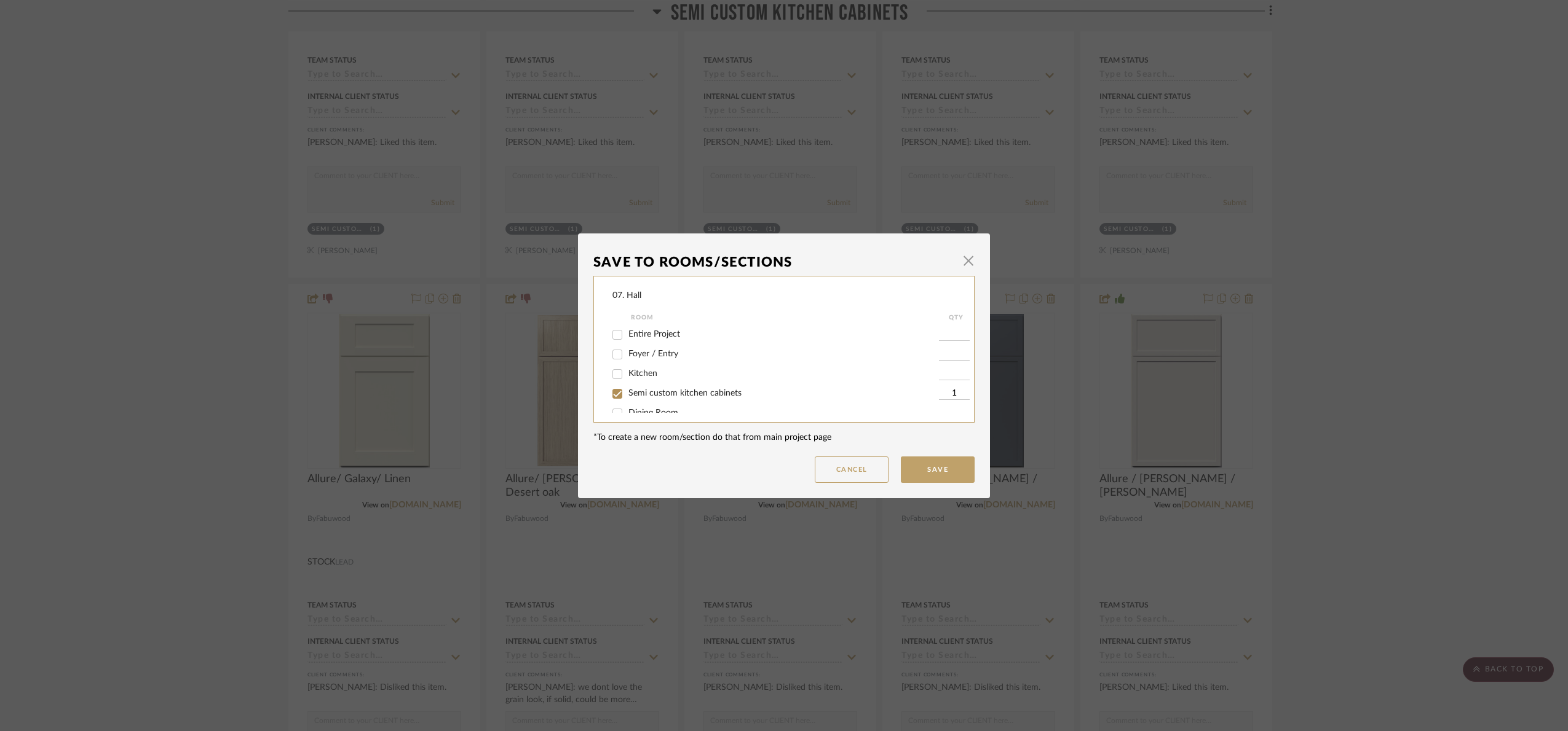
click at [642, 395] on span "Semi custom kitchen cabinets" at bounding box center [685, 394] width 113 height 9
click at [627, 395] on input "Semi custom kitchen cabinets" at bounding box center [618, 394] width 20 height 20
checkbox input "false"
click at [642, 401] on span "Will Not Use" at bounding box center [653, 400] width 48 height 9
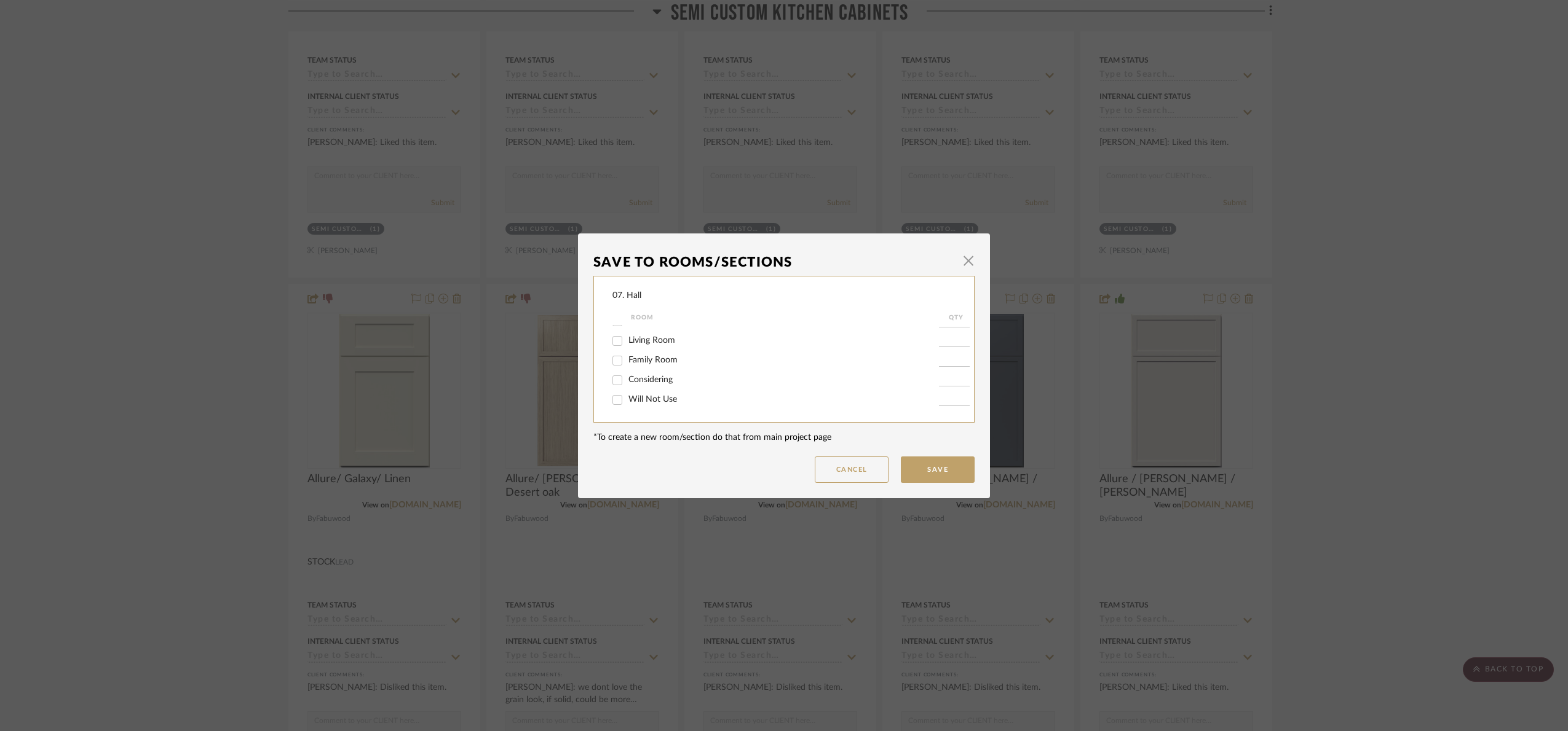
click at [627, 401] on input "Will Not Use" at bounding box center [618, 400] width 20 height 20
checkbox input "true"
type input "1"
click at [941, 474] on button "Save" at bounding box center [938, 469] width 74 height 26
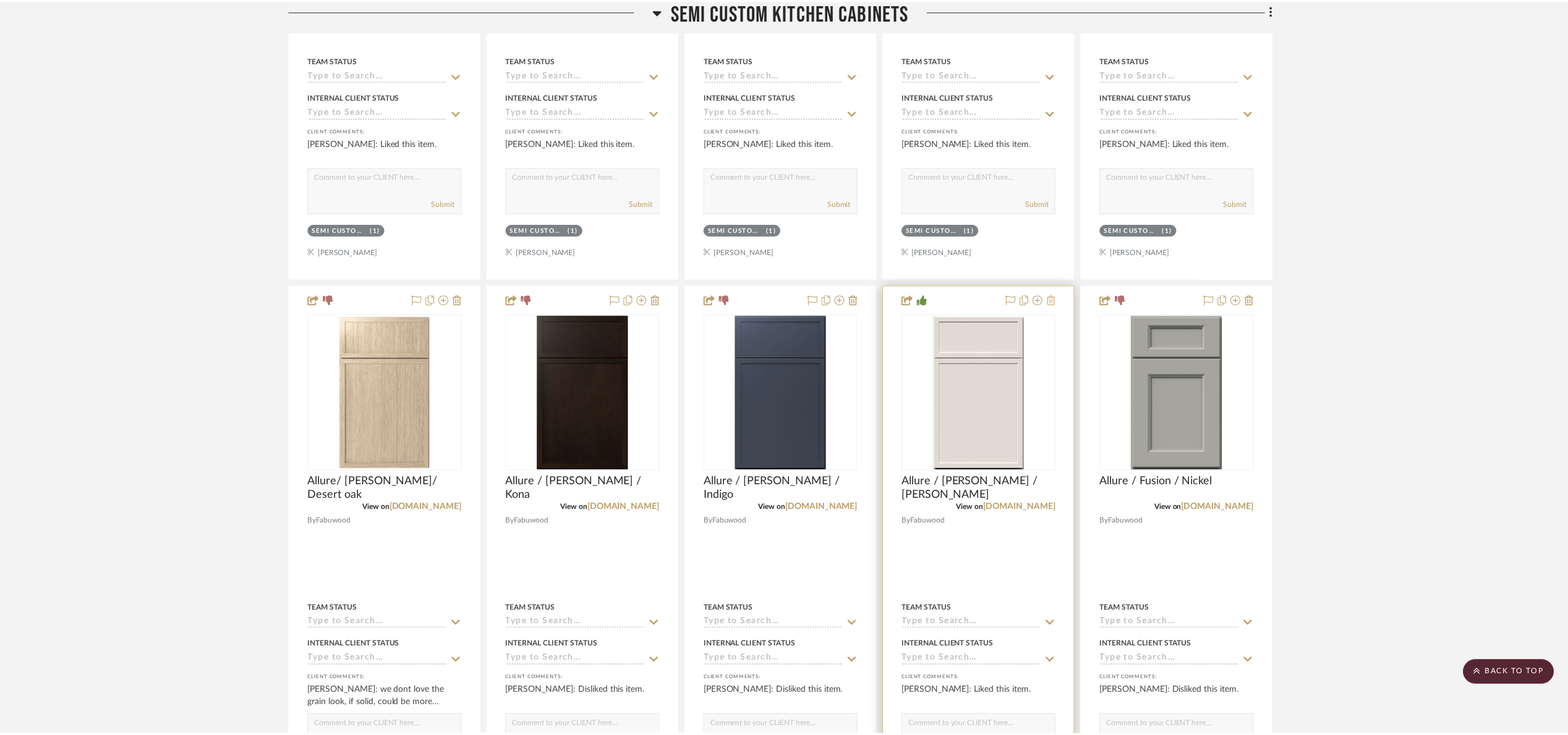
scroll to position [741, 0]
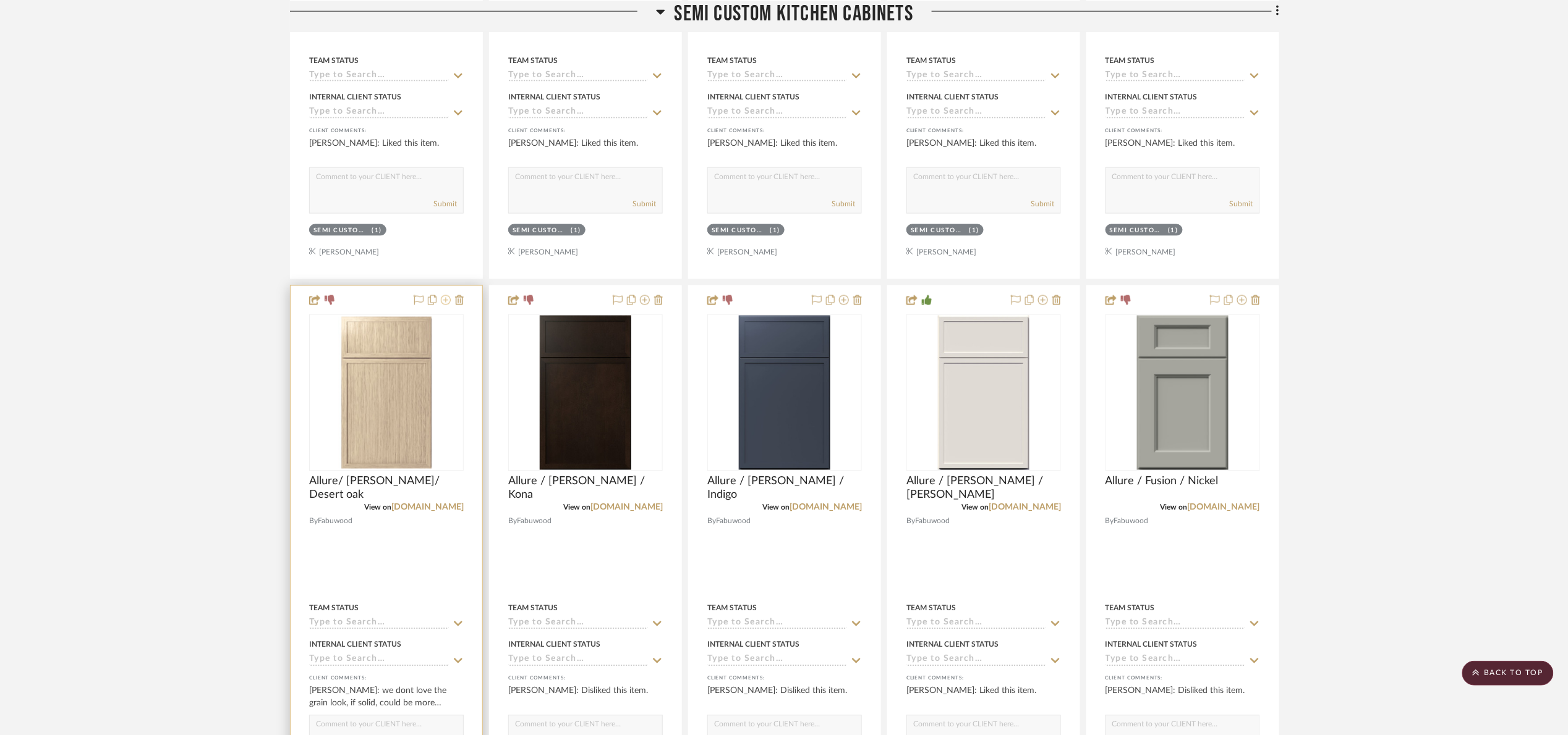
click at [447, 306] on icon at bounding box center [446, 300] width 10 height 10
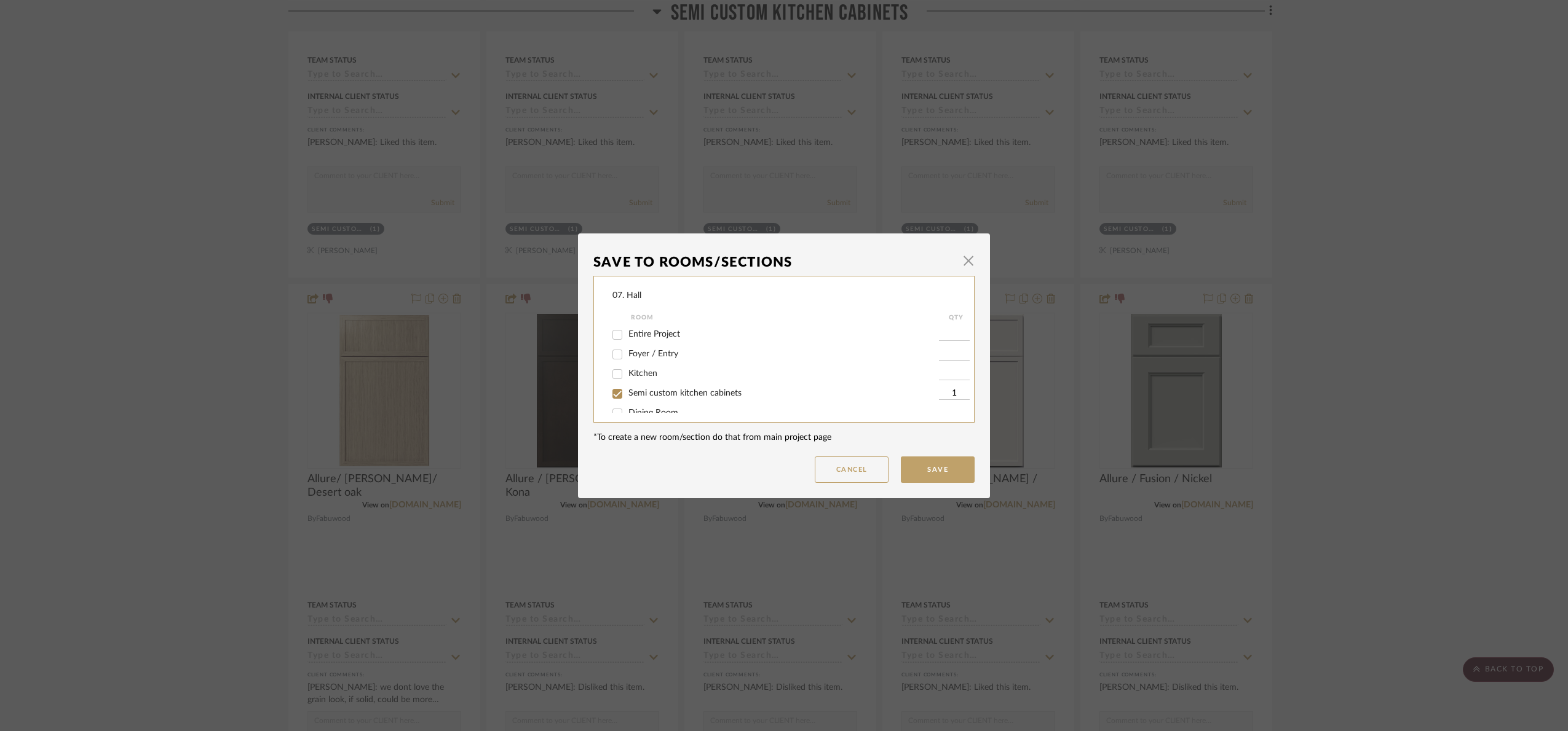
click at [665, 392] on span "Semi custom kitchen cabinets" at bounding box center [685, 394] width 113 height 9
click at [627, 392] on input "Semi custom kitchen cabinets" at bounding box center [618, 394] width 20 height 20
checkbox input "false"
click at [660, 395] on label "Will Not Use" at bounding box center [784, 400] width 311 height 11
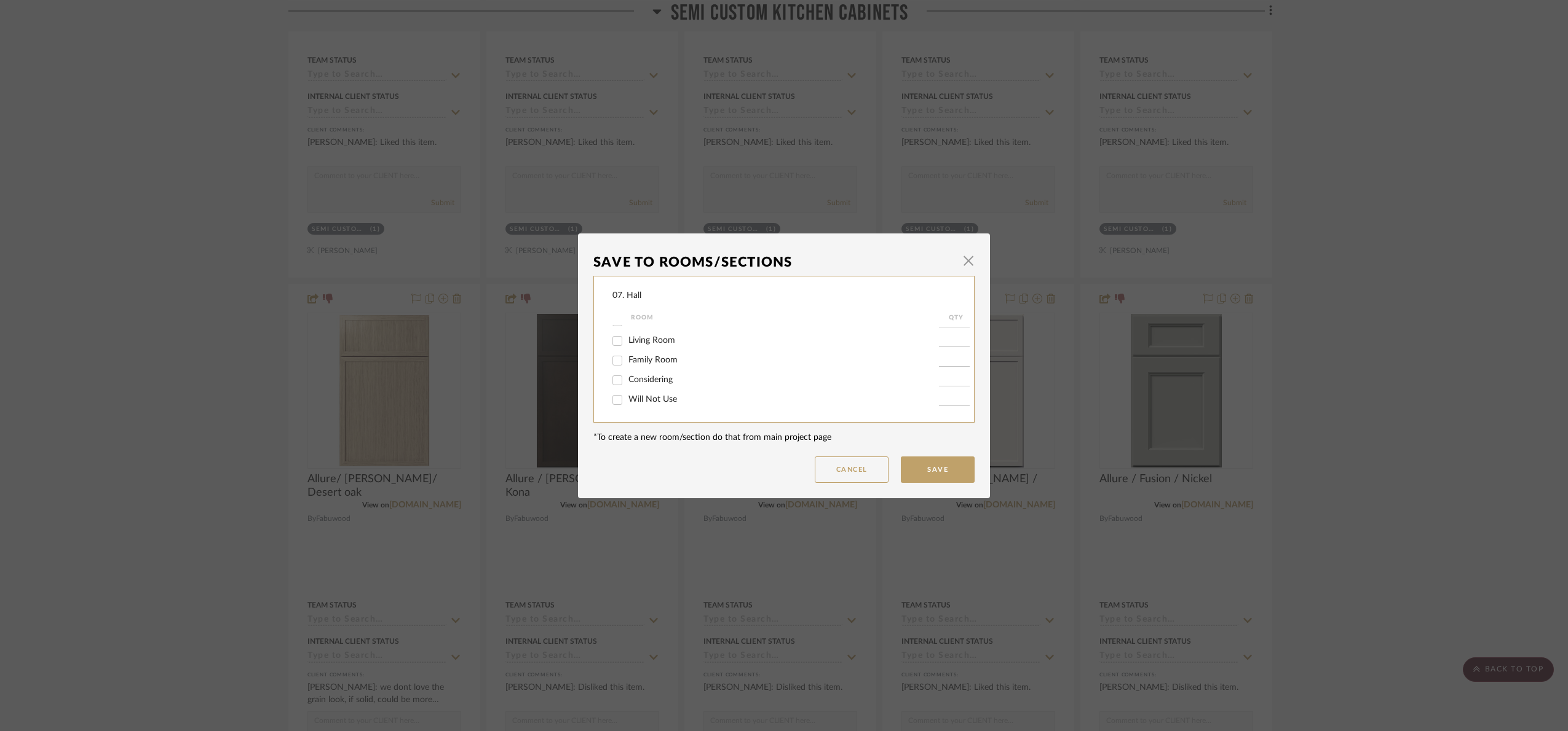
click at [627, 394] on input "Will Not Use" at bounding box center [618, 400] width 20 height 20
checkbox input "true"
type input "1"
click at [924, 464] on button "Save" at bounding box center [938, 469] width 74 height 26
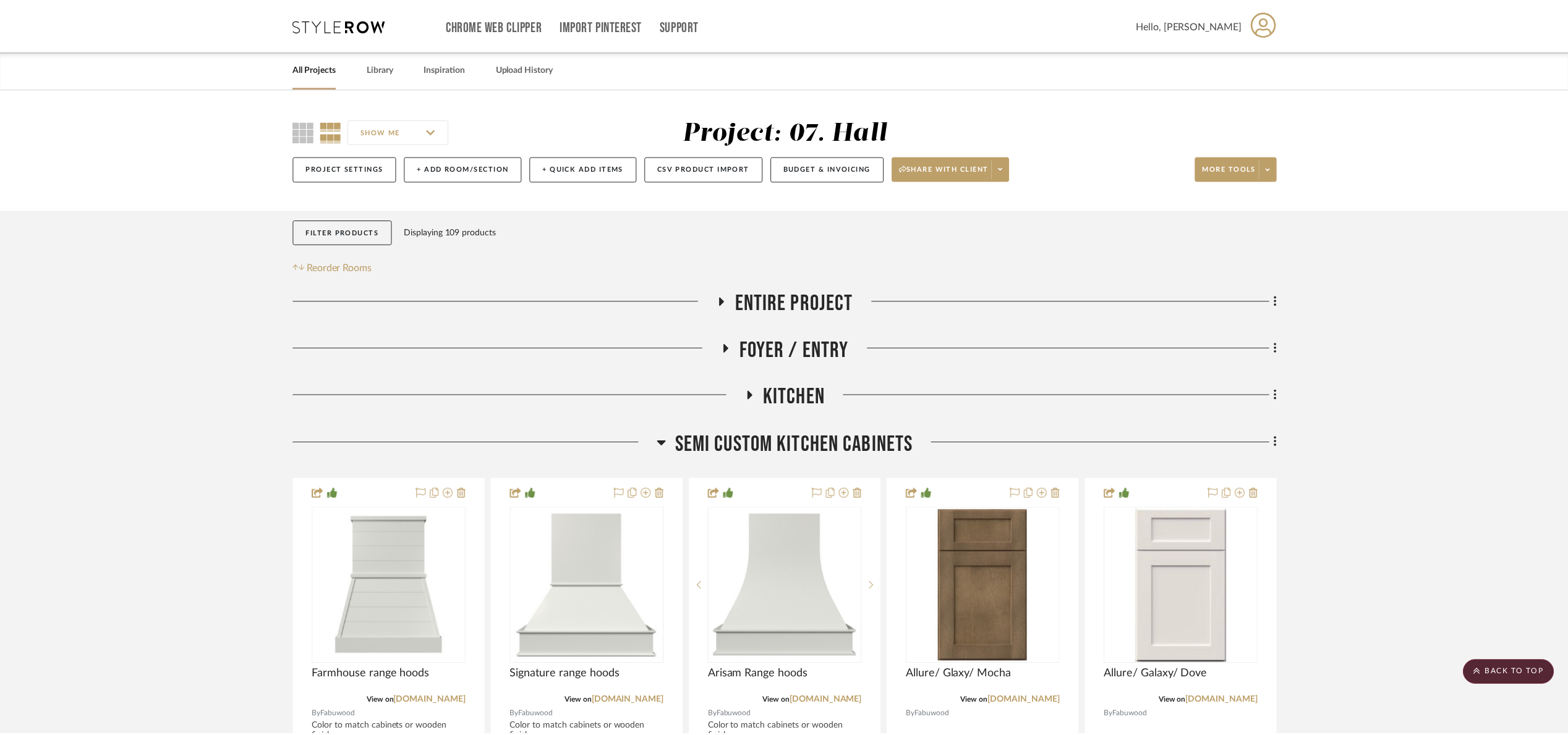
scroll to position [741, 0]
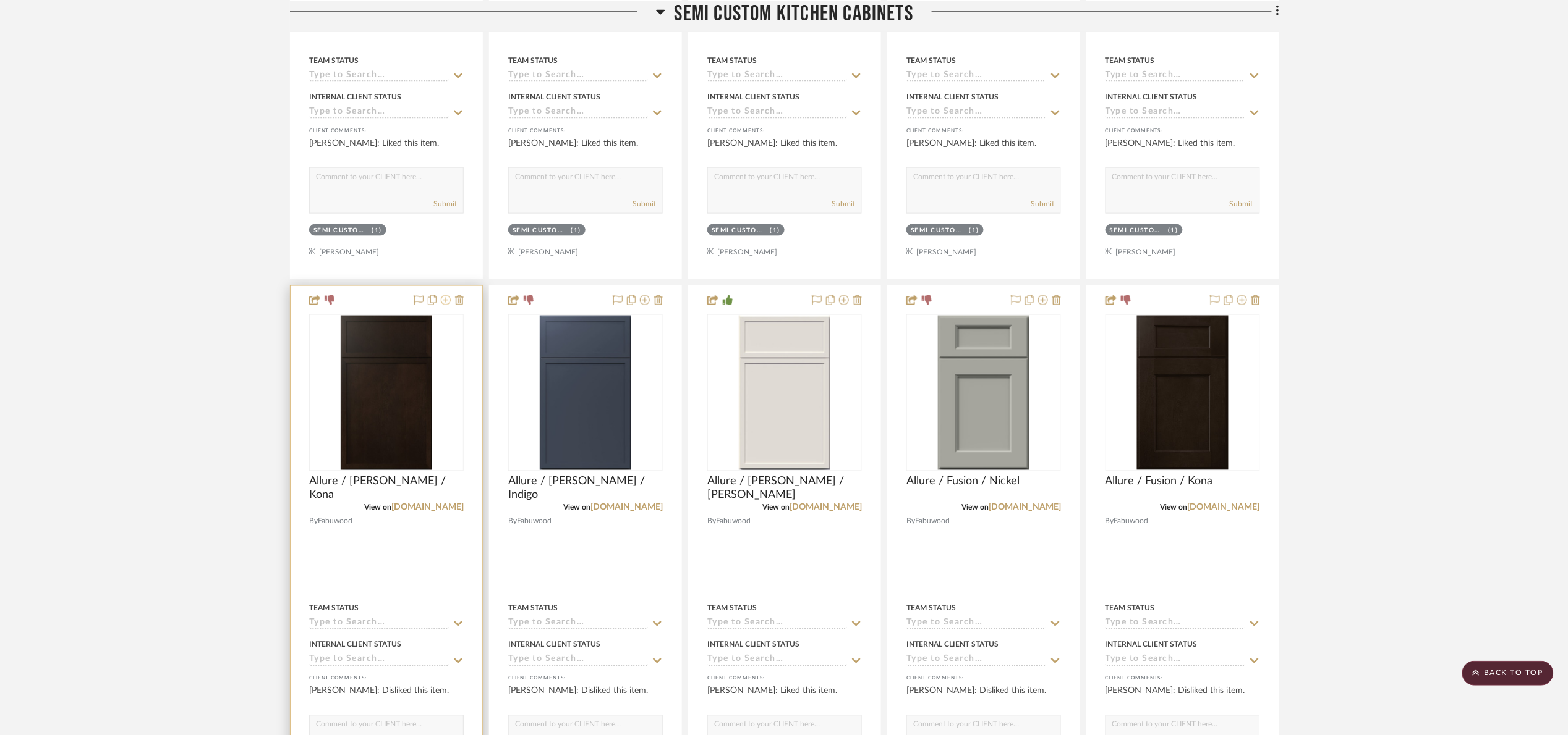
click at [445, 306] on icon at bounding box center [446, 300] width 10 height 10
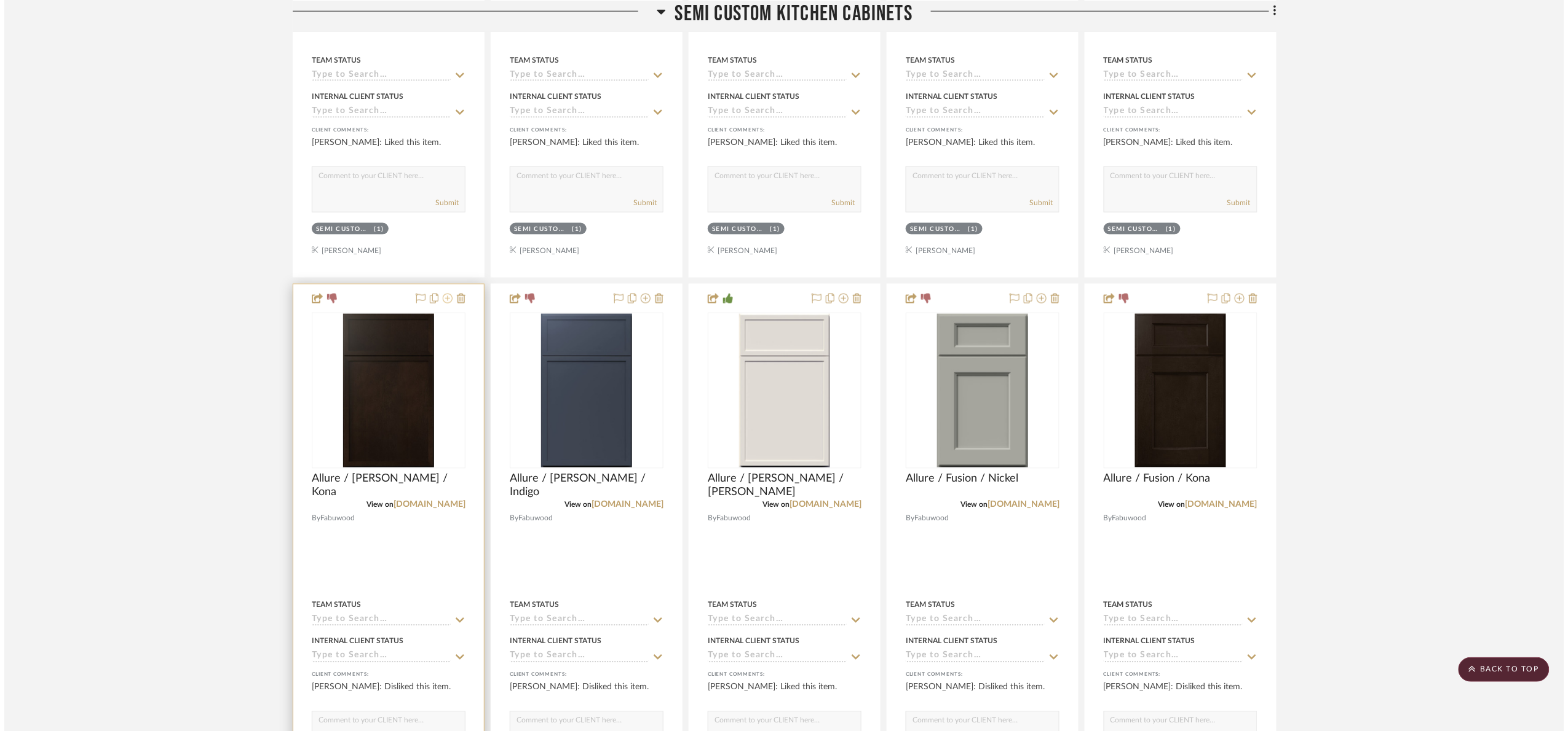
scroll to position [0, 0]
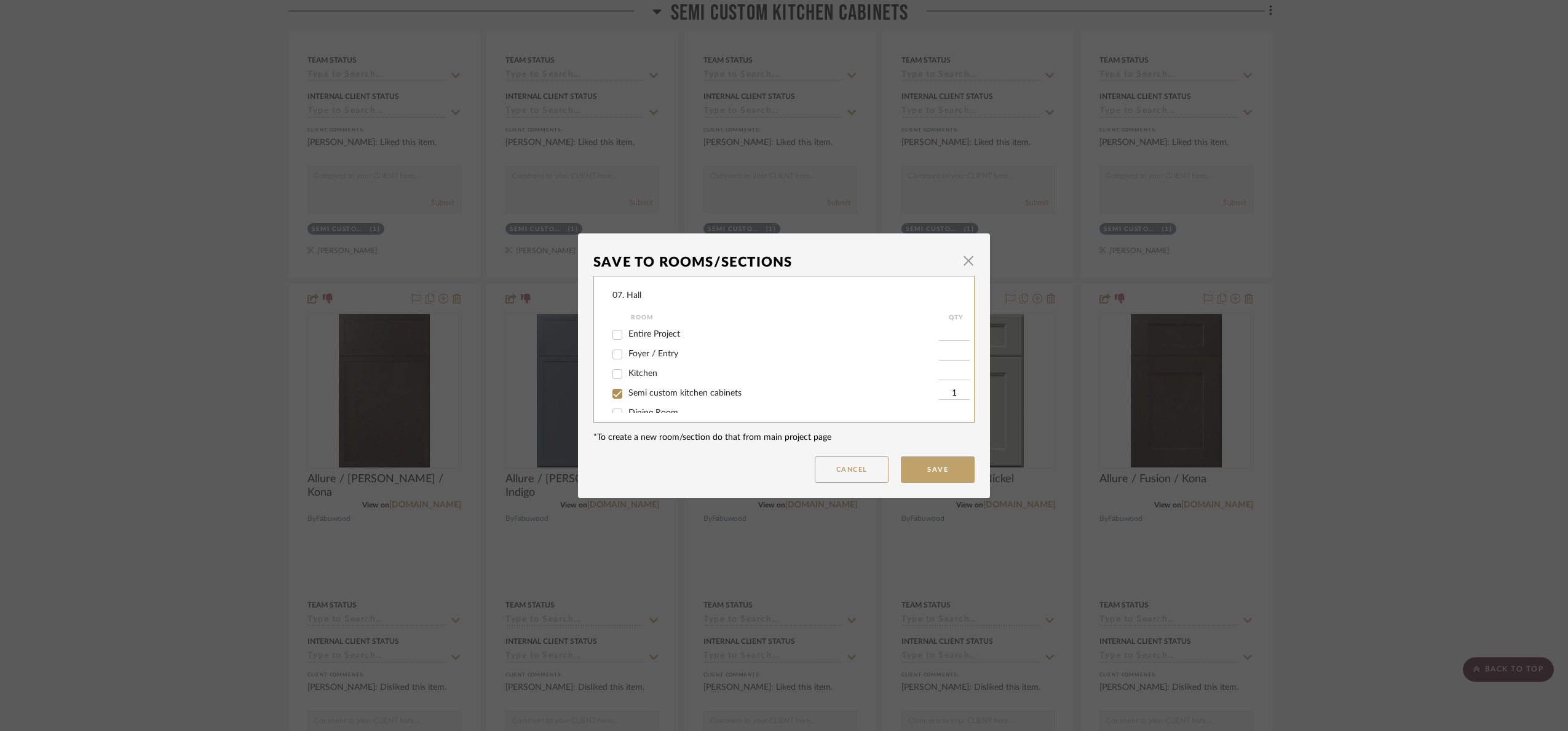
click at [652, 391] on span "Semi custom kitchen cabinets" at bounding box center [685, 394] width 113 height 9
click at [627, 391] on input "Semi custom kitchen cabinets" at bounding box center [618, 394] width 20 height 20
checkbox input "false"
click at [646, 399] on span "Will Not Use" at bounding box center [653, 400] width 48 height 9
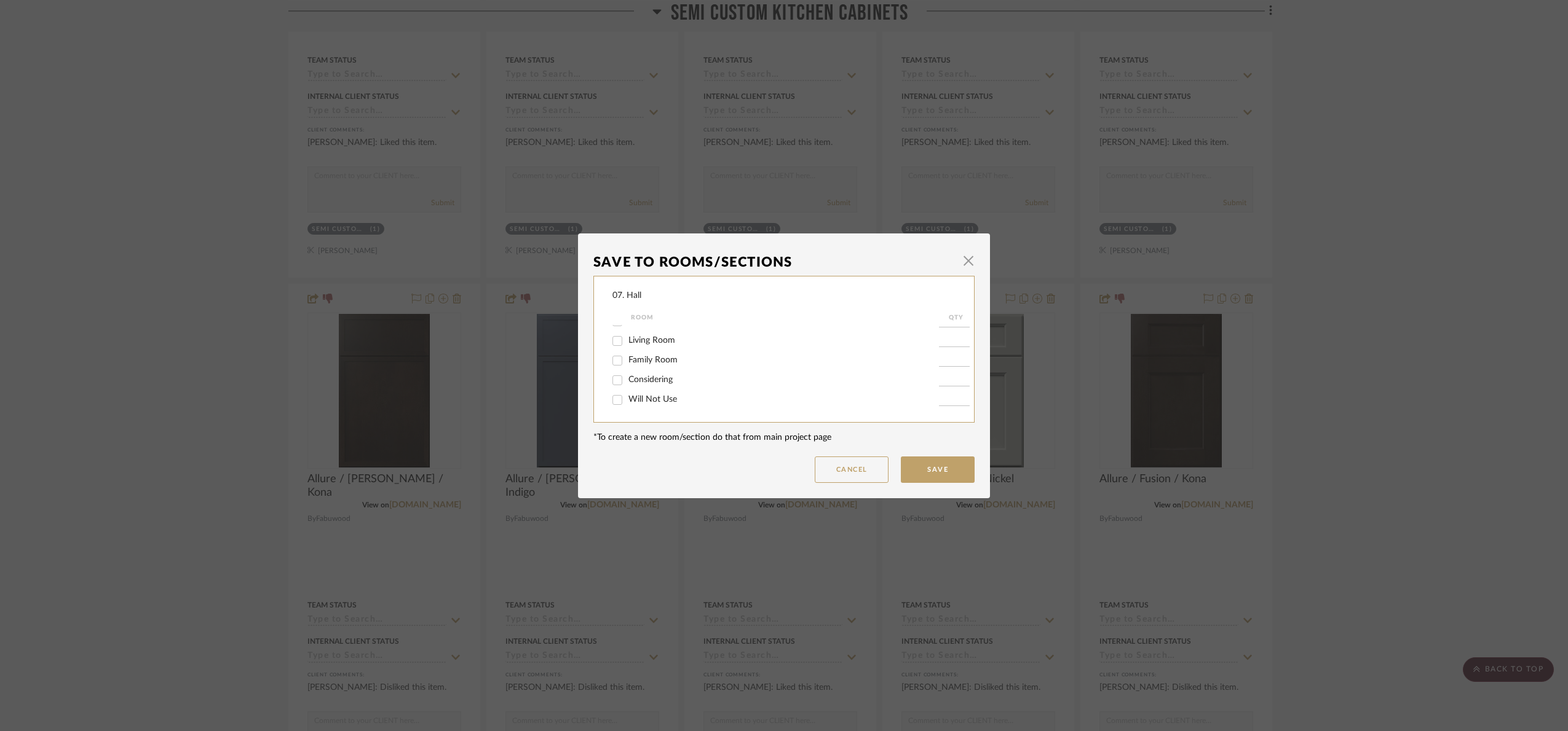
click at [627, 399] on input "Will Not Use" at bounding box center [618, 400] width 20 height 20
checkbox input "true"
type input "1"
click at [949, 462] on button "Save" at bounding box center [938, 469] width 74 height 26
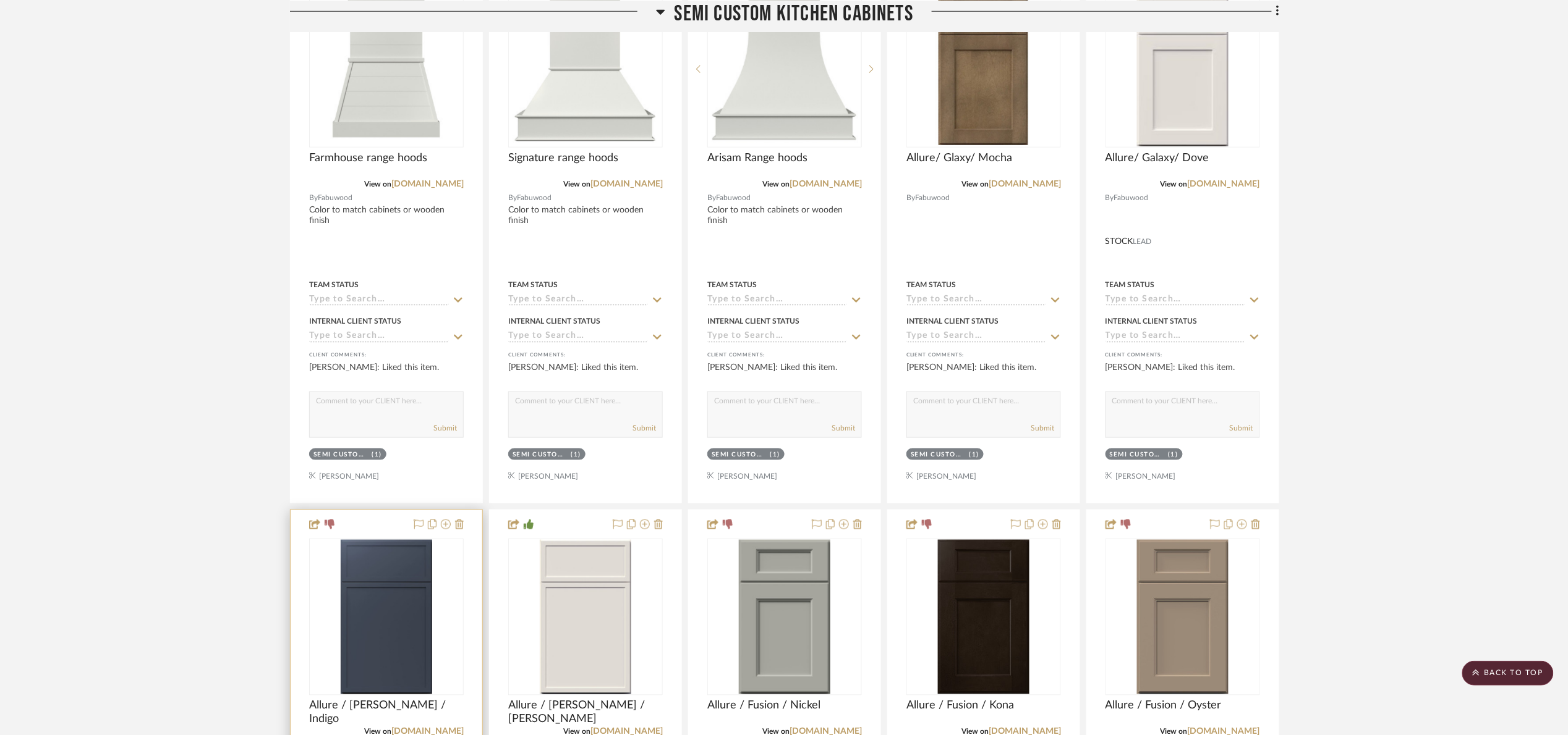
scroll to position [741, 0]
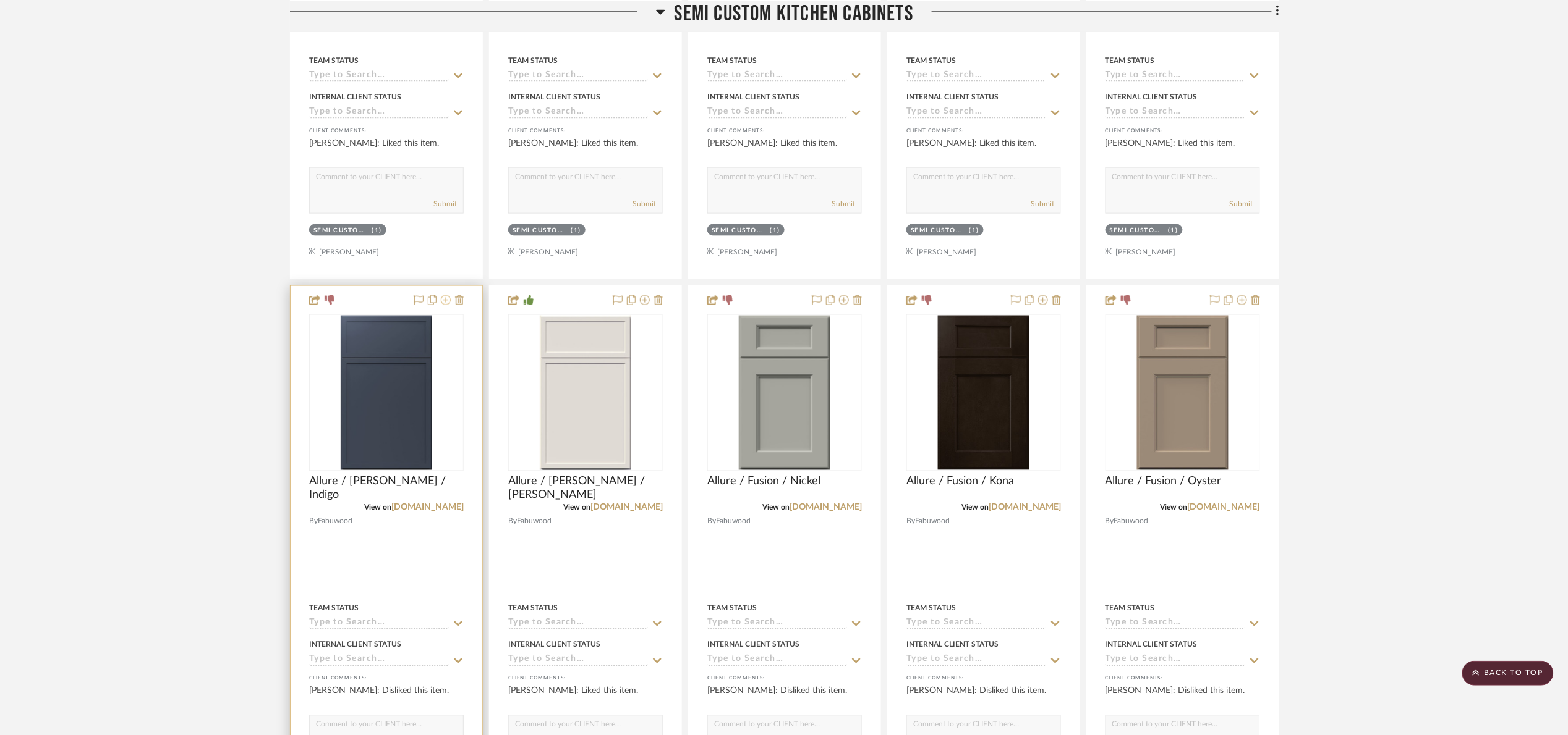
click at [443, 301] on icon at bounding box center [446, 300] width 10 height 10
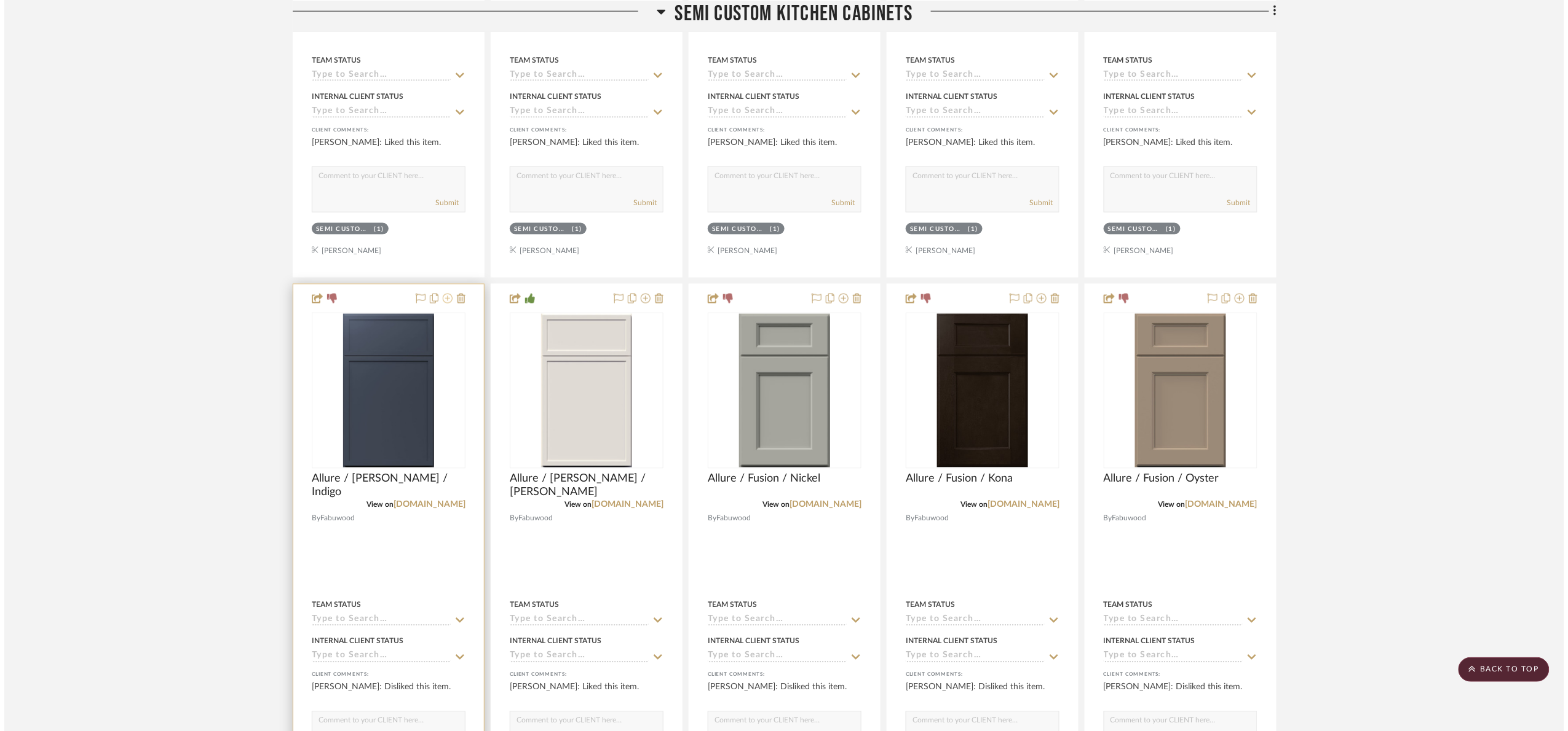
scroll to position [0, 0]
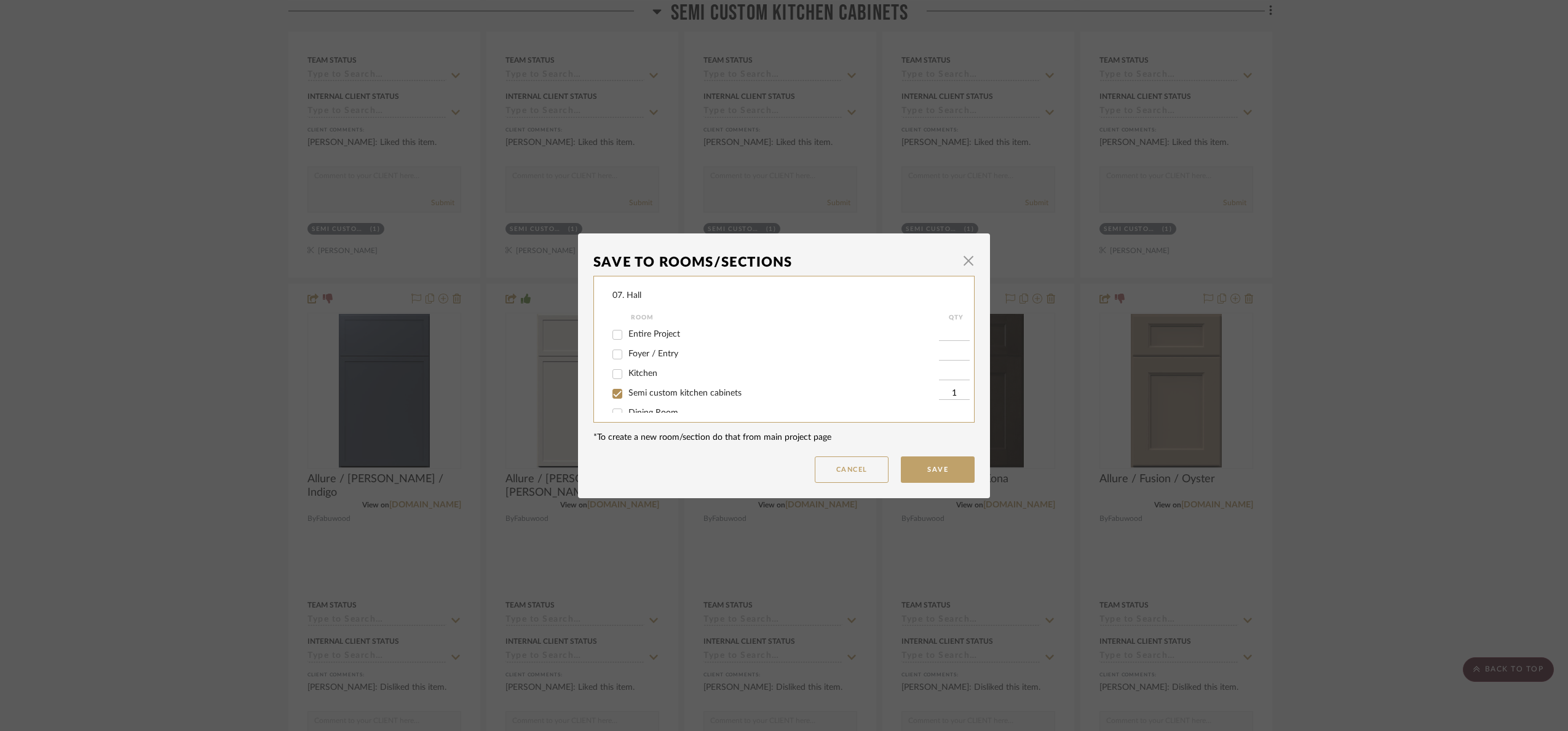
click at [669, 394] on span "Semi custom kitchen cabinets" at bounding box center [685, 394] width 113 height 9
click at [627, 394] on input "Semi custom kitchen cabinets" at bounding box center [618, 394] width 20 height 20
checkbox input "false"
click at [658, 398] on span "Will Not Use" at bounding box center [653, 400] width 48 height 9
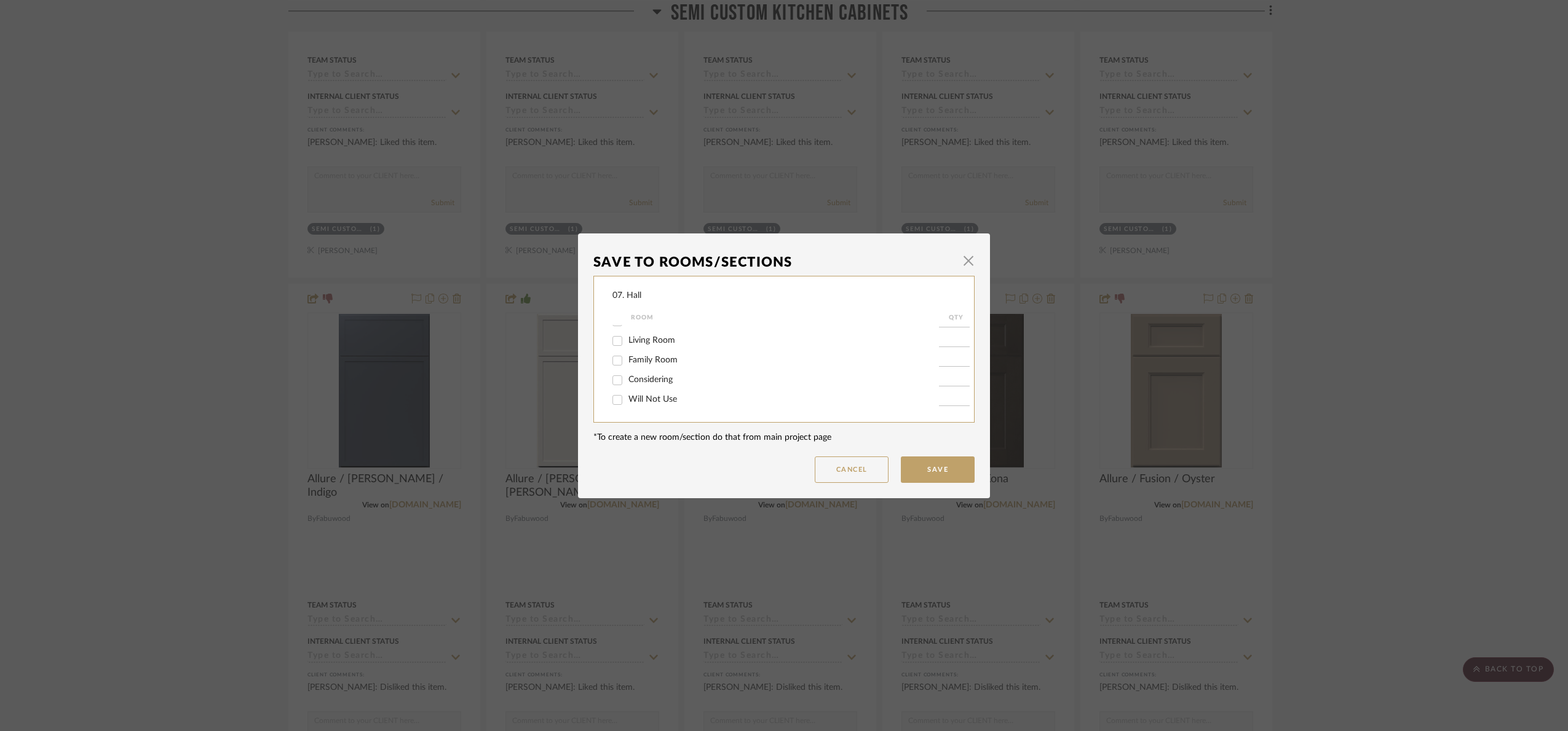
click at [627, 398] on input "Will Not Use" at bounding box center [618, 400] width 20 height 20
checkbox input "true"
type input "1"
click at [945, 468] on button "Save" at bounding box center [938, 469] width 74 height 26
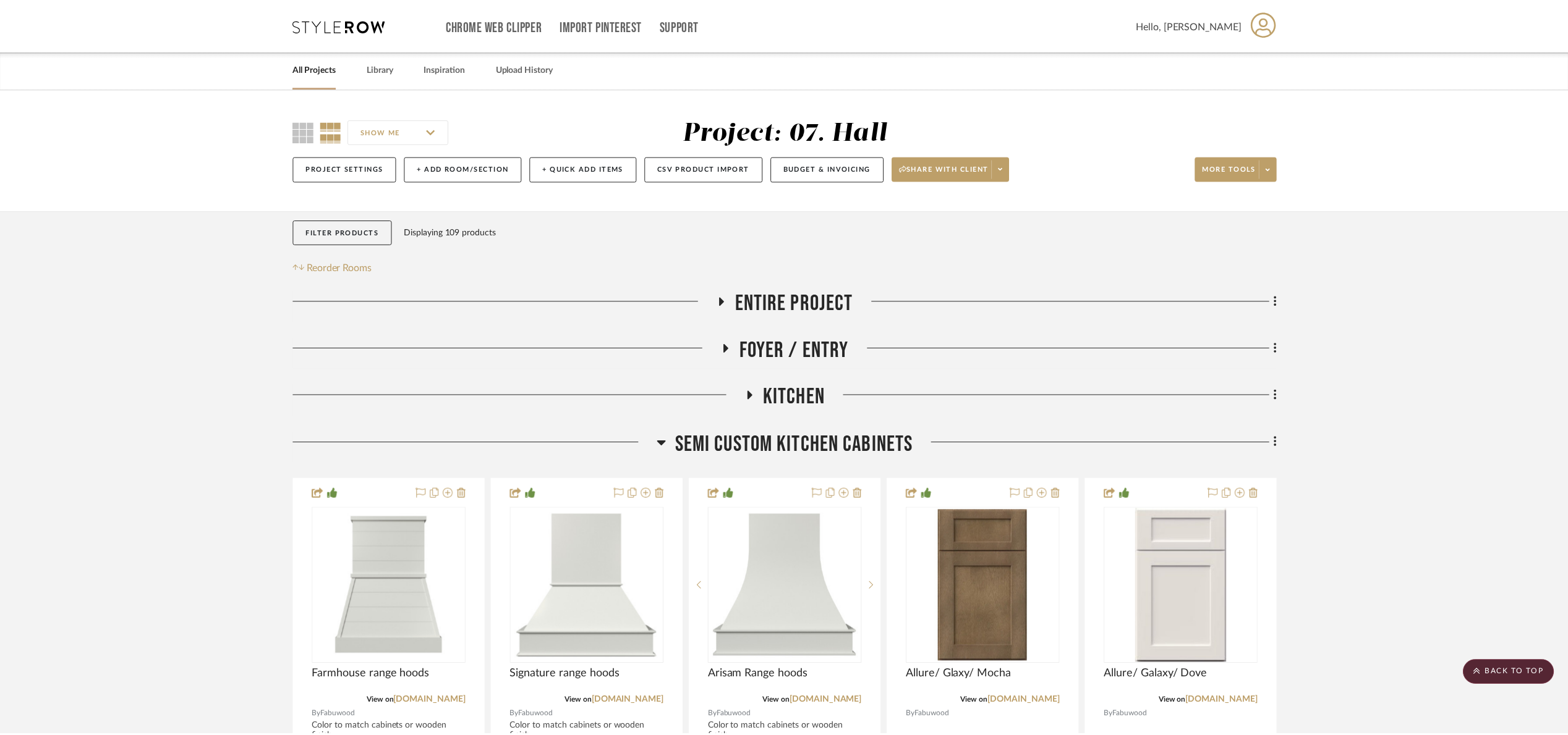
scroll to position [741, 0]
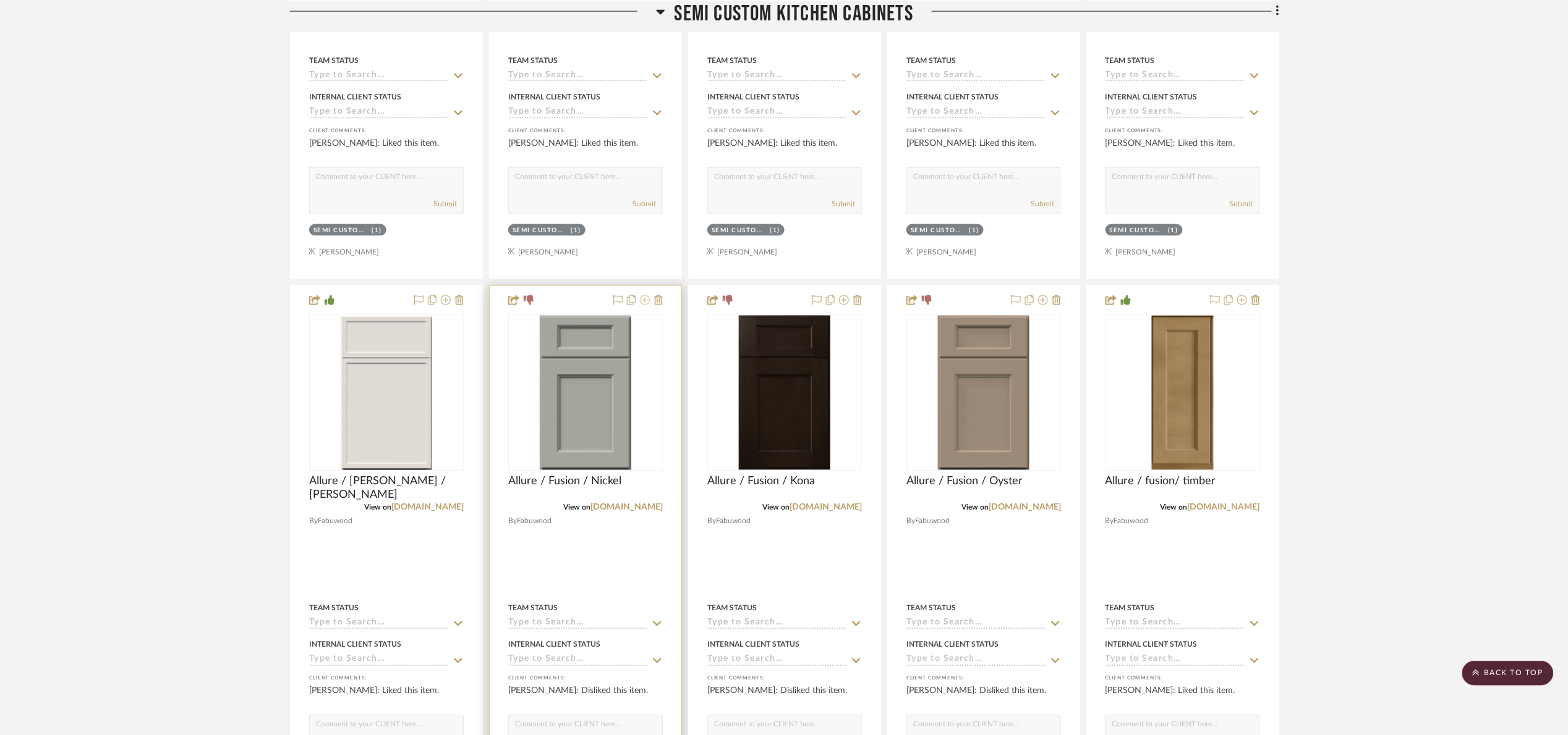
click at [644, 303] on icon at bounding box center [644, 300] width 10 height 10
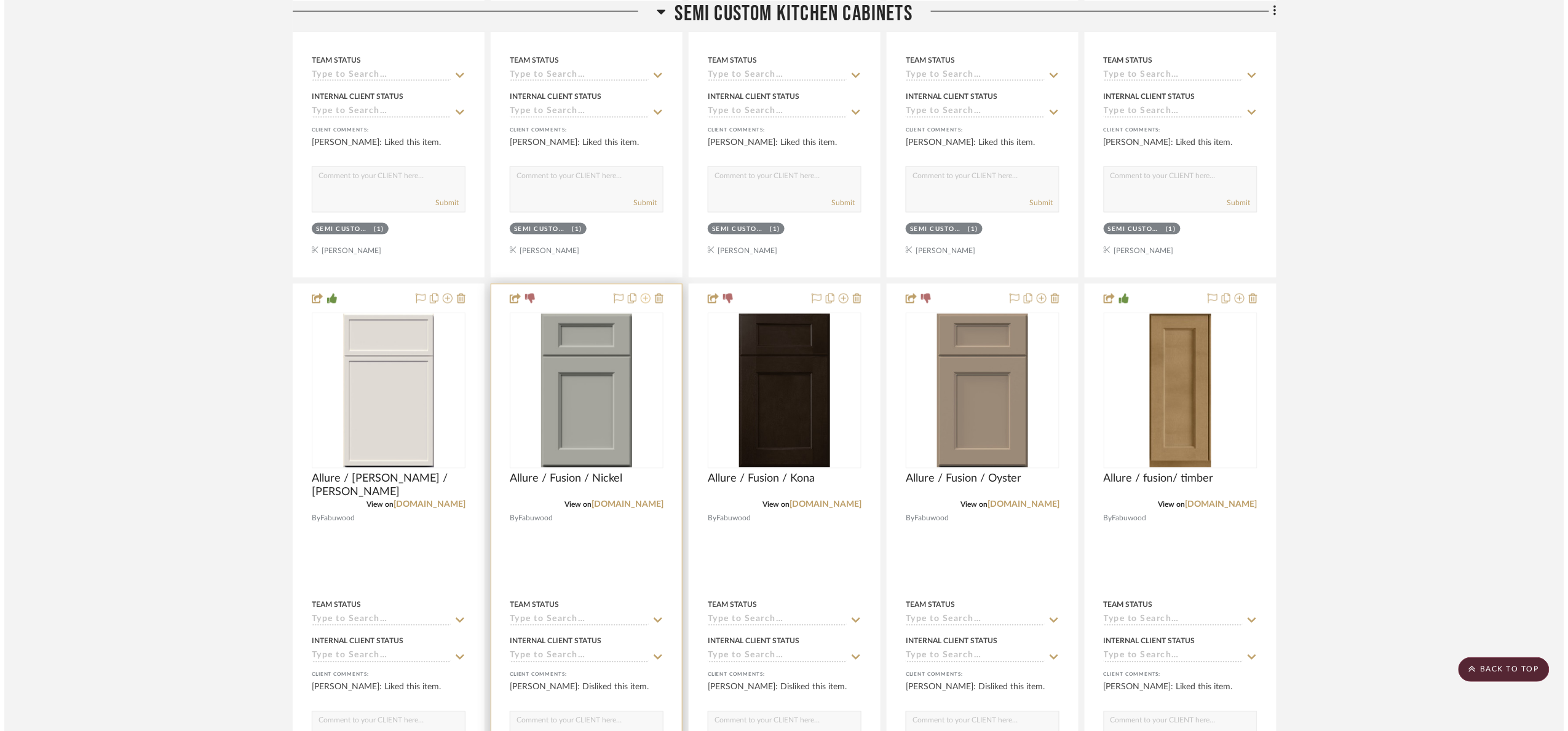
scroll to position [0, 0]
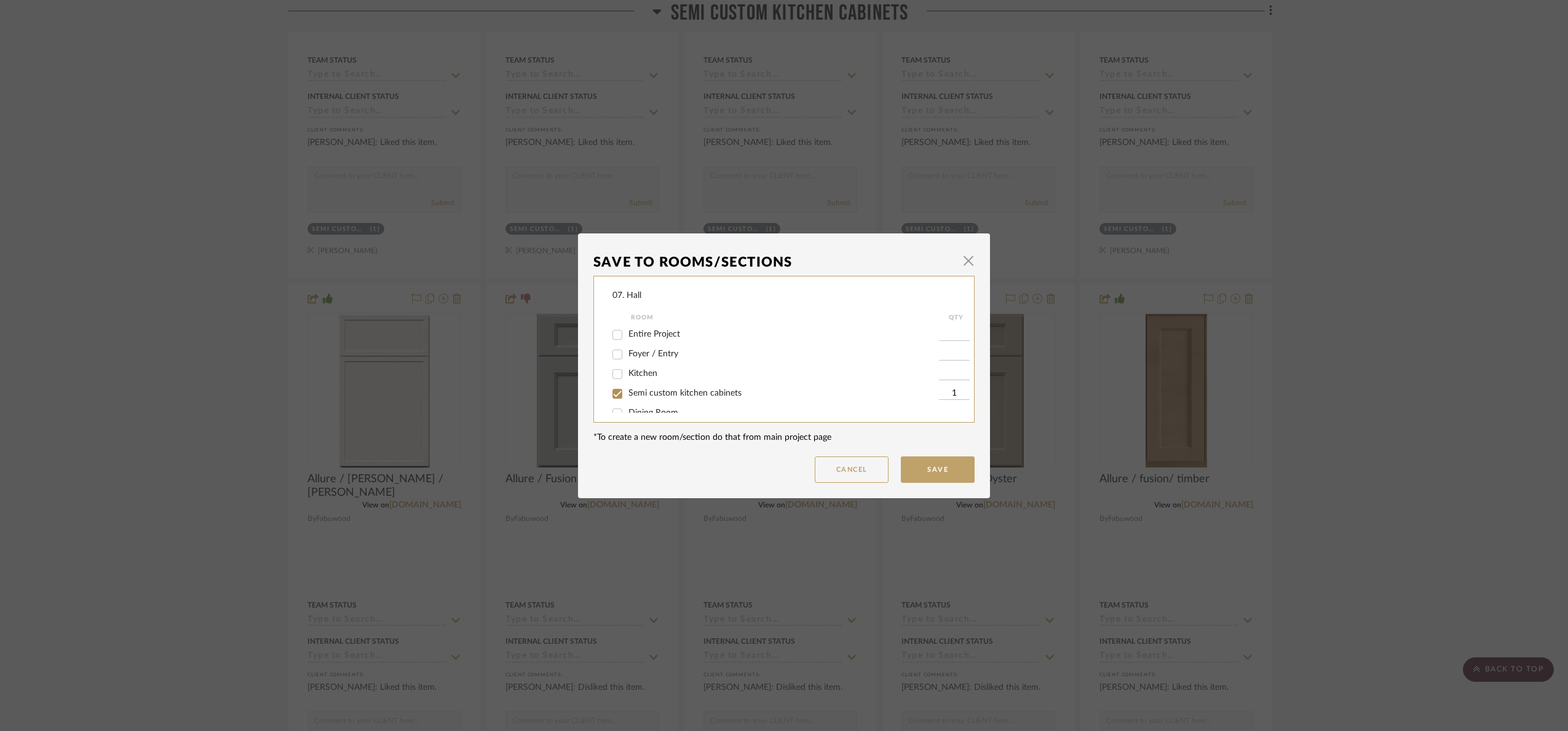
click at [653, 391] on span "Semi custom kitchen cabinets" at bounding box center [685, 394] width 113 height 9
click at [627, 391] on input "Semi custom kitchen cabinets" at bounding box center [618, 394] width 20 height 20
checkbox input "false"
click at [653, 396] on span "Will Not Use" at bounding box center [653, 400] width 48 height 9
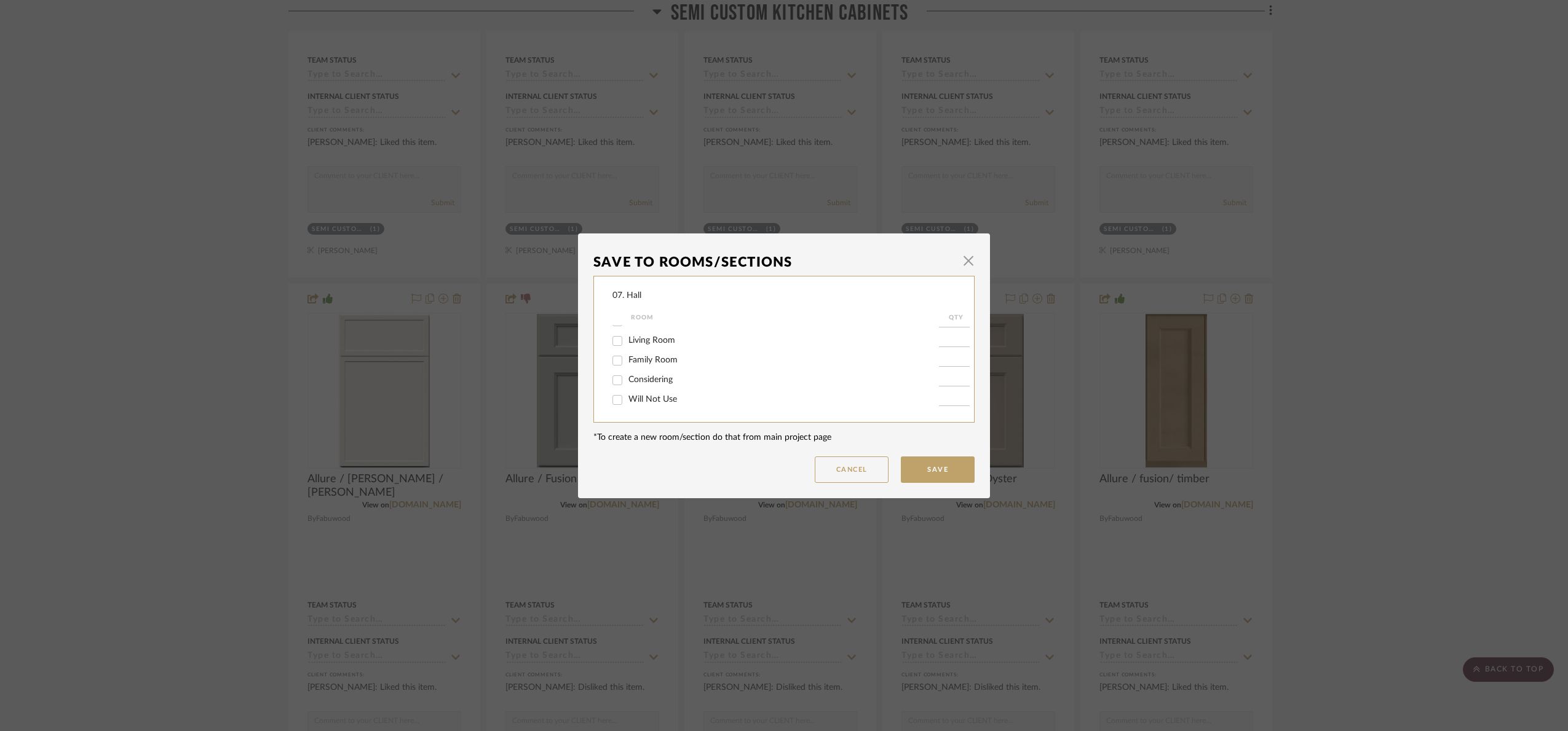
click at [627, 395] on input "Will Not Use" at bounding box center [618, 400] width 20 height 20
checkbox input "true"
type input "1"
click at [943, 467] on button "Save" at bounding box center [938, 469] width 74 height 26
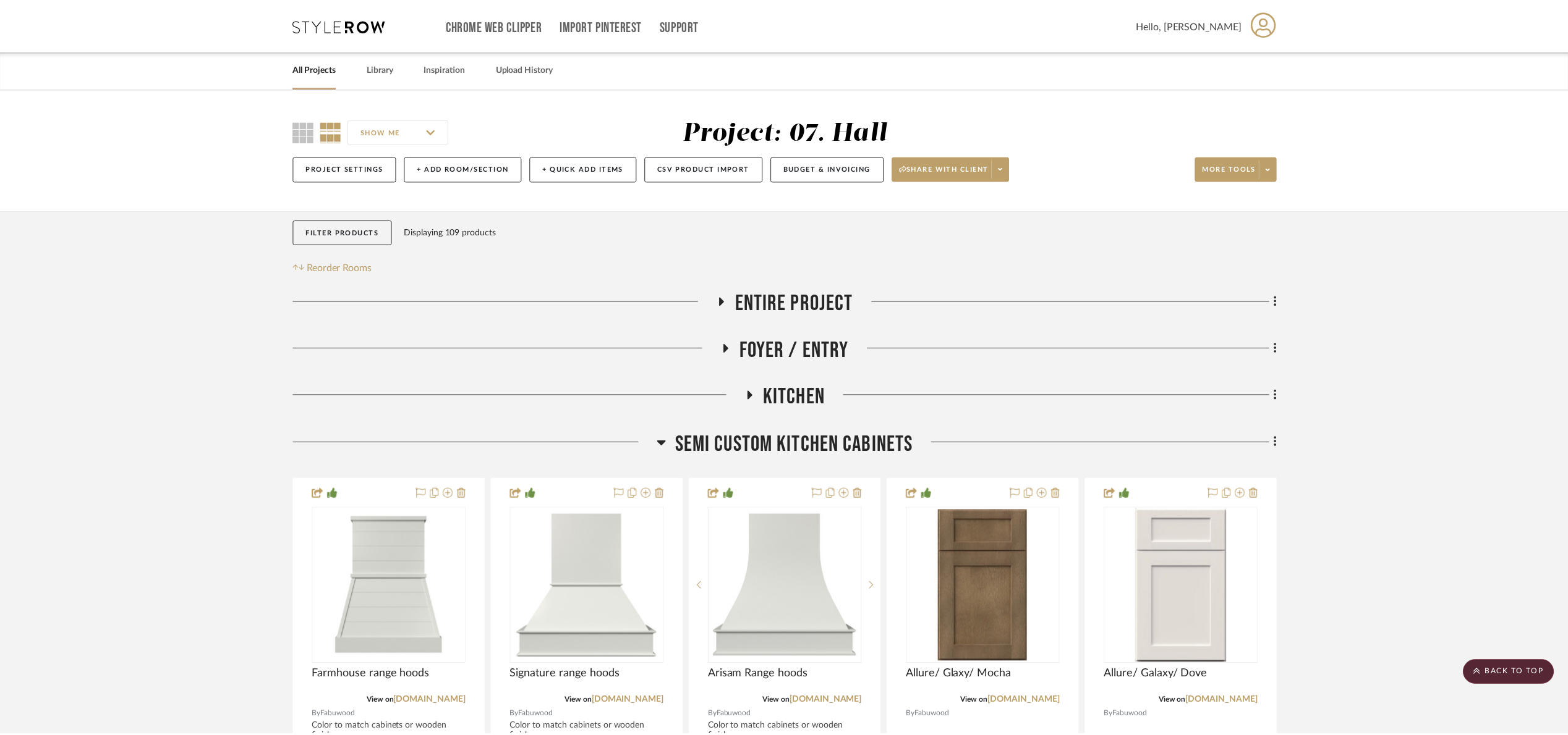
scroll to position [741, 0]
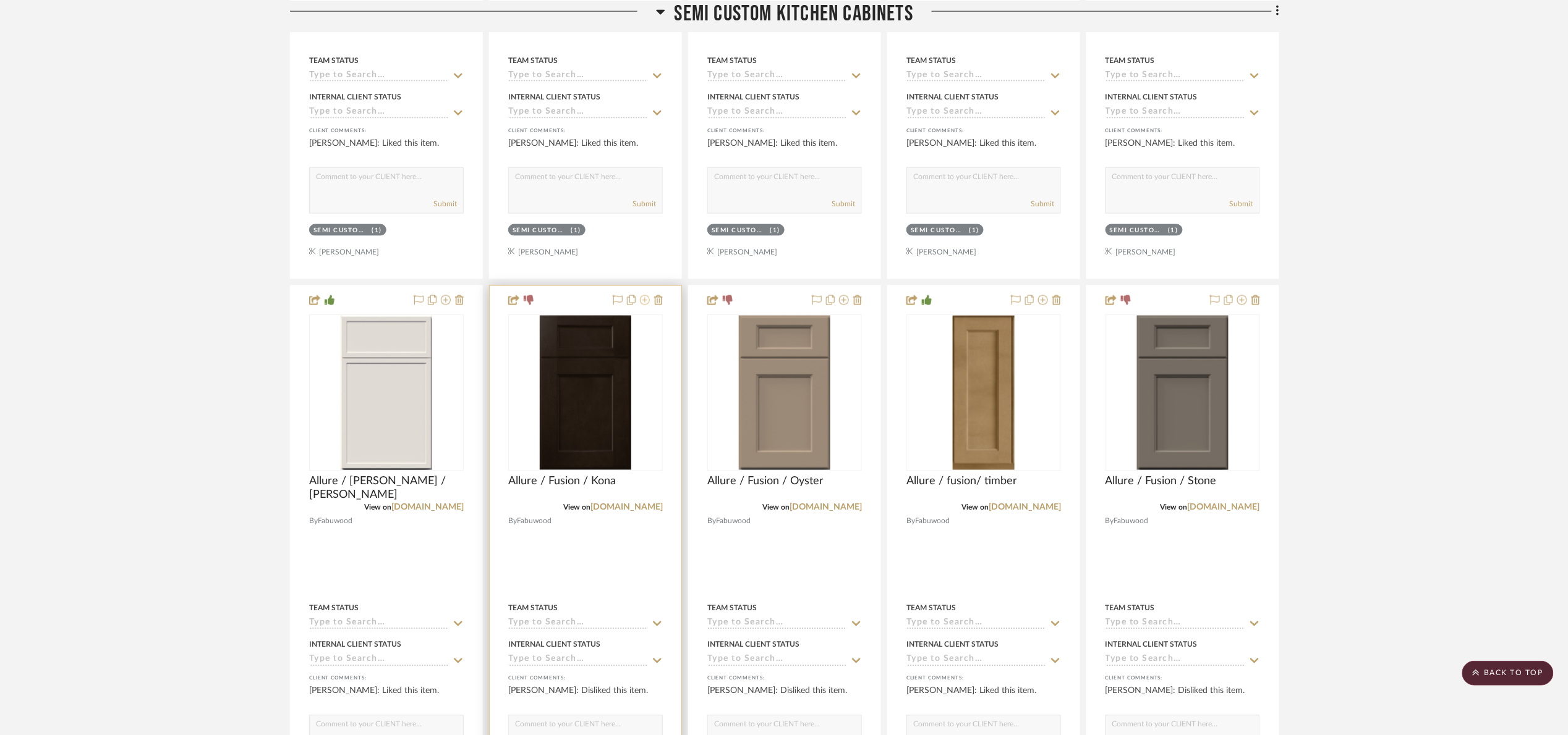
click at [645, 304] on icon at bounding box center [644, 300] width 10 height 10
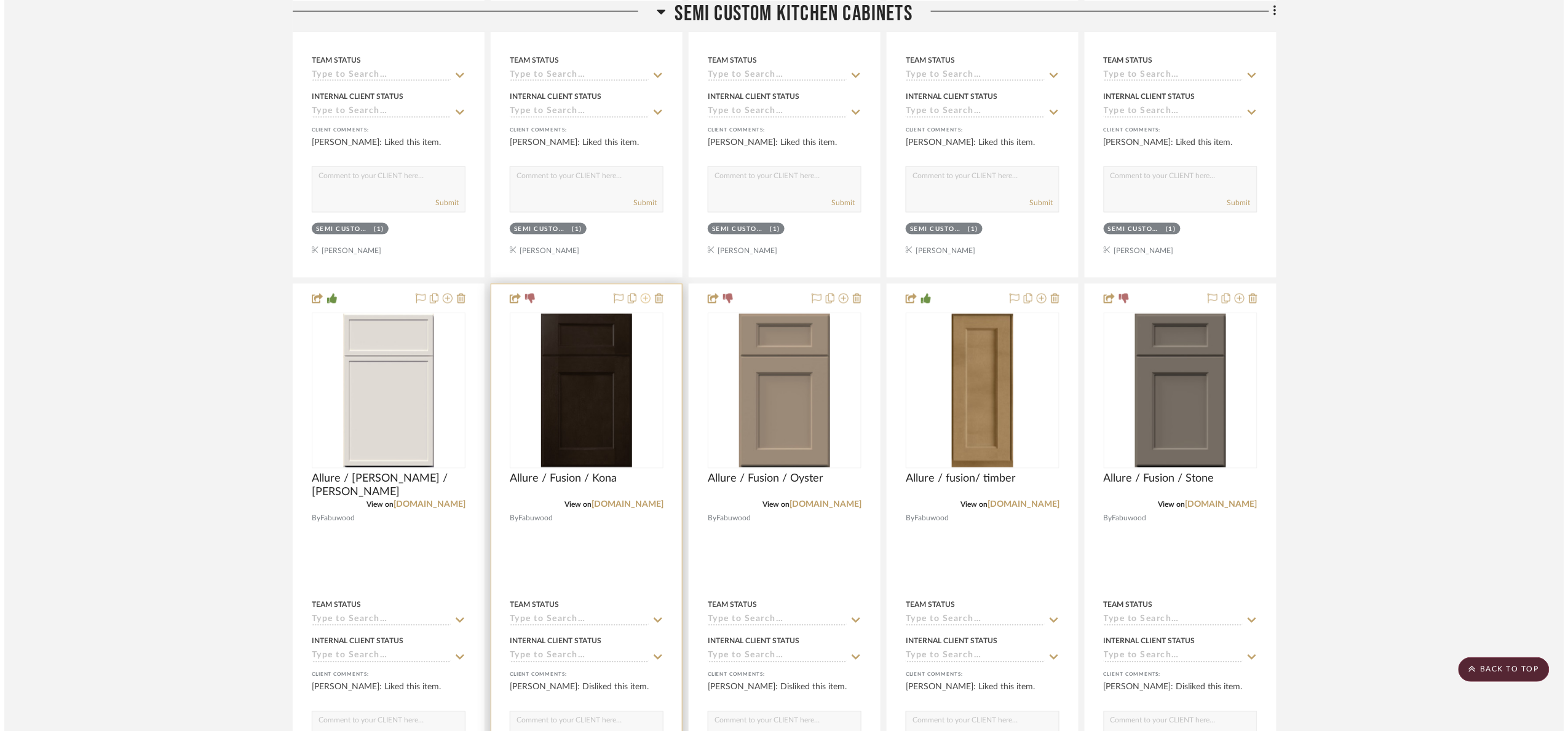
scroll to position [0, 0]
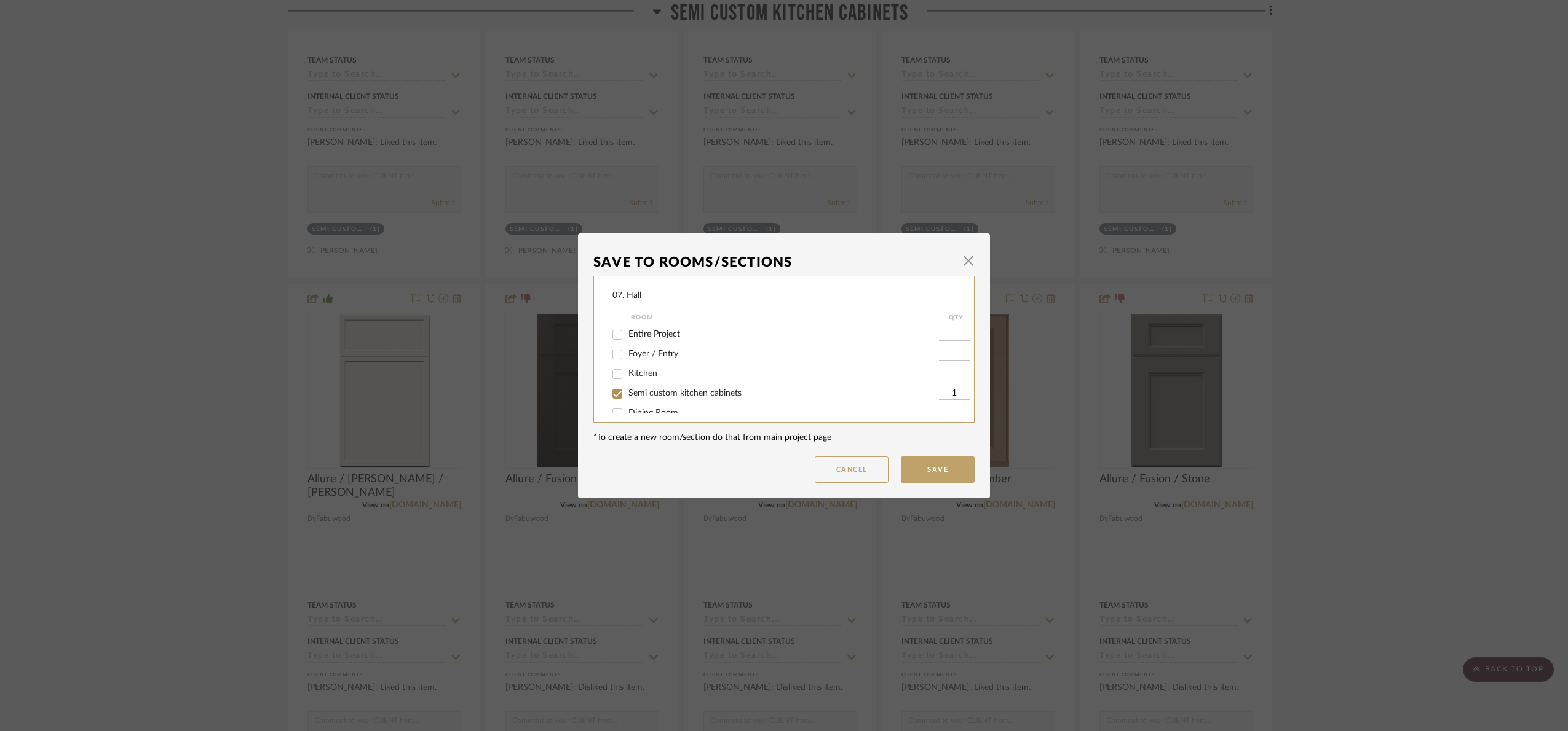
click at [681, 391] on span "Semi custom kitchen cabinets" at bounding box center [685, 394] width 113 height 9
click at [627, 391] on input "Semi custom kitchen cabinets" at bounding box center [618, 394] width 20 height 20
checkbox input "false"
click at [652, 402] on span "Will Not Use" at bounding box center [653, 400] width 48 height 9
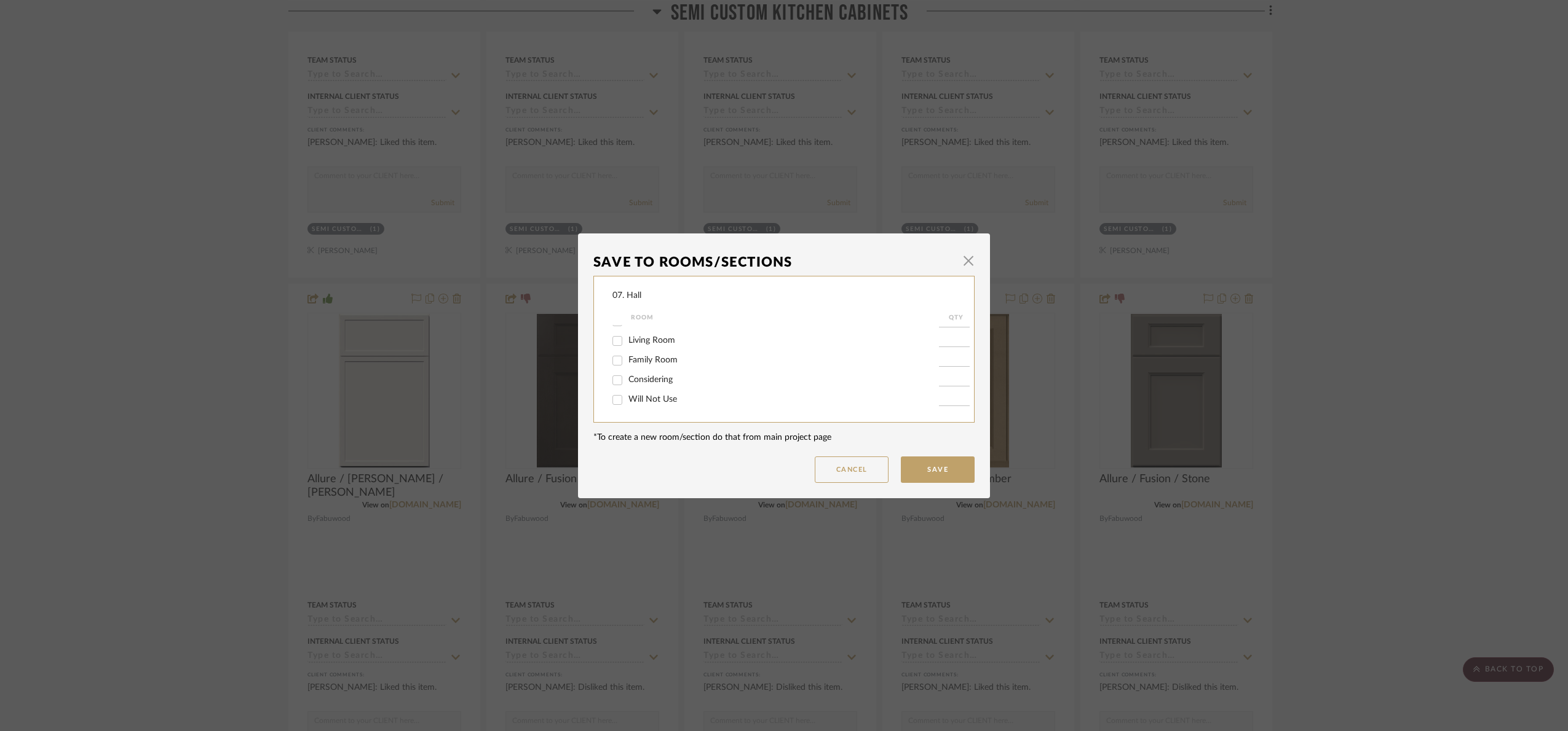
click at [627, 402] on input "Will Not Use" at bounding box center [618, 400] width 20 height 20
checkbox input "true"
type input "1"
click at [924, 472] on button "Save" at bounding box center [938, 469] width 74 height 26
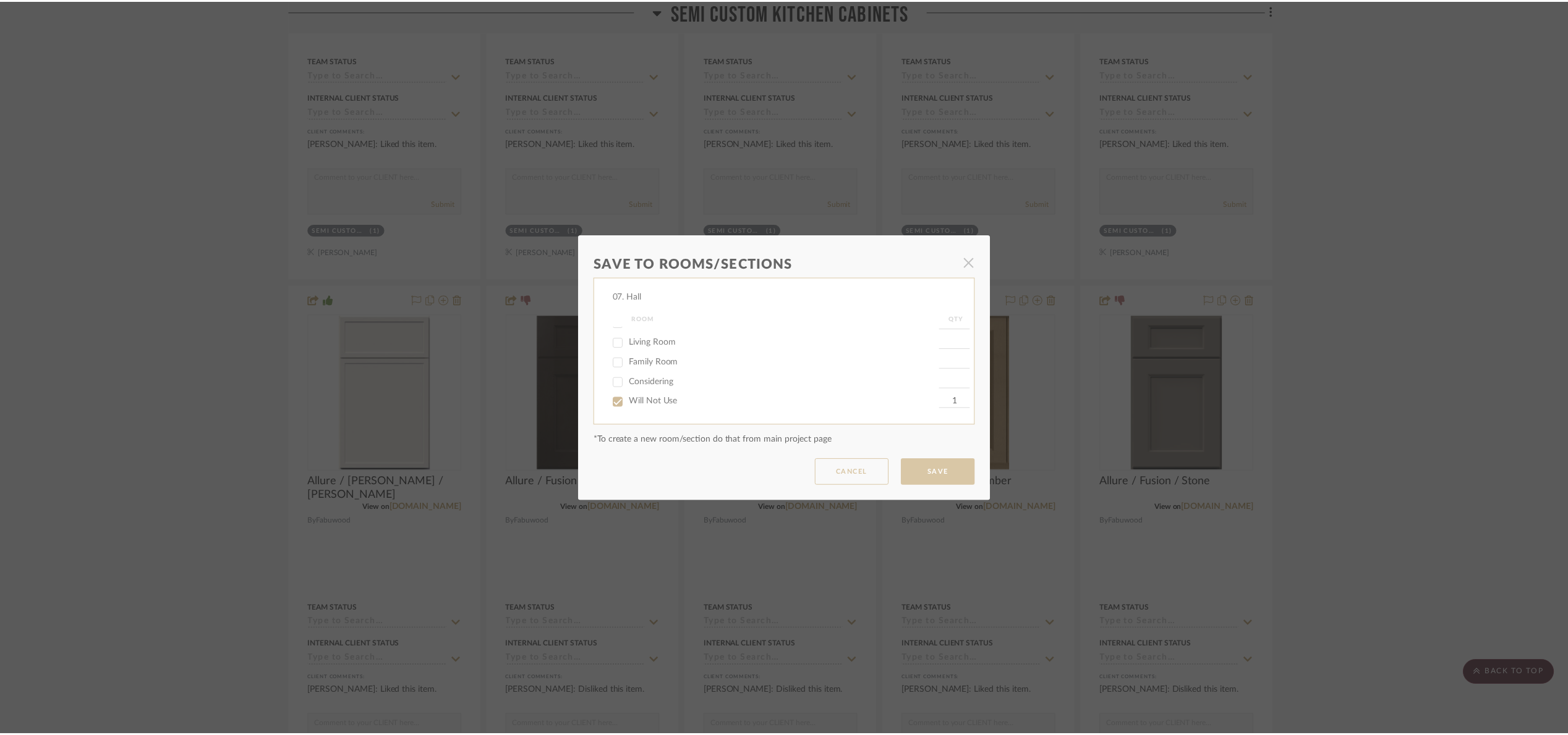
scroll to position [741, 0]
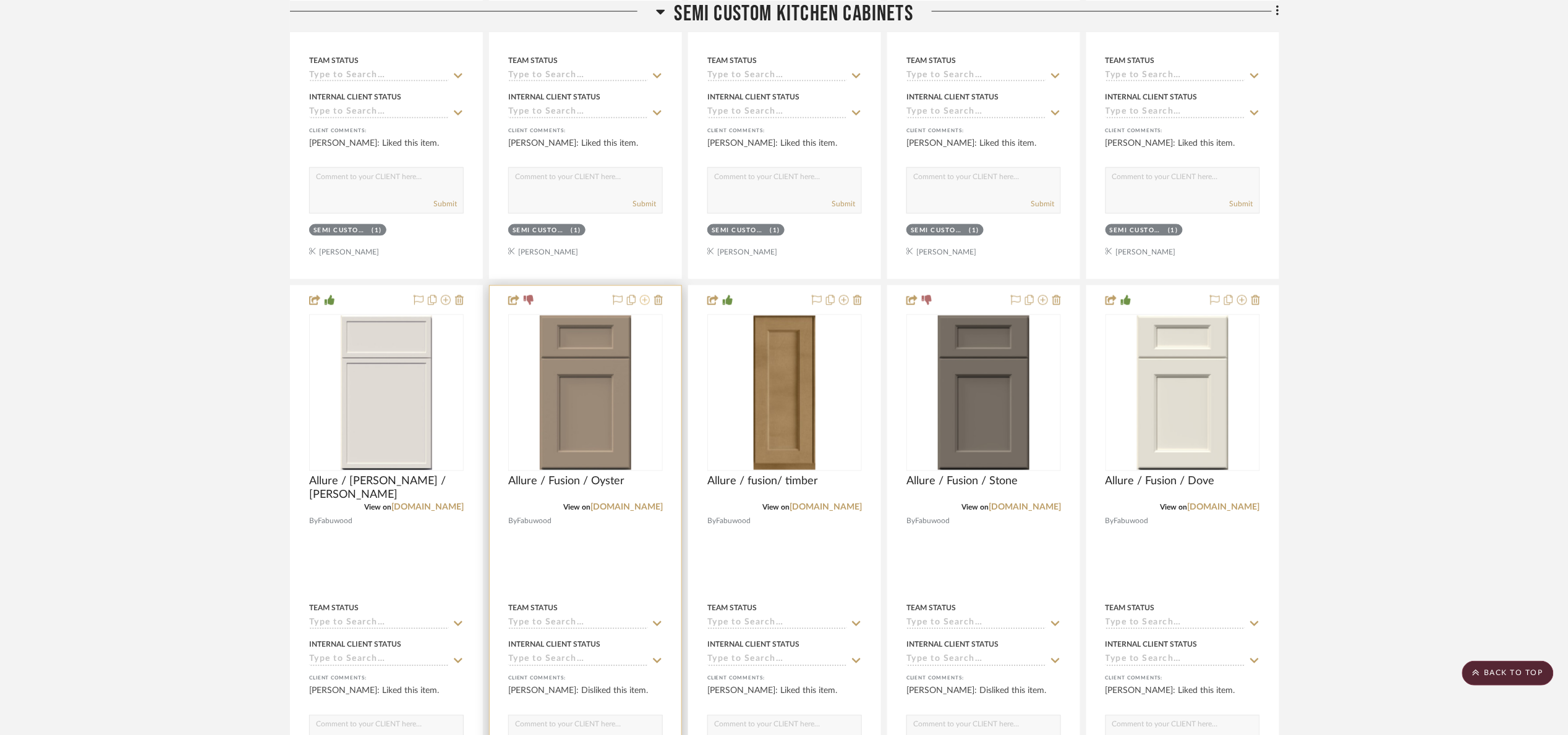
click at [645, 306] on icon at bounding box center [644, 300] width 10 height 10
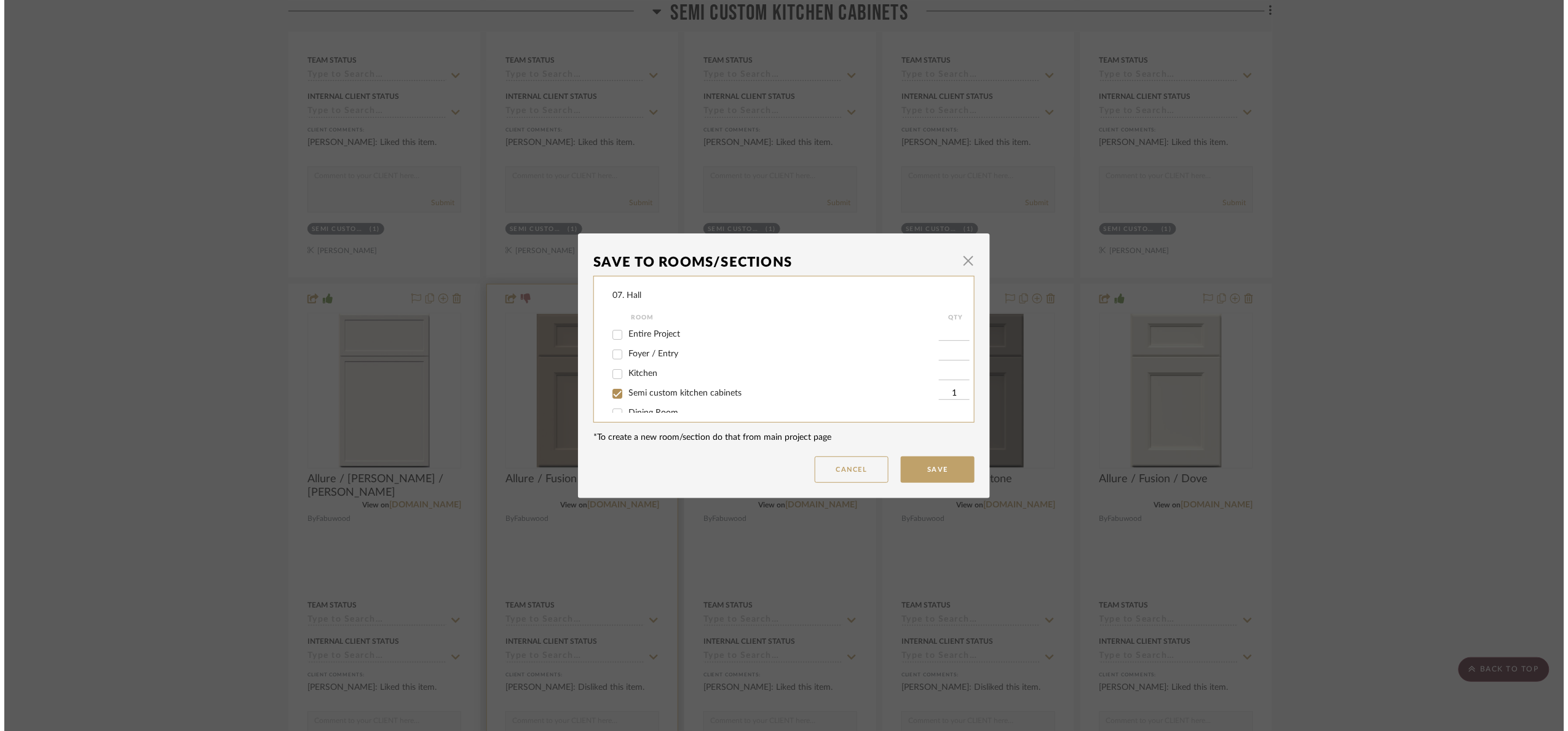
scroll to position [0, 0]
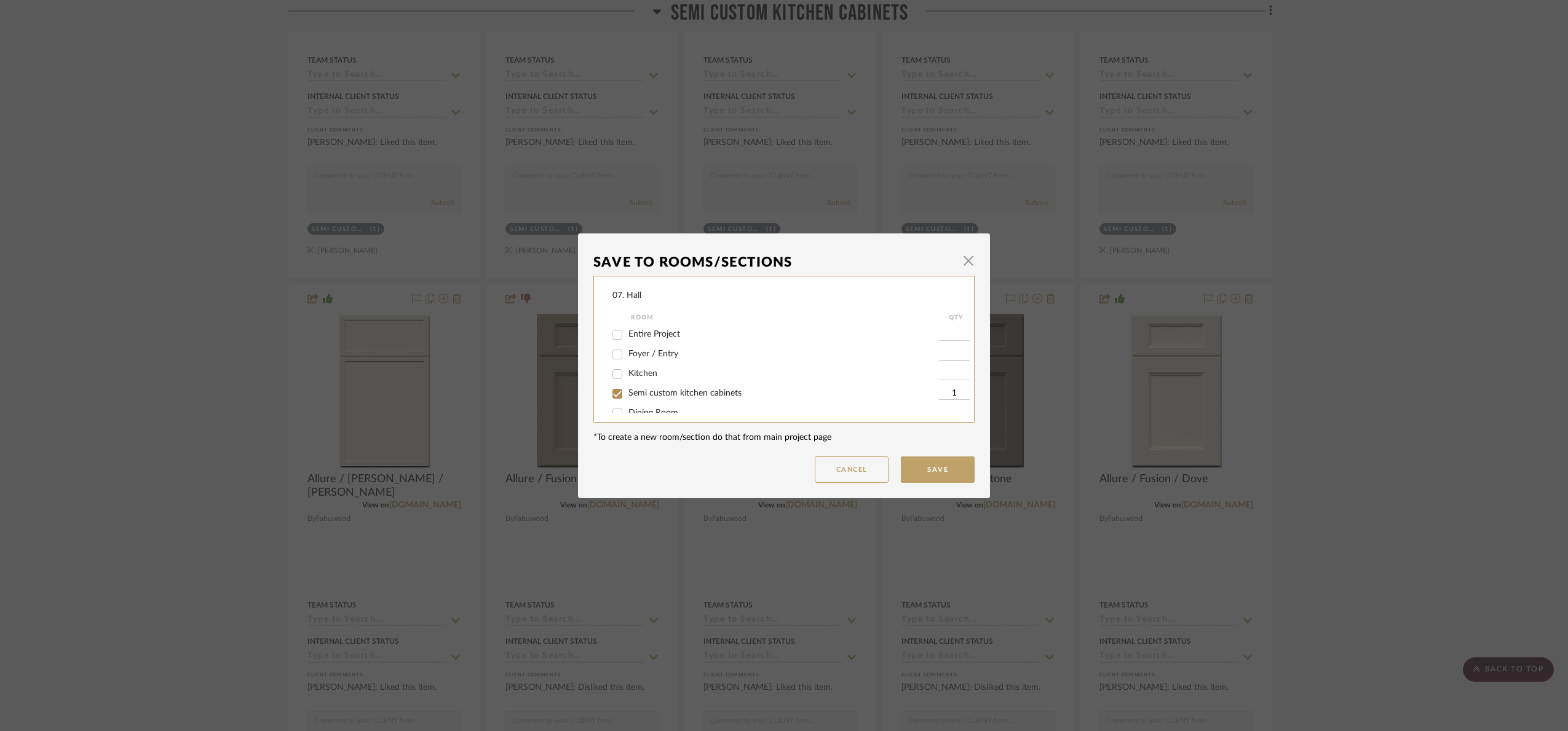
click at [673, 396] on span "Semi custom kitchen cabinets" at bounding box center [685, 394] width 113 height 9
click at [627, 396] on input "Semi custom kitchen cabinets" at bounding box center [618, 394] width 20 height 20
checkbox input "false"
drag, startPoint x: 671, startPoint y: 401, endPoint x: 796, endPoint y: 398, distance: 125.0
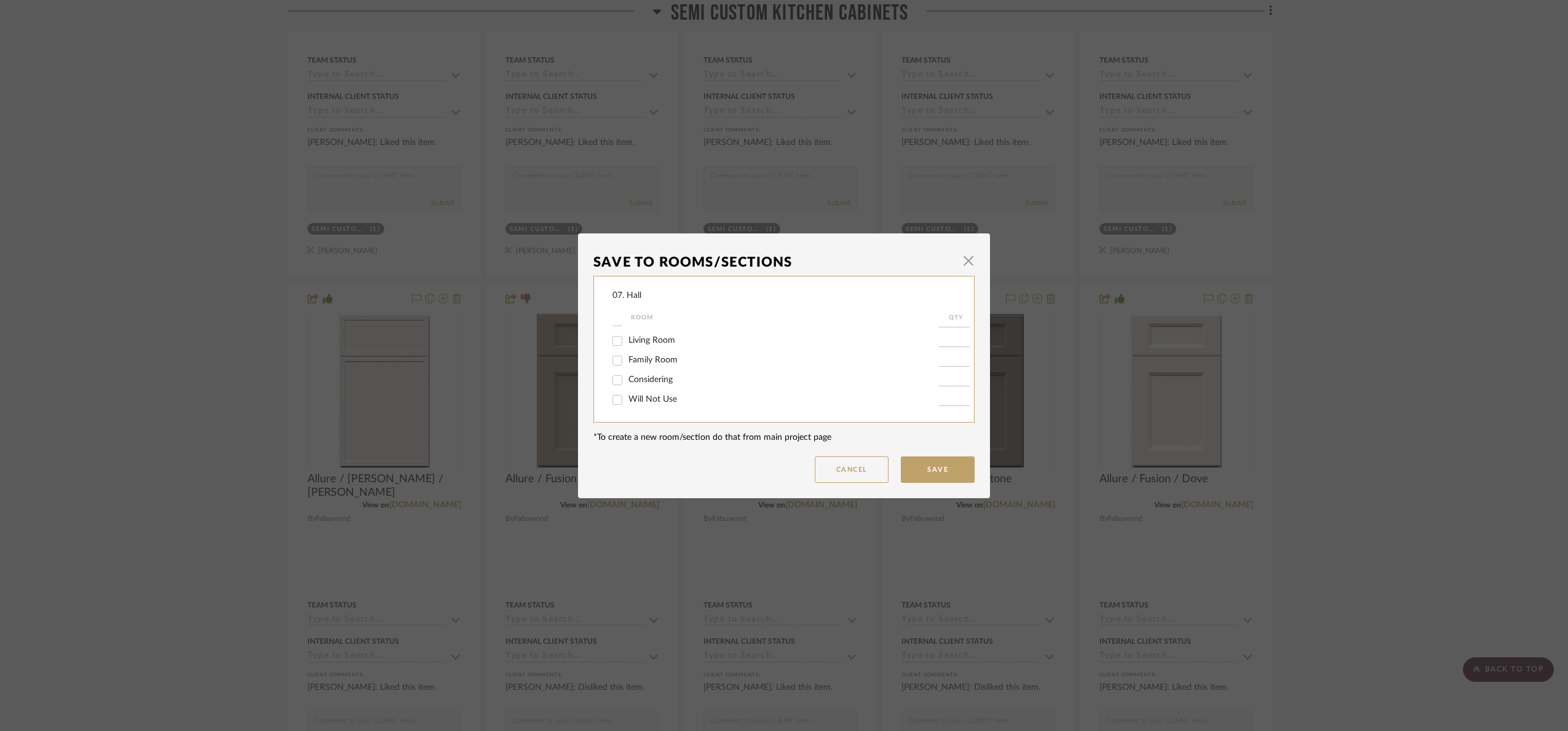
click at [670, 401] on span "Will Not Use" at bounding box center [653, 400] width 48 height 9
click at [608, 399] on input "Will Not Use" at bounding box center [618, 400] width 20 height 20
checkbox input "true"
type input "1"
click at [946, 467] on button "Save" at bounding box center [938, 469] width 74 height 26
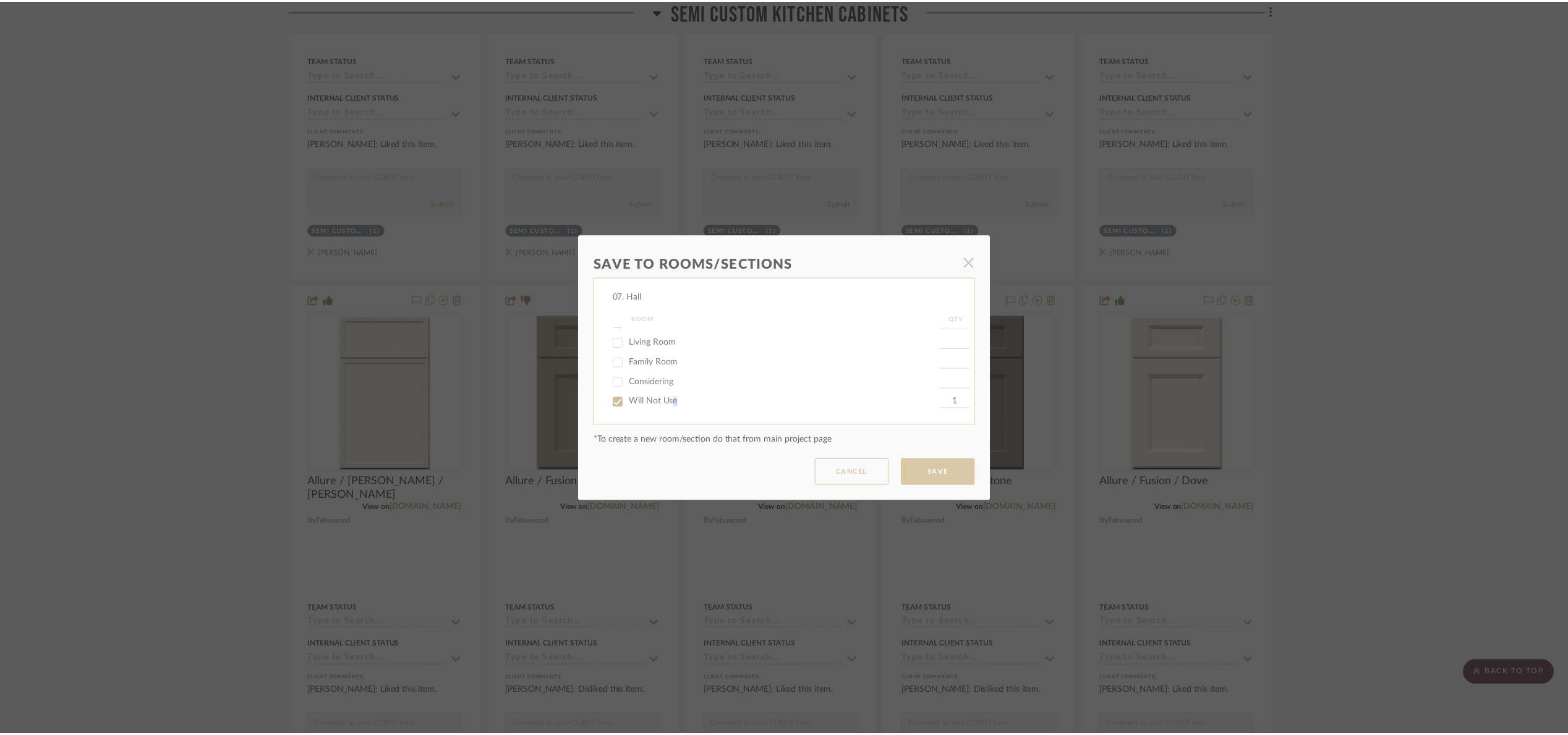
scroll to position [741, 0]
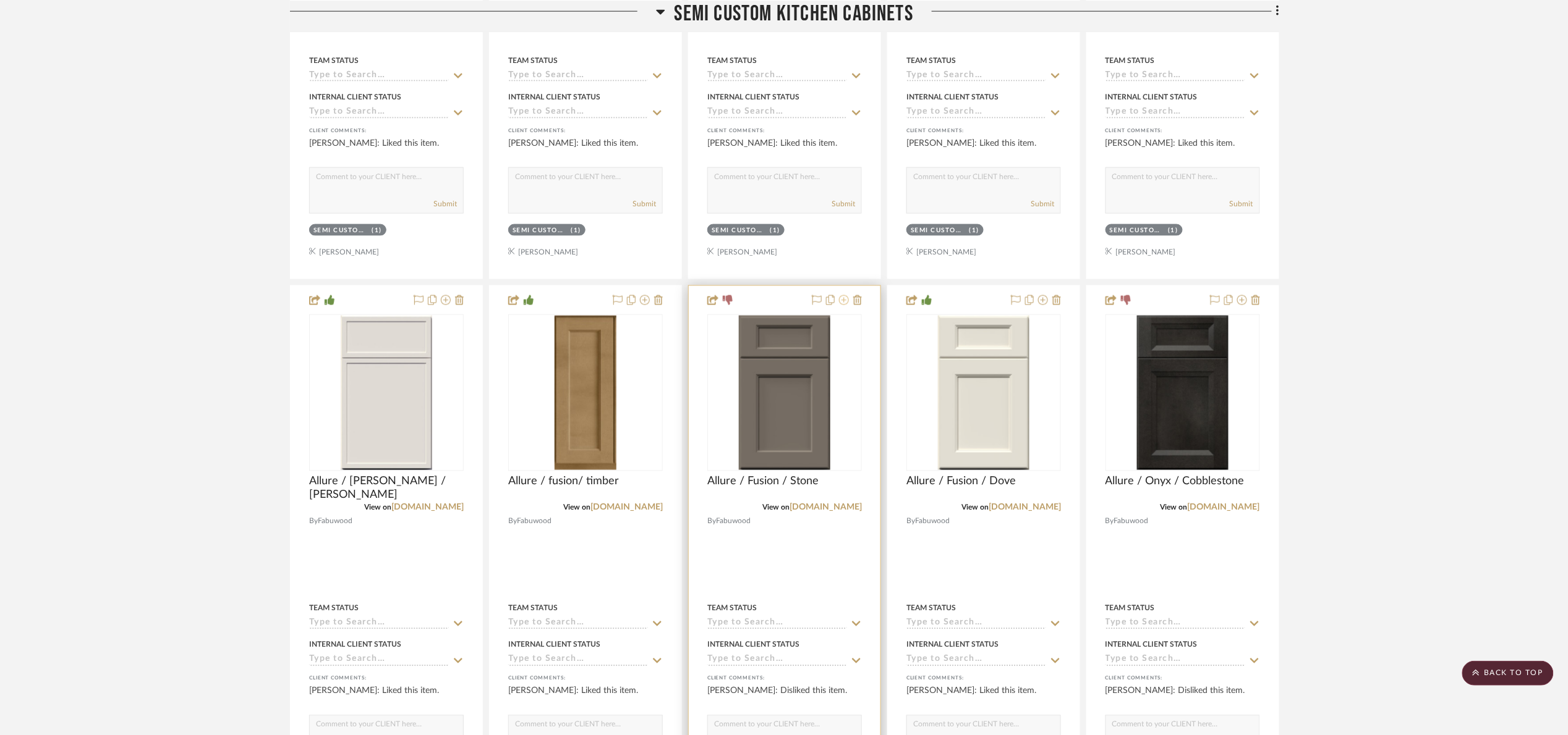
click at [844, 301] on icon at bounding box center [844, 300] width 10 height 10
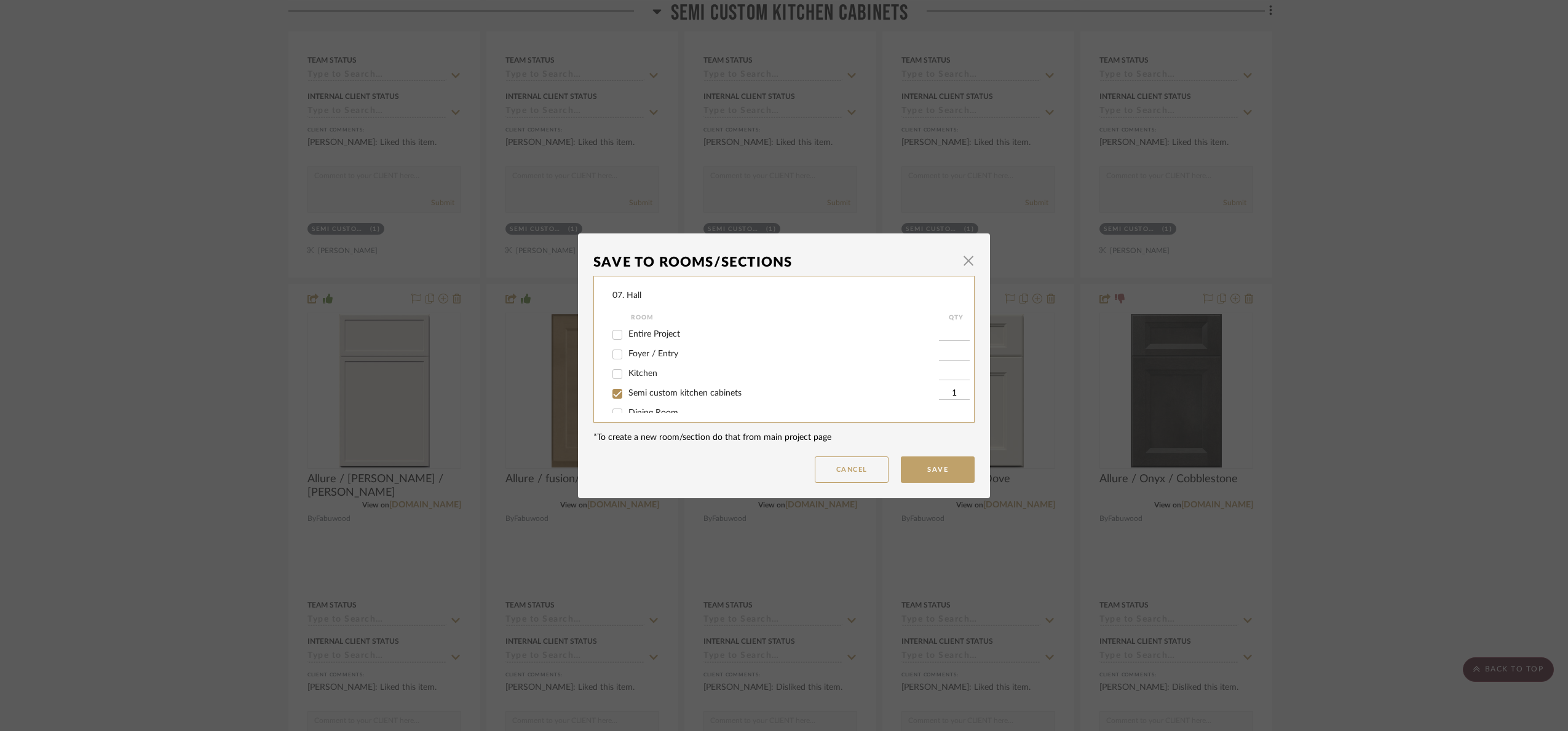
click at [675, 396] on span "Semi custom kitchen cabinets" at bounding box center [685, 394] width 113 height 9
click at [627, 396] on input "Semi custom kitchen cabinets" at bounding box center [618, 394] width 20 height 20
checkbox input "false"
click at [644, 396] on span "Will Not Use" at bounding box center [653, 400] width 48 height 9
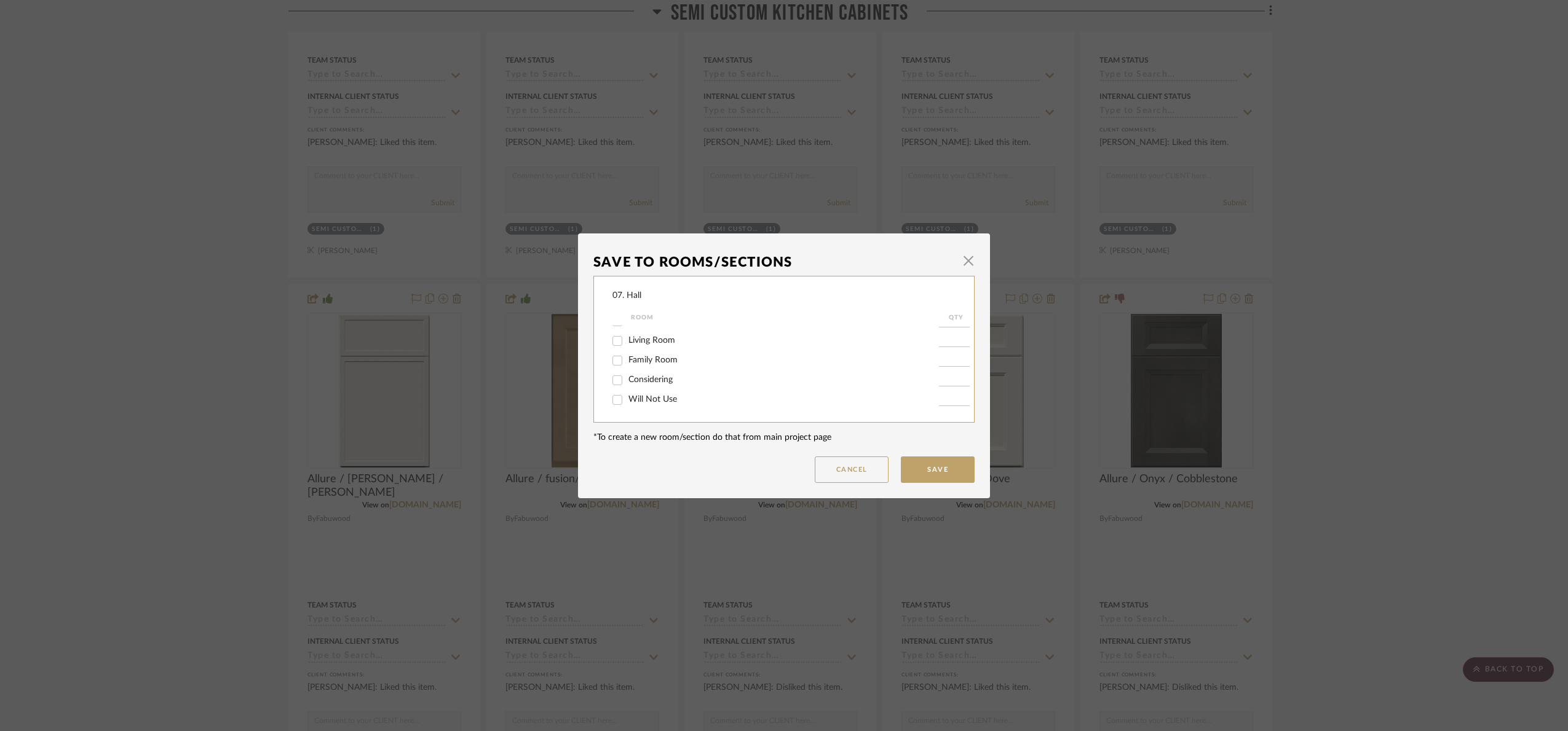
click at [627, 395] on input "Will Not Use" at bounding box center [618, 400] width 20 height 20
checkbox input "true"
type input "1"
click at [953, 464] on button "Save" at bounding box center [938, 469] width 74 height 26
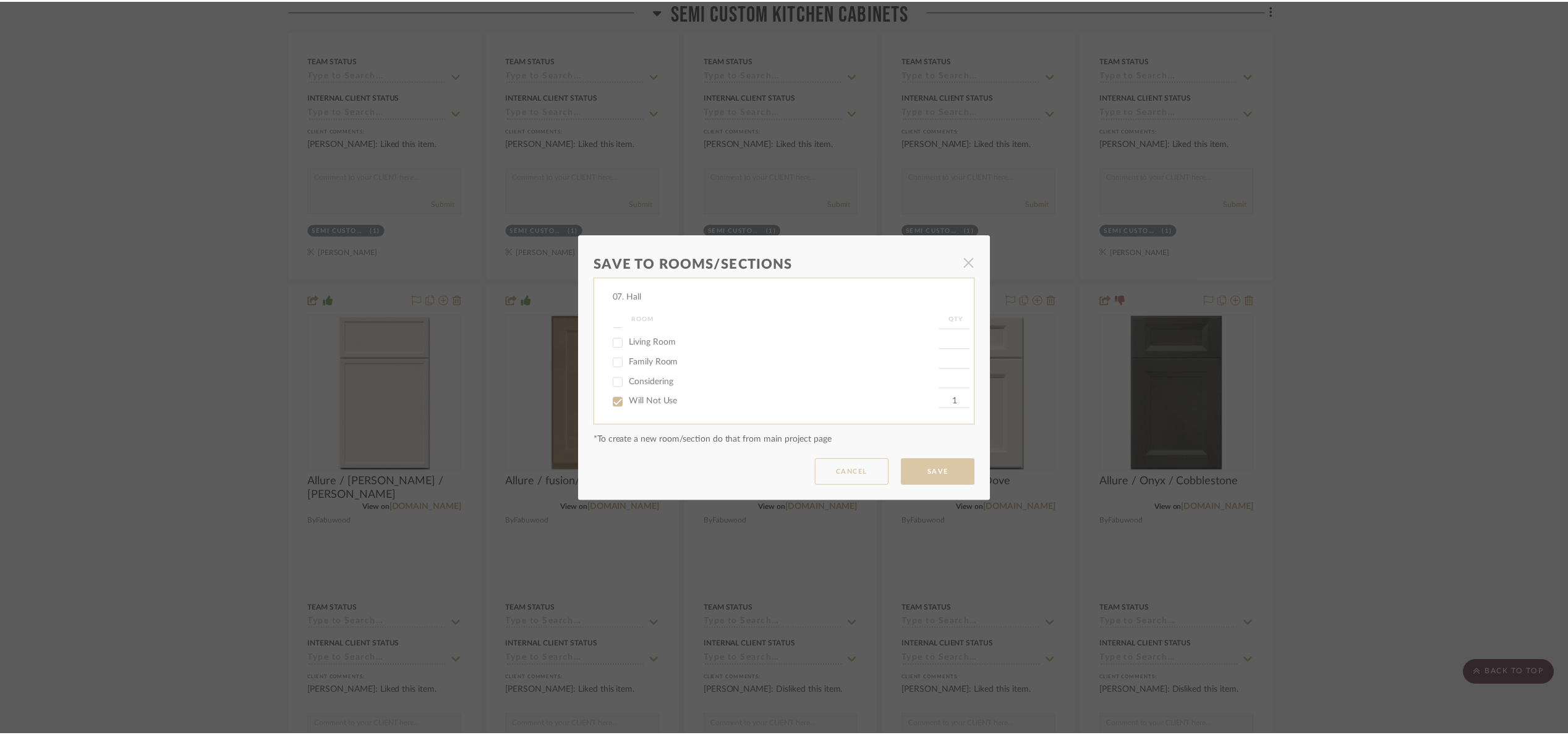
scroll to position [741, 0]
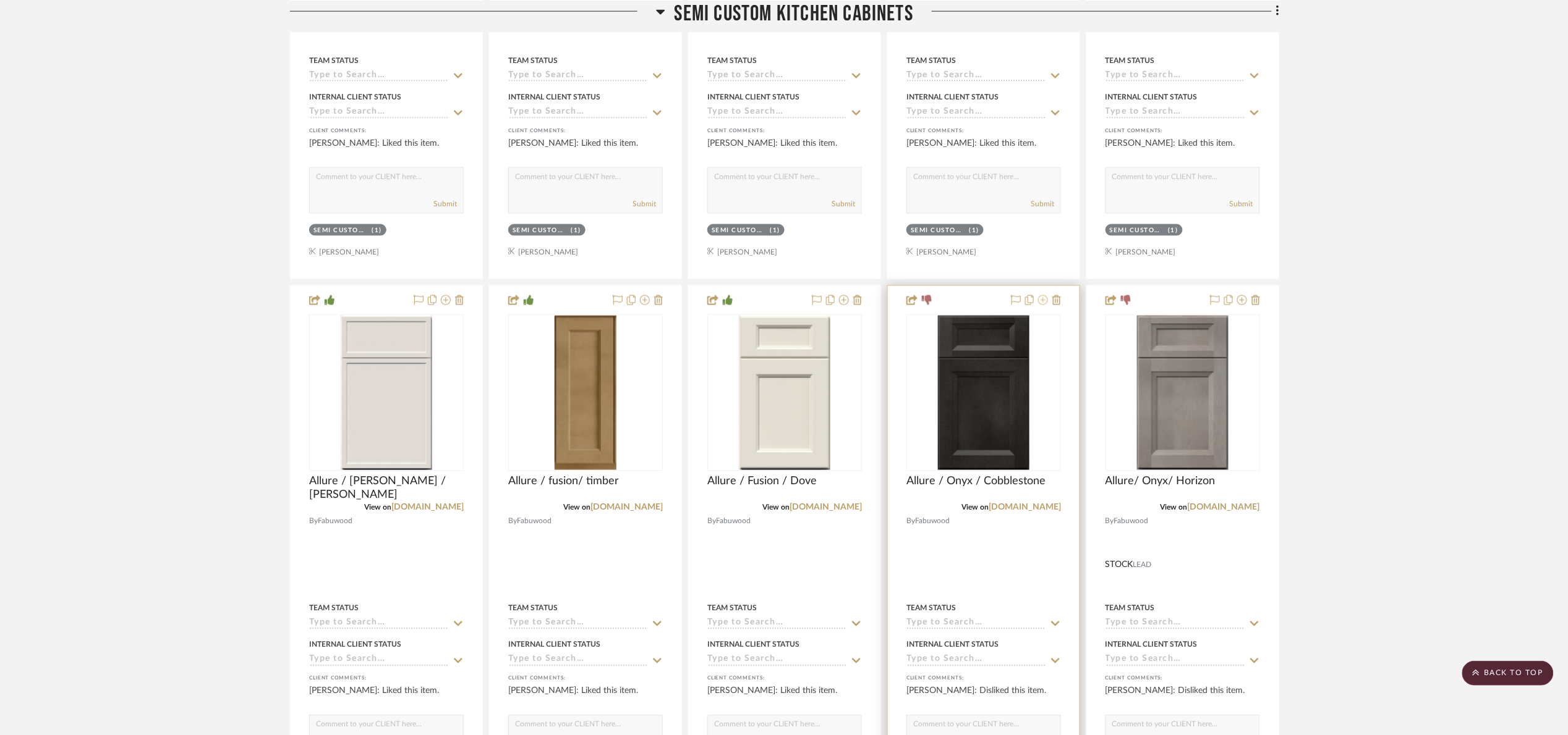
click at [1042, 301] on icon at bounding box center [1043, 300] width 10 height 10
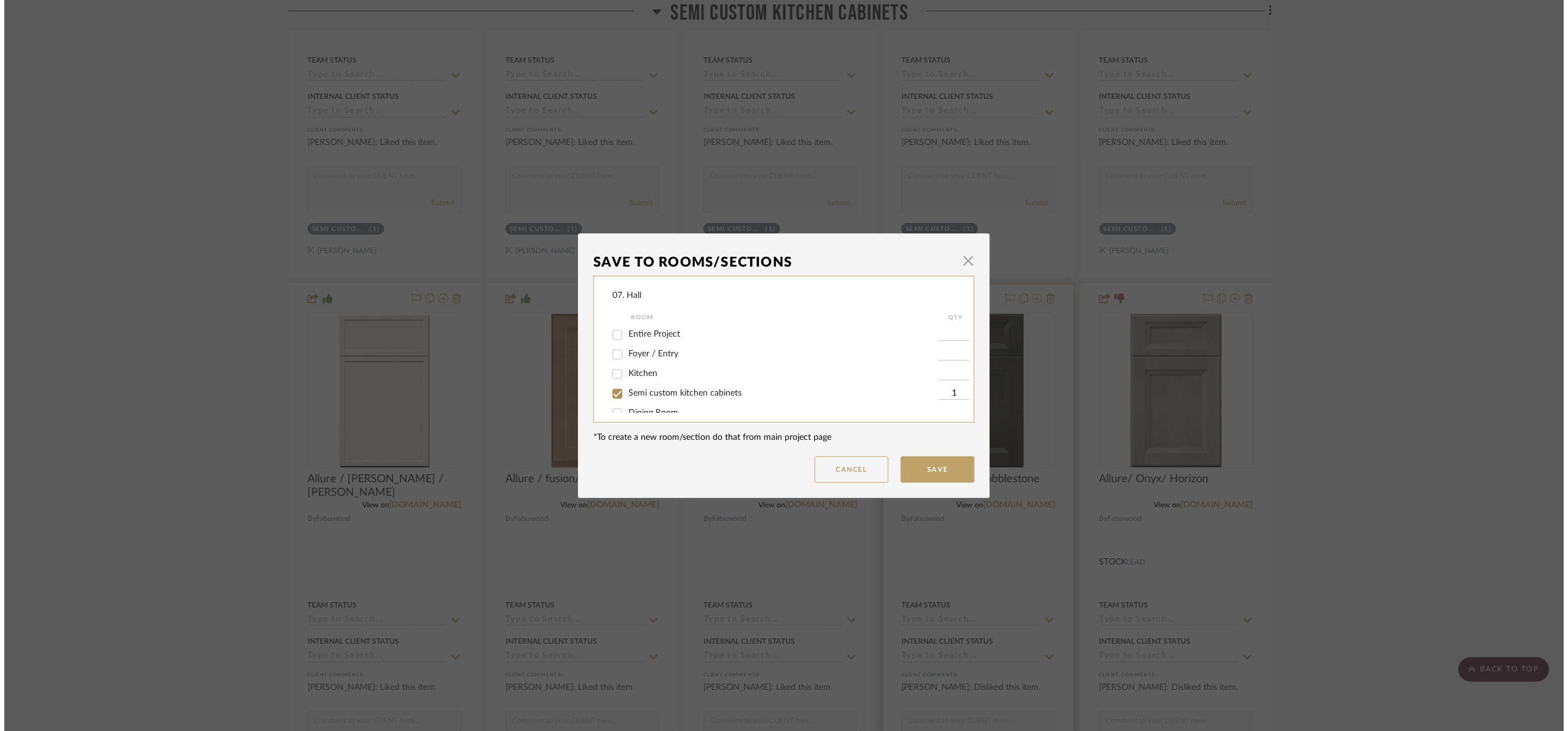
scroll to position [0, 0]
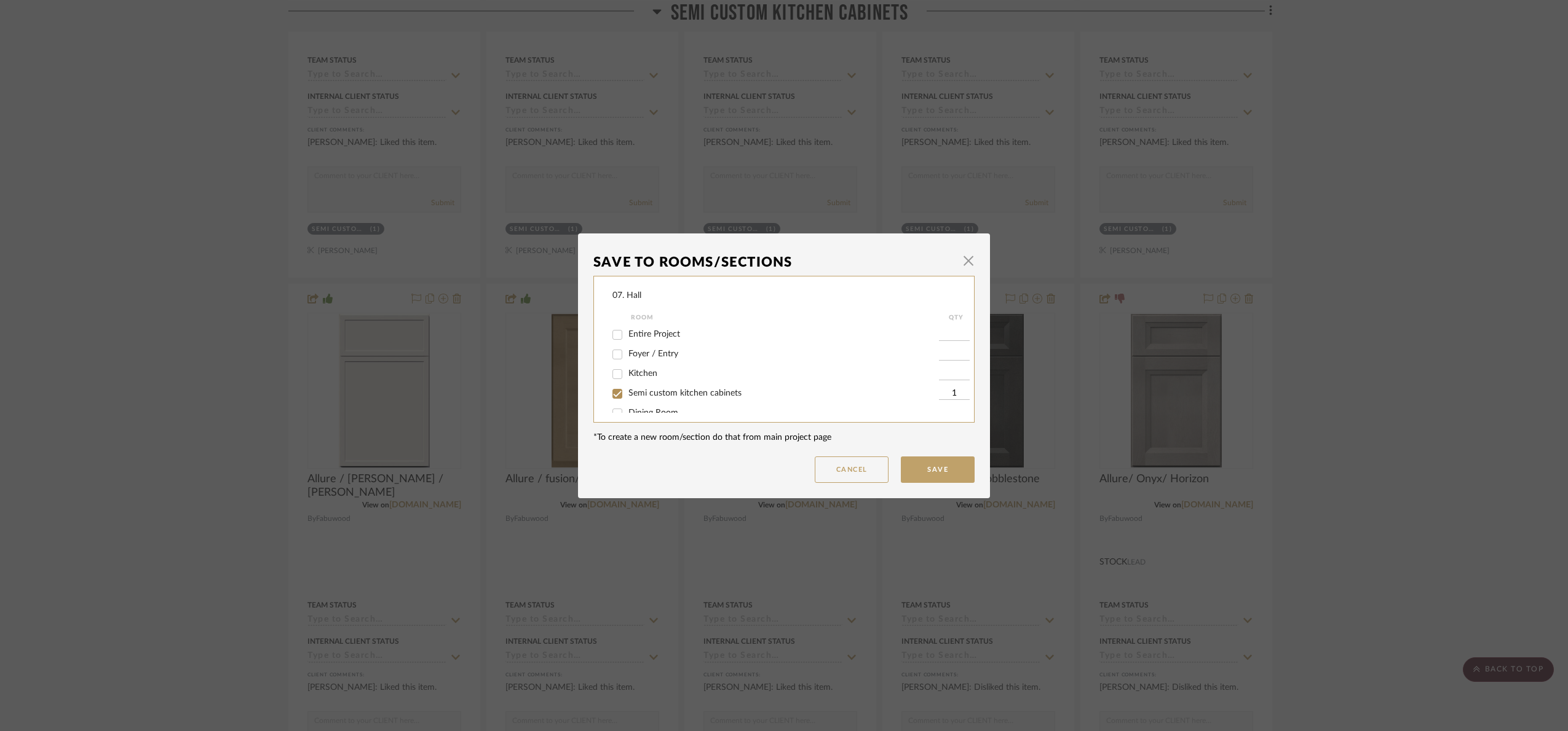
click at [679, 399] on div "Semi custom kitchen cabinets" at bounding box center [776, 394] width 327 height 20
click at [674, 396] on span "Semi custom kitchen cabinets" at bounding box center [685, 394] width 113 height 9
click at [627, 396] on input "Semi custom kitchen cabinets" at bounding box center [618, 394] width 20 height 20
checkbox input "false"
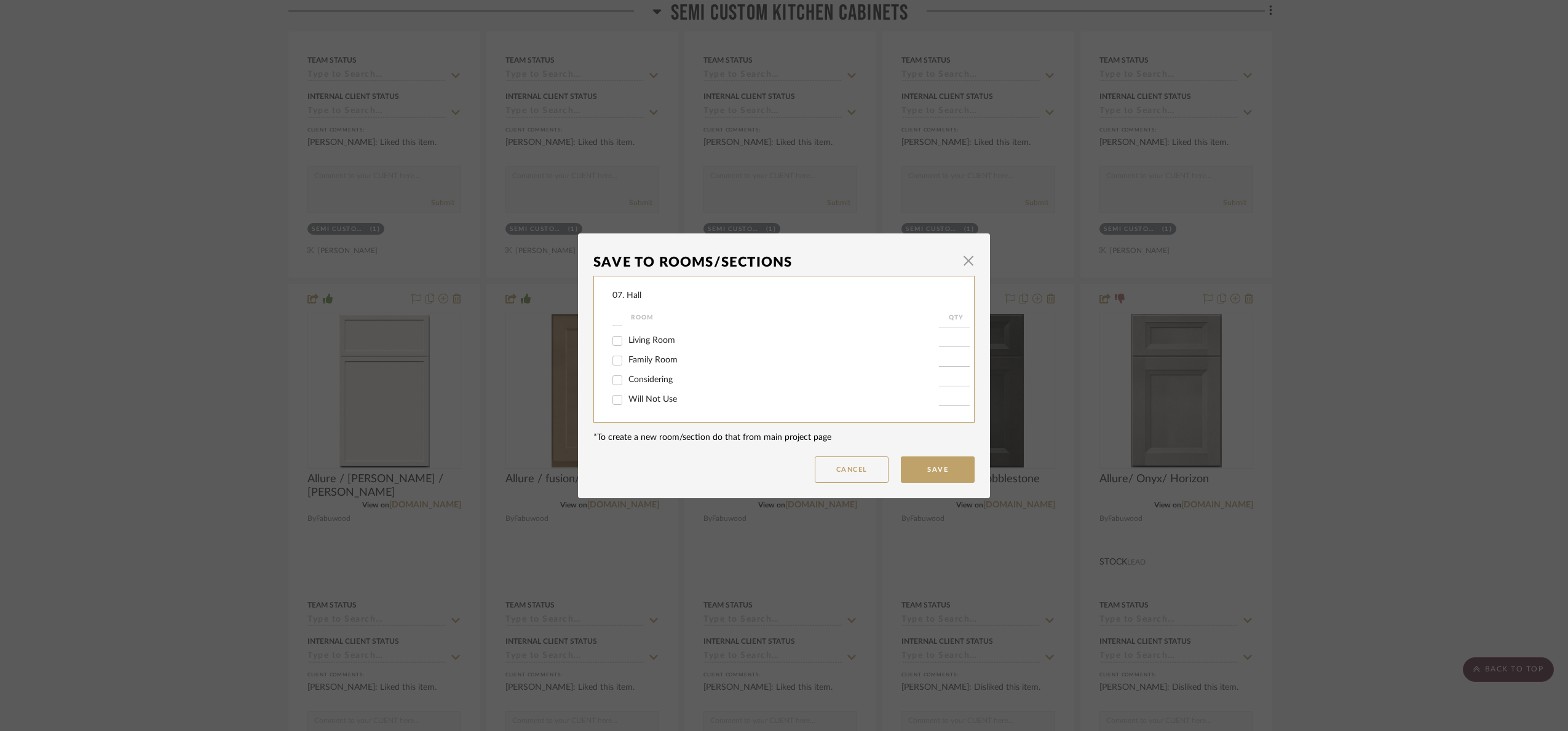
click at [666, 397] on span "Will Not Use" at bounding box center [653, 400] width 48 height 9
click at [627, 397] on input "Will Not Use" at bounding box center [618, 400] width 20 height 20
checkbox input "true"
type input "1"
click at [932, 484] on dialog-content "Save To Rooms/Sections × 07. Hall Room QTY Entire Project Foyer / Entry Kitchen…" at bounding box center [784, 365] width 412 height 265
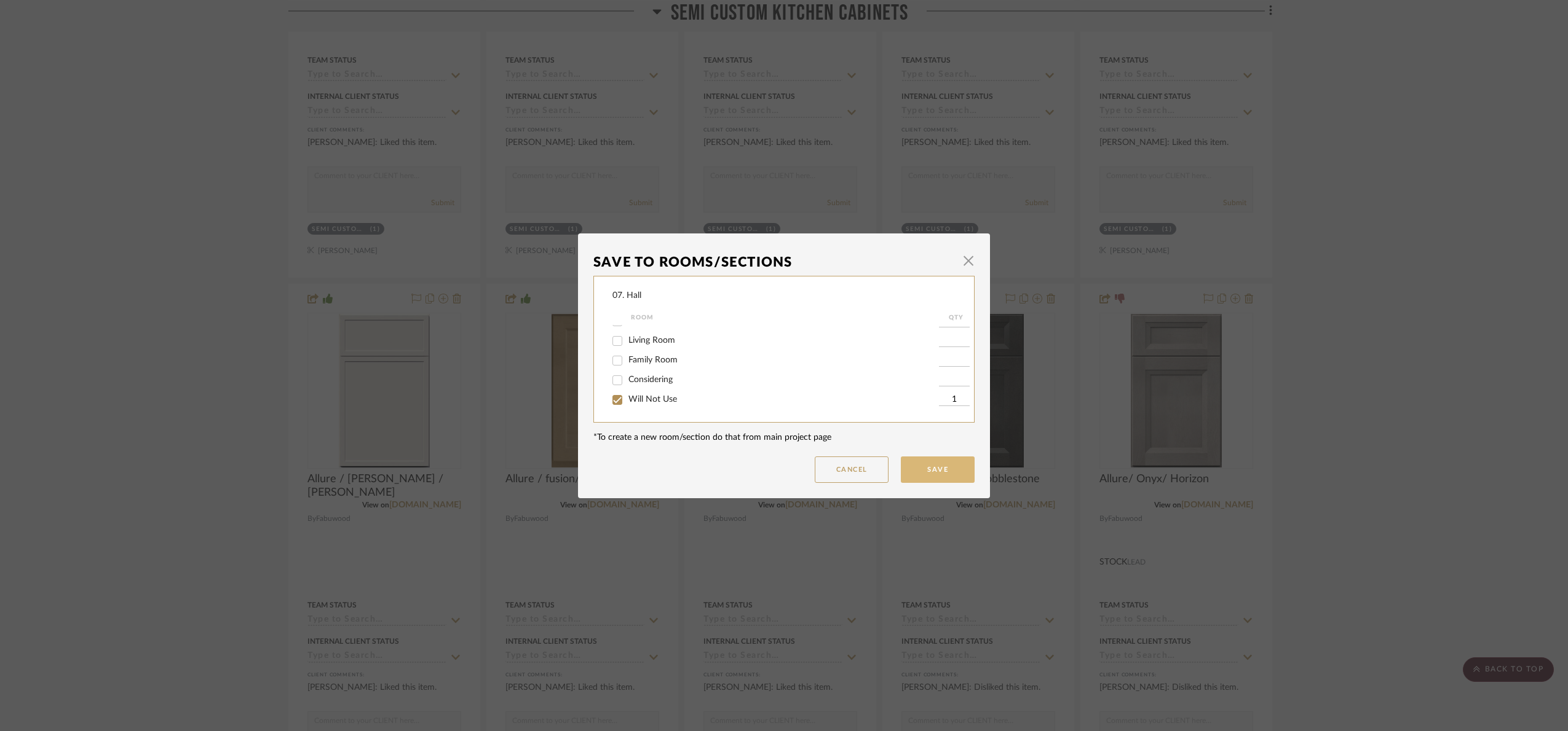
click at [950, 465] on button "Save" at bounding box center [938, 469] width 74 height 26
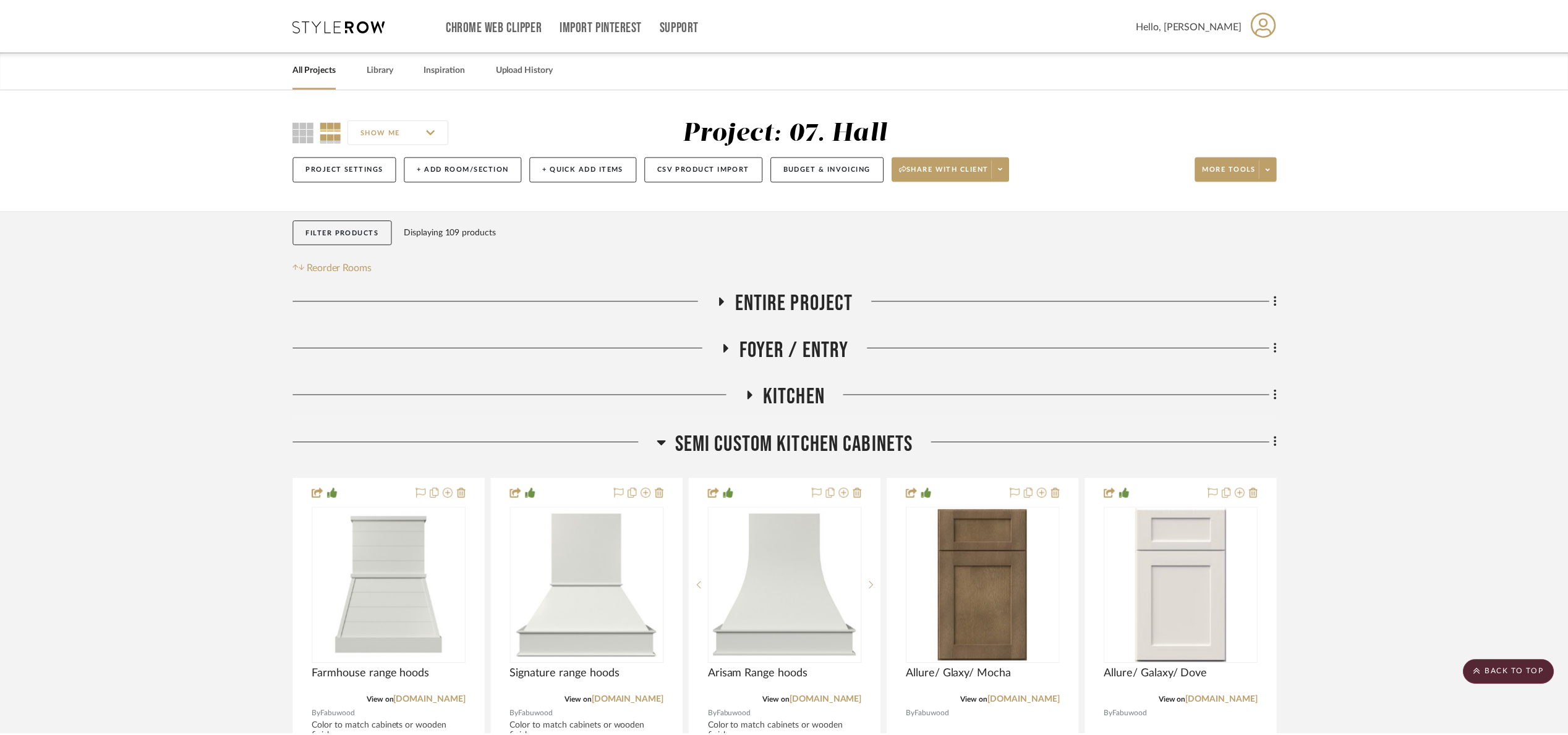
scroll to position [741, 0]
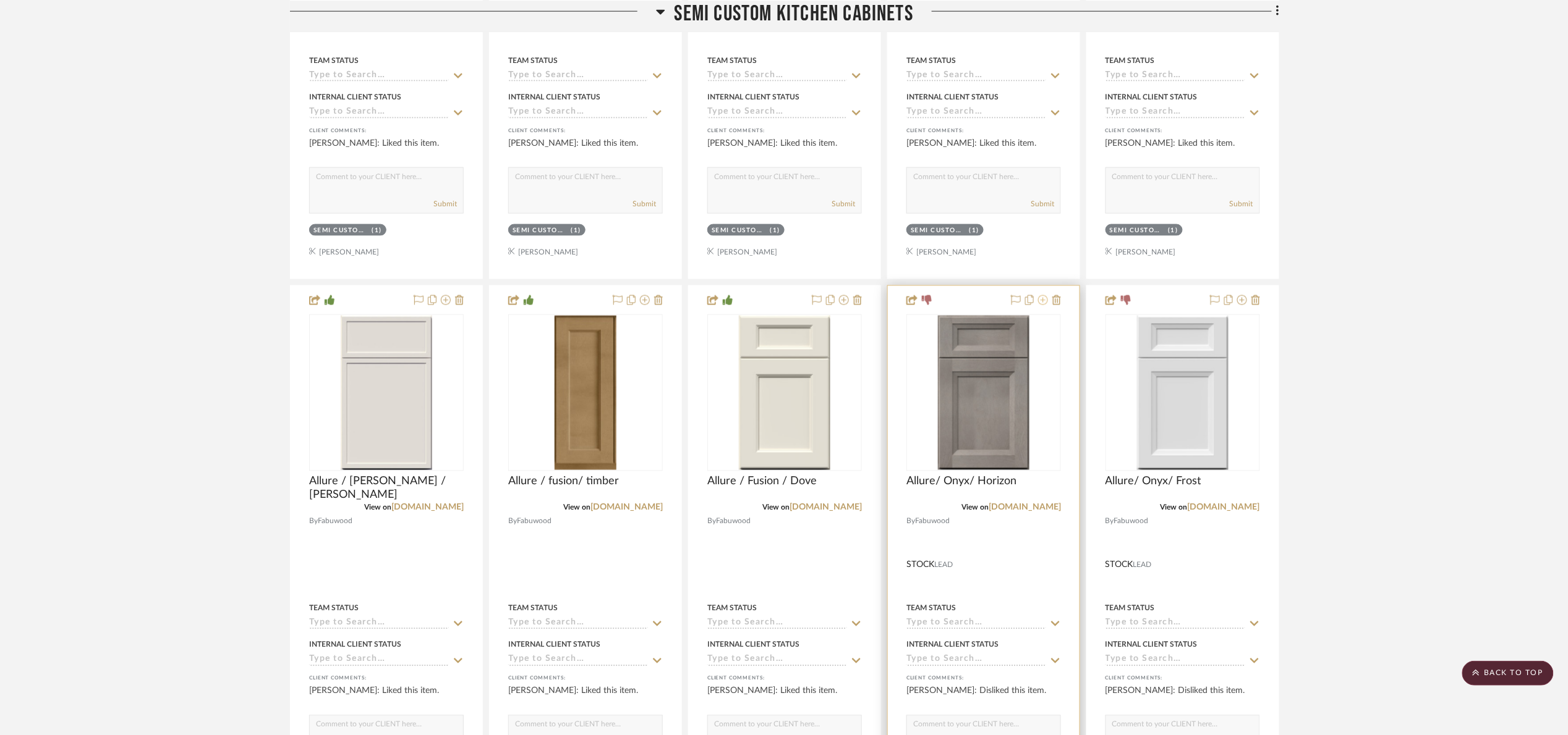
click at [1042, 304] on icon at bounding box center [1043, 300] width 10 height 10
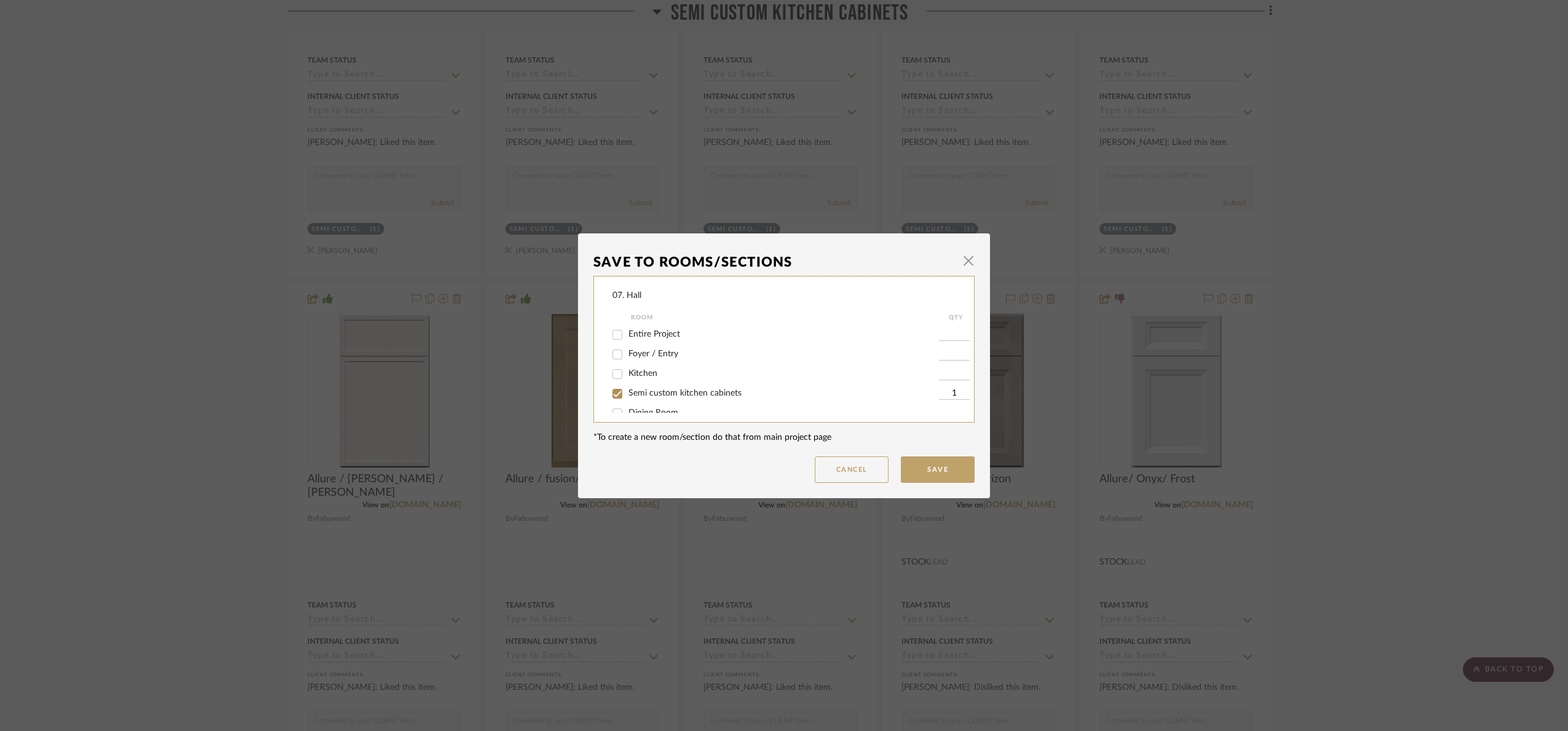
click at [642, 394] on span "Semi custom kitchen cabinets" at bounding box center [685, 394] width 113 height 9
click at [627, 394] on input "Semi custom kitchen cabinets" at bounding box center [618, 394] width 20 height 20
checkbox input "false"
click at [642, 398] on span "Will Not Use" at bounding box center [653, 400] width 48 height 9
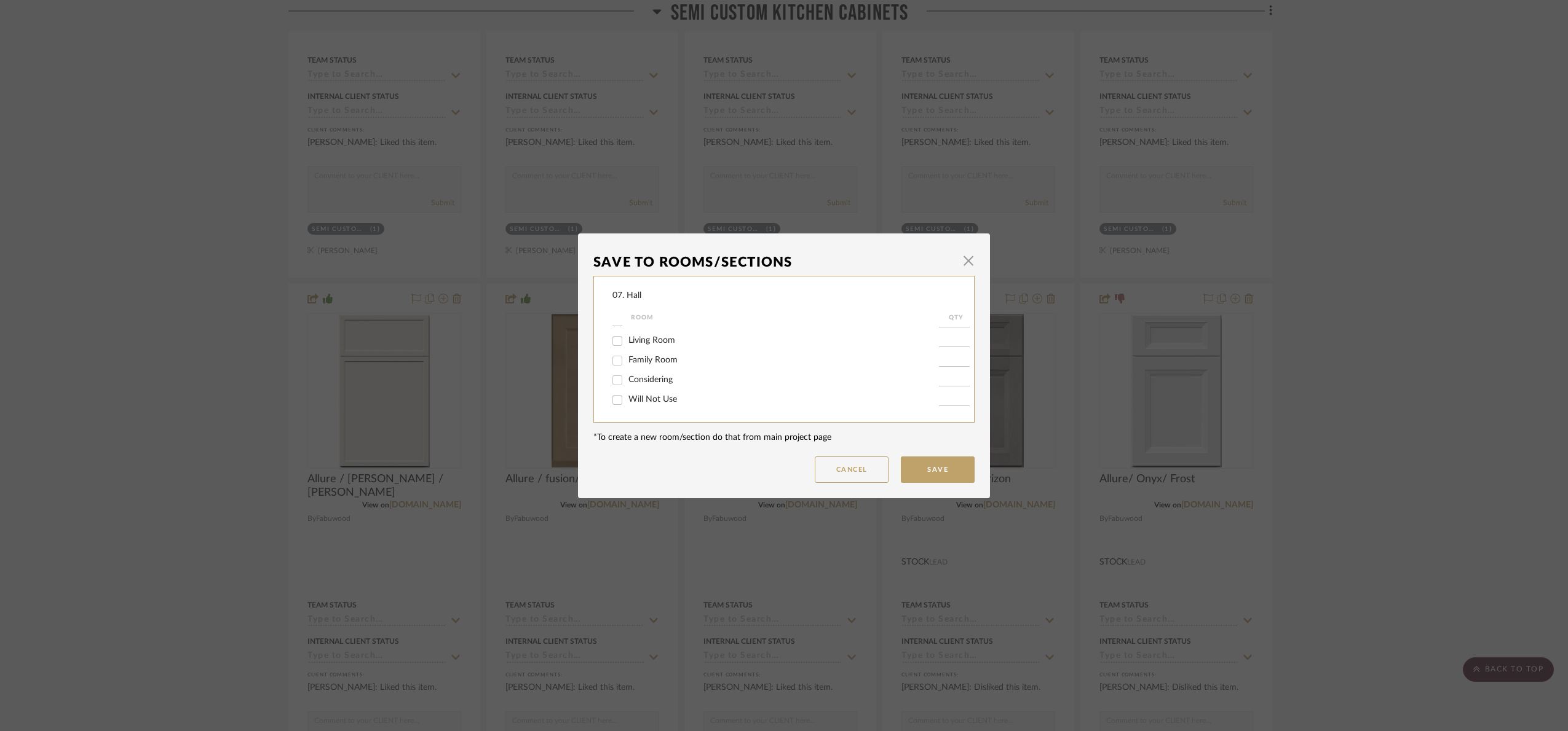
click at [627, 398] on input "Will Not Use" at bounding box center [618, 400] width 20 height 20
checkbox input "true"
type input "1"
click at [954, 476] on button "Save" at bounding box center [938, 469] width 74 height 26
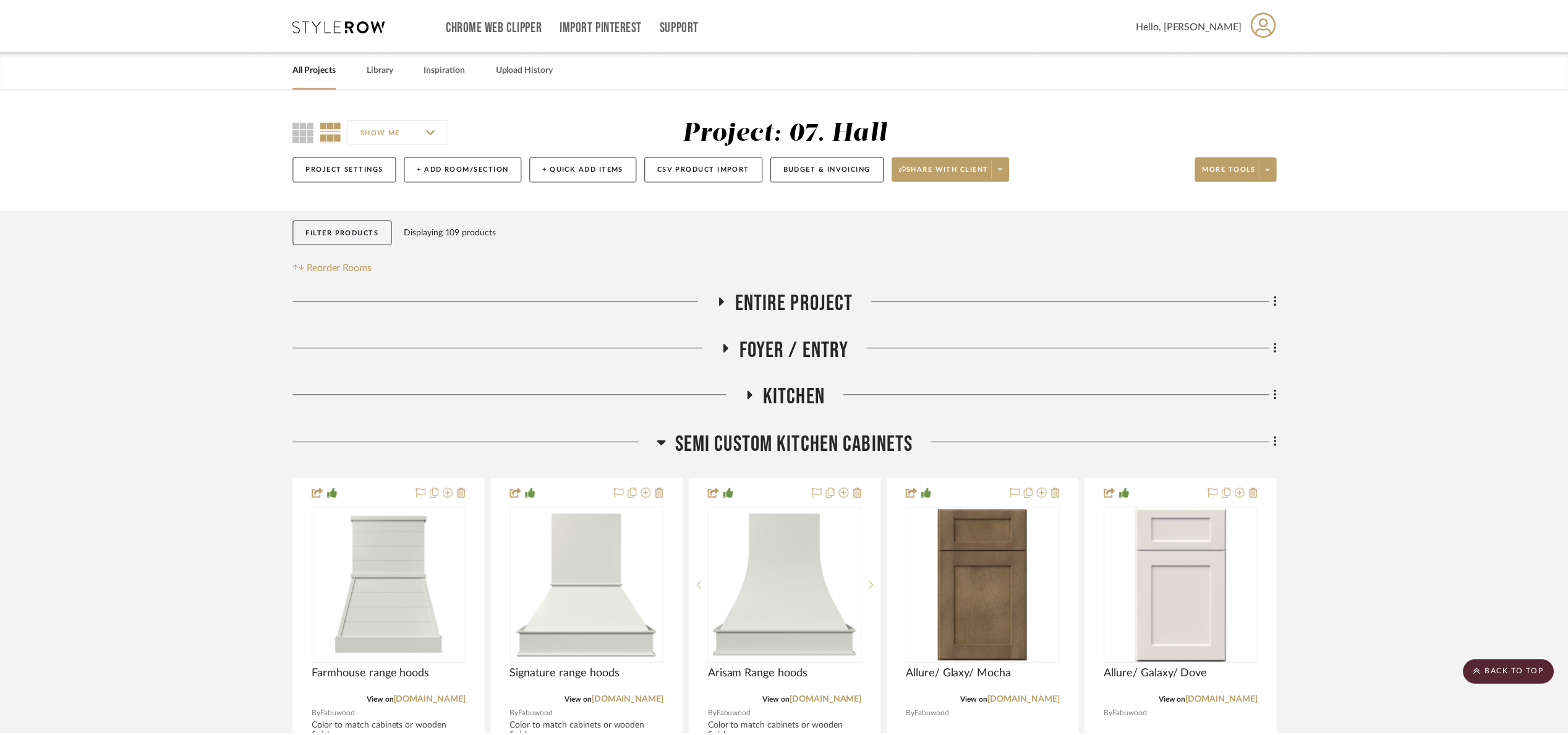
scroll to position [741, 0]
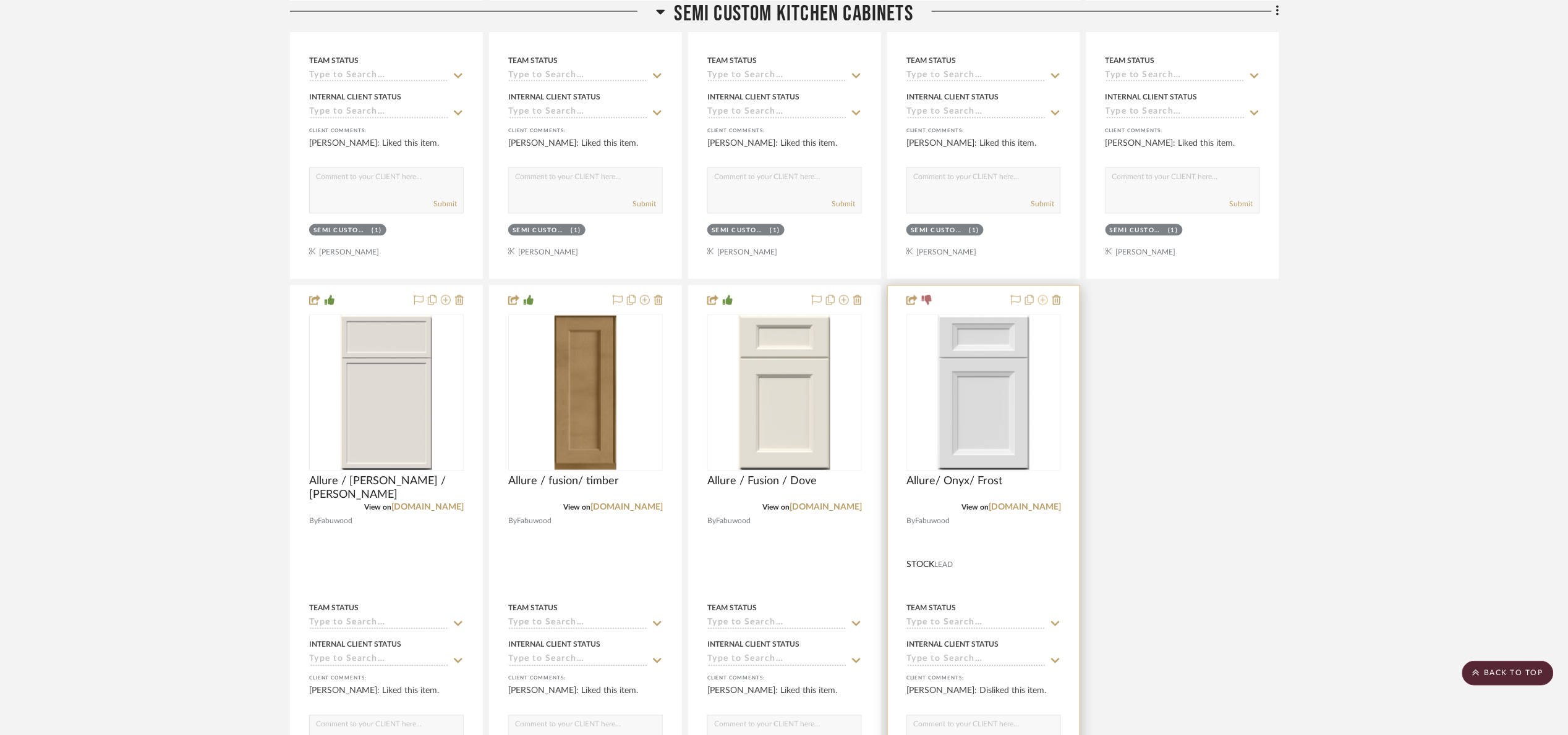
click at [1043, 308] on button at bounding box center [1043, 301] width 10 height 14
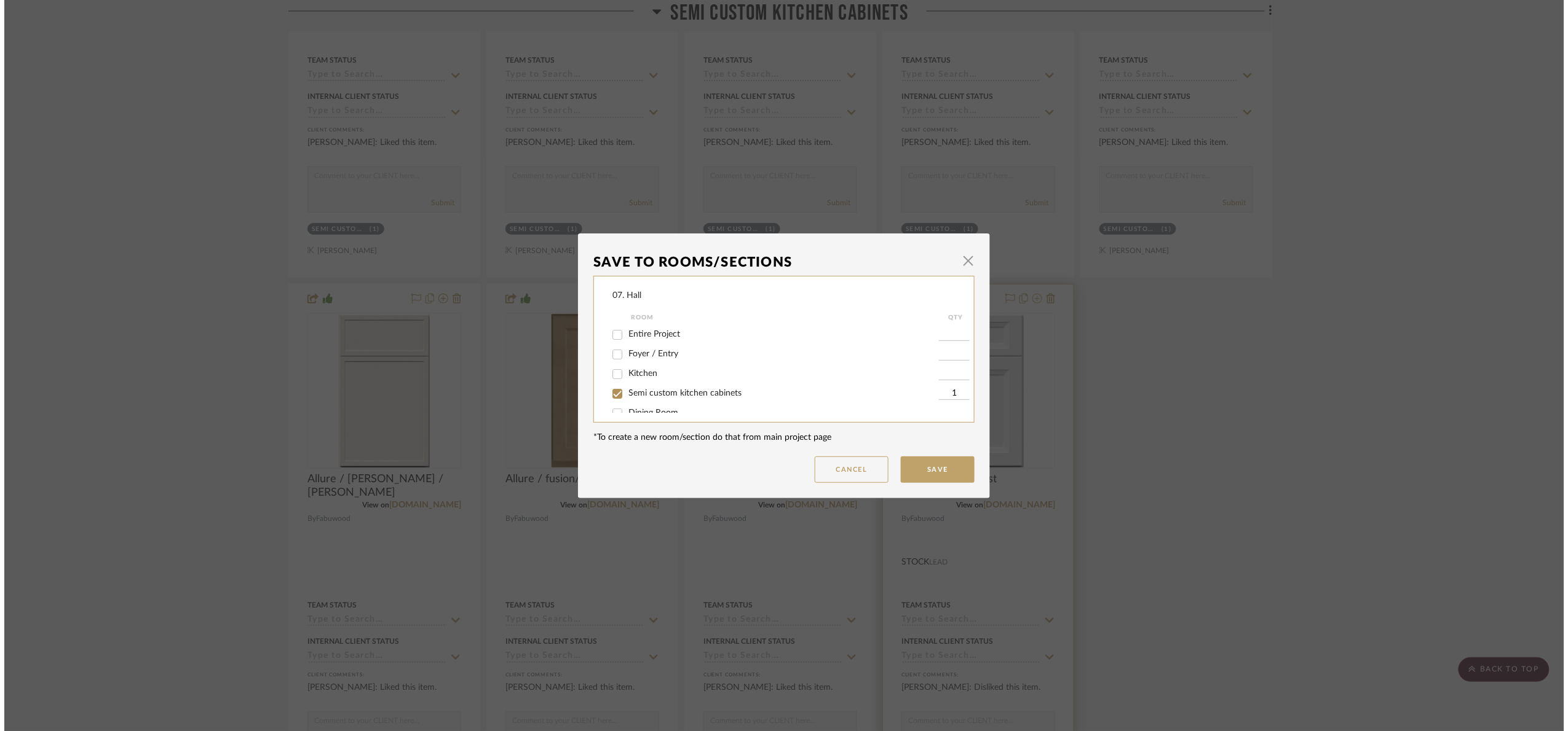
scroll to position [0, 0]
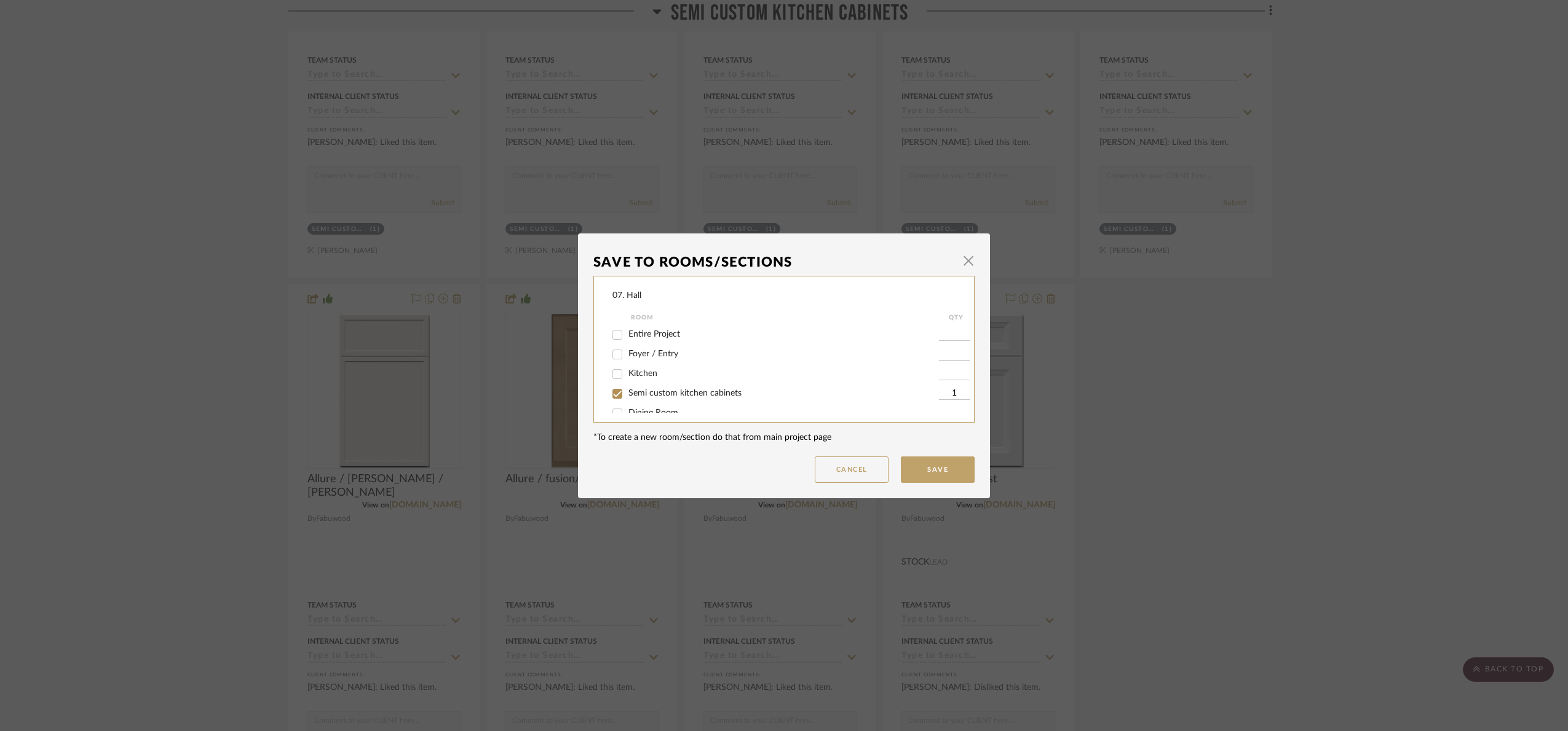
click at [614, 389] on input "Semi custom kitchen cabinets" at bounding box center [618, 394] width 20 height 20
checkbox input "false"
click at [634, 399] on span "Will Not Use" at bounding box center [653, 400] width 48 height 9
click at [627, 399] on input "Will Not Use" at bounding box center [618, 400] width 20 height 20
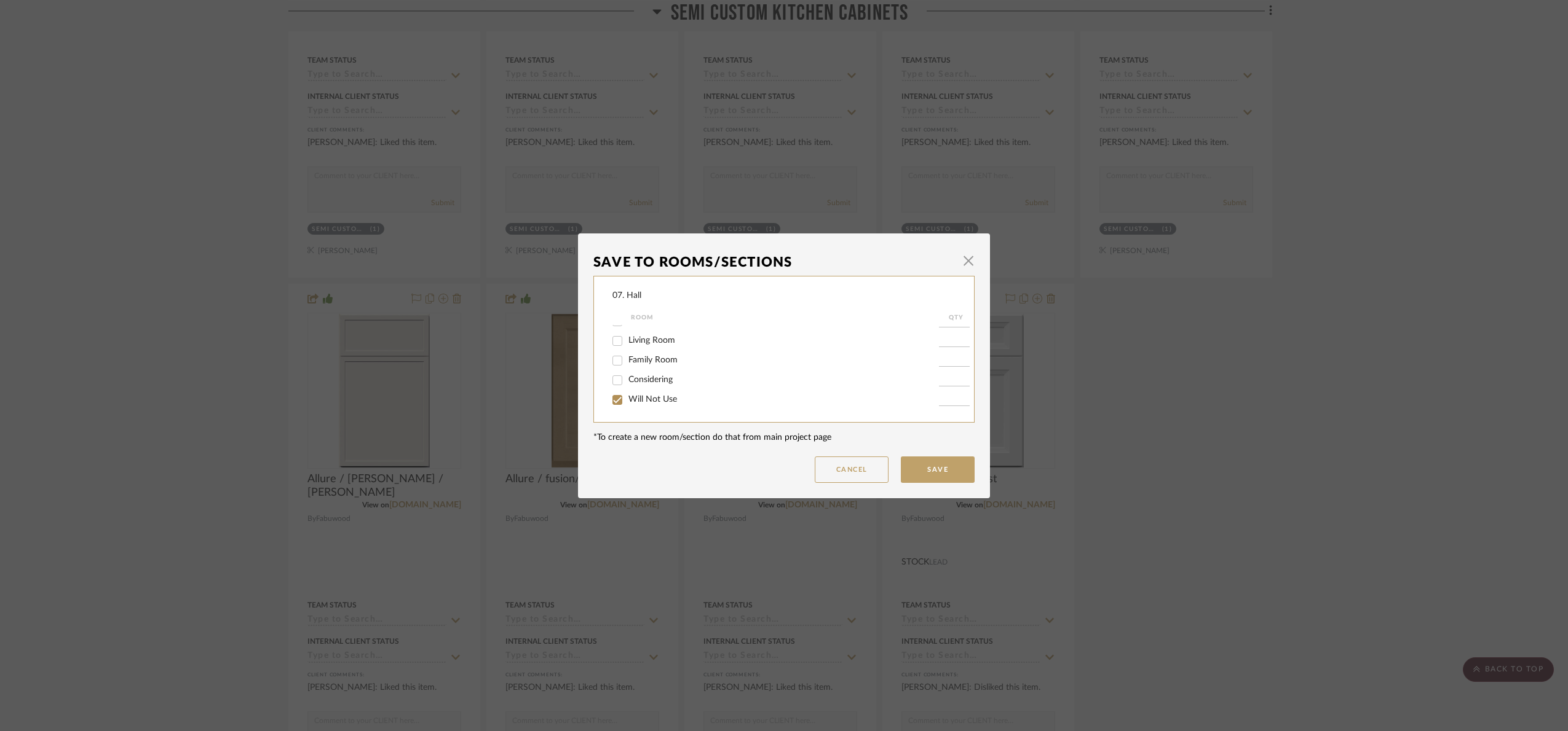
checkbox input "true"
type input "1"
click at [919, 472] on button "Save" at bounding box center [938, 469] width 74 height 26
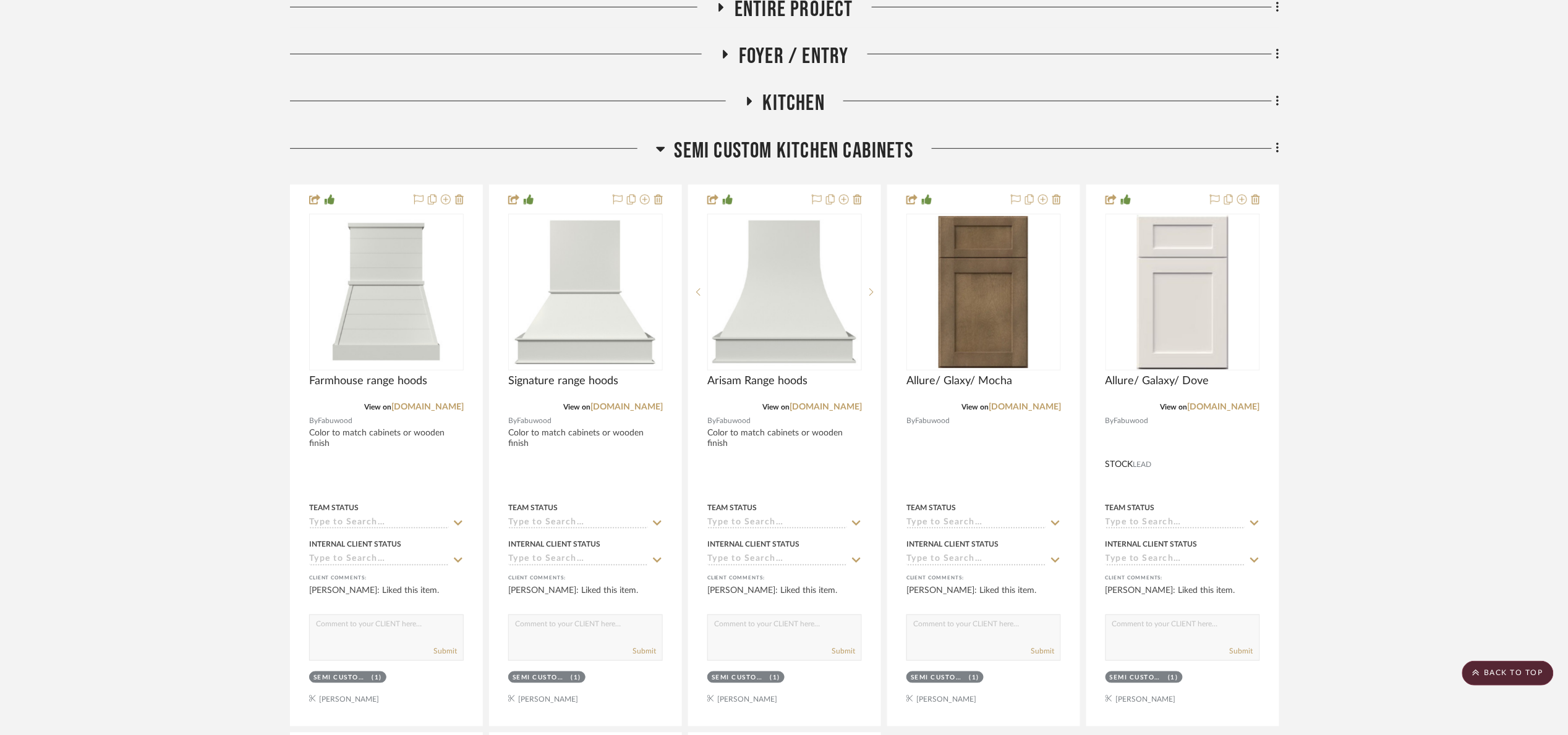
scroll to position [291, 0]
click at [696, 158] on span "Semi custom kitchen cabinets" at bounding box center [794, 153] width 239 height 26
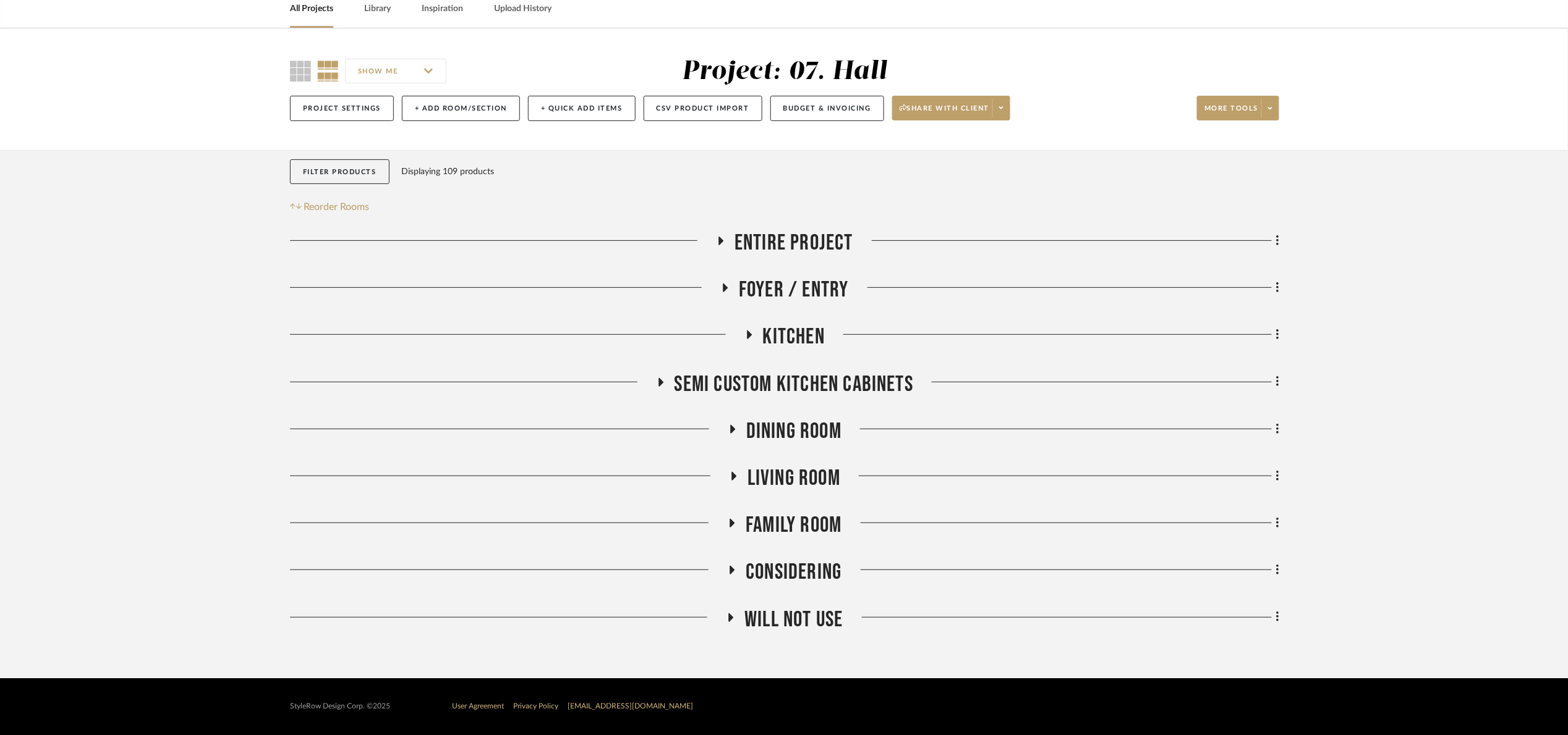
click at [789, 393] on span "Semi custom kitchen cabinets" at bounding box center [794, 384] width 239 height 26
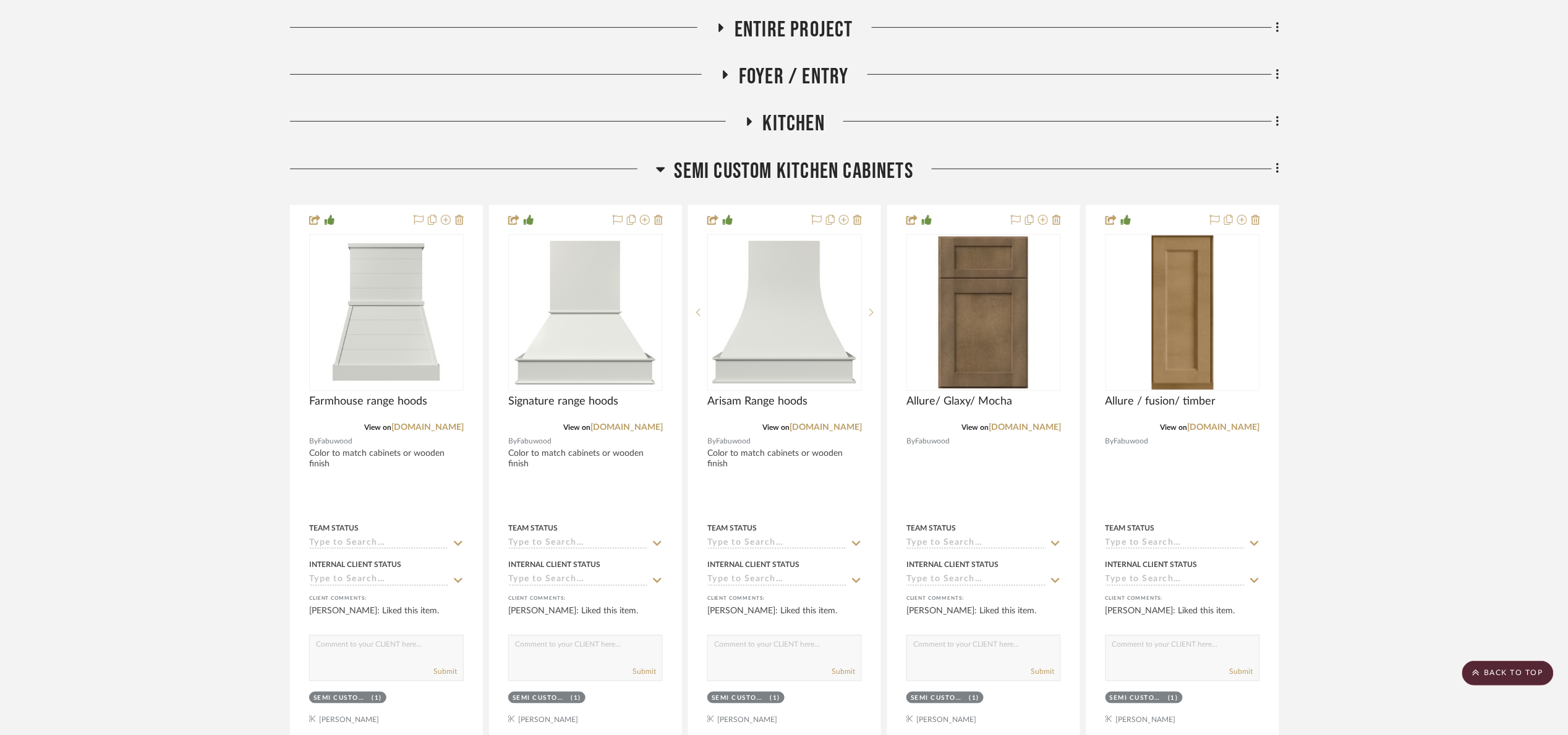
scroll to position [106, 0]
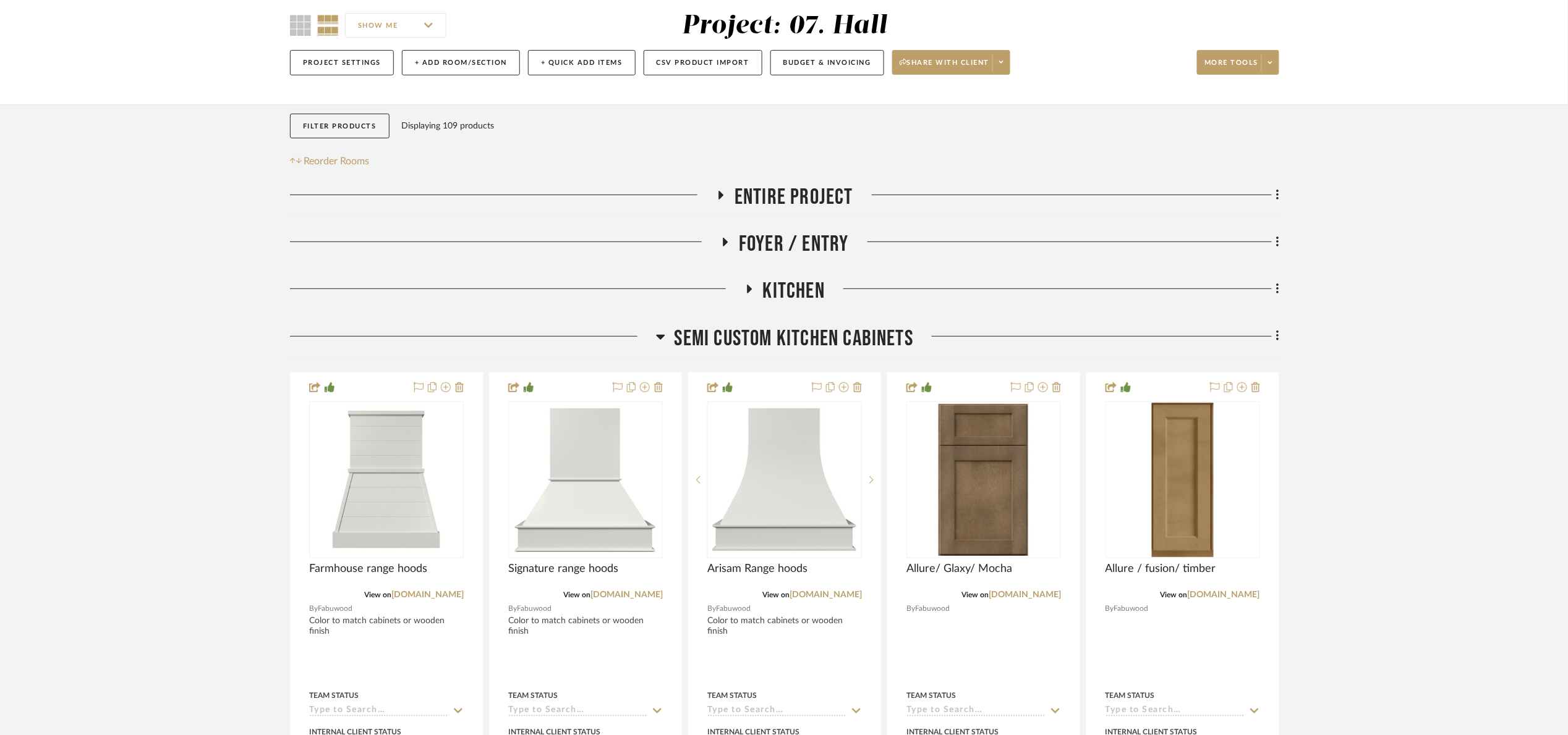
click at [811, 339] on span "Semi custom kitchen cabinets" at bounding box center [794, 338] width 239 height 26
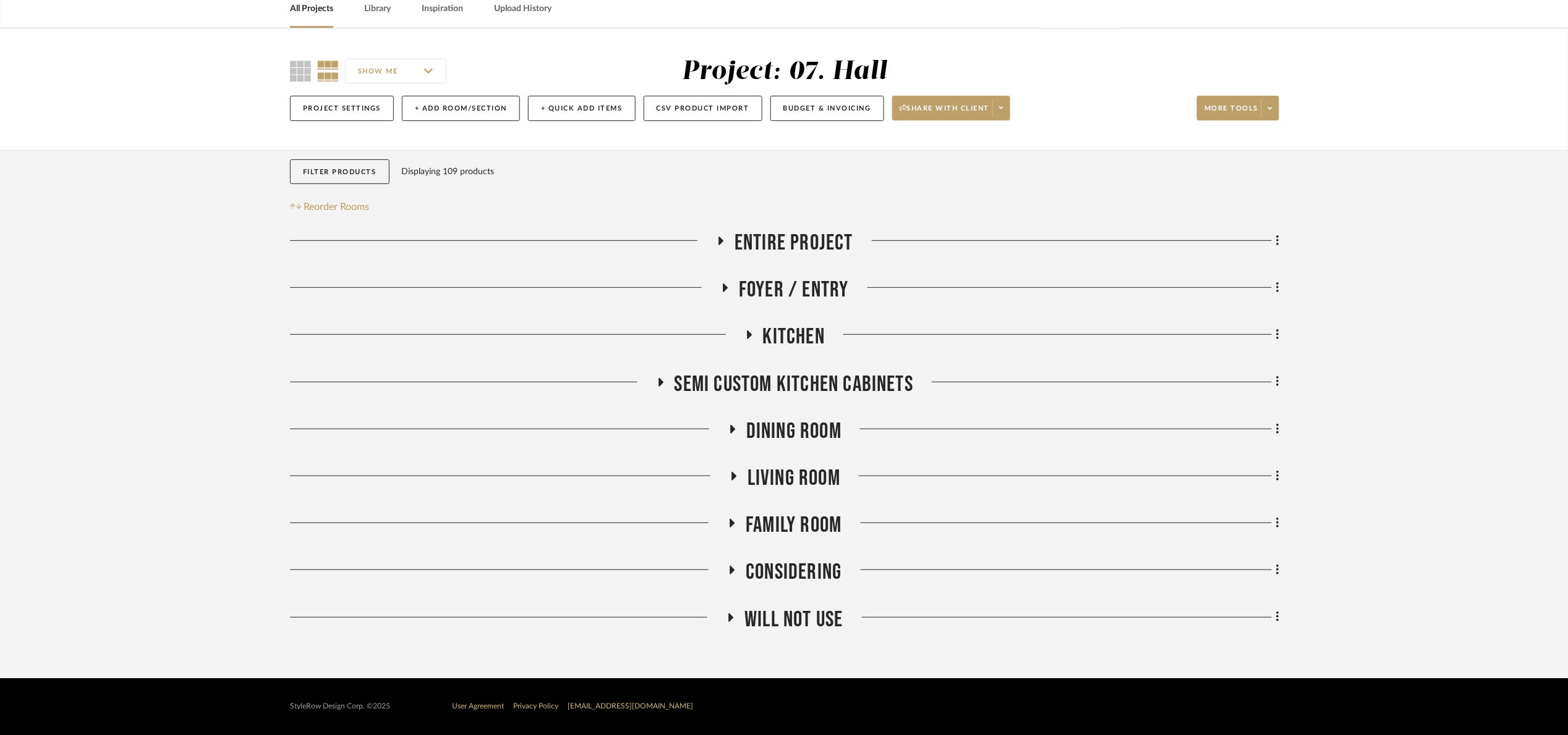
click at [801, 429] on span "Dining Room" at bounding box center [794, 431] width 96 height 26
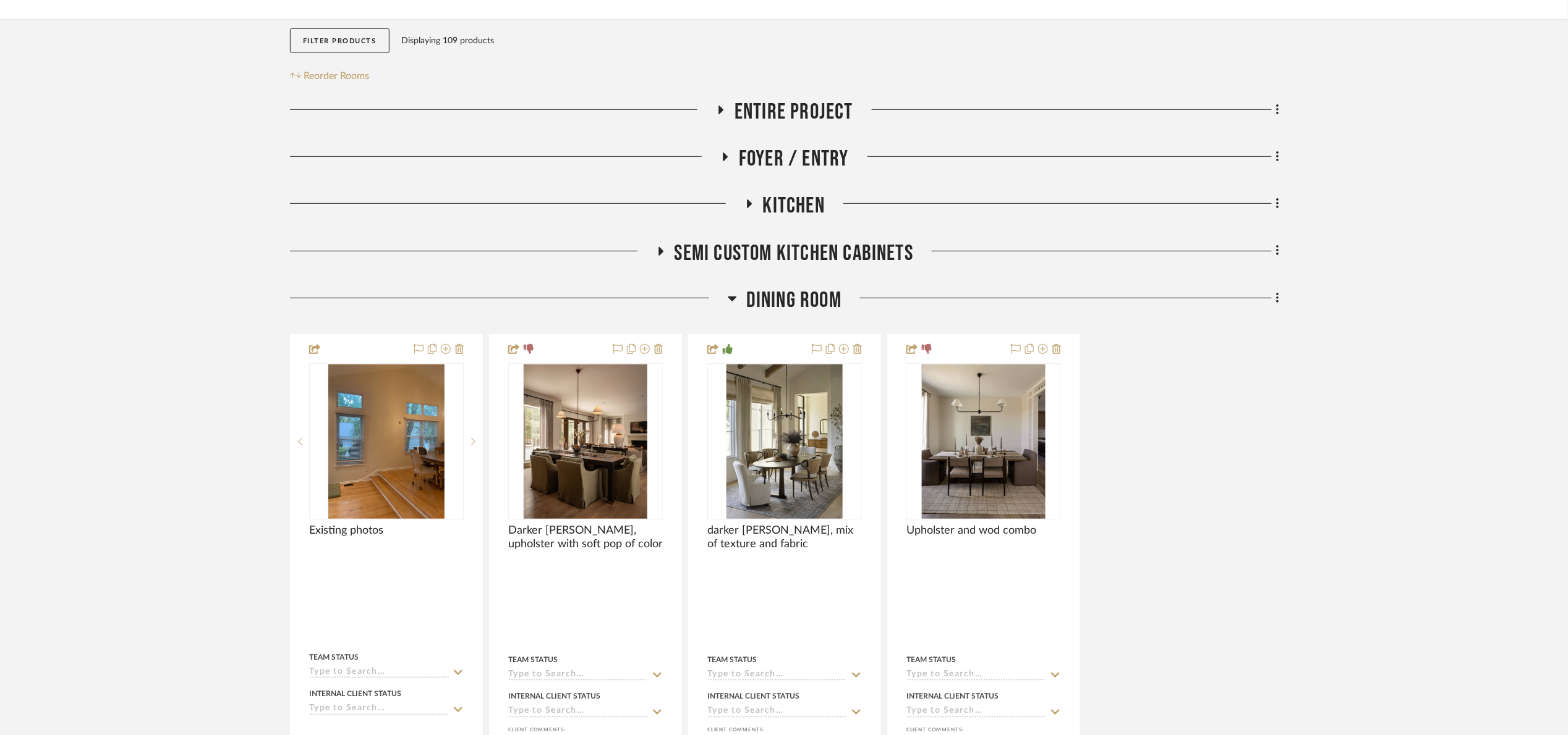
scroll to position [199, 0]
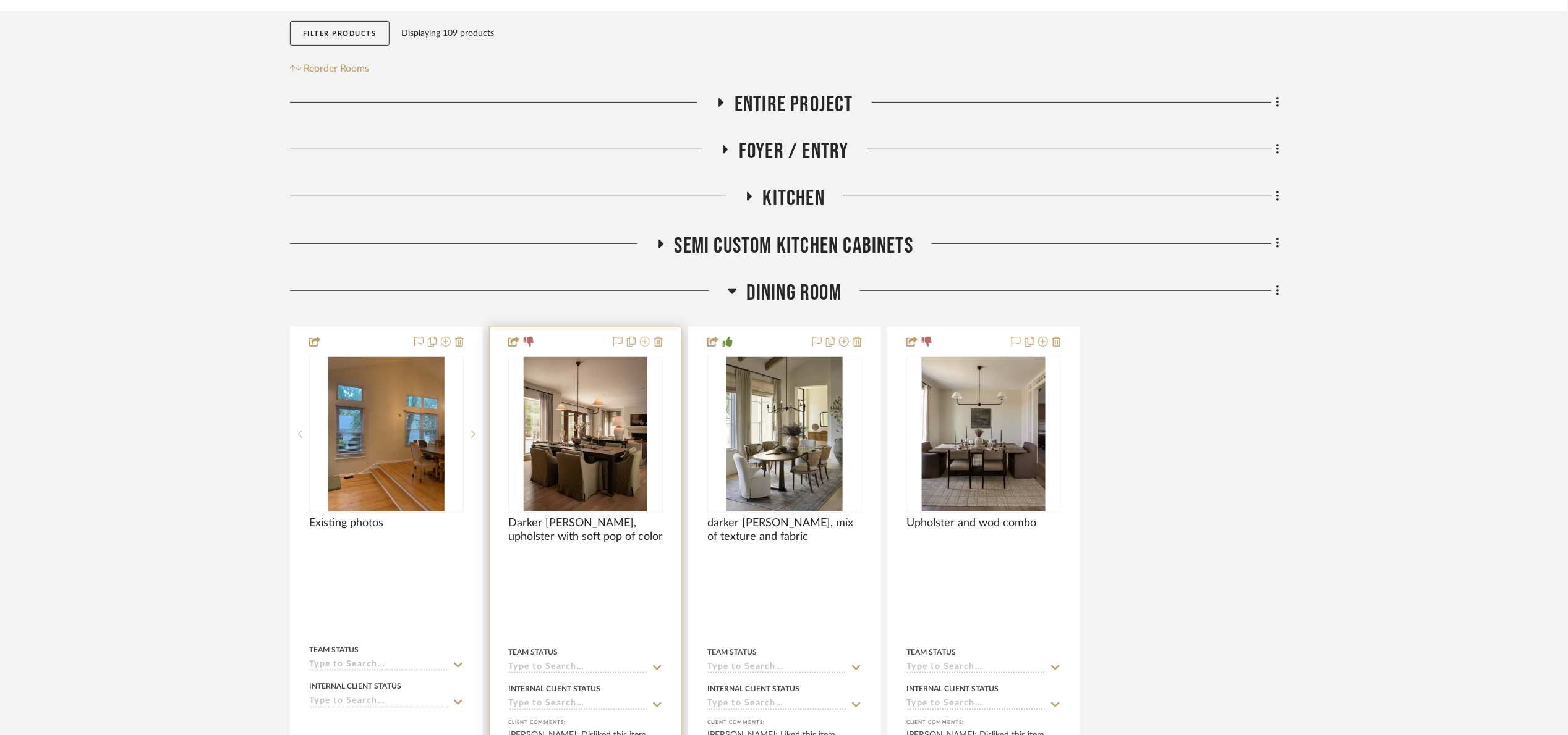
click at [648, 342] on icon at bounding box center [644, 341] width 10 height 10
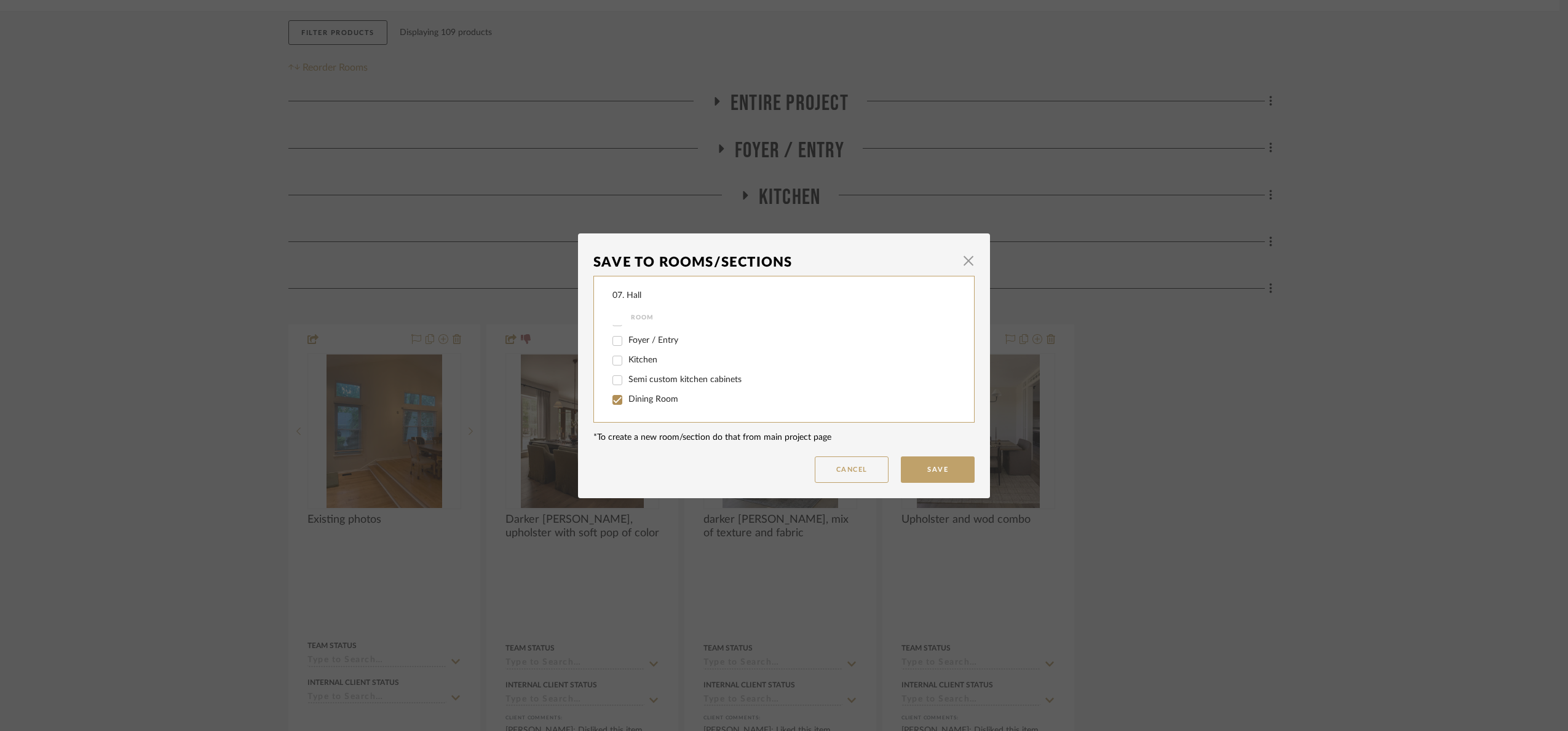
scroll to position [0, 0]
click at [635, 405] on div "Dining Room" at bounding box center [776, 413] width 327 height 20
click at [629, 411] on span "Dining Room" at bounding box center [653, 413] width 50 height 9
click at [627, 411] on input "Dining Room" at bounding box center [618, 413] width 20 height 20
checkbox input "false"
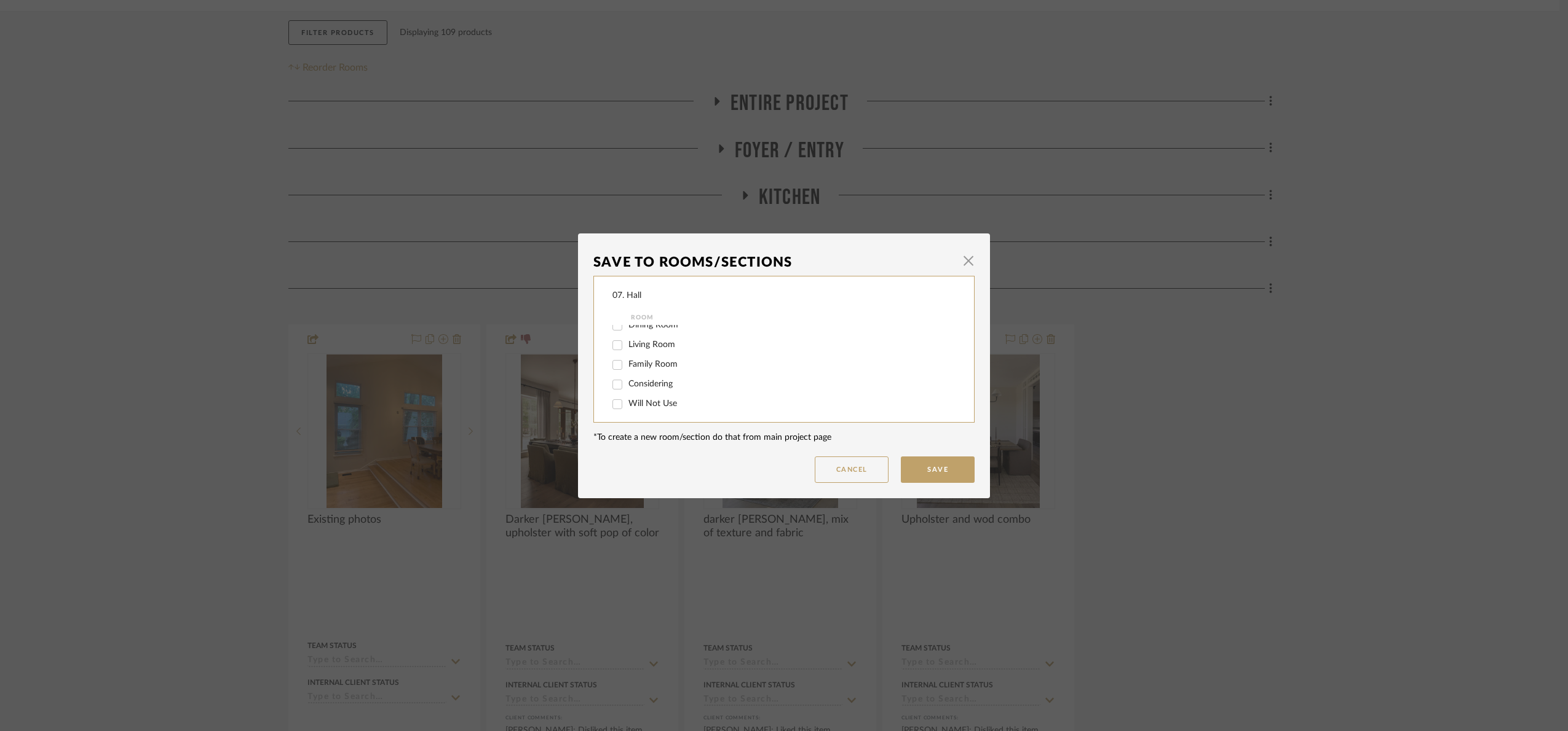
scroll to position [92, 0]
click at [627, 398] on div "Will Not Use" at bounding box center [776, 400] width 327 height 20
click at [628, 401] on span "Will Not Use" at bounding box center [653, 400] width 48 height 9
click at [627, 401] on input "Will Not Use" at bounding box center [618, 400] width 20 height 20
checkbox input "true"
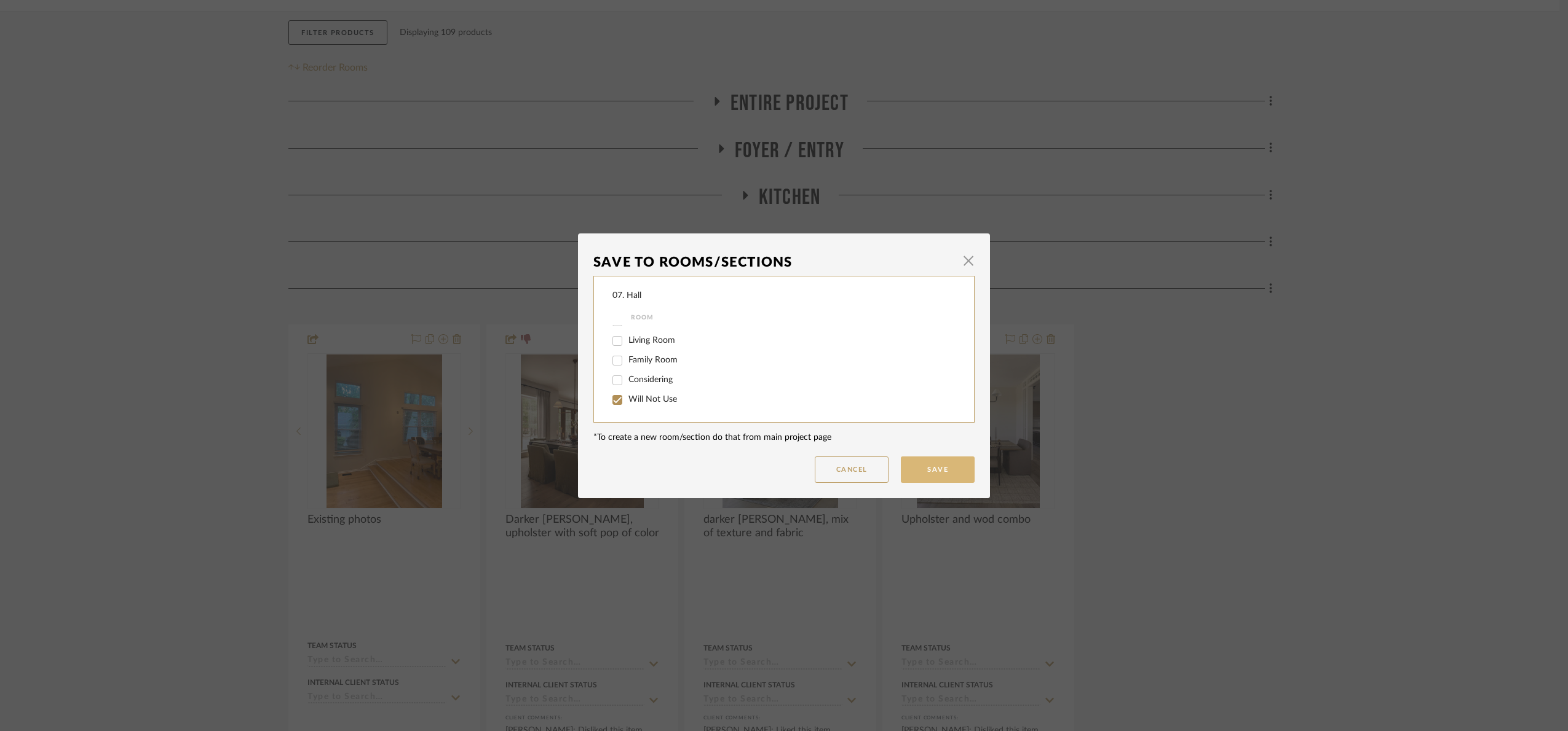
click at [912, 474] on button "Save" at bounding box center [938, 469] width 74 height 26
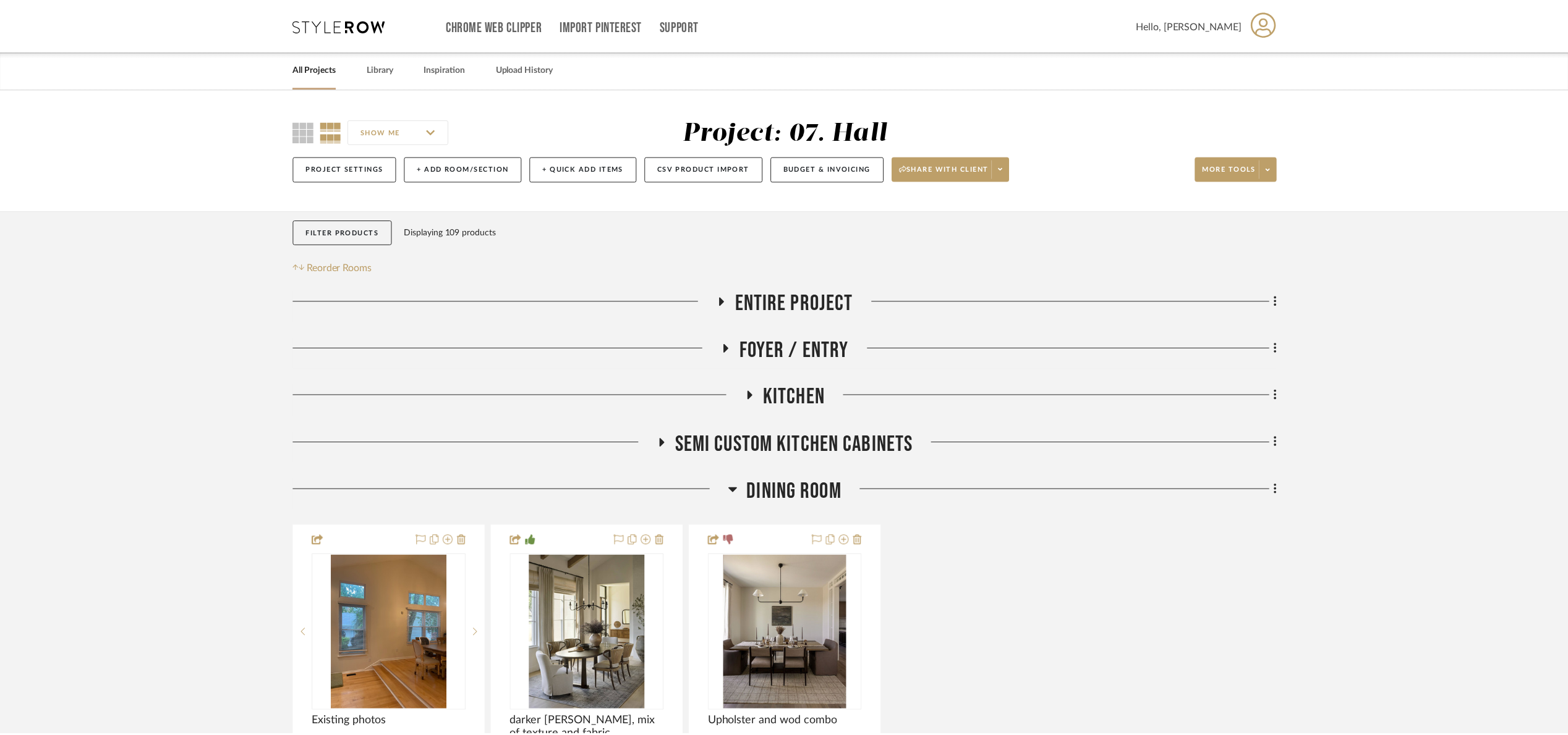
scroll to position [199, 0]
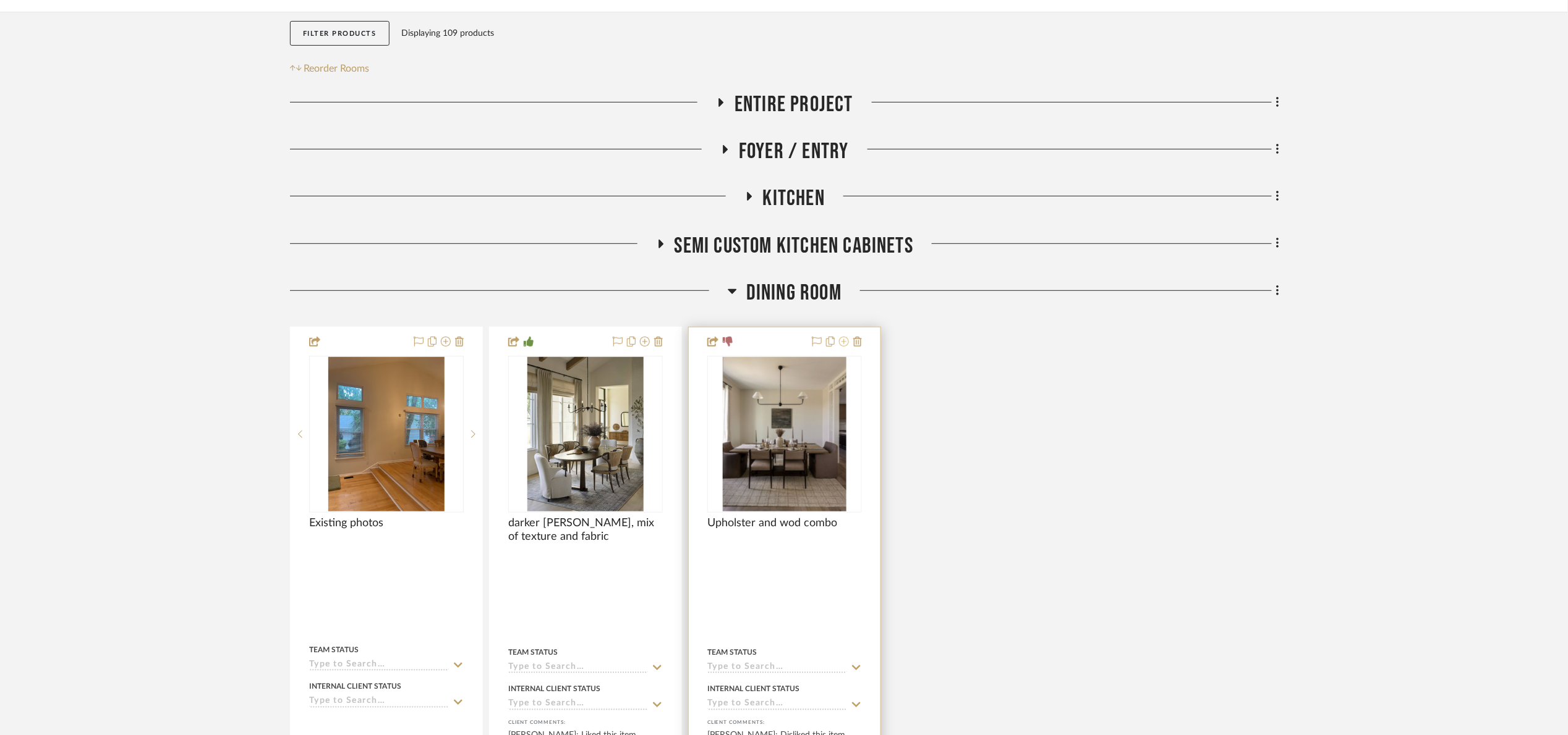
click at [844, 345] on icon at bounding box center [844, 341] width 10 height 10
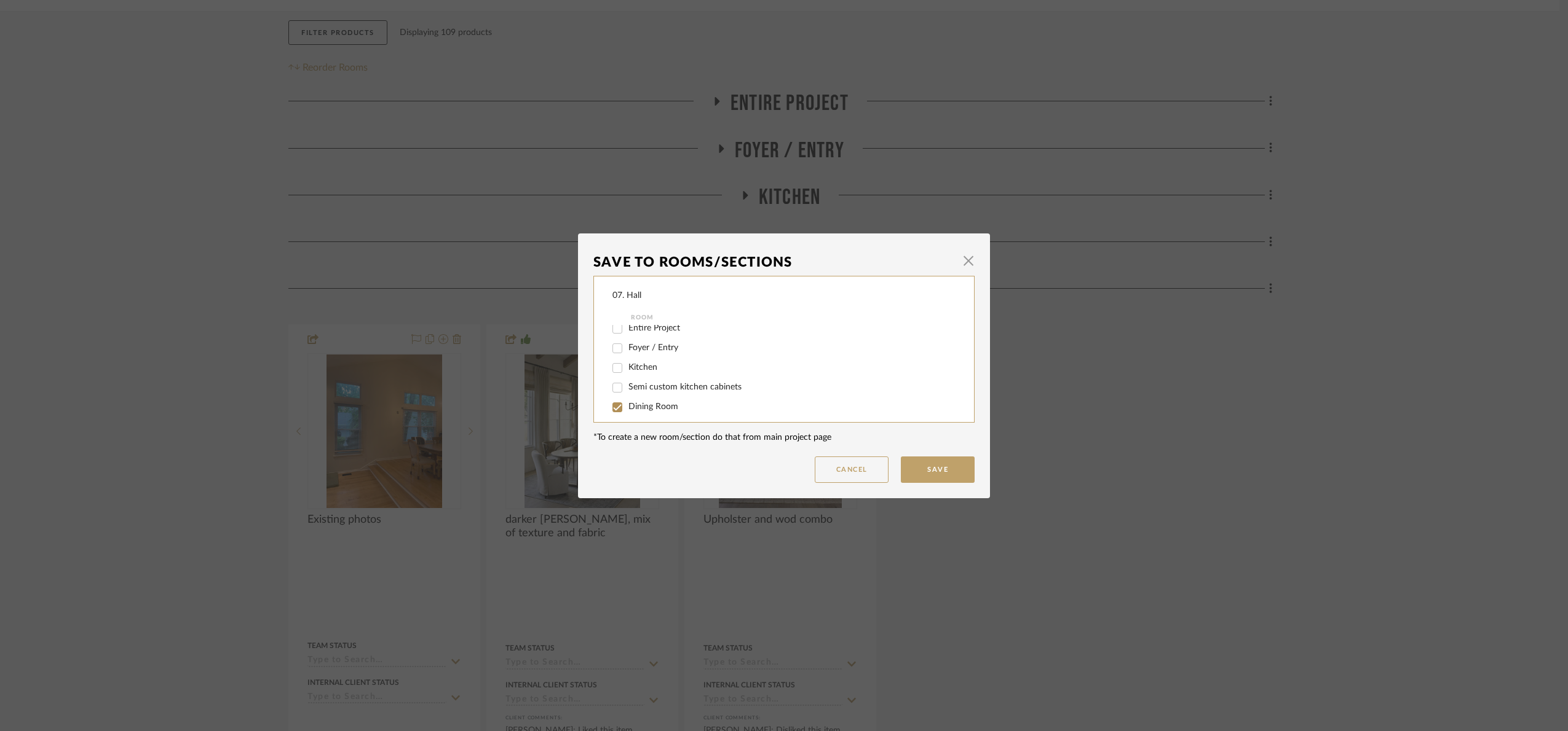
scroll to position [0, 0]
click at [646, 411] on span "Dining Room" at bounding box center [653, 413] width 50 height 9
click at [627, 411] on input "Dining Room" at bounding box center [618, 413] width 20 height 20
checkbox input "false"
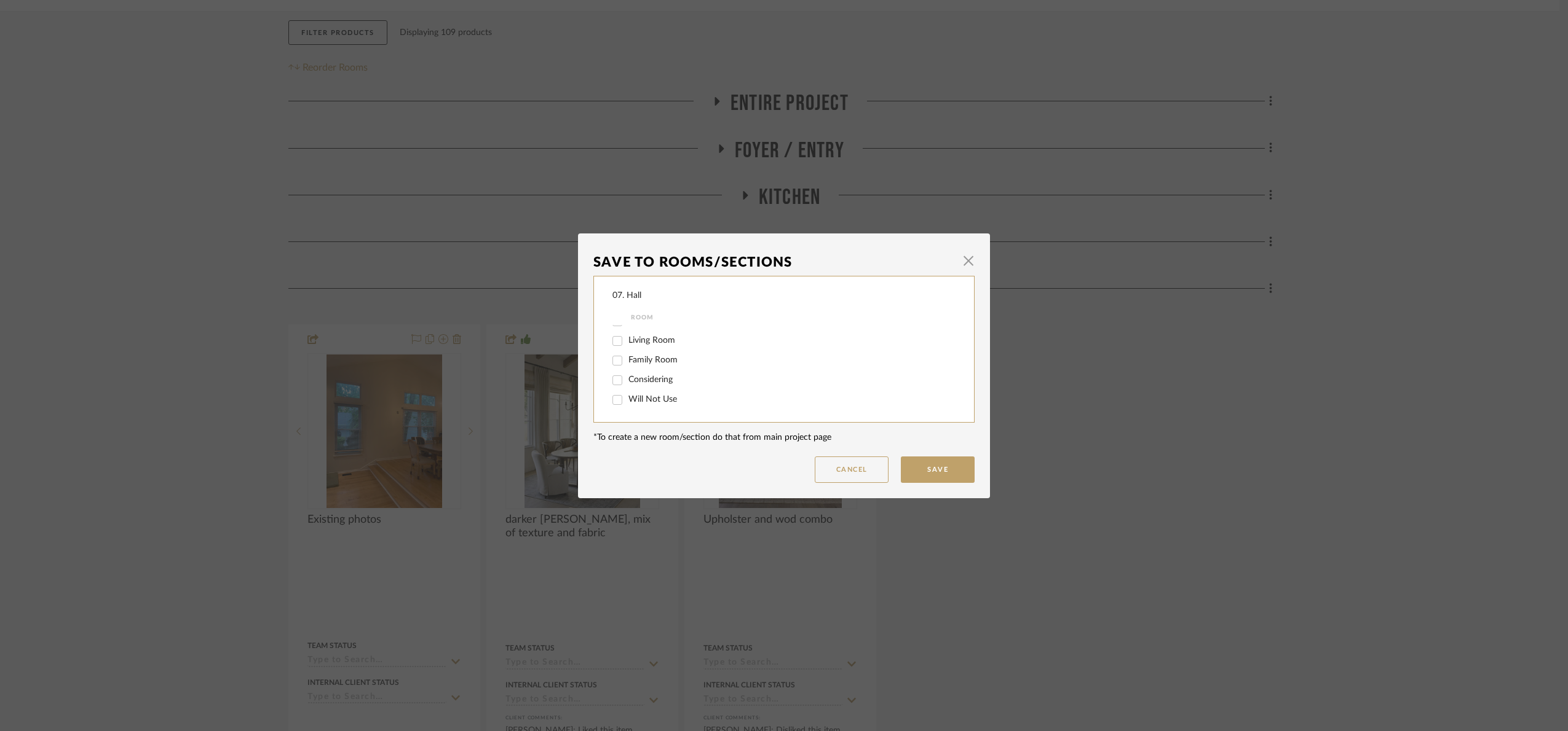
click at [650, 395] on label "Will Not Use" at bounding box center [784, 400] width 311 height 11
click at [627, 394] on input "Will Not Use" at bounding box center [618, 400] width 20 height 20
checkbox input "true"
click at [922, 474] on button "Save" at bounding box center [938, 469] width 74 height 26
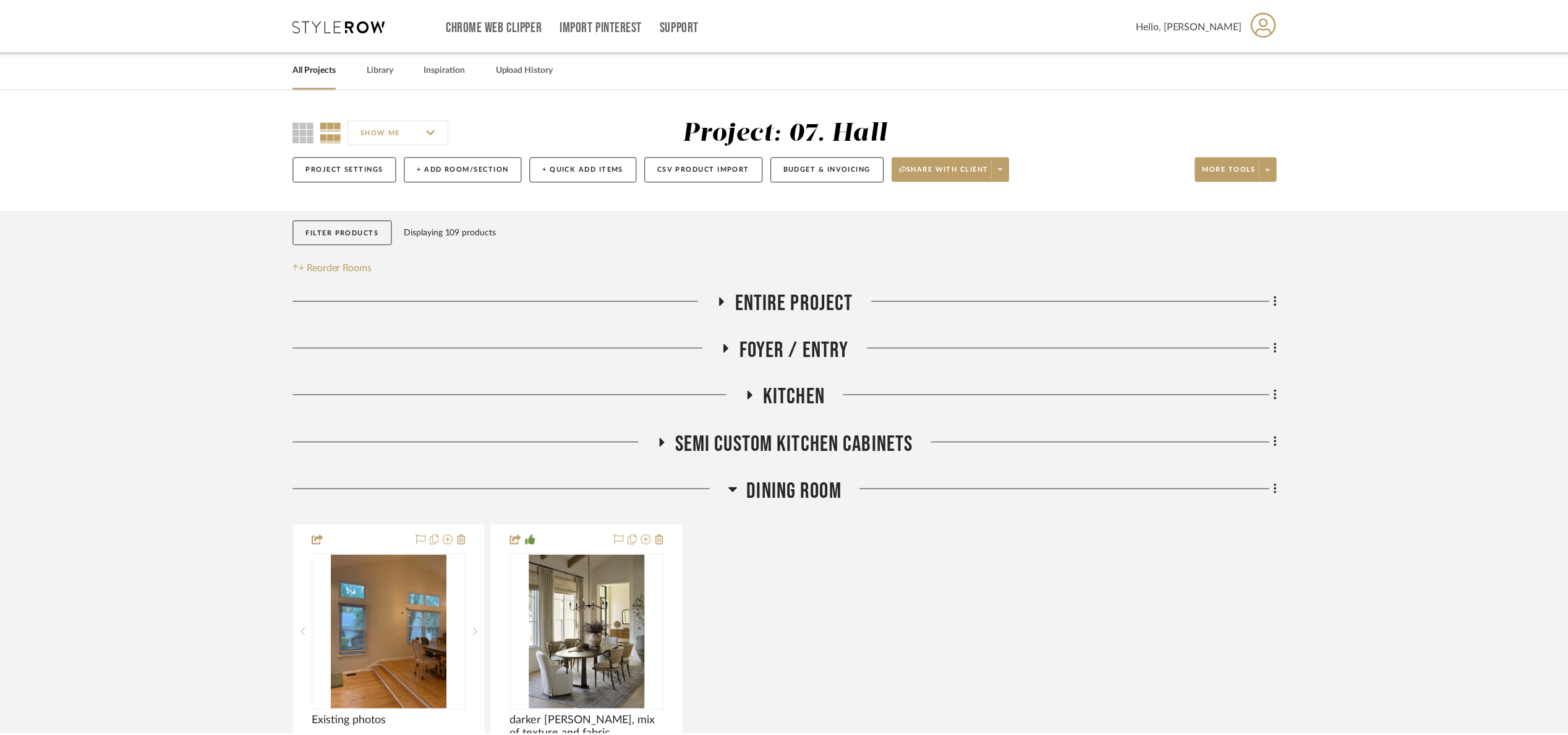
scroll to position [199, 0]
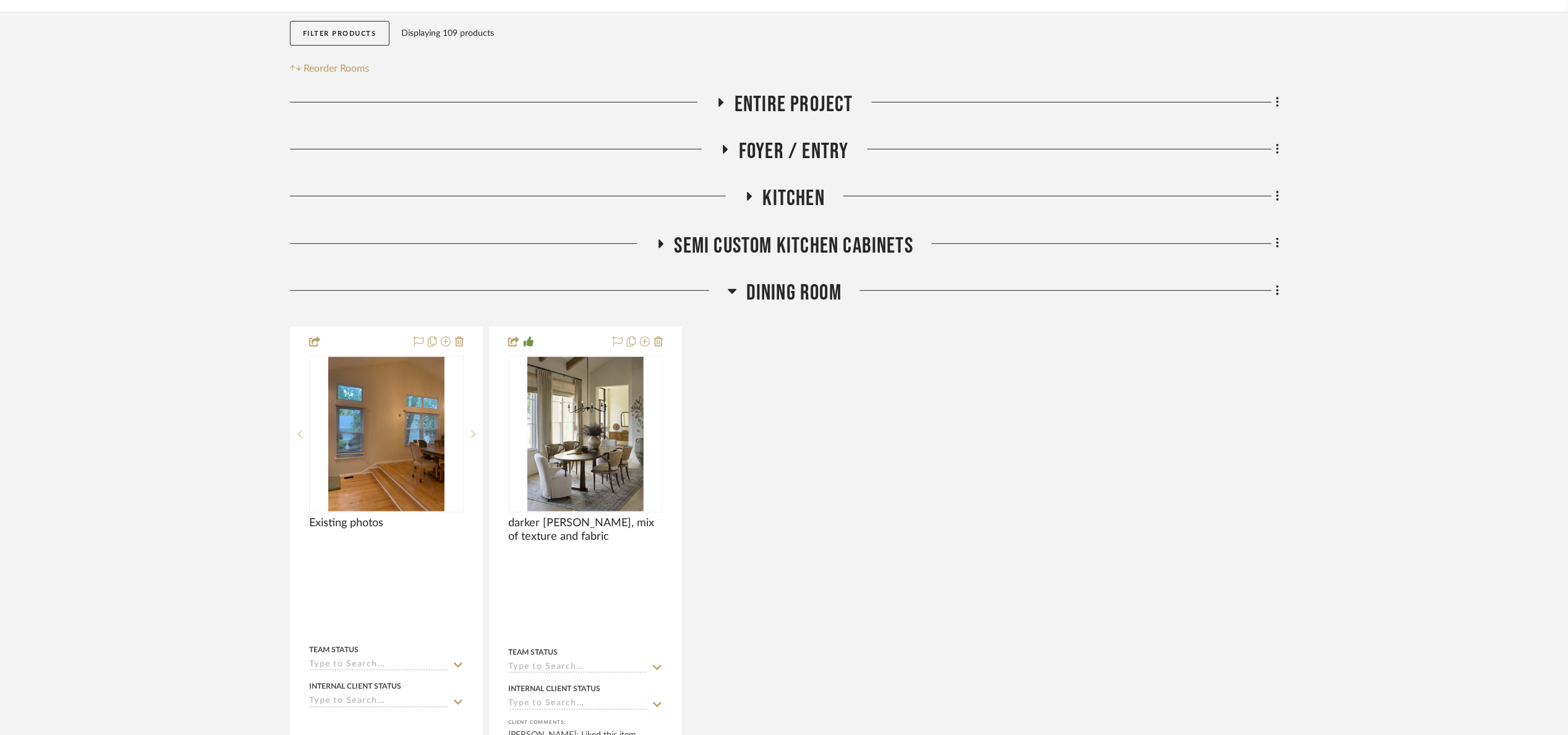
click at [791, 278] on div "Entire Project Foyer / Entry Kitchen Semi custom kitchen cabinets Dining Room E…" at bounding box center [784, 575] width 989 height 969
click at [798, 296] on span "Dining Room" at bounding box center [794, 292] width 96 height 26
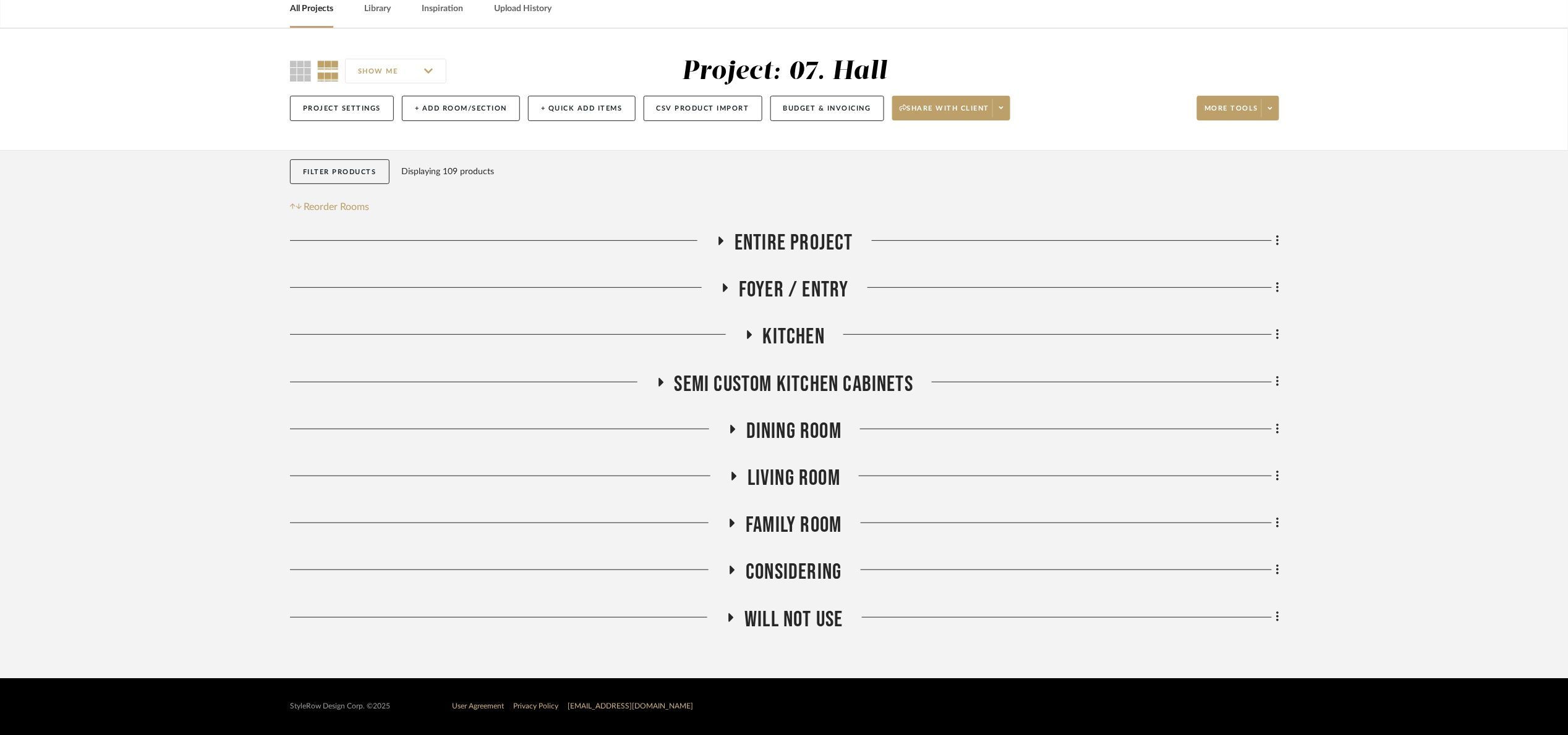
click at [803, 484] on span "Living Room" at bounding box center [794, 478] width 93 height 26
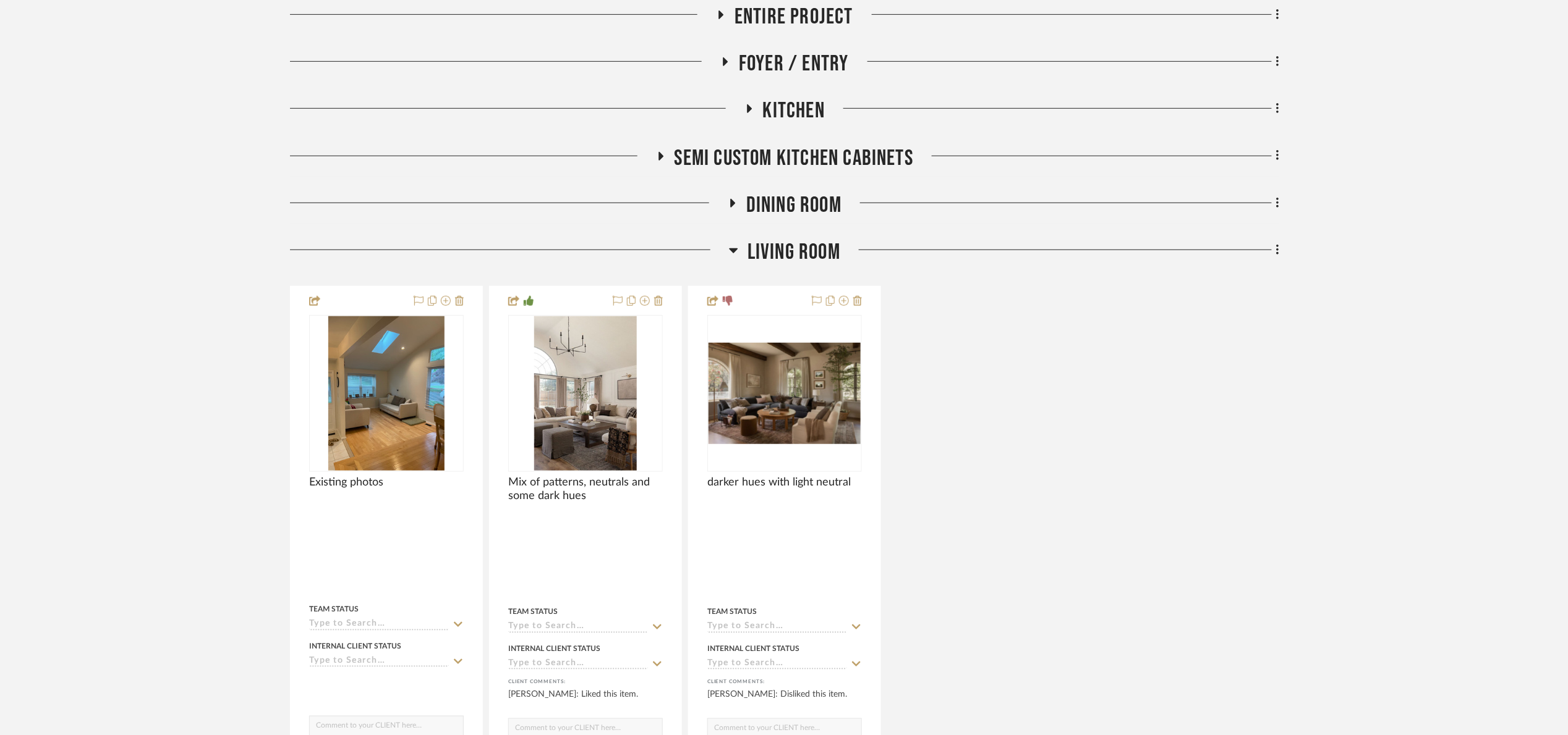
scroll to position [291, 0]
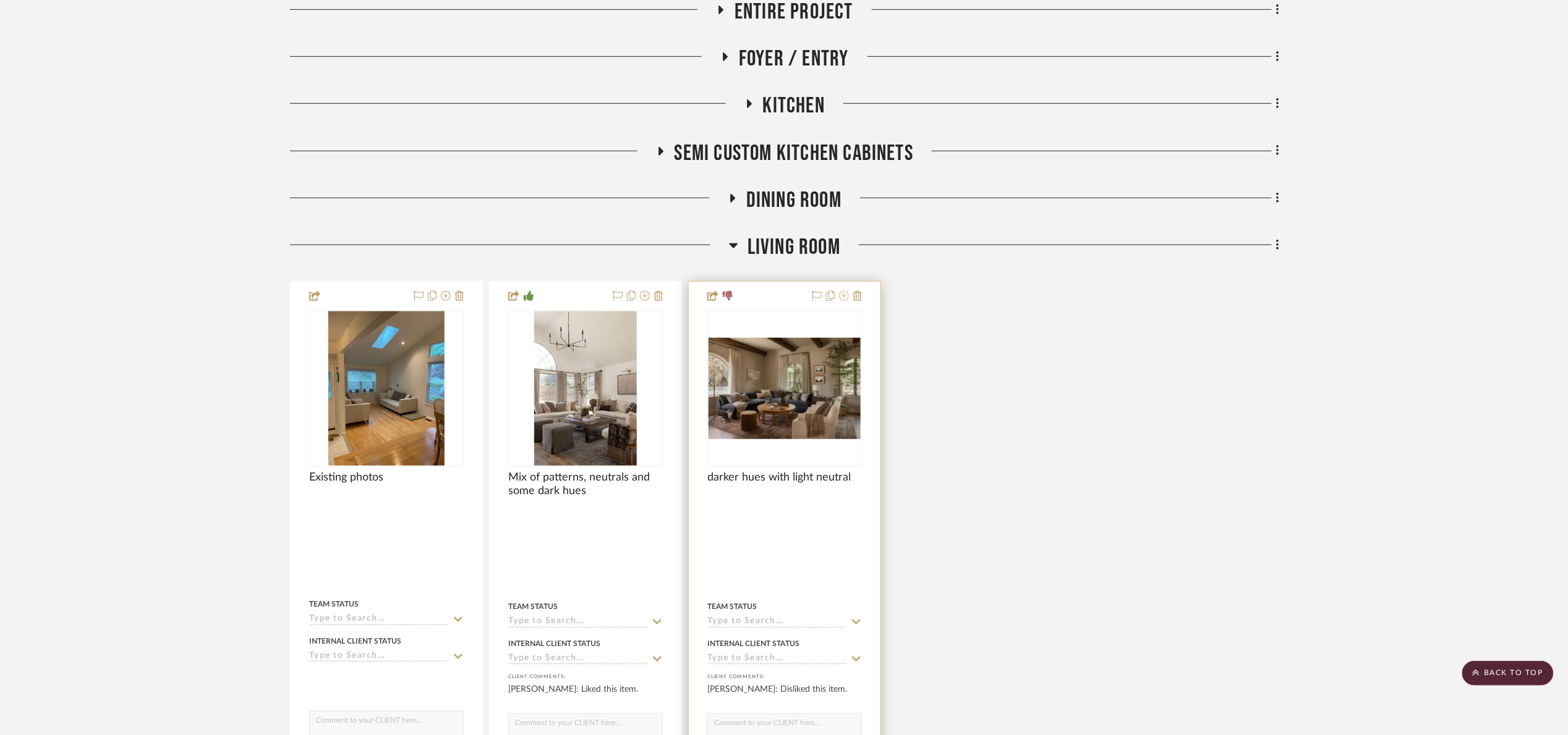
click at [844, 296] on icon at bounding box center [844, 296] width 10 height 10
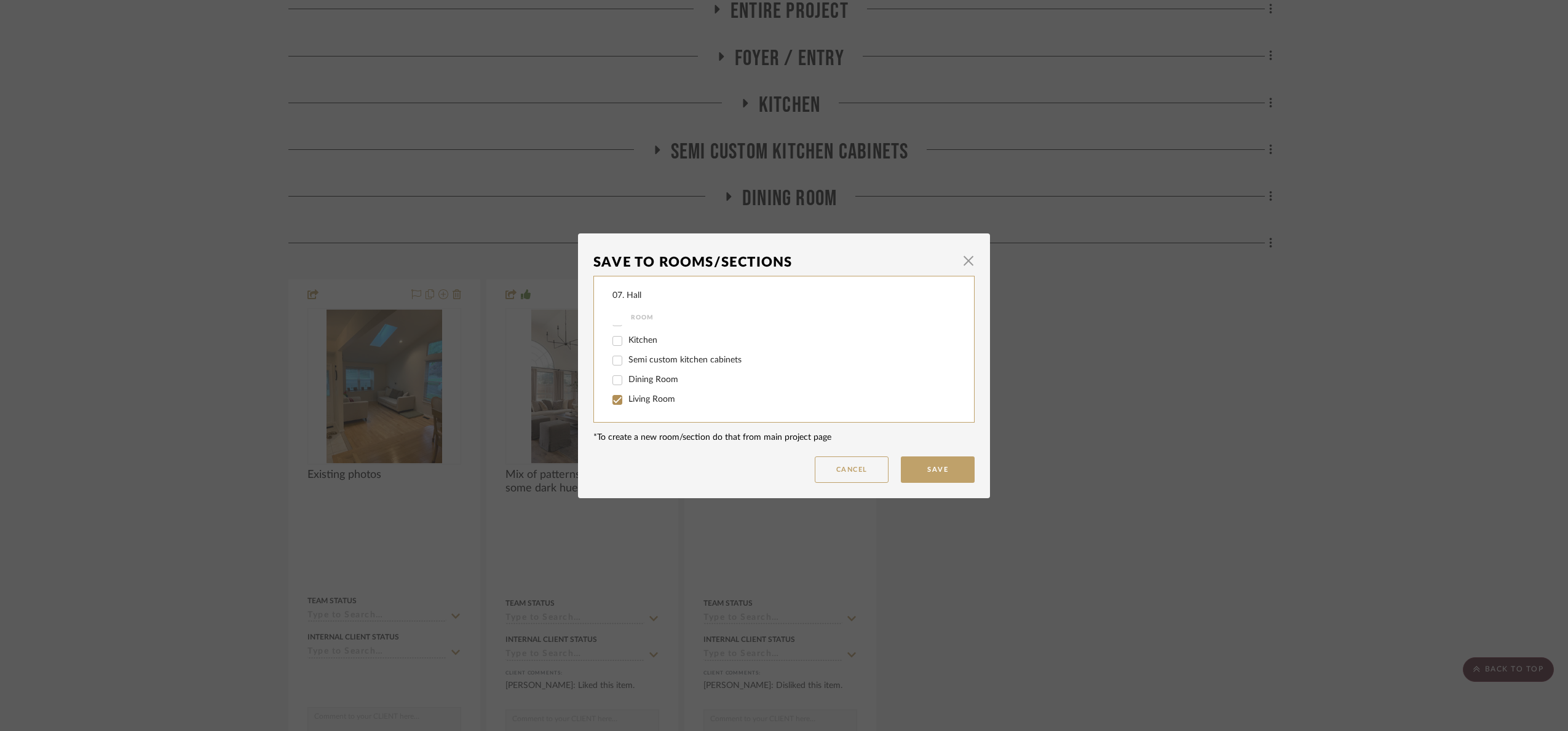
scroll to position [92, 0]
click at [644, 339] on span "Living Room" at bounding box center [652, 341] width 47 height 9
click at [627, 339] on input "Living Room" at bounding box center [618, 341] width 20 height 20
checkbox input "false"
click at [642, 405] on div "Will Not Use" at bounding box center [776, 400] width 327 height 20
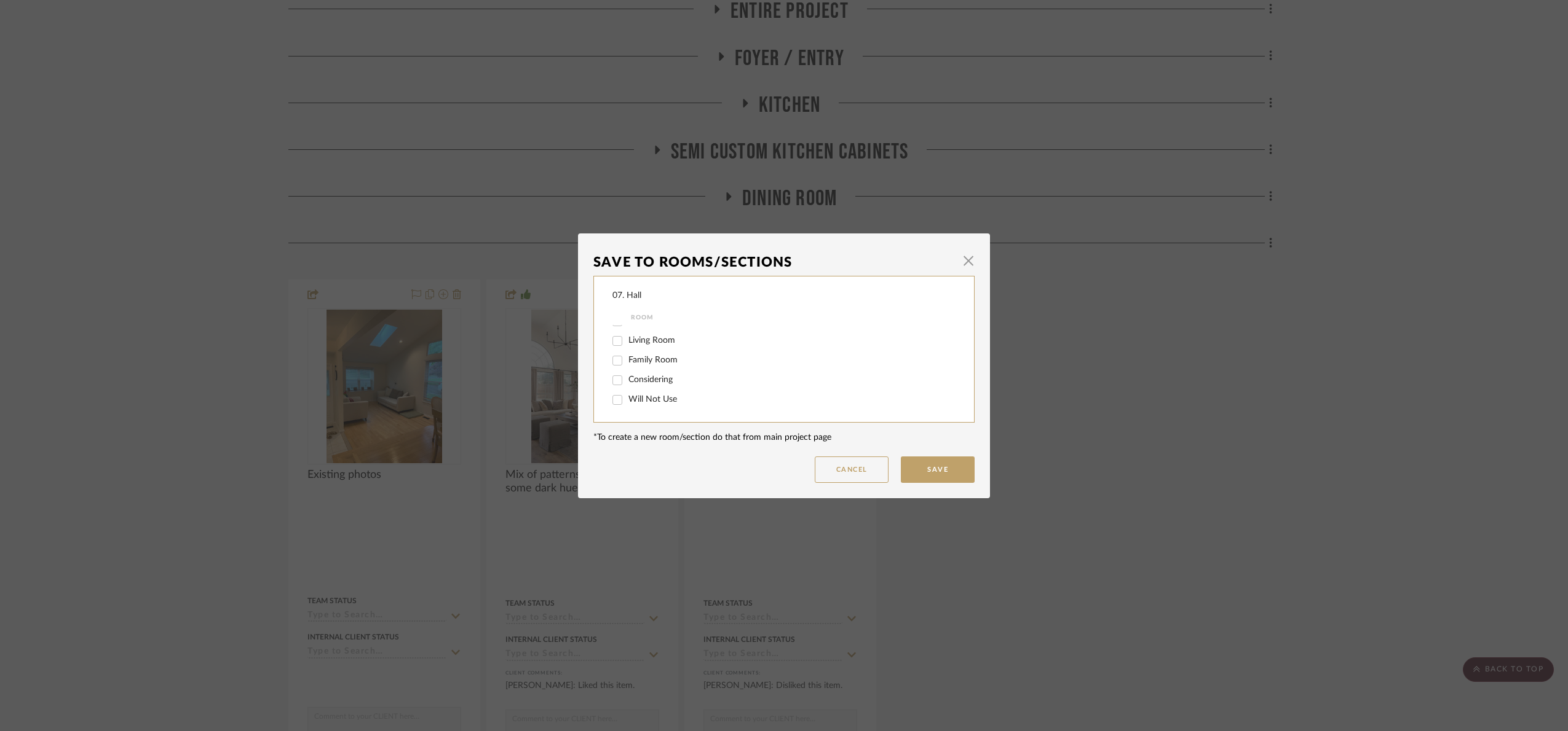
click at [642, 397] on span "Will Not Use" at bounding box center [653, 400] width 48 height 9
click at [627, 397] on input "Will Not Use" at bounding box center [618, 400] width 20 height 20
checkbox input "true"
click at [924, 465] on button "Save" at bounding box center [938, 469] width 74 height 26
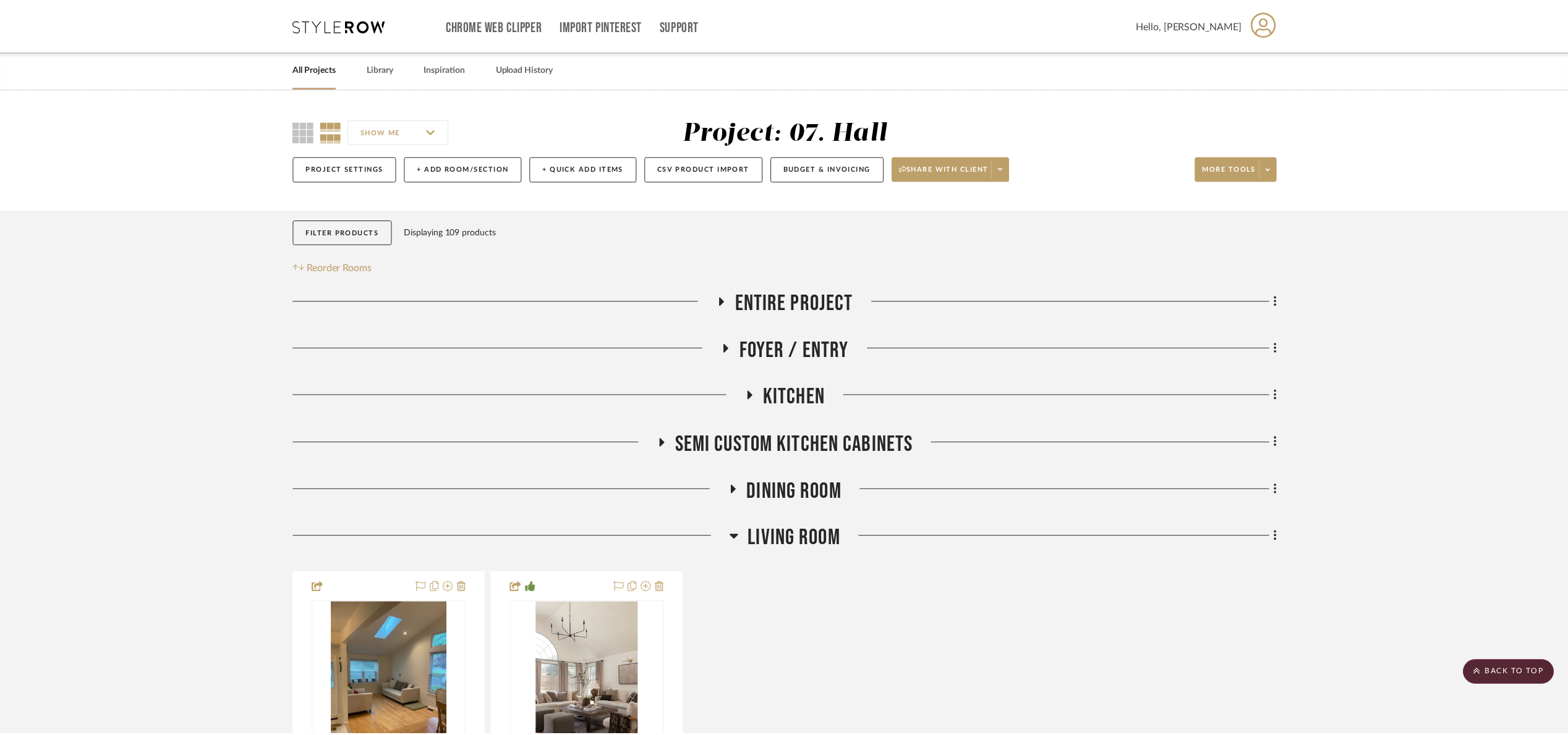
scroll to position [291, 0]
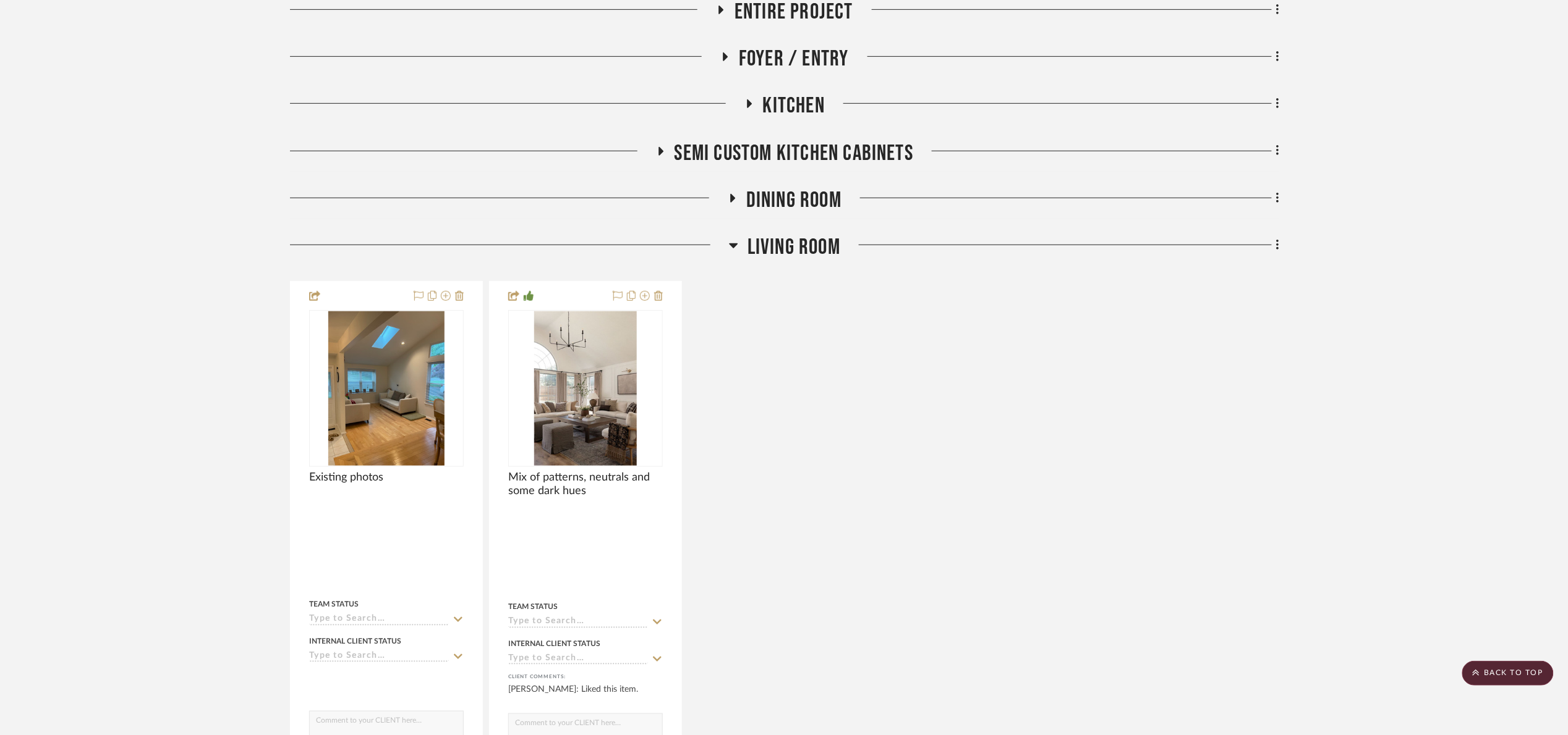
click at [808, 248] on span "Living Room" at bounding box center [794, 247] width 93 height 26
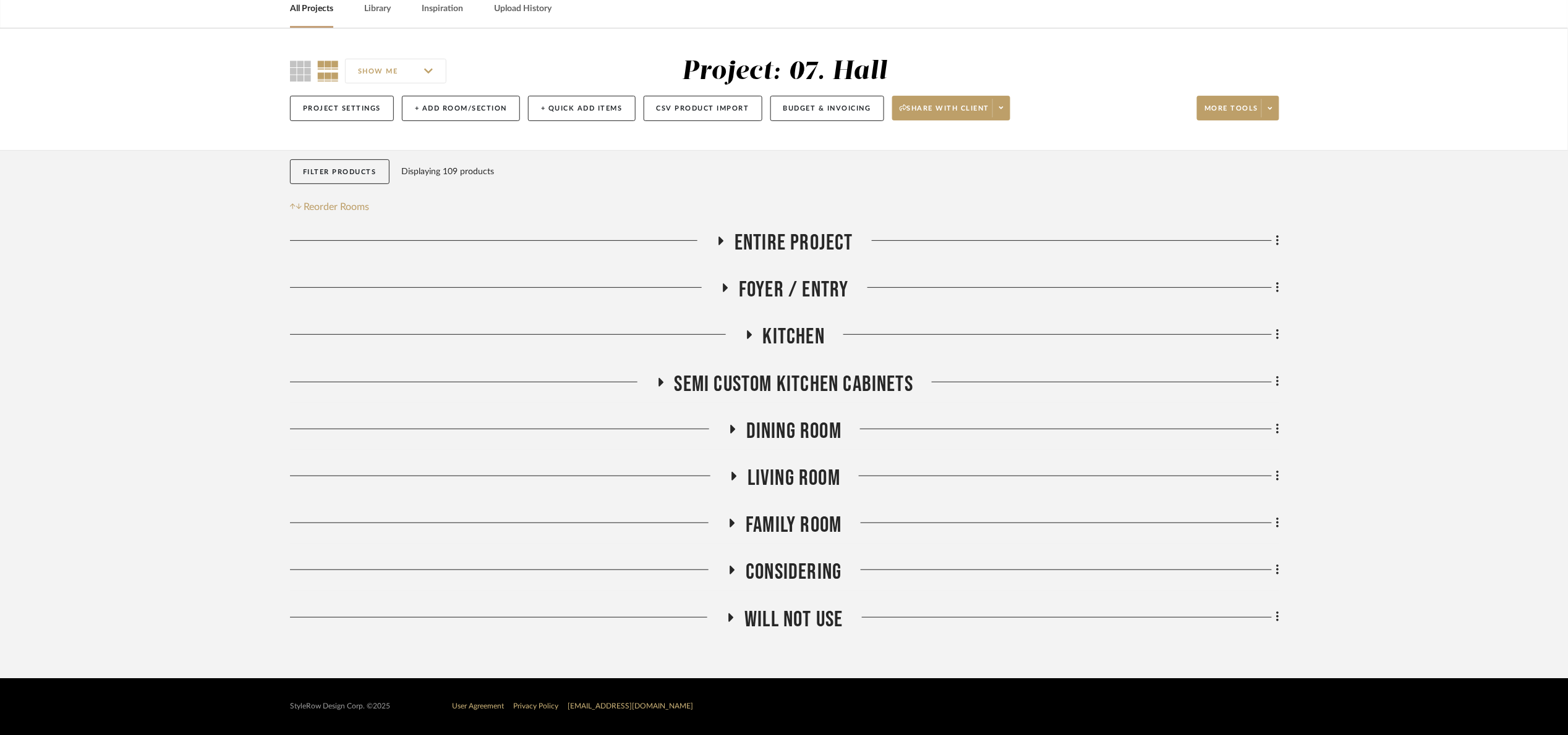
click at [793, 528] on span "Family Room" at bounding box center [793, 525] width 96 height 26
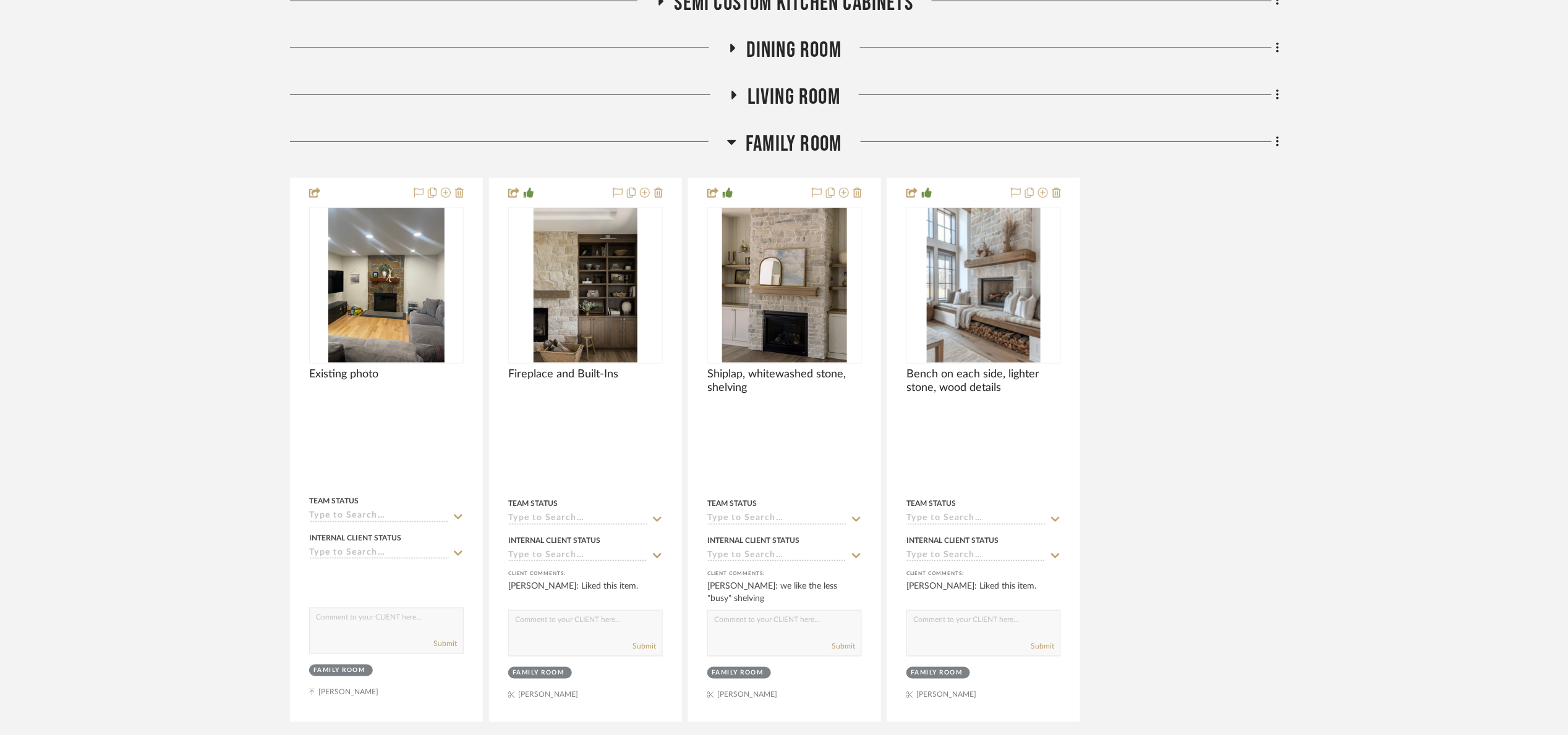
scroll to position [477, 0]
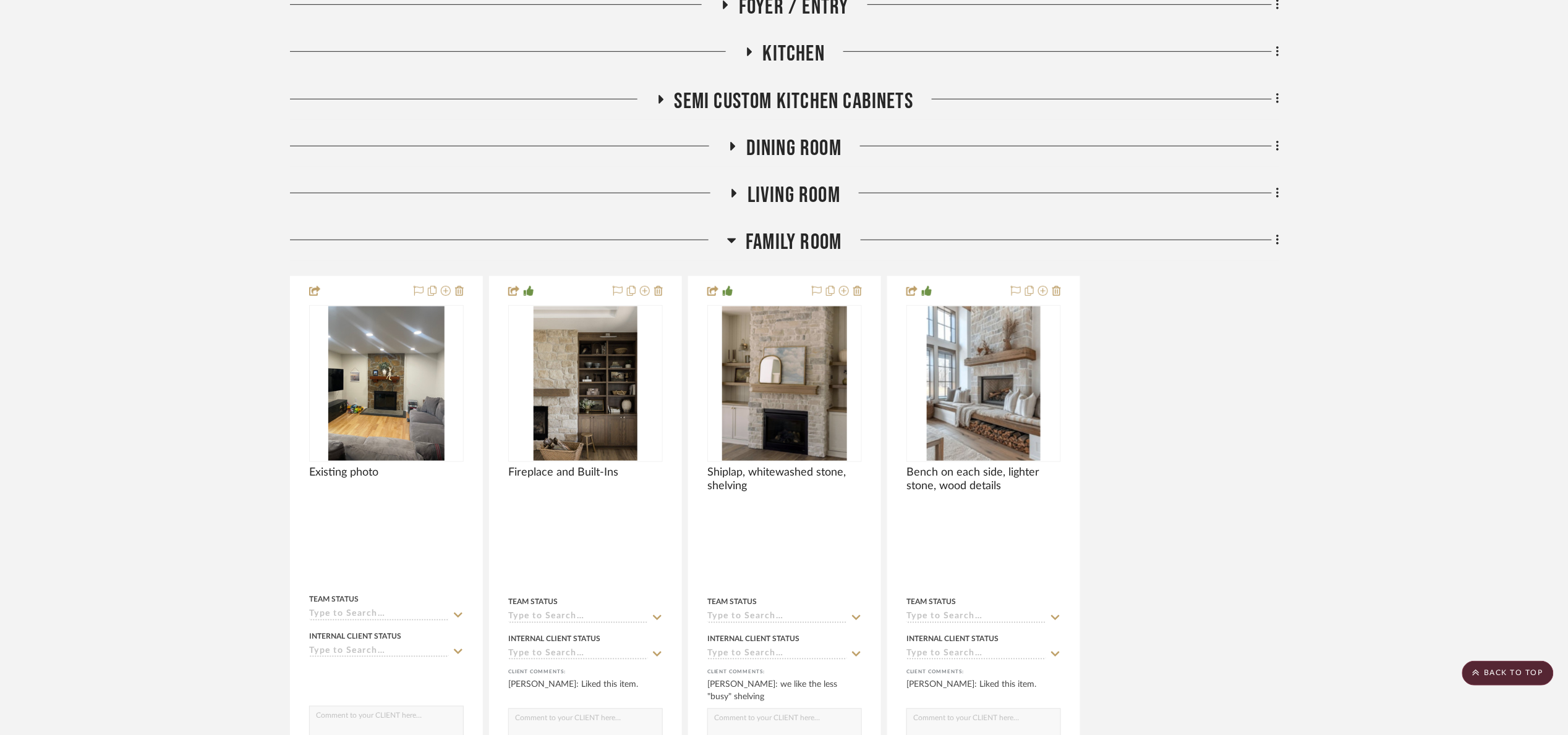
drag, startPoint x: 796, startPoint y: 254, endPoint x: 796, endPoint y: 246, distance: 8.0
click at [796, 251] on span "Family Room" at bounding box center [793, 242] width 96 height 26
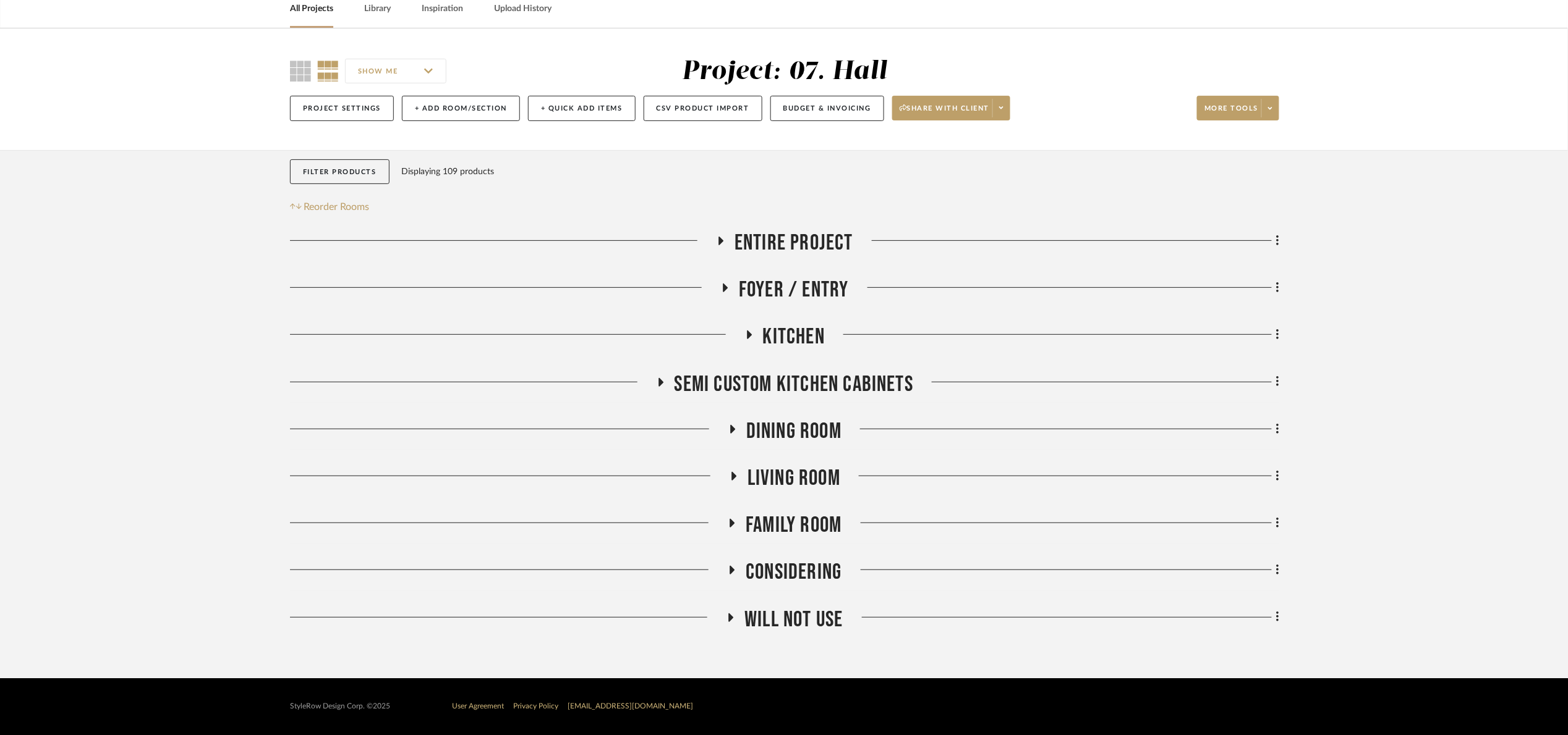
click at [794, 577] on span "Considering" at bounding box center [793, 572] width 96 height 26
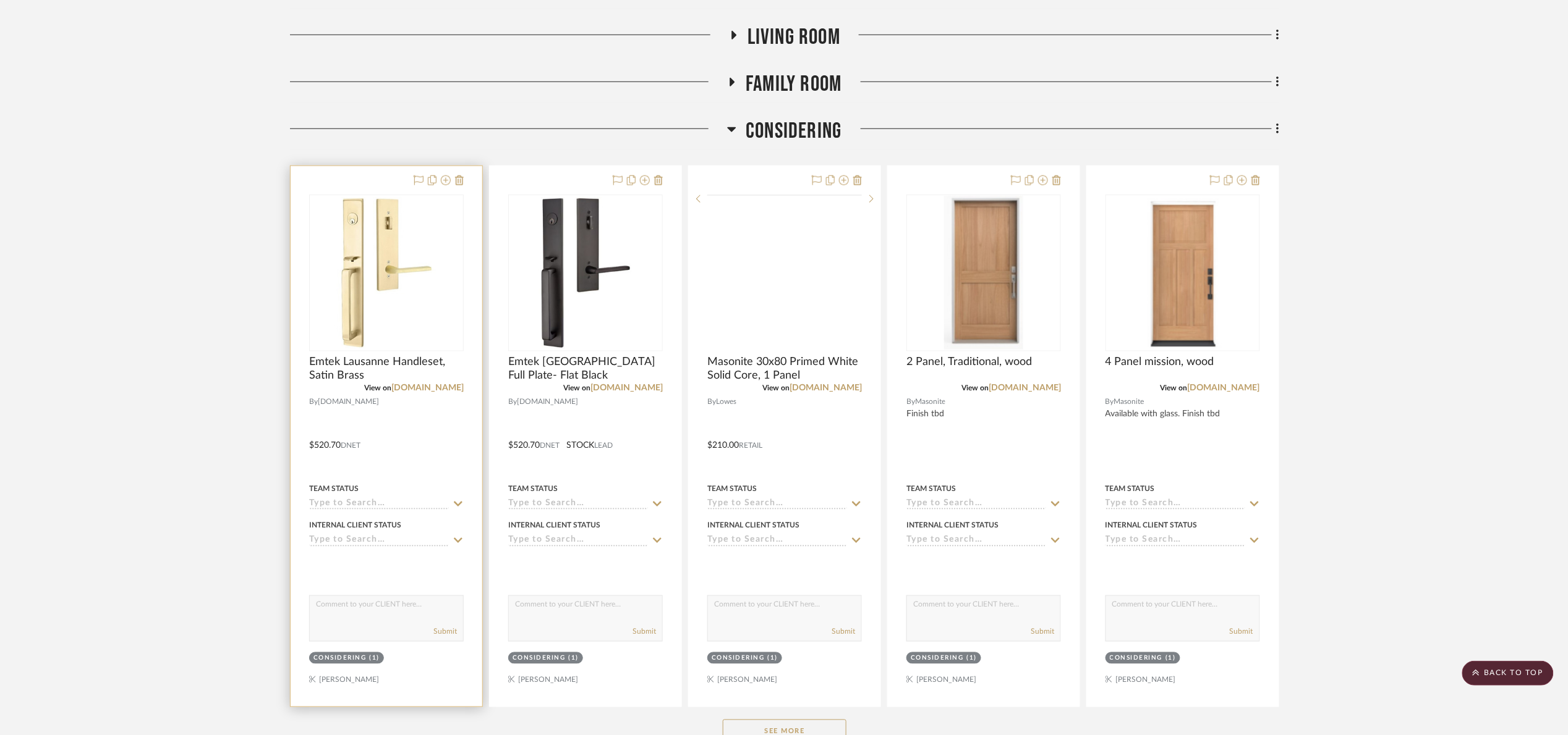
scroll to position [484, 0]
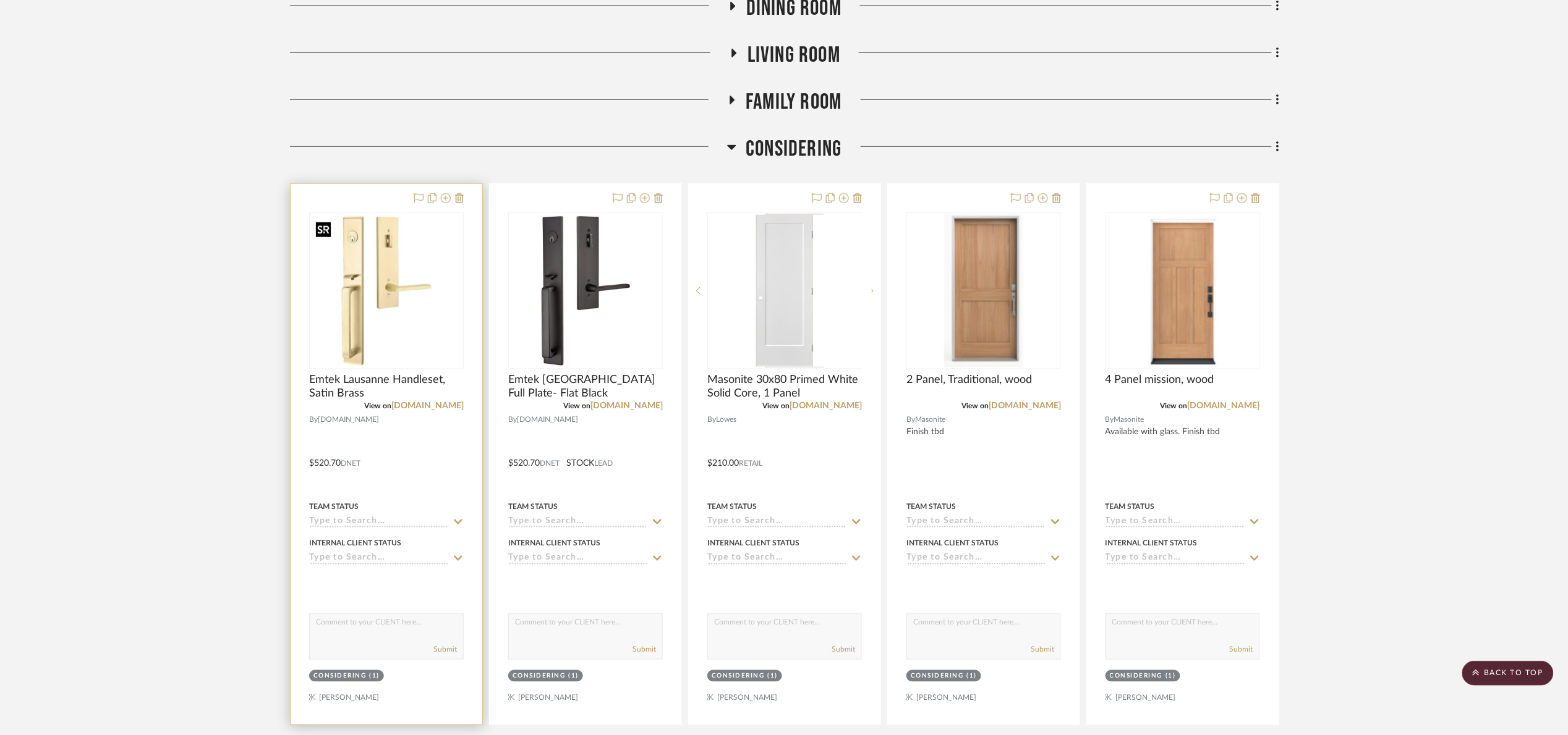
click at [0, 0] on img at bounding box center [0, 0] width 0 height 0
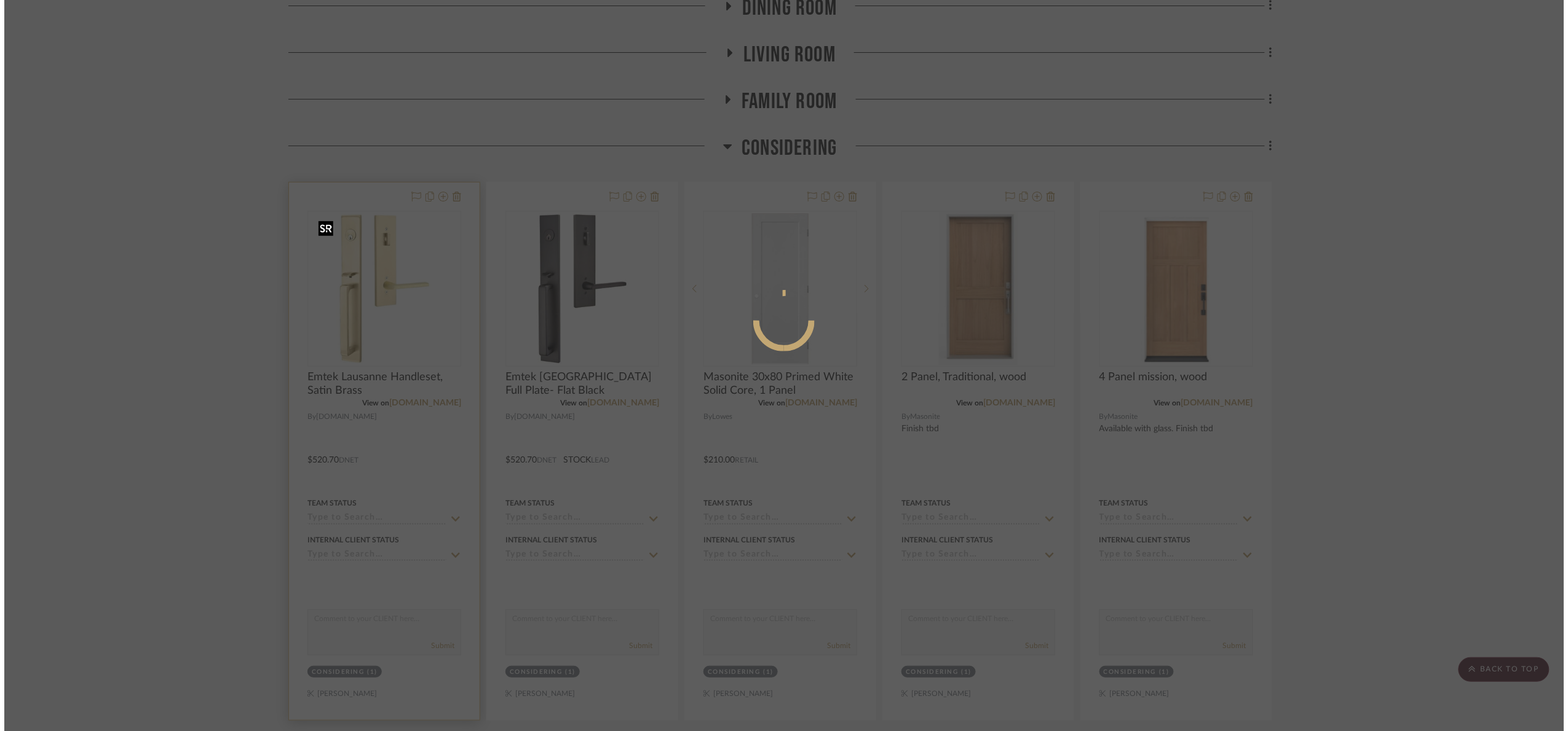
scroll to position [0, 0]
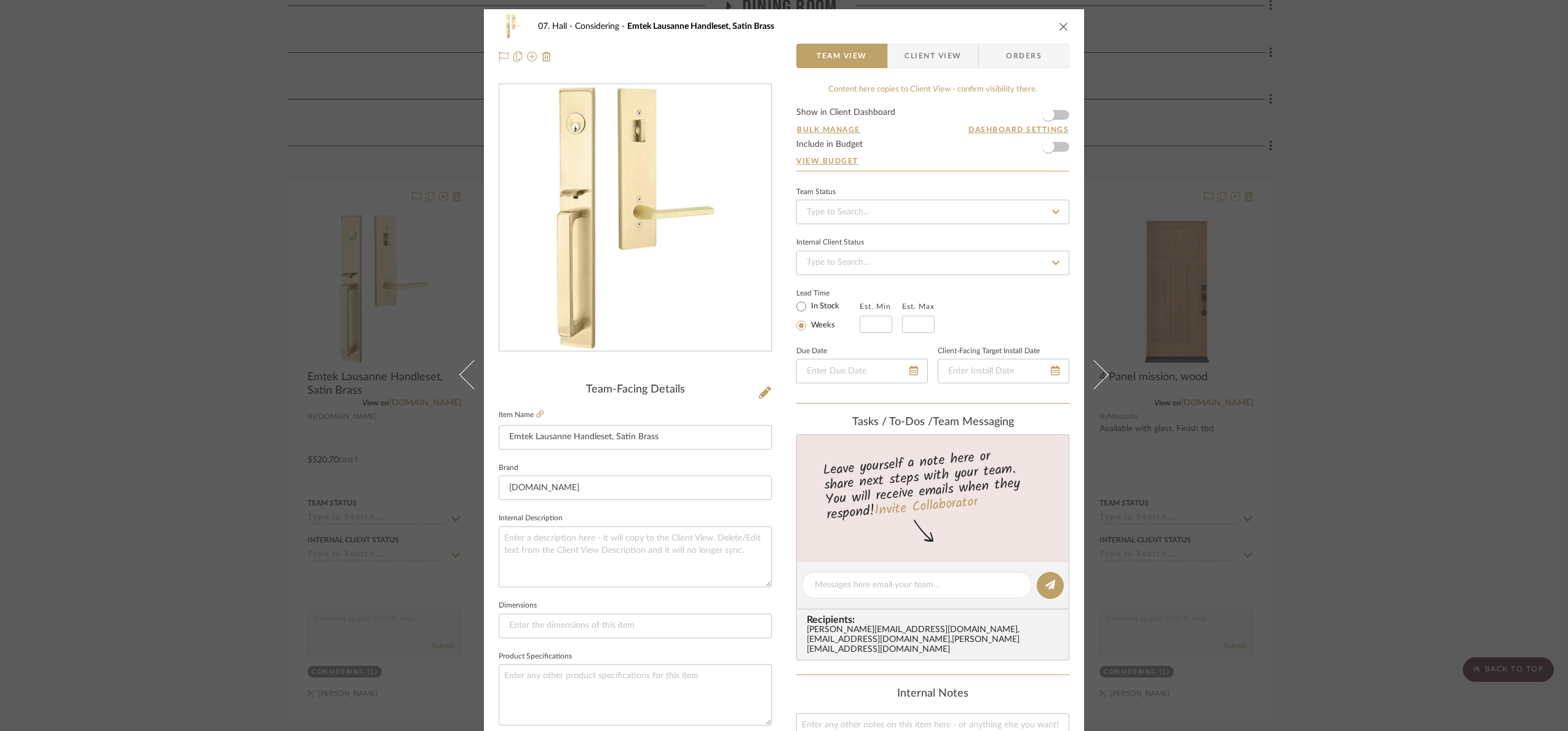
drag, startPoint x: 1473, startPoint y: 371, endPoint x: 650, endPoint y: 177, distance: 845.6
click at [1457, 354] on div "07. Hall Considering Emtek Lausanne Handleset, Satin Brass Team View Client Vie…" at bounding box center [784, 365] width 1568 height 731
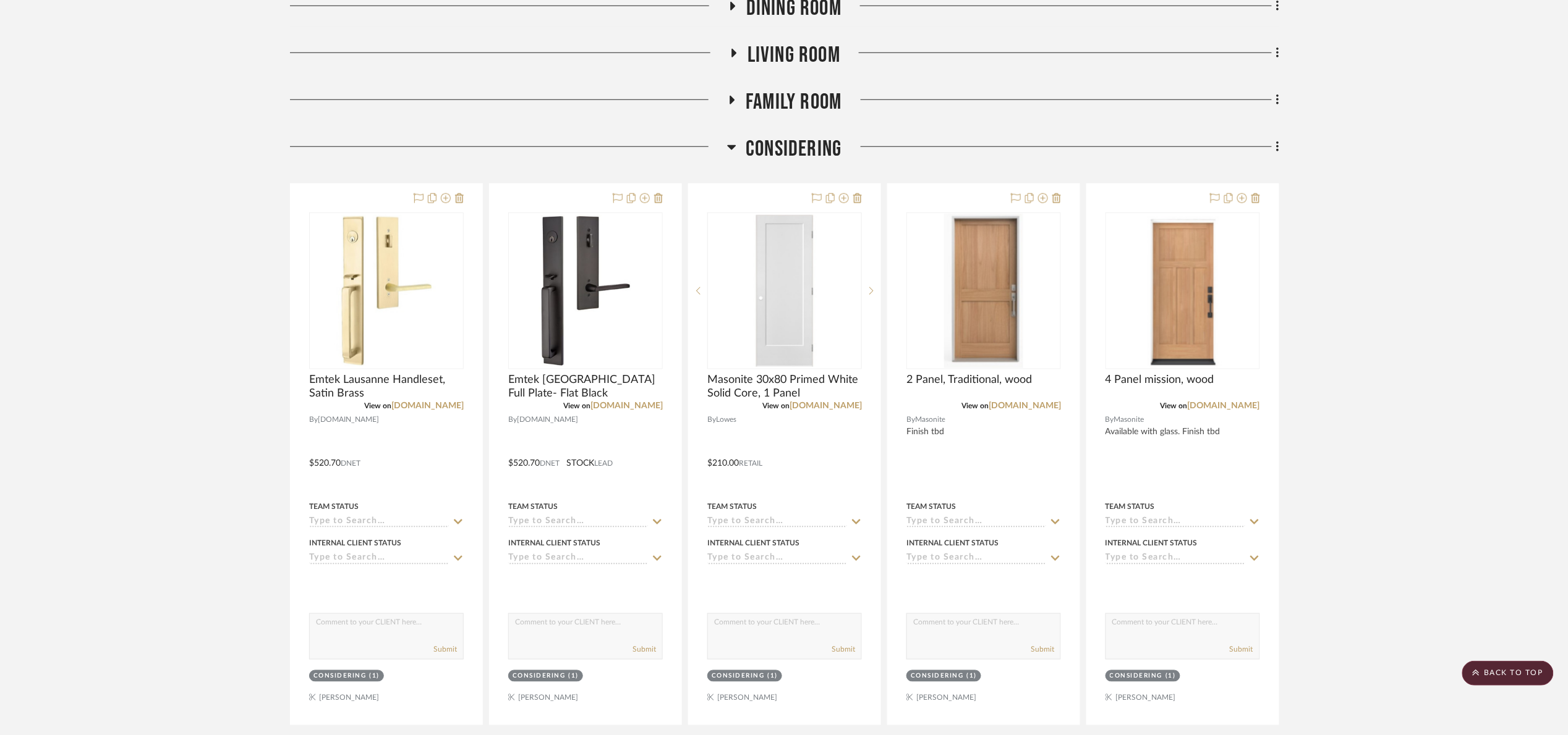
click at [810, 141] on span "Considering" at bounding box center [793, 149] width 96 height 26
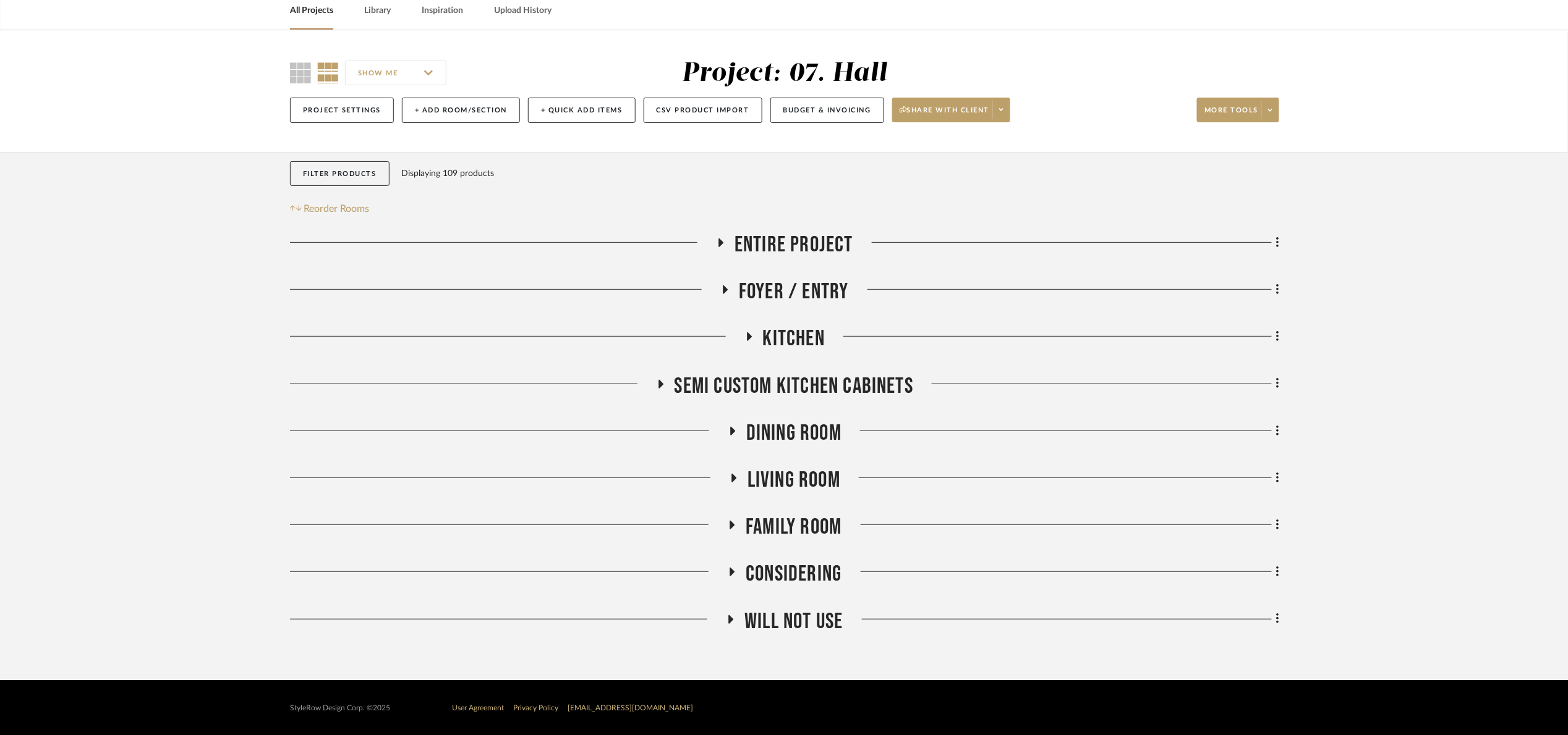
scroll to position [60, 0]
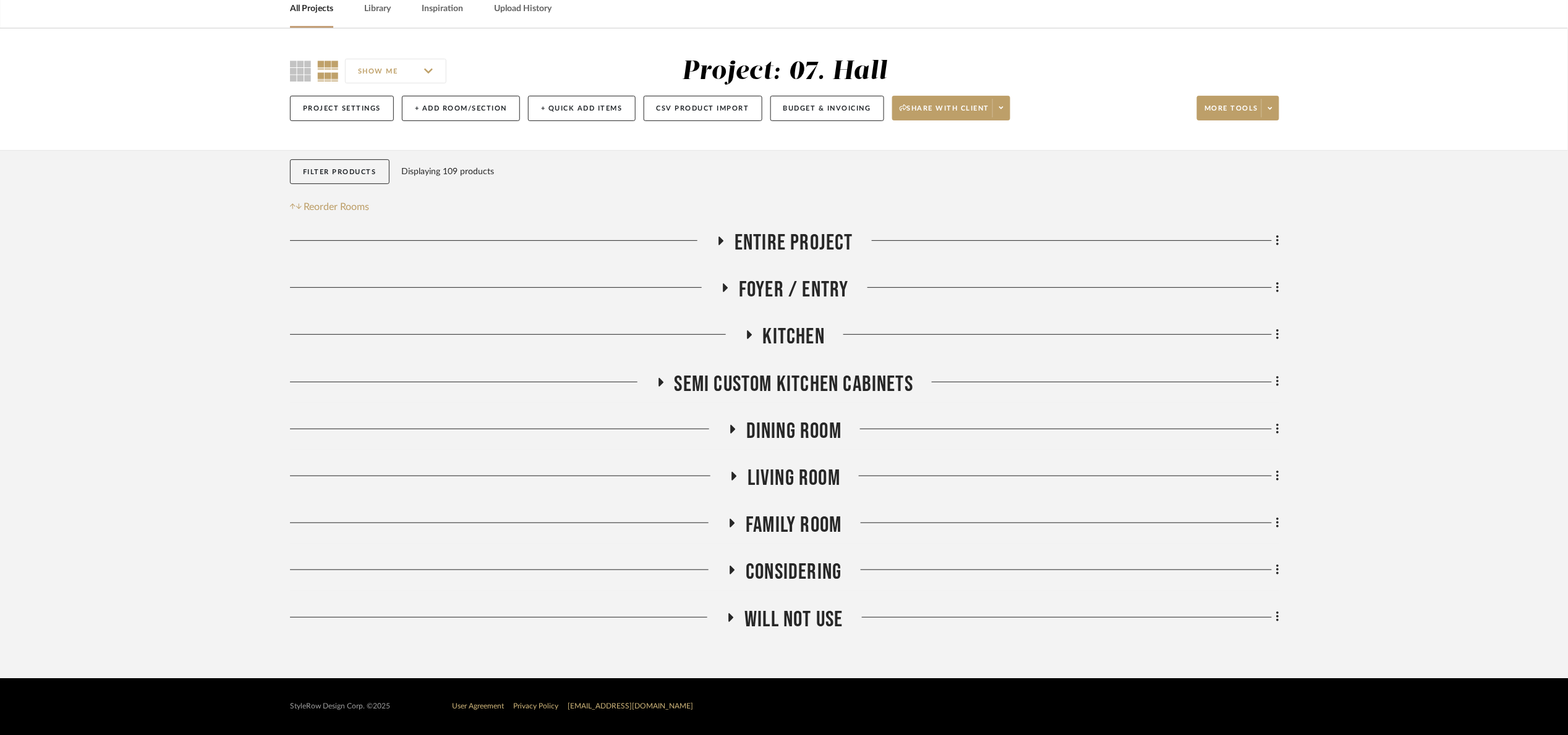
drag, startPoint x: 761, startPoint y: 225, endPoint x: 765, endPoint y: 231, distance: 7.2
click at [763, 228] on div "Filter Products Displaying 109 products Reorder Rooms LOADING Entire Project Fo…" at bounding box center [784, 415] width 989 height 528
click at [765, 233] on span "Entire Project" at bounding box center [794, 243] width 119 height 26
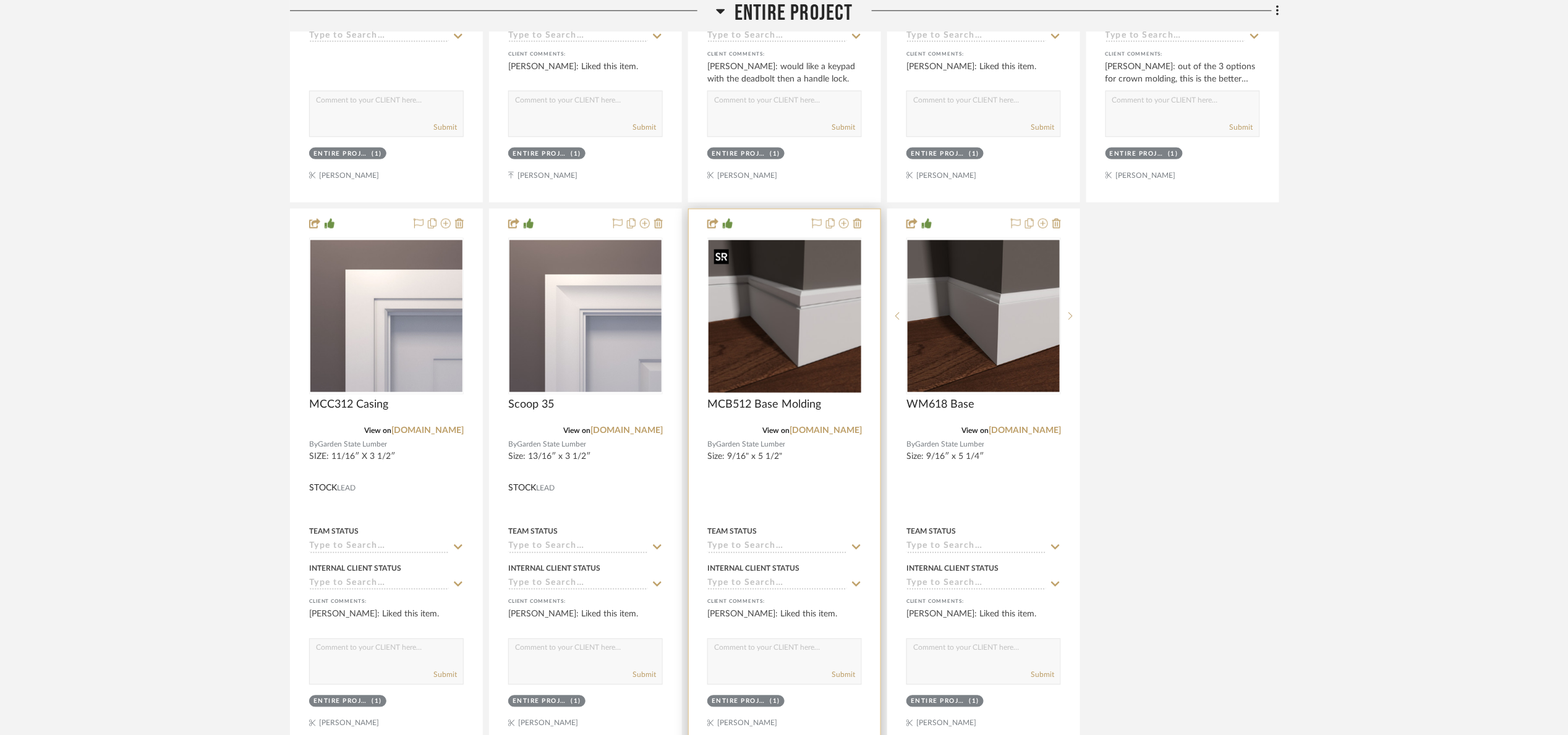
scroll to position [803, 0]
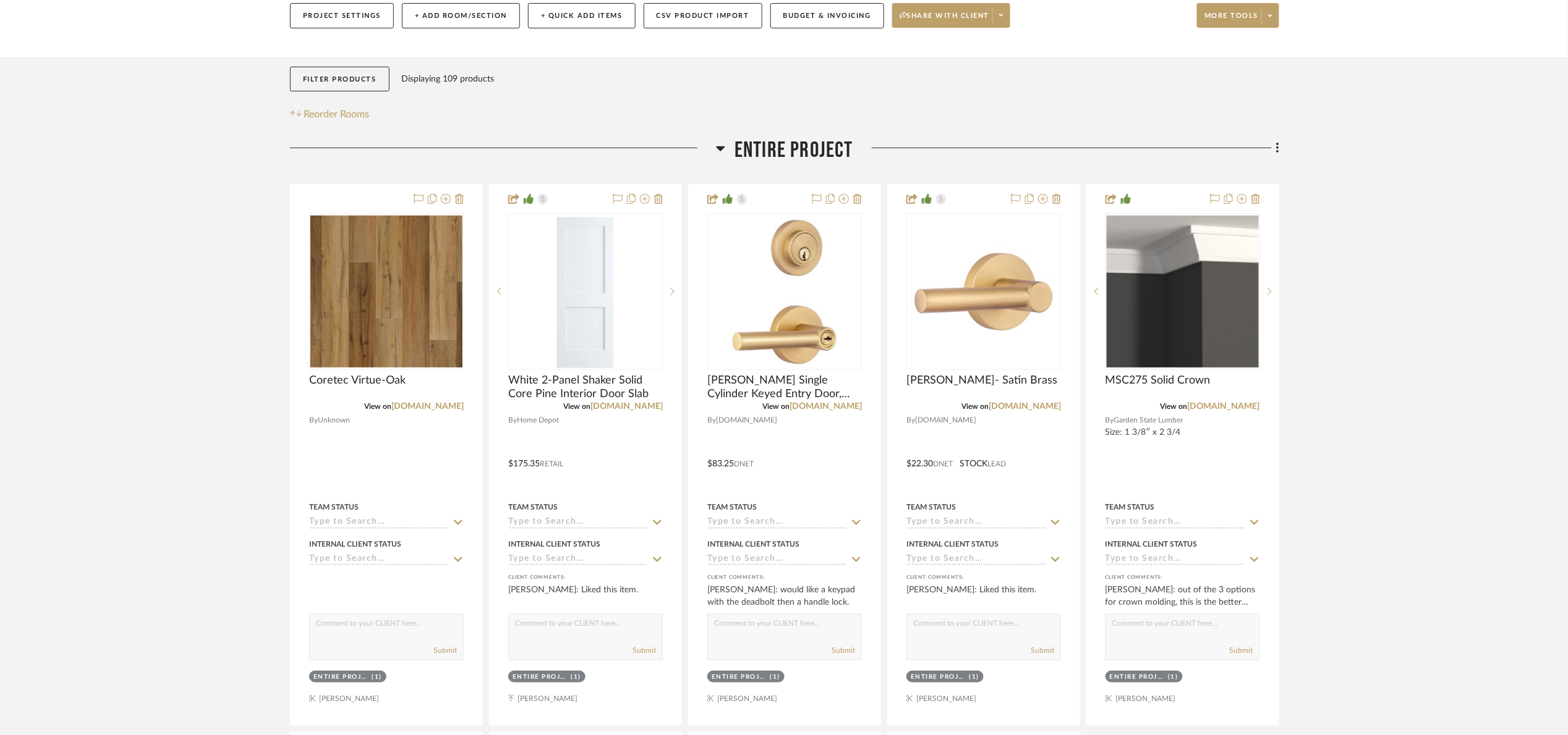
click at [737, 149] on span "Entire Project" at bounding box center [794, 150] width 119 height 26
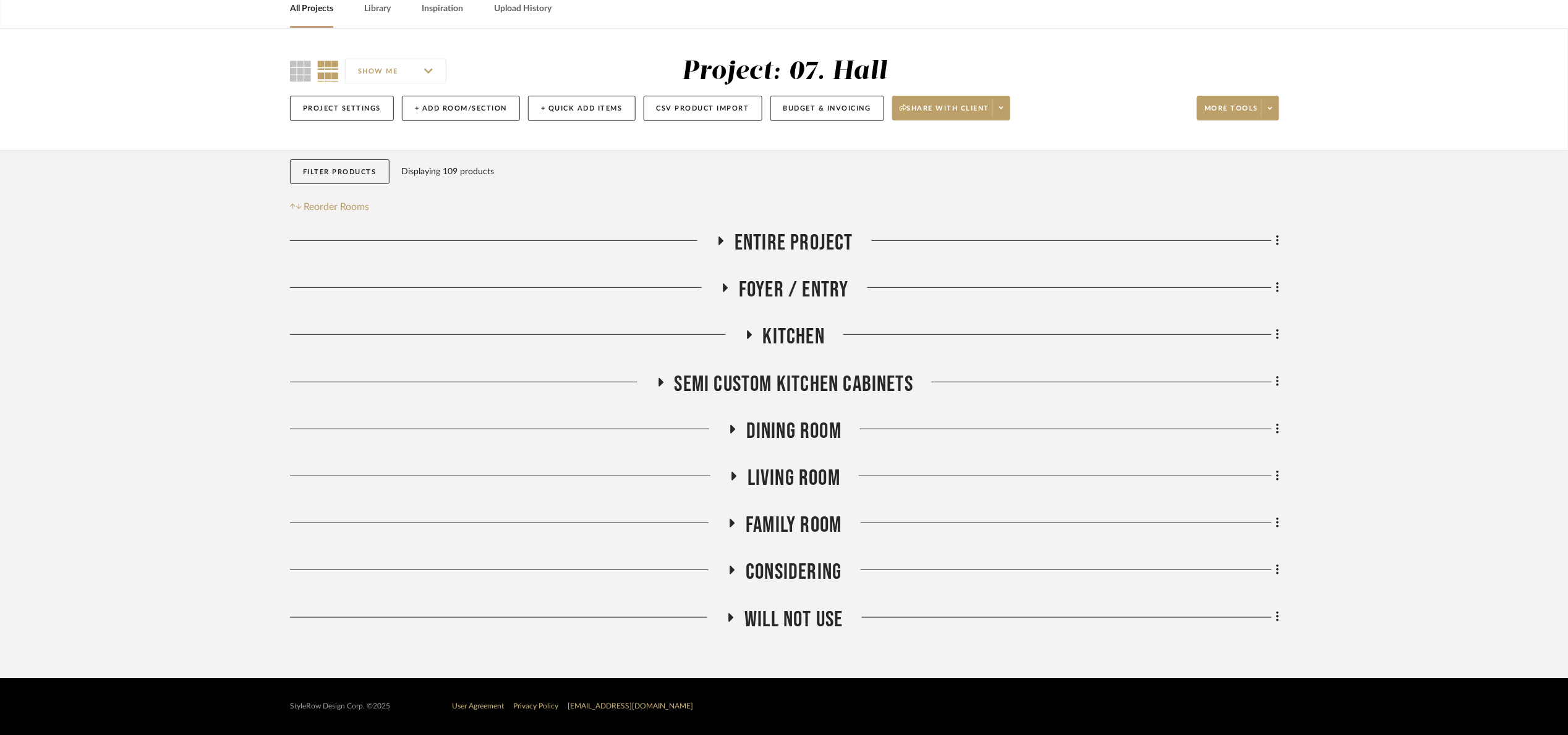
scroll to position [60, 0]
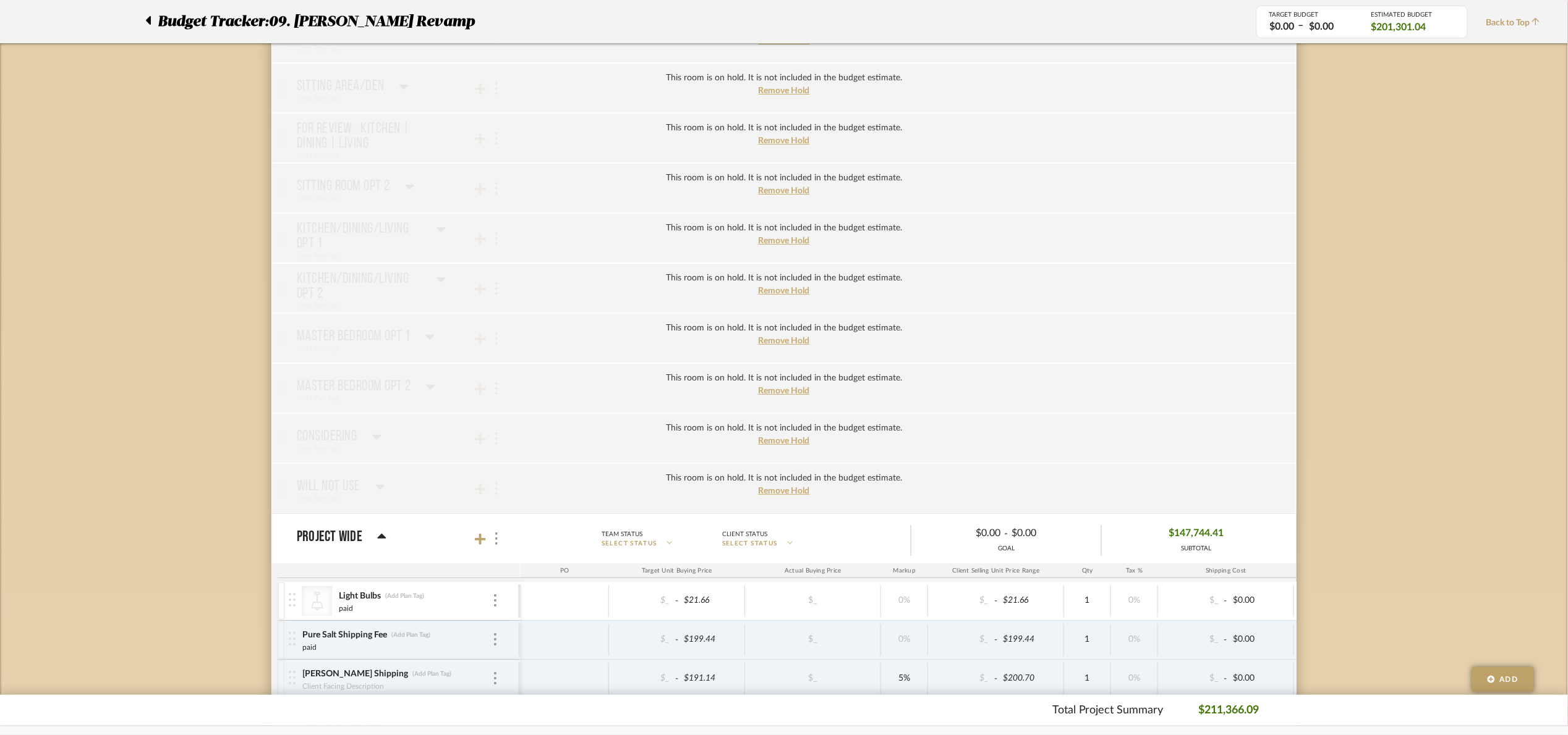
scroll to position [2343, 0]
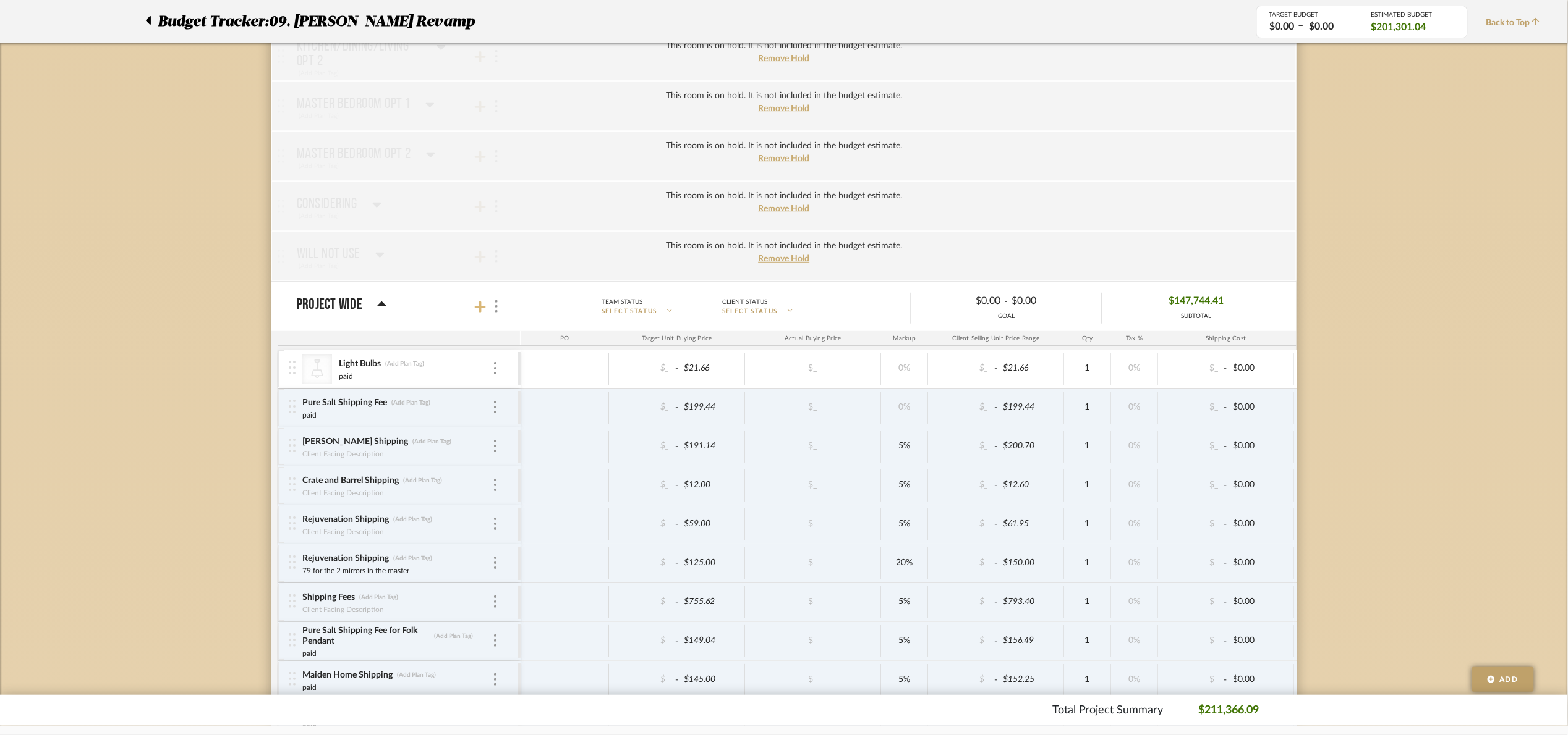
click at [475, 313] on icon at bounding box center [480, 308] width 11 height 13
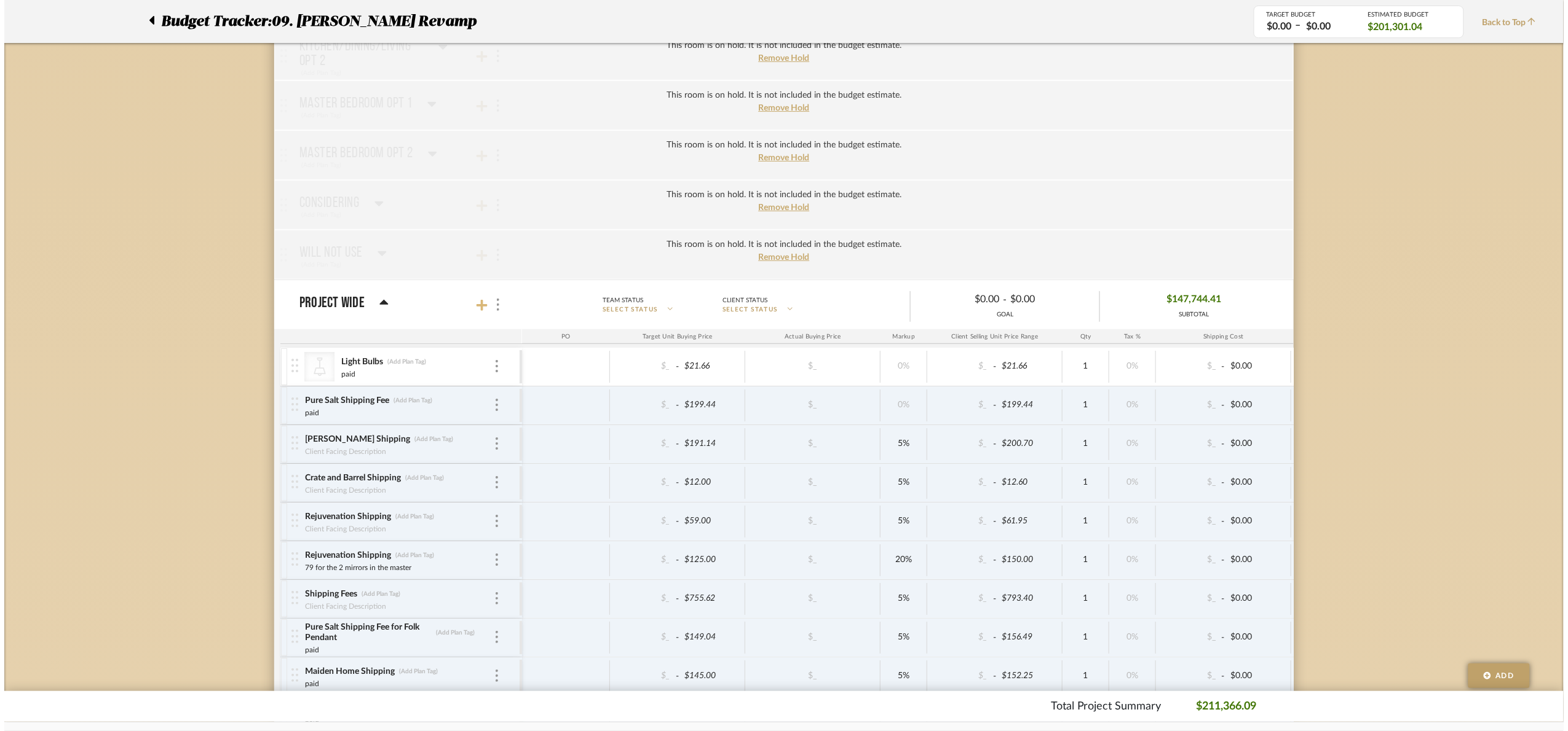
scroll to position [0, 0]
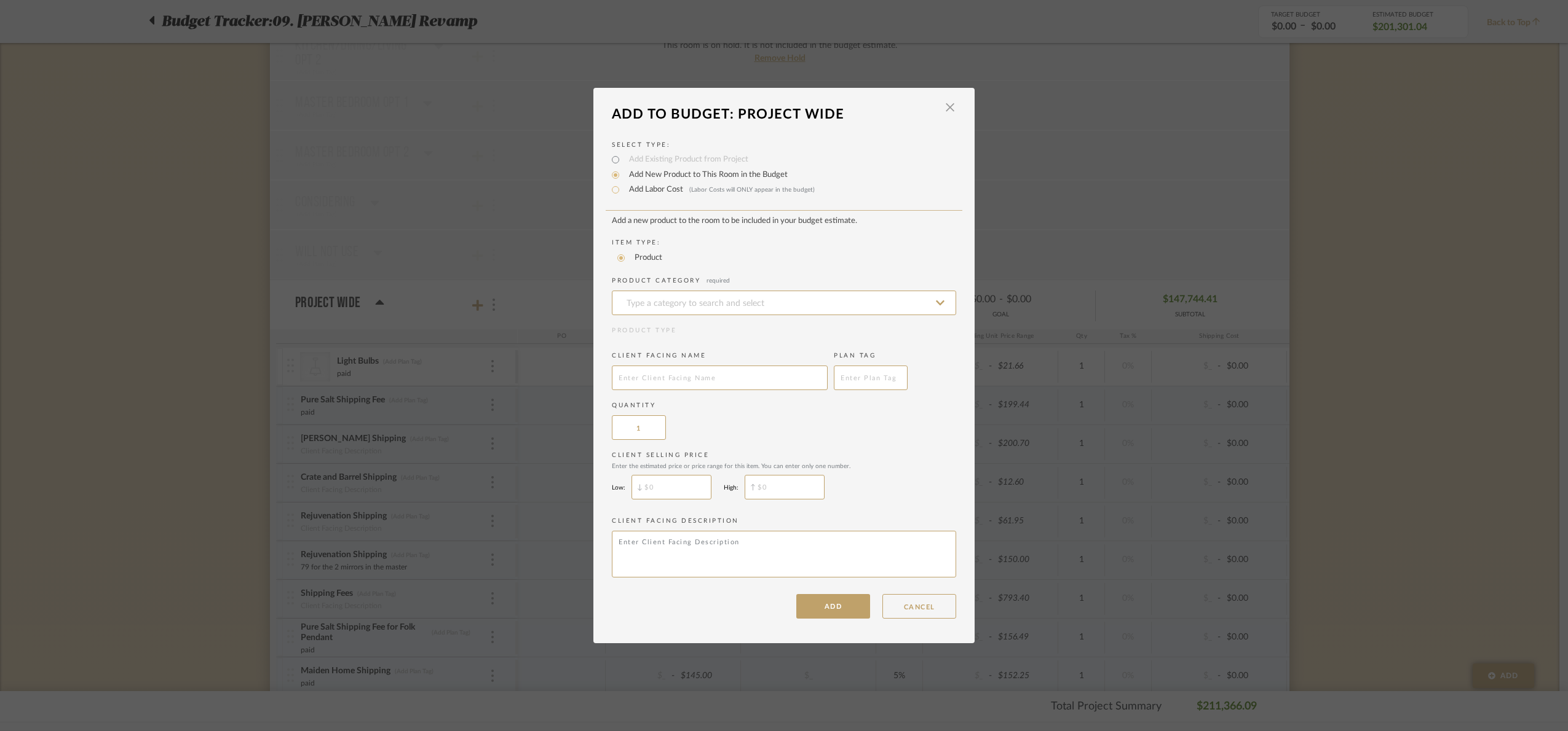
click at [640, 187] on label "Add Labor Cost (Labor Costs will ONLY appear in the budget)" at bounding box center [719, 190] width 192 height 13
click at [623, 187] on input "Add Labor Cost (Labor Costs will ONLY appear in the budget)" at bounding box center [616, 190] width 14 height 14
radio input "true"
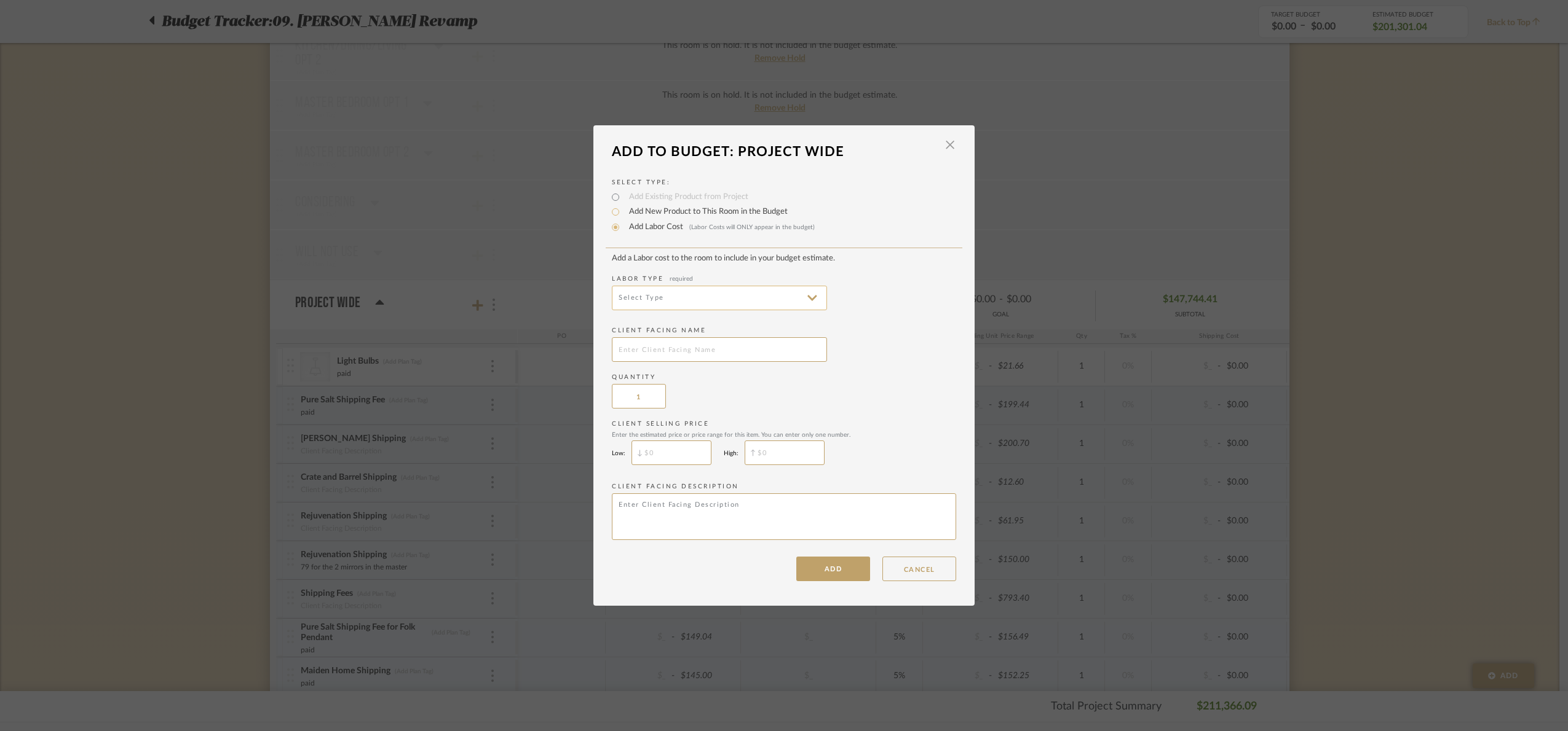
click at [666, 304] on input at bounding box center [720, 298] width 215 height 24
click at [691, 437] on span "Installation" at bounding box center [715, 445] width 214 height 30
type input "Installation"
click at [671, 347] on input "text" at bounding box center [720, 349] width 215 height 24
click at [665, 349] on input "text" at bounding box center [720, 349] width 215 height 24
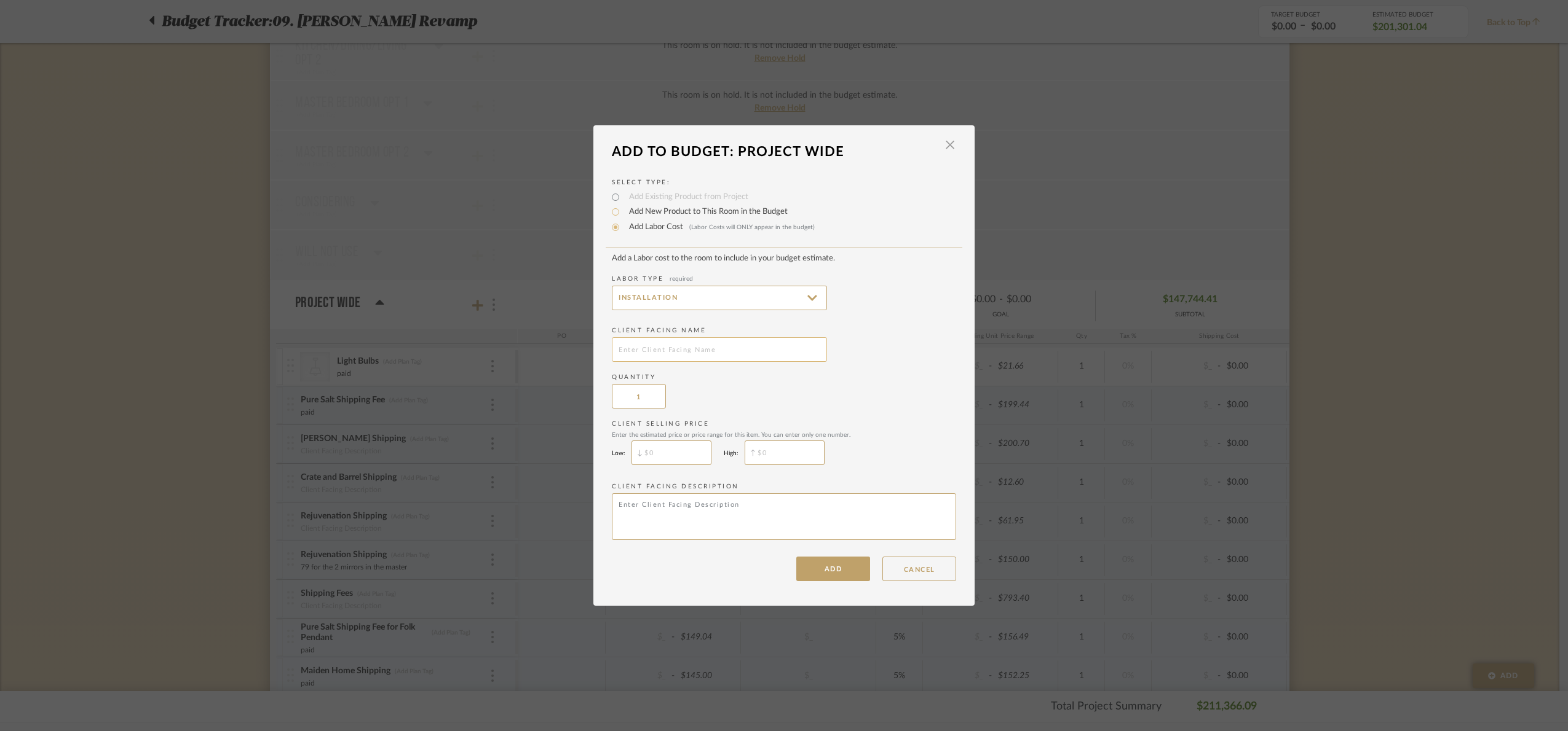
click at [665, 352] on input "text" at bounding box center [720, 349] width 215 height 24
click at [679, 350] on input "text" at bounding box center [720, 349] width 215 height 24
type input "Build additioal, elbo and ceiling arms"
click at [844, 563] on button "ADD" at bounding box center [833, 569] width 74 height 24
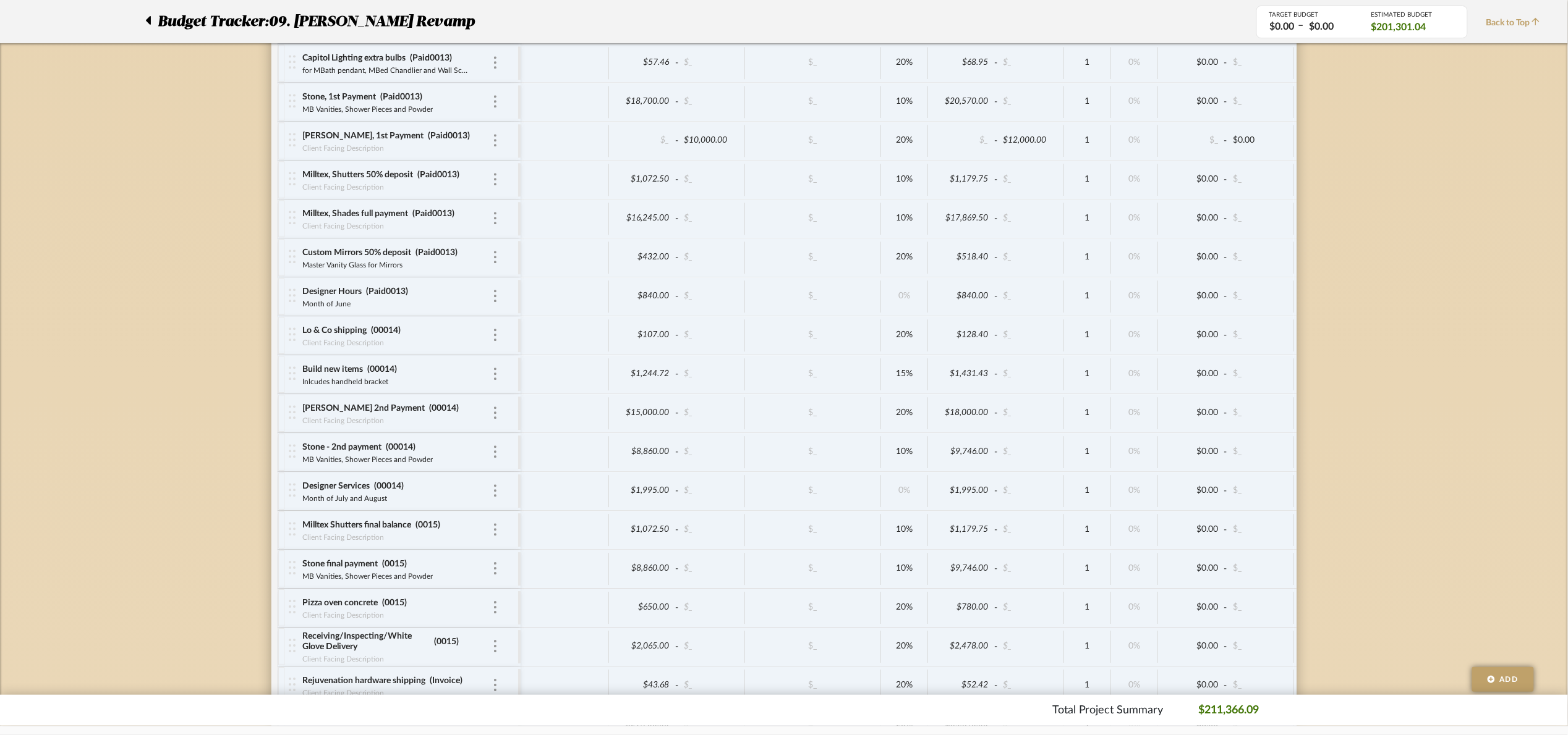
scroll to position [4654, 0]
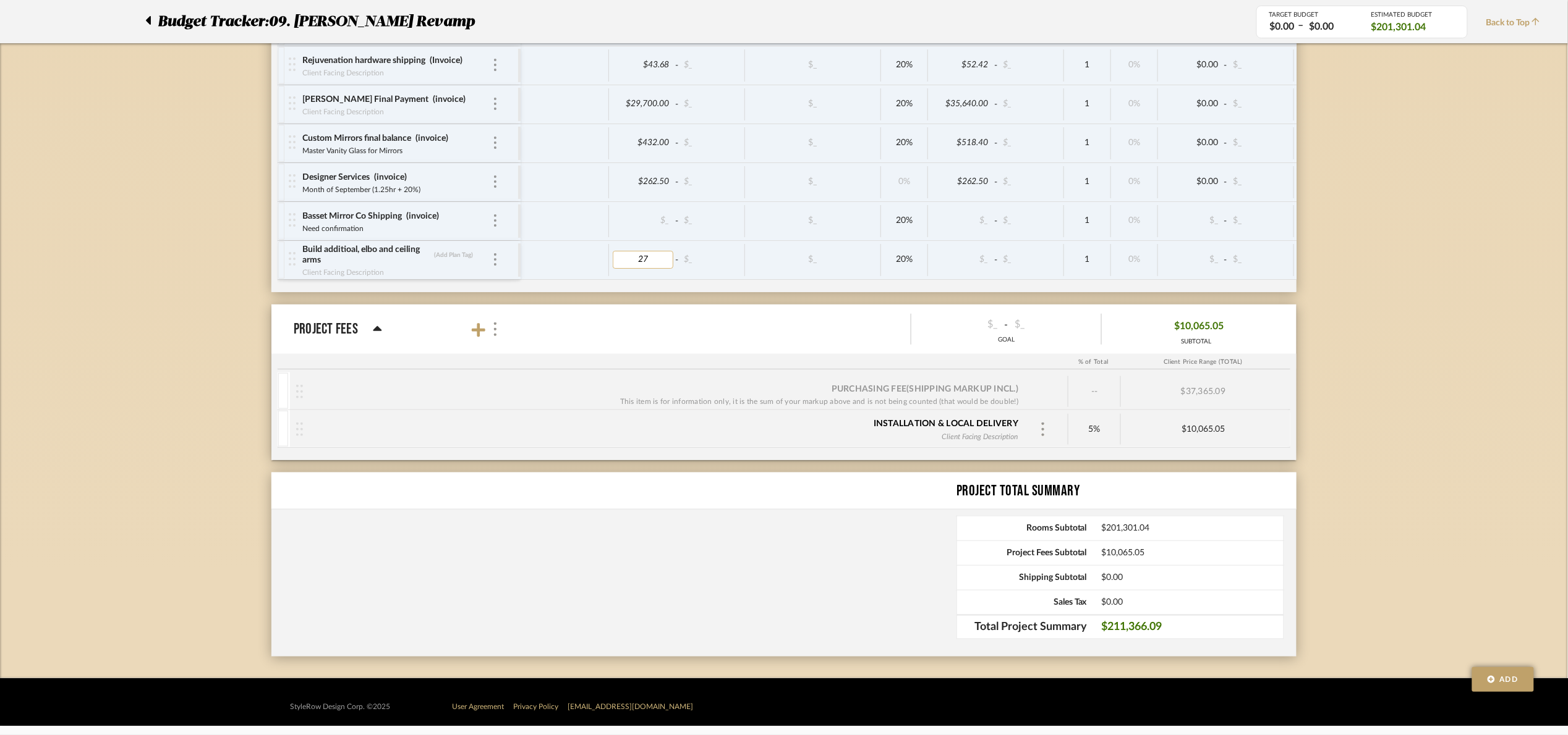
type input "271"
type input "15"
click at [444, 251] on div "Build additioal, elbo and ceiling arms (Add Plan Tag)" at bounding box center [396, 255] width 190 height 23
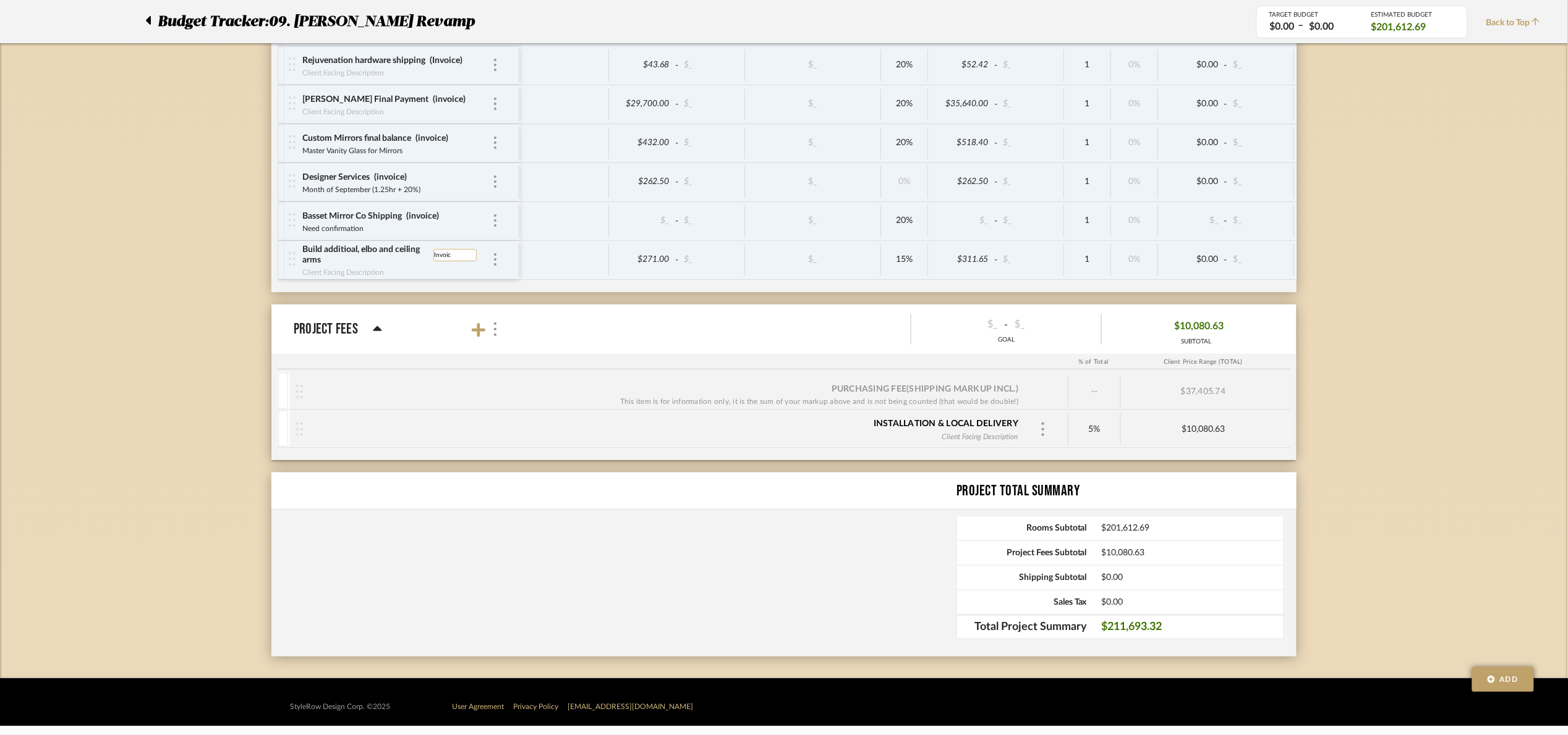
type input "Invoice"
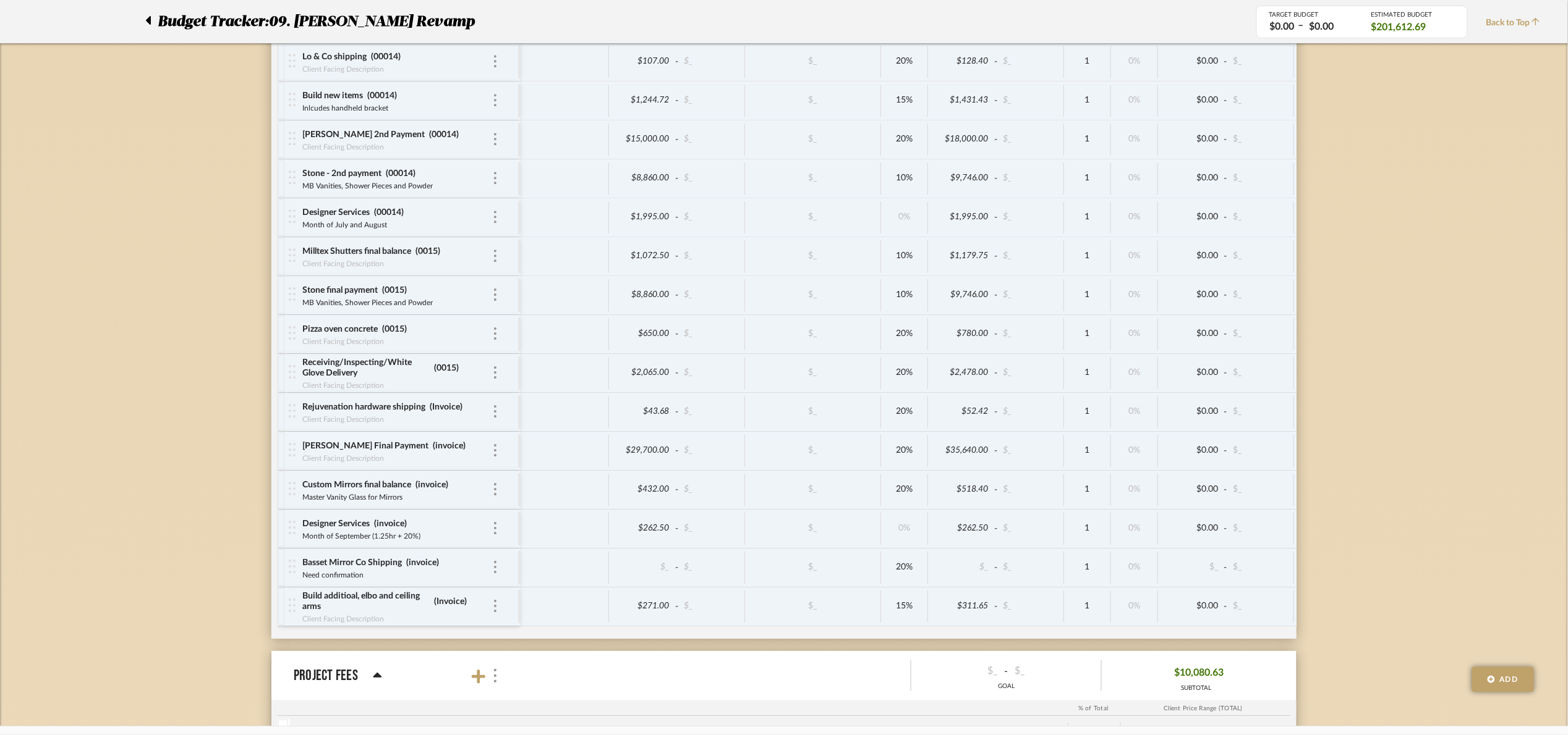
scroll to position [4284, 0]
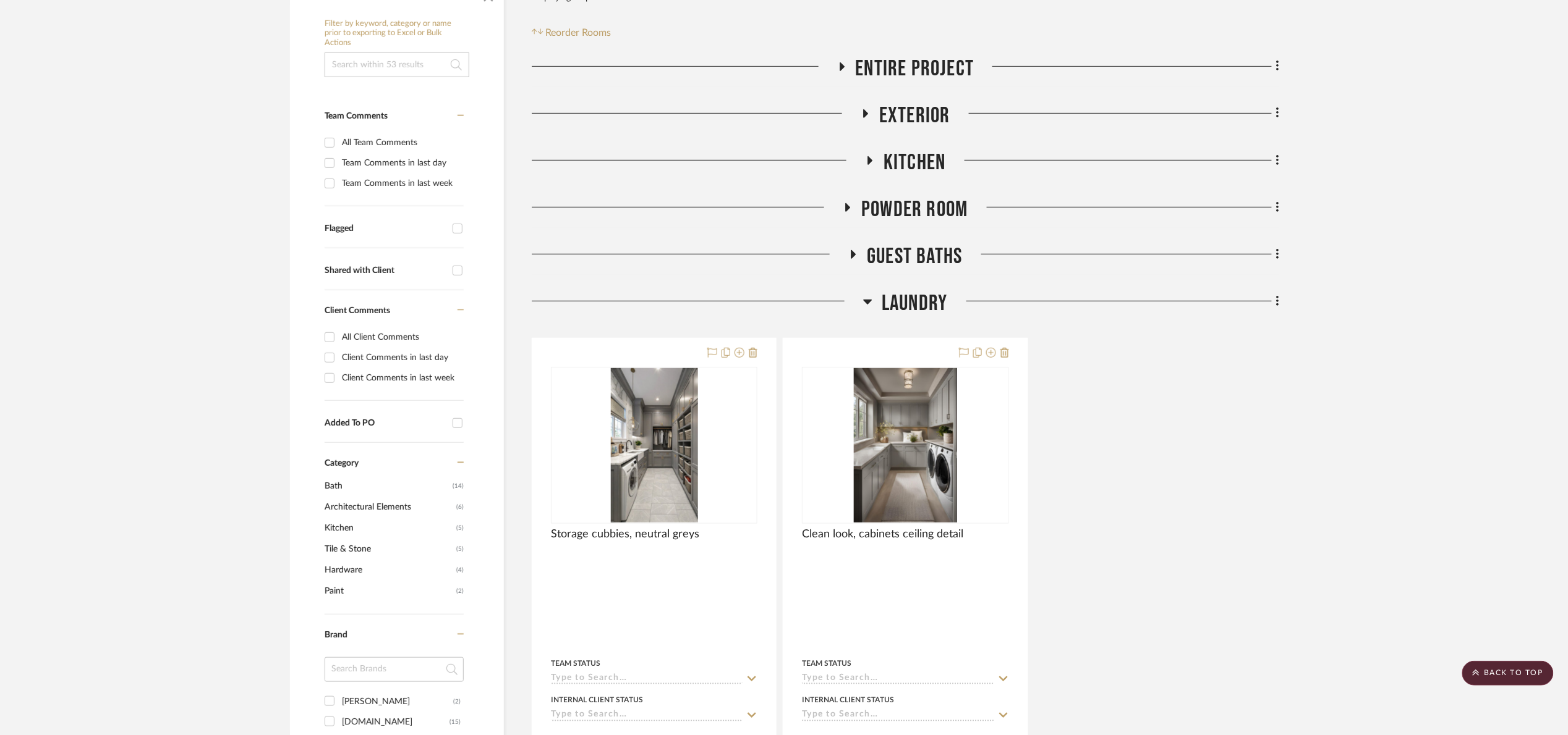
scroll to position [186, 0]
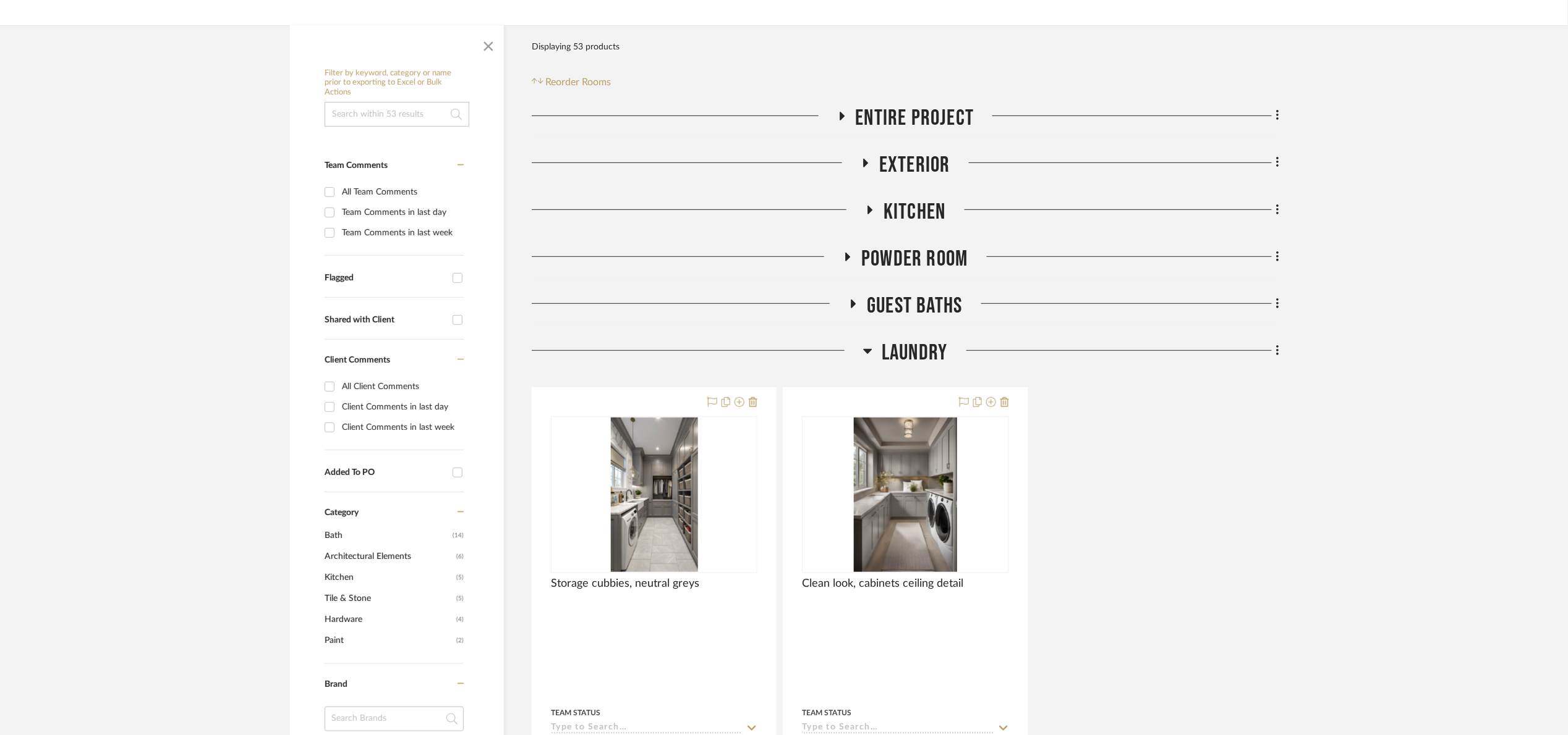
drag, startPoint x: 483, startPoint y: 46, endPoint x: 475, endPoint y: 65, distance: 20.6
click at [483, 44] on span "button" at bounding box center [488, 43] width 30 height 30
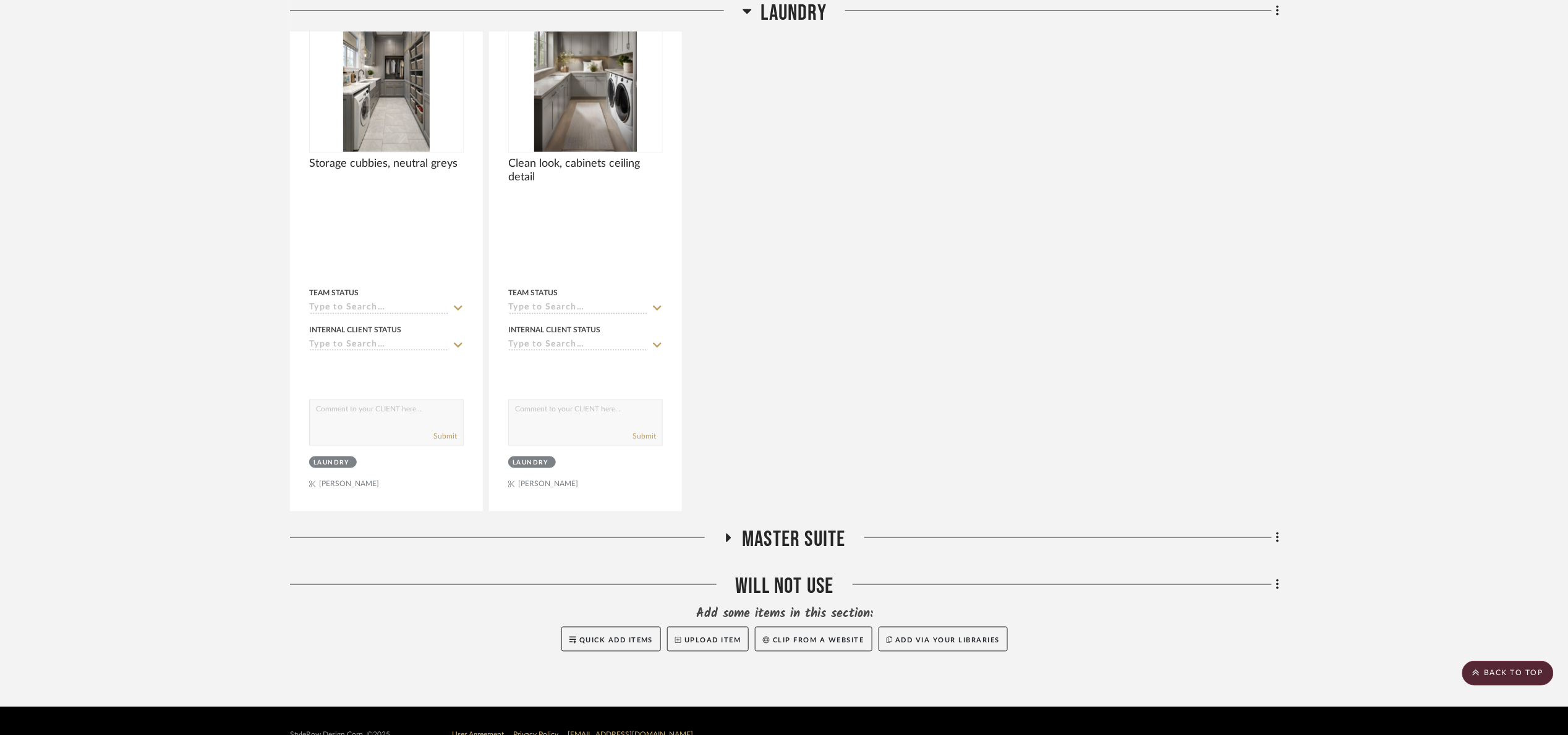
scroll to position [635, 0]
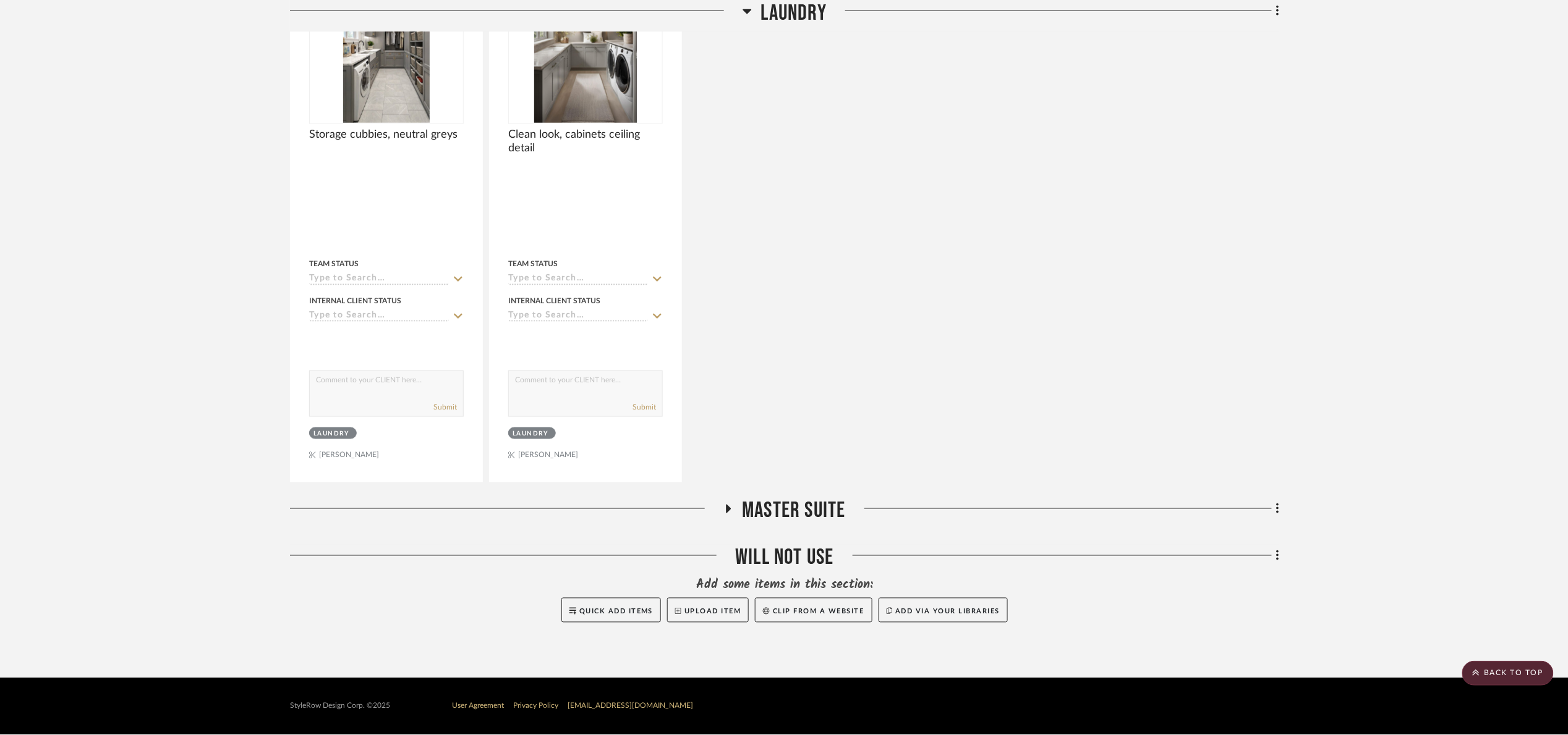
click at [793, 497] on div "Entire Project Exterior Kitchen Powder Room Guest Baths Laundry Storage cubbies…" at bounding box center [784, 154] width 989 height 998
click at [796, 517] on span "Master Suite" at bounding box center [793, 510] width 103 height 26
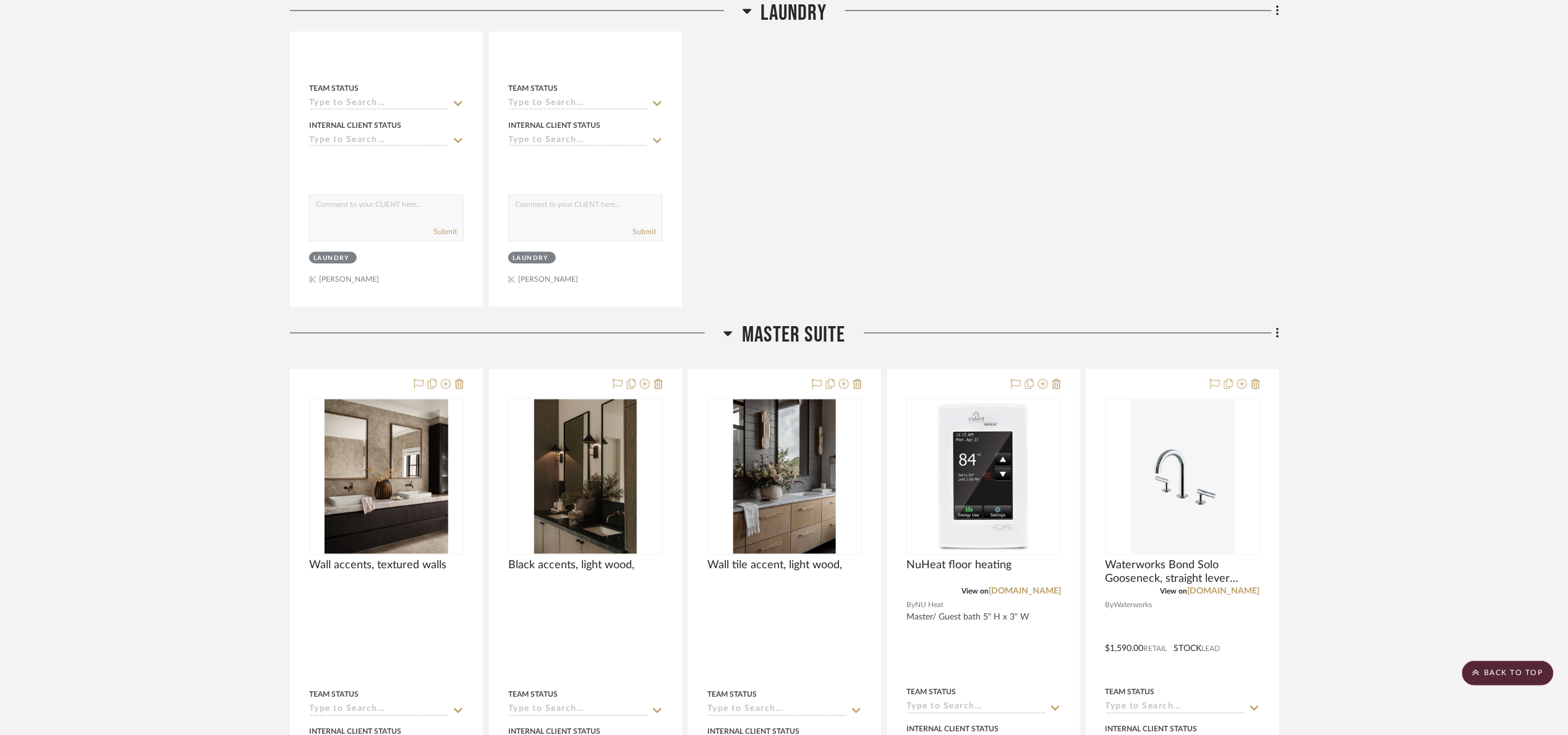
scroll to position [914, 0]
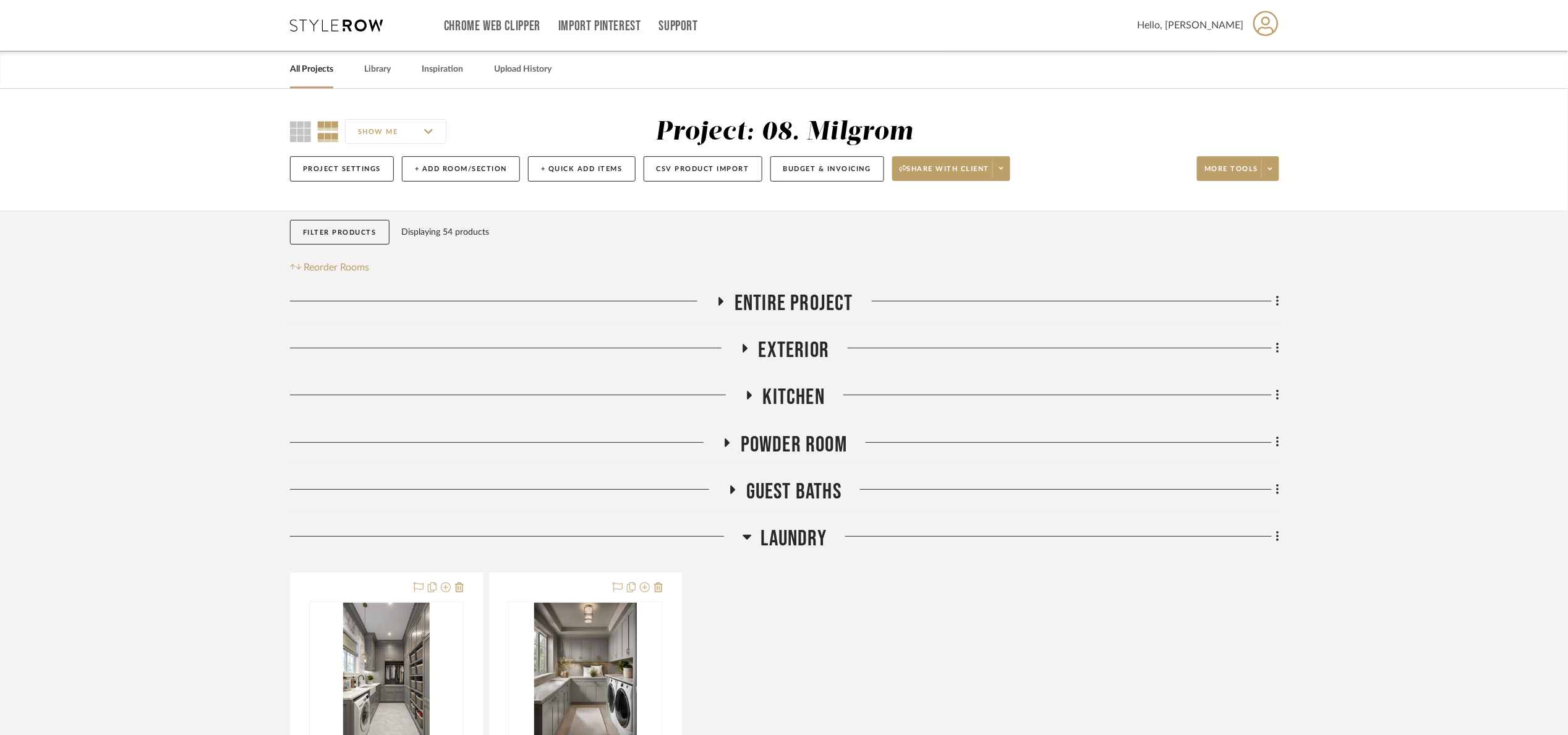
drag, startPoint x: 780, startPoint y: 545, endPoint x: 780, endPoint y: 534, distance: 11.0
click at [781, 546] on span "Laundry" at bounding box center [794, 538] width 66 height 26
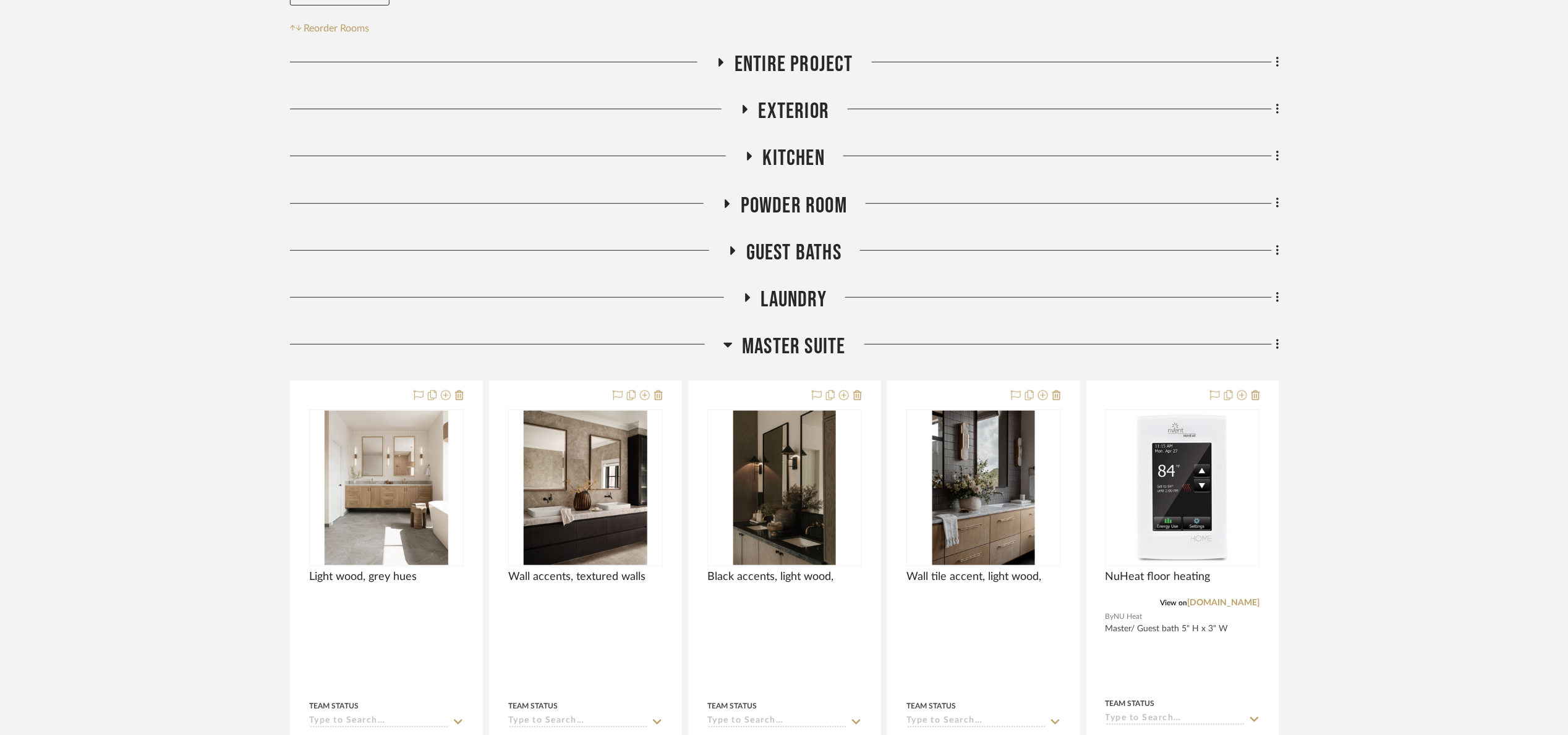
scroll to position [464, 0]
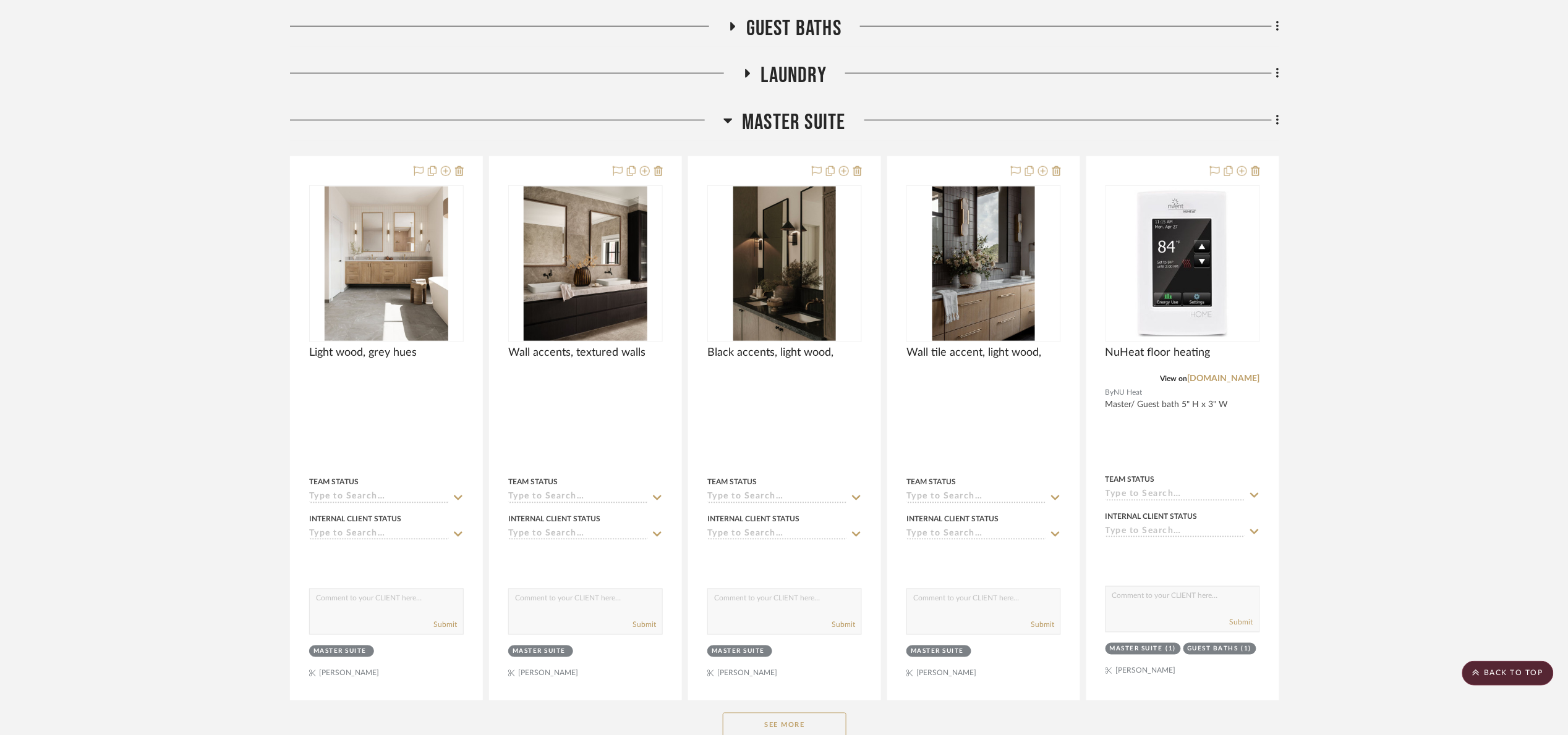
click at [0, 201] on project-details-page "SHOW ME Project: 08. Milgrom Project Settings + Add Room/Section + Quick Add It…" at bounding box center [784, 262] width 1568 height 1273
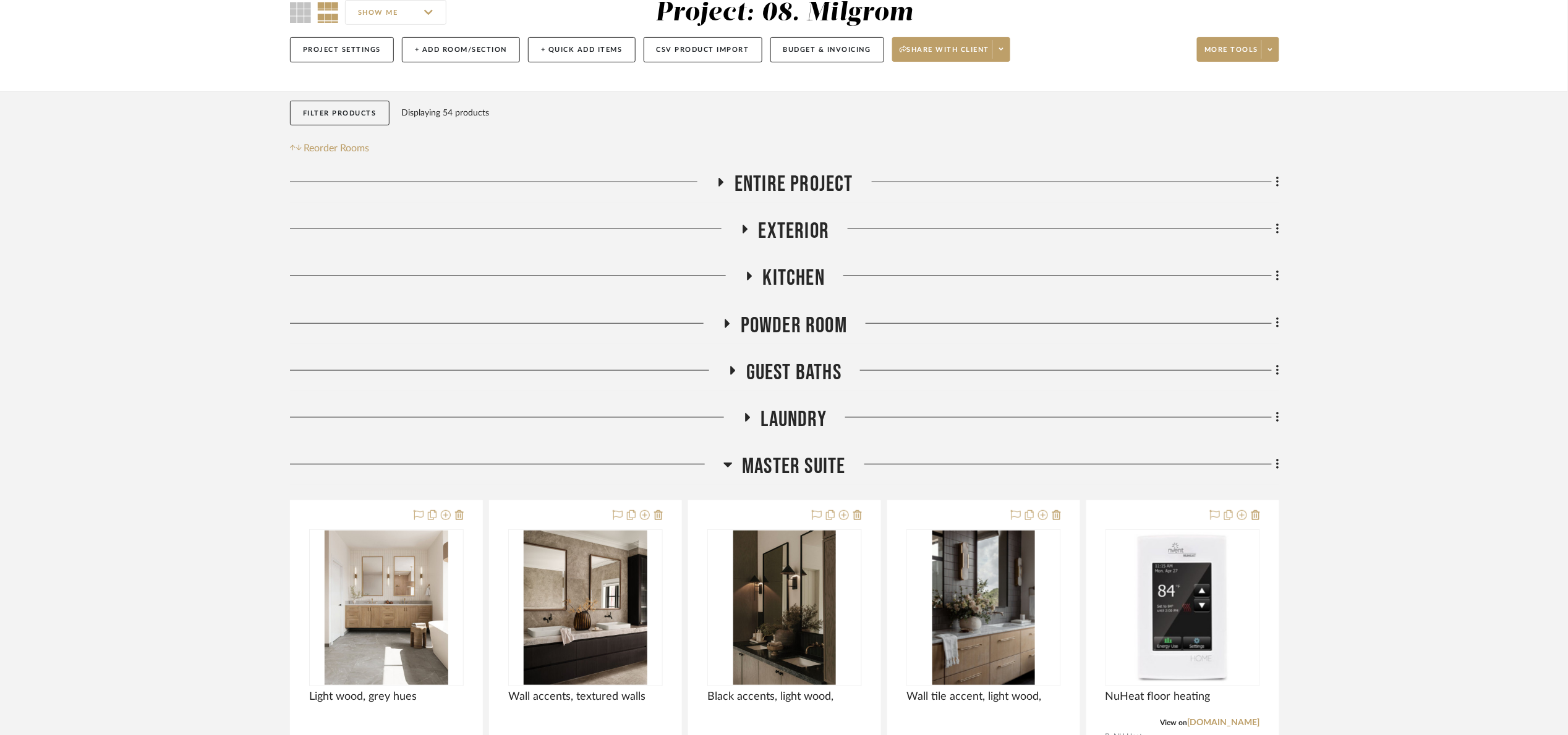
scroll to position [0, 0]
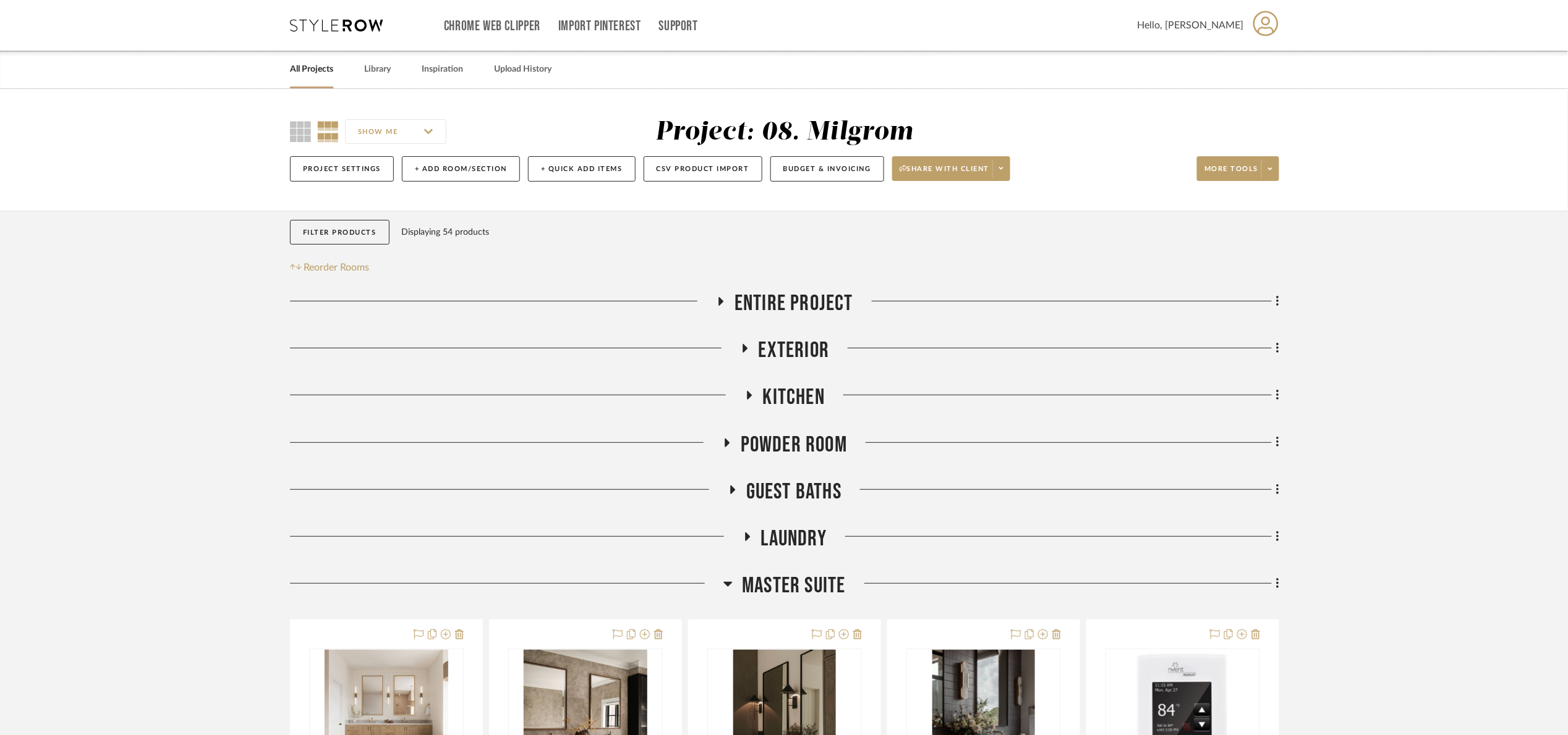
click at [826, 592] on span "Master Suite" at bounding box center [793, 585] width 103 height 26
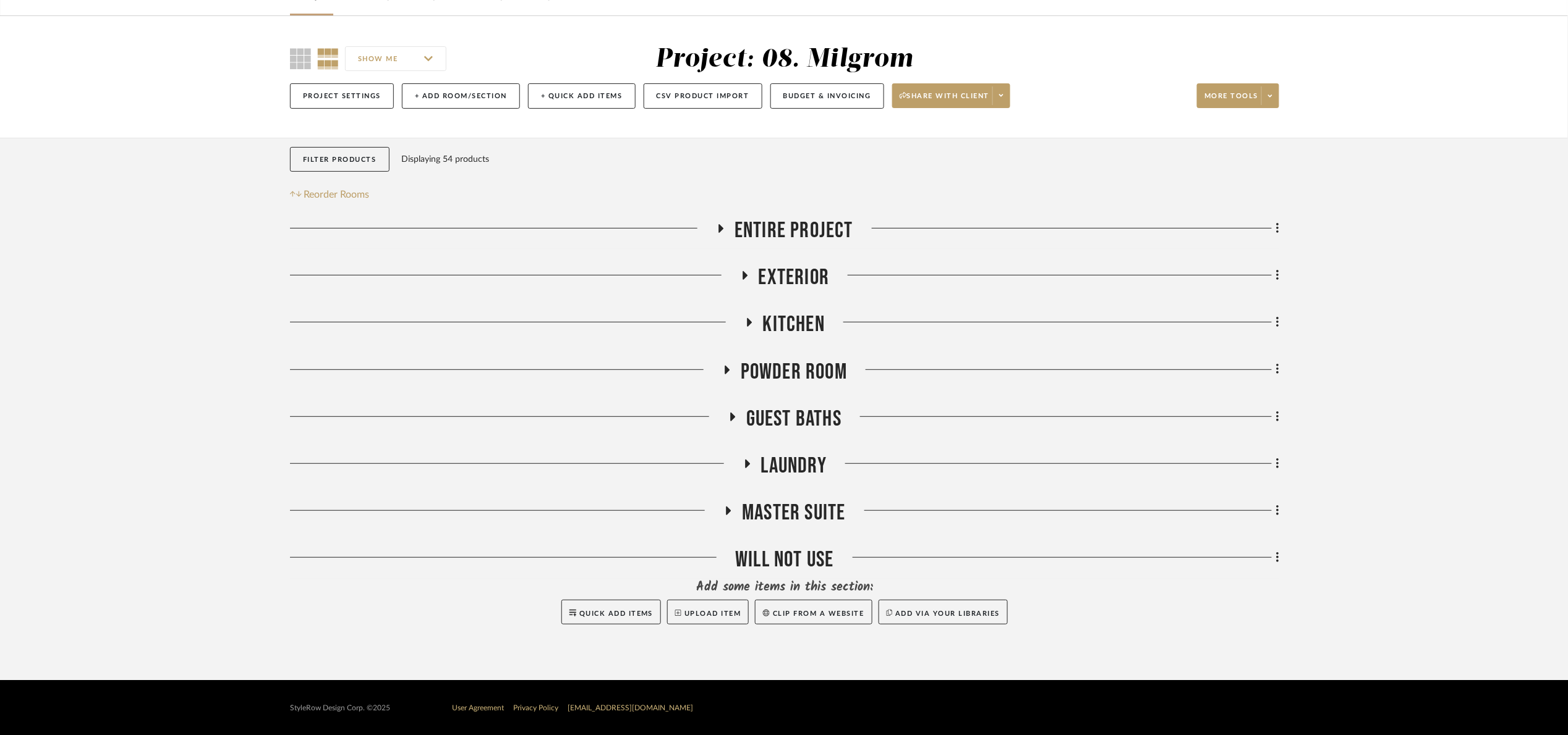
scroll to position [76, 0]
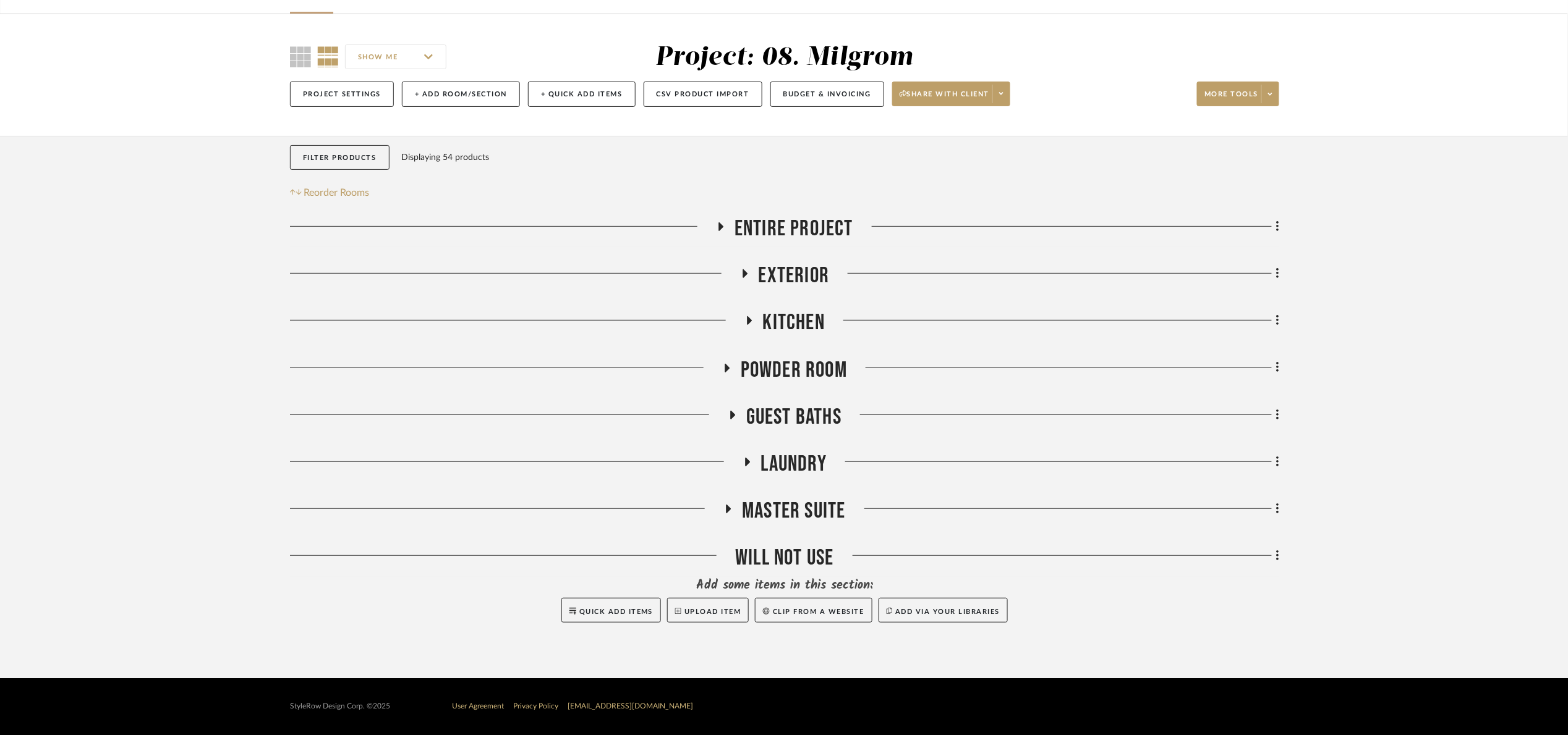
click at [820, 311] on span "Kitchen" at bounding box center [794, 322] width 62 height 26
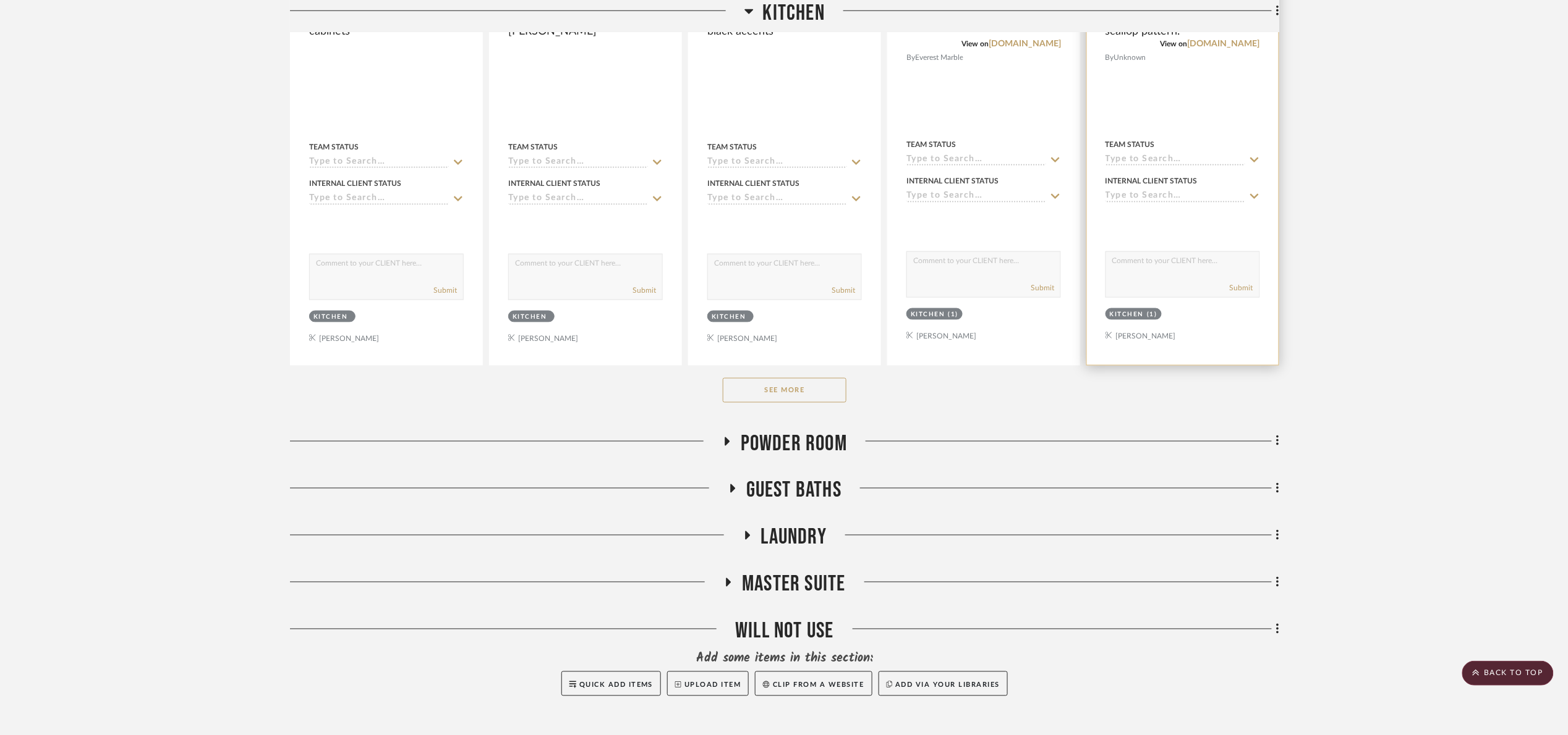
scroll to position [631, 0]
